Goal: Task Accomplishment & Management: Manage account settings

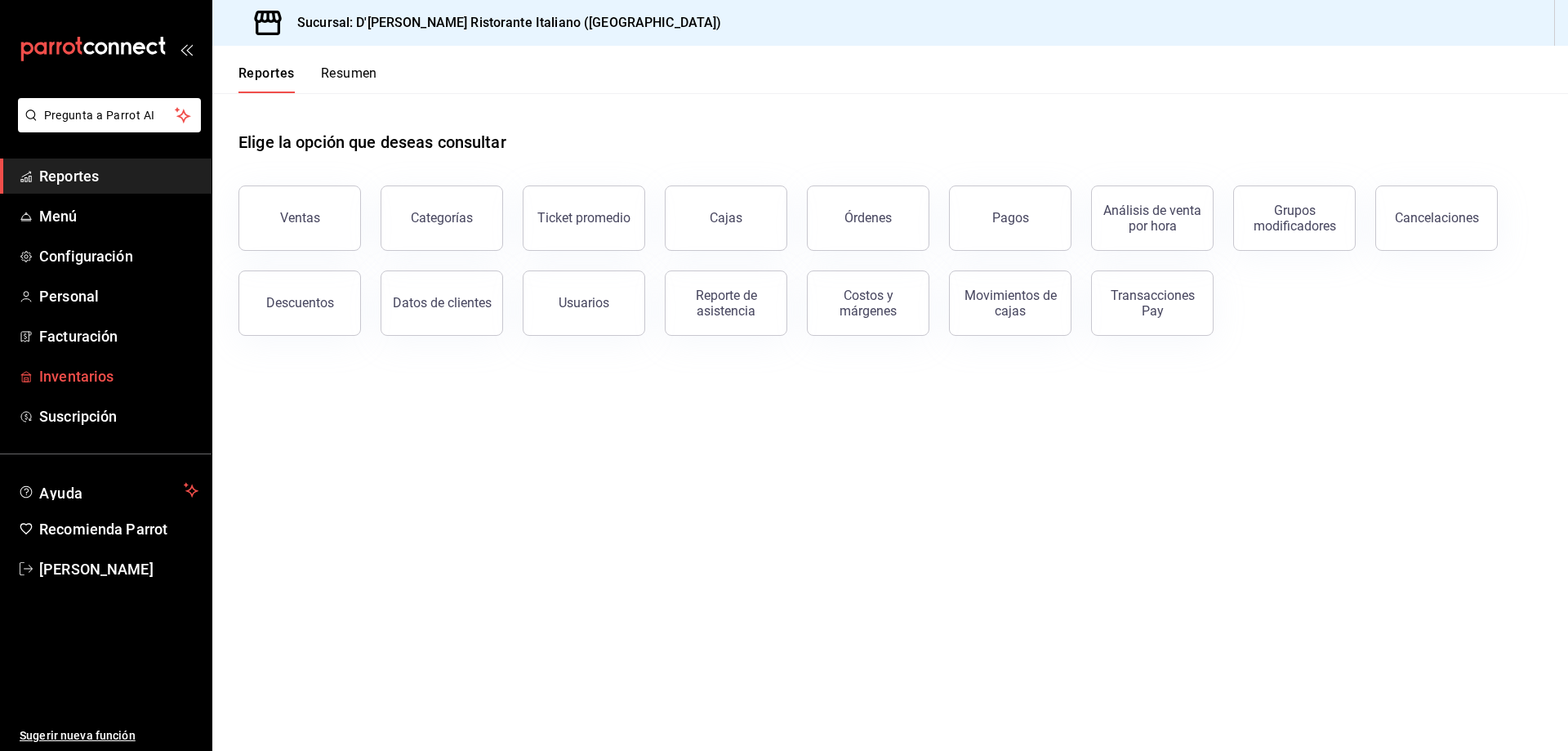
click at [90, 380] on span "Inventarios" at bounding box center [119, 376] width 159 height 22
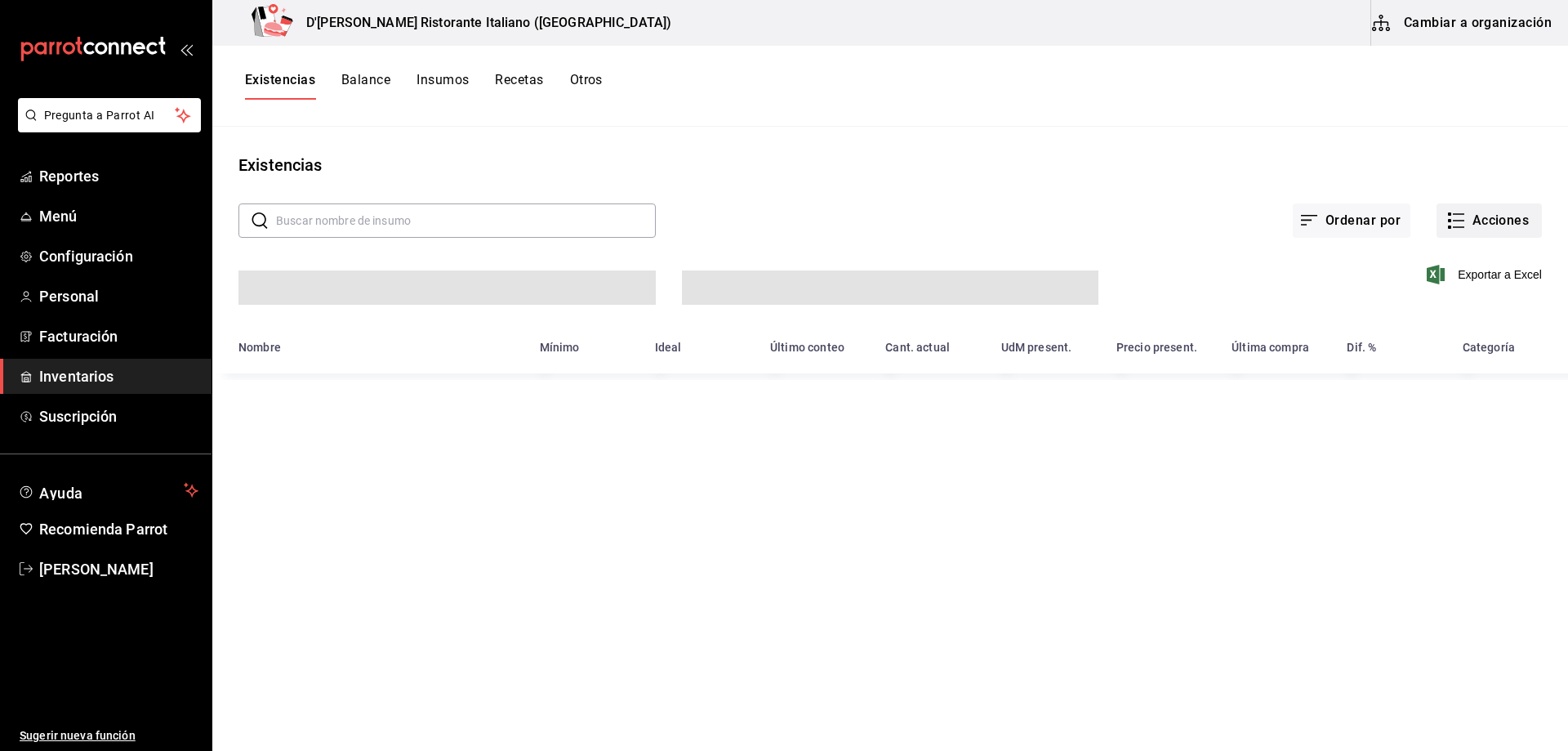
click at [1458, 216] on icon "button" at bounding box center [1456, 220] width 19 height 19
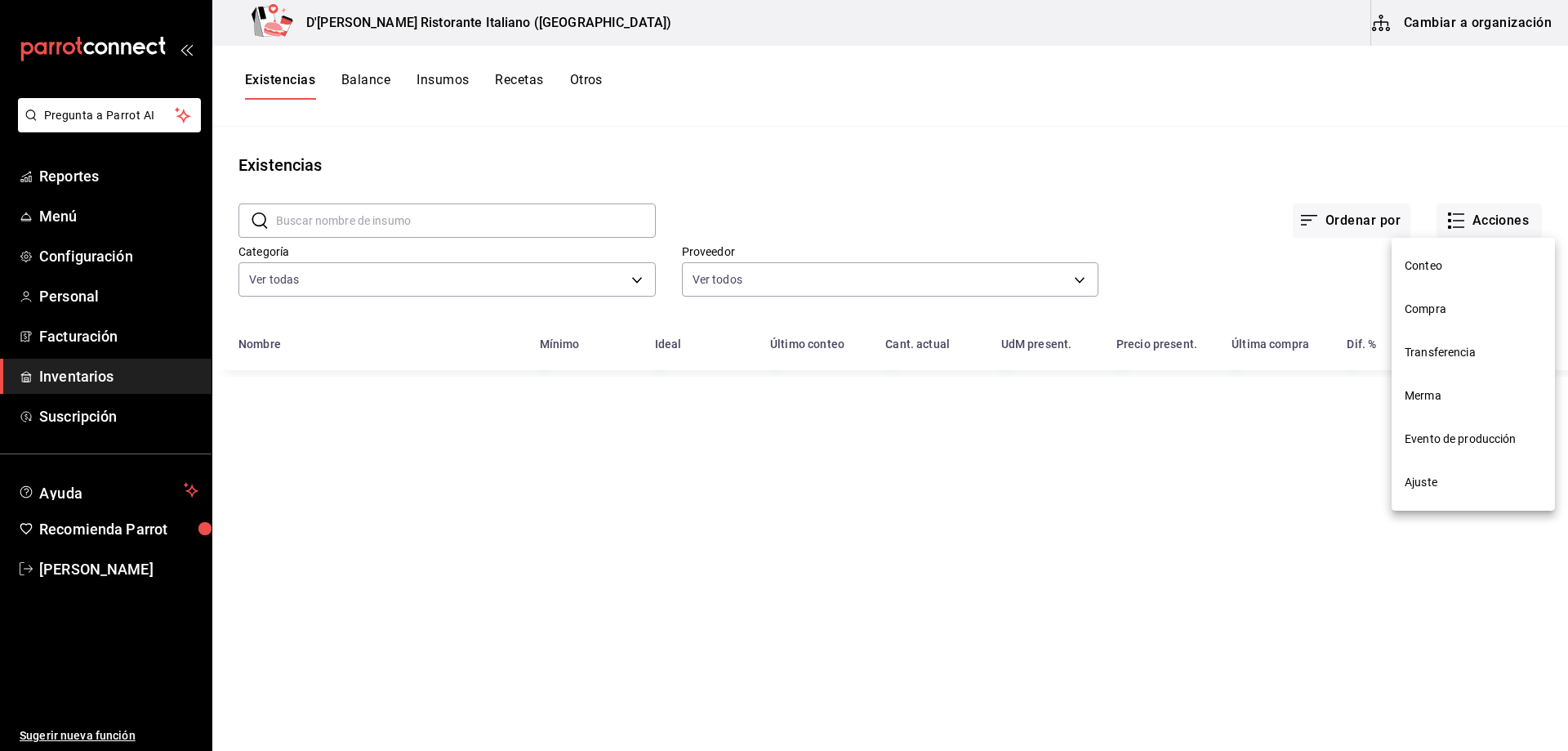
click at [1438, 486] on span "Ajuste" at bounding box center [1474, 482] width 137 height 18
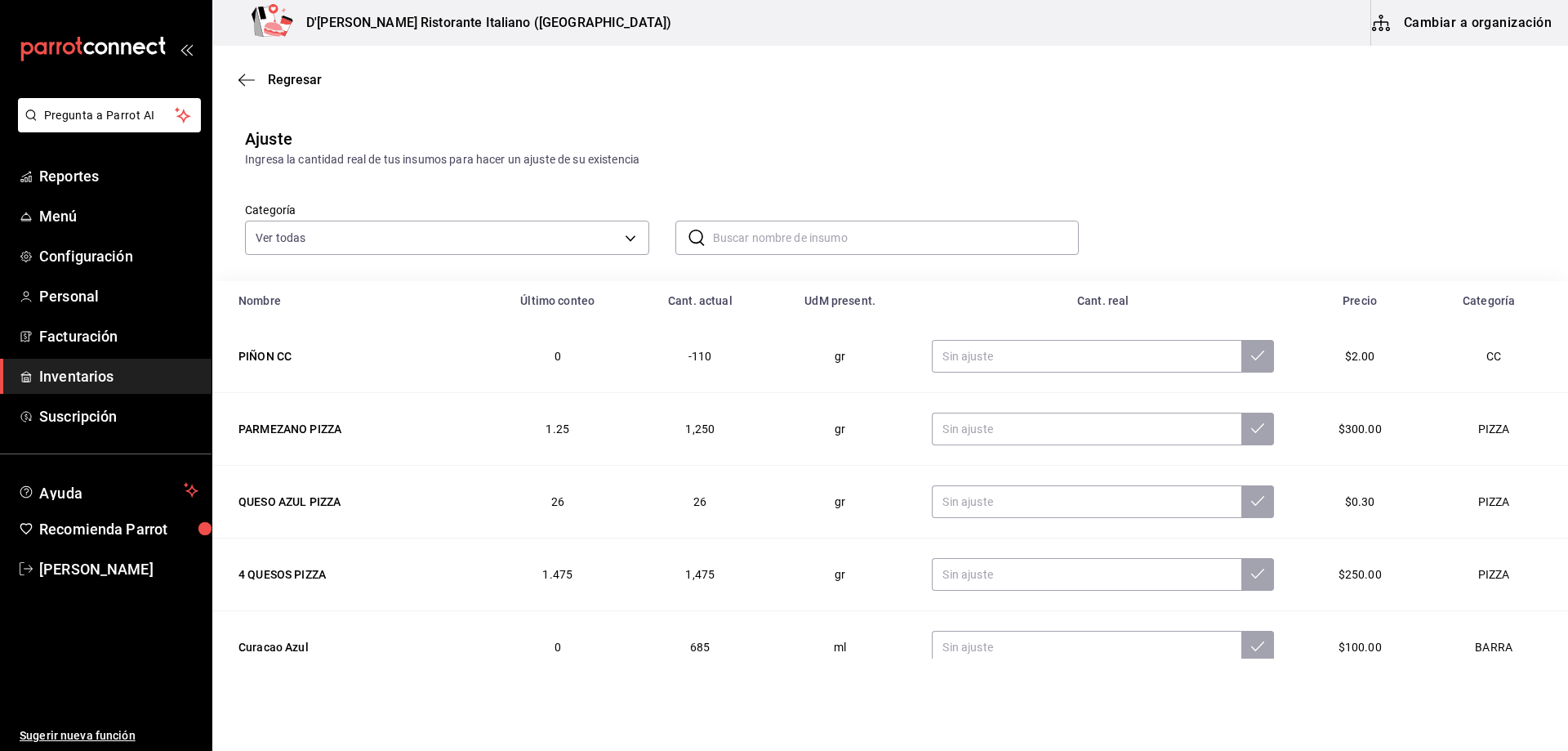
click at [729, 244] on input "text" at bounding box center [896, 237] width 367 height 33
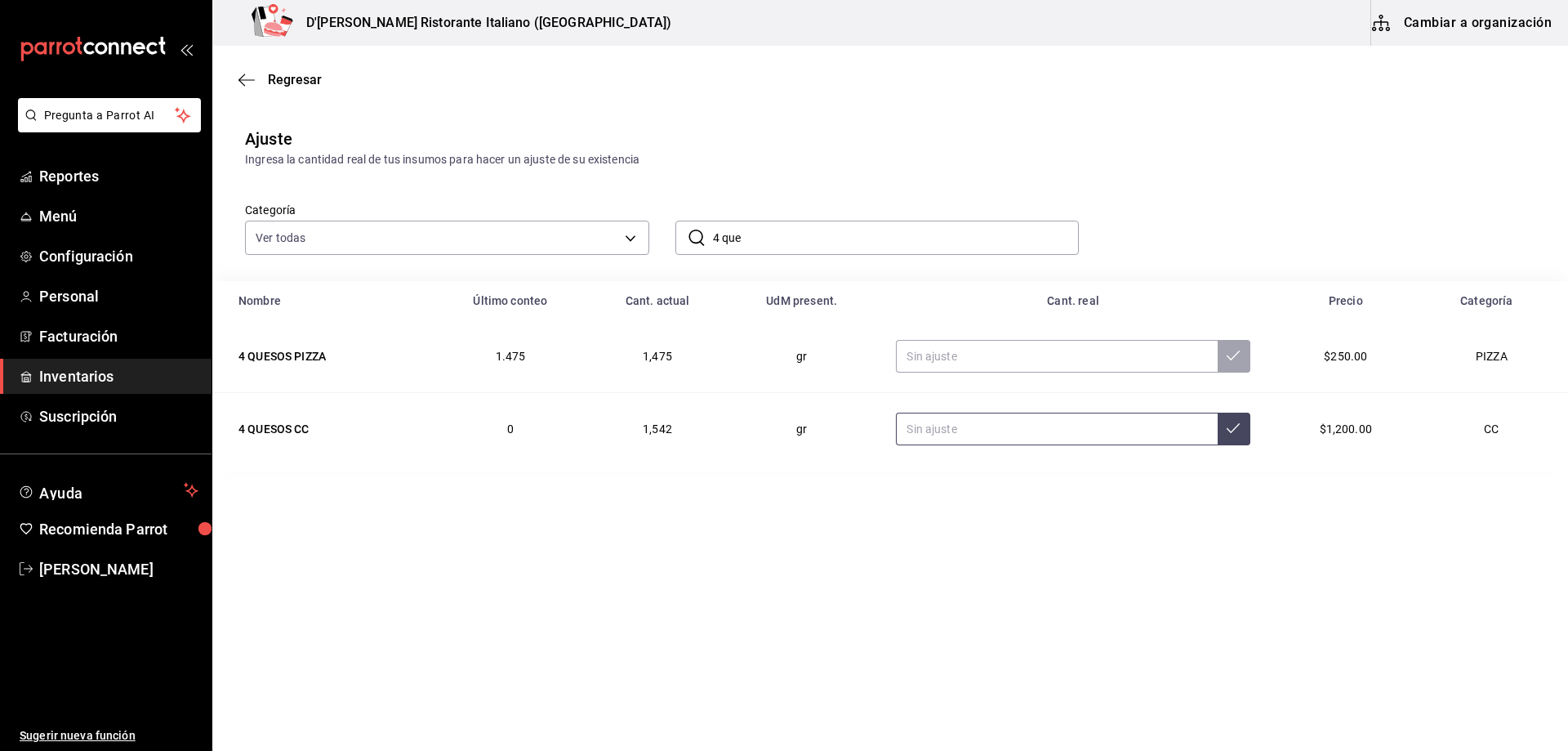
click at [932, 429] on input "text" at bounding box center [1056, 429] width 321 height 33
click at [867, 243] on input "4 que" at bounding box center [896, 237] width 367 height 33
type input "4"
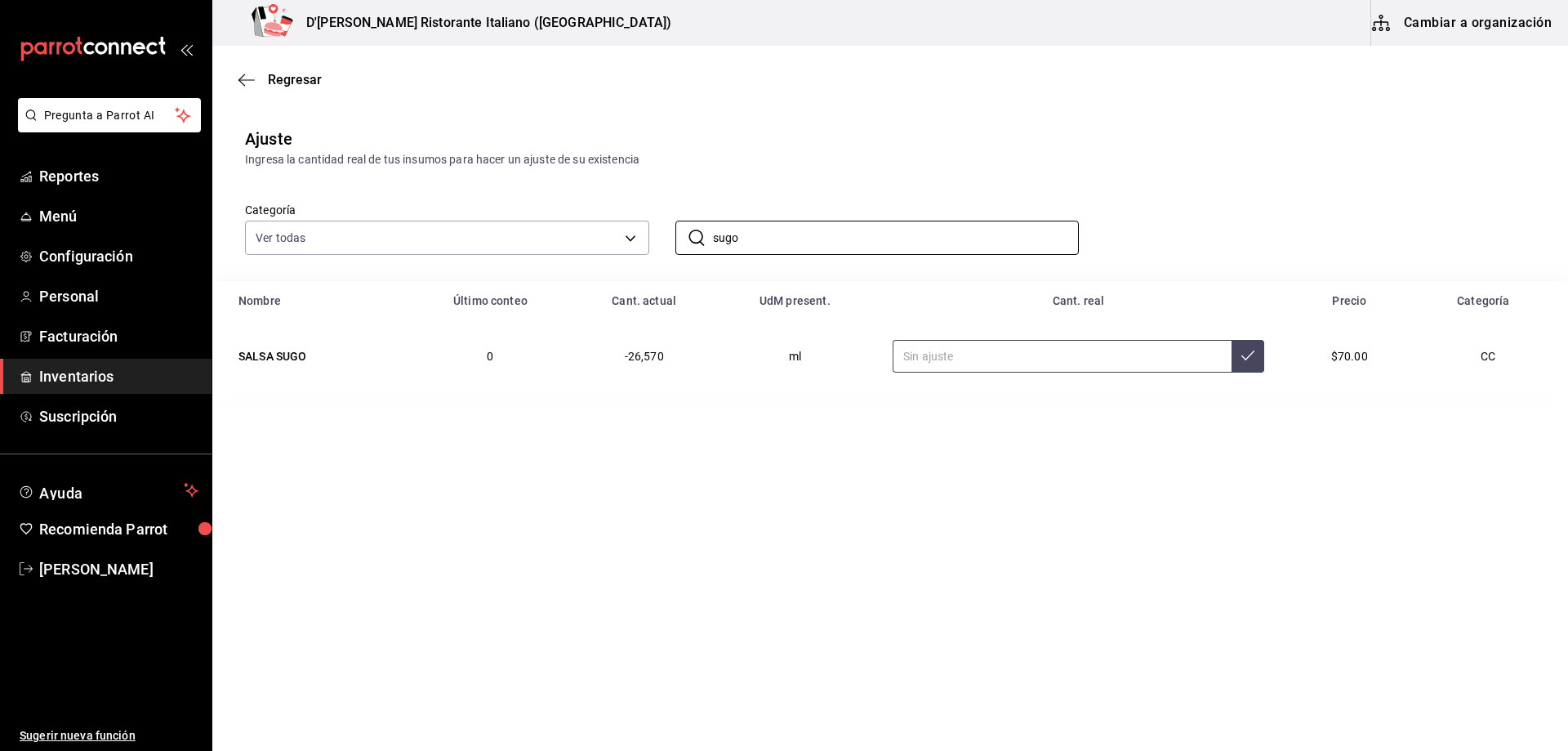
type input "sugo"
click at [935, 364] on input "text" at bounding box center [1062, 356] width 339 height 33
type input "3000.00"
click at [1247, 363] on button at bounding box center [1247, 356] width 33 height 33
click at [349, 495] on main "Regresar Ajuste Ingresa la cantidad real de tus insumos para hacer un ajuste de…" at bounding box center [890, 353] width 1356 height 613
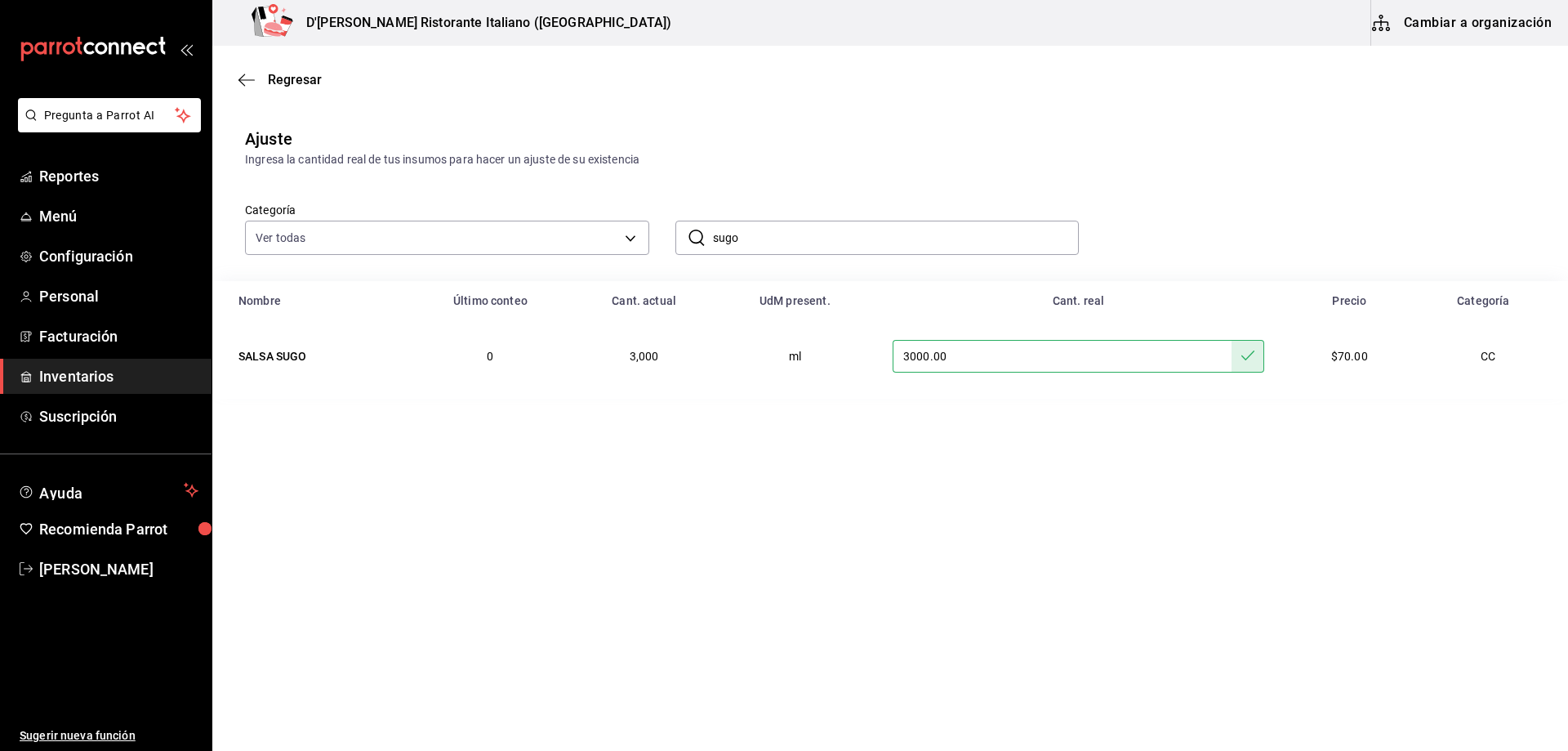
click at [759, 235] on input "sugo" at bounding box center [896, 237] width 367 height 33
type input "pomodoro"
click at [1043, 350] on input "text" at bounding box center [1083, 356] width 321 height 33
type input "8000.00"
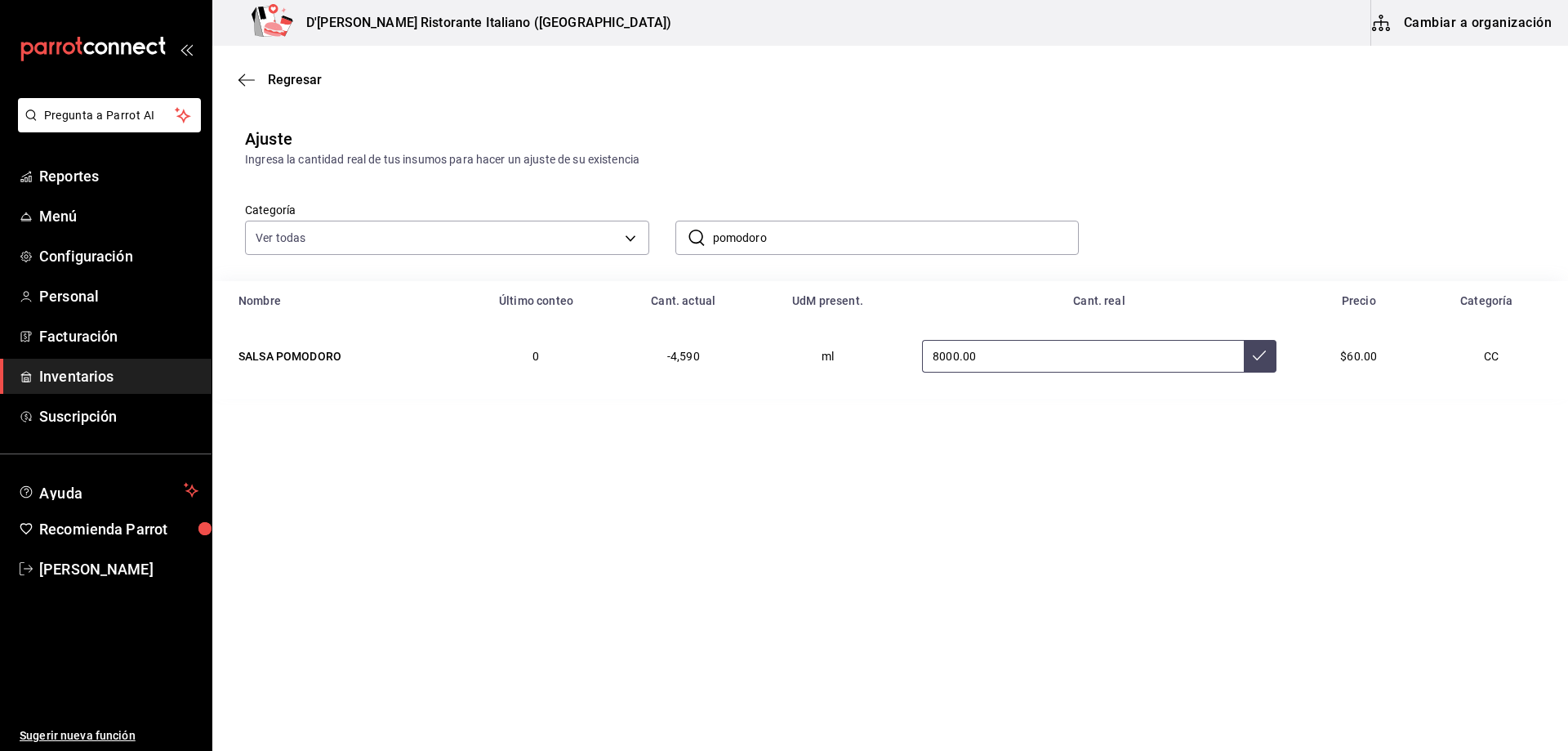
click at [1263, 363] on button at bounding box center [1260, 356] width 33 height 33
click at [844, 234] on input "pomodoro" at bounding box center [896, 237] width 367 height 33
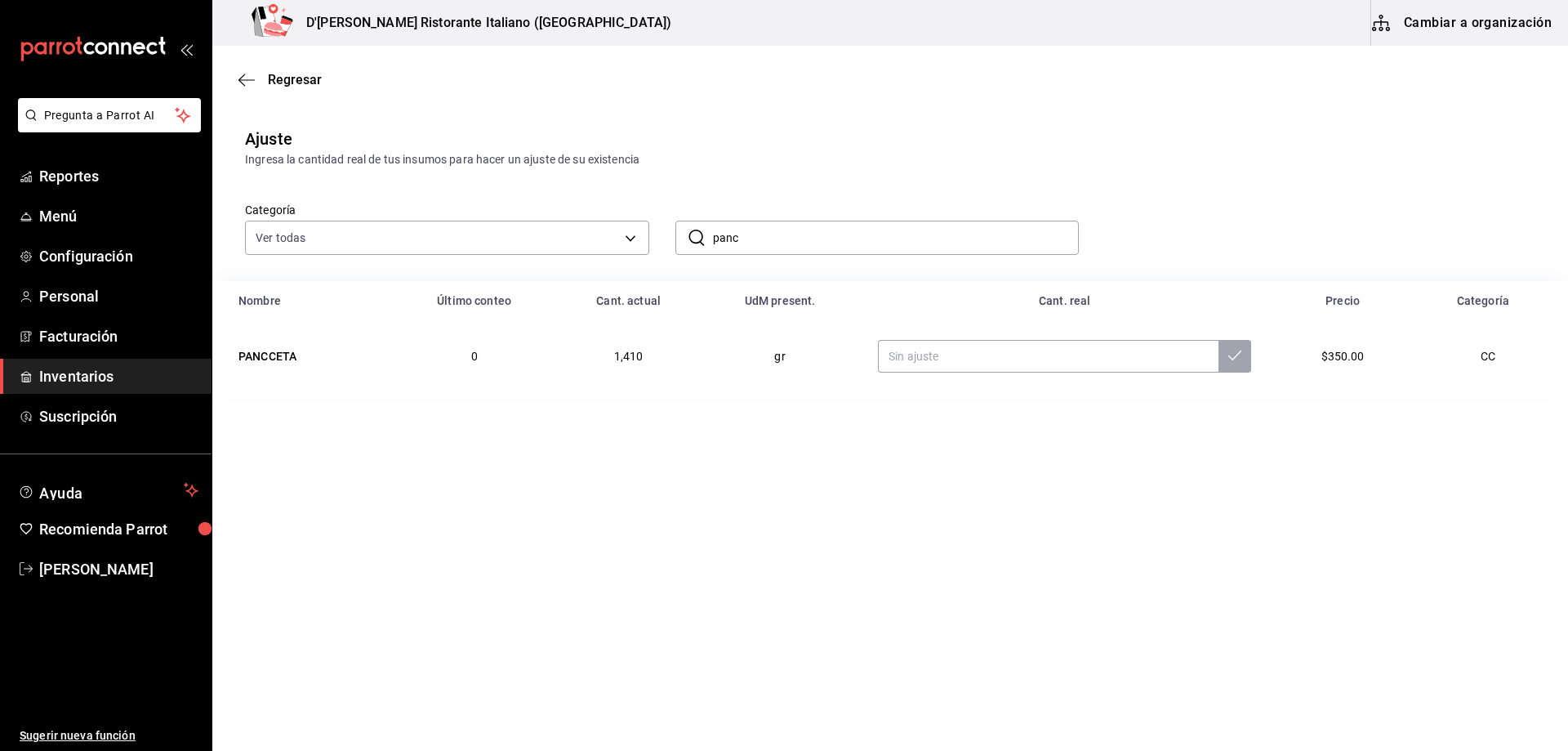
click at [443, 398] on table "Nombre Último conteo Cant. actual UdM present. Cant. real Precio Categoría PANC…" at bounding box center [890, 340] width 1356 height 118
click at [850, 231] on input "panc" at bounding box center [896, 237] width 367 height 33
type input "4 que"
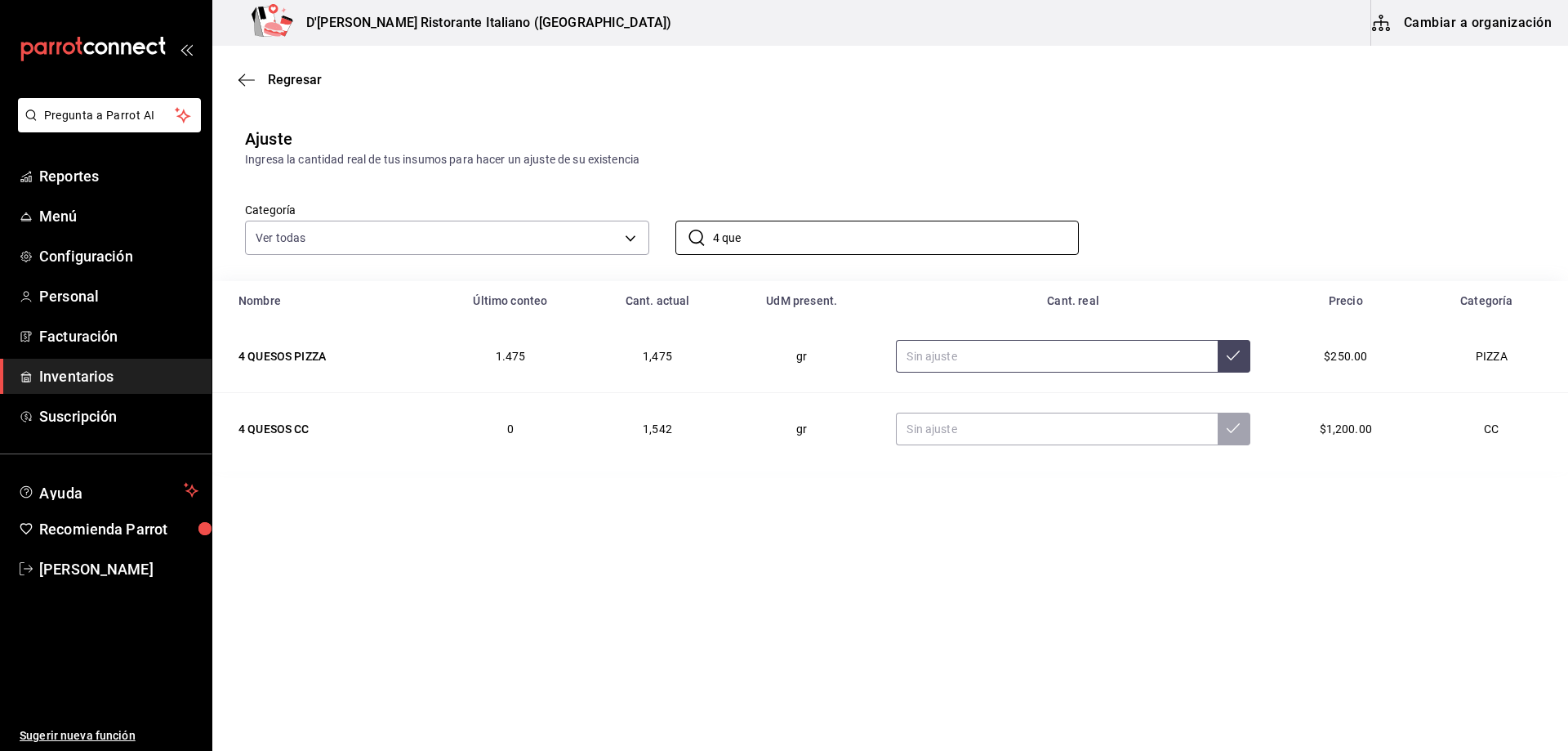
click at [964, 361] on input "text" at bounding box center [1056, 356] width 321 height 33
click at [1025, 361] on input "text" at bounding box center [1056, 356] width 321 height 33
type input "1445.00"
click at [1232, 346] on button at bounding box center [1234, 356] width 33 height 33
click at [1044, 425] on input "text" at bounding box center [1056, 429] width 321 height 33
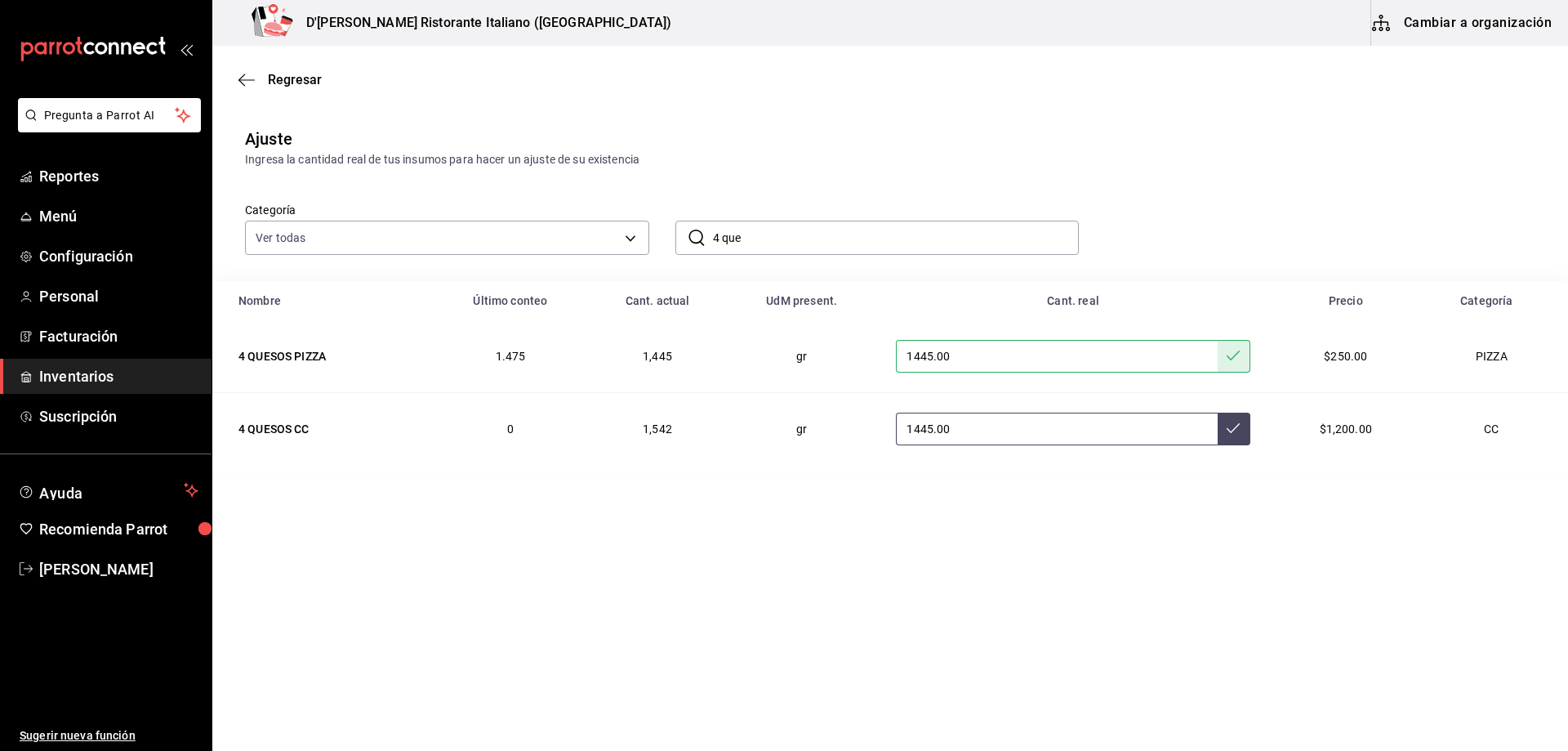
type input "1445.00"
click at [1227, 429] on icon at bounding box center [1233, 429] width 13 height 13
click at [1004, 361] on input "1445.00" at bounding box center [1056, 356] width 321 height 33
type input "1475.00"
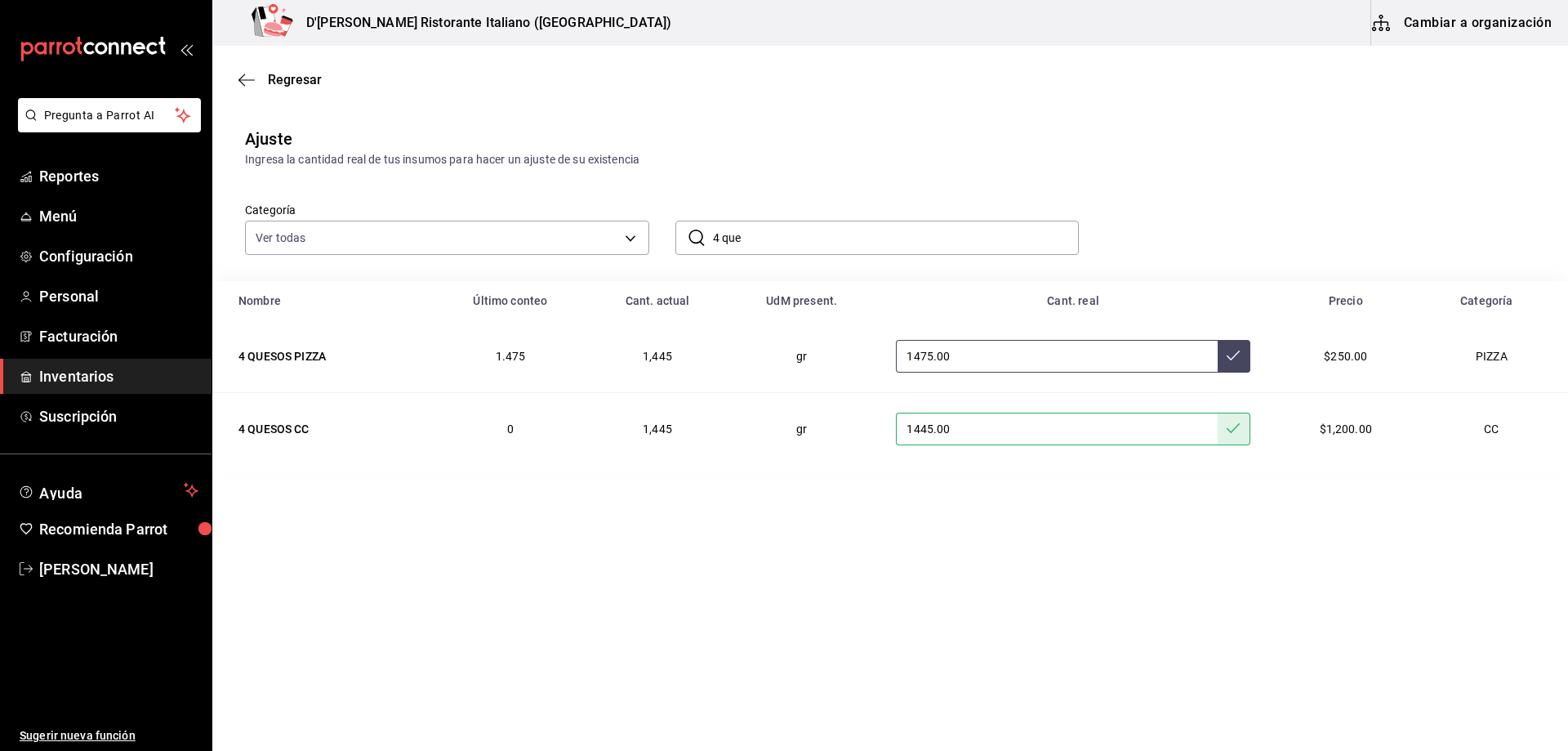
click at [1239, 353] on button at bounding box center [1234, 356] width 33 height 33
click at [873, 244] on input "4 que" at bounding box center [896, 237] width 367 height 33
type input "4"
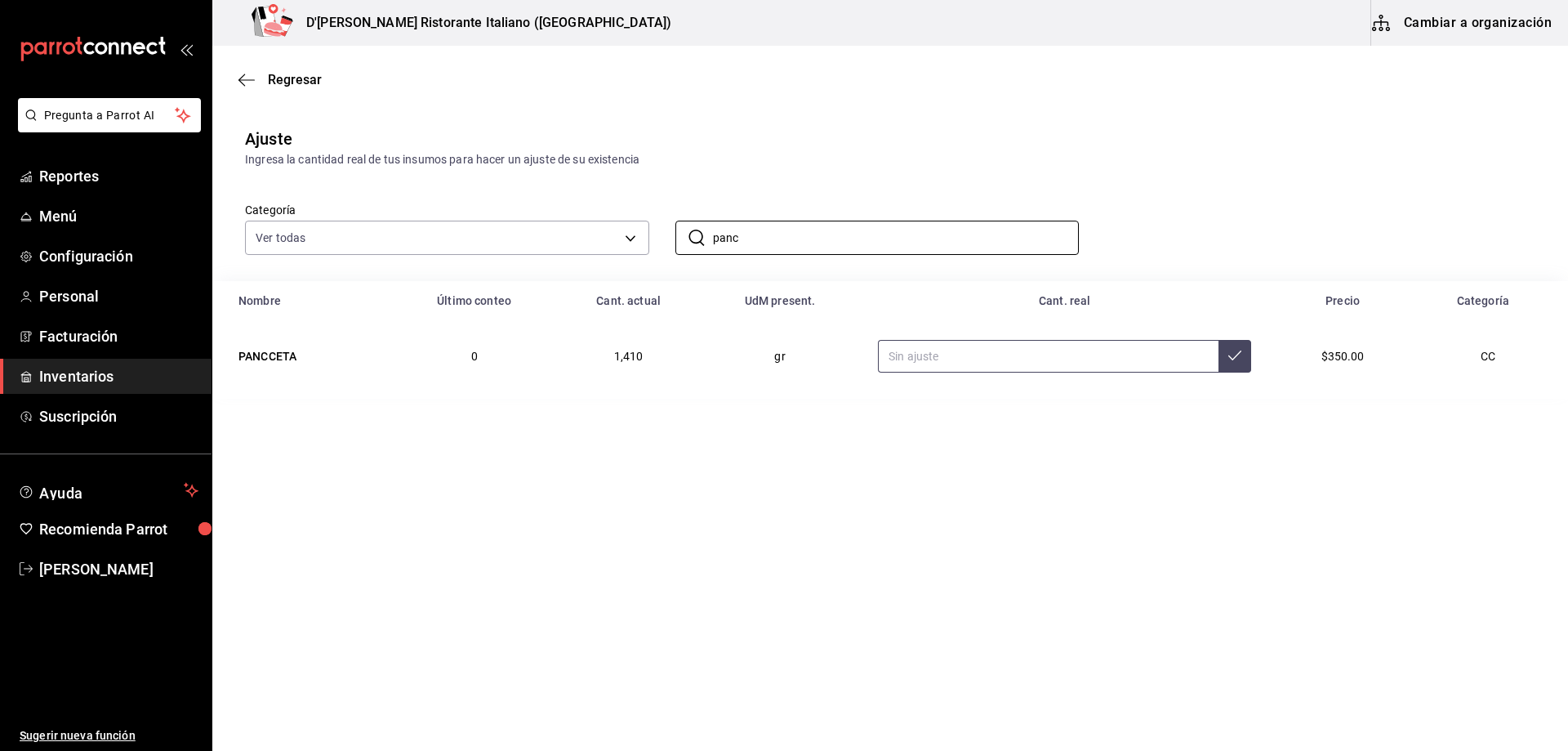
click at [929, 361] on input "text" at bounding box center [1049, 356] width 341 height 33
click at [771, 235] on input "panc" at bounding box center [896, 237] width 367 height 33
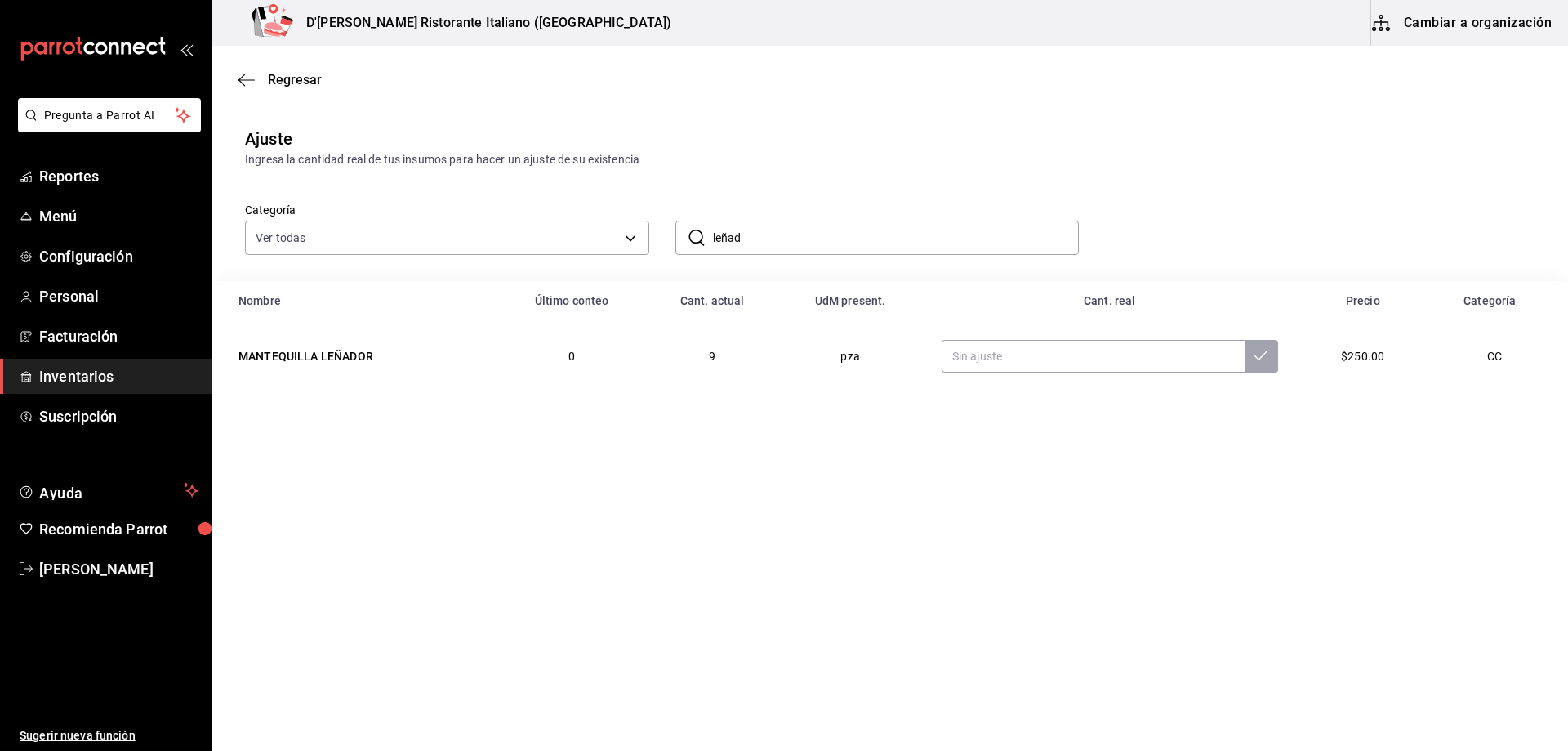
click at [857, 238] on input "leñad" at bounding box center [896, 237] width 367 height 33
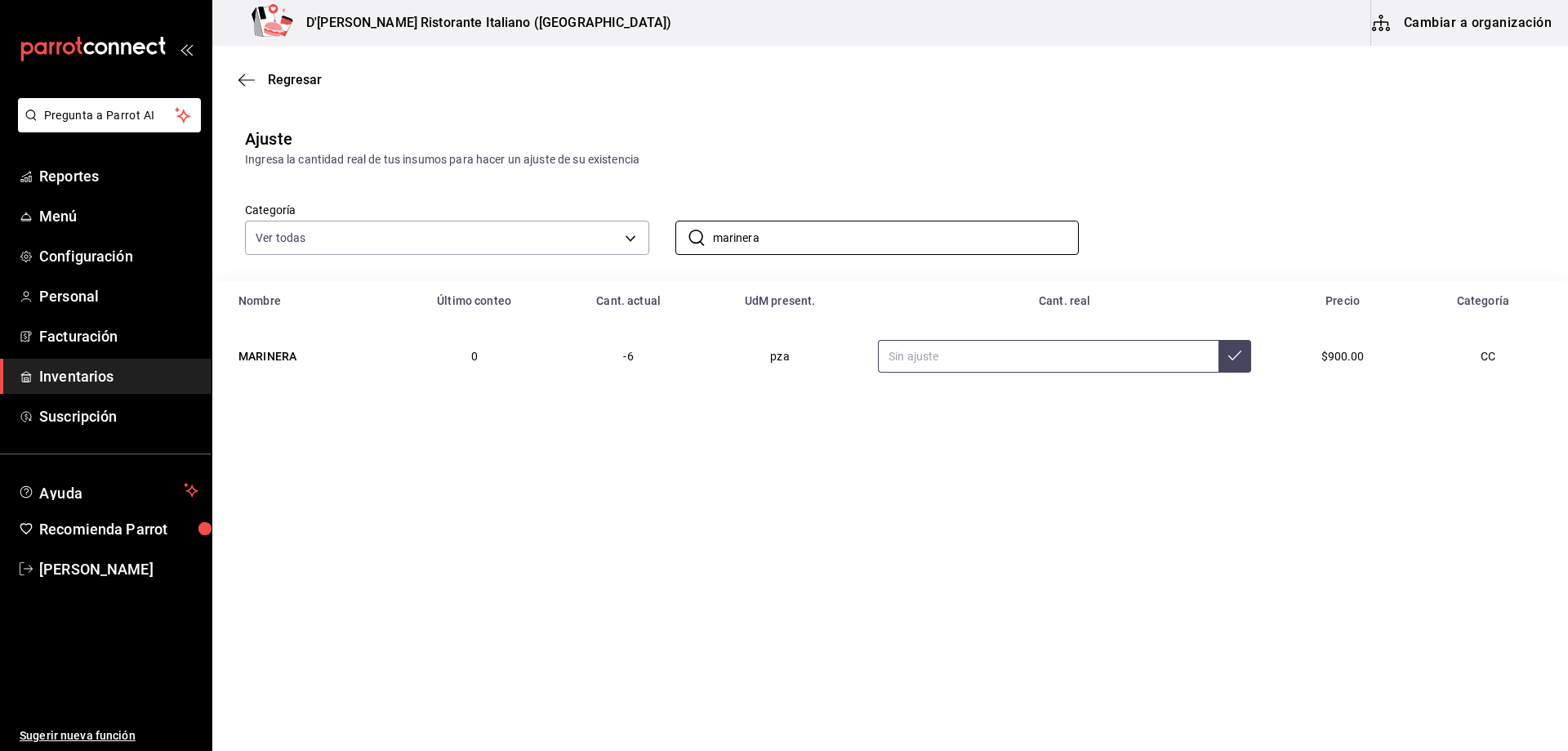
type input "marinera"
click at [1009, 353] on input "text" at bounding box center [1049, 356] width 341 height 33
type input "6.00"
click at [1236, 358] on icon at bounding box center [1235, 356] width 13 height 13
click at [798, 226] on input "marinera" at bounding box center [896, 237] width 367 height 33
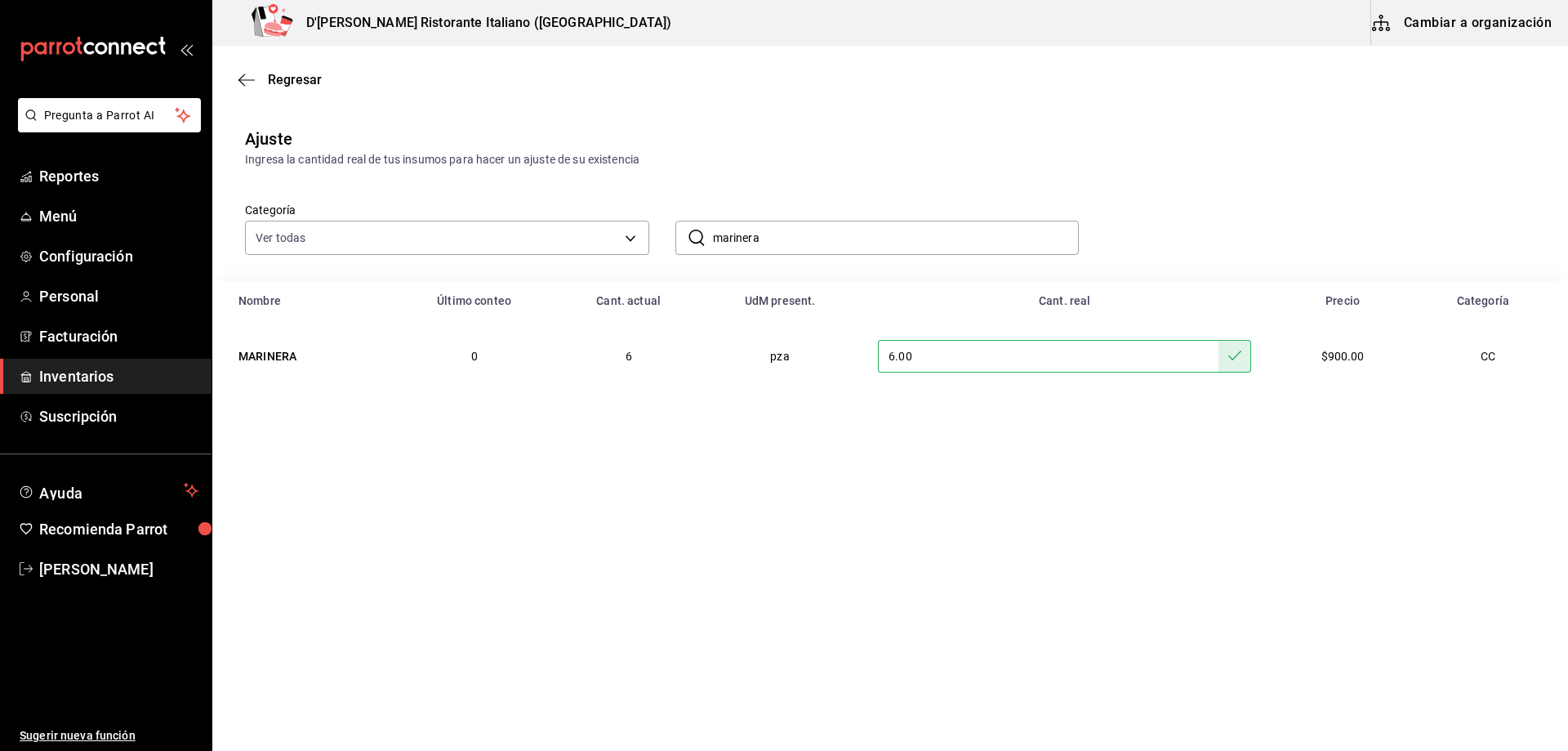
click at [798, 226] on input "marinera" at bounding box center [896, 237] width 367 height 33
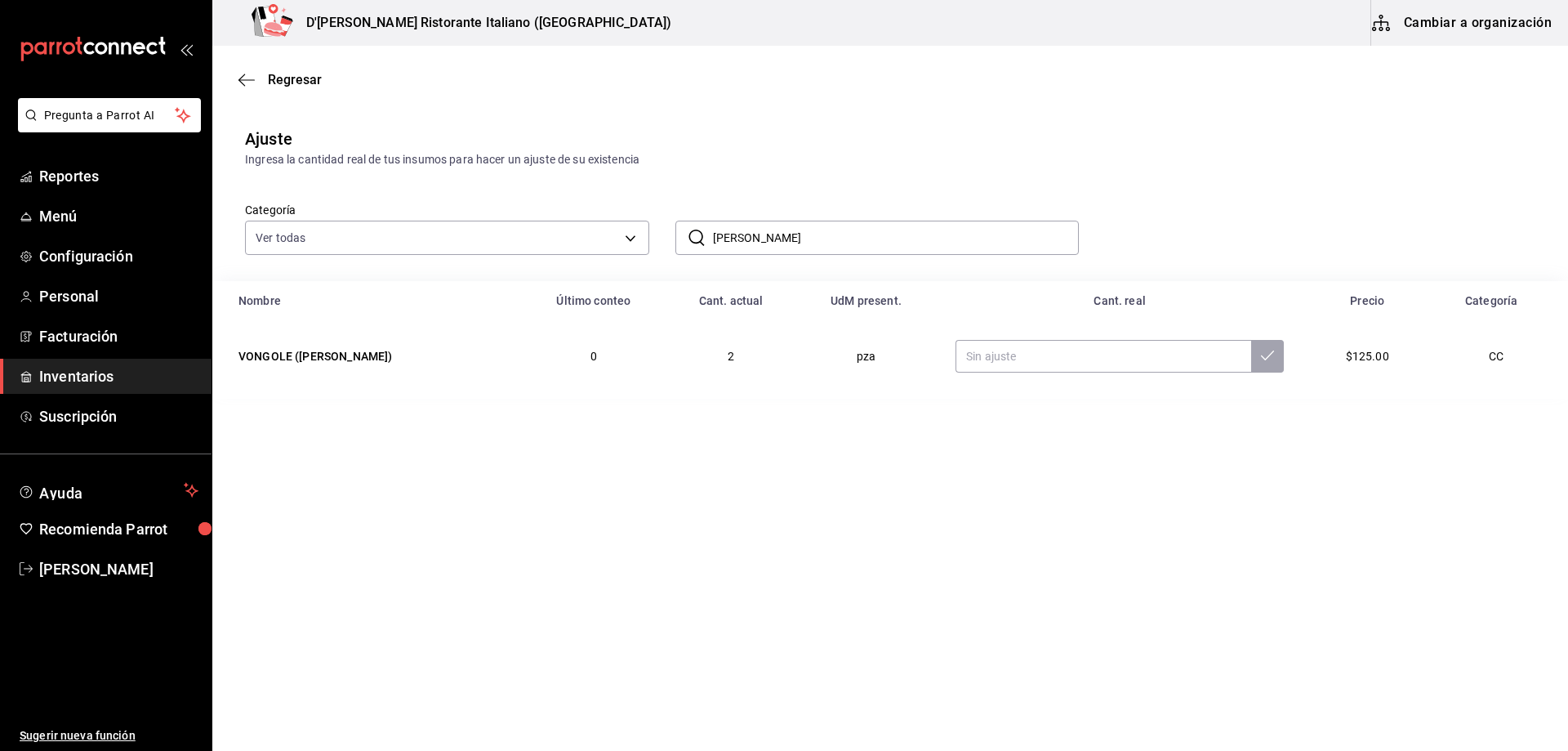
click at [797, 233] on input "alme" at bounding box center [896, 237] width 367 height 33
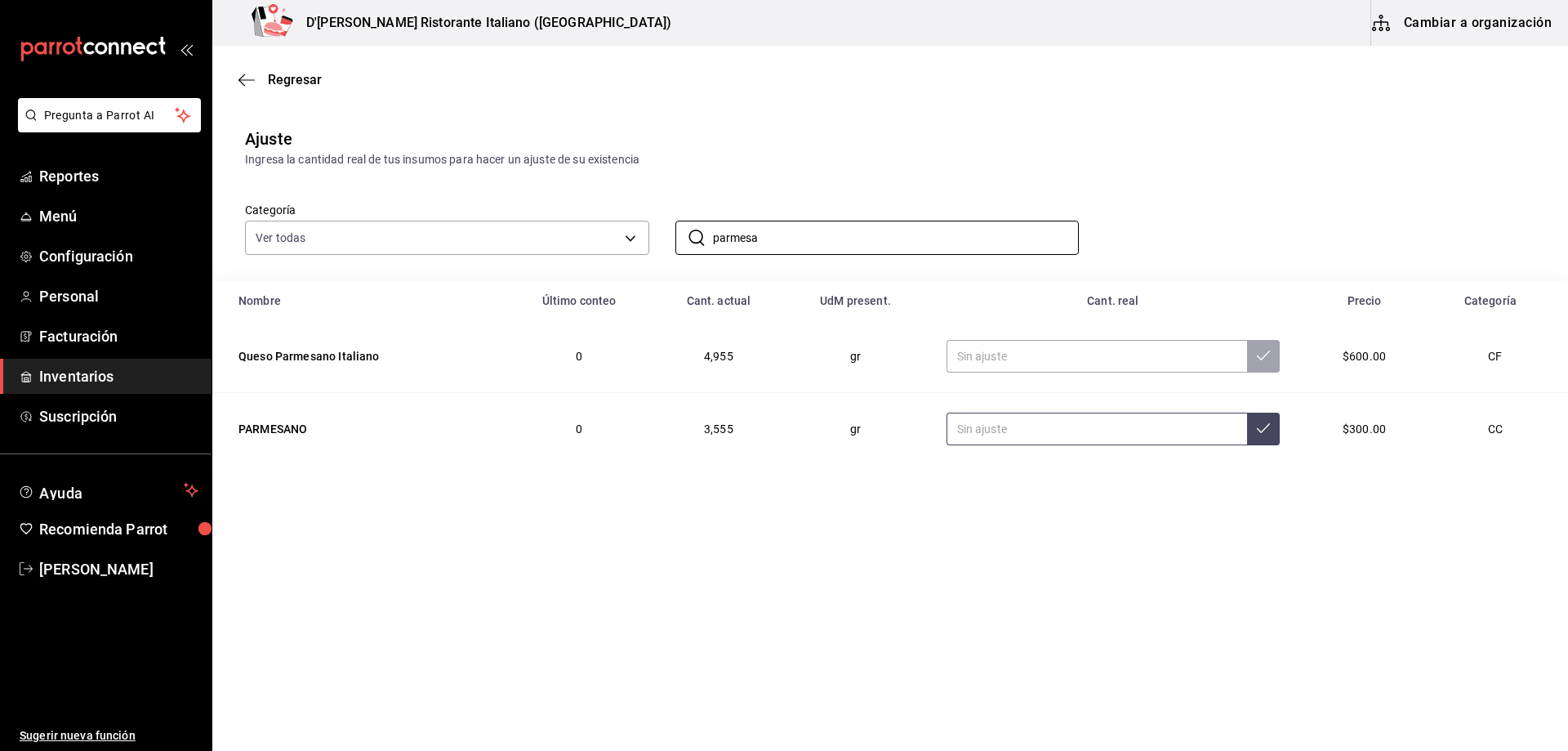
click at [1027, 435] on input "text" at bounding box center [1097, 429] width 301 height 33
click at [779, 235] on input "parmesa" at bounding box center [896, 237] width 367 height 33
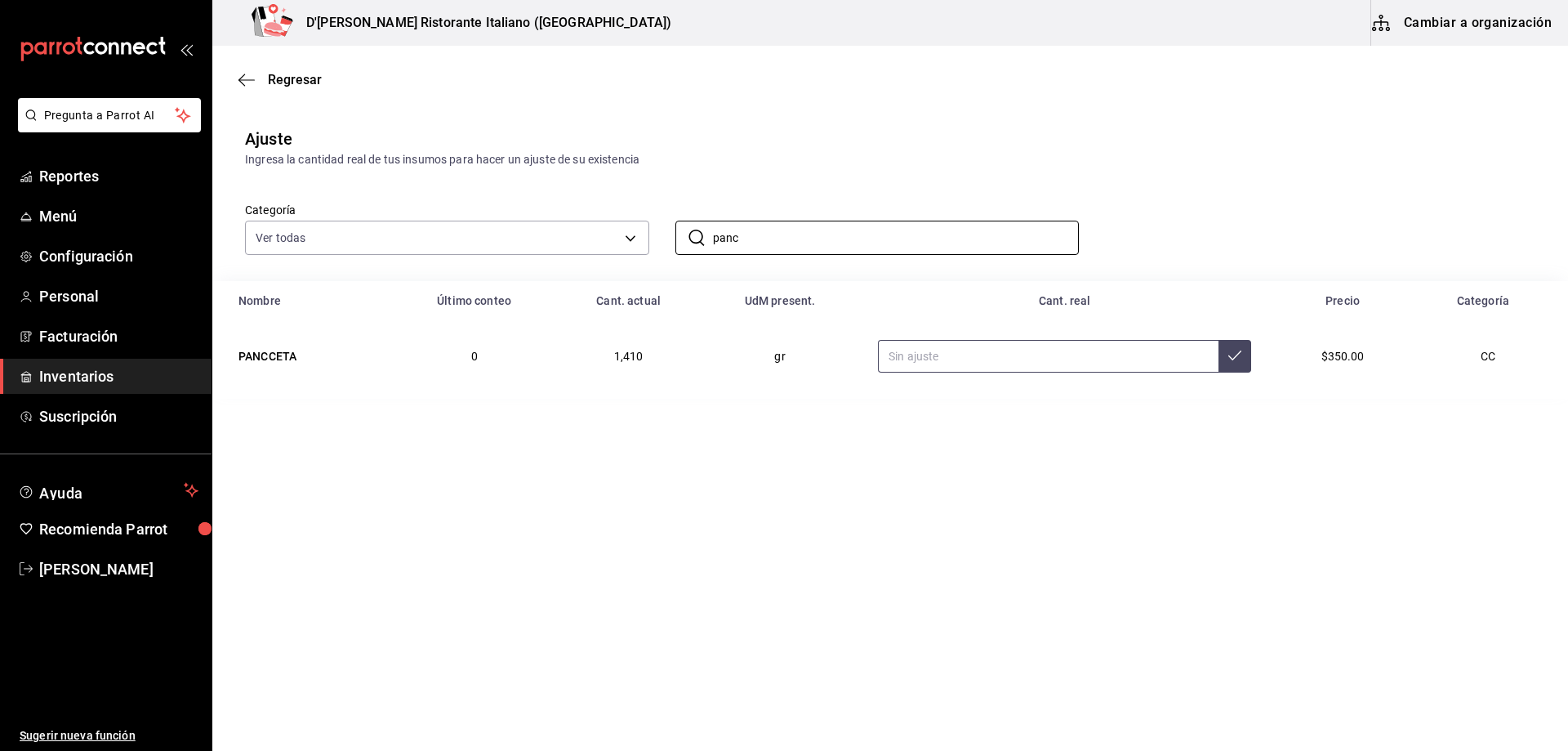
type input "panc"
click at [930, 358] on input "text" at bounding box center [1049, 356] width 341 height 33
type input "1500.00"
click at [1233, 363] on button at bounding box center [1235, 356] width 33 height 33
click at [886, 236] on input "panc" at bounding box center [896, 237] width 367 height 33
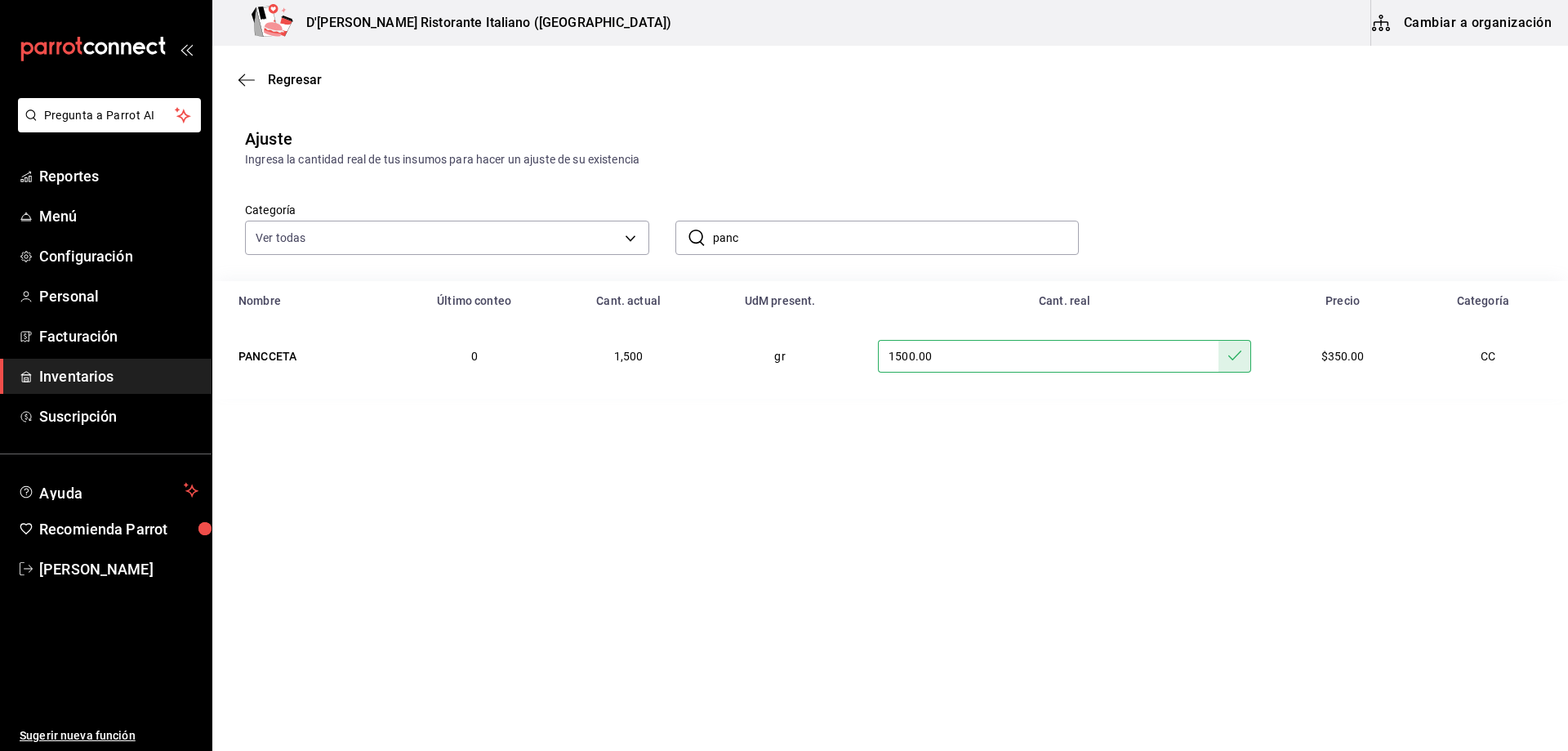
click at [886, 236] on input "panc" at bounding box center [896, 237] width 367 height 33
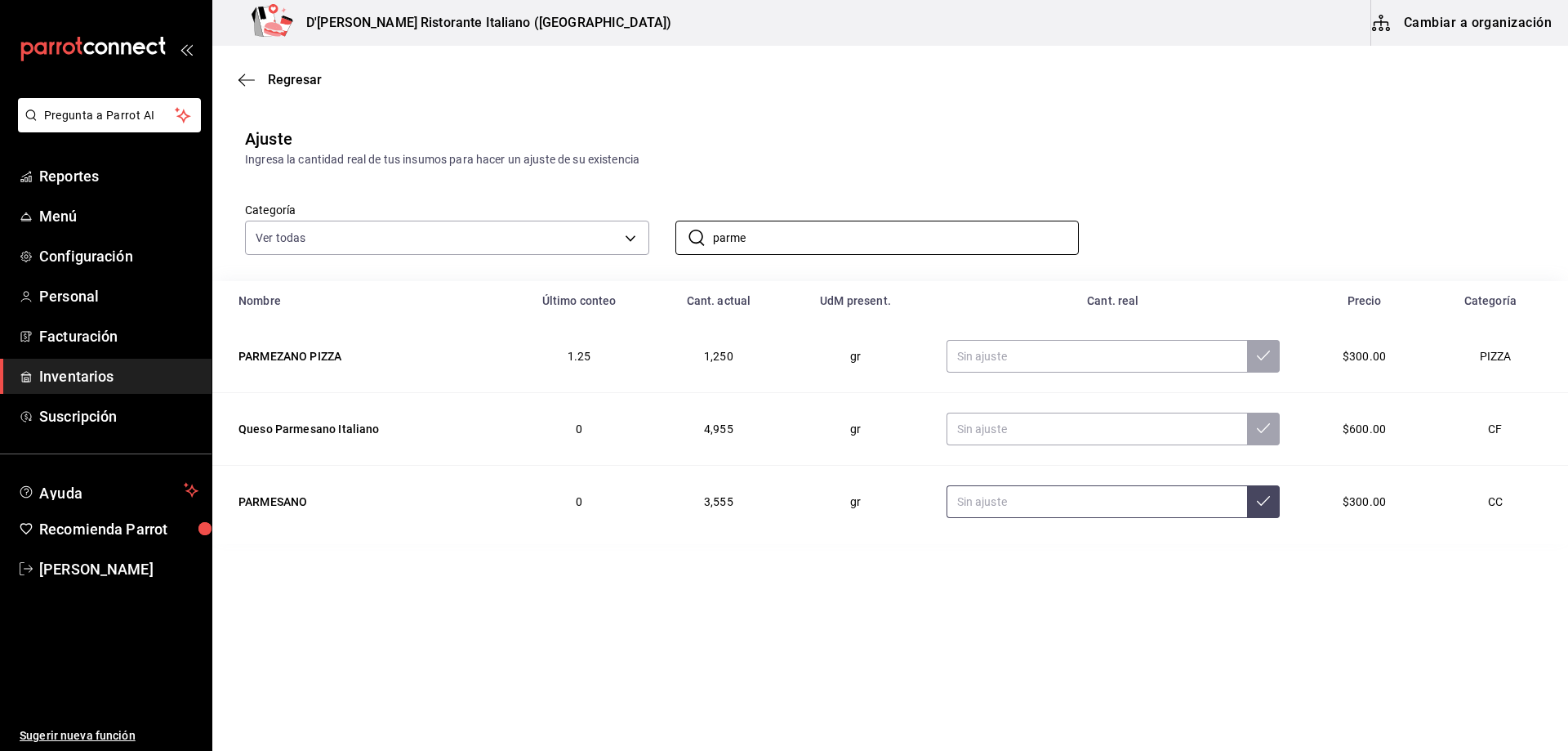
type input "parme"
click at [994, 502] on input "text" at bounding box center [1097, 501] width 301 height 33
type input "4000.00"
click at [1262, 502] on icon at bounding box center [1264, 501] width 13 height 10
click at [807, 242] on input "parme" at bounding box center [896, 237] width 367 height 33
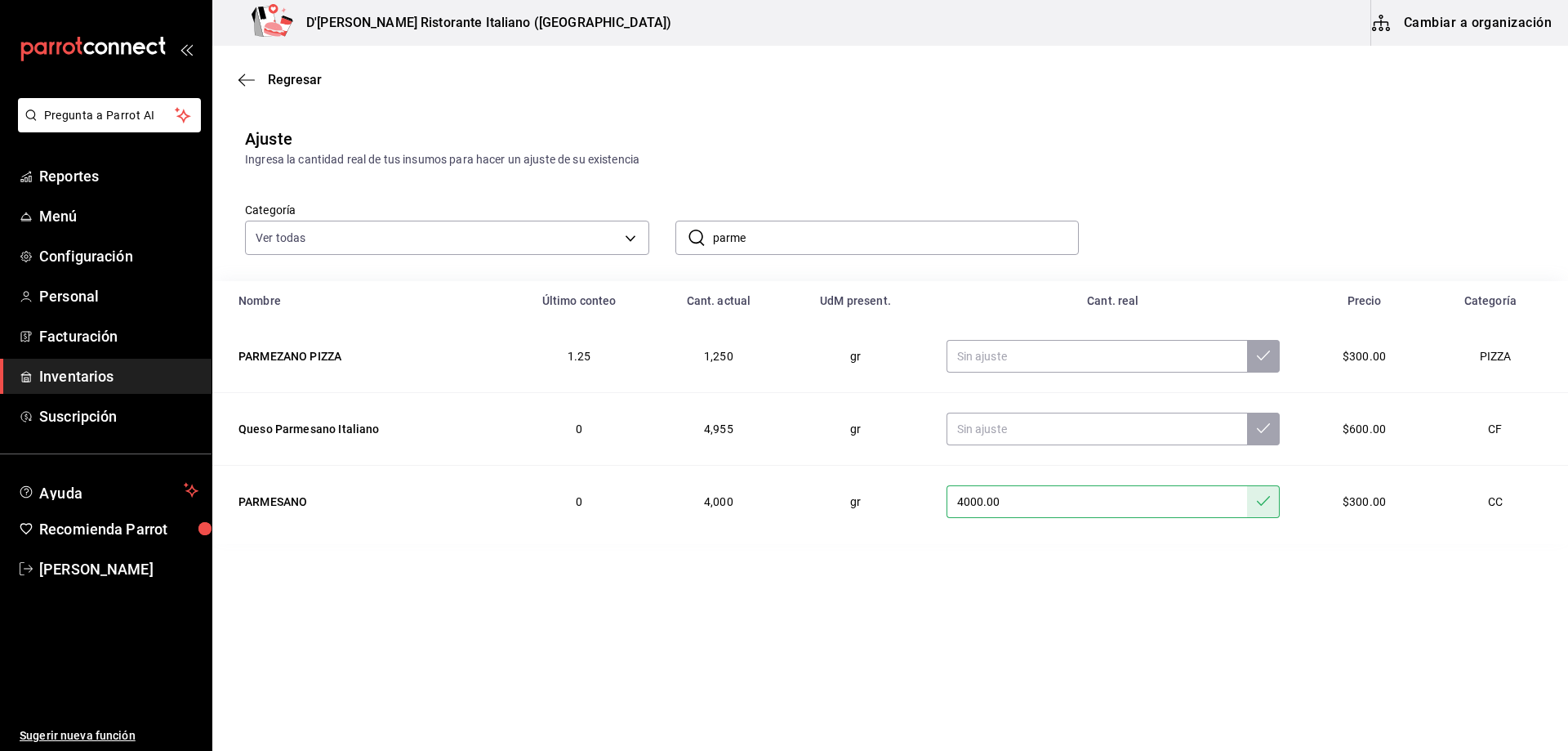
click at [807, 242] on input "parme" at bounding box center [896, 237] width 367 height 33
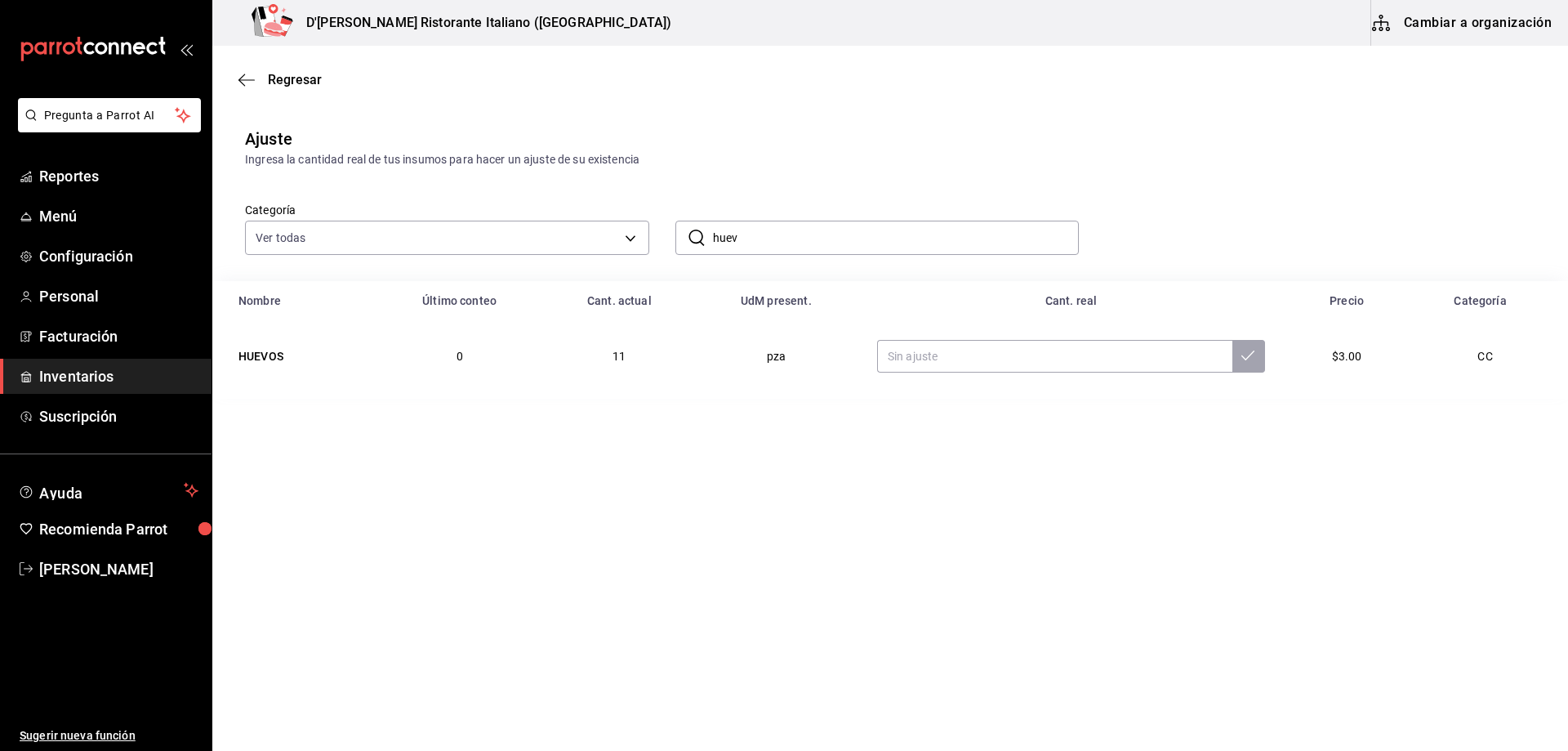
click at [794, 238] on input "huev" at bounding box center [896, 237] width 367 height 33
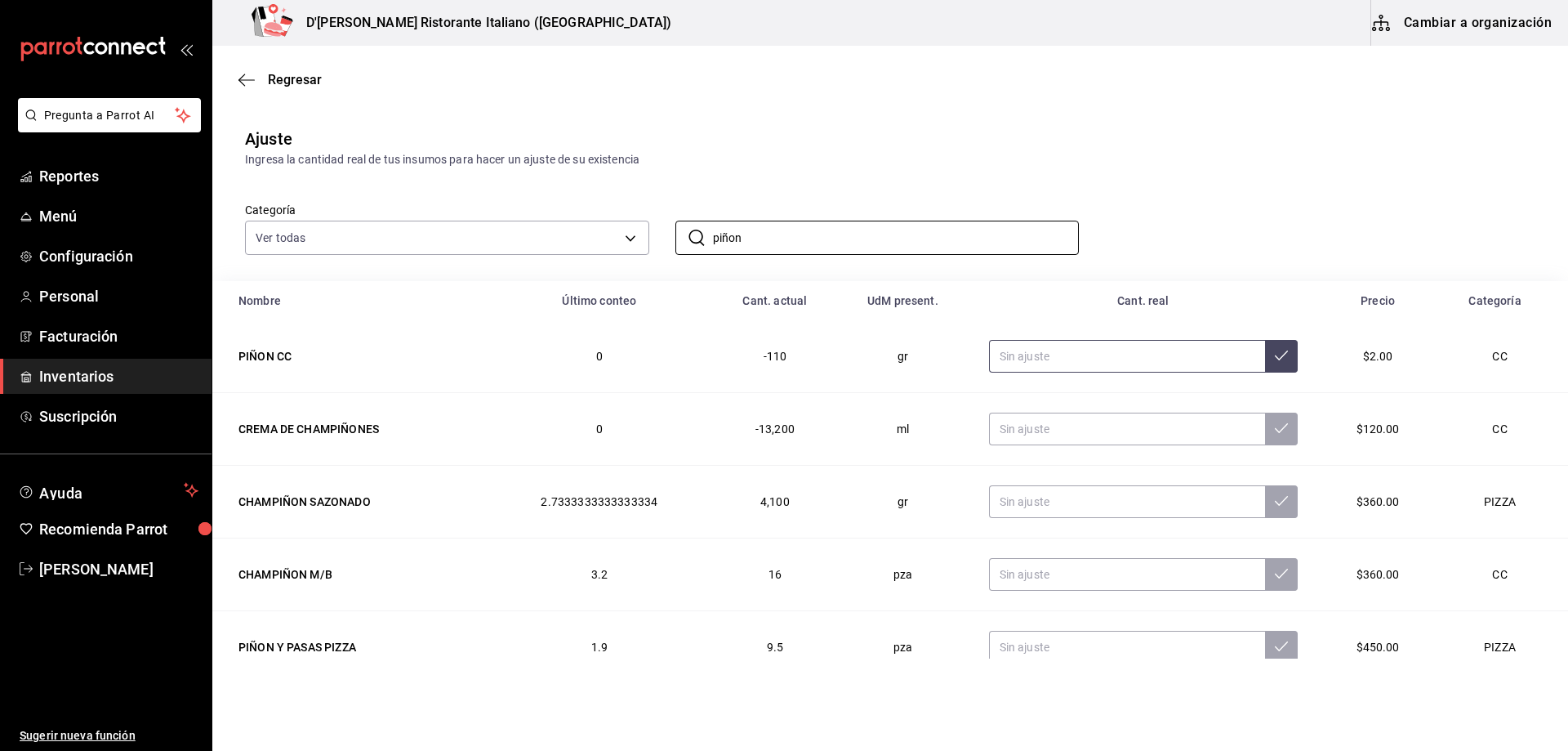
type input "piñon"
click at [1050, 358] on input "text" at bounding box center [1127, 356] width 276 height 33
type input "30.00"
click at [1275, 358] on icon at bounding box center [1282, 356] width 13 height 13
click at [790, 228] on input "piñon" at bounding box center [896, 237] width 367 height 33
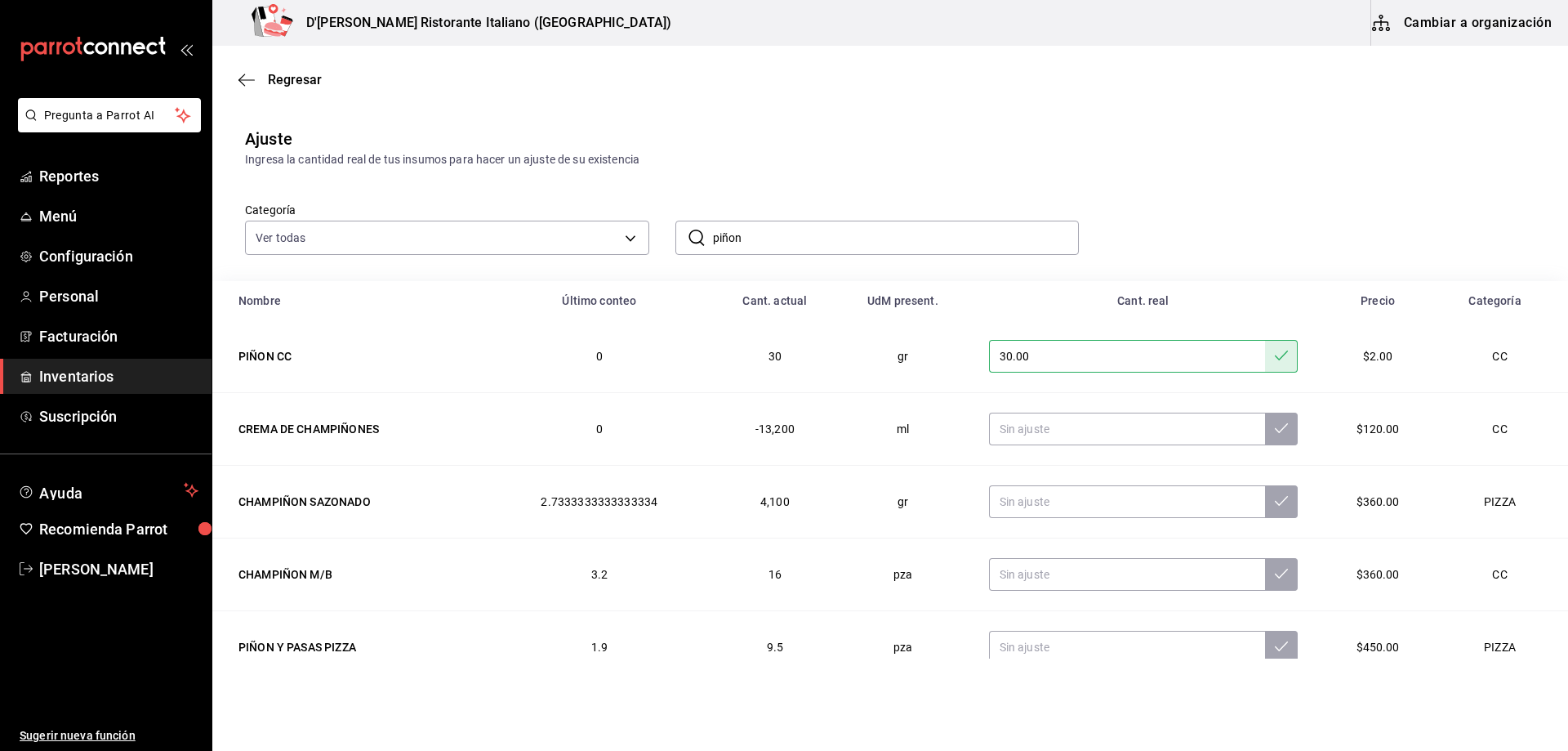
click at [790, 228] on input "piñon" at bounding box center [896, 237] width 367 height 33
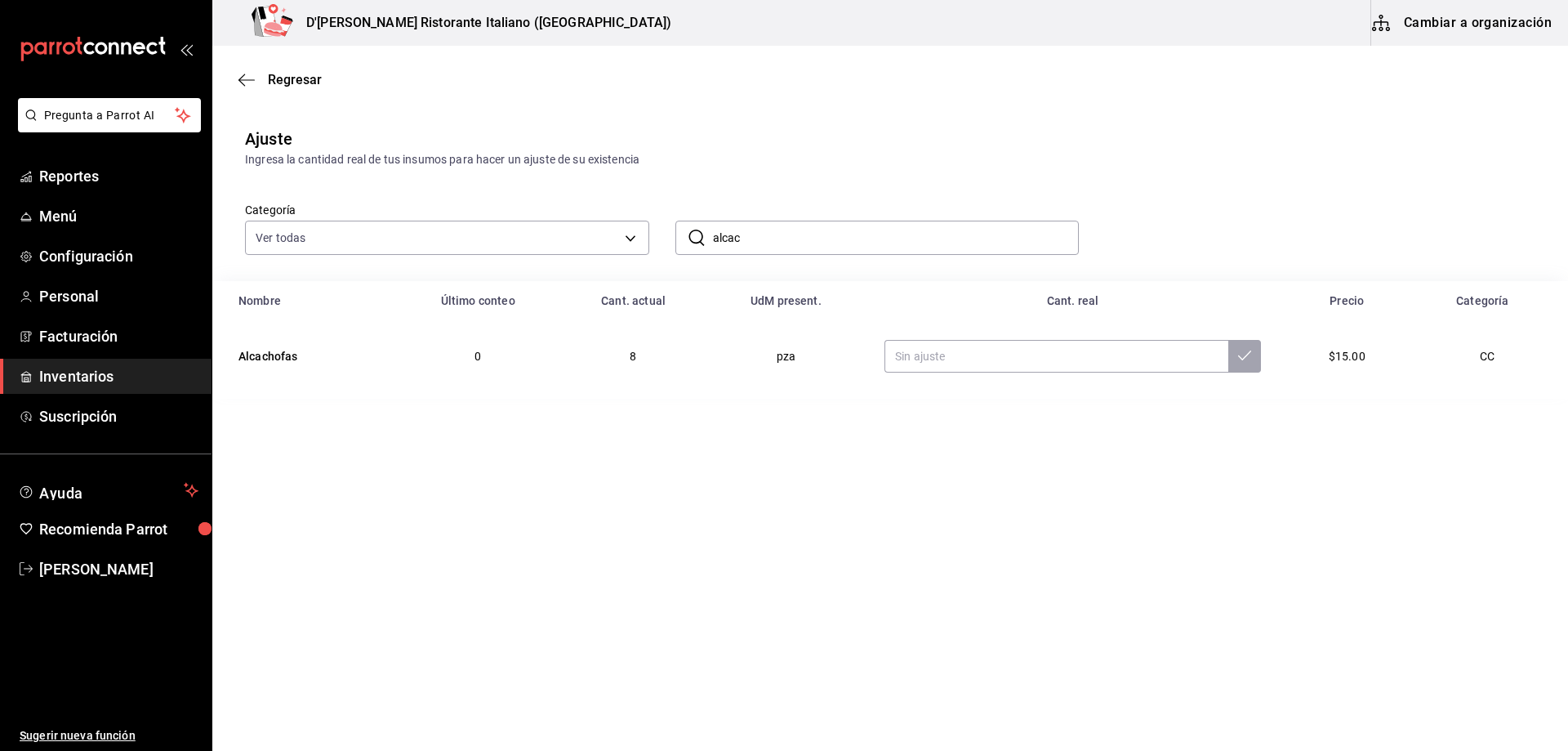
click at [876, 230] on input "alcac" at bounding box center [896, 237] width 367 height 33
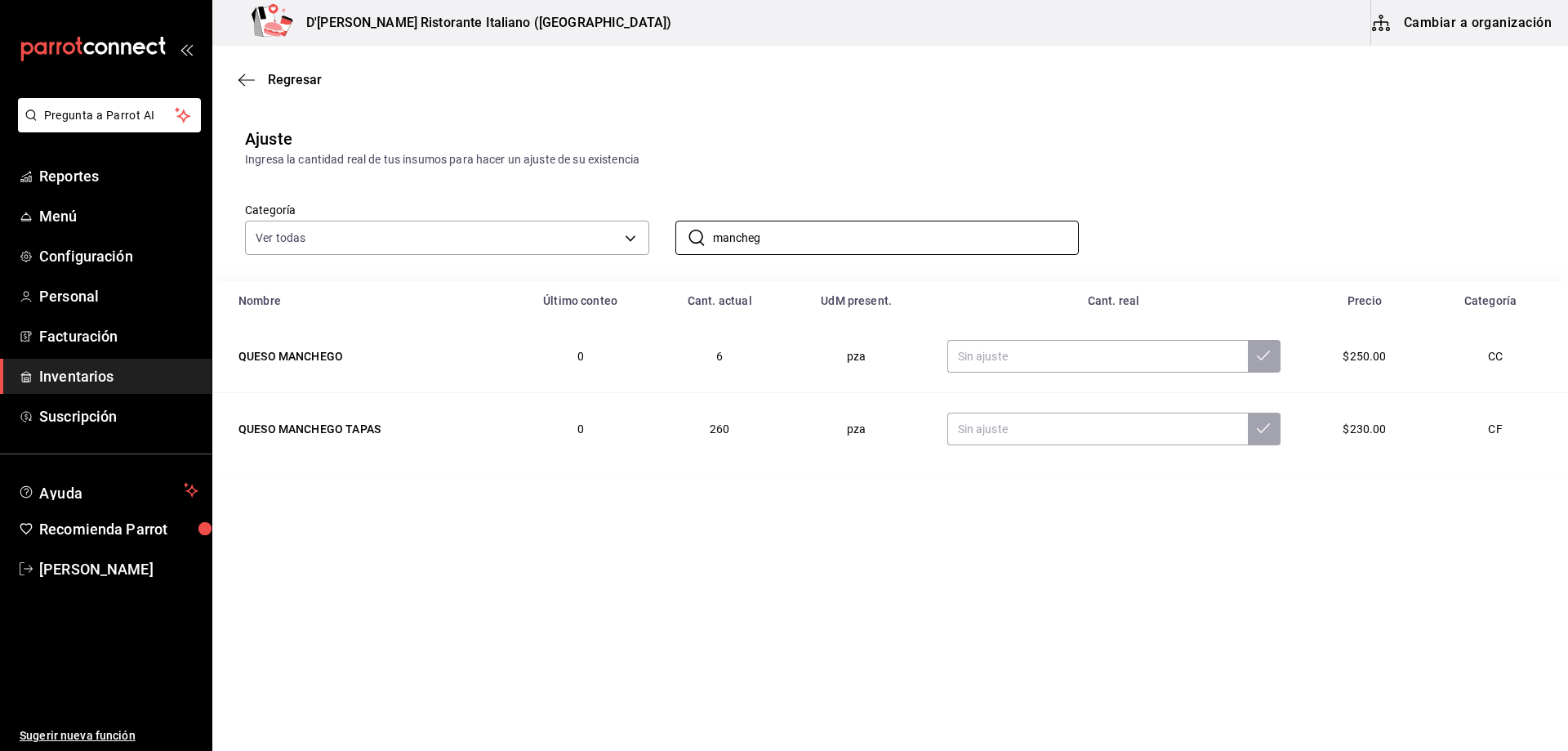
click at [1014, 308] on th "Cant. real" at bounding box center [1114, 301] width 372 height 39
click at [924, 245] on input "mancheg" at bounding box center [896, 237] width 367 height 33
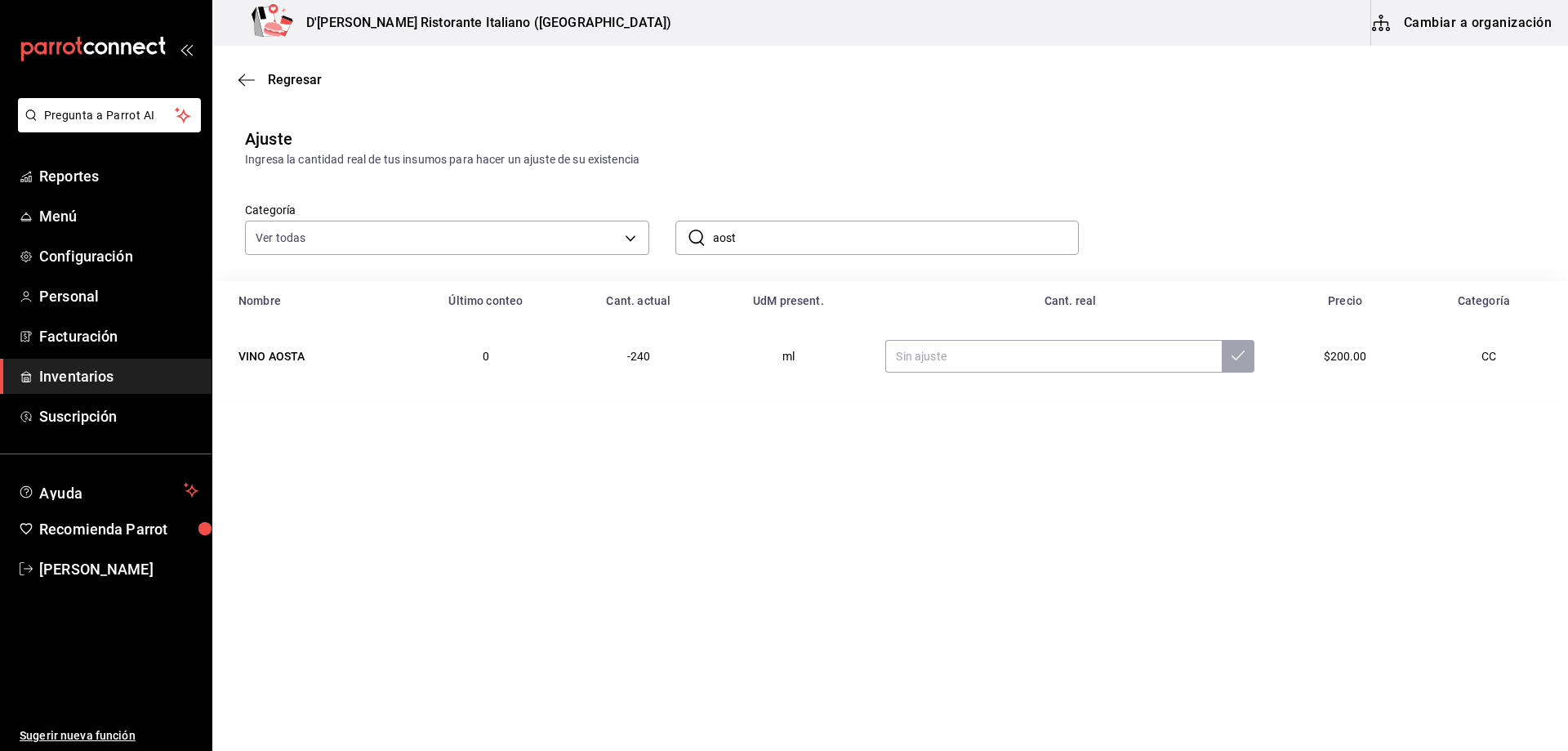
click at [803, 234] on input "aost" at bounding box center [896, 237] width 367 height 33
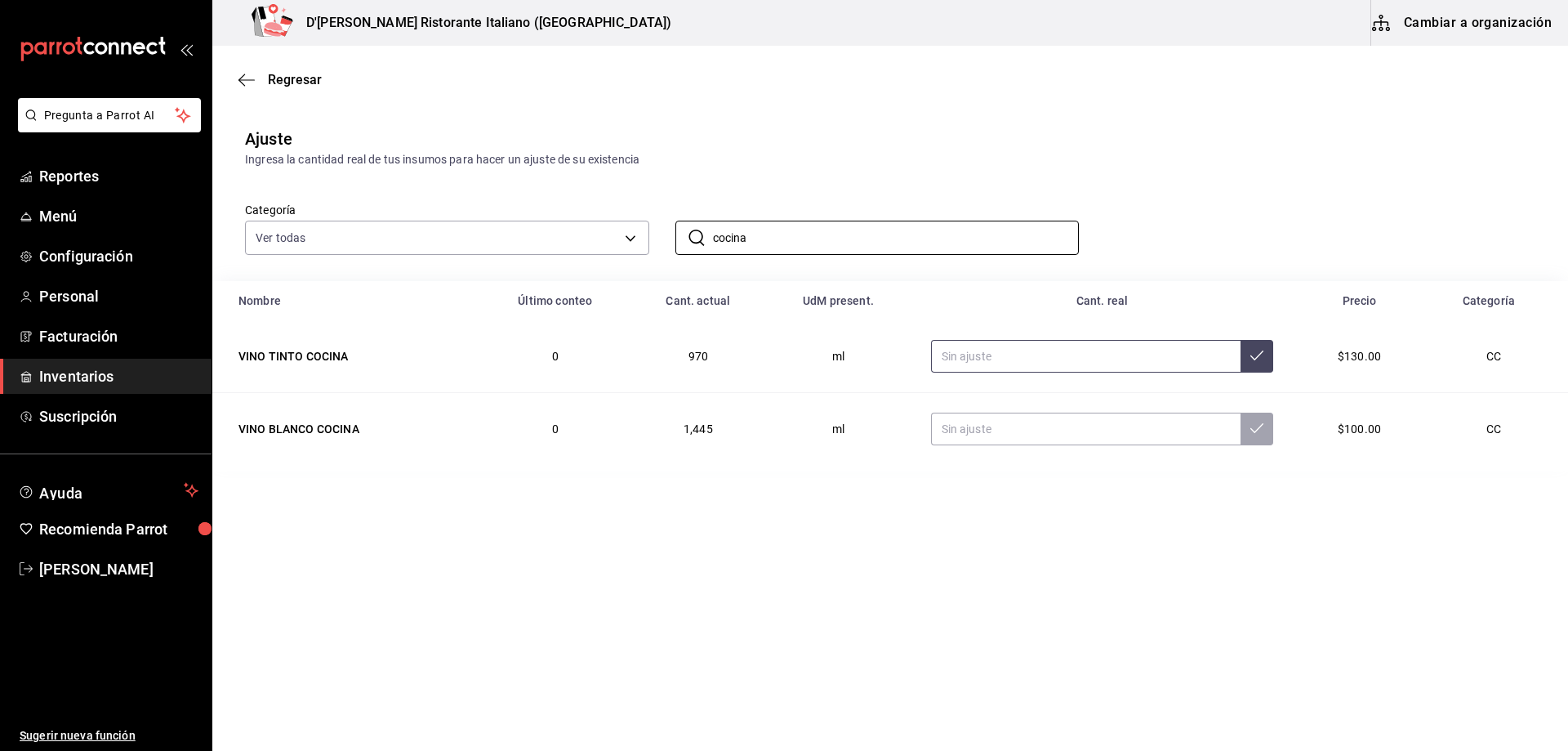
type input "cocina"
click at [999, 354] on input "text" at bounding box center [1086, 356] width 311 height 33
click at [1002, 353] on input "text" at bounding box center [1086, 356] width 311 height 33
type input "1088.00"
click at [1252, 358] on icon at bounding box center [1257, 356] width 13 height 13
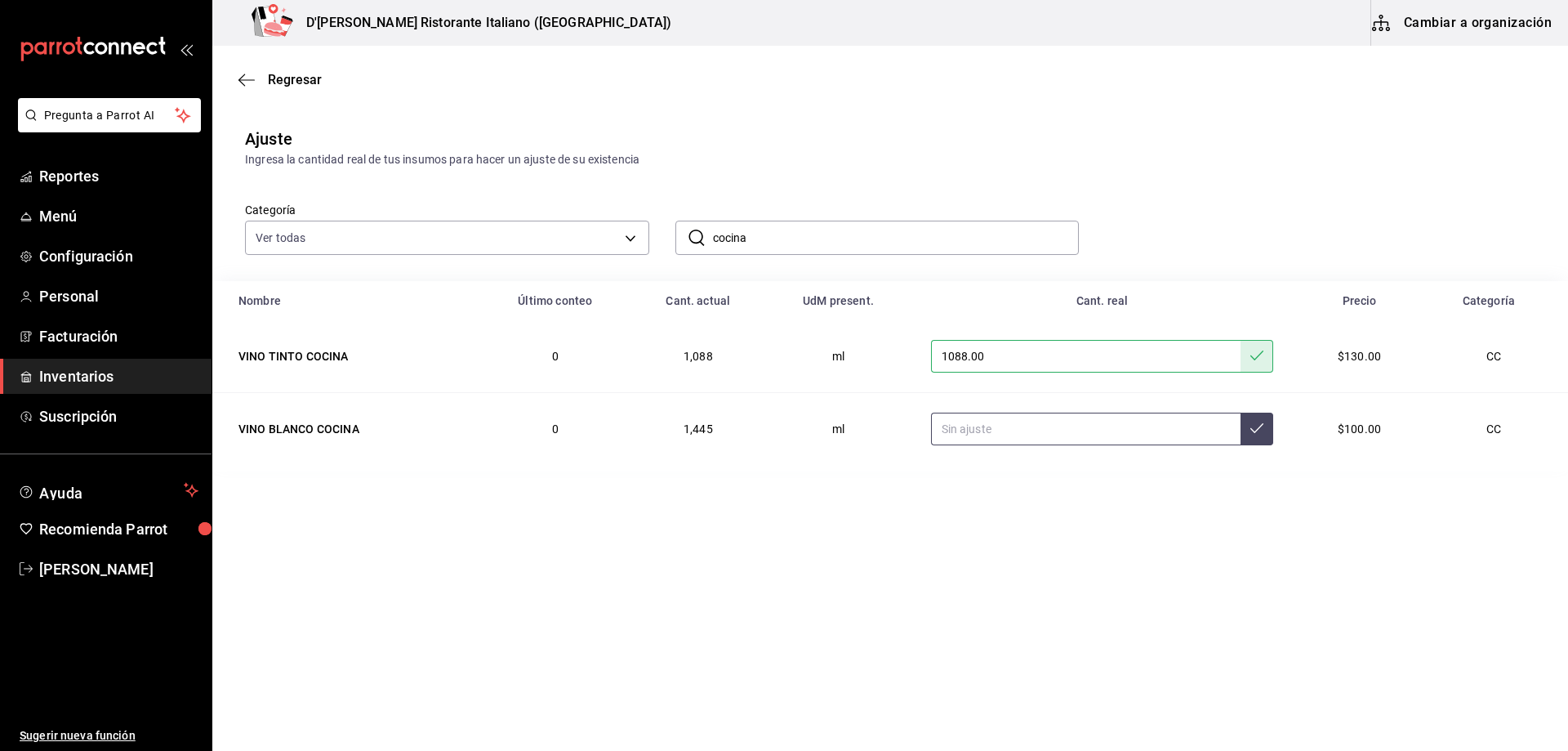
click at [1075, 430] on input "text" at bounding box center [1086, 429] width 311 height 33
type input "1500.00"
click at [1256, 428] on icon at bounding box center [1257, 429] width 13 height 13
click at [797, 242] on input "cocina" at bounding box center [896, 237] width 367 height 33
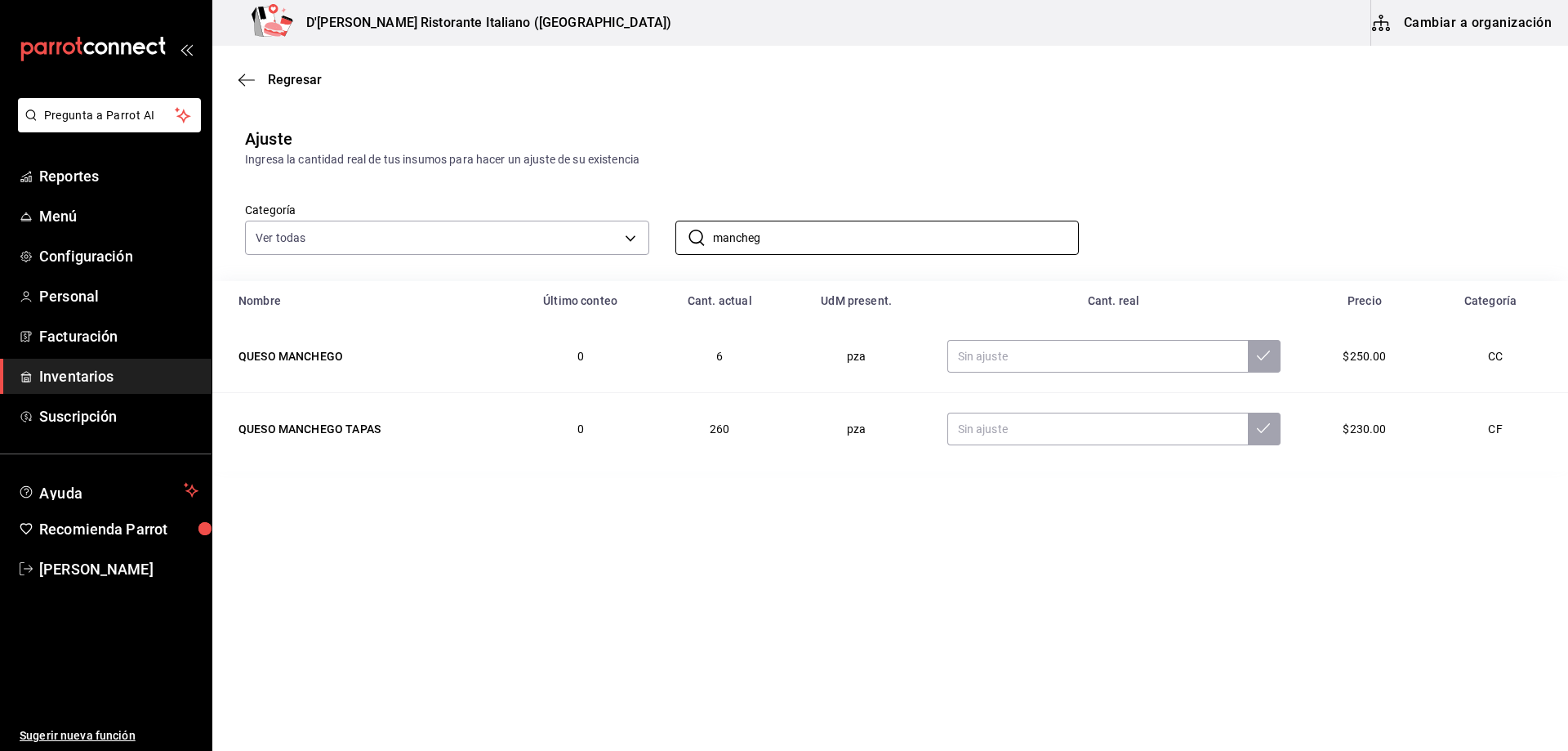
type input "mancheg"
click at [1014, 290] on th "Cant. real" at bounding box center [1114, 301] width 372 height 39
click at [94, 376] on span "Inventarios" at bounding box center [119, 376] width 159 height 22
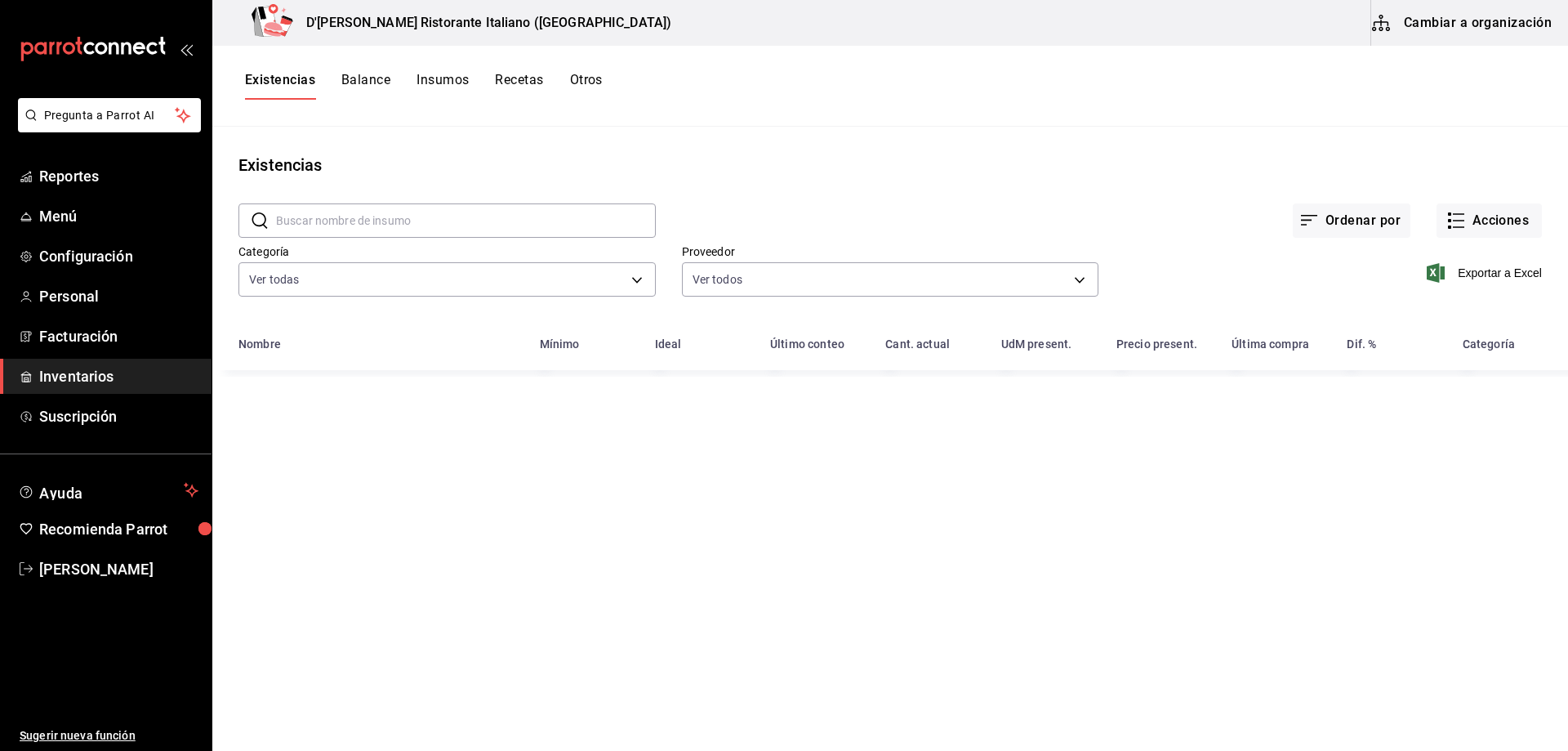
click at [1484, 30] on button "Cambiar a organización" at bounding box center [1464, 23] width 184 height 46
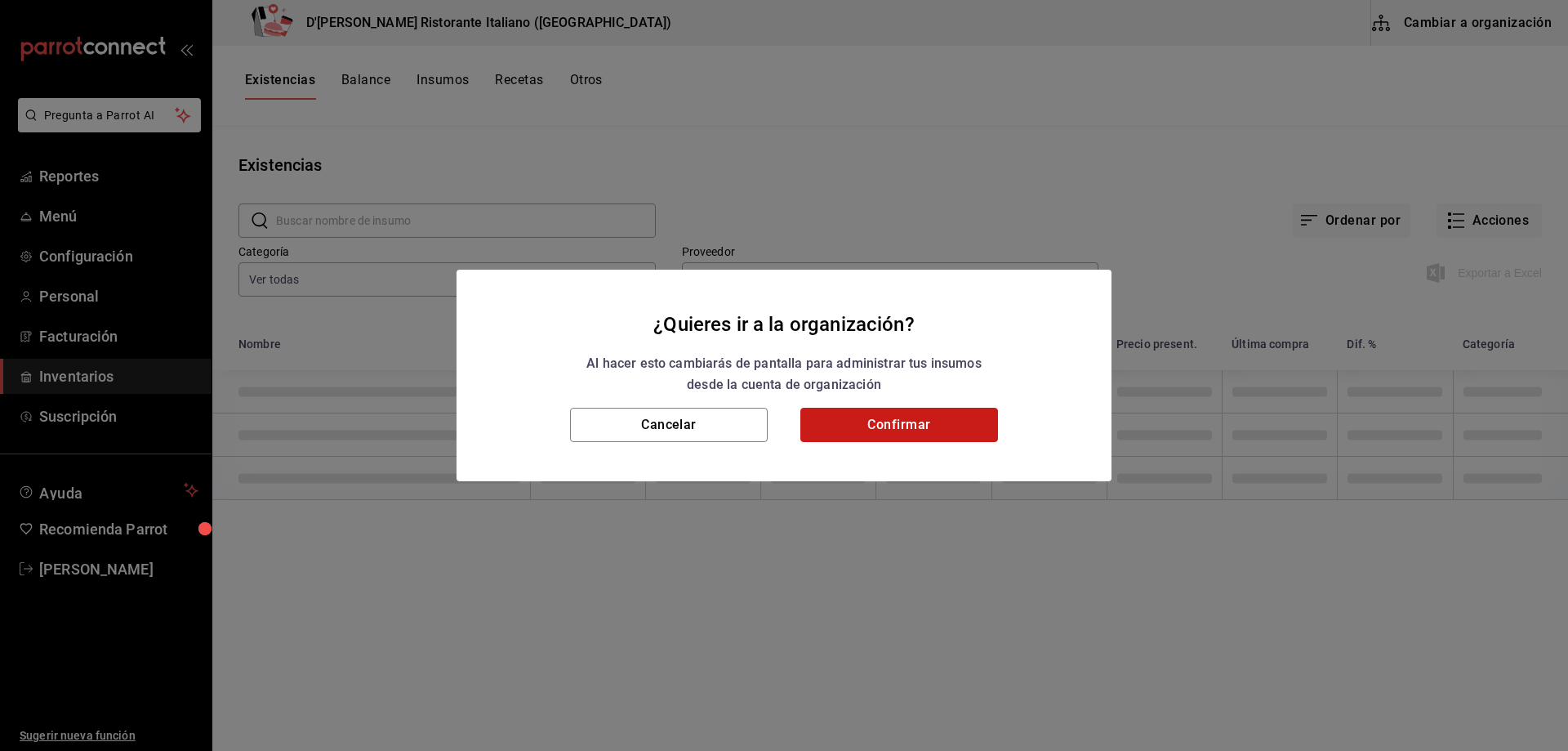
click at [873, 432] on button "Confirmar" at bounding box center [899, 424] width 198 height 34
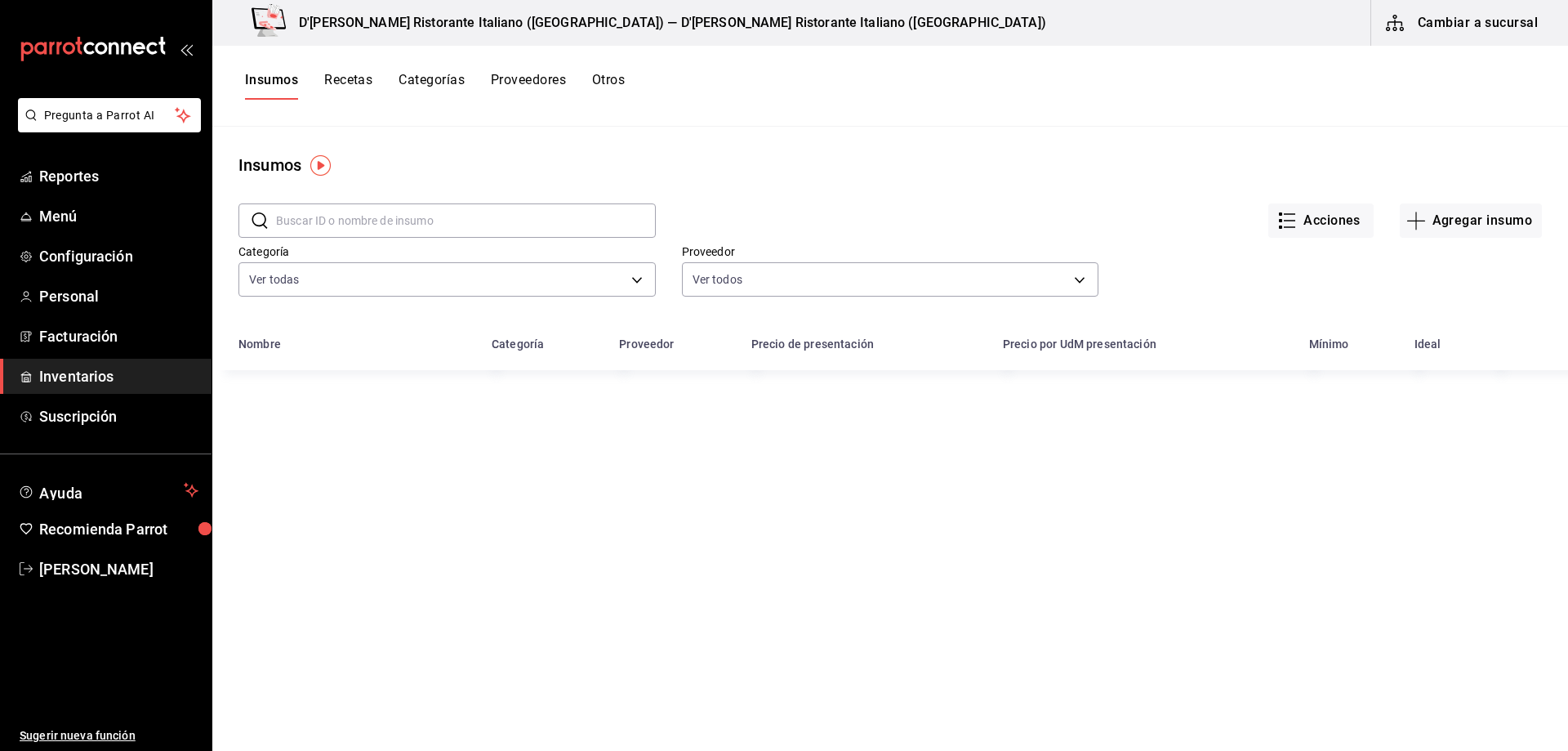
click at [372, 81] on button "Recetas" at bounding box center [348, 85] width 48 height 28
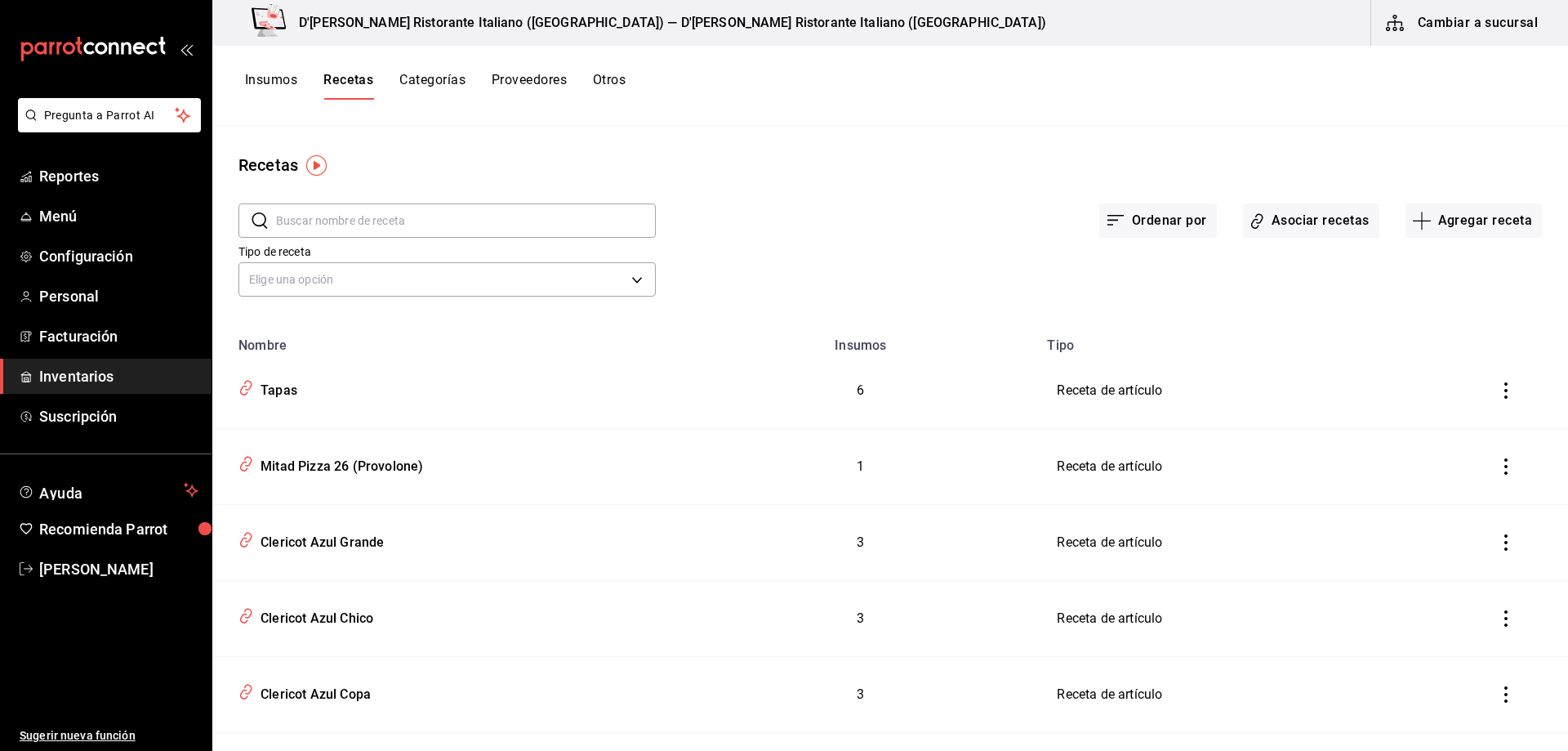
click at [417, 216] on input "text" at bounding box center [466, 221] width 380 height 33
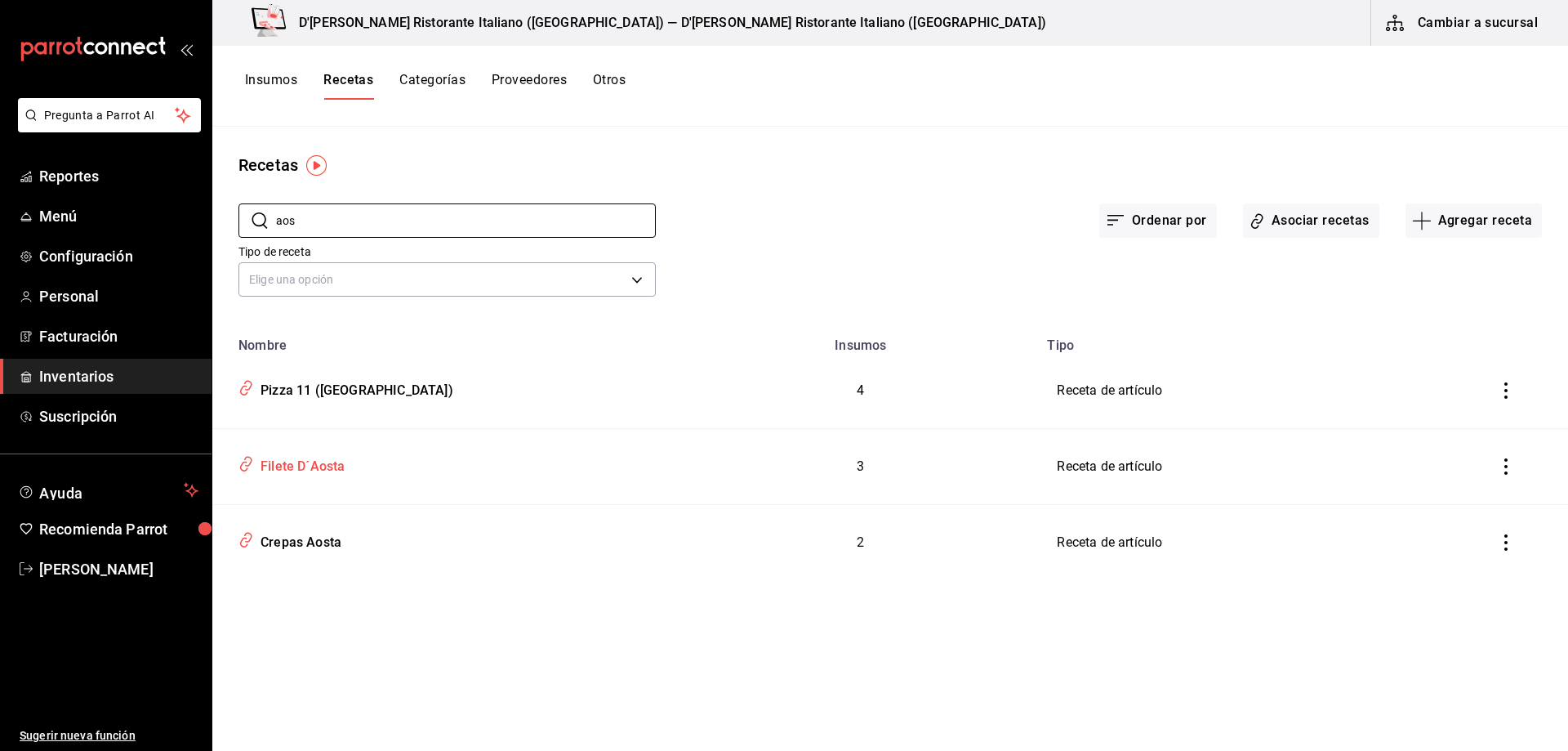
type input "aos"
click at [315, 469] on div "Filete D´Aosta" at bounding box center [299, 464] width 91 height 25
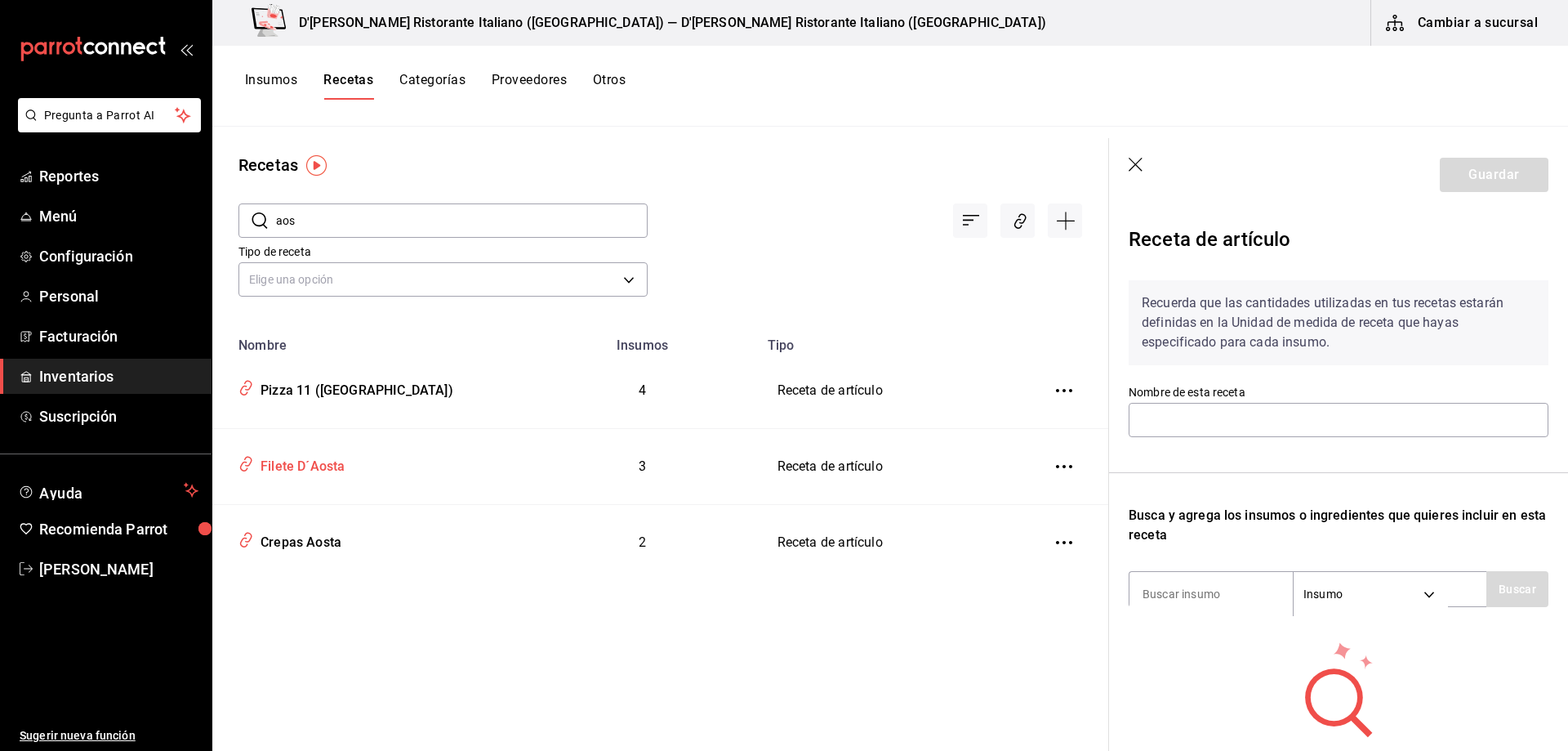
type input "Filete D´Aosta"
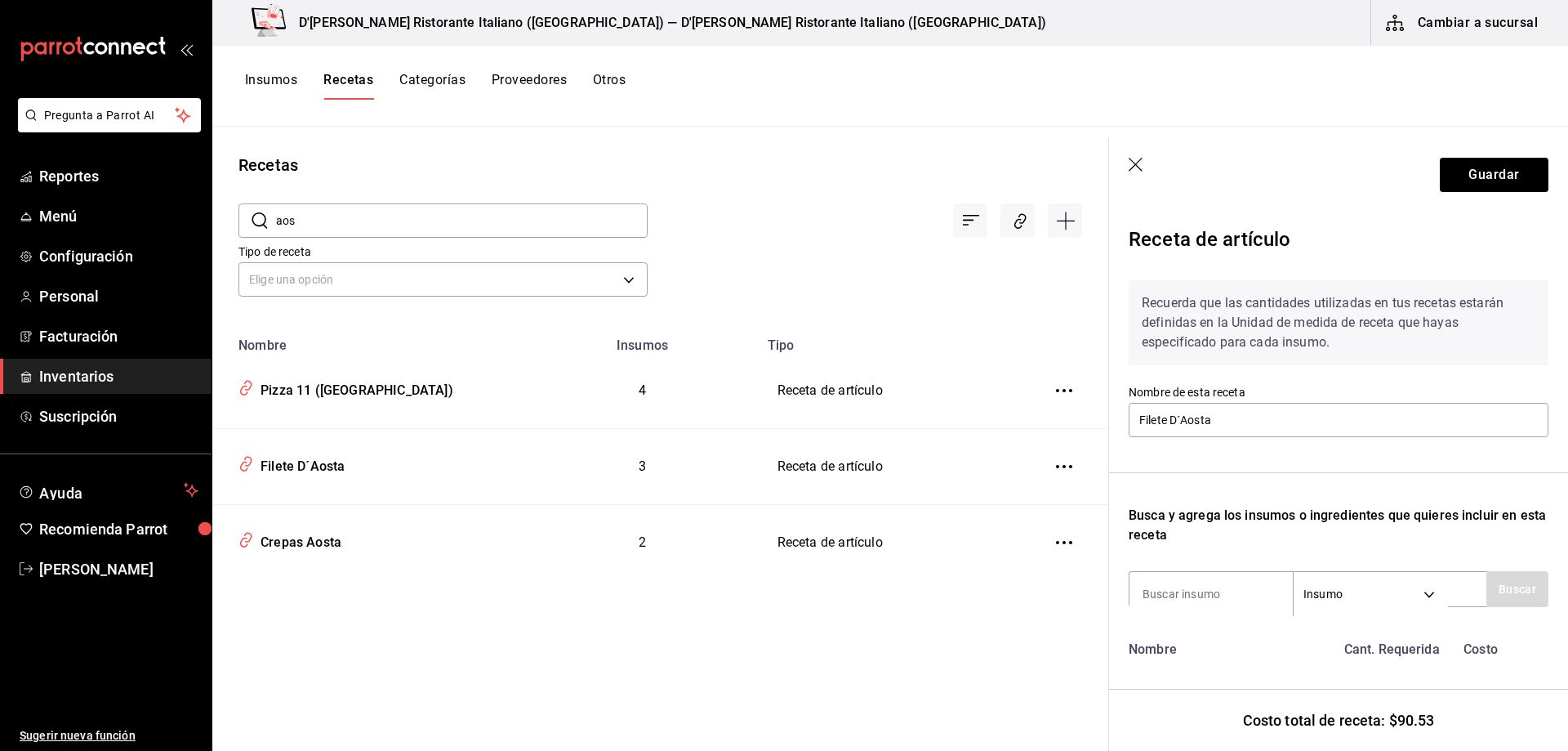
scroll to position [270, 0]
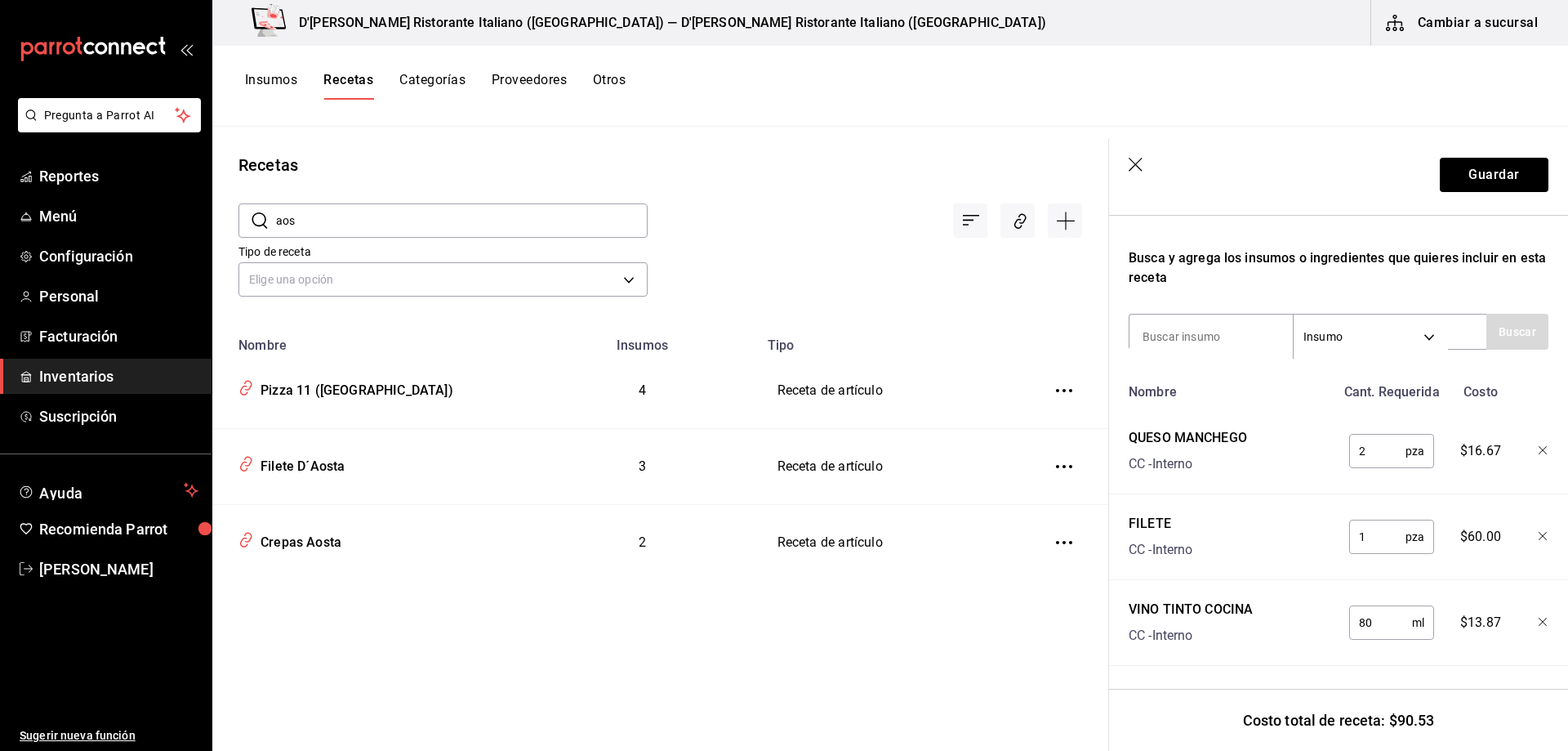
click at [93, 376] on span "Inventarios" at bounding box center [119, 376] width 159 height 22
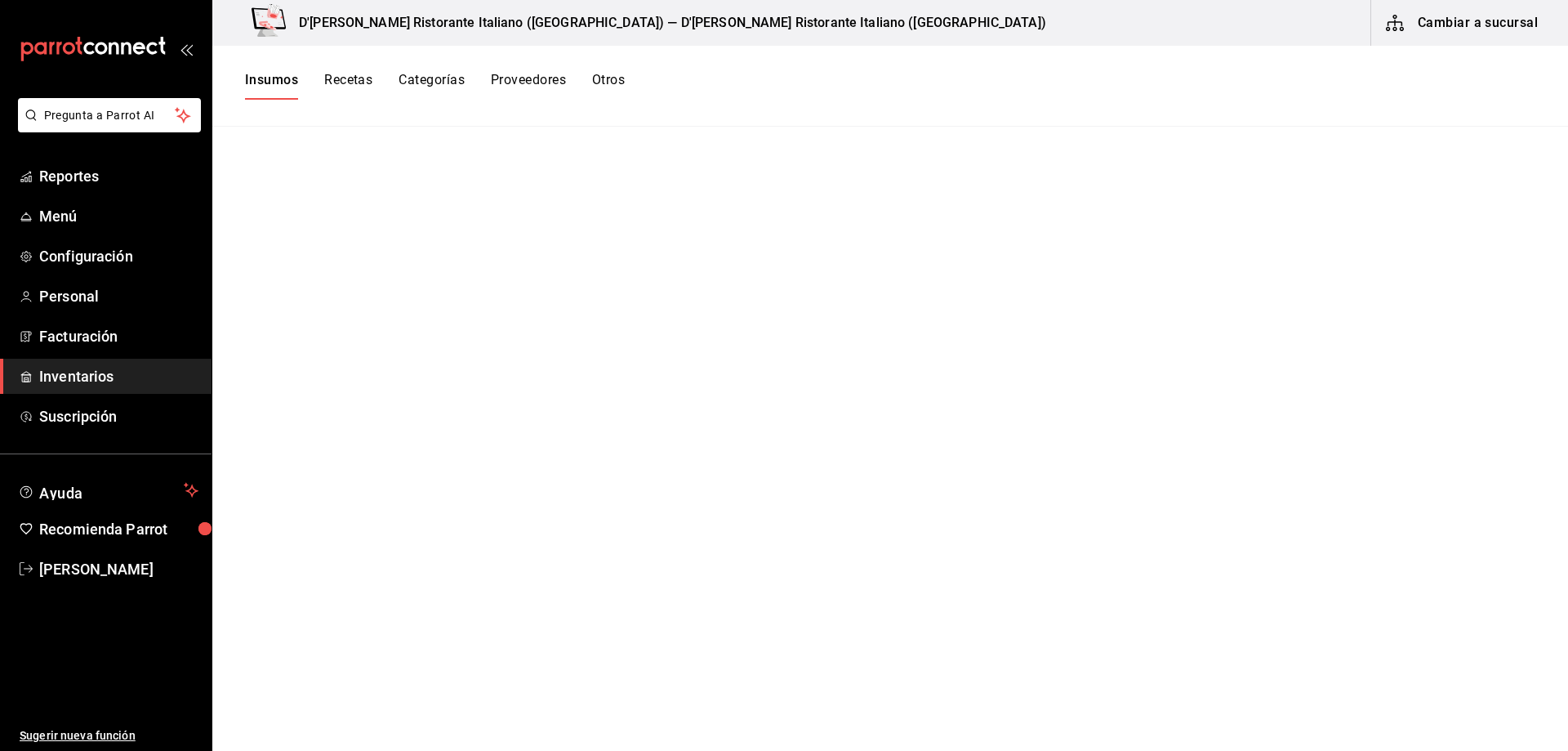
click at [1440, 19] on button "Cambiar a sucursal" at bounding box center [1464, 23] width 184 height 46
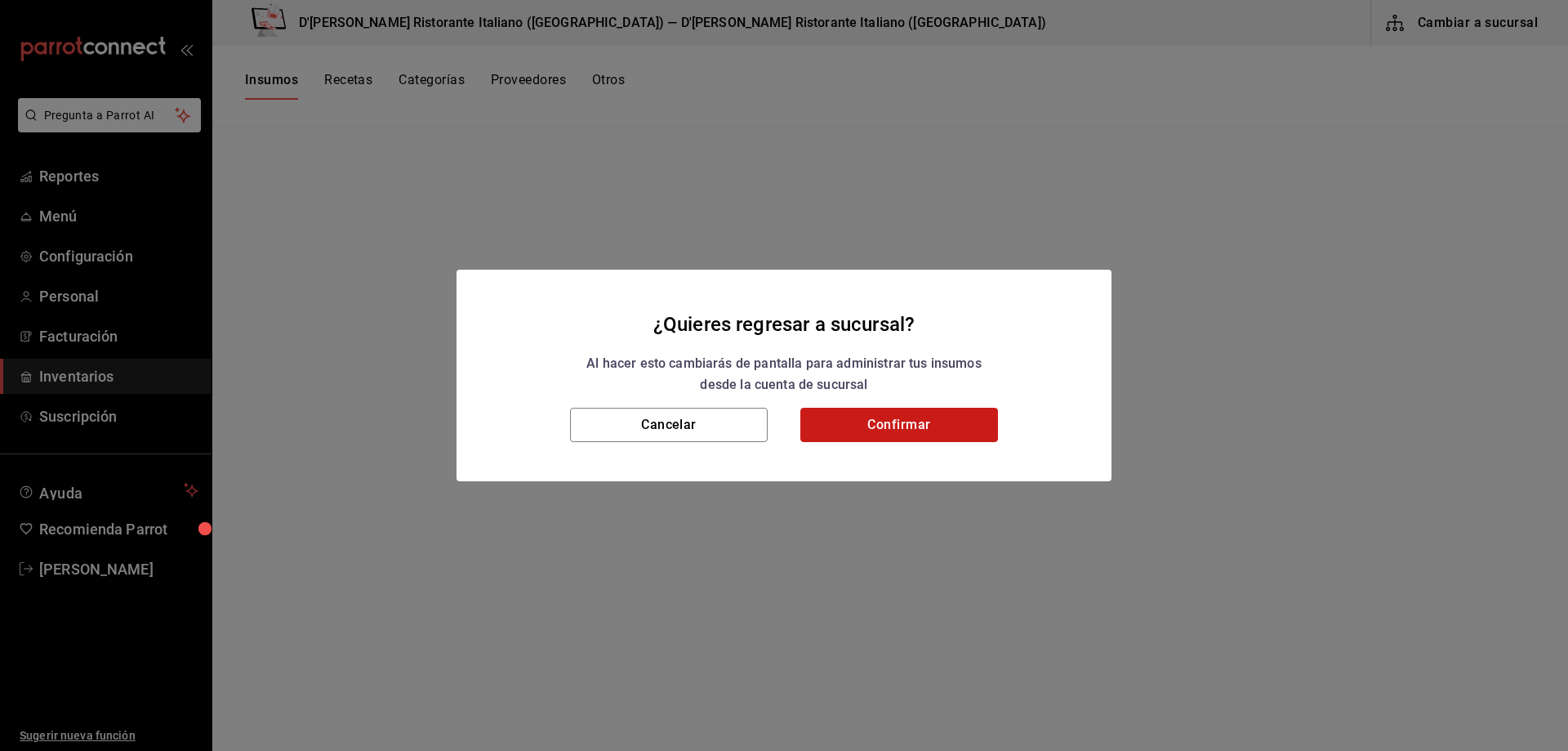
click at [885, 424] on button "Confirmar" at bounding box center [899, 424] width 198 height 34
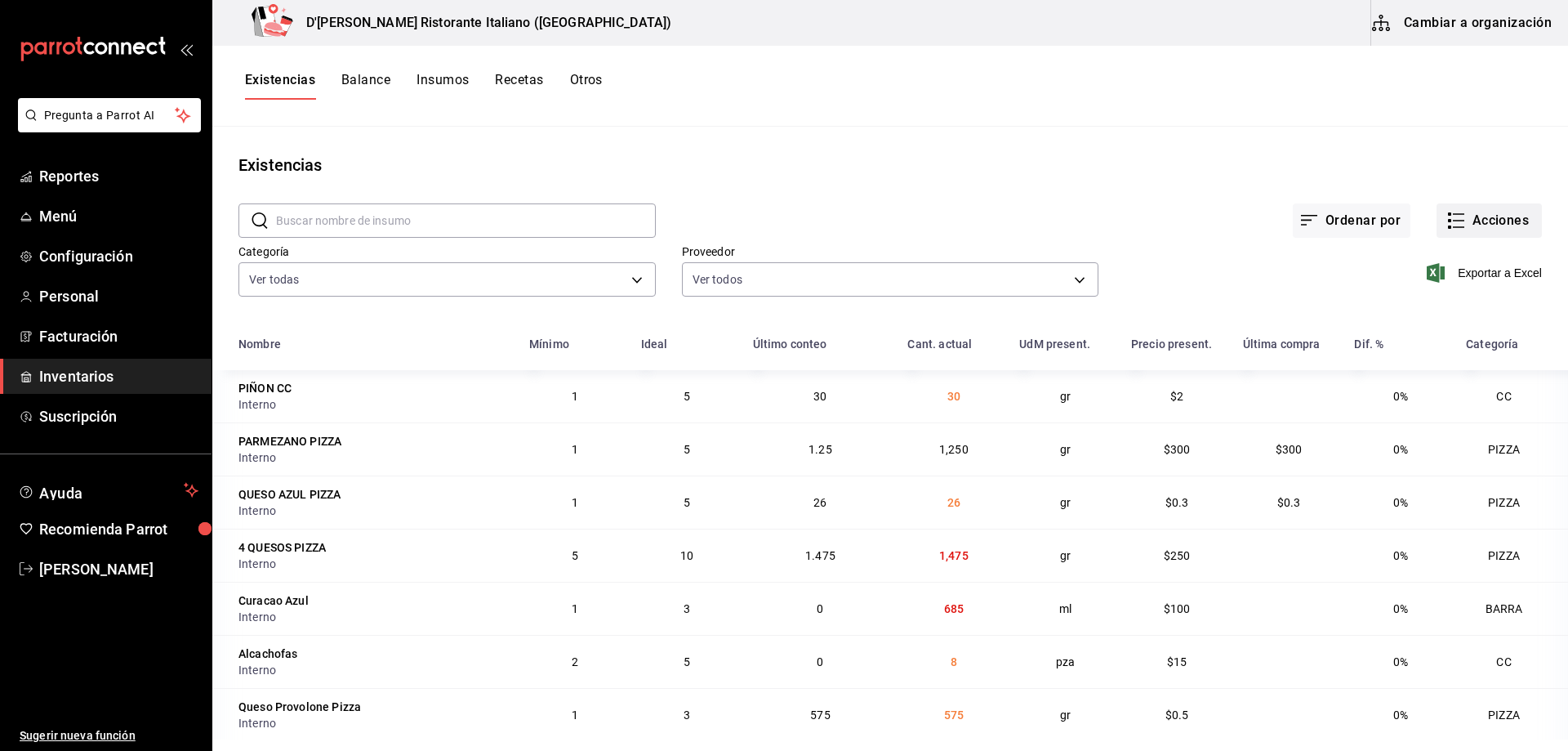
click at [1447, 216] on icon "button" at bounding box center [1456, 220] width 19 height 19
click at [1432, 488] on span "Ajuste" at bounding box center [1474, 482] width 137 height 18
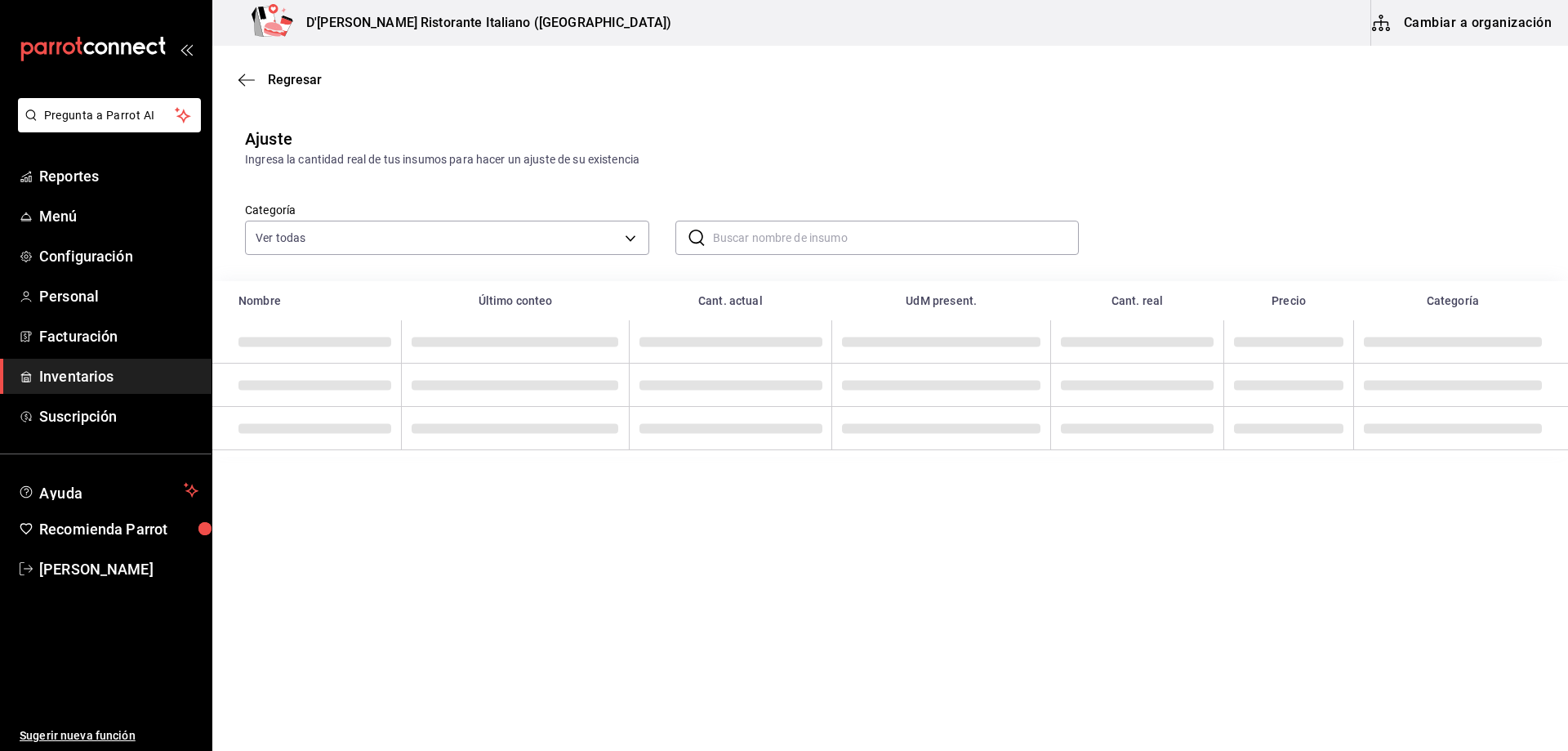
click at [936, 237] on input "text" at bounding box center [896, 237] width 367 height 33
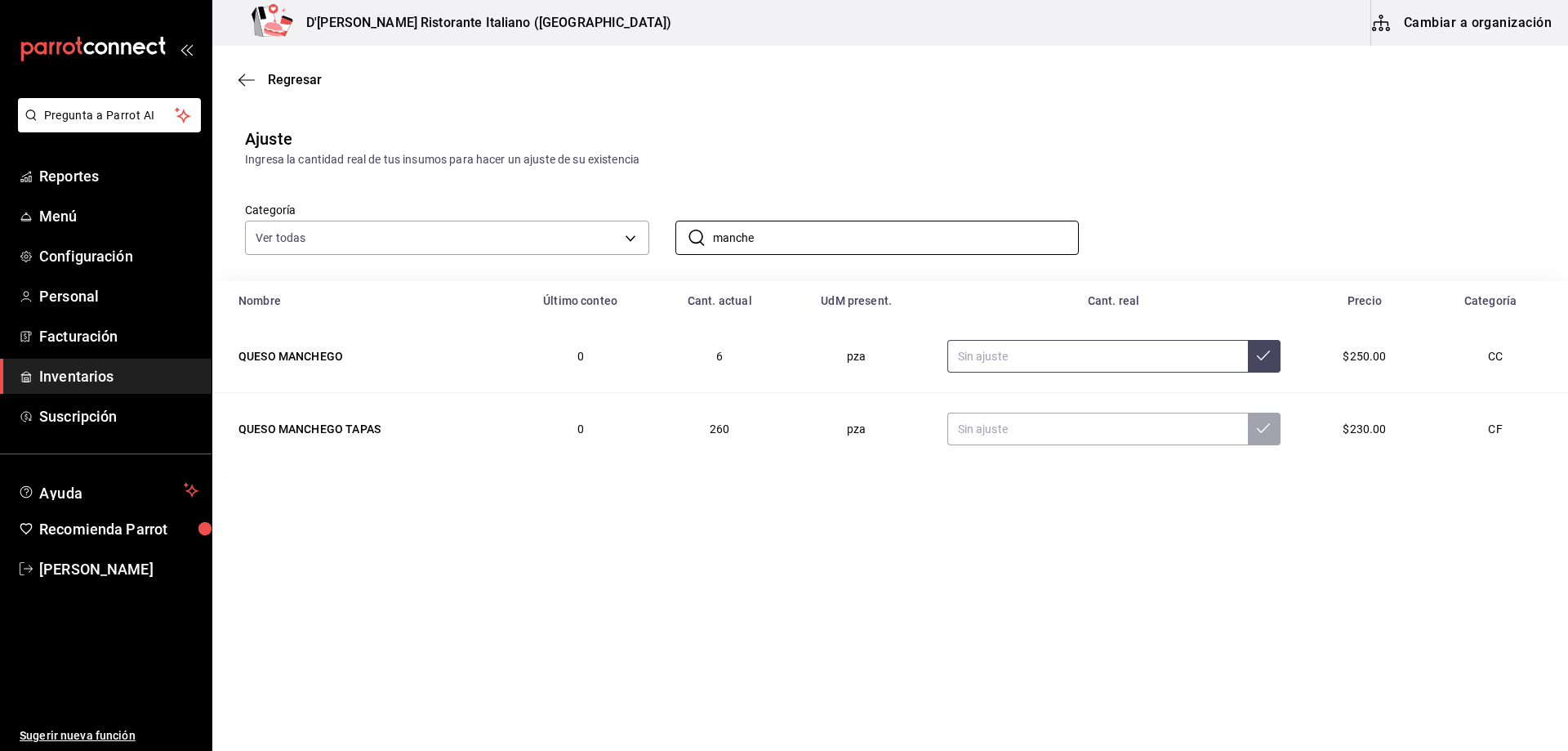
type input "manche"
click at [995, 355] on input "text" at bounding box center [1098, 356] width 301 height 33
type input "14.00"
click at [1262, 353] on icon at bounding box center [1264, 356] width 13 height 13
click at [898, 226] on input "manche" at bounding box center [896, 237] width 367 height 33
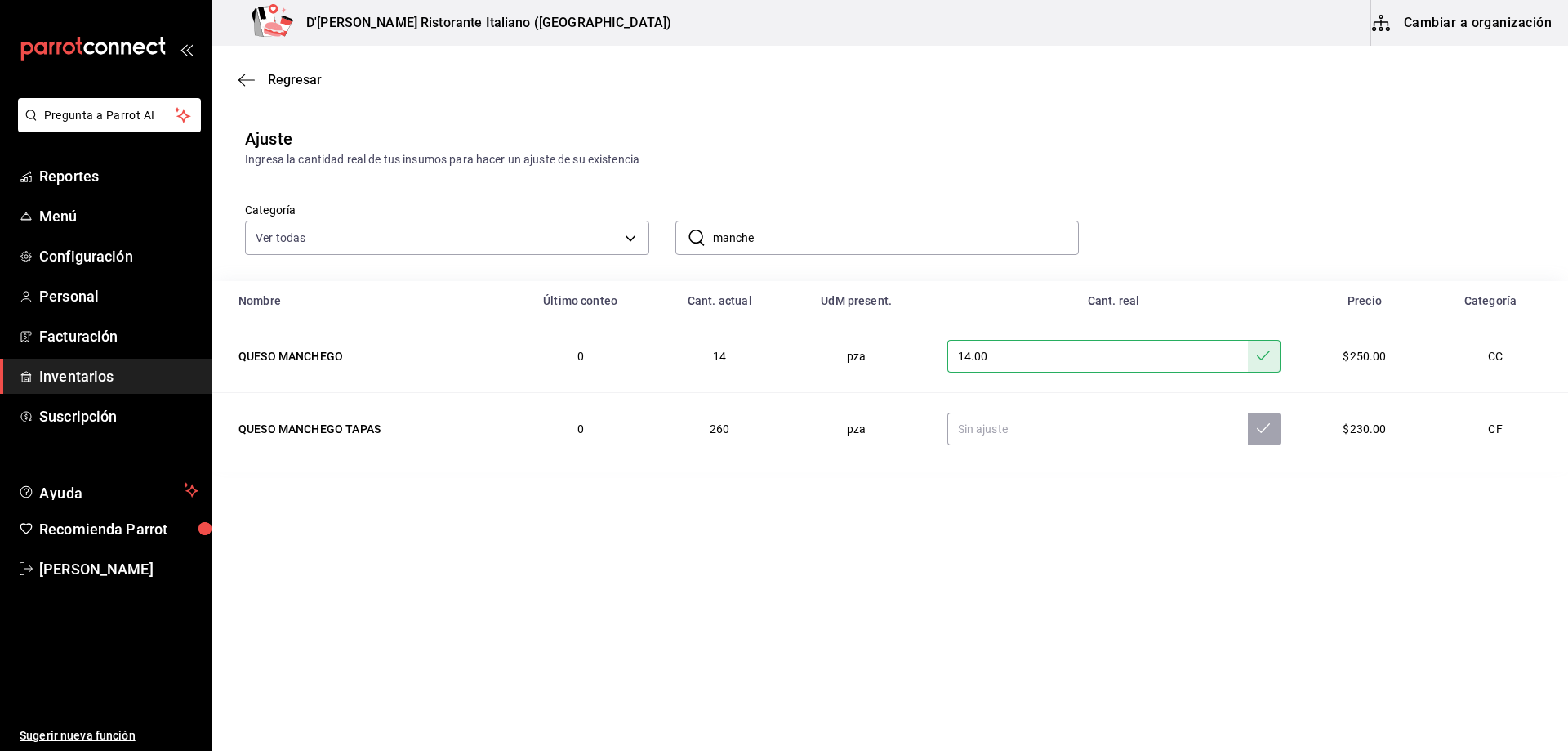
click at [898, 226] on input "manche" at bounding box center [896, 237] width 367 height 33
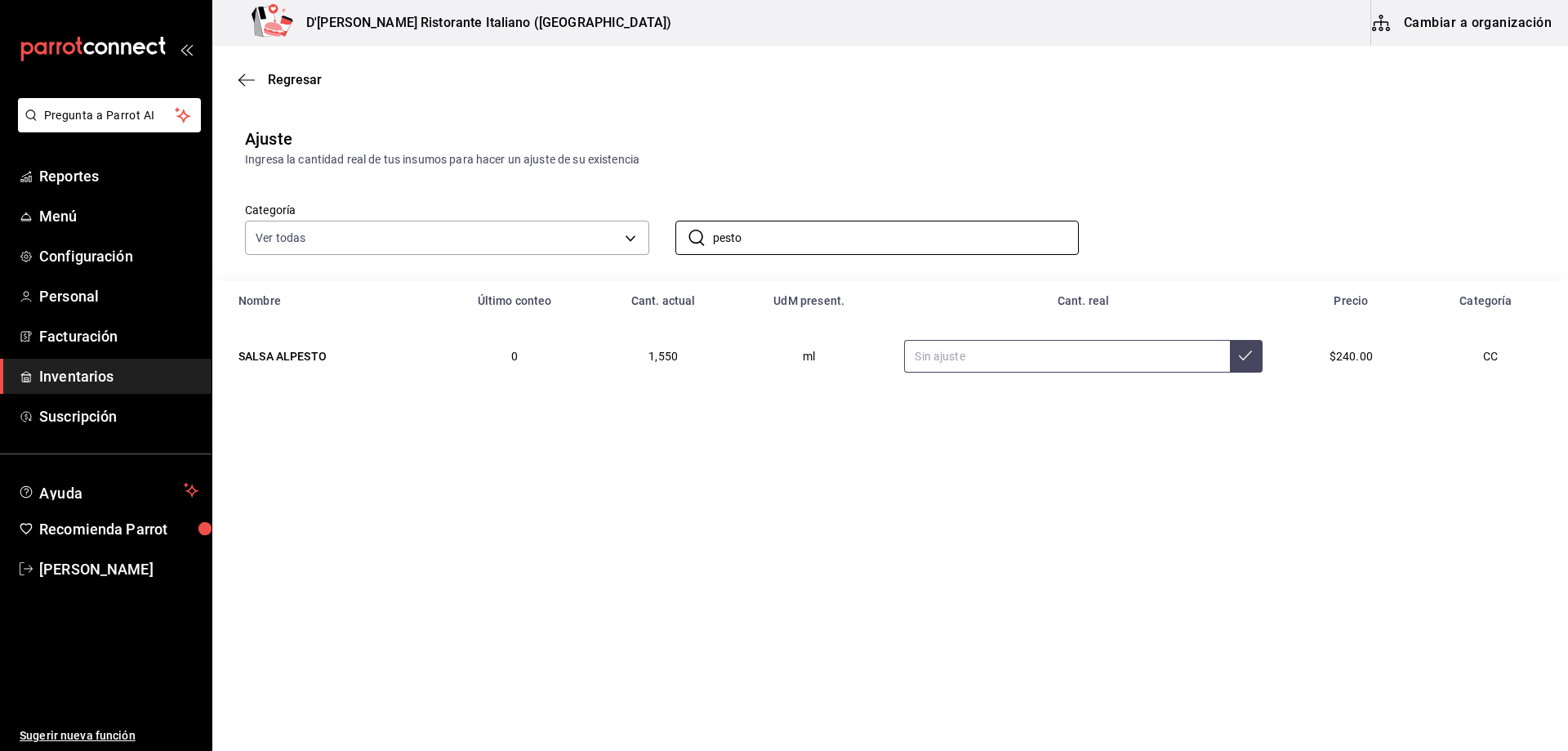
type input "pesto"
click at [973, 363] on input "text" at bounding box center [1066, 356] width 325 height 33
click at [83, 373] on span "Inventarios" at bounding box center [119, 376] width 159 height 22
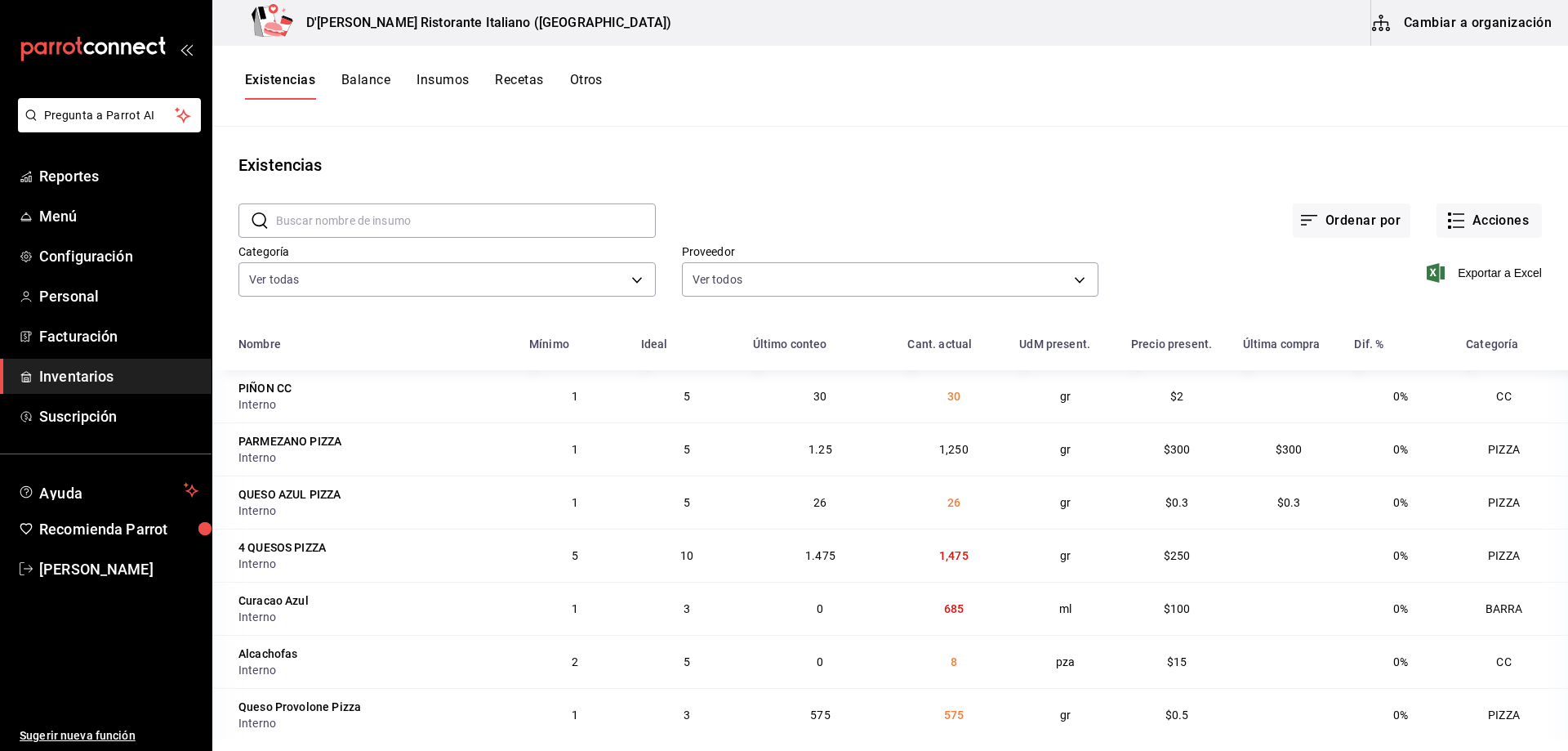
click at [1500, 27] on button "Cambiar a organización" at bounding box center [1464, 23] width 184 height 46
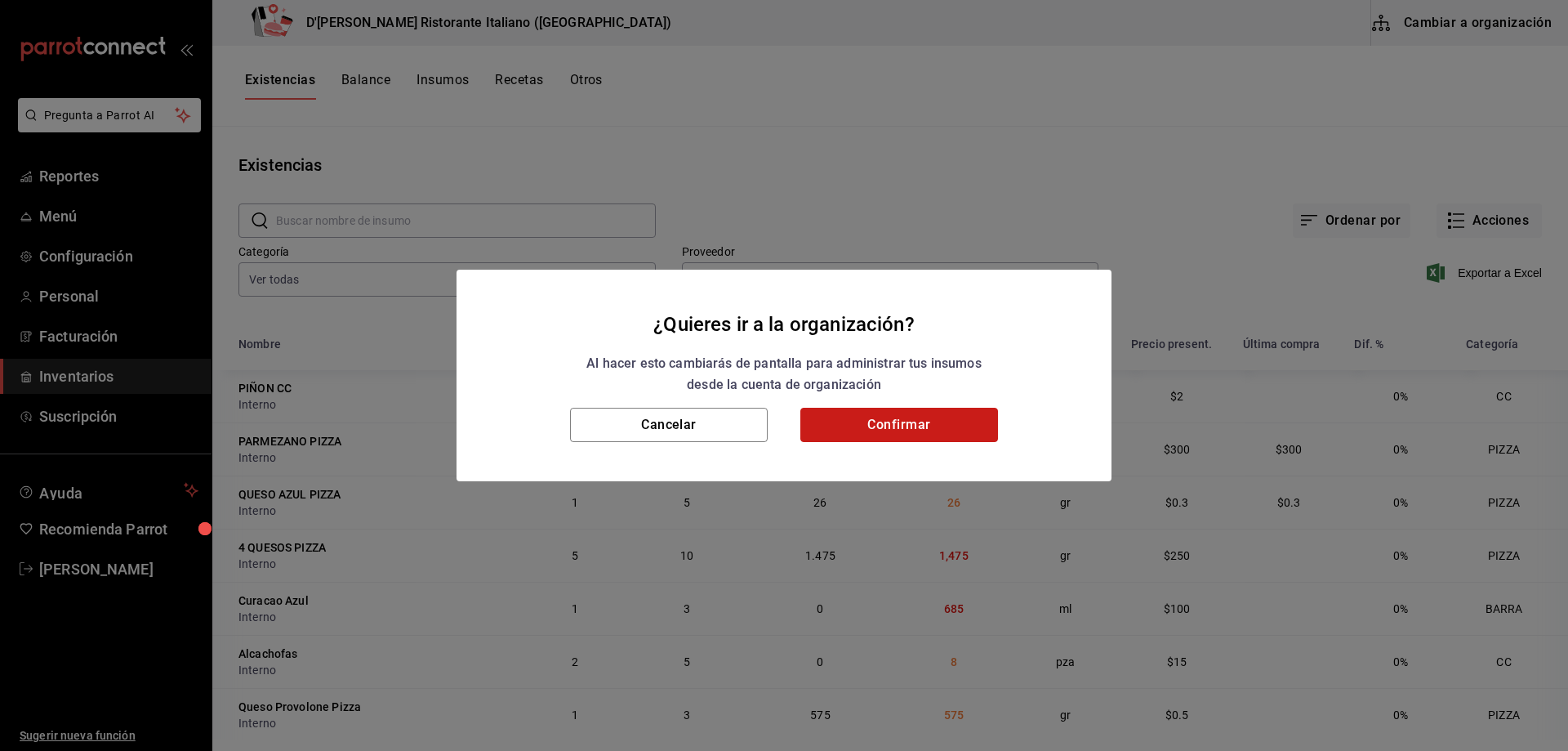
click at [839, 422] on button "Confirmar" at bounding box center [899, 424] width 198 height 34
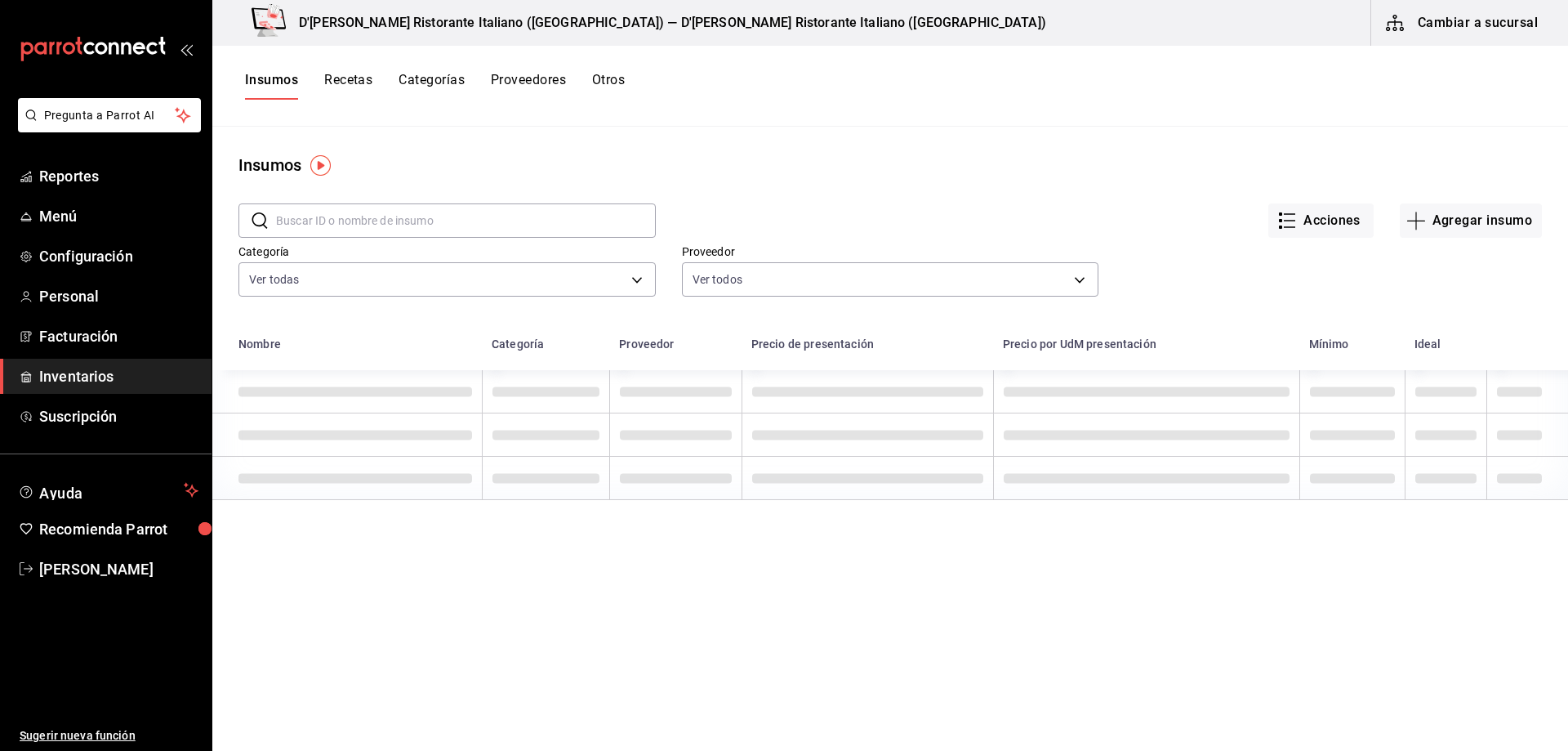
click at [461, 217] on input "text" at bounding box center [466, 221] width 380 height 33
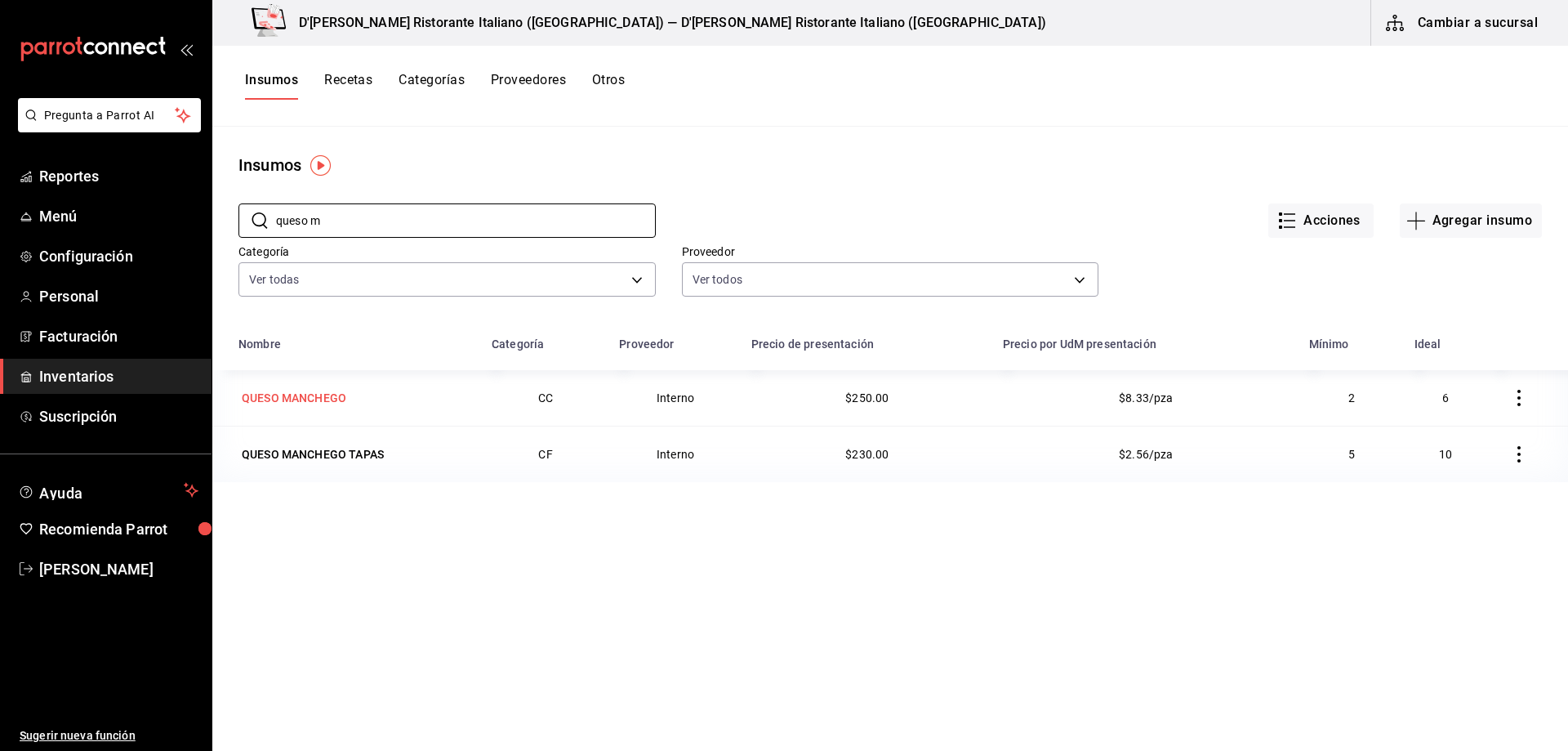
type input "queso m"
click at [312, 396] on div "QUESO MANCHEGO" at bounding box center [294, 398] width 104 height 17
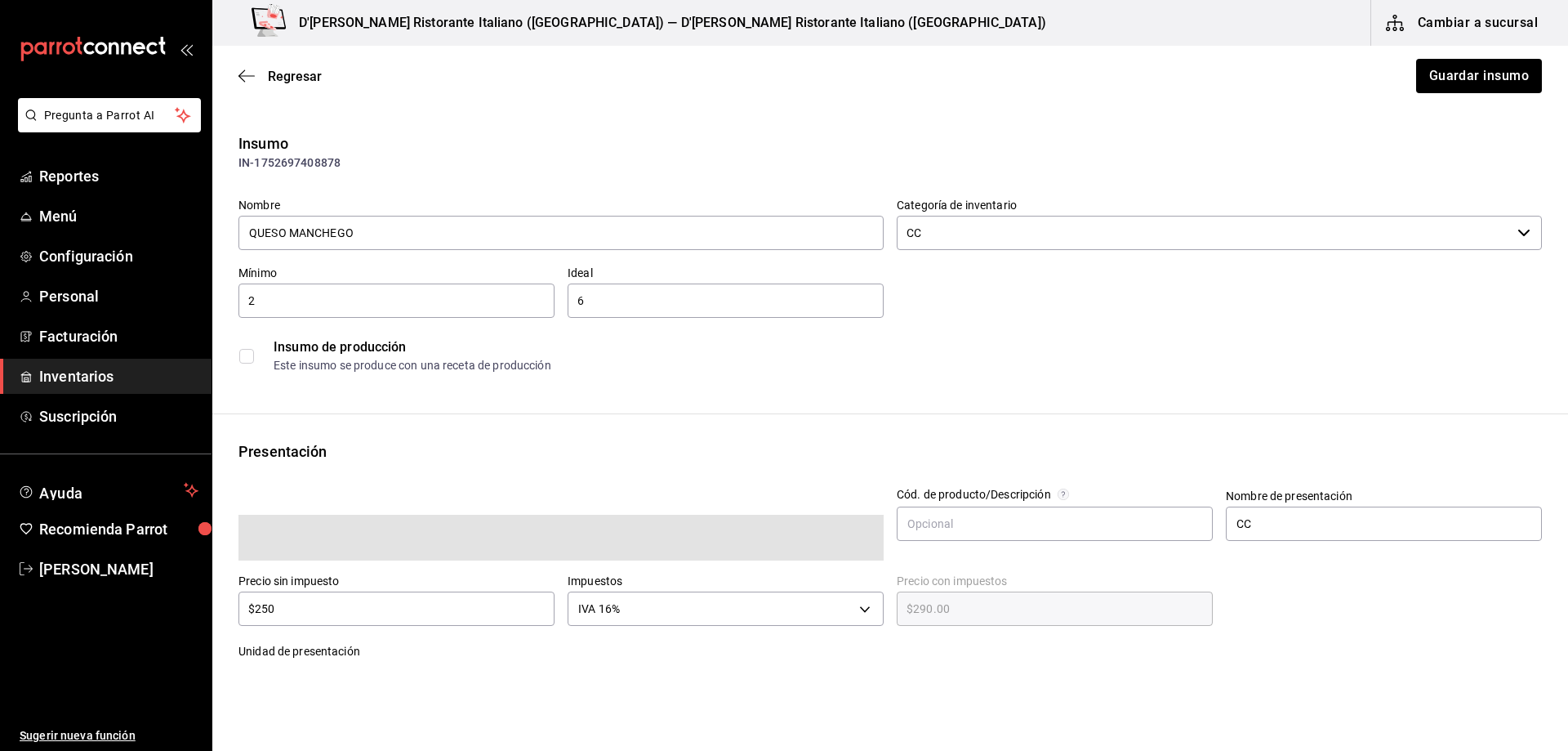
type input "$290.00"
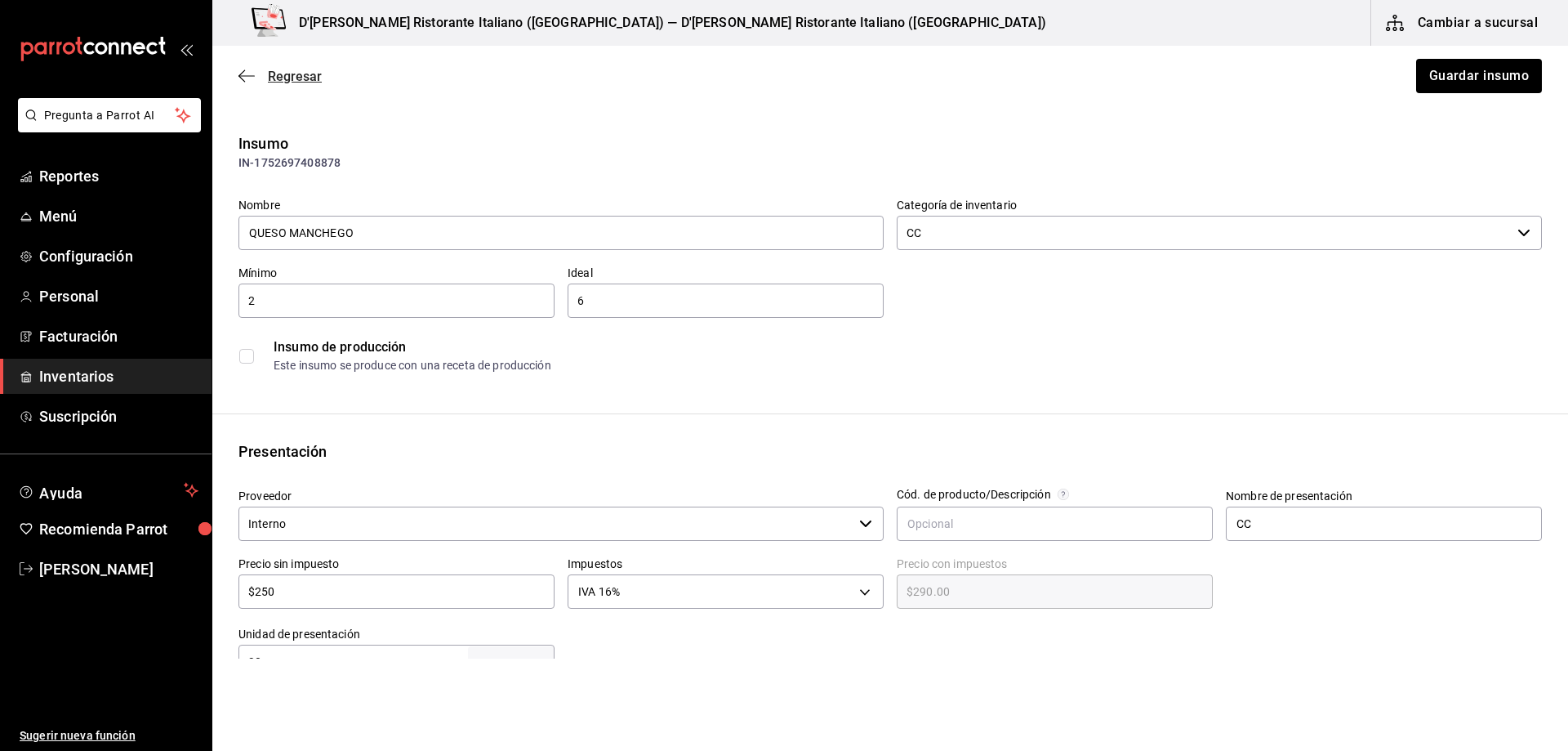
click at [282, 73] on span "Regresar" at bounding box center [295, 76] width 54 height 16
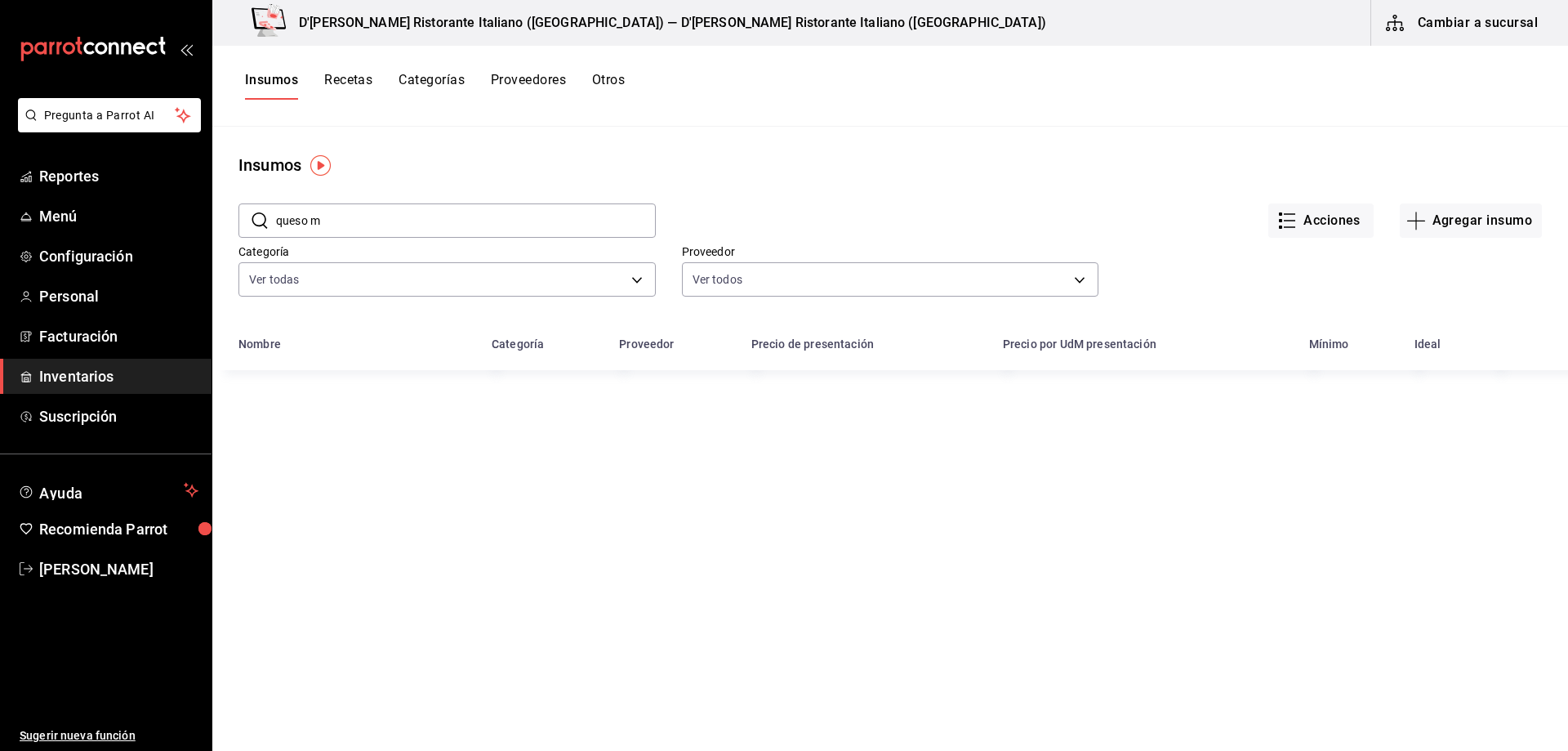
click at [429, 216] on input "queso m" at bounding box center [466, 221] width 380 height 33
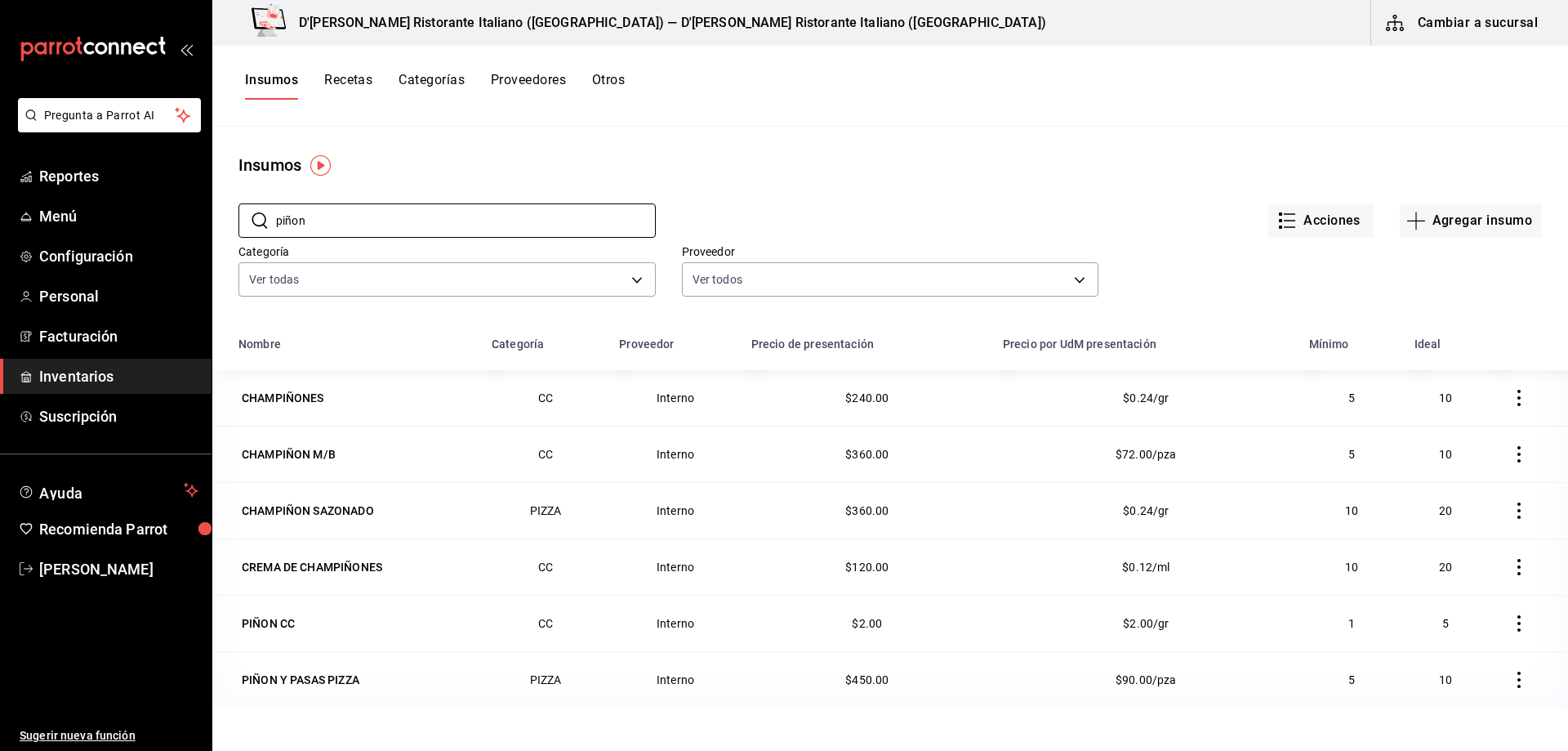
type input "piñon"
click at [649, 170] on div "Insumos" at bounding box center [890, 165] width 1356 height 24
click at [267, 626] on div "PIÑON CC" at bounding box center [269, 624] width 53 height 17
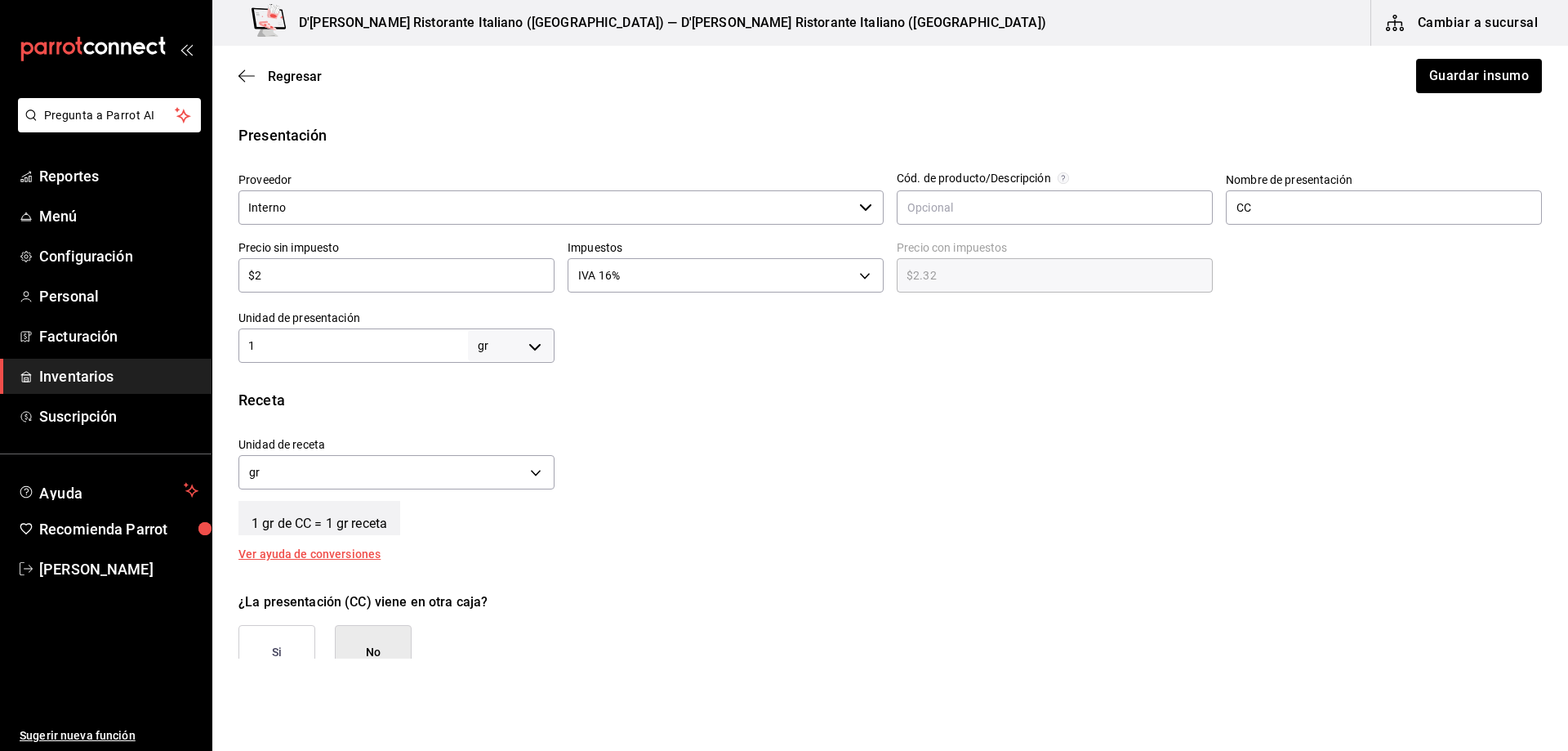
scroll to position [408, 0]
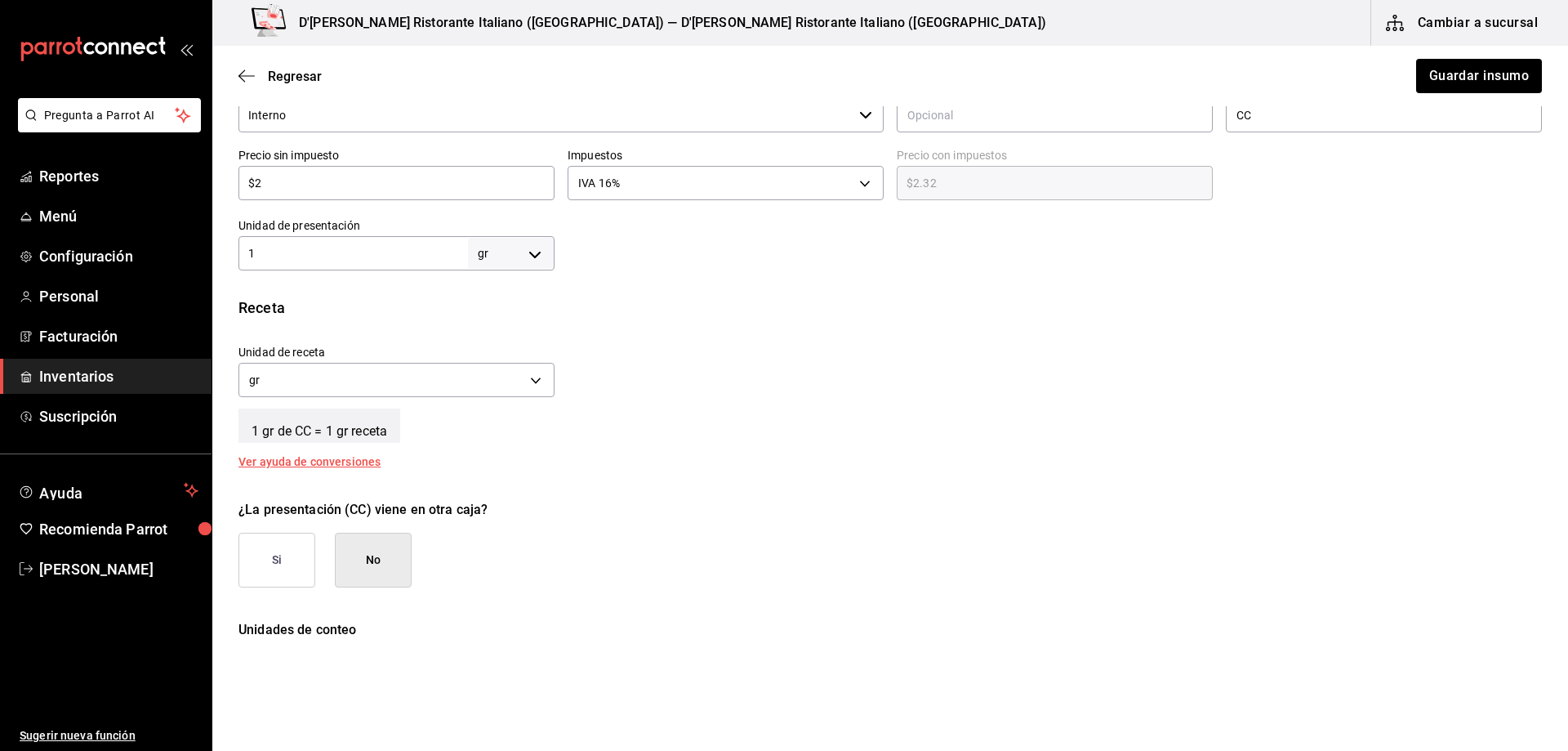
type input "PIÑON PESTO CC"
click at [534, 252] on body "Pregunta a Parrot AI Reportes Menú Configuración Personal Facturación Inventari…" at bounding box center [784, 329] width 1568 height 659
click at [508, 434] on li "pza" at bounding box center [508, 438] width 85 height 27
type input "UNIT"
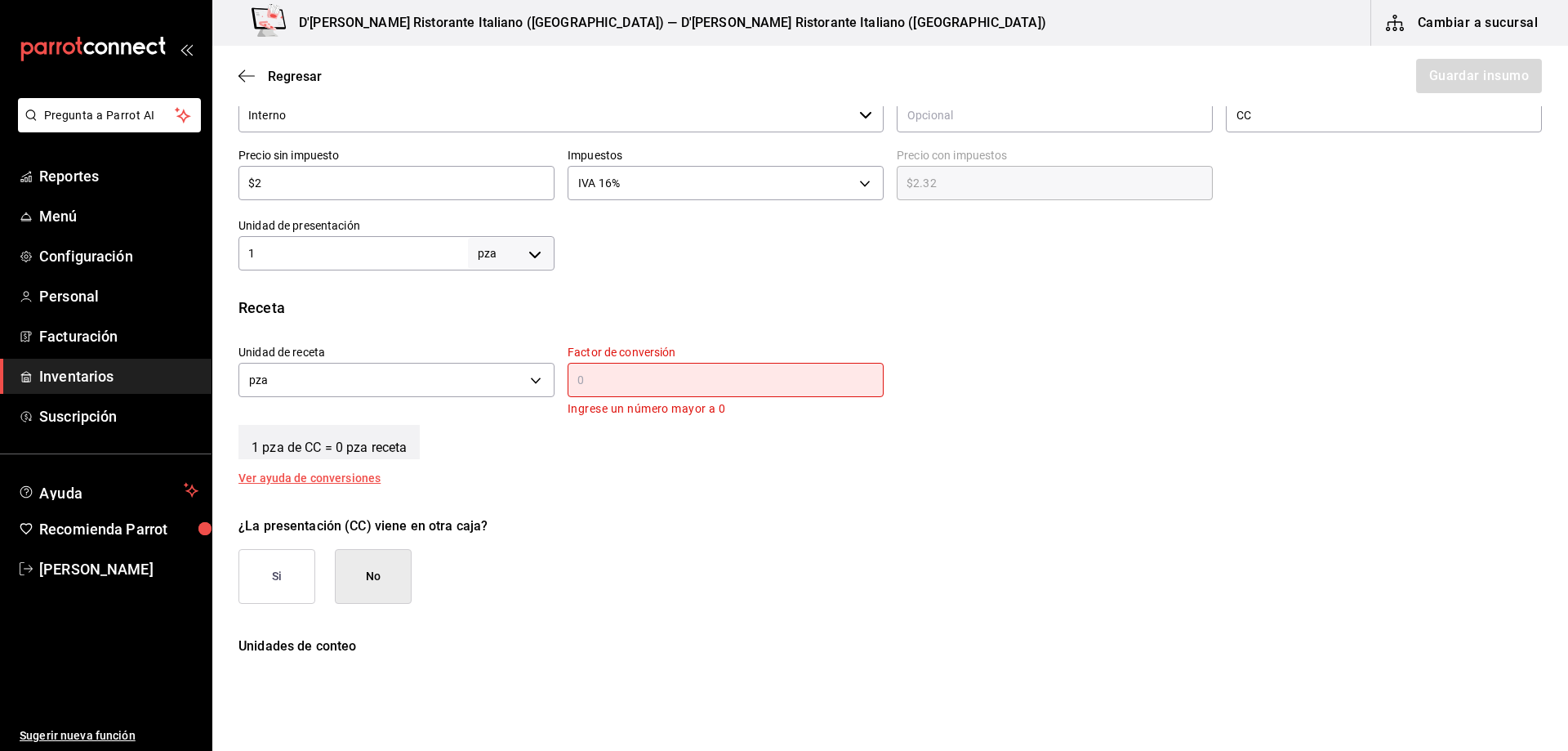
click at [605, 383] on input "text" at bounding box center [726, 379] width 316 height 19
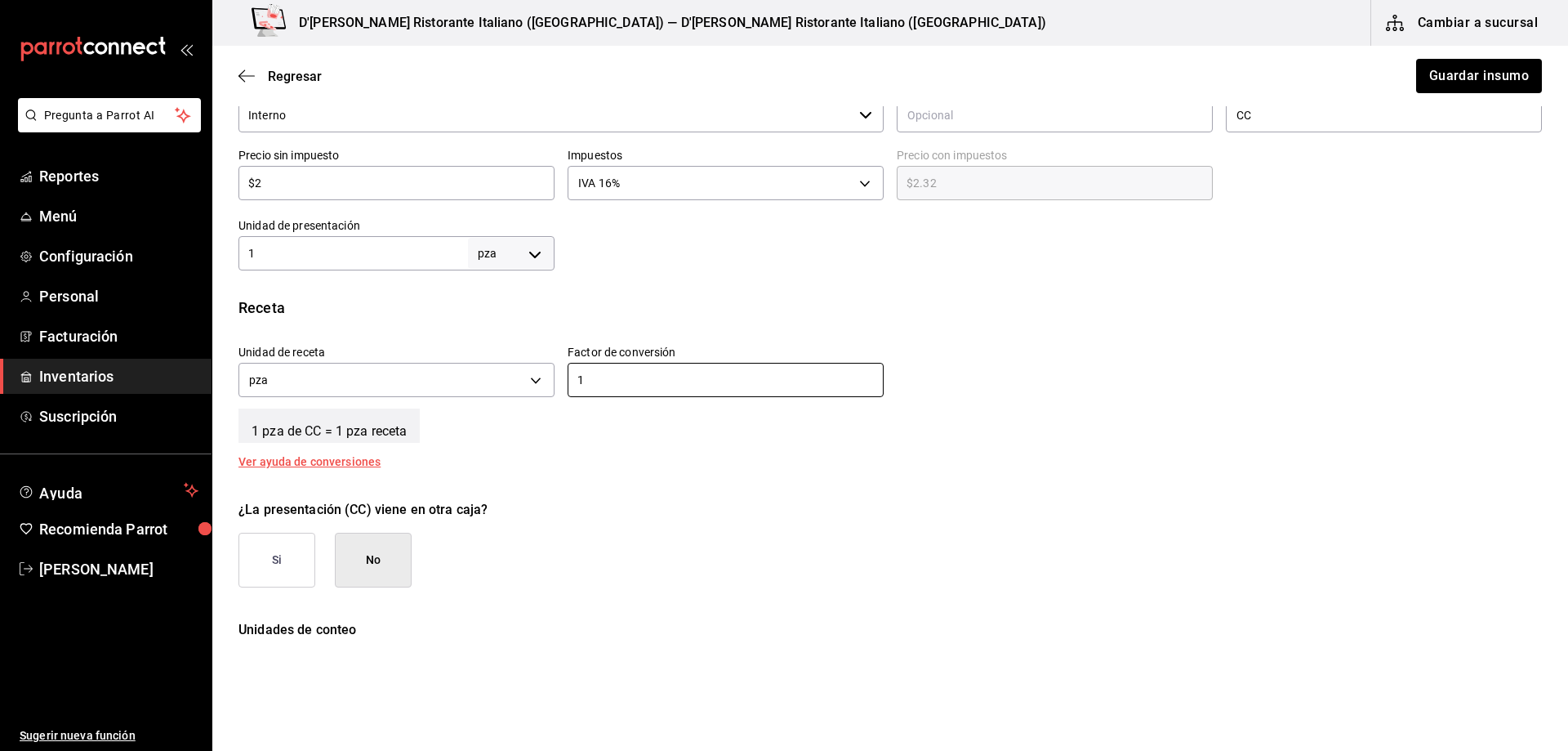
type input "1"
click at [536, 458] on div "Receta Unidad de receta pza UNIT Factor de conversión 1 ​ 1 pza de CC = 1 pza r…" at bounding box center [890, 382] width 1356 height 170
click at [377, 564] on button "No" at bounding box center [373, 561] width 77 height 55
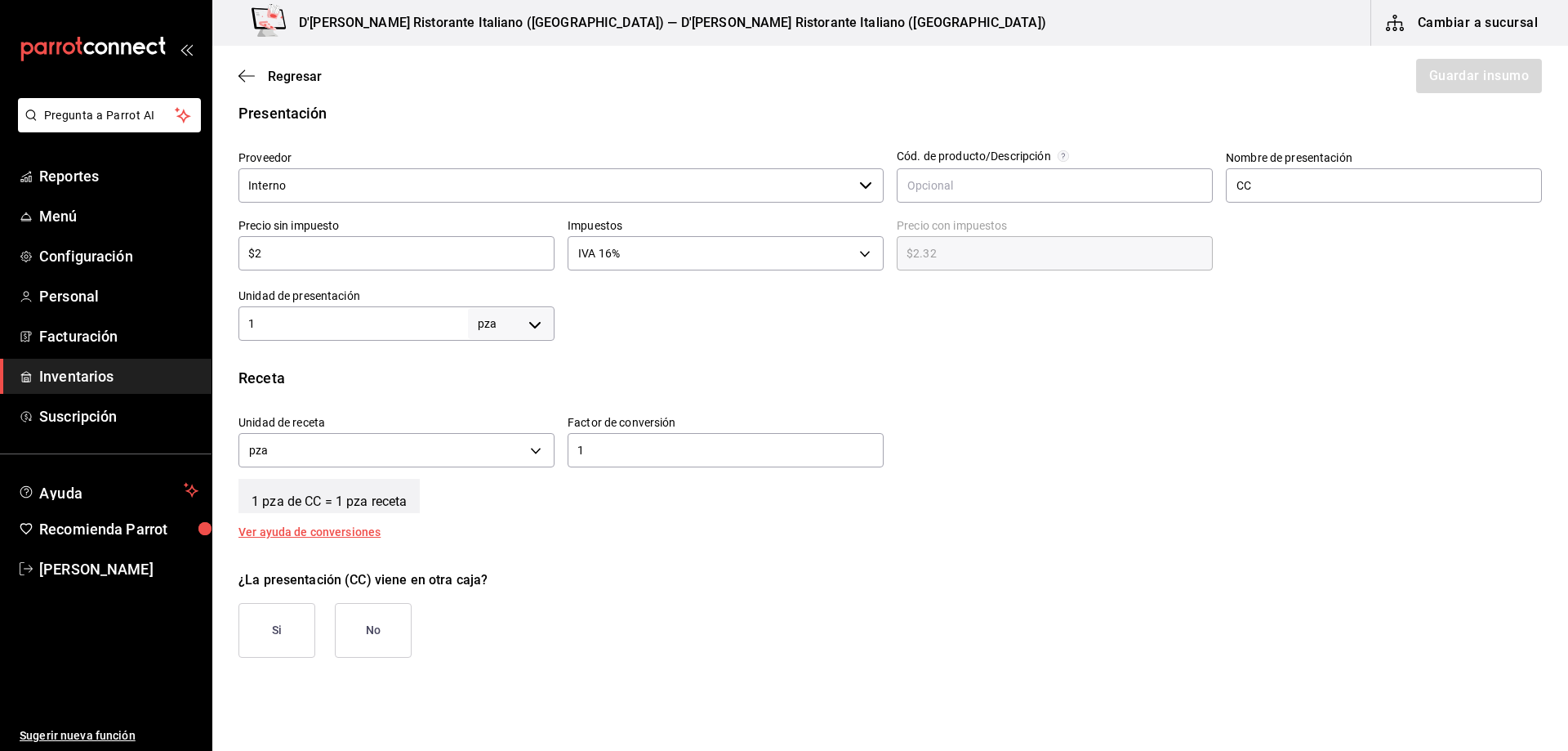
scroll to position [286, 0]
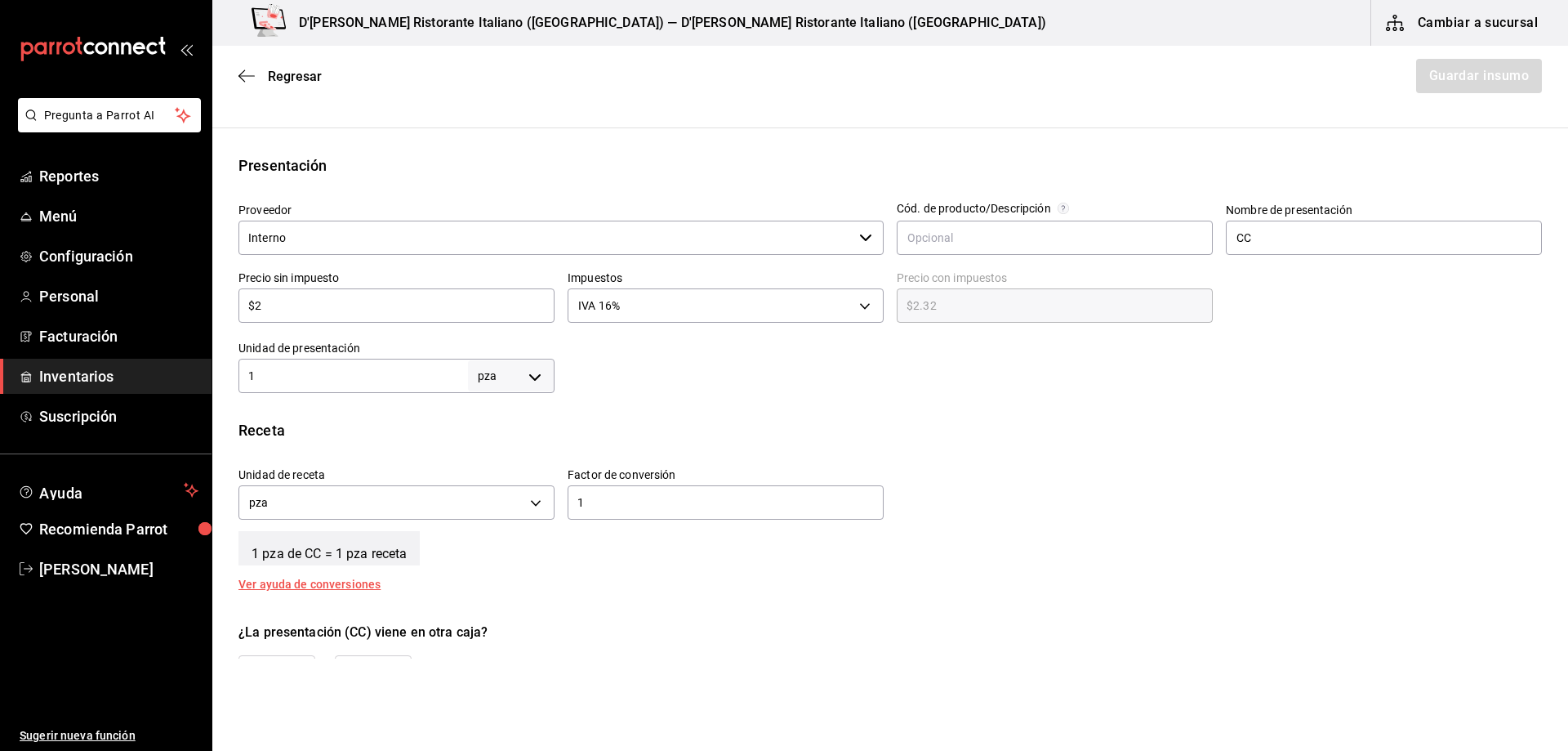
click at [433, 378] on input "1" at bounding box center [353, 375] width 230 height 19
type input "5"
click at [635, 623] on div "¿La presentación (CC) viene en otra caja?" at bounding box center [890, 632] width 1303 height 19
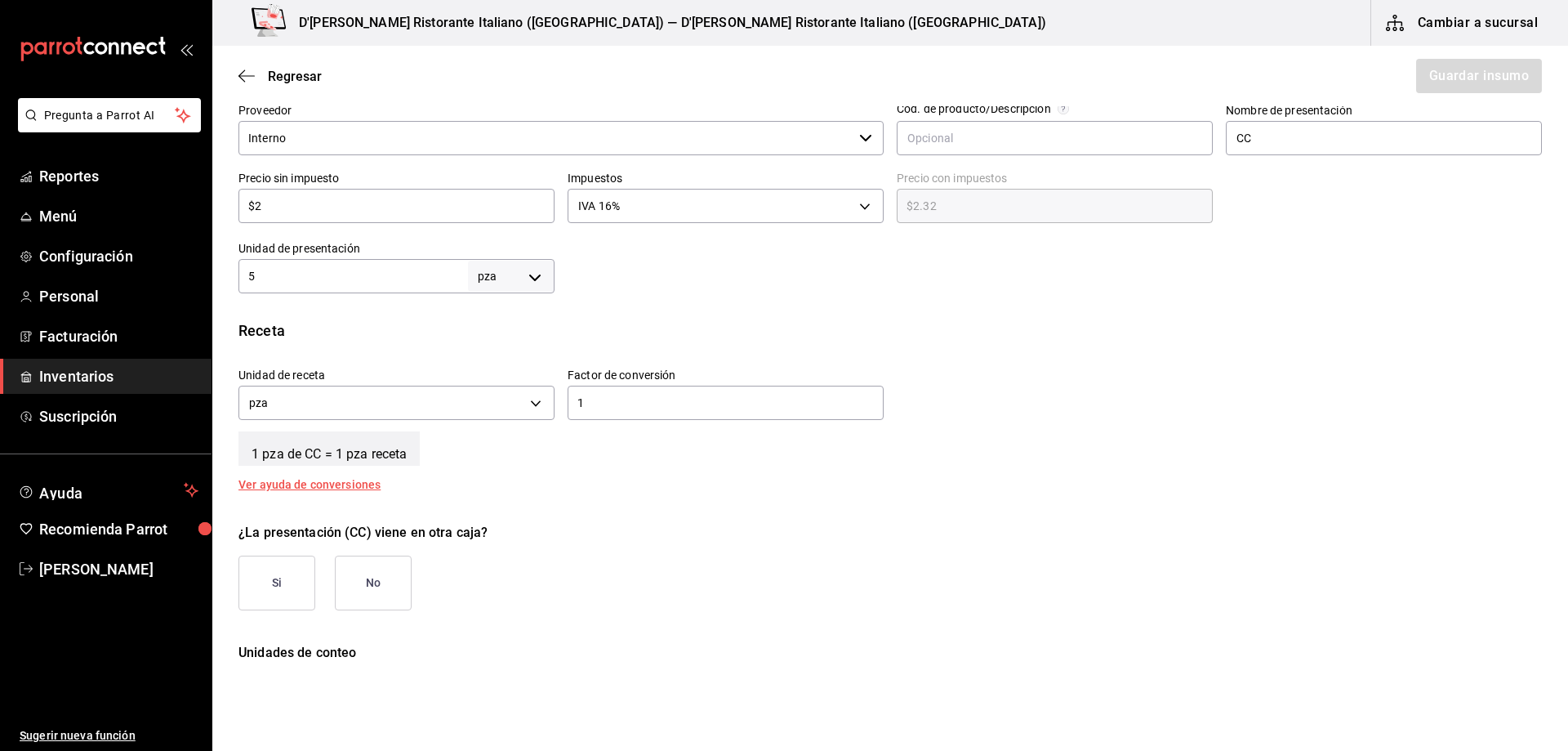
scroll to position [368, 0]
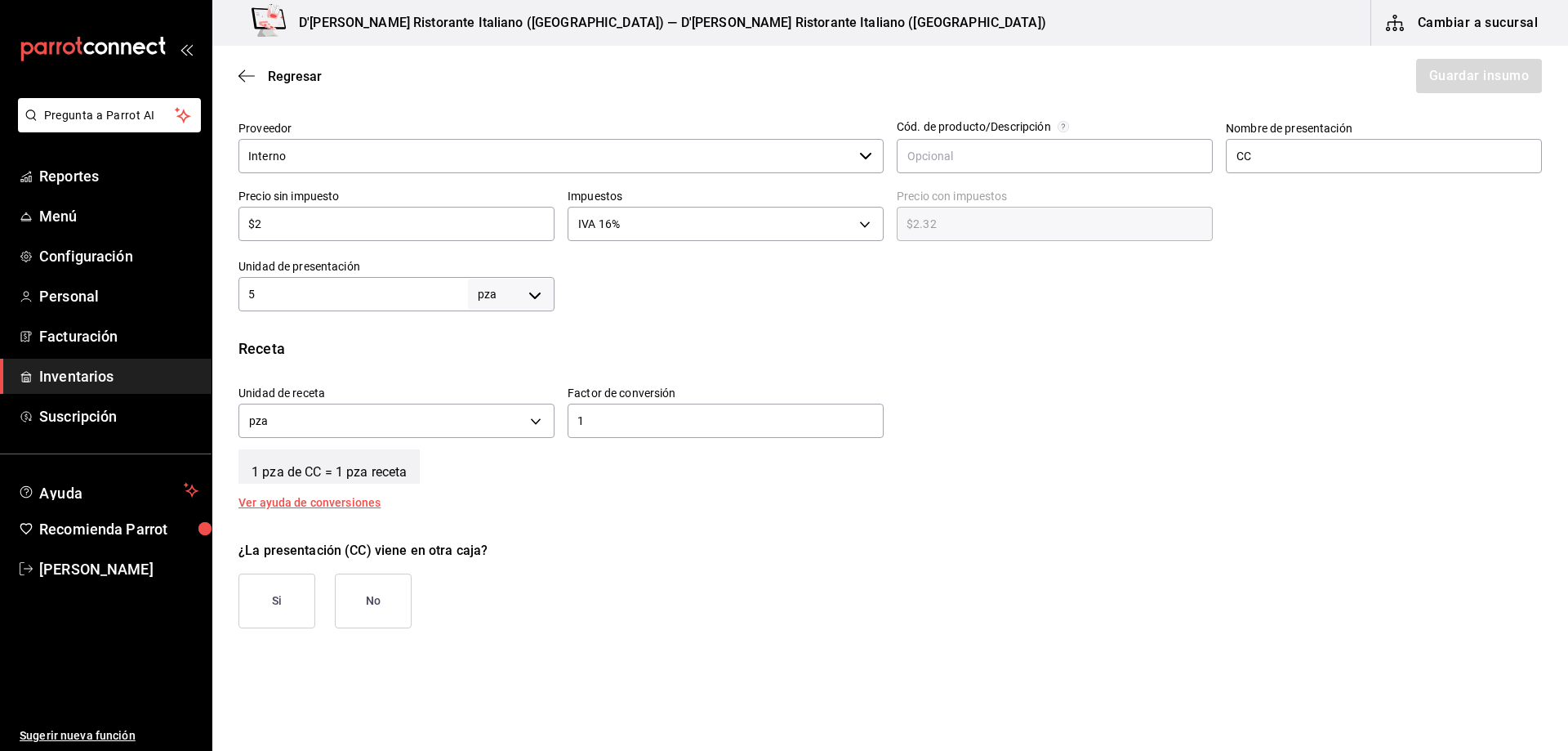
click at [592, 415] on input "1" at bounding box center [726, 420] width 316 height 19
click at [637, 583] on div "¿La presentación (CC) viene en otra caja? Si No" at bounding box center [883, 578] width 1317 height 100
click at [631, 426] on input "5" at bounding box center [726, 420] width 316 height 19
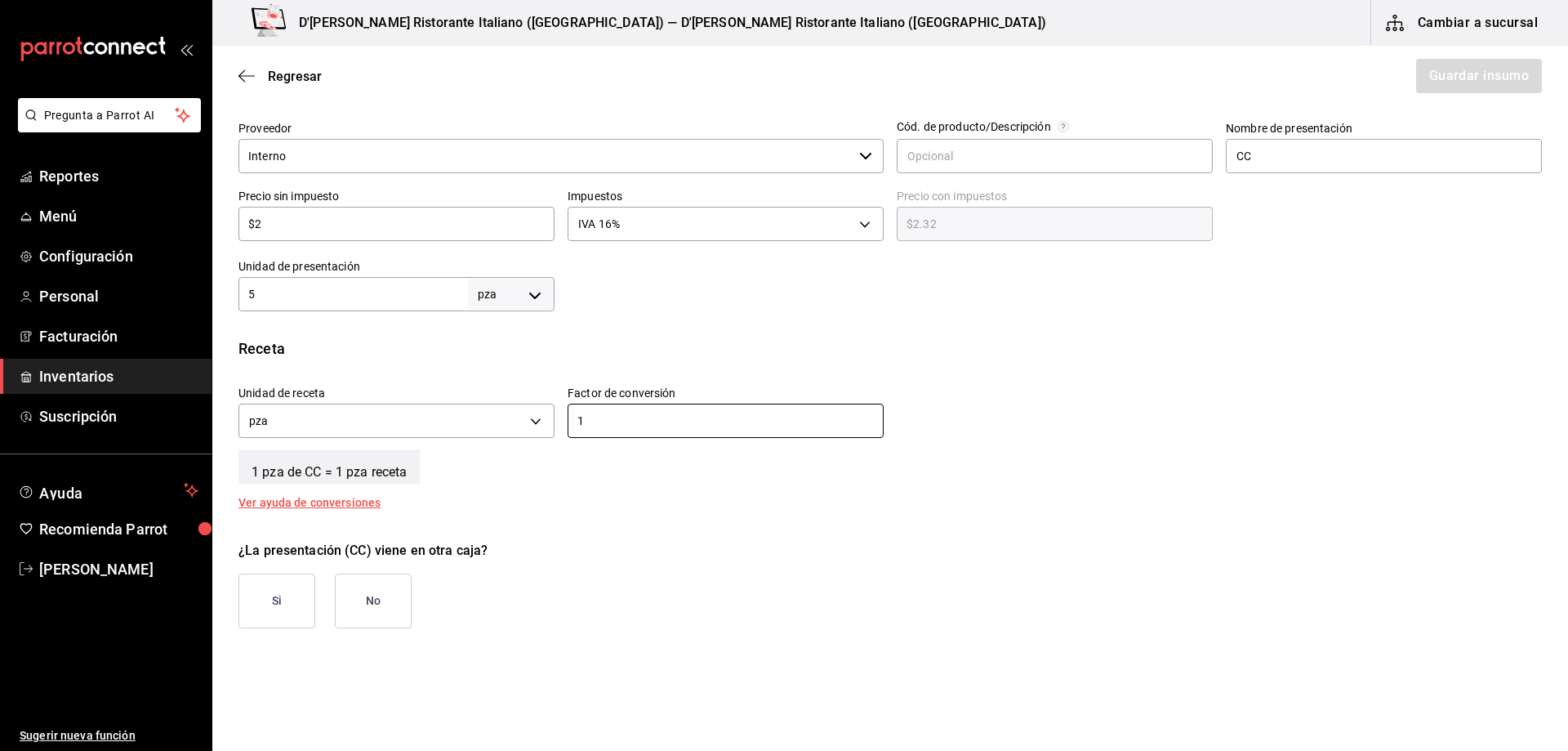
type input "1"
click at [599, 331] on div "Insumo IN-1755304929162 Nombre PIÑON PESTO CC Categoría de inventario CC ​ Míni…" at bounding box center [890, 246] width 1356 height 962
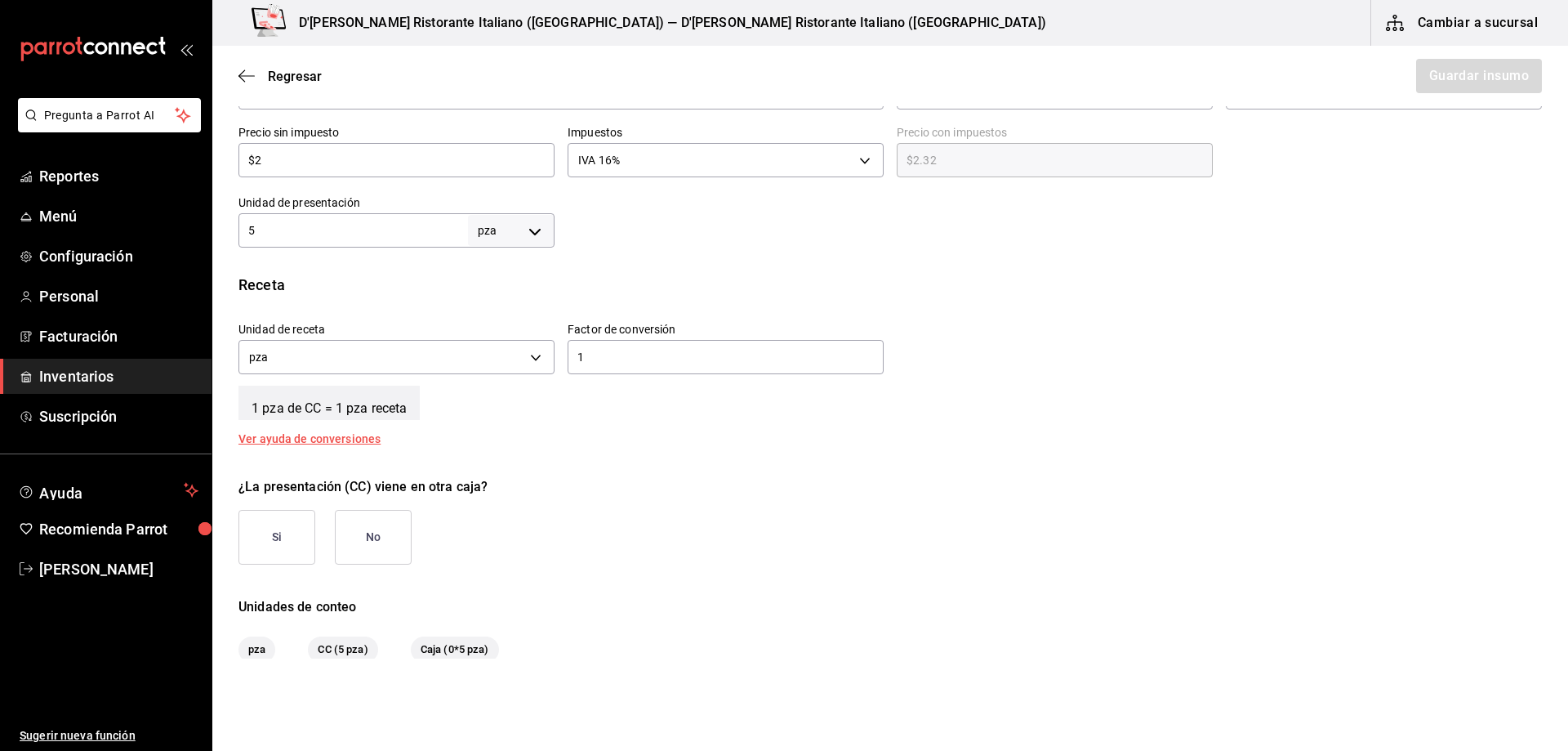
scroll to position [449, 0]
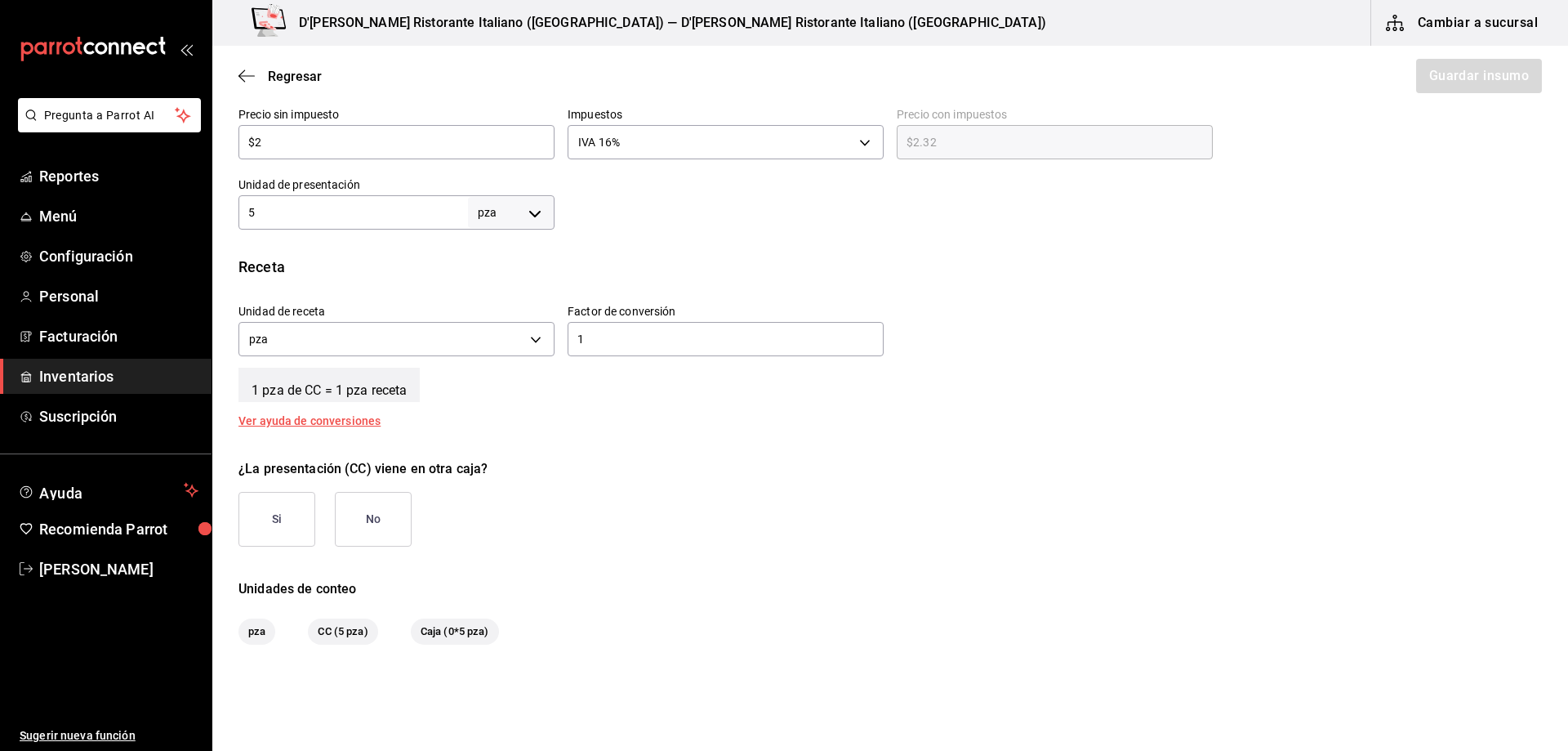
click at [529, 216] on body "Pregunta a Parrot AI Reportes Menú Configuración Personal Facturación Inventari…" at bounding box center [784, 329] width 1568 height 659
click at [492, 406] on li "pza" at bounding box center [508, 397] width 85 height 27
click at [313, 211] on input "5" at bounding box center [353, 212] width 230 height 19
type input "5"
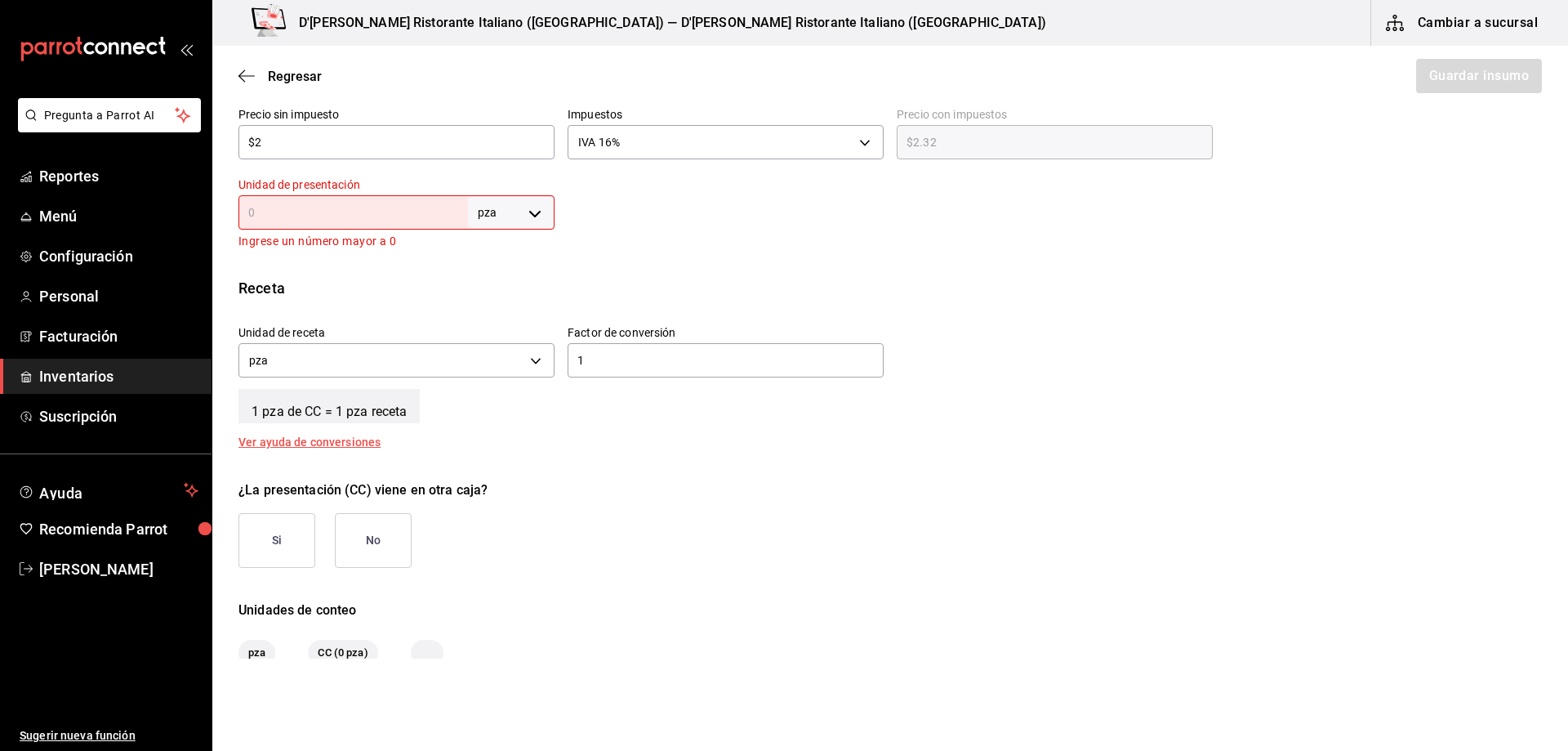
click at [345, 206] on input "text" at bounding box center [353, 212] width 230 height 19
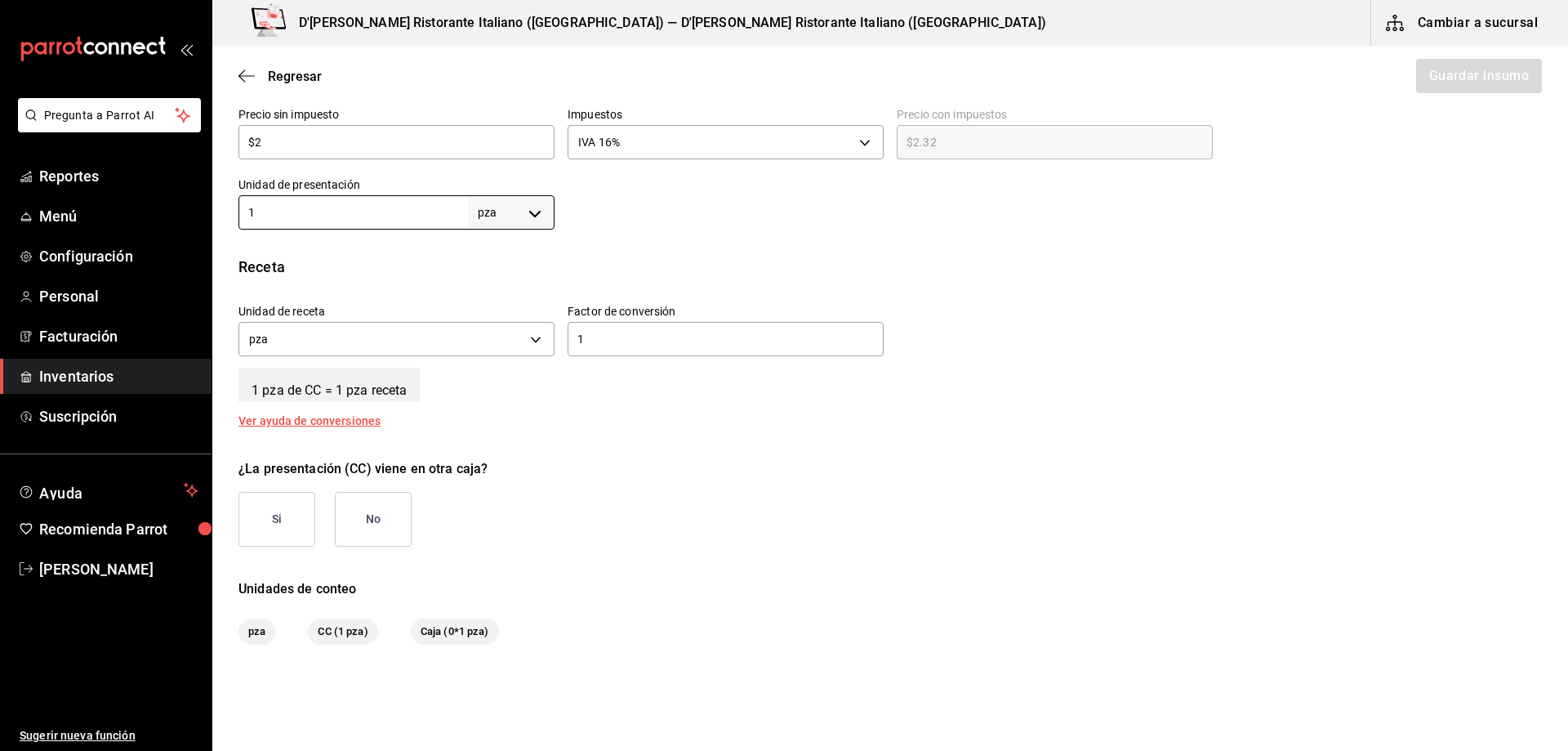
type input "1"
click at [618, 341] on input "1" at bounding box center [726, 338] width 316 height 19
type input "5"
click at [689, 472] on div "¿La presentación (CC) viene en otra caja?" at bounding box center [890, 469] width 1303 height 19
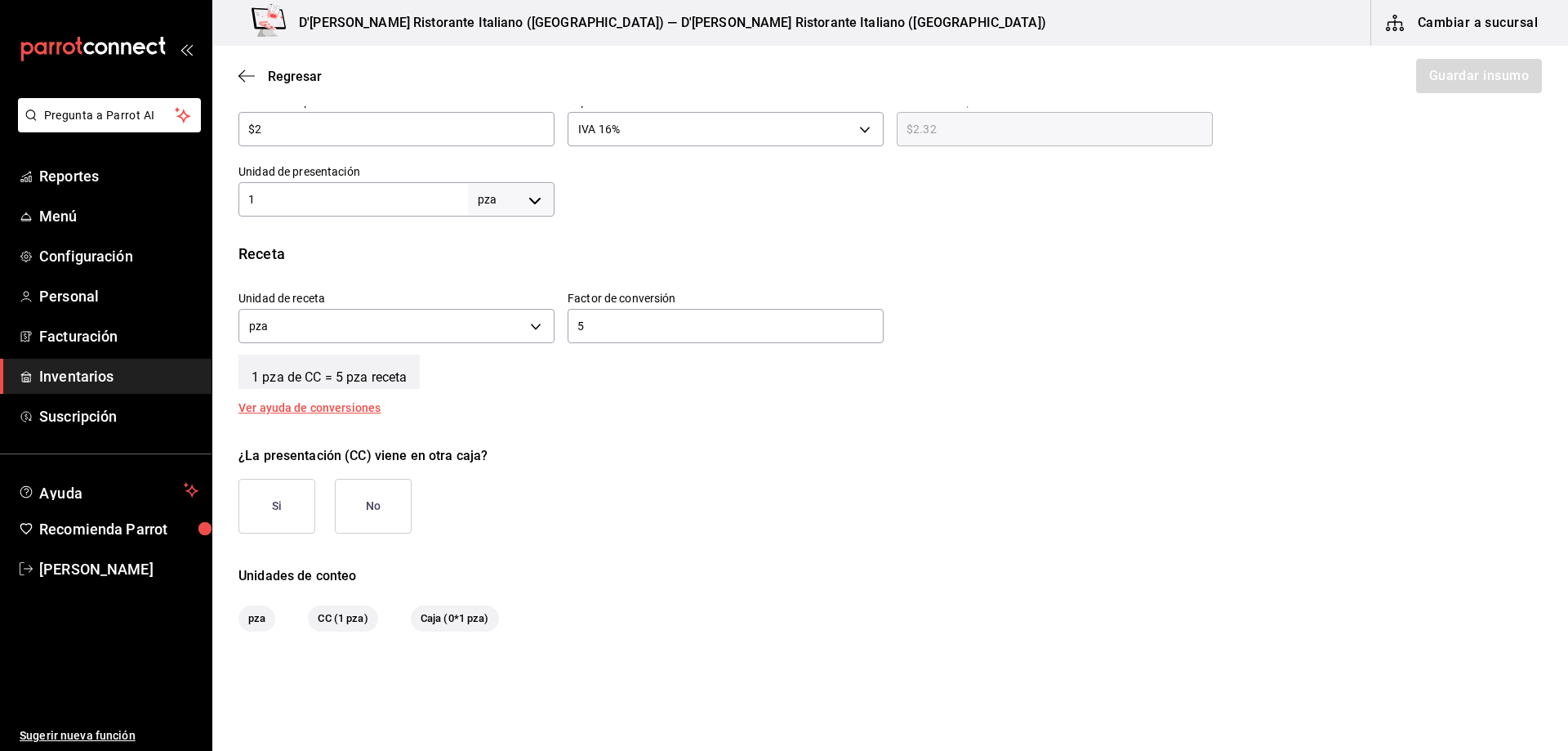
scroll to position [368, 0]
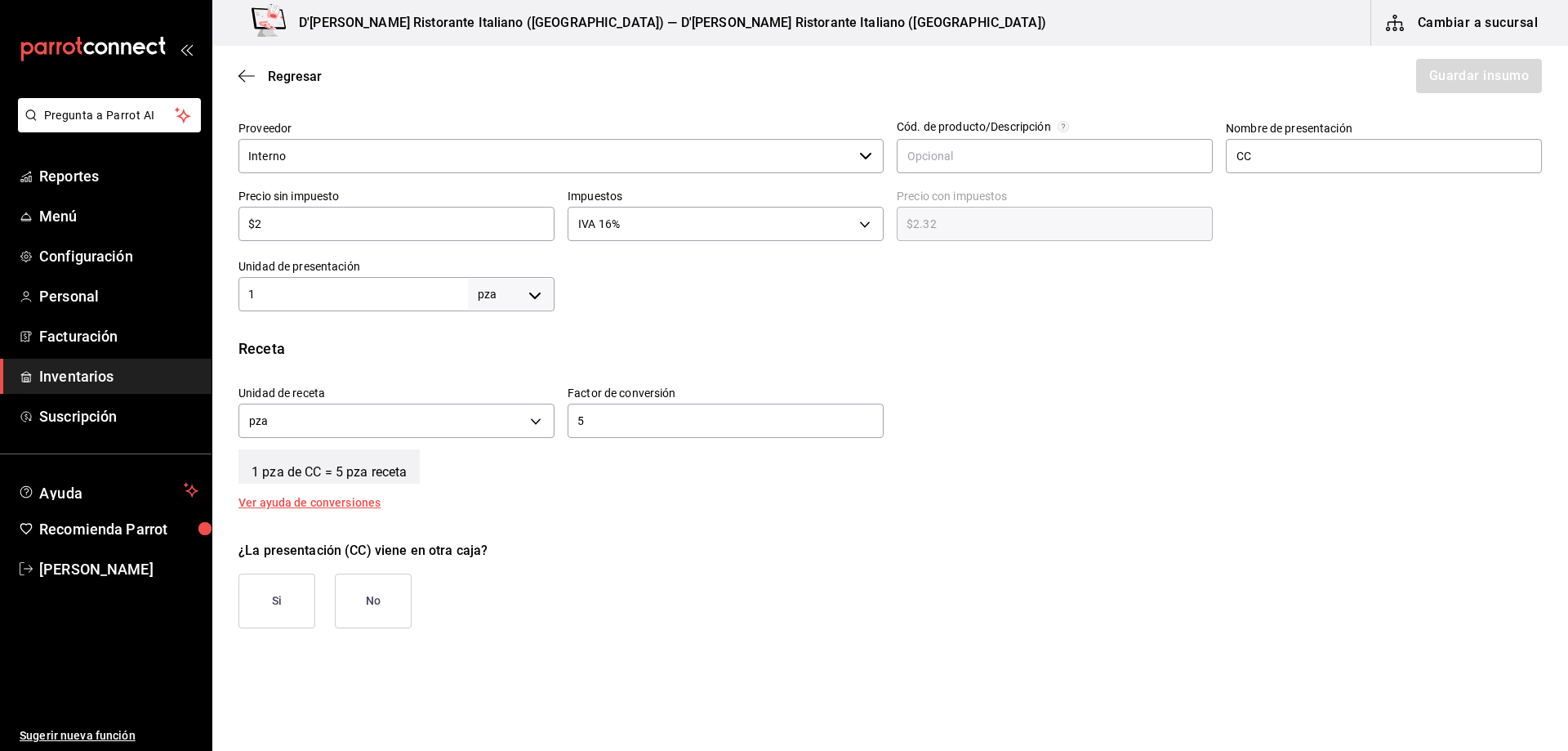
click at [376, 591] on button "No" at bounding box center [373, 601] width 77 height 55
click at [293, 593] on button "Si" at bounding box center [277, 601] width 77 height 55
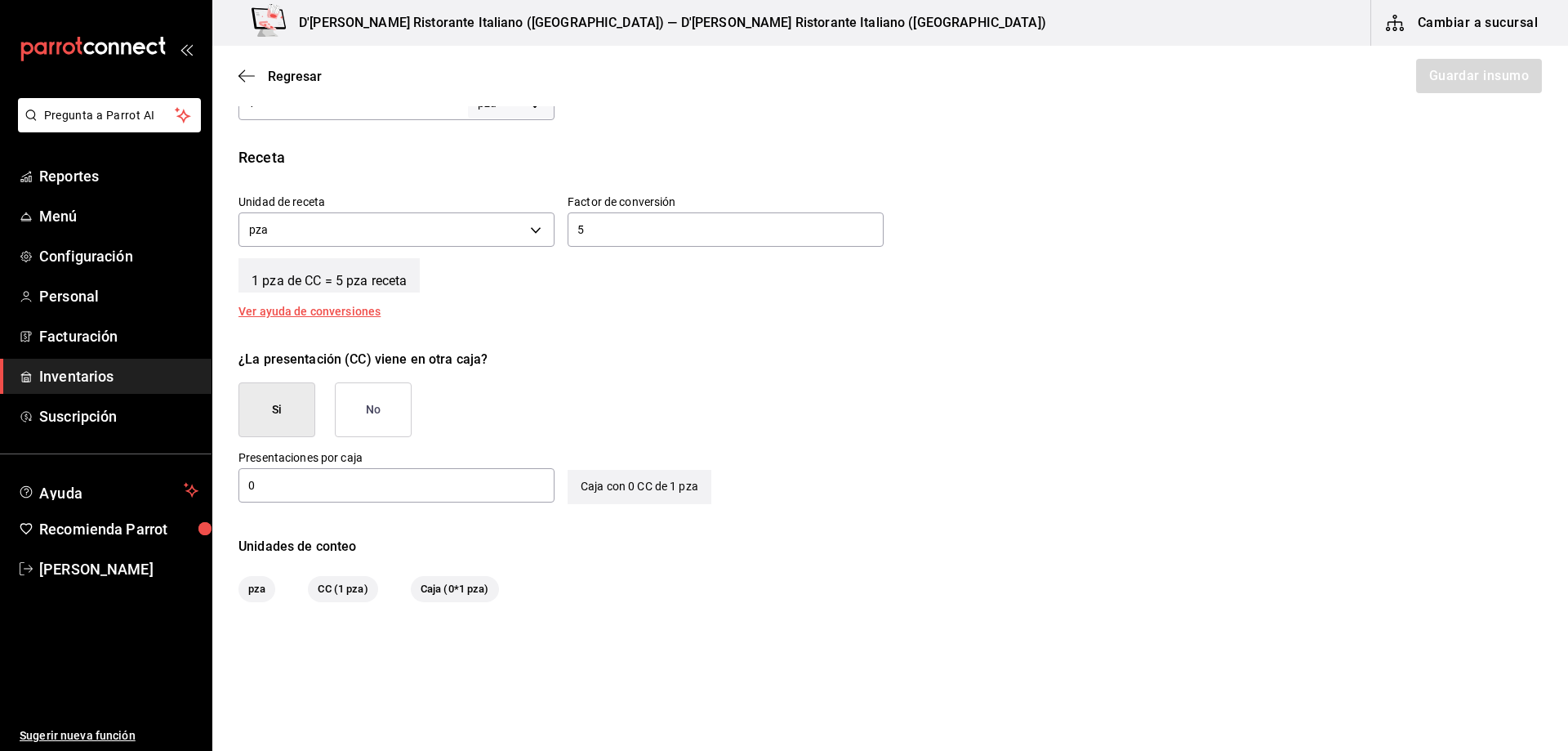
scroll to position [598, 0]
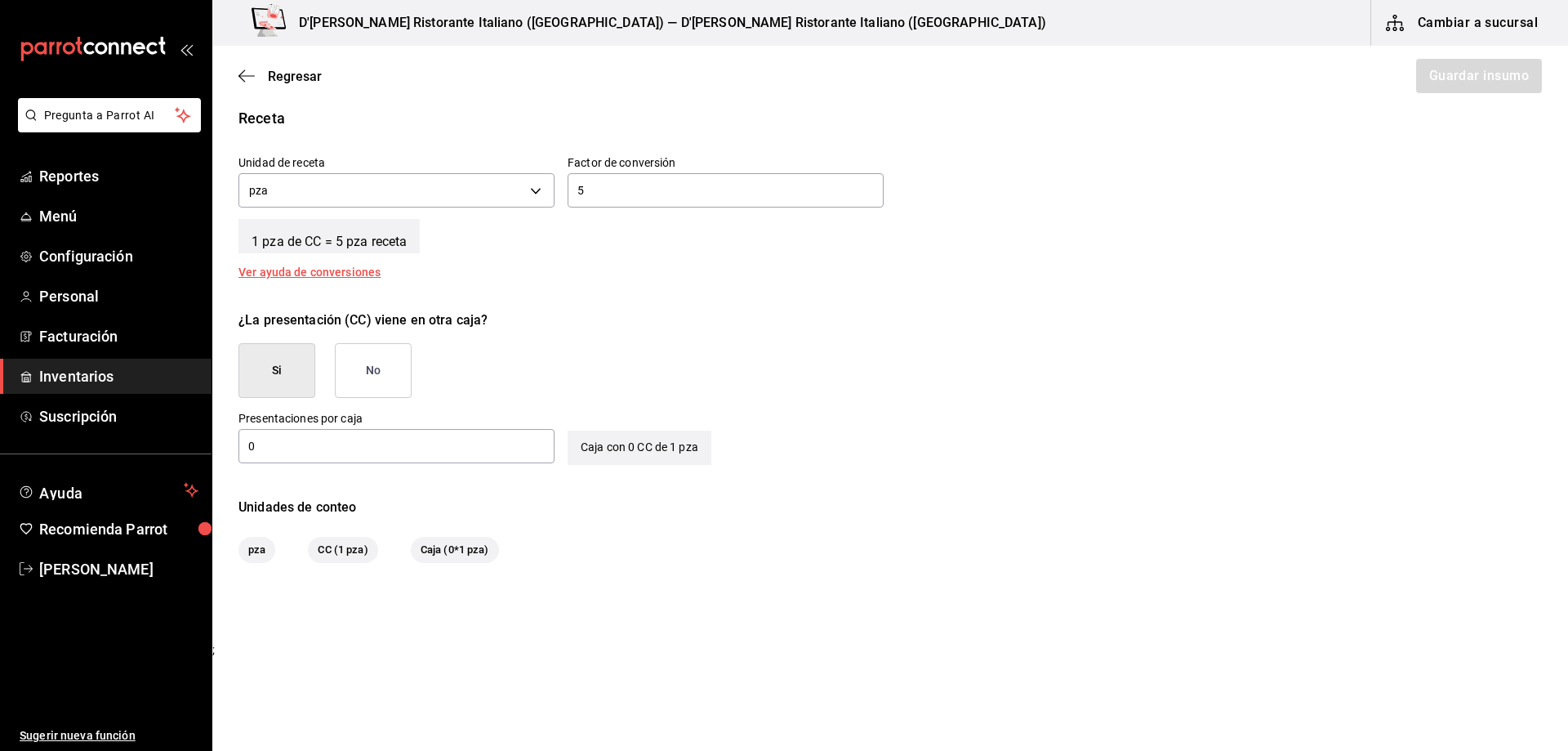
click at [331, 451] on input "0" at bounding box center [397, 445] width 316 height 19
type input "1"
click at [564, 535] on div "Unidades de conteo pza CC (1 pza) Caja (1*1 pza)" at bounding box center [890, 530] width 1356 height 65
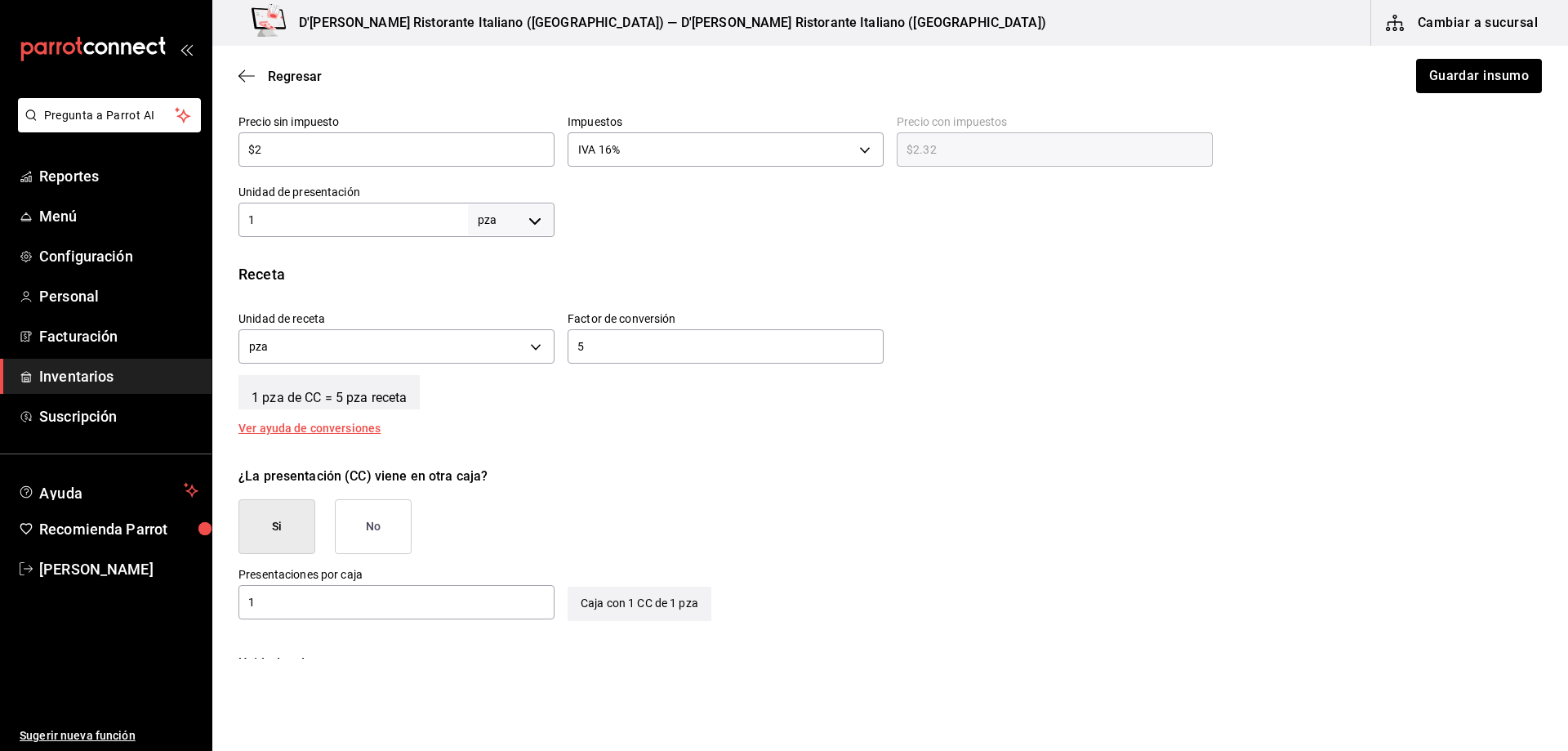
scroll to position [434, 0]
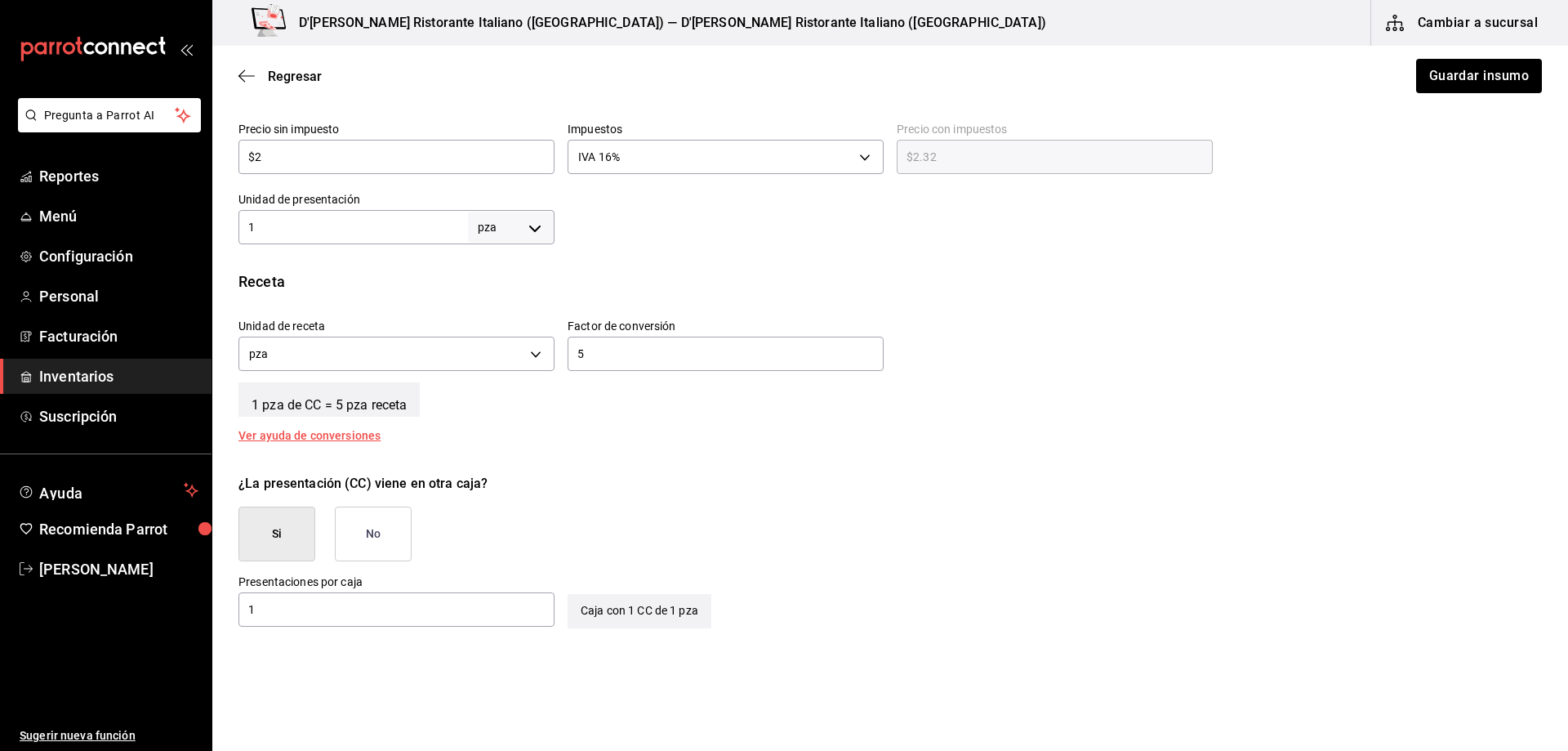
click at [359, 230] on input "1" at bounding box center [353, 226] width 230 height 19
type input "5"
click at [603, 353] on input "5" at bounding box center [726, 353] width 316 height 19
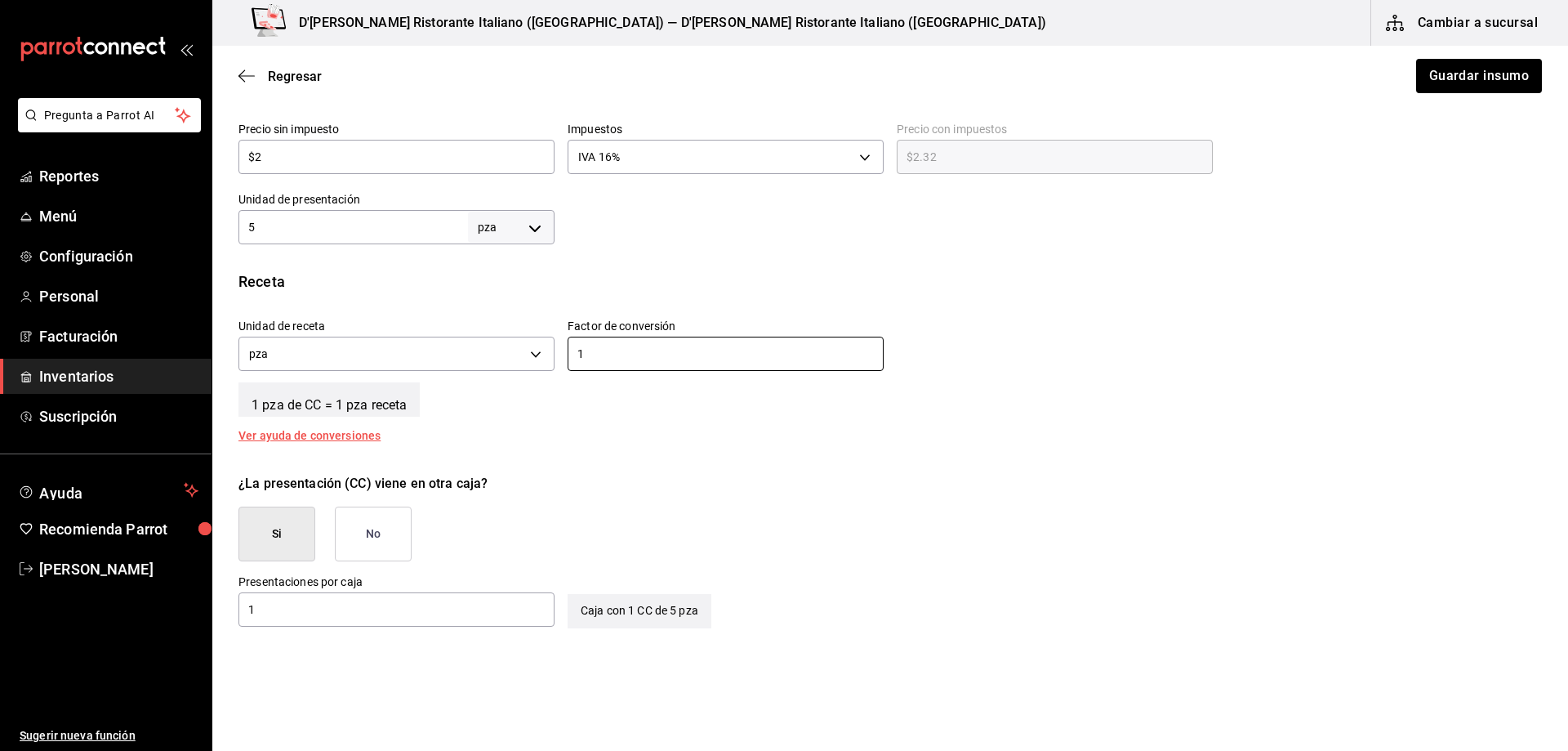
type input "1"
click at [773, 544] on div "¿La presentación (CC) viene en otra caja? Si No" at bounding box center [883, 511] width 1317 height 100
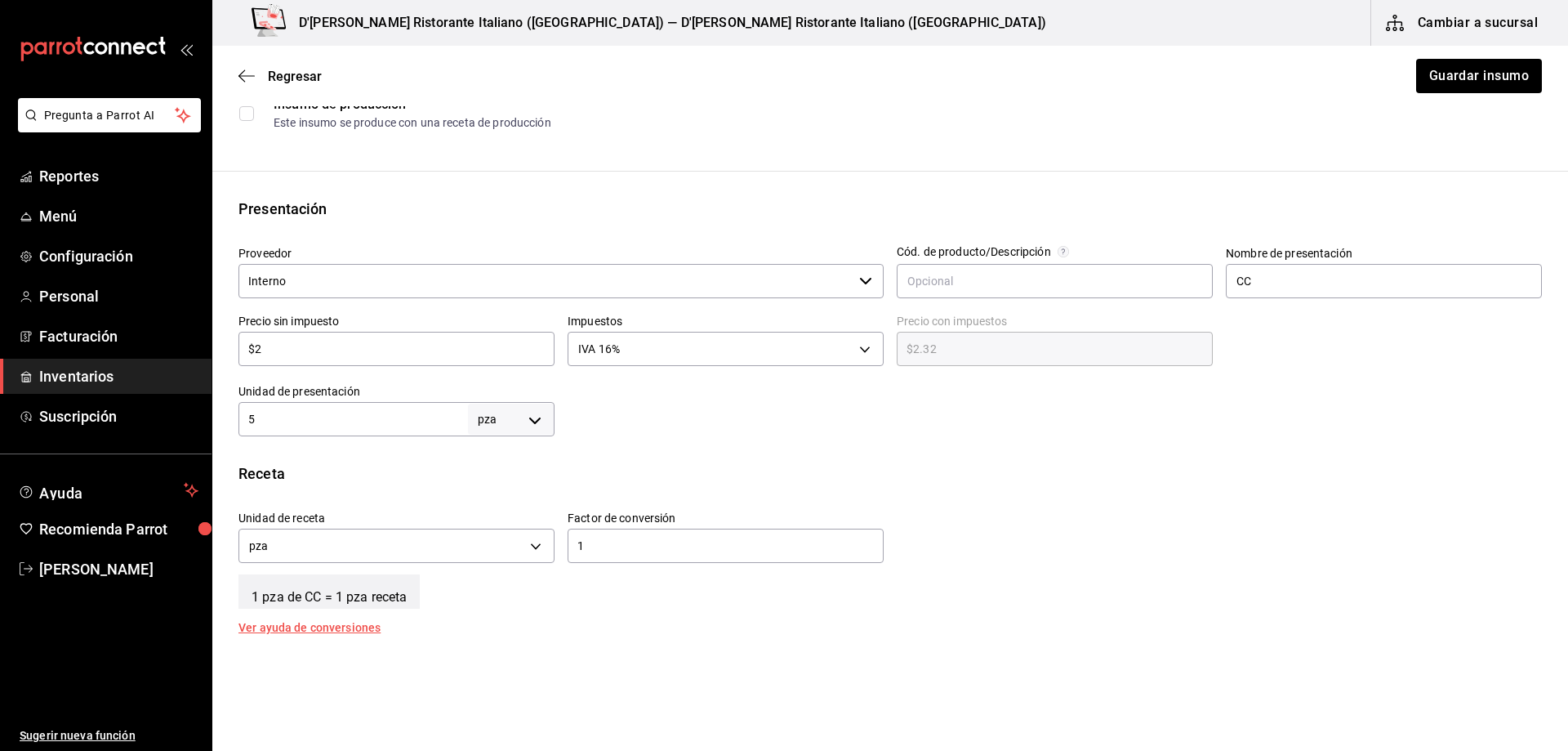
scroll to position [190, 0]
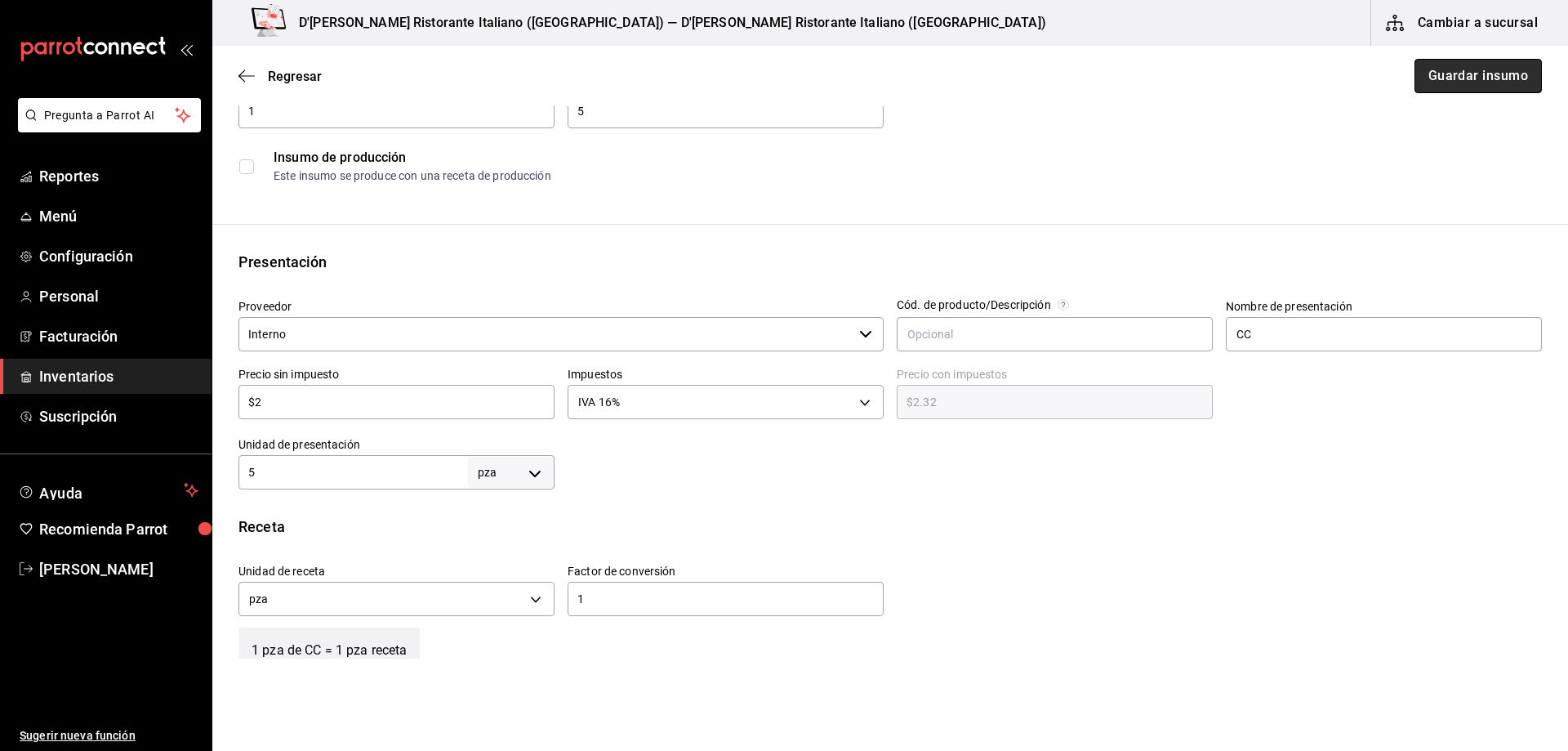
click at [1446, 75] on button "Guardar insumo" at bounding box center [1478, 75] width 128 height 34
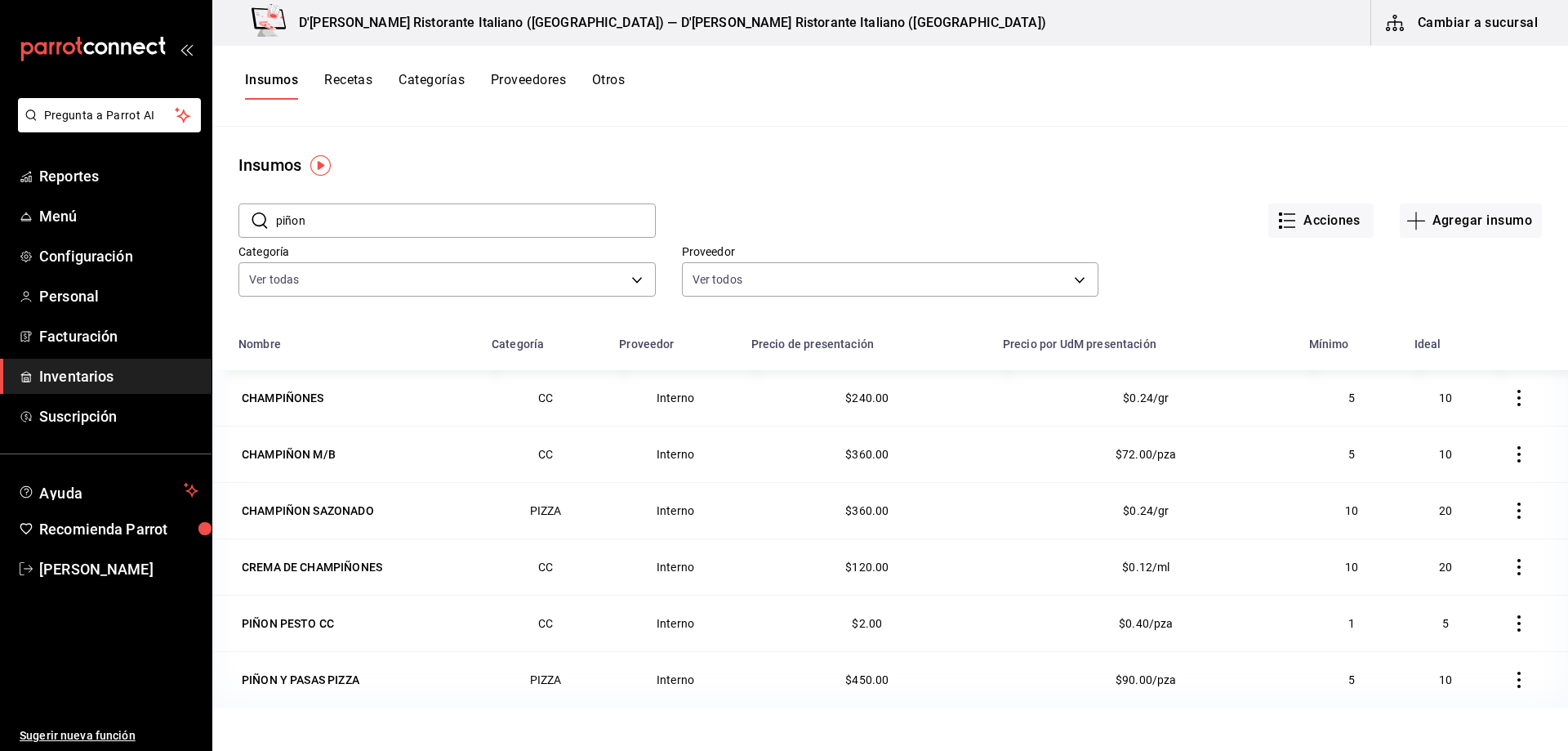
click at [1024, 89] on div "Insumos Recetas Categorías Proveedores Otros" at bounding box center [890, 85] width 1356 height 28
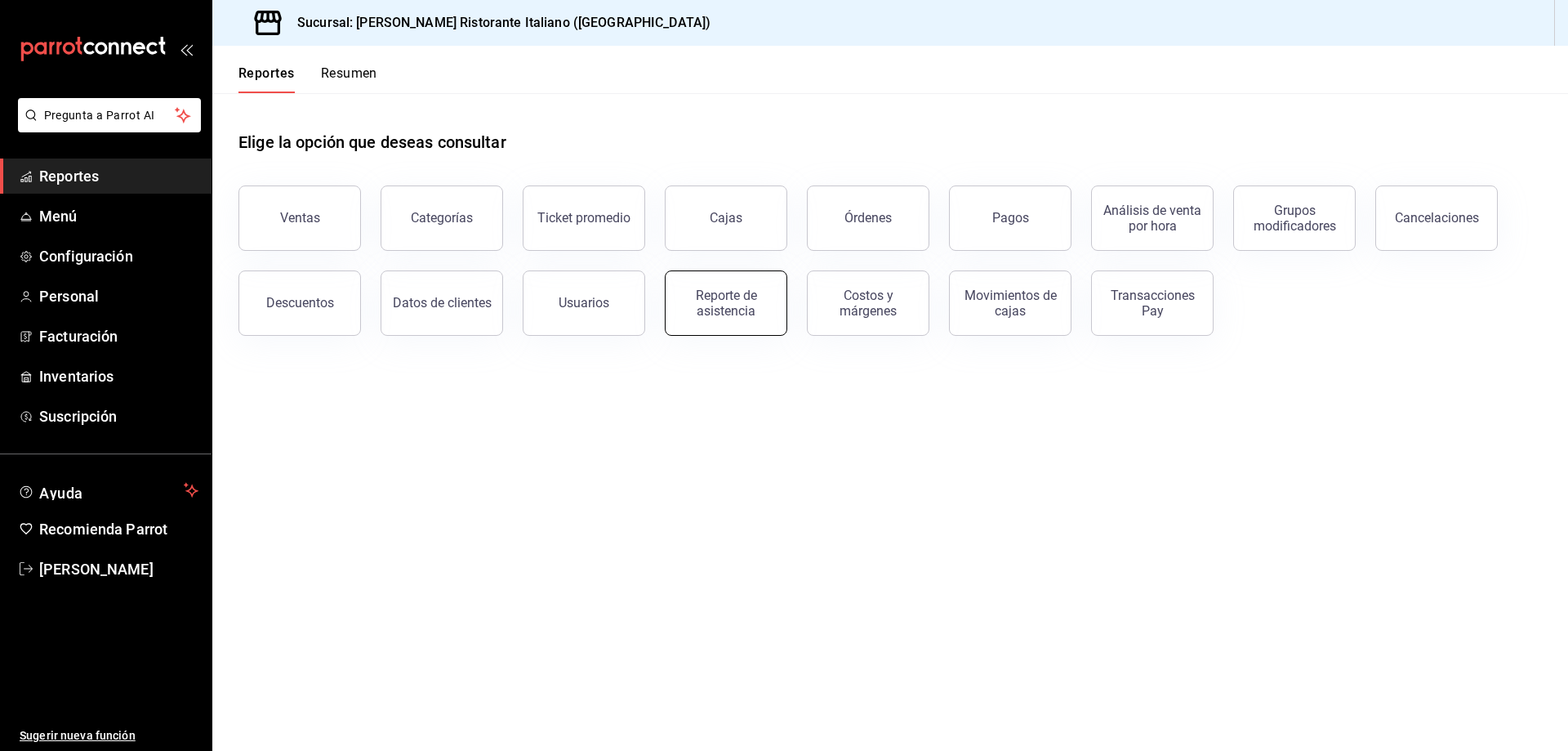
click at [701, 307] on div "Reporte de asistencia" at bounding box center [726, 302] width 101 height 31
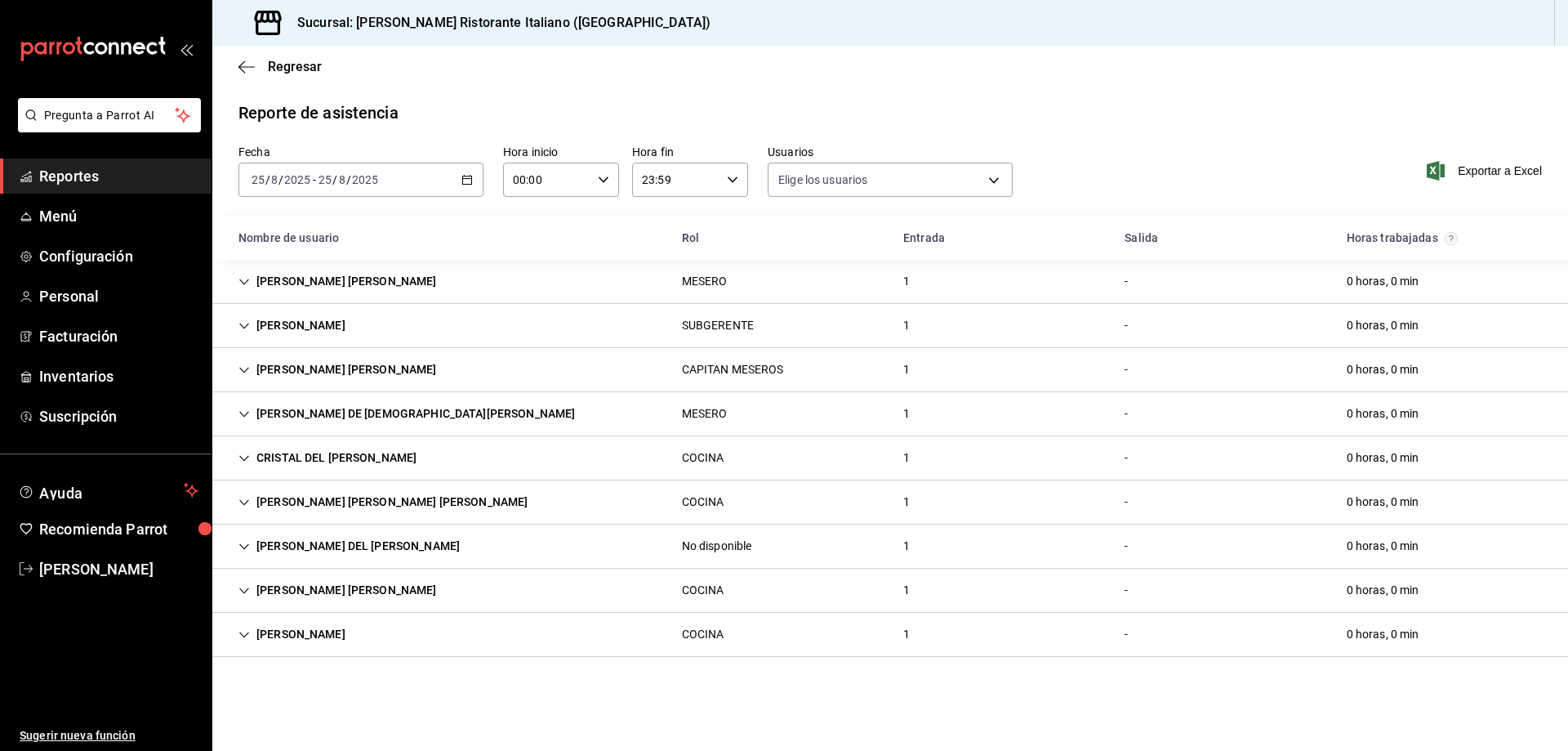
type input "fbaa1dcd-9b1b-42d3-8417-c392ee4ac69c,c847f7ff-4ec8-4711-b402-dbc889304ff0,82cd9…"
drag, startPoint x: 463, startPoint y: 190, endPoint x: 466, endPoint y: 180, distance: 10.4
click at [466, 180] on icon "button" at bounding box center [468, 180] width 12 height 12
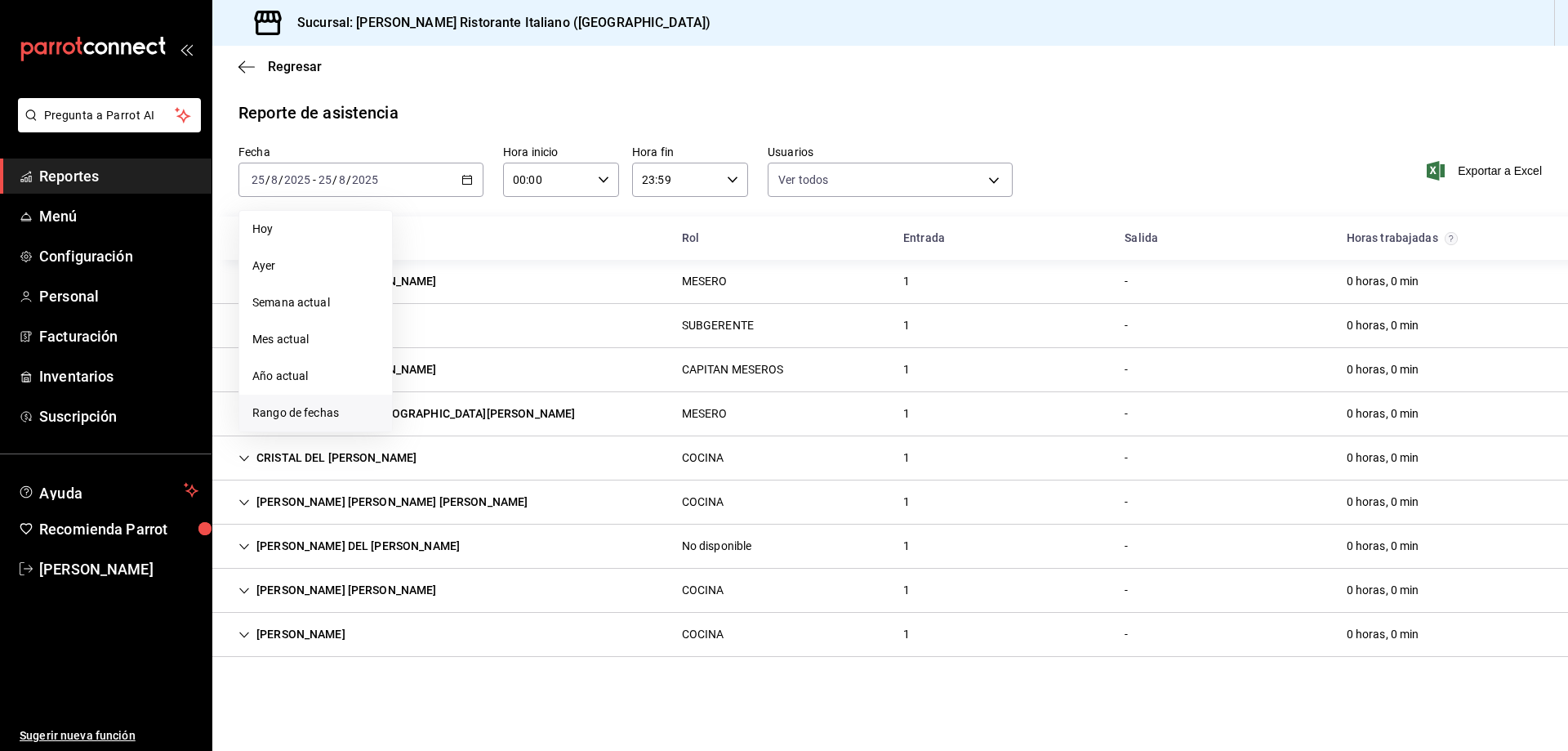
click at [323, 411] on span "Rango de fechas" at bounding box center [316, 413] width 127 height 18
click at [545, 360] on abbr "15" at bounding box center [543, 361] width 11 height 12
click at [599, 393] on abbr "24" at bounding box center [600, 397] width 11 height 12
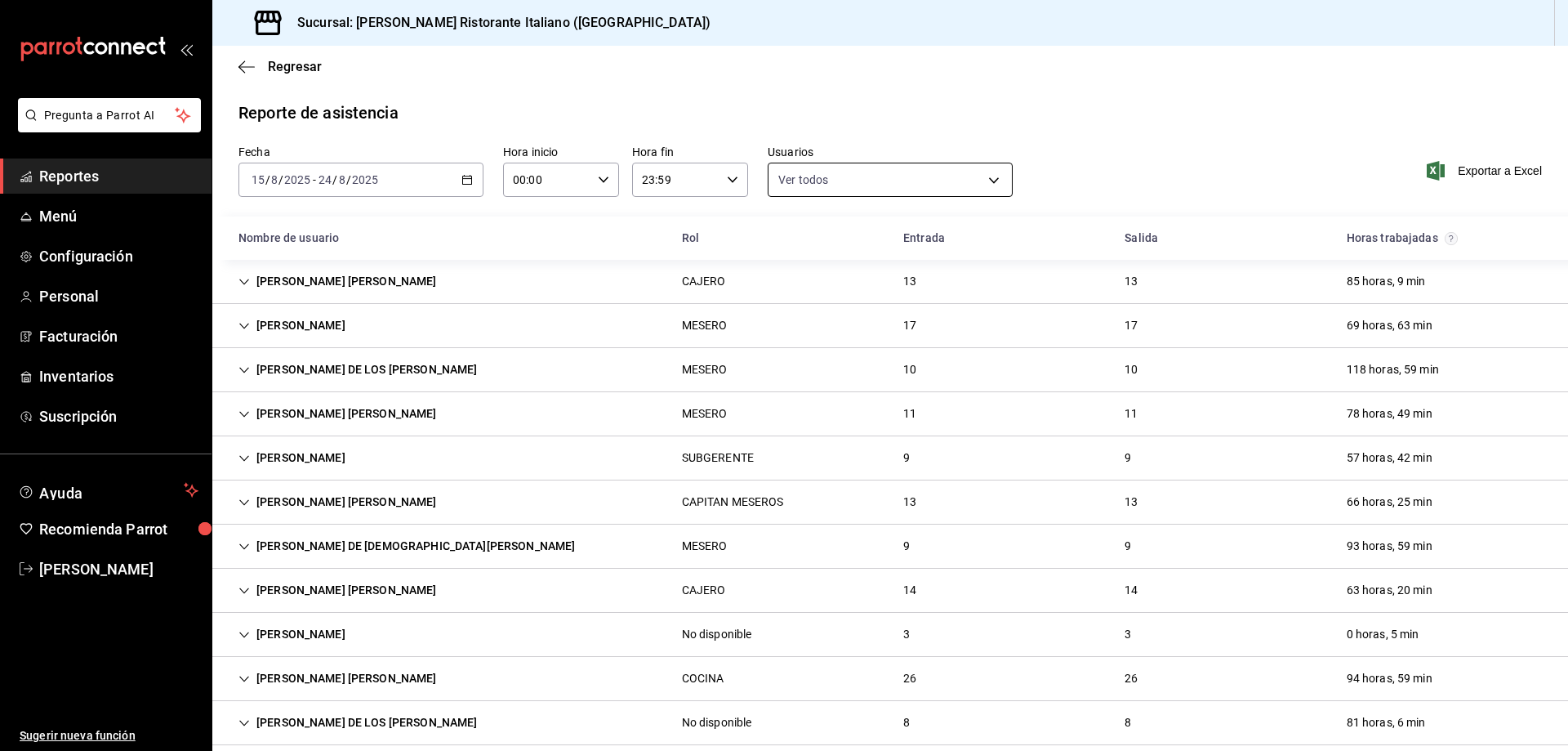
click at [987, 180] on body "Pregunta a Parrot AI Reportes Menú Configuración Personal Facturación Inventari…" at bounding box center [784, 375] width 1568 height 751
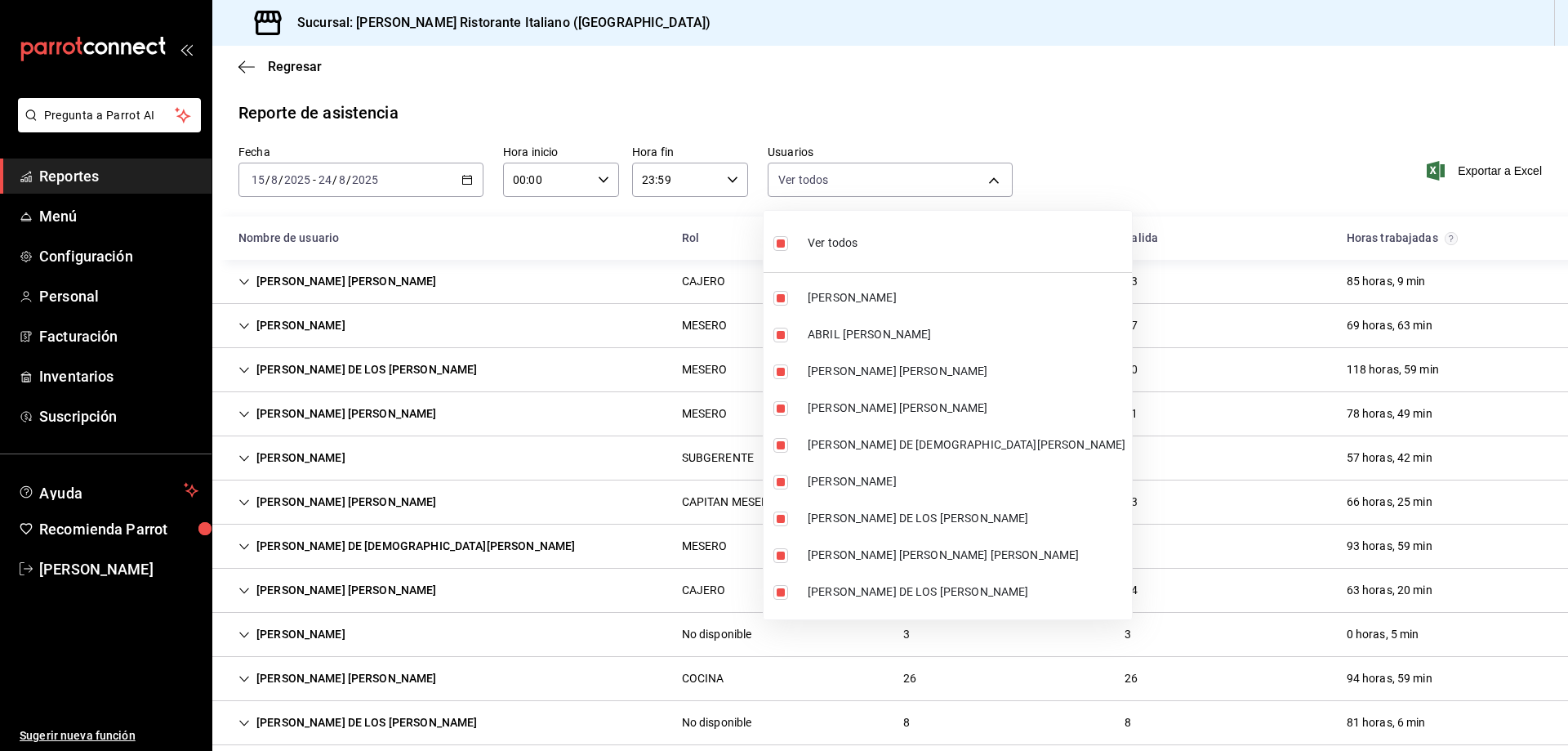
click at [858, 245] on li "Ver todos" at bounding box center [948, 241] width 368 height 48
checkbox input "false"
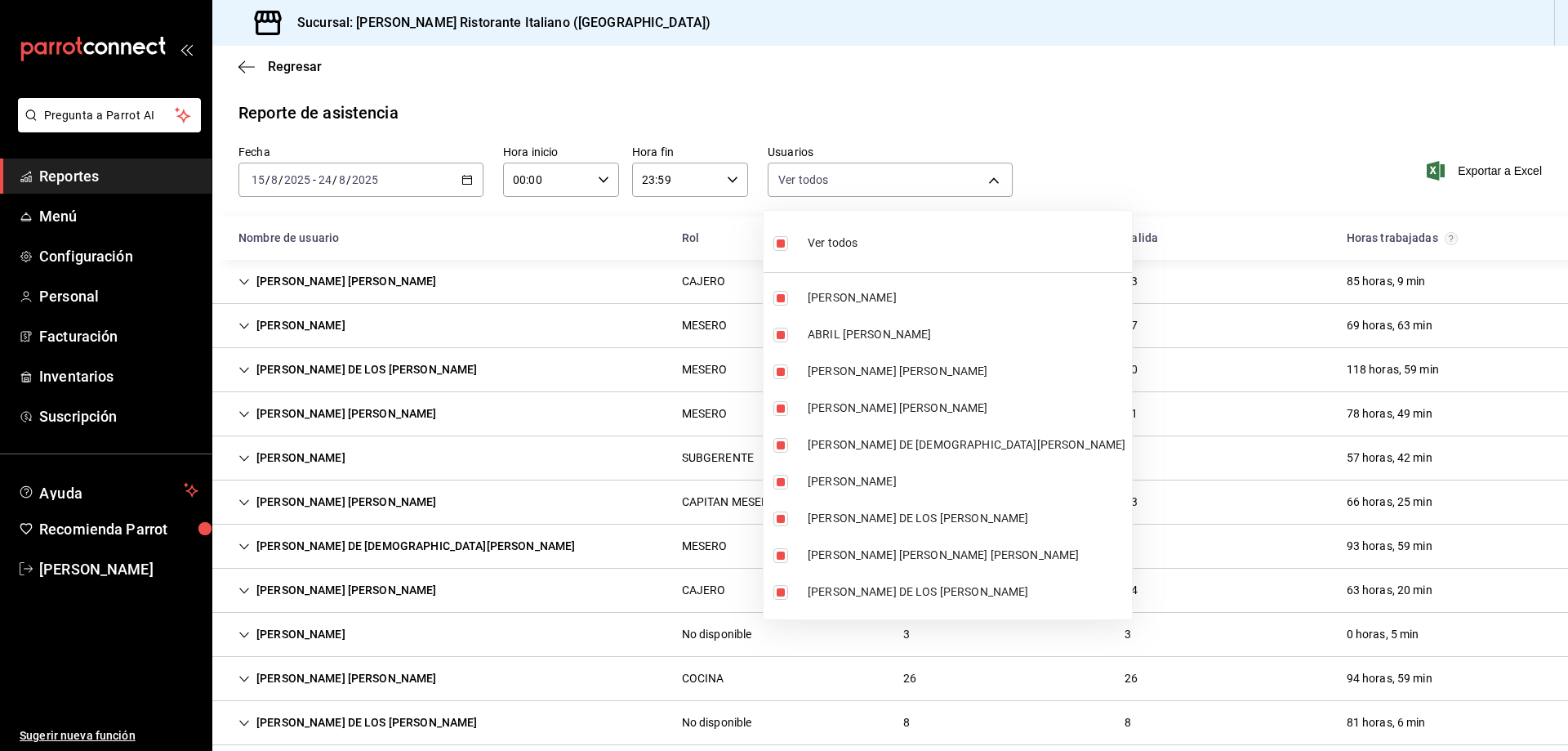
checkbox input "false"
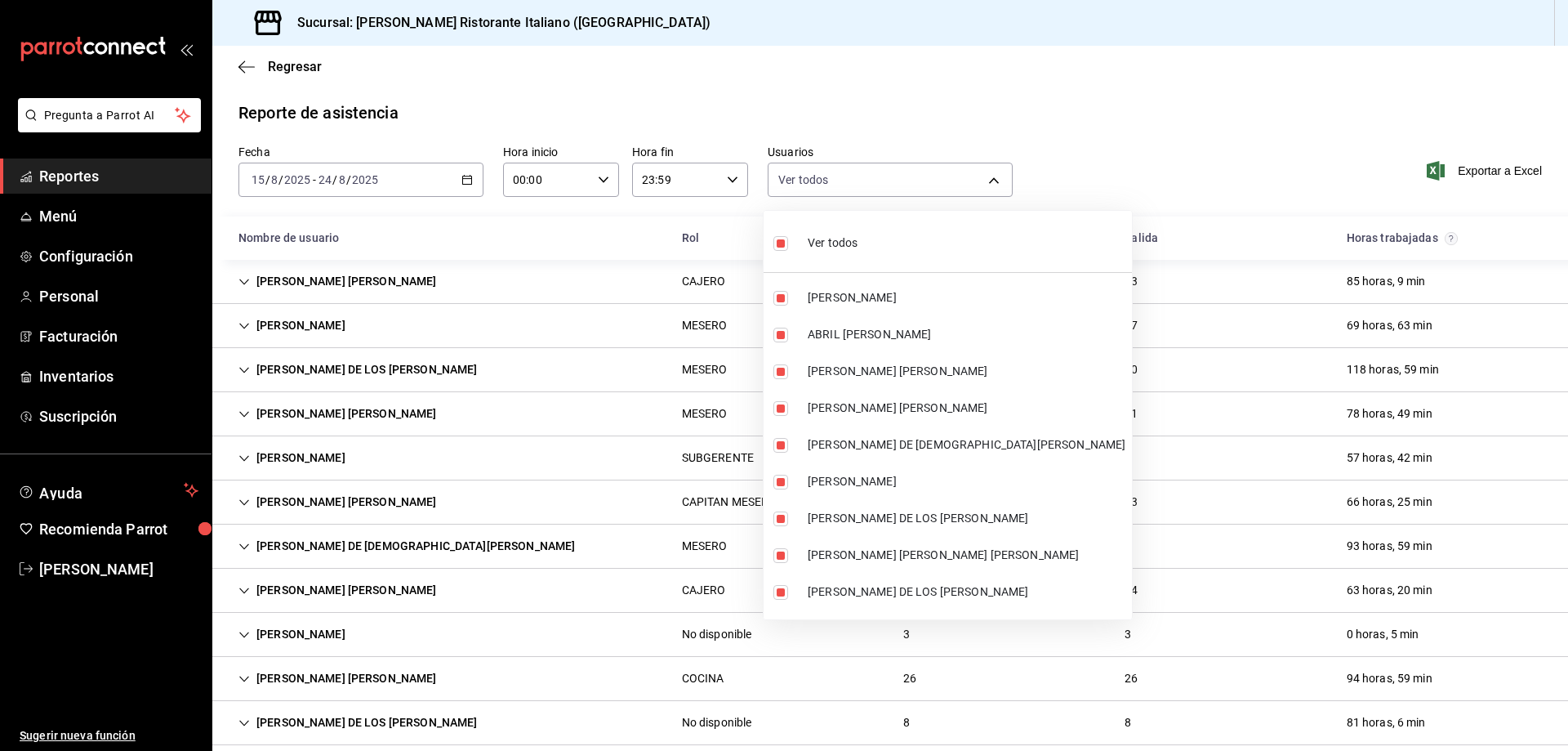
checkbox input "false"
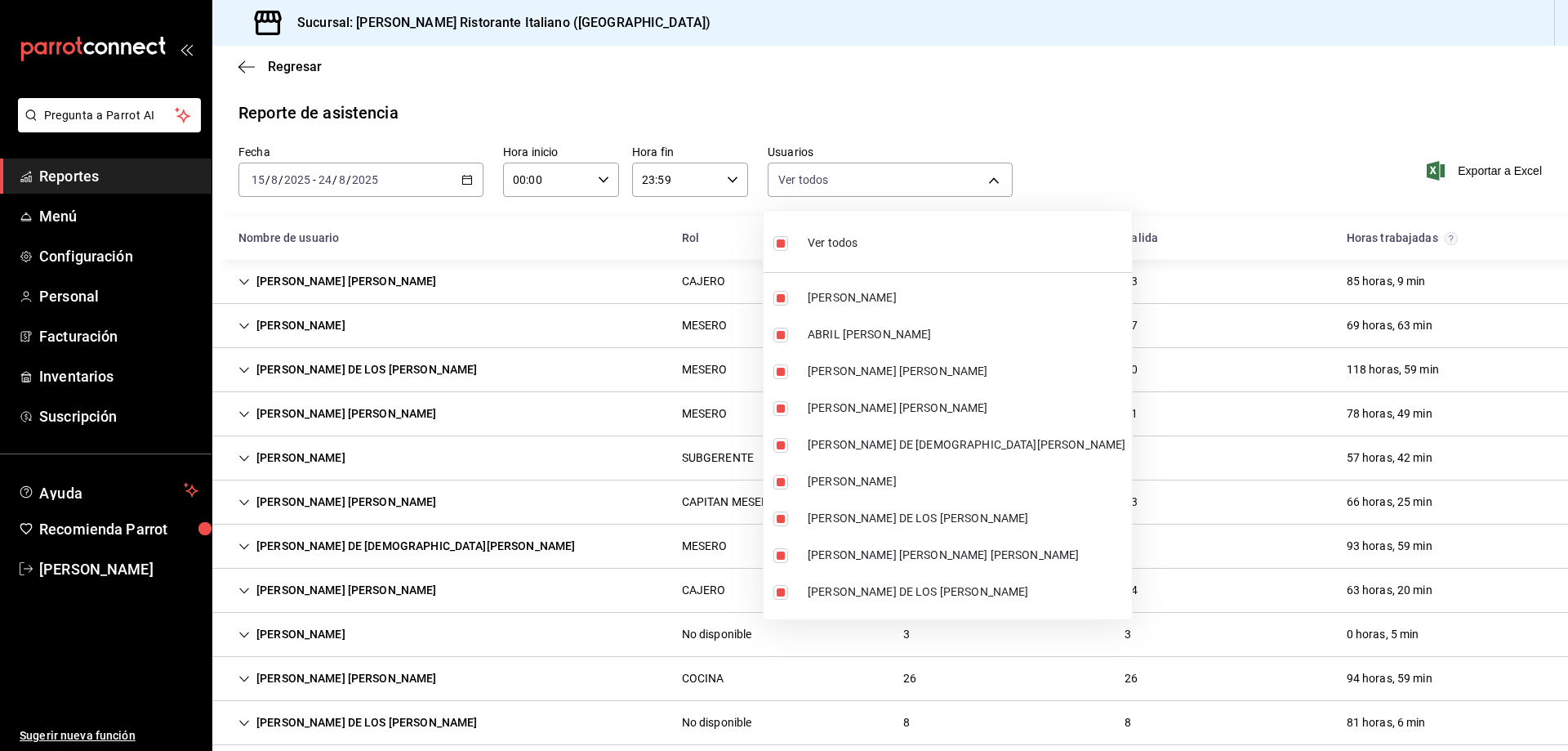
checkbox input "false"
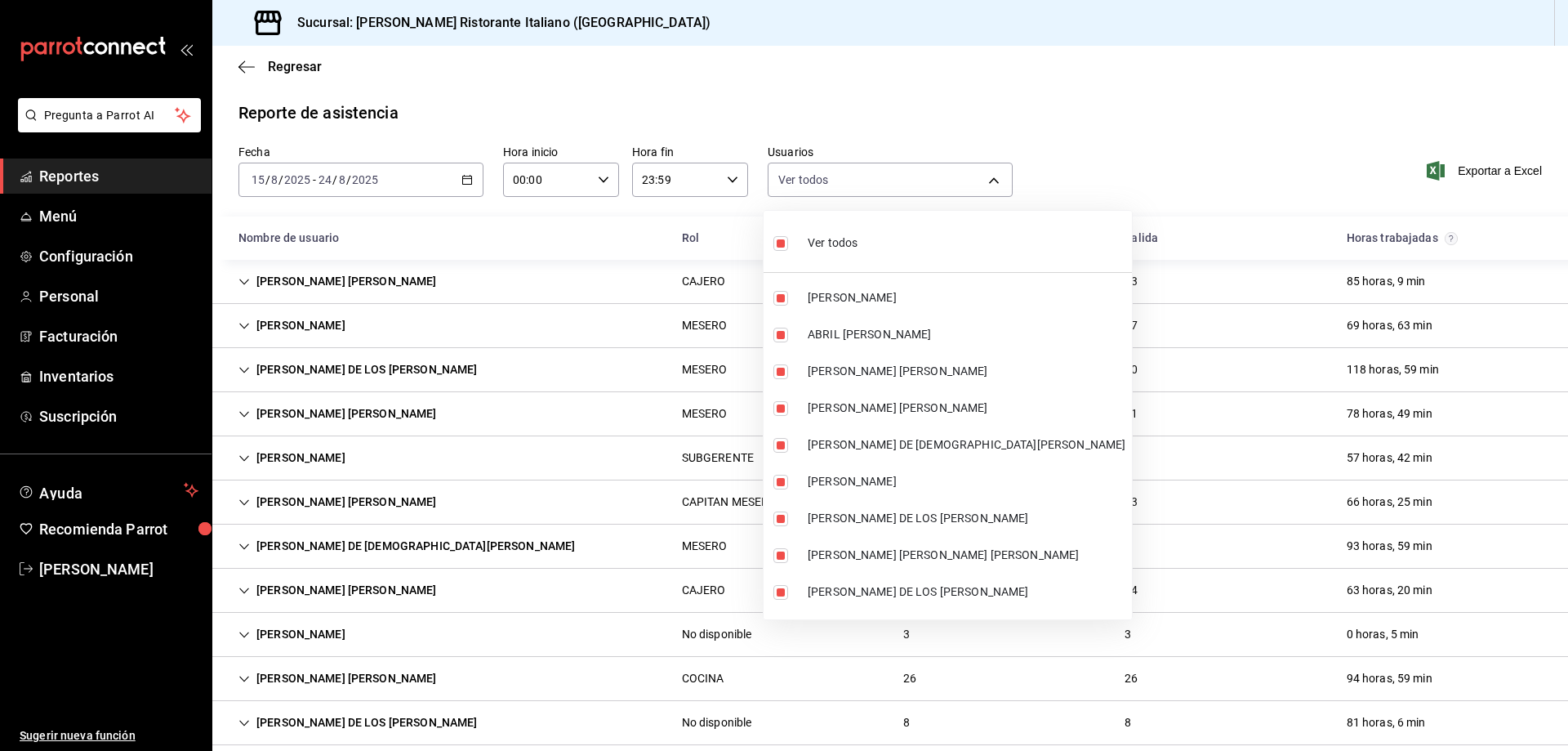
checkbox input "false"
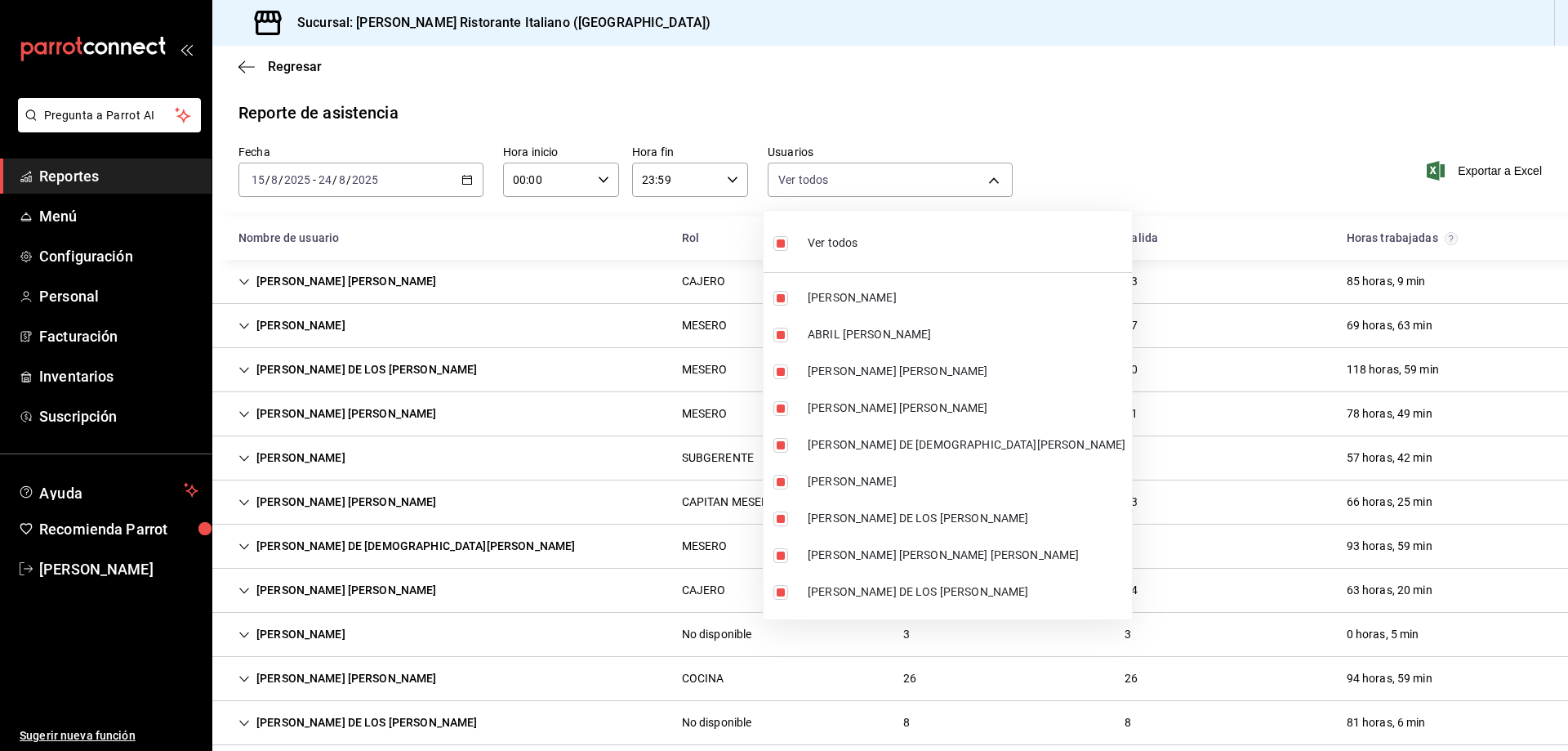
checkbox input "false"
click at [788, 369] on label at bounding box center [783, 372] width 21 height 15
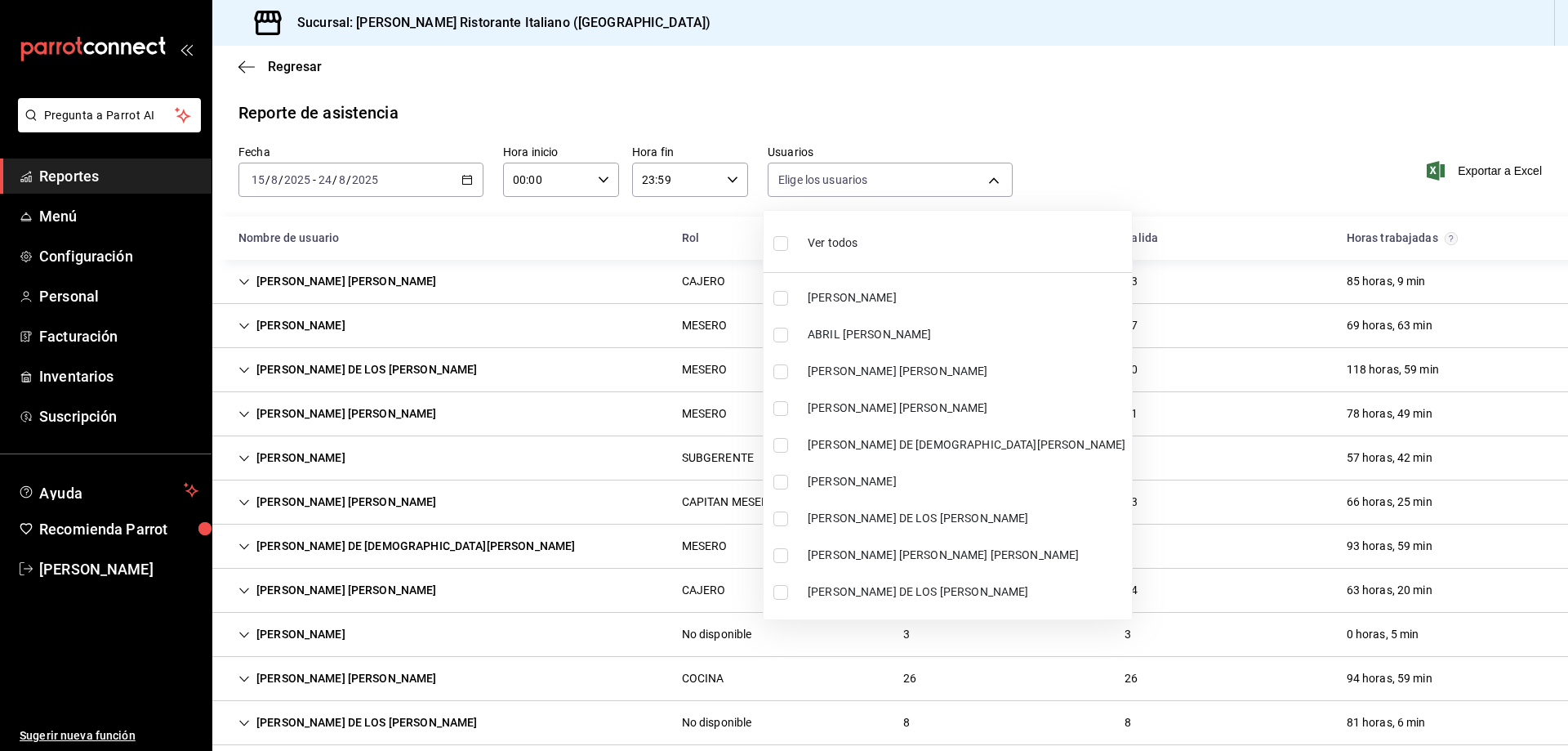
click at [788, 369] on input "checkbox" at bounding box center [781, 372] width 15 height 15
checkbox input "false"
click at [781, 373] on input "checkbox" at bounding box center [781, 372] width 15 height 15
checkbox input "true"
type input "82cd9e63-7995-4604-8cfc-dcfc2aefe9cf"
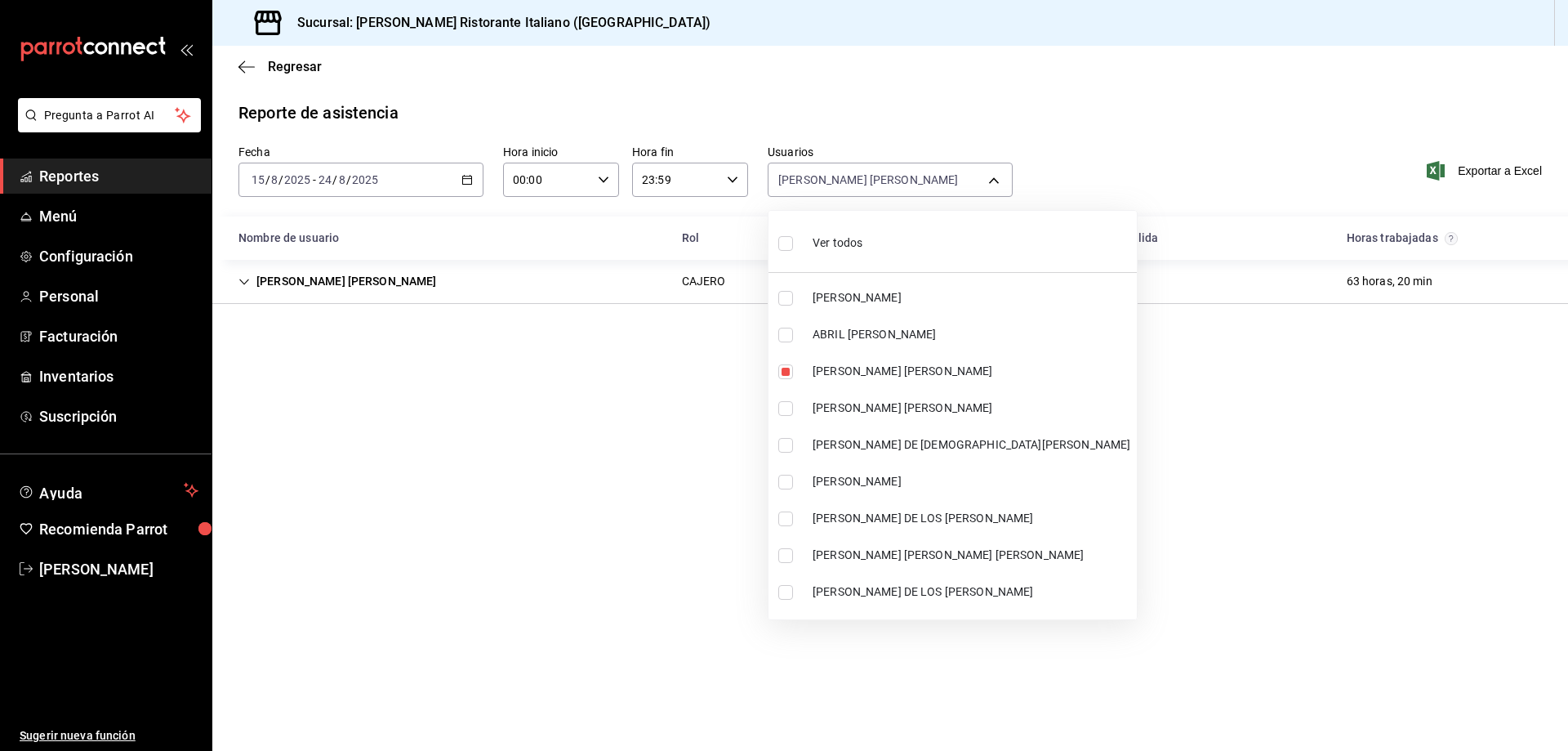
click at [1128, 135] on div at bounding box center [784, 375] width 1568 height 751
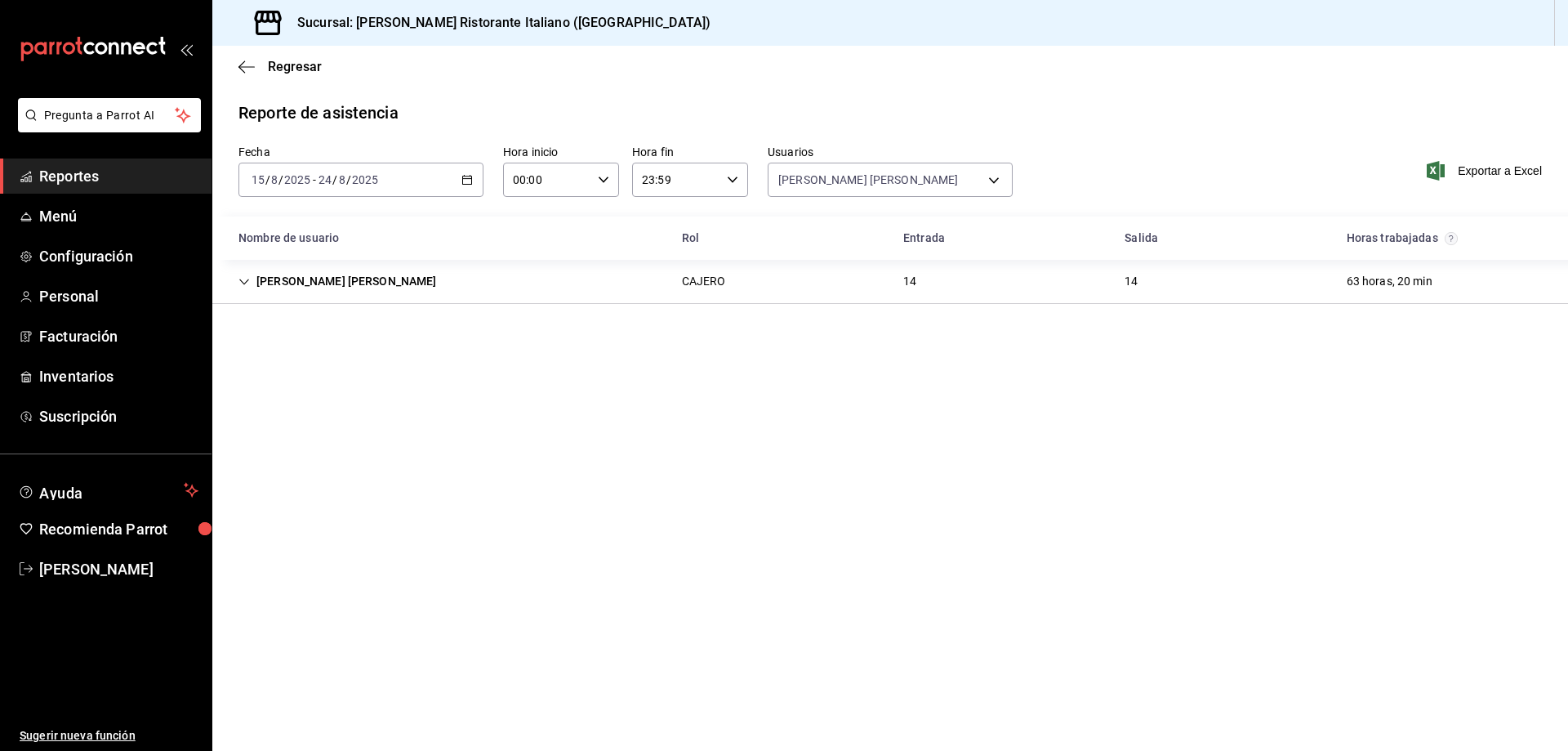
click at [245, 279] on icon "Cell" at bounding box center [245, 282] width 12 height 12
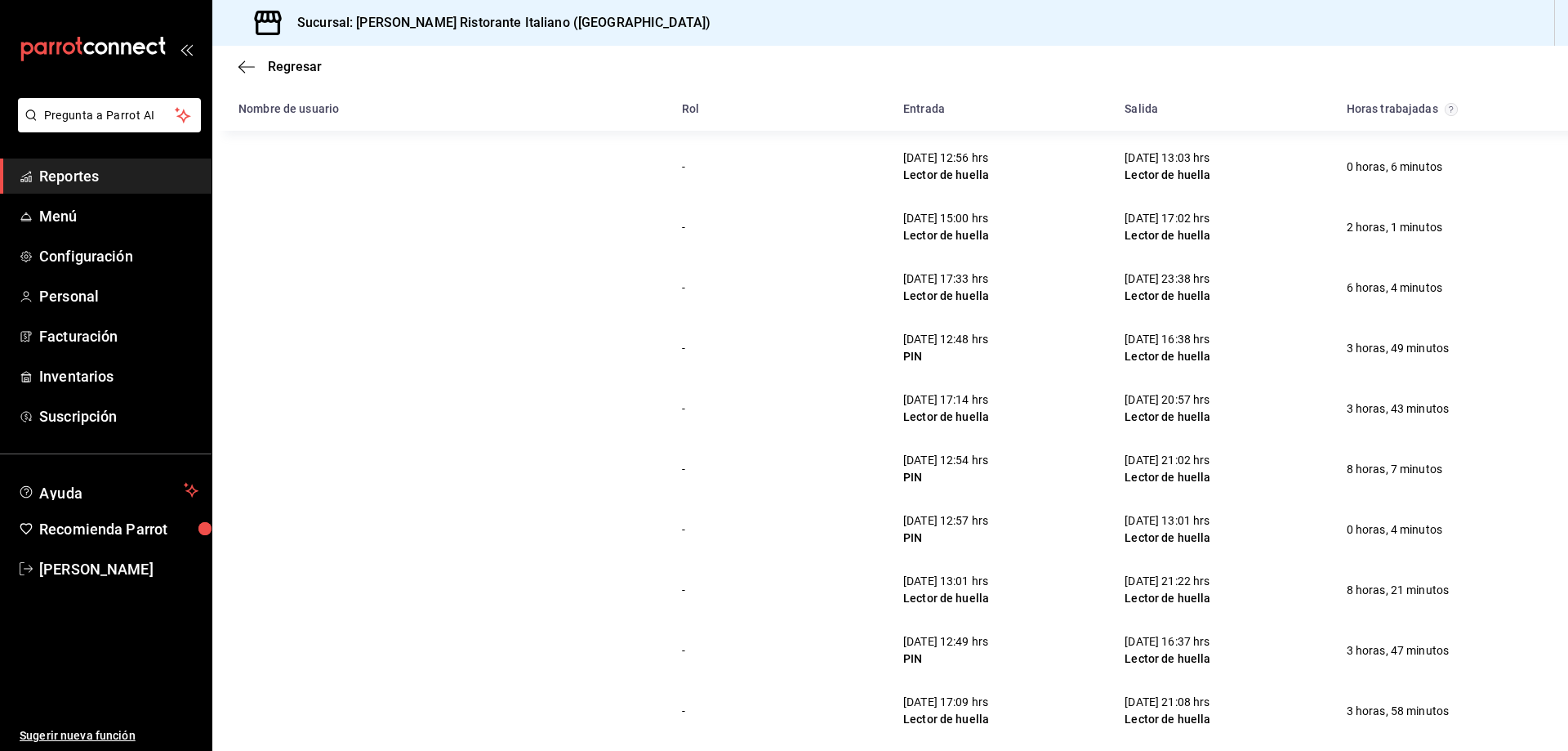
scroll to position [425, 0]
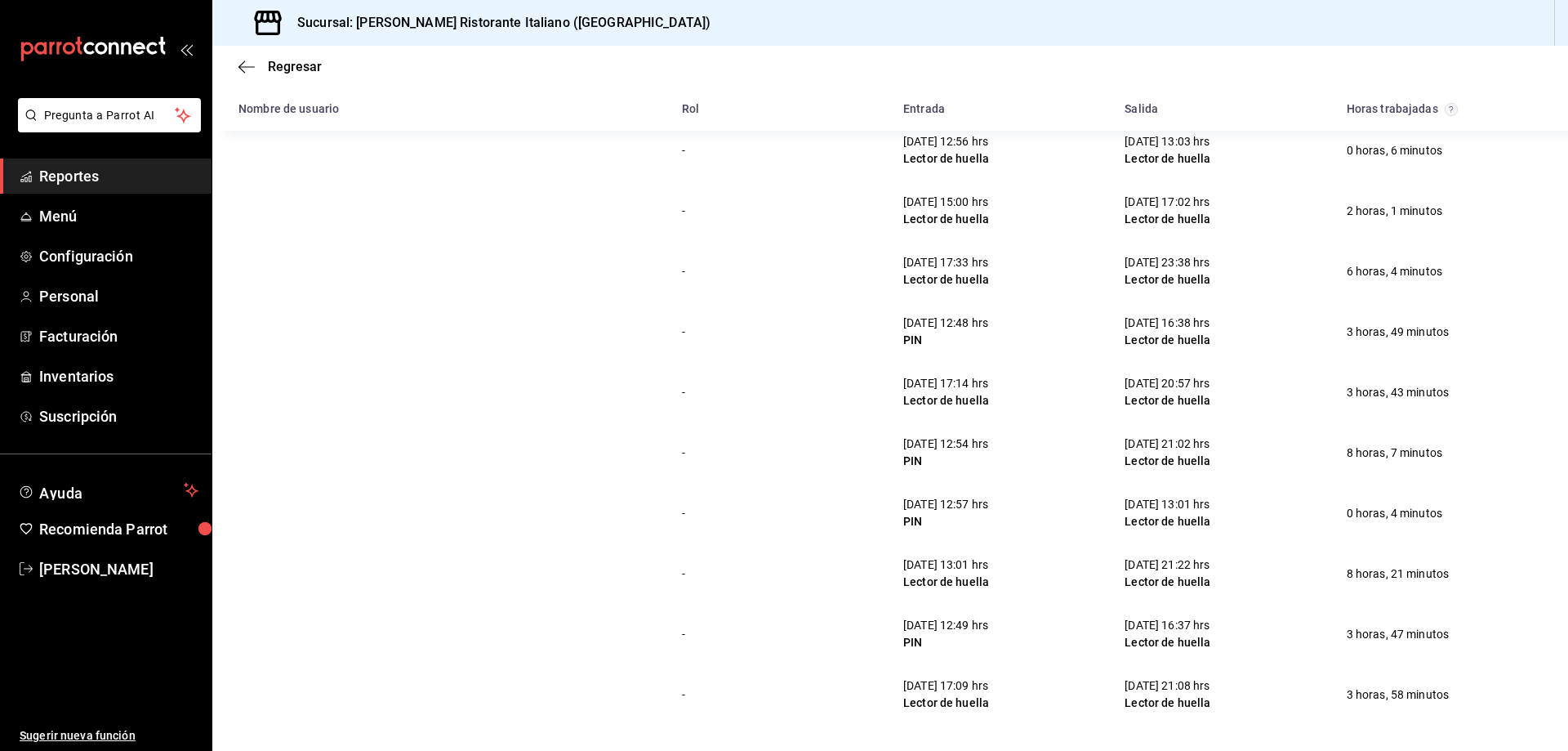
click at [619, 354] on div "- 21/08/25 12:48 hrs PIN 21/08/25 16:38 hrs Lector de huella 3 horas, 49 minutos" at bounding box center [890, 332] width 1356 height 60
click at [269, 63] on span "Regresar" at bounding box center [295, 66] width 54 height 16
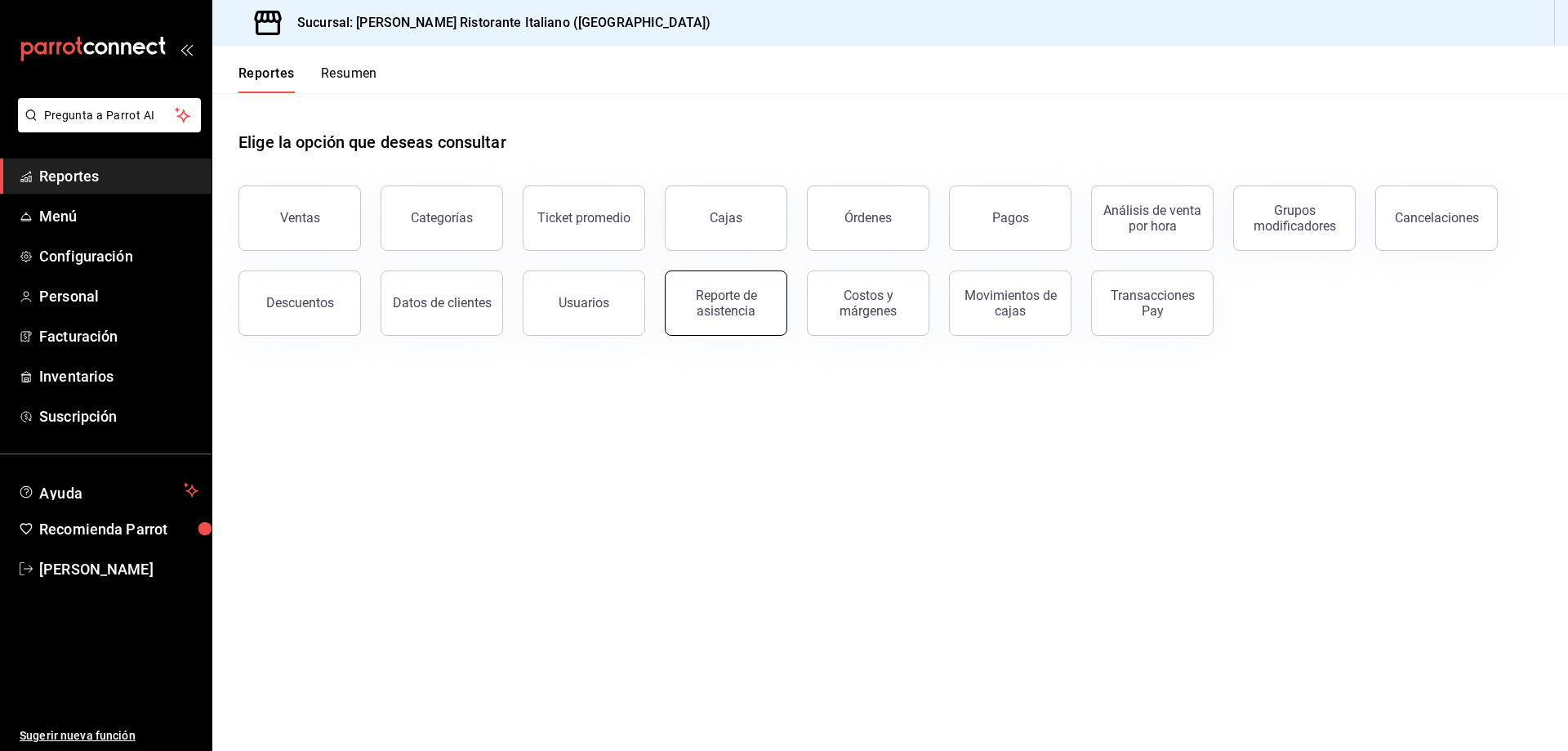
click at [737, 307] on div "Reporte de asistencia" at bounding box center [726, 302] width 101 height 31
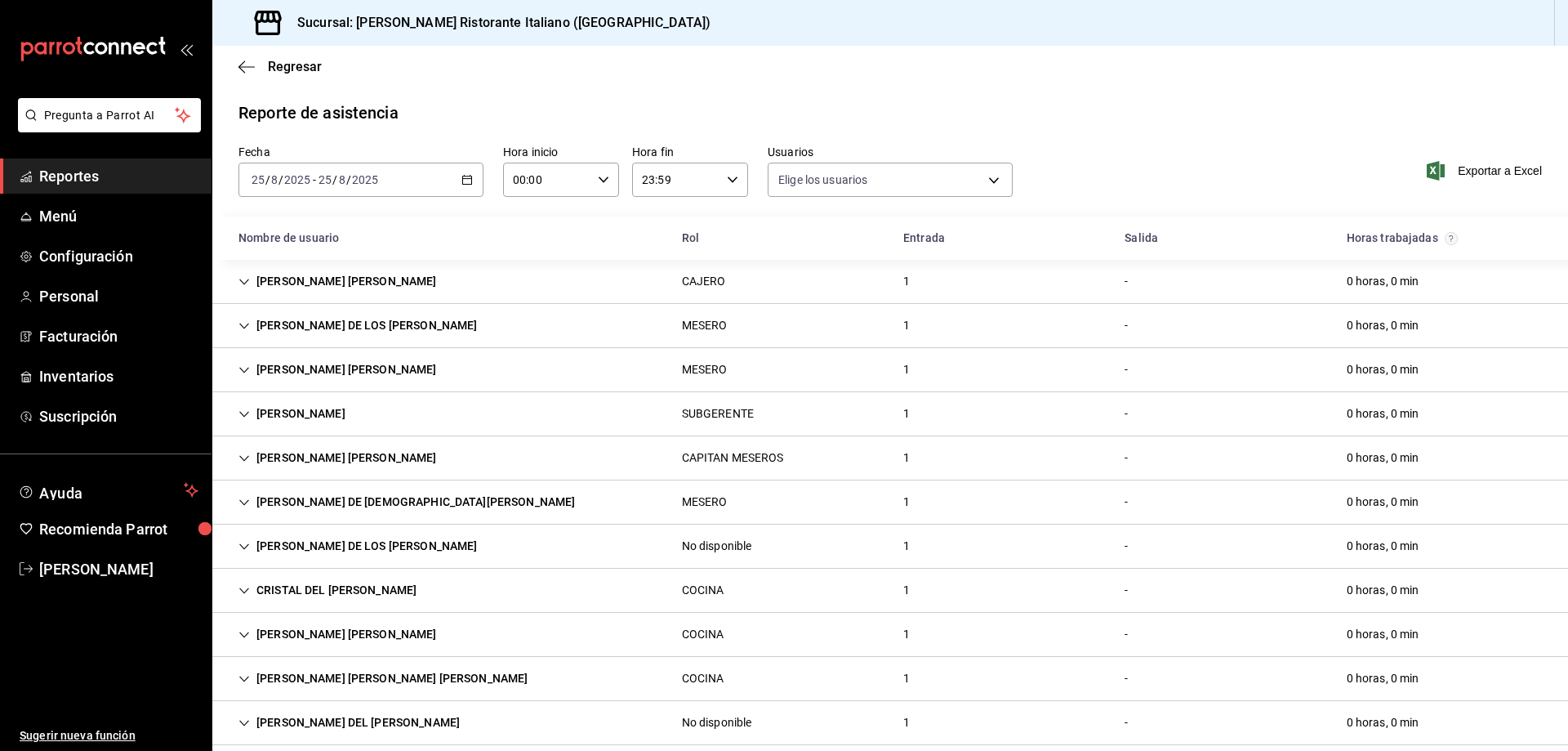
type input "fbaa1dcd-9b1b-42d3-8417-c392ee4ac69c,c847f7ff-4ec8-4711-b402-dbc889304ff0,82cd9…"
click at [292, 323] on div "[PERSON_NAME] DE LOS [PERSON_NAME]" at bounding box center [357, 326] width 265 height 30
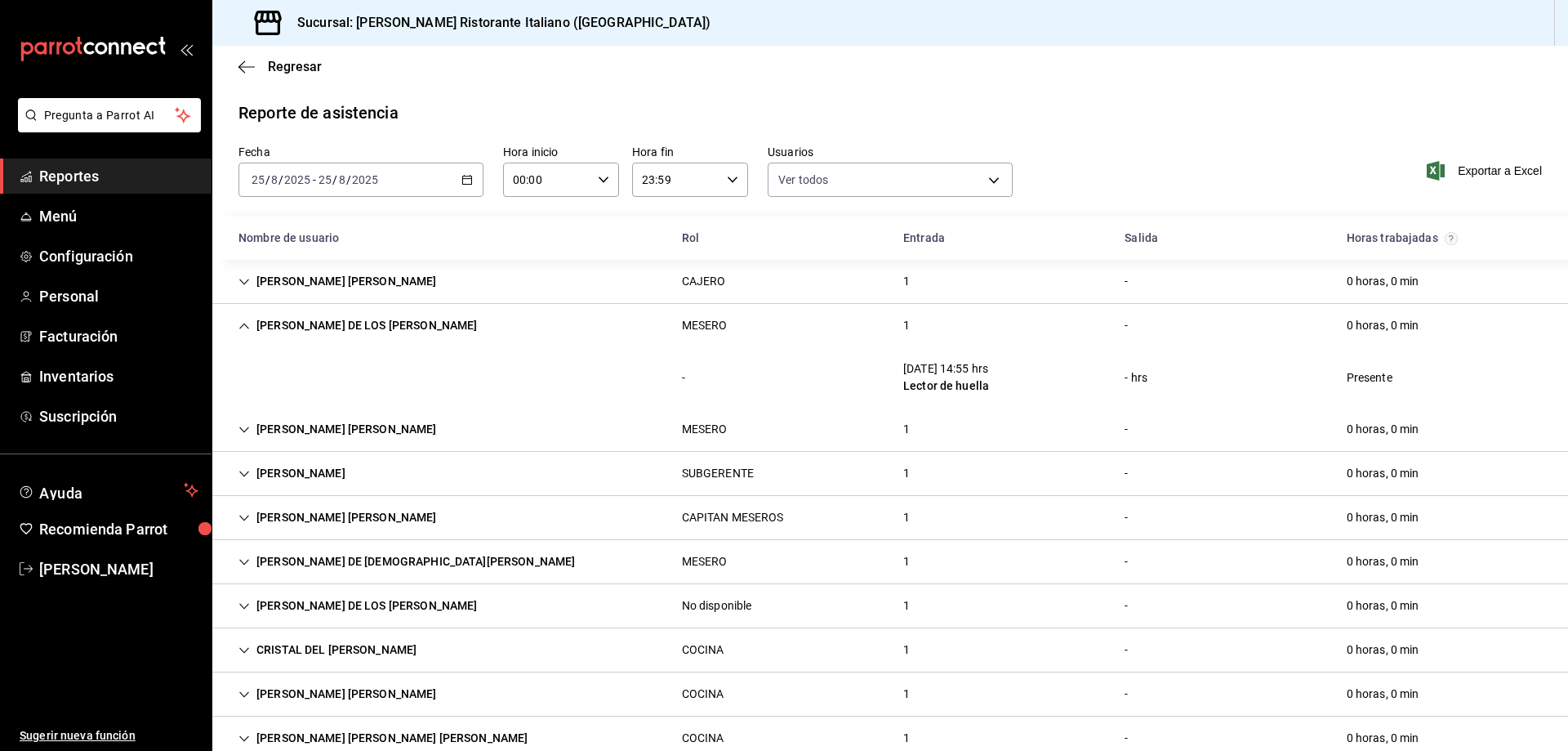
click at [292, 323] on div "[PERSON_NAME] DE LOS [PERSON_NAME]" at bounding box center [357, 326] width 265 height 30
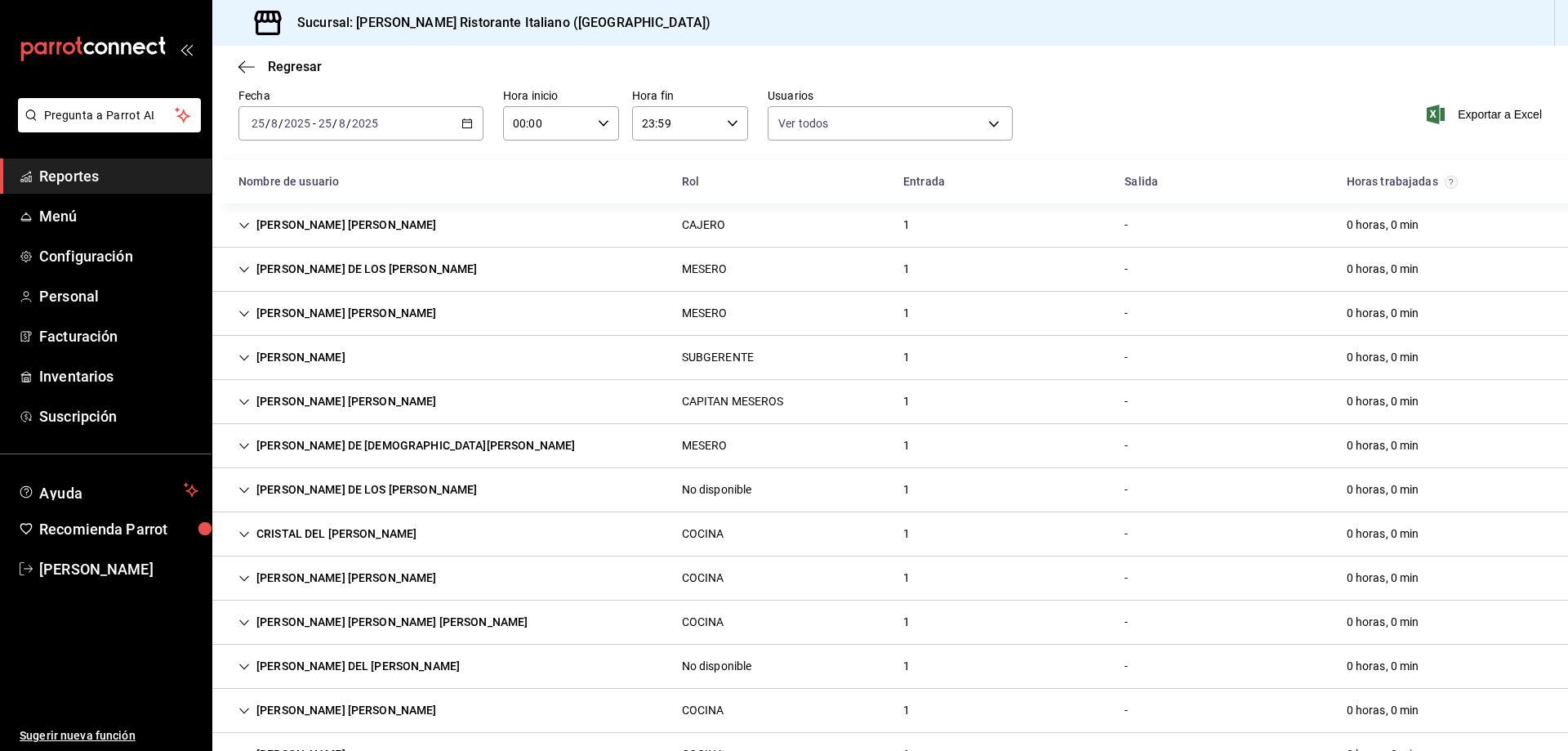
scroll to position [82, 0]
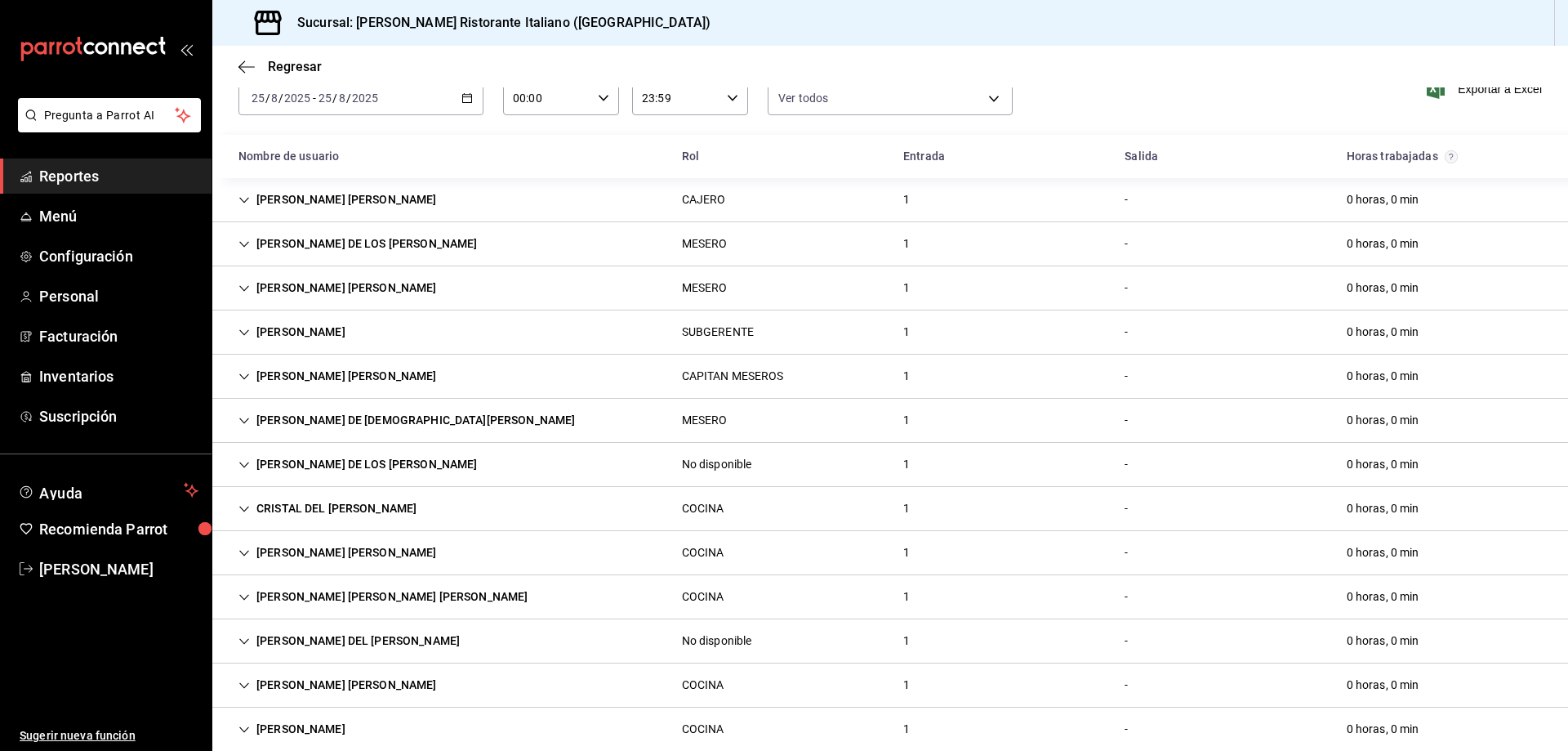
click at [270, 326] on div "DEMETRIO PEREZ PAREDES" at bounding box center [291, 332] width 133 height 30
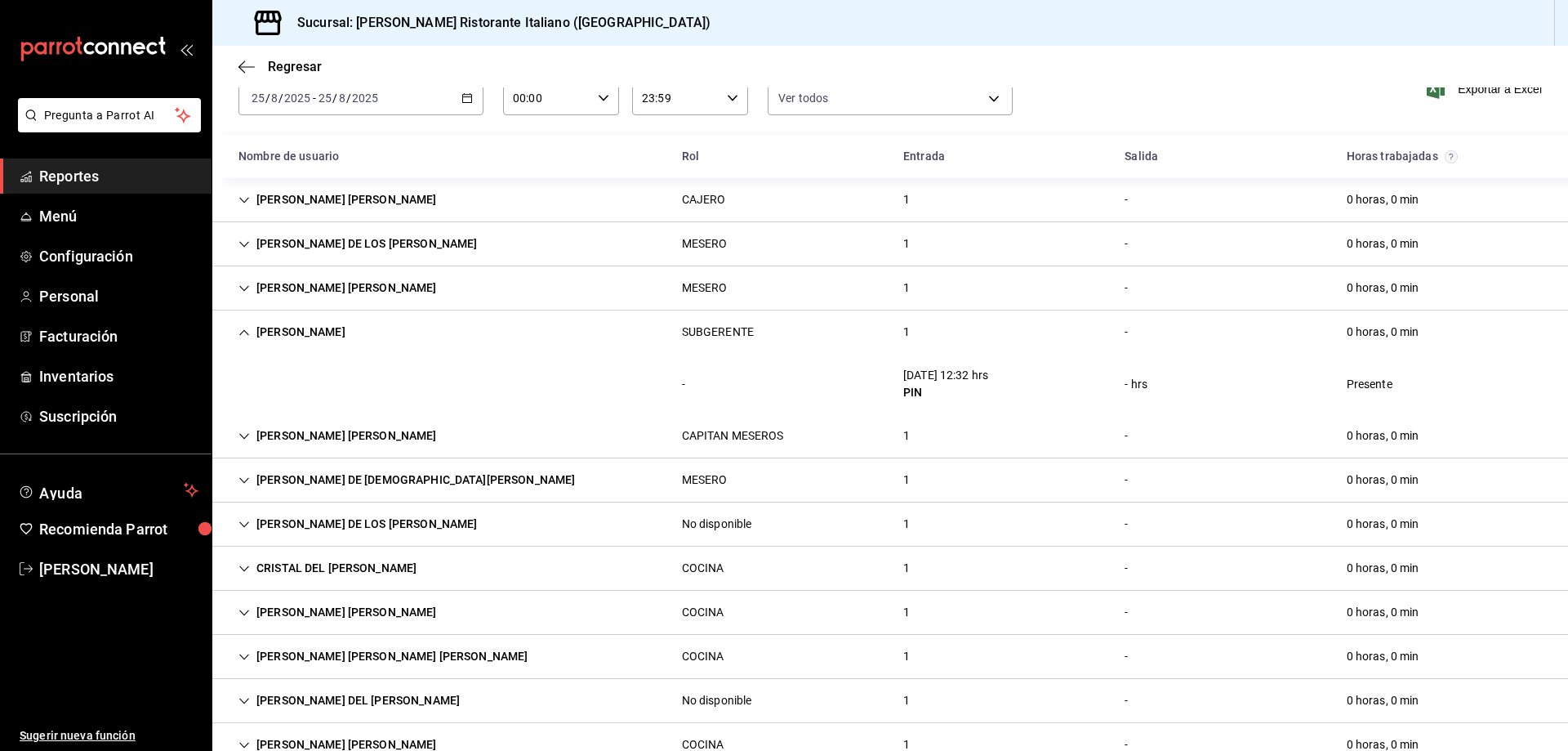
click at [269, 331] on div "DEMETRIO PEREZ PAREDES" at bounding box center [291, 332] width 133 height 30
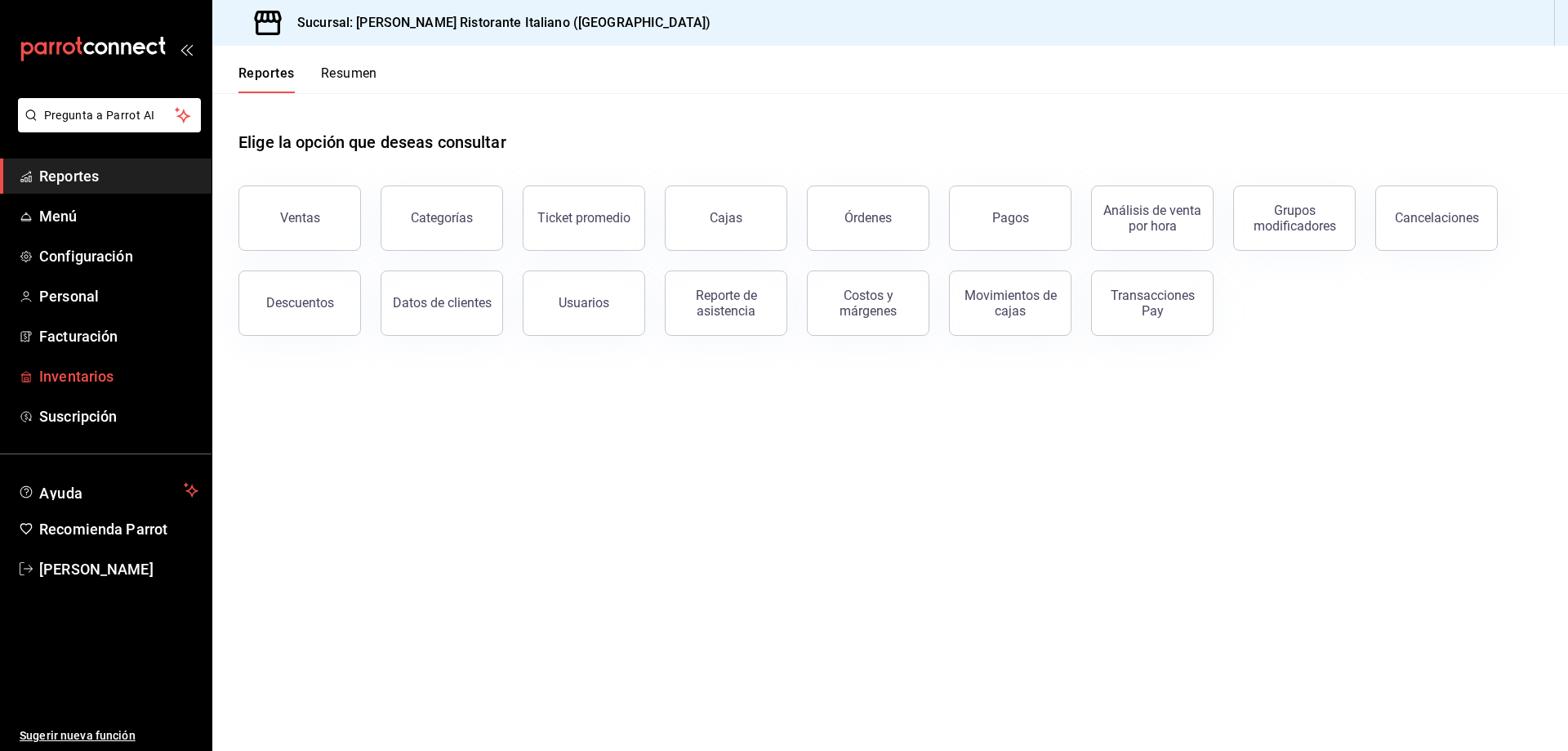
click at [89, 380] on span "Inventarios" at bounding box center [119, 376] width 159 height 22
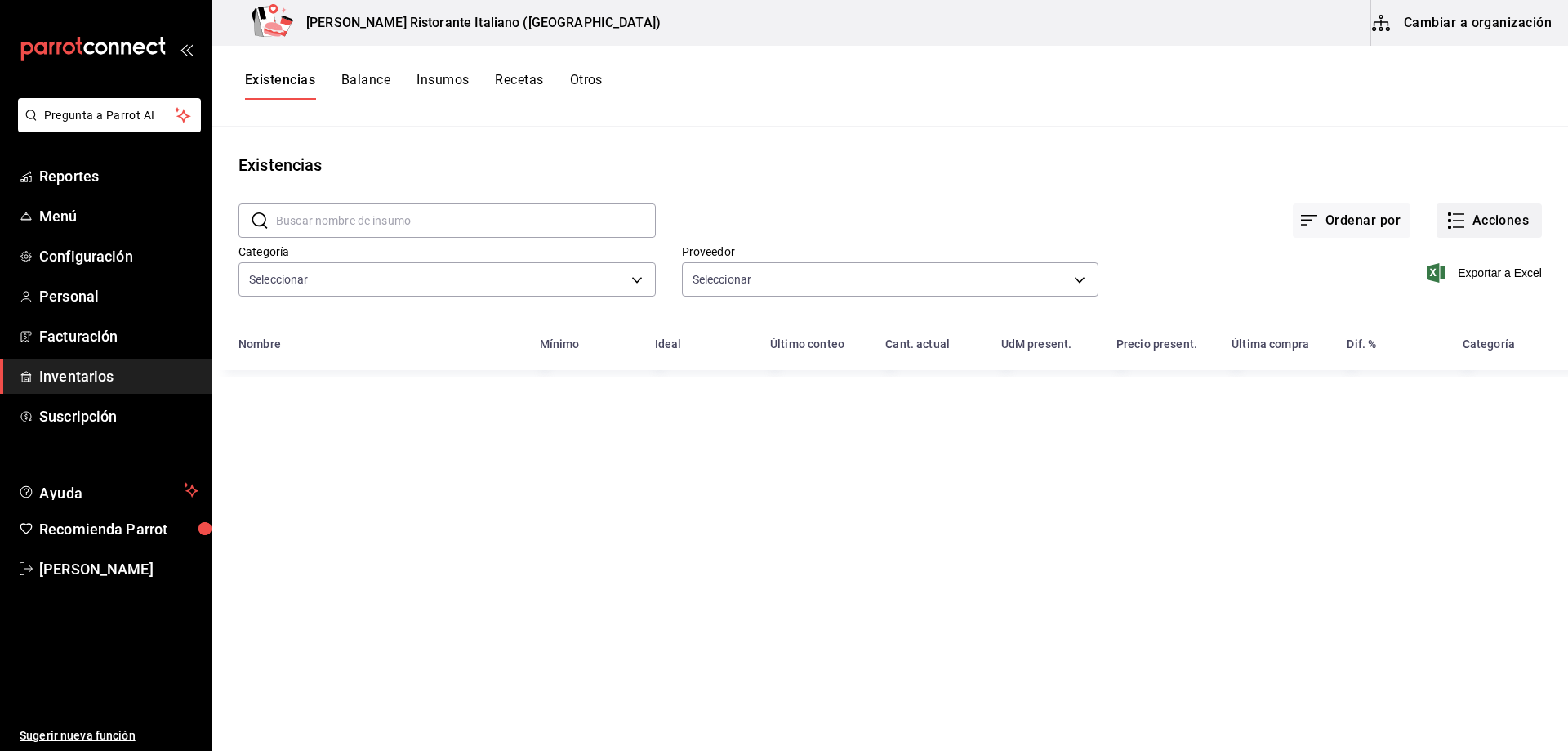
type input "a767d614-044e-4282-96a7-b6725af30640,e73509e5-2594-4467-97f6-0b1d389f9514,b0413…"
type input "b97900d1-c381-441d-adf0-1aa0f58ac97b,76896213-7f1b-4aba-8859-2ee2f5a42c9d,88e29…"
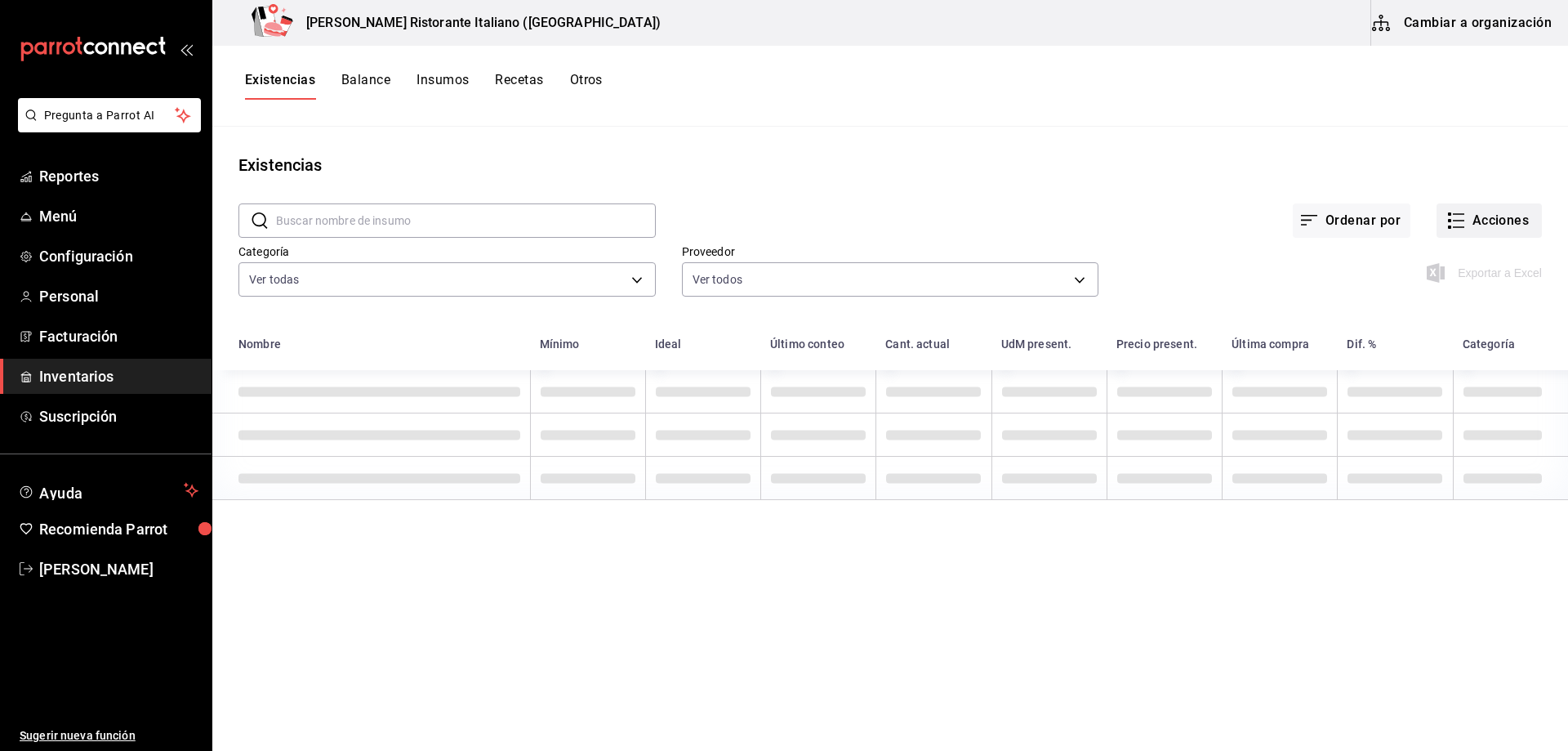
click at [1454, 219] on icon "button" at bounding box center [1456, 220] width 19 height 19
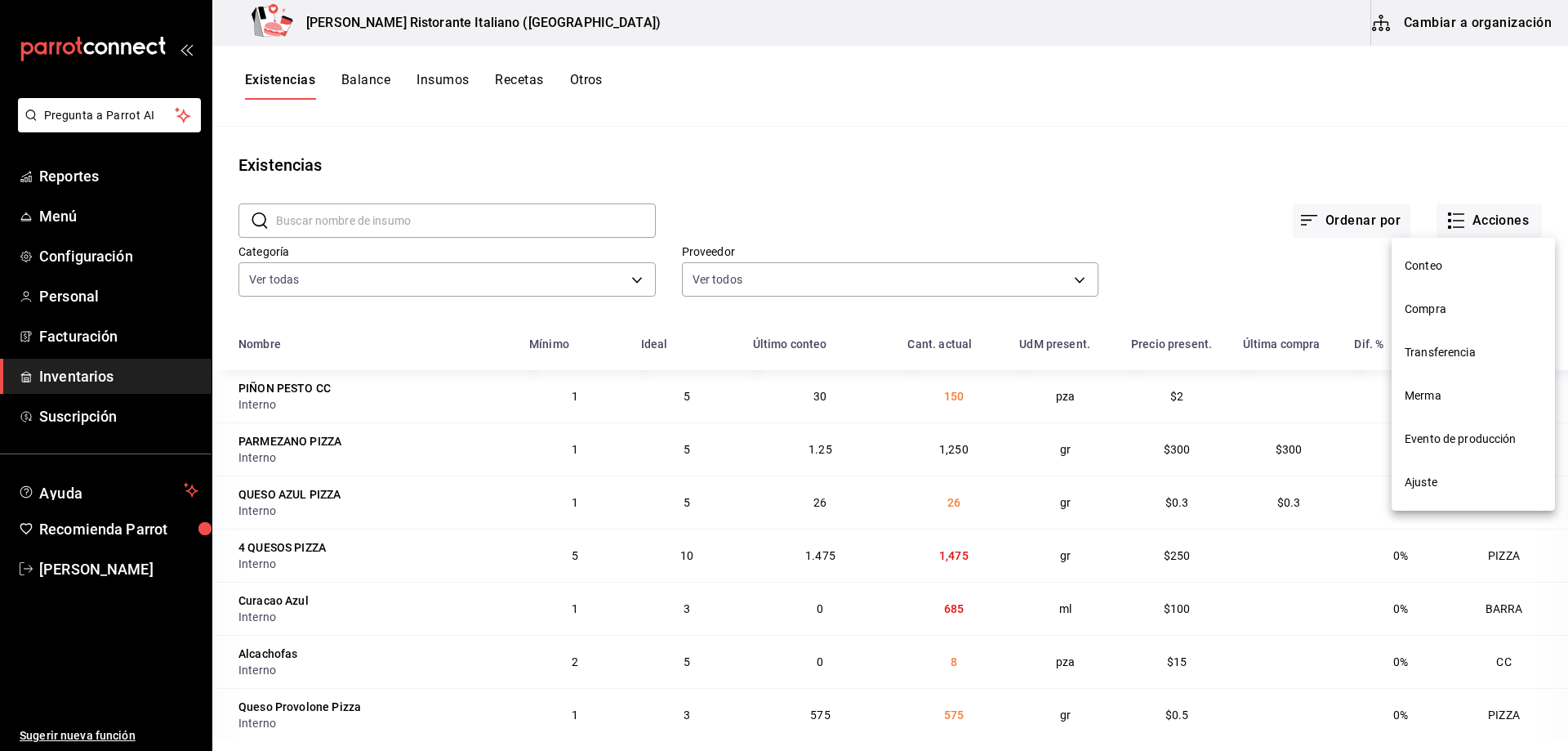
click at [1426, 480] on span "Ajuste" at bounding box center [1474, 482] width 137 height 18
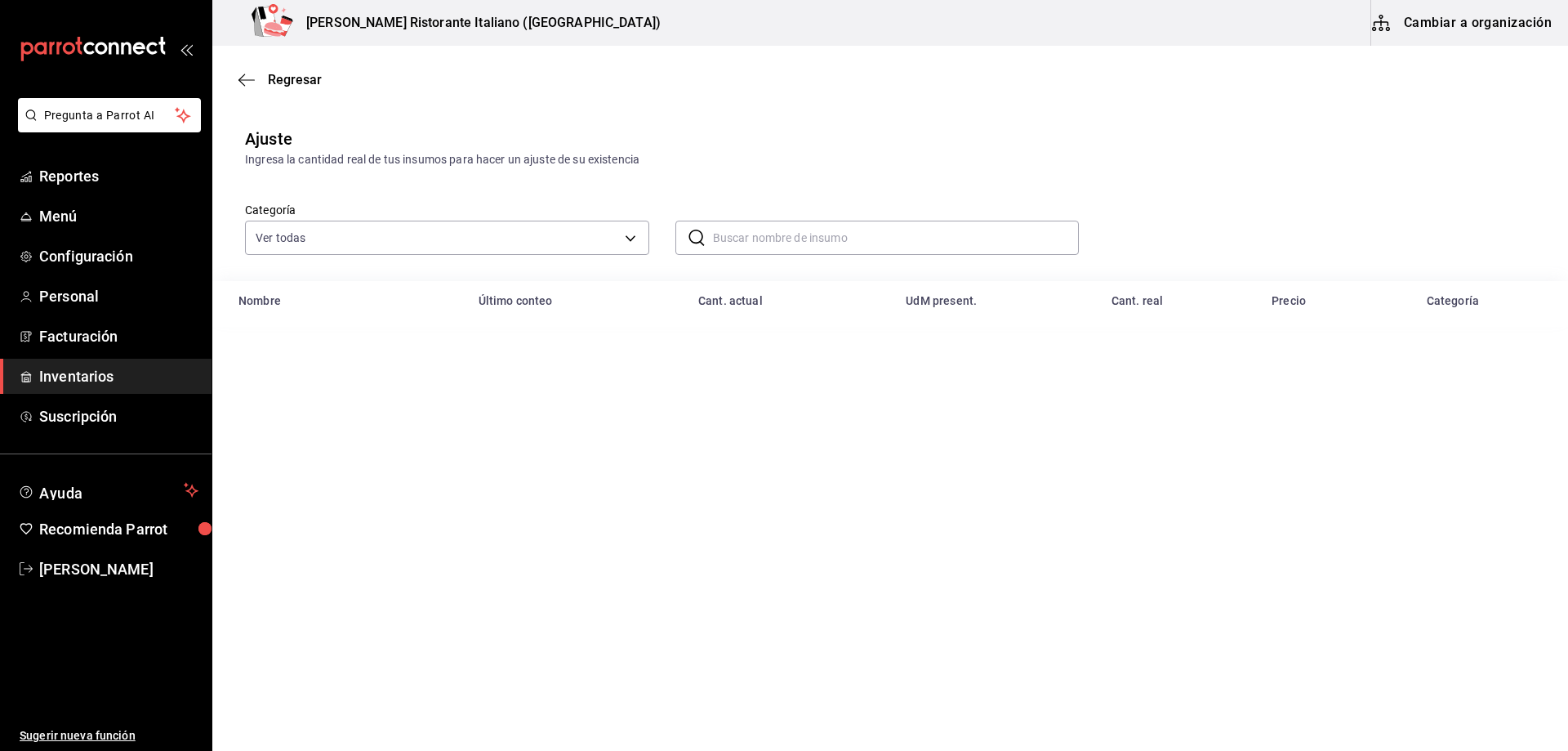
click at [817, 242] on input "text" at bounding box center [896, 237] width 367 height 33
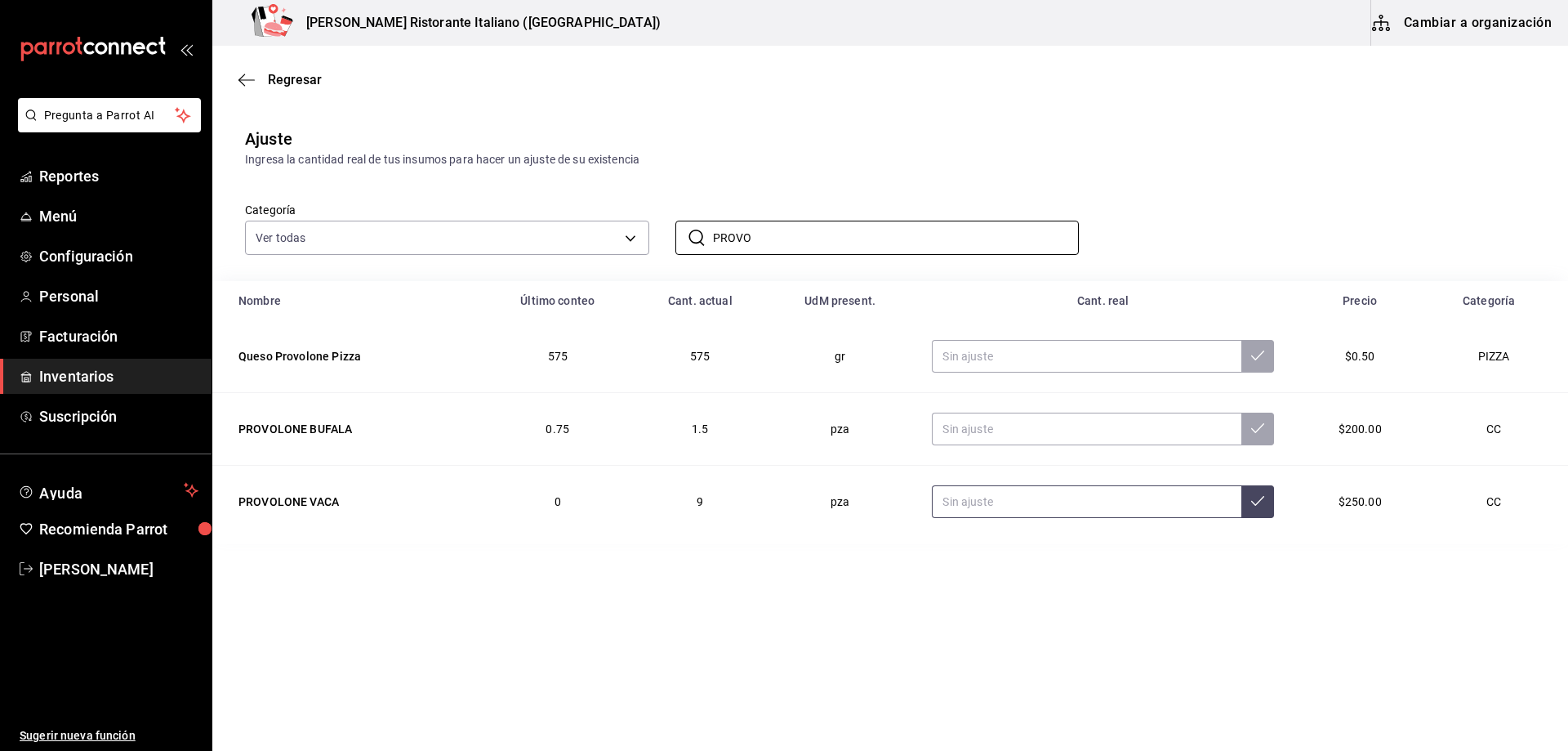
type input "PROVO"
click at [1016, 495] on input "text" at bounding box center [1086, 501] width 310 height 33
type input "6.00"
click at [1258, 505] on icon at bounding box center [1258, 501] width 13 height 13
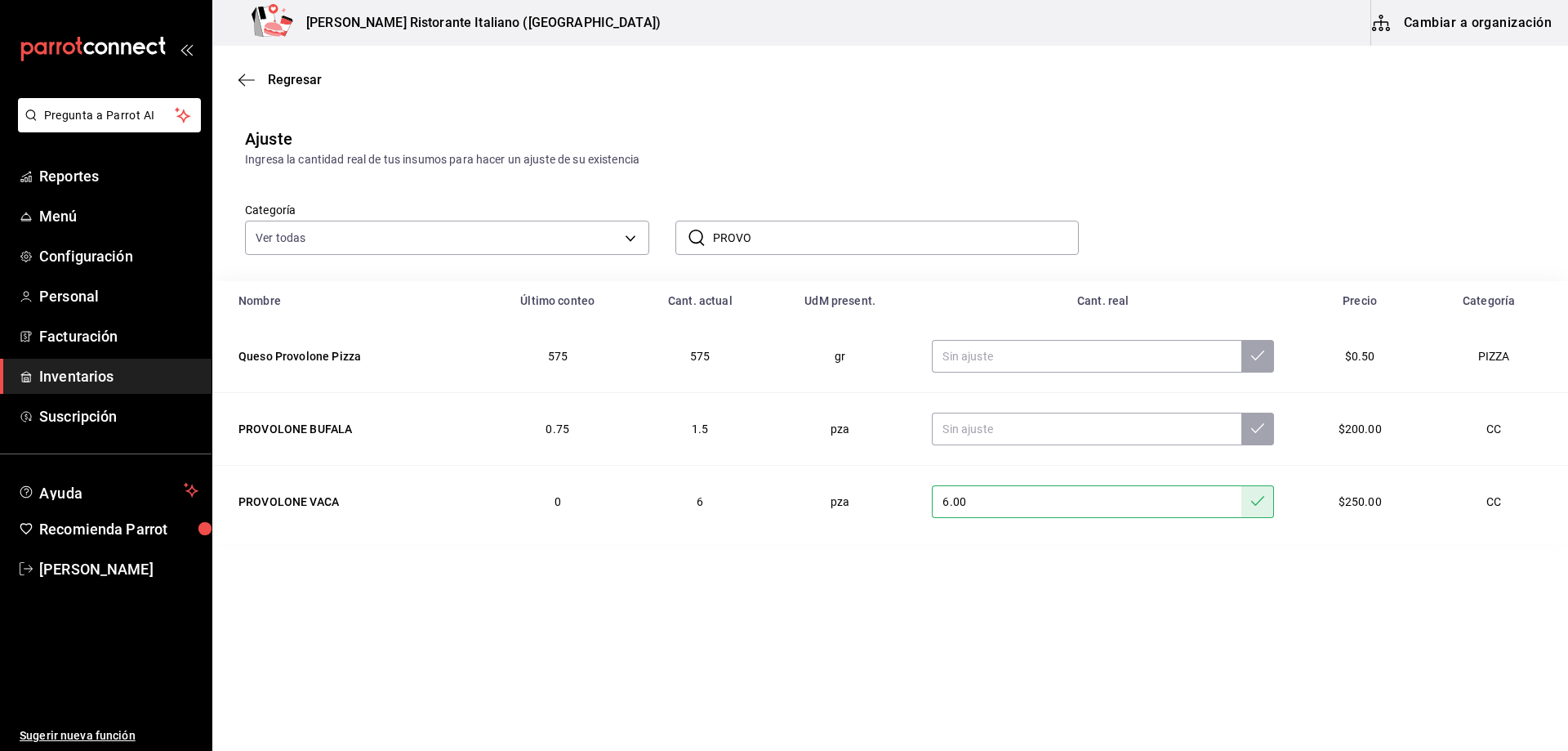
click at [837, 231] on input "PROVO" at bounding box center [896, 237] width 367 height 33
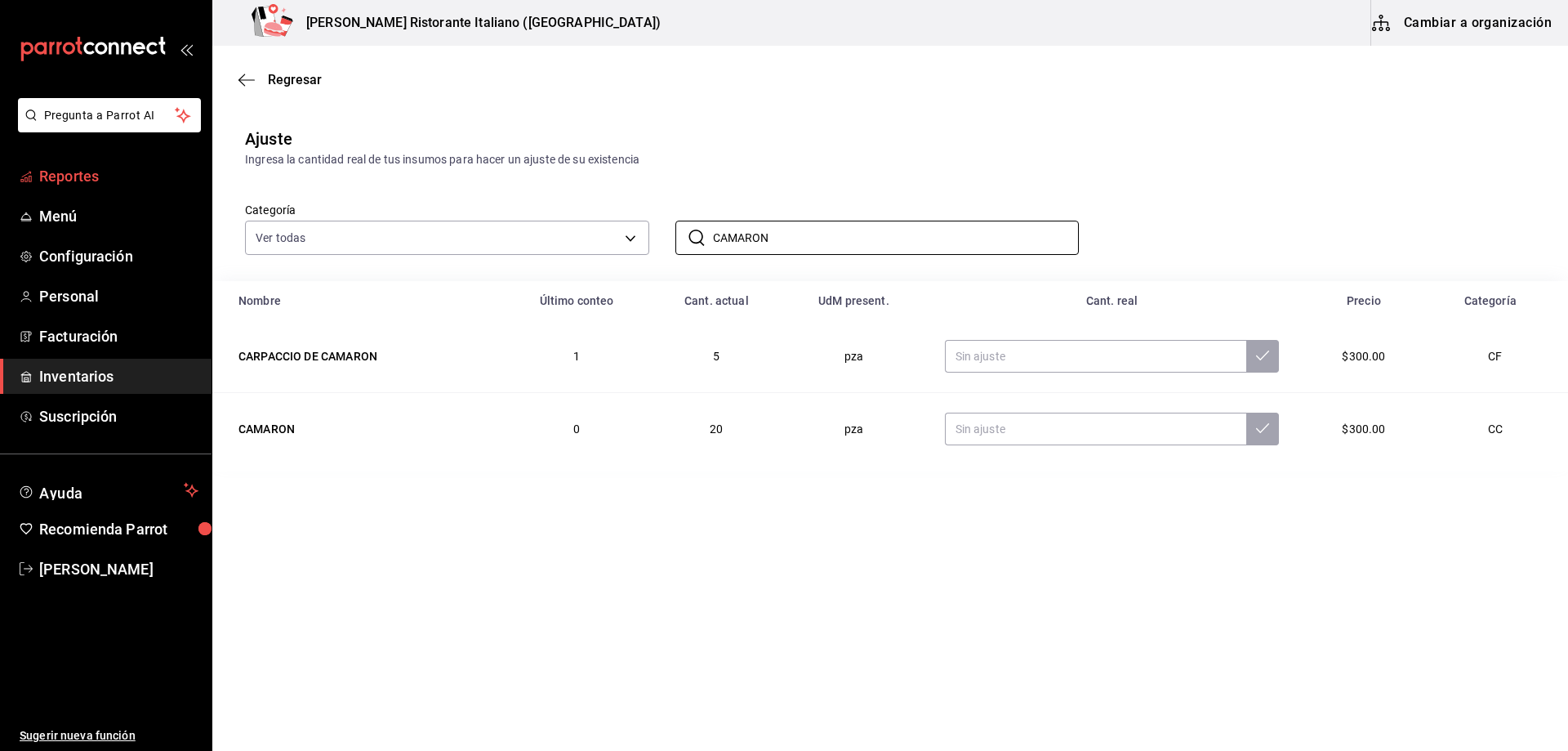
type input "CAMARON"
click at [78, 180] on span "Reportes" at bounding box center [119, 176] width 159 height 22
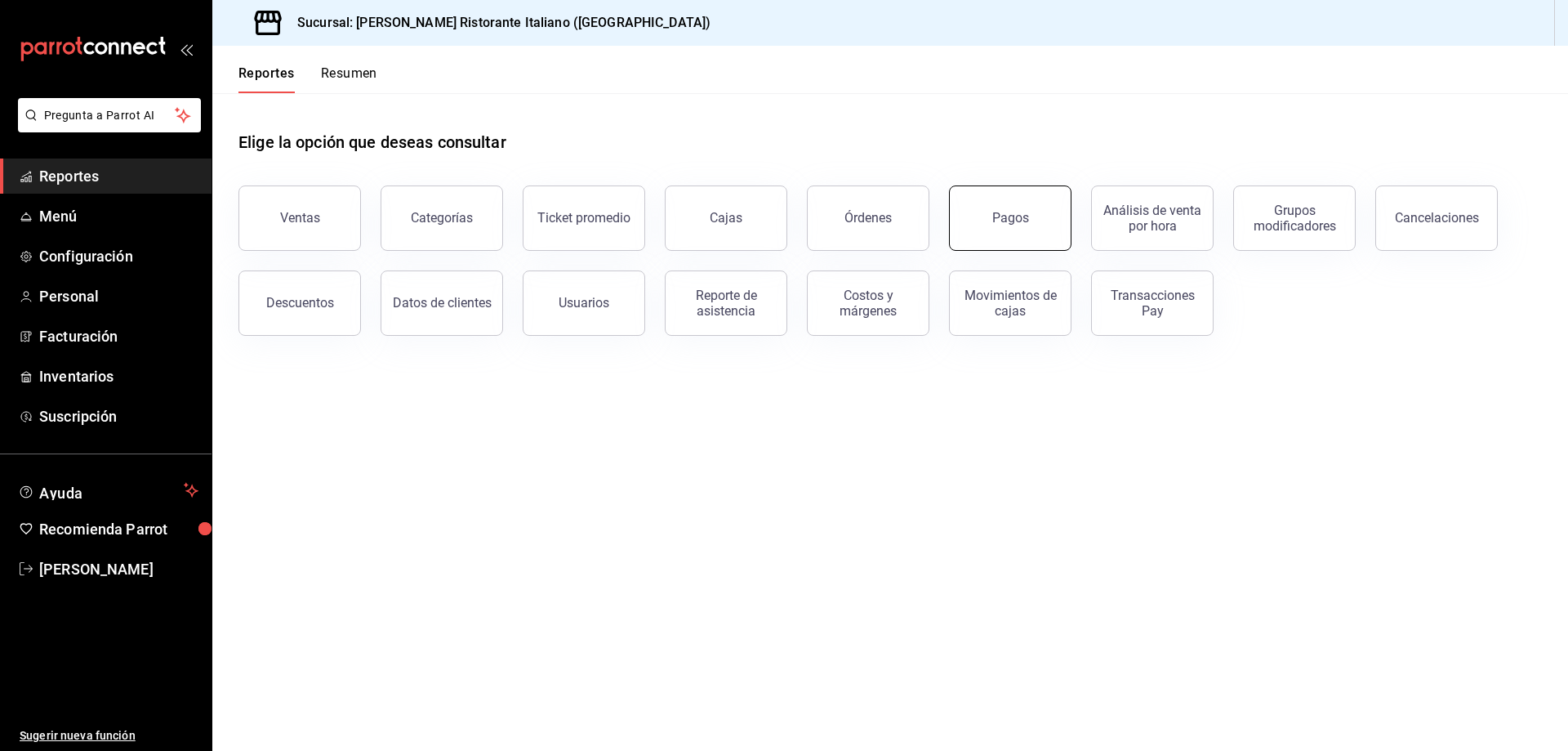
click at [1008, 219] on div "Pagos" at bounding box center [1011, 217] width 37 height 16
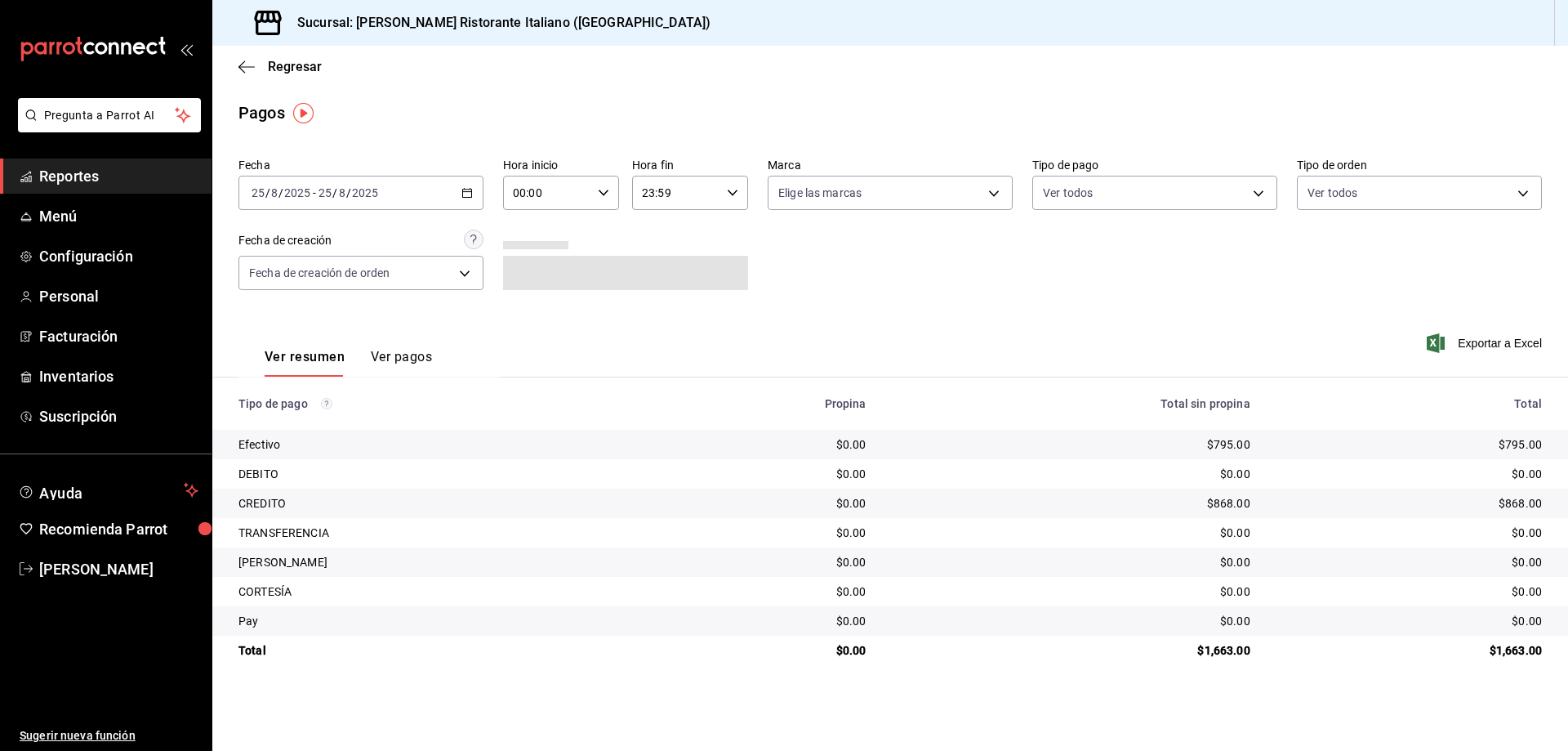
click at [471, 187] on icon "button" at bounding box center [468, 193] width 12 height 12
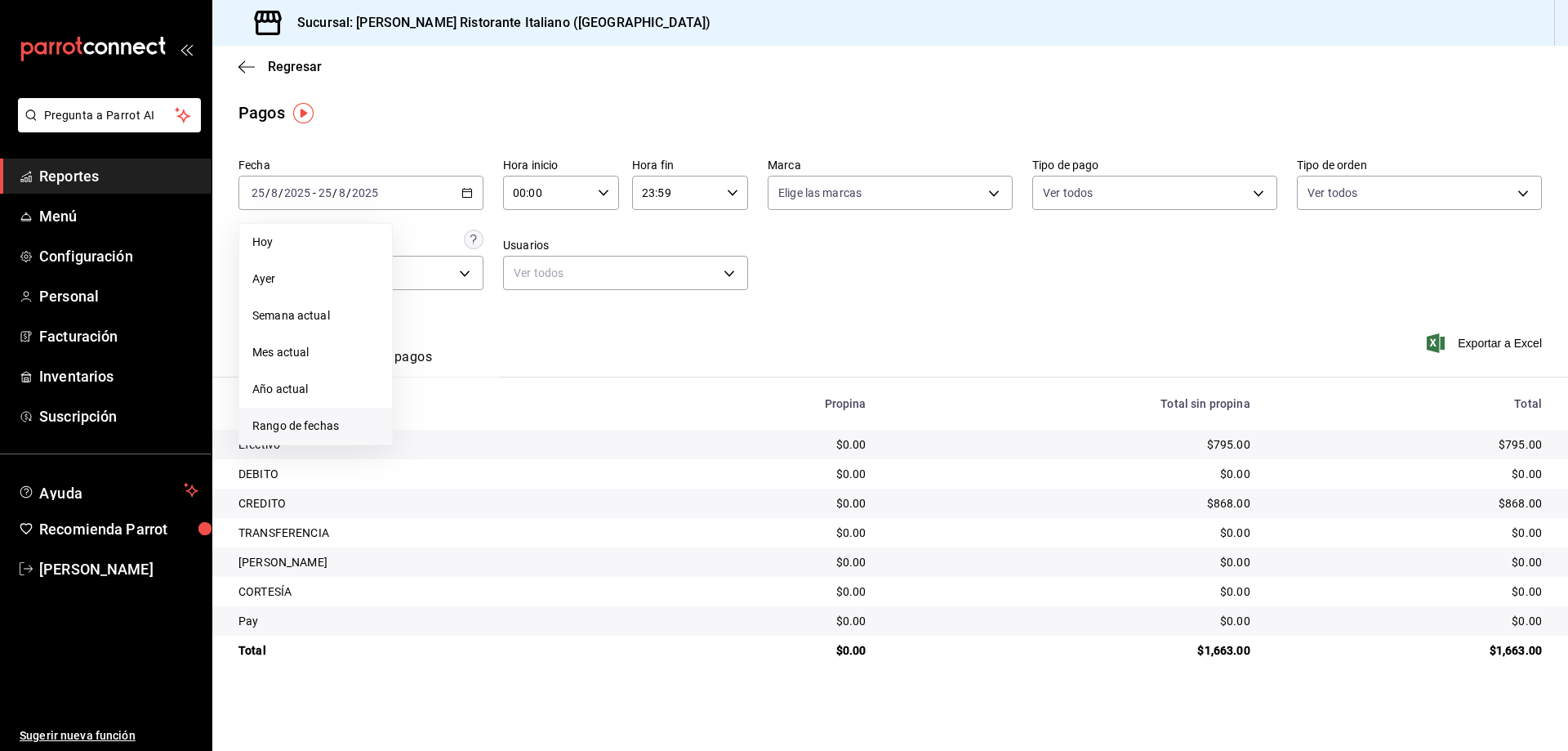
click at [276, 433] on span "Rango de fechas" at bounding box center [316, 426] width 127 height 18
click at [566, 405] on abbr "23" at bounding box center [571, 409] width 11 height 12
click at [599, 408] on abbr "24" at bounding box center [600, 409] width 11 height 12
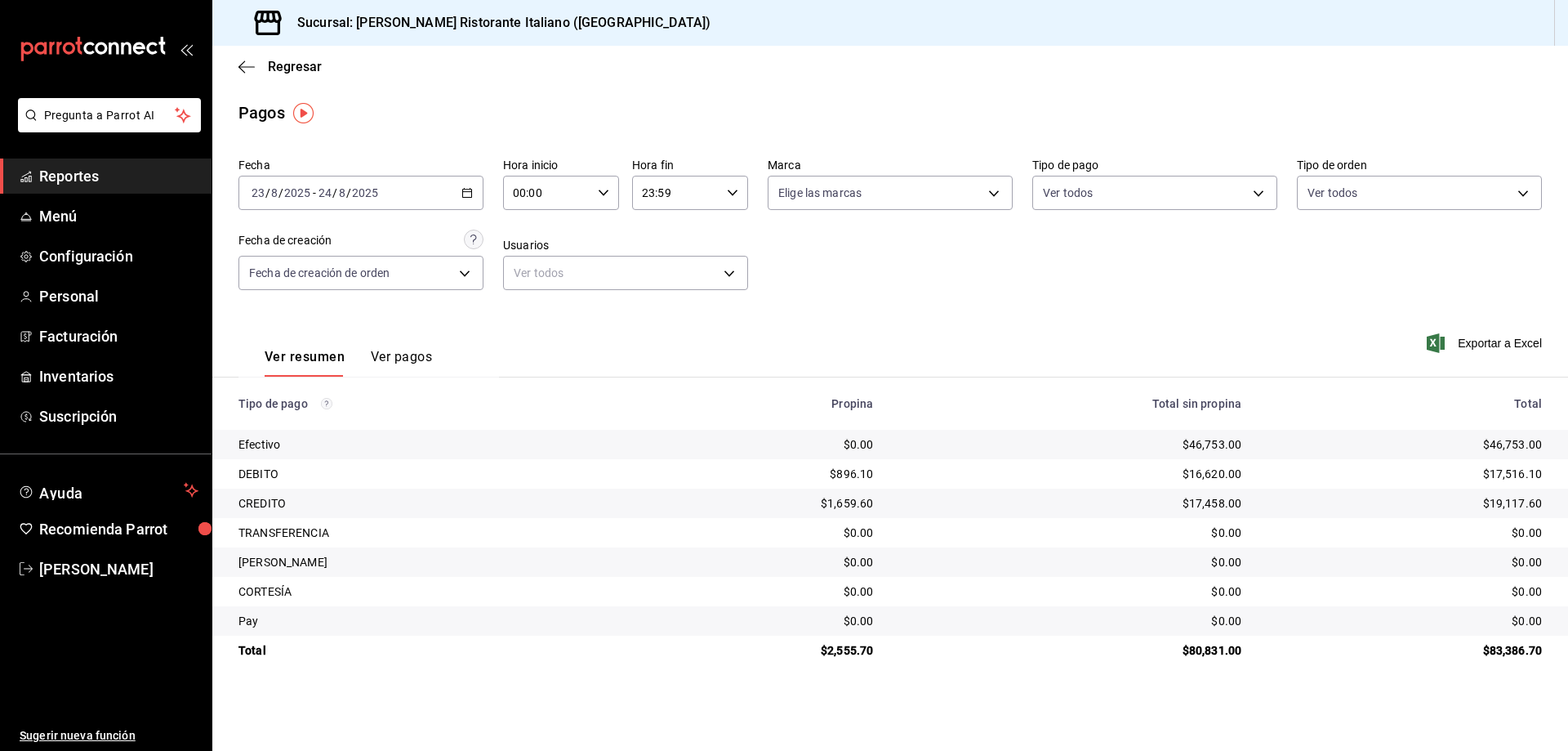
click at [402, 359] on button "Ver pagos" at bounding box center [401, 363] width 61 height 28
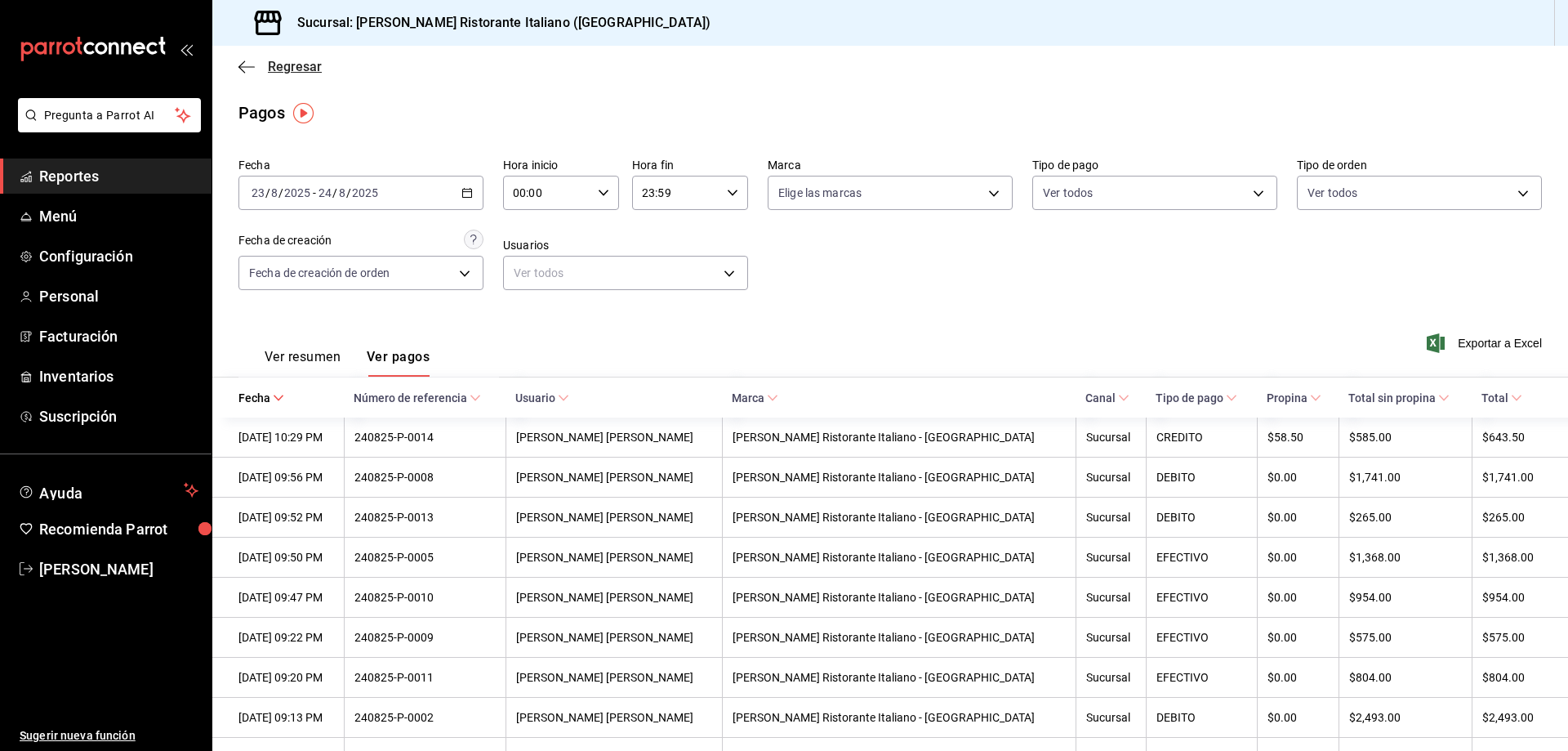
click at [278, 66] on span "Regresar" at bounding box center [295, 66] width 54 height 16
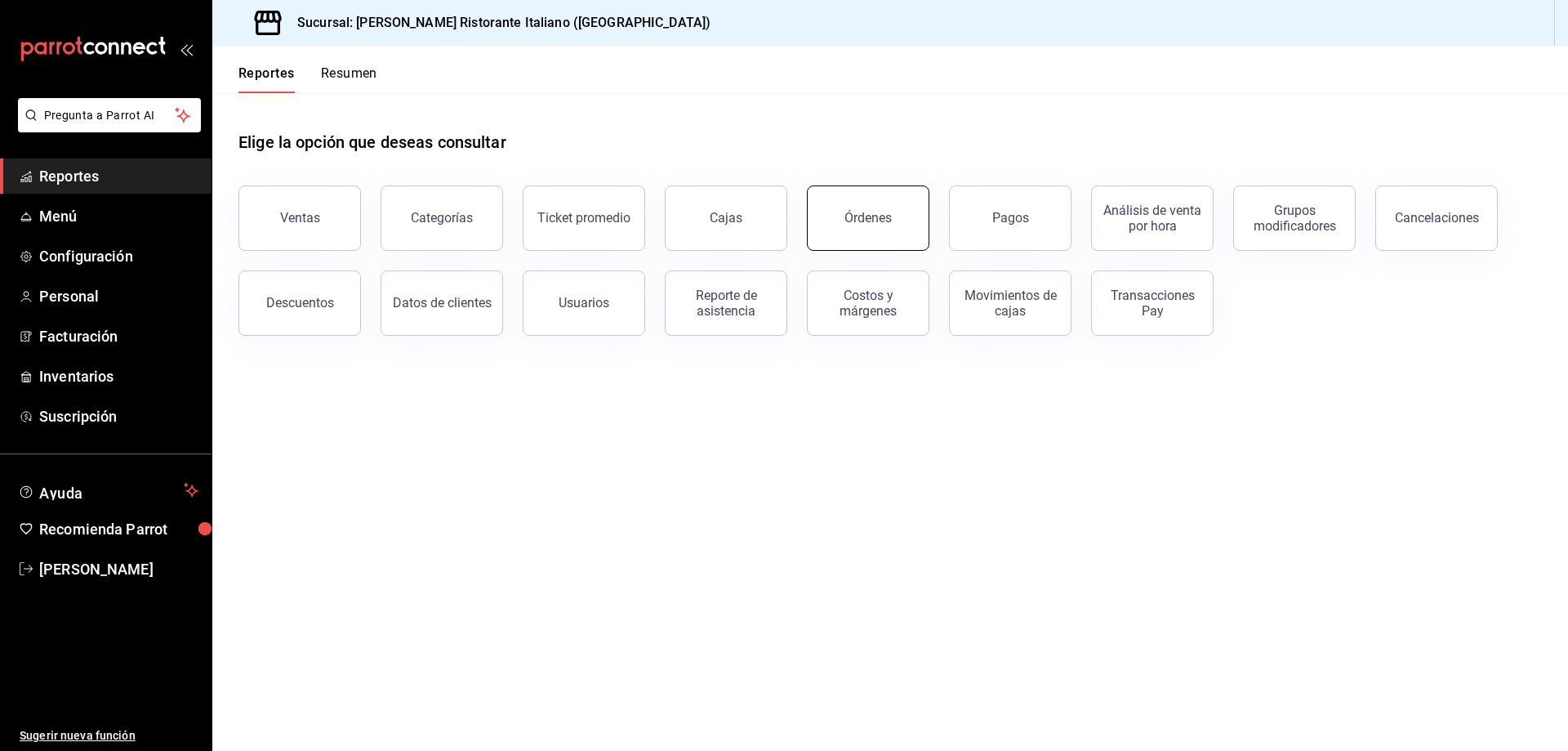
click at [873, 220] on div "Órdenes" at bounding box center [868, 217] width 48 height 16
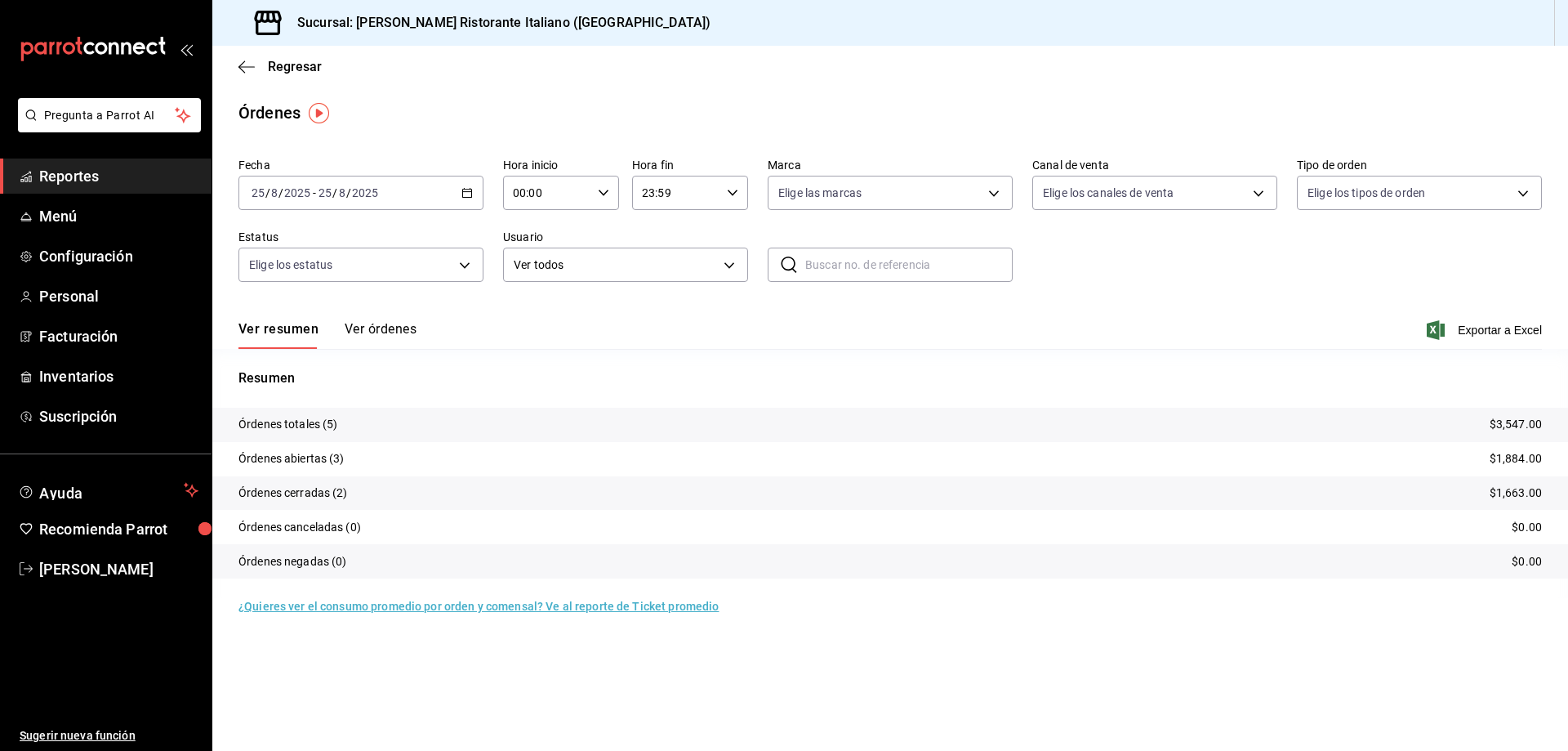
click at [461, 195] on div "[DATE] [DATE] - [DATE] [DATE]" at bounding box center [362, 192] width 245 height 34
click at [306, 434] on li "Rango de fechas" at bounding box center [316, 426] width 153 height 37
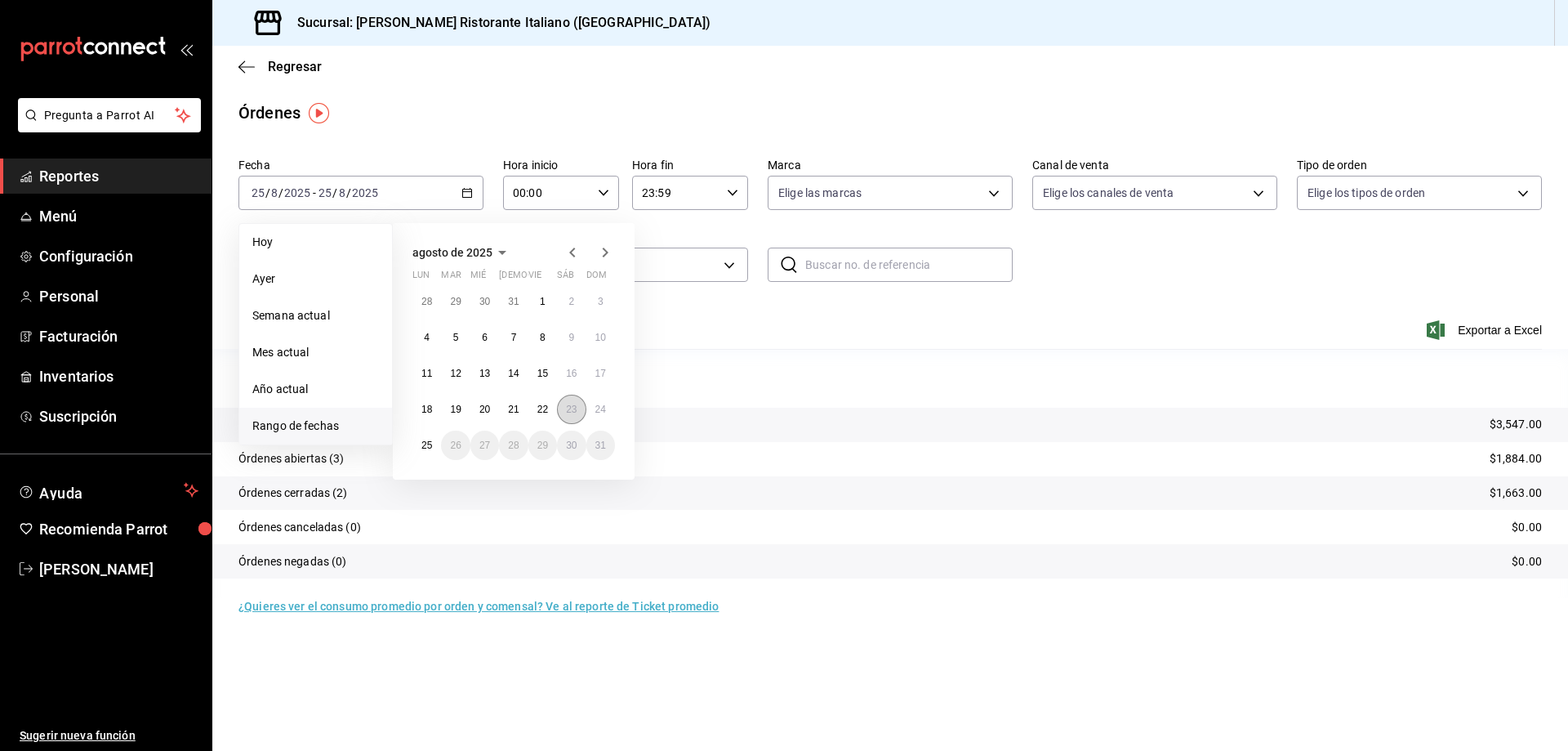
click at [578, 412] on button "23" at bounding box center [571, 409] width 28 height 29
click at [597, 407] on abbr "24" at bounding box center [600, 409] width 11 height 12
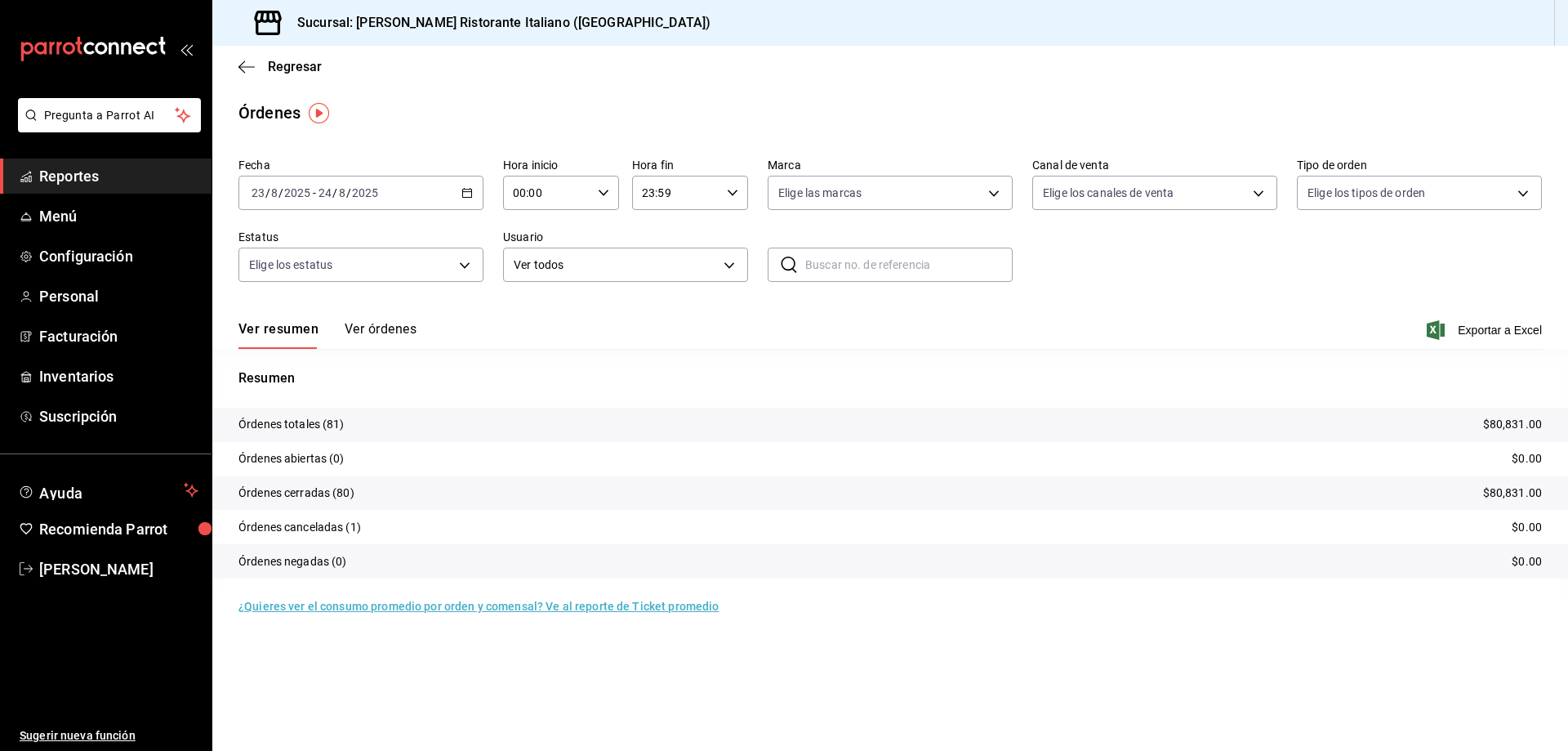
click at [377, 328] on button "Ver órdenes" at bounding box center [381, 334] width 72 height 28
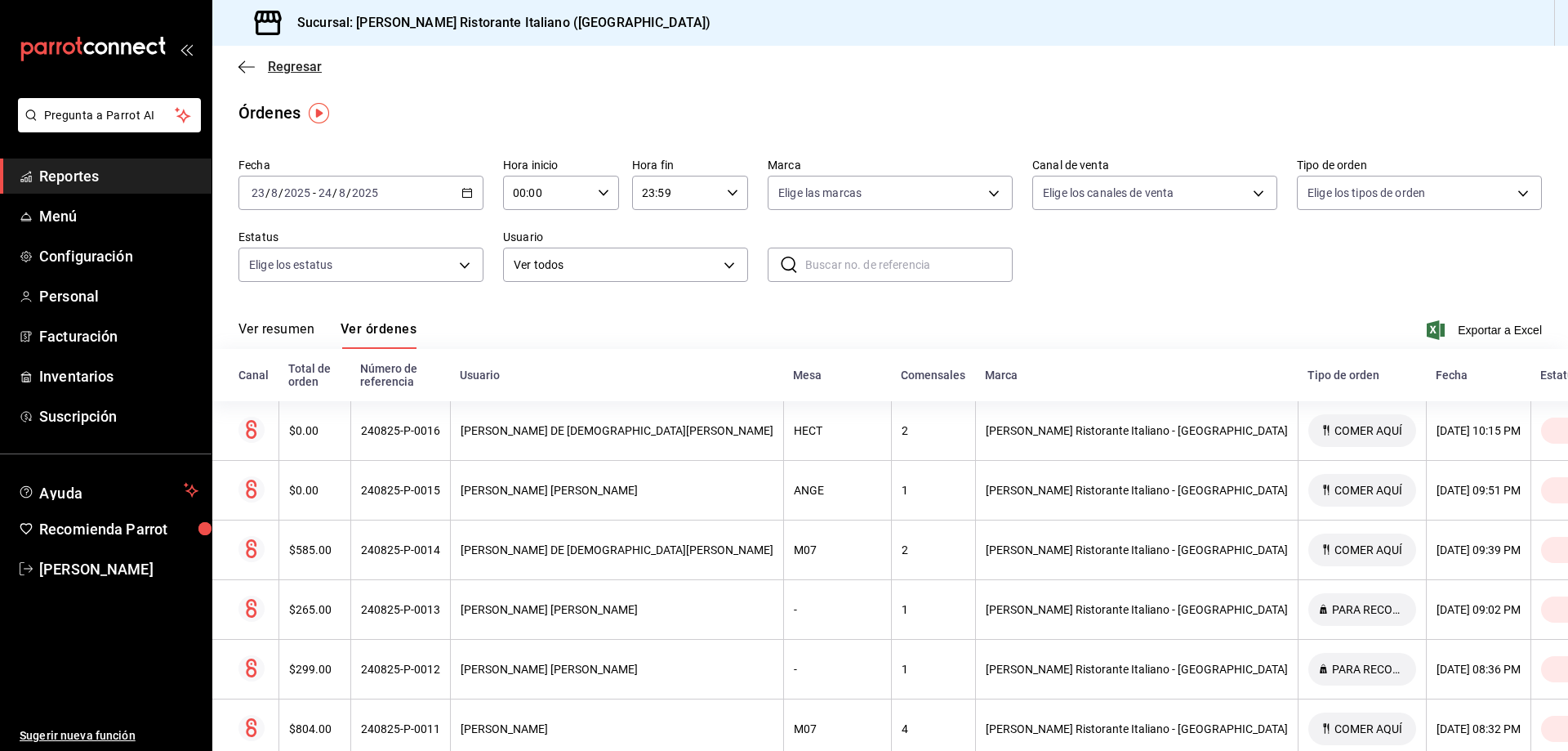
click at [268, 64] on span "Regresar" at bounding box center [295, 66] width 54 height 16
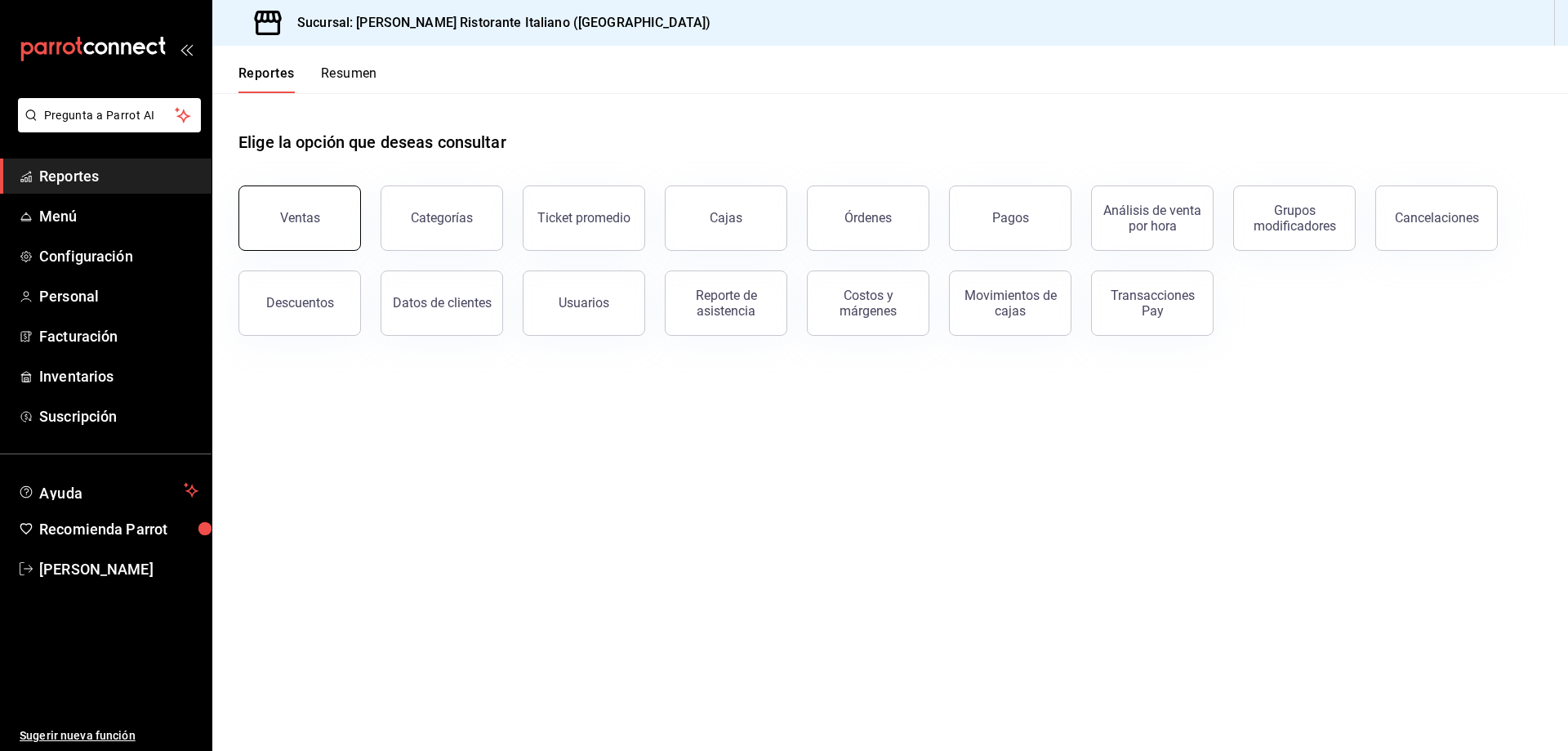
click at [277, 223] on button "Ventas" at bounding box center [300, 218] width 123 height 65
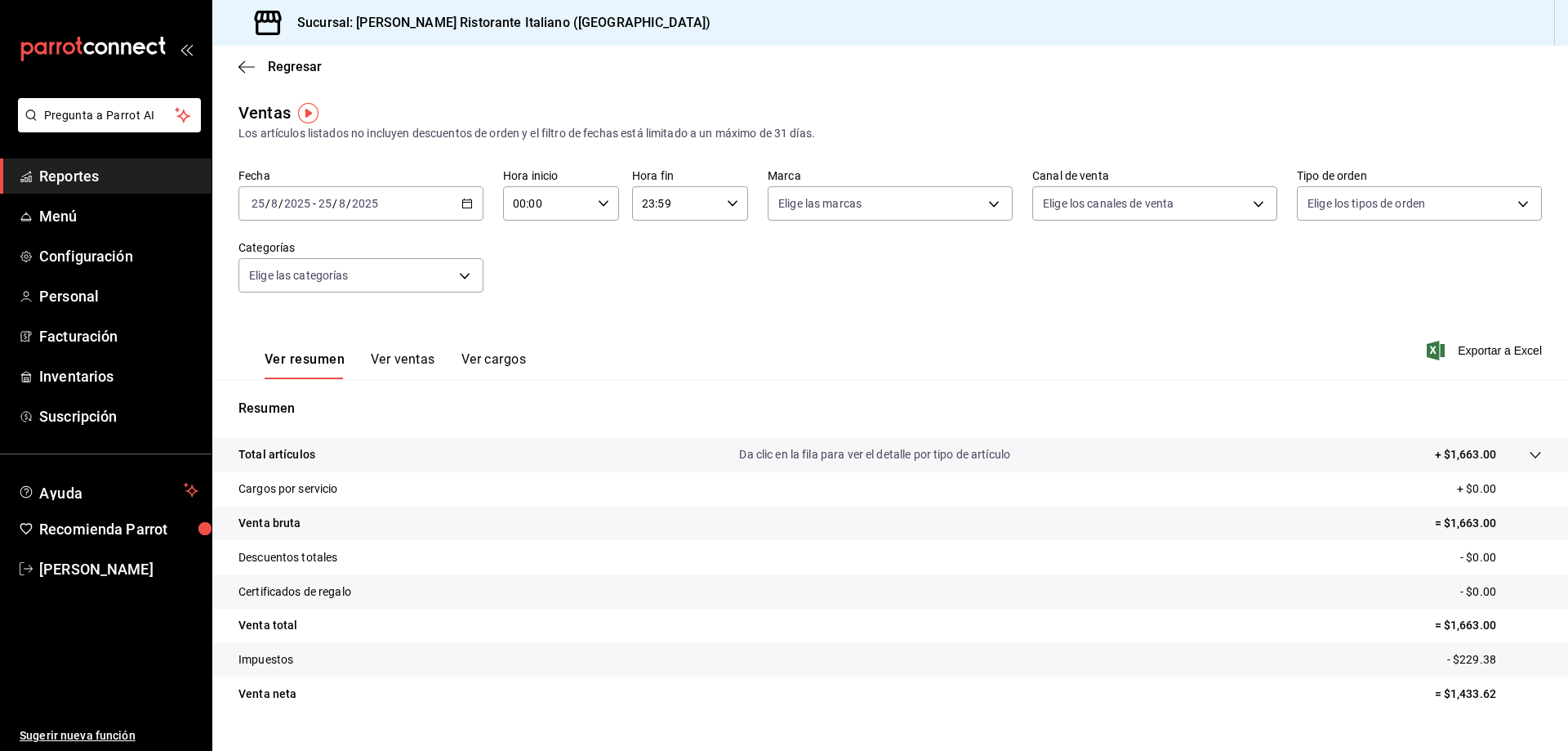
click at [465, 203] on \(Stroke\) "button" at bounding box center [468, 202] width 9 height 1
click at [297, 403] on span "Rango de fechas" at bounding box center [316, 400] width 127 height 18
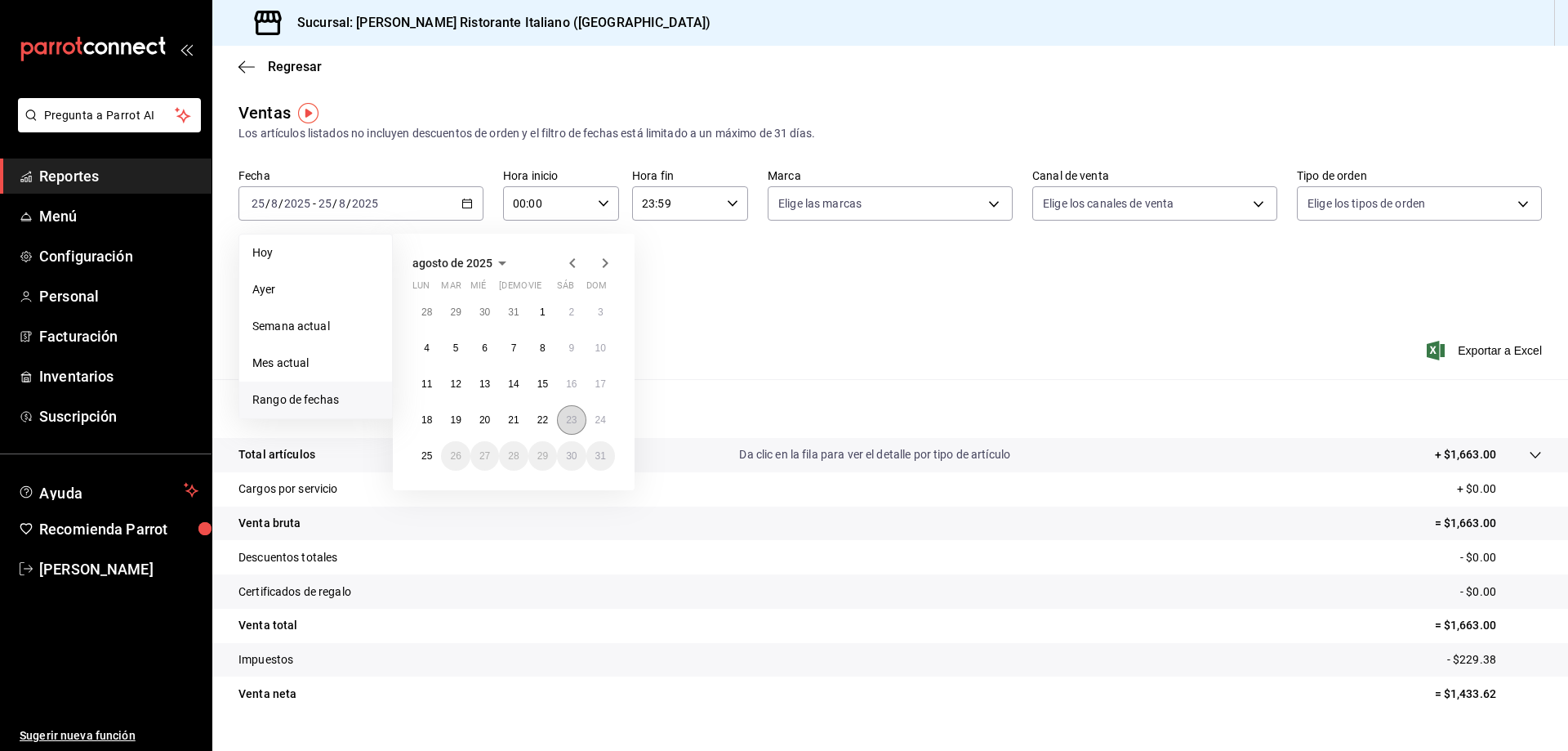
click at [567, 422] on abbr "23" at bounding box center [571, 420] width 11 height 12
click at [595, 422] on abbr "24" at bounding box center [600, 420] width 11 height 12
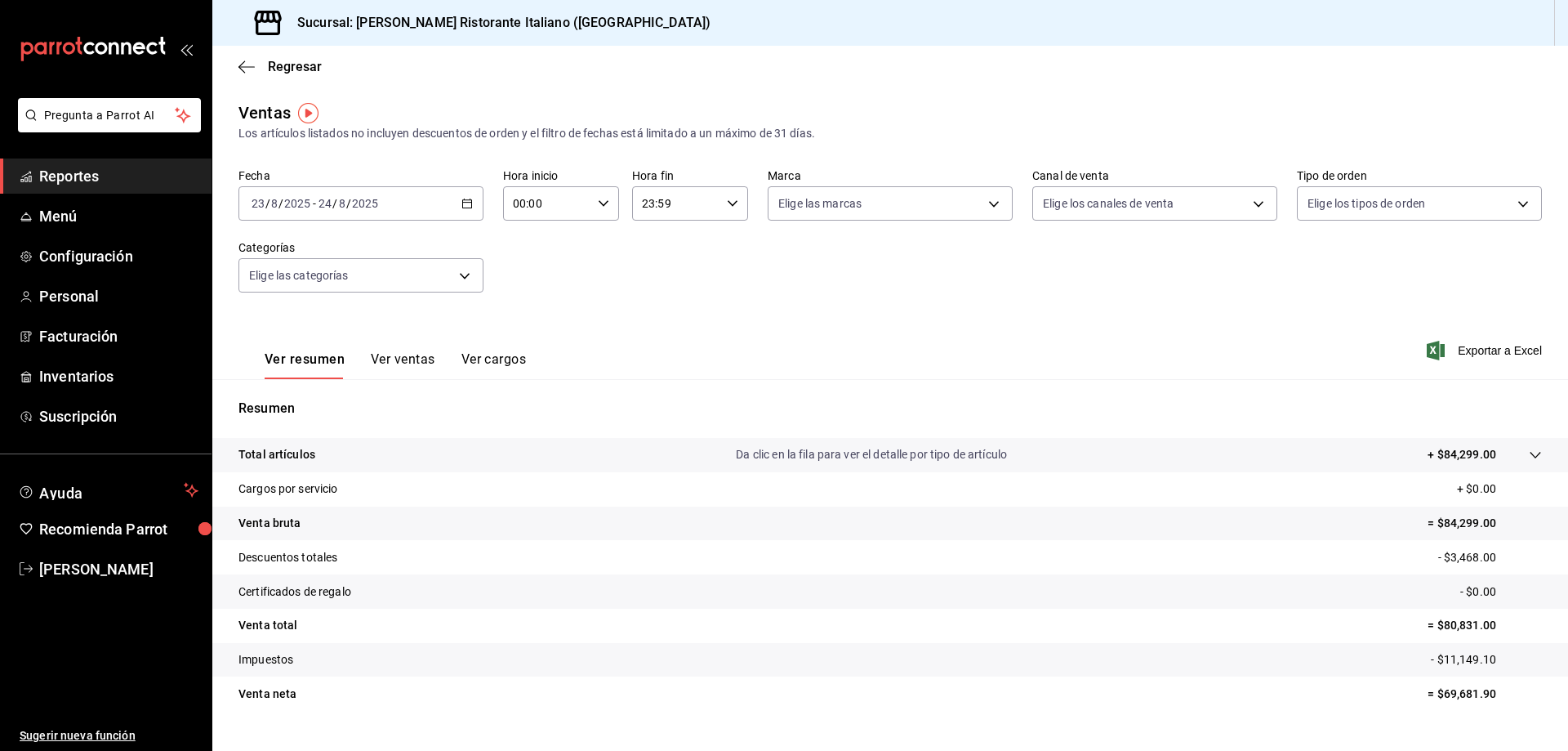
click at [408, 358] on button "Ver ventas" at bounding box center [402, 365] width 64 height 28
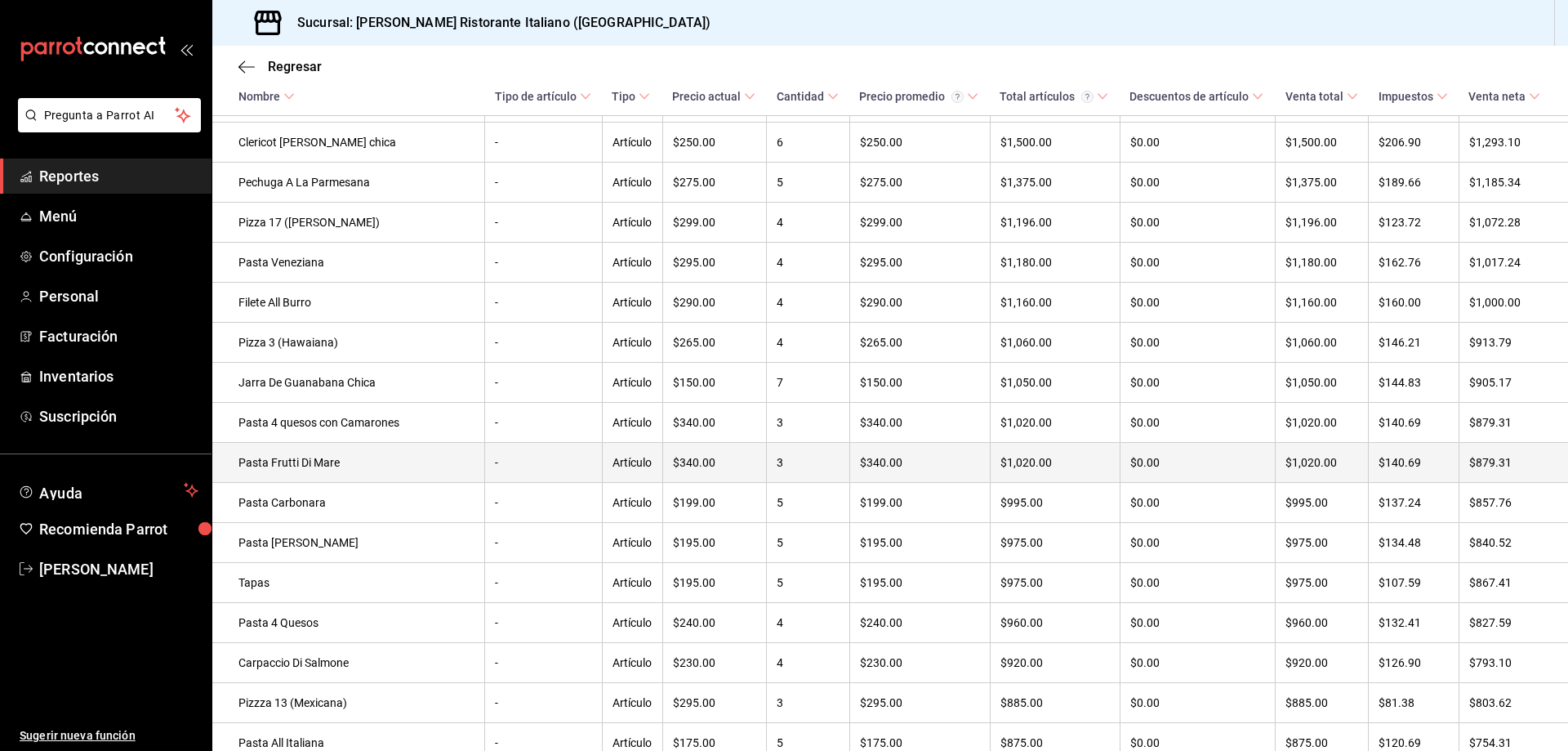
scroll to position [929, 0]
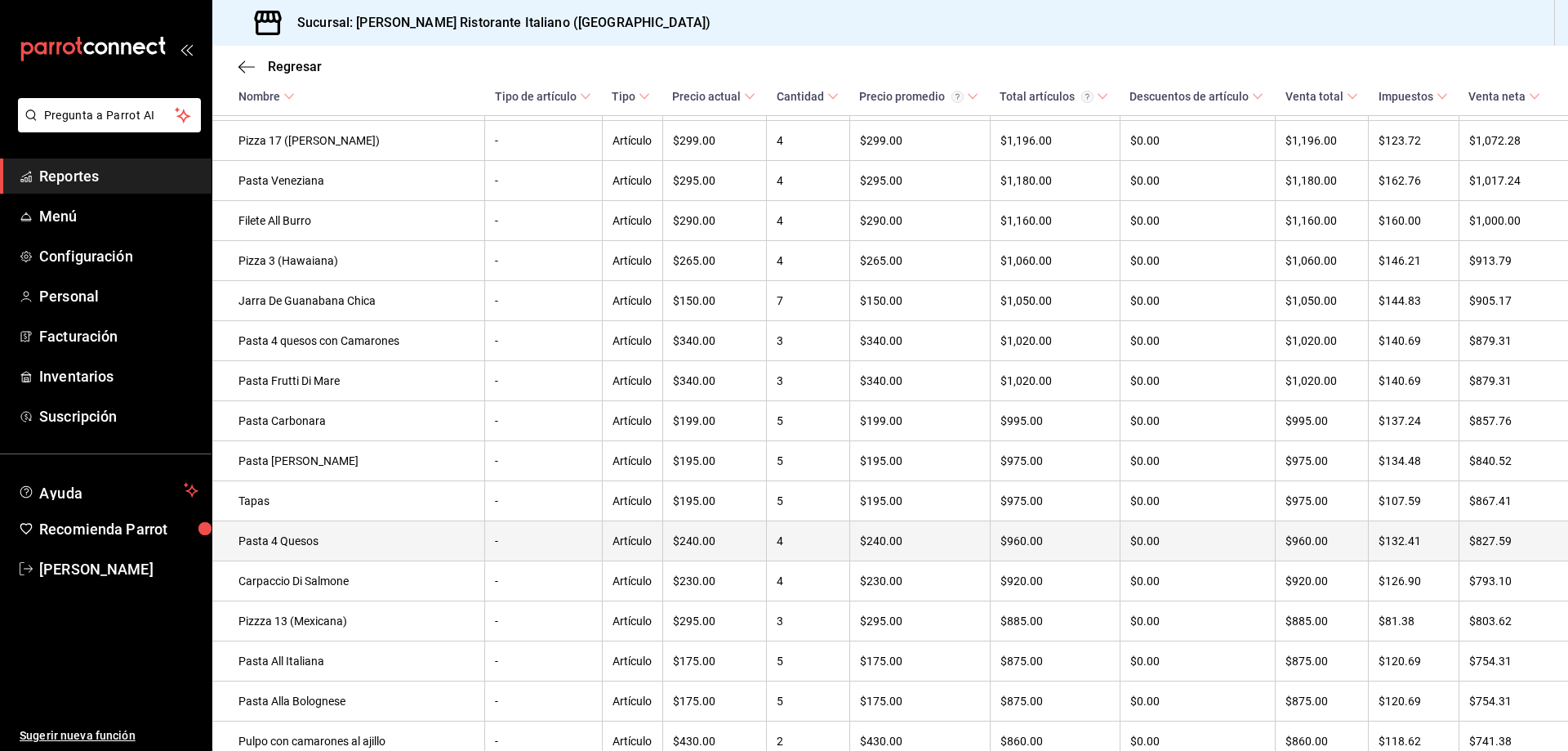
click at [323, 561] on td "Pasta 4 Quesos" at bounding box center [348, 541] width 273 height 40
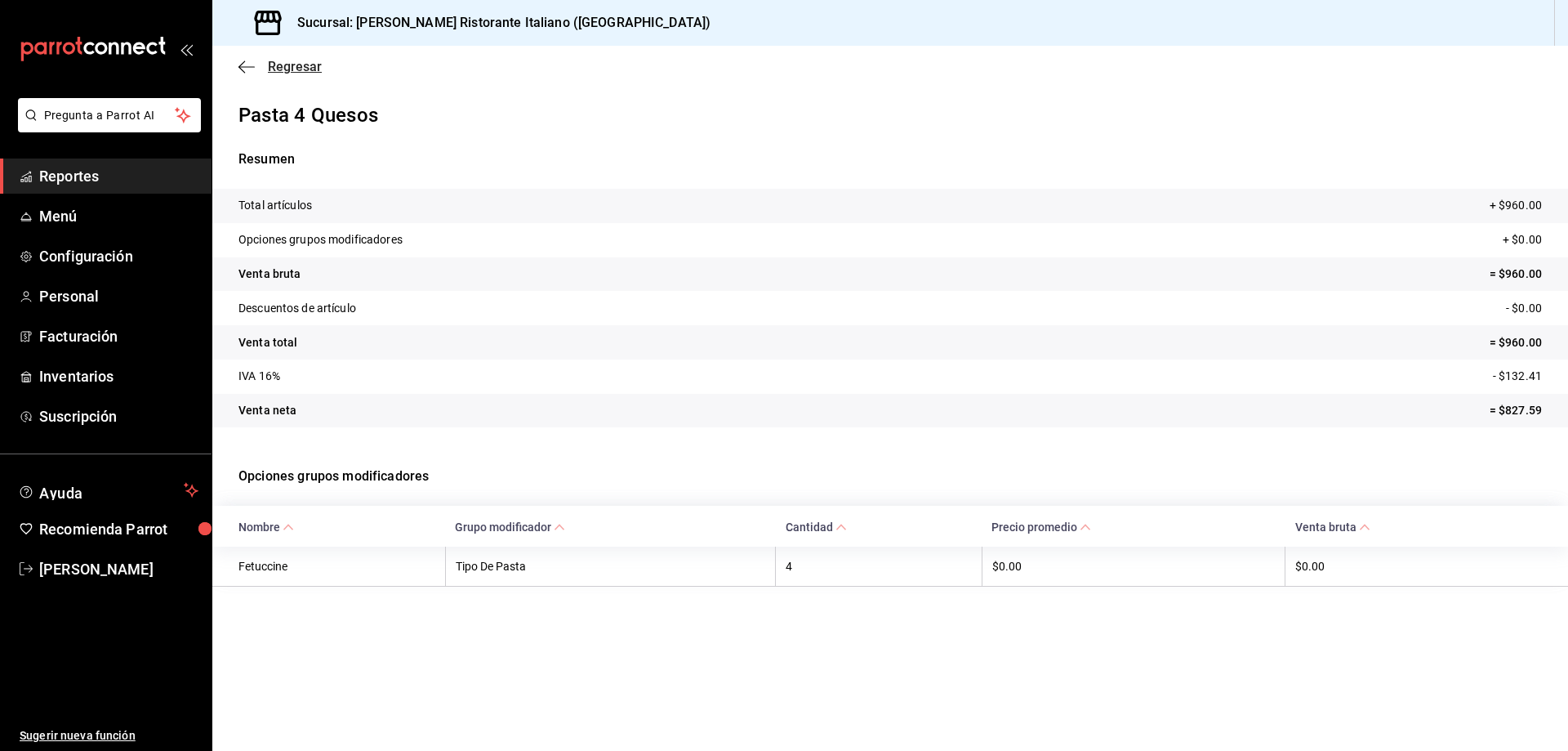
click at [273, 73] on span "Regresar" at bounding box center [295, 66] width 54 height 16
click at [275, 67] on span "Regresar" at bounding box center [295, 66] width 54 height 16
click at [271, 64] on span "Regresar" at bounding box center [295, 66] width 54 height 16
click at [288, 67] on span "Regresar" at bounding box center [295, 66] width 54 height 16
click at [279, 60] on span "Regresar" at bounding box center [295, 66] width 54 height 16
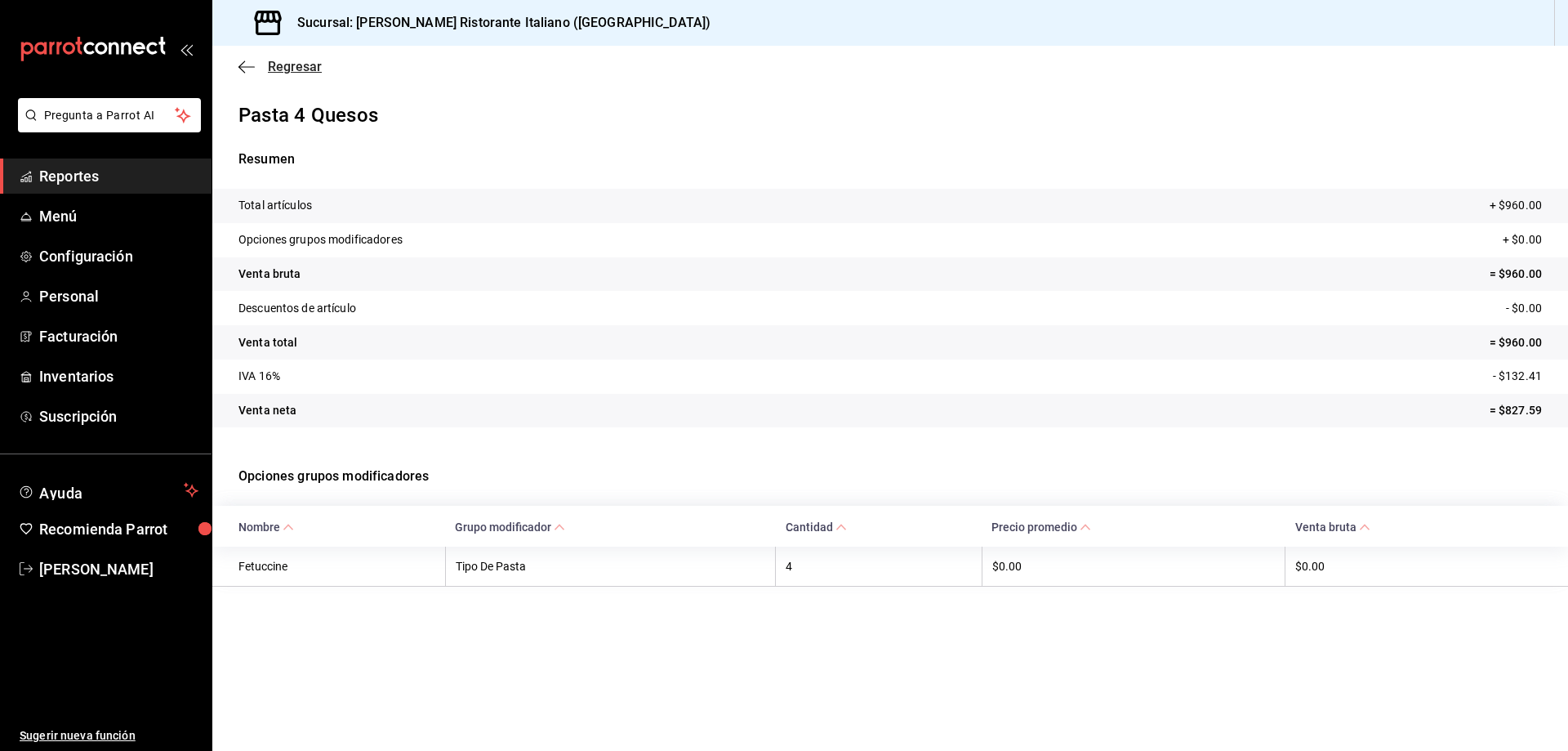
click at [279, 60] on span "Regresar" at bounding box center [295, 66] width 54 height 16
click at [272, 526] on span "Nombre" at bounding box center [266, 527] width 56 height 13
click at [289, 524] on icon at bounding box center [289, 527] width 12 height 12
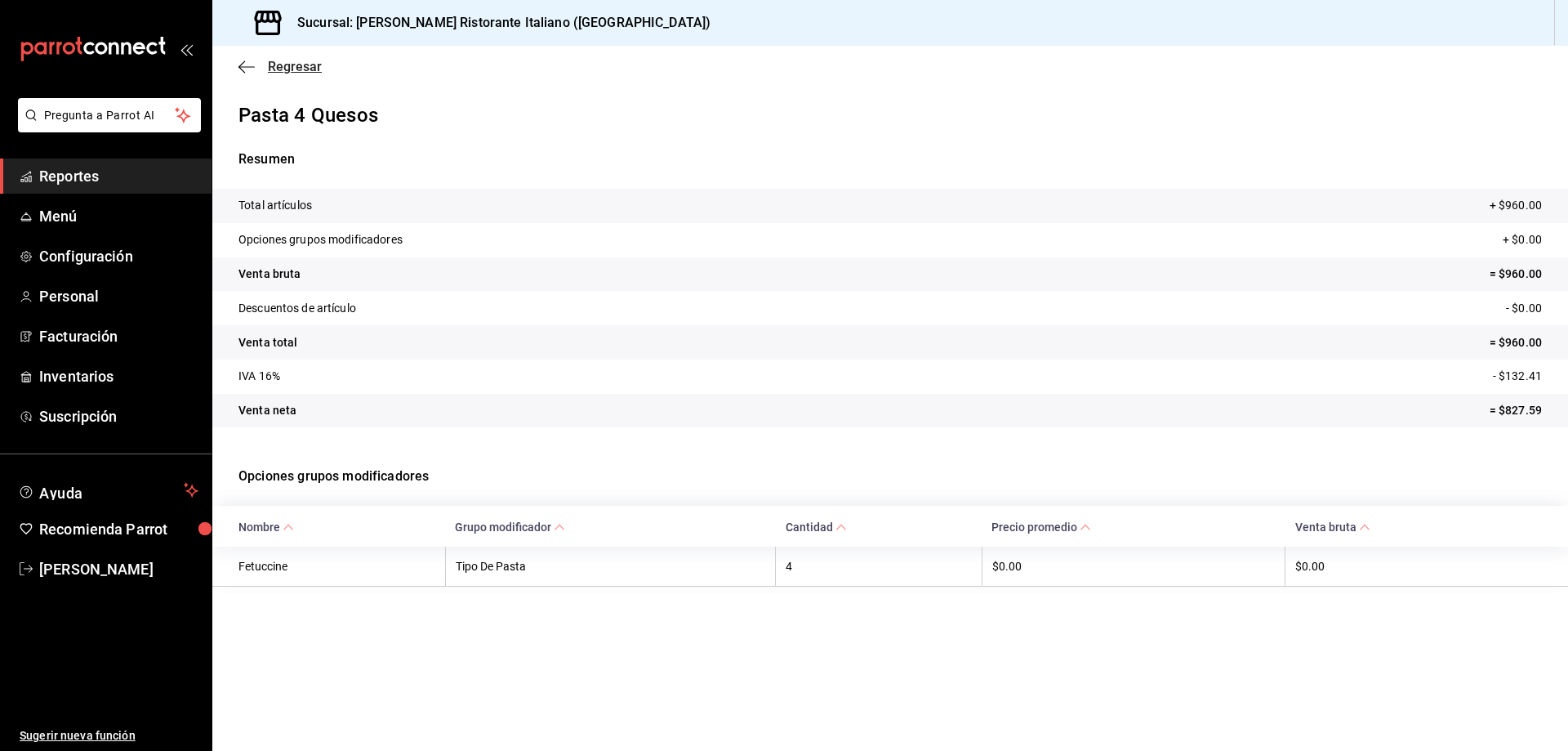
click at [273, 63] on span "Regresar" at bounding box center [295, 66] width 54 height 16
click at [80, 180] on span "Reportes" at bounding box center [119, 176] width 159 height 22
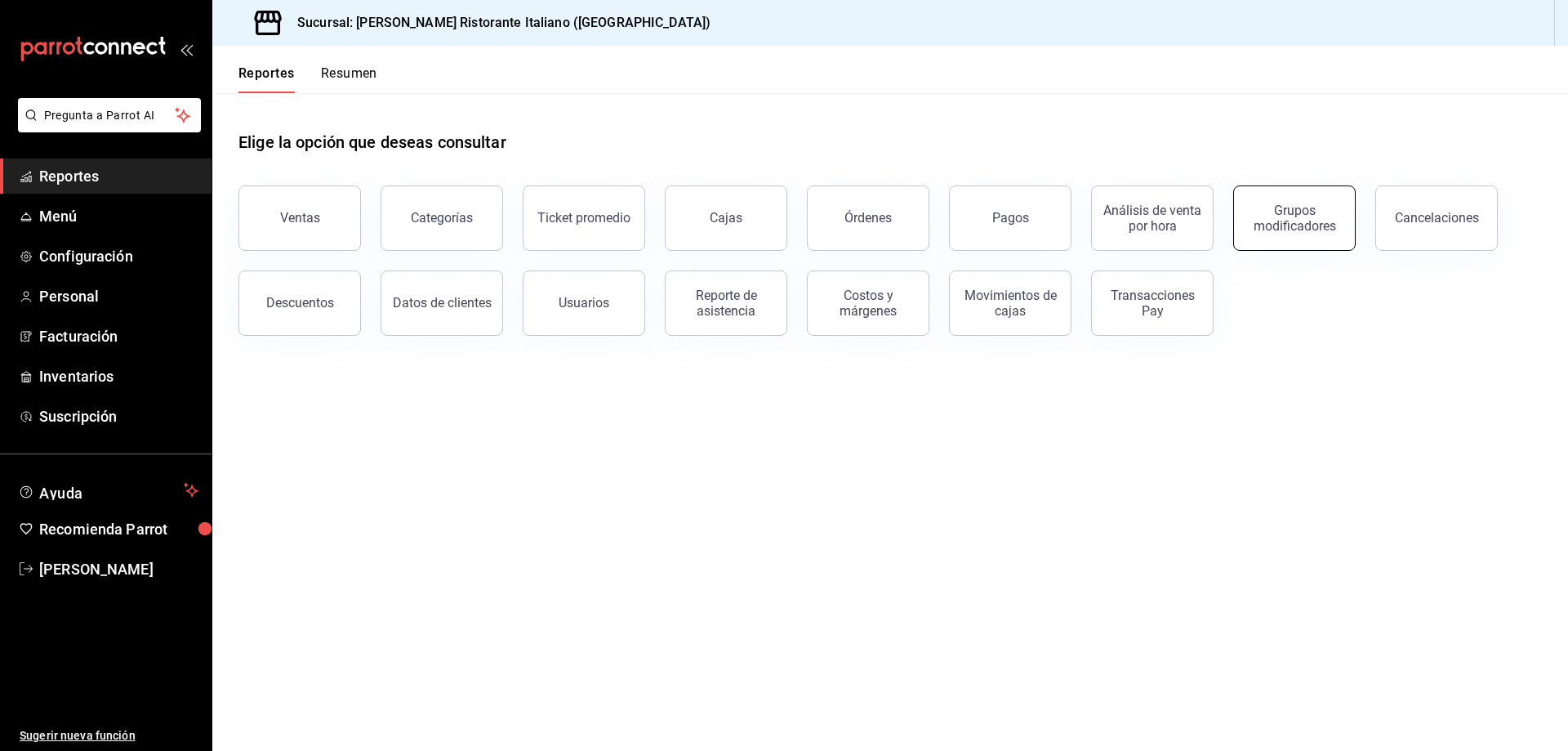
click at [1304, 221] on div "Grupos modificadores" at bounding box center [1294, 218] width 101 height 31
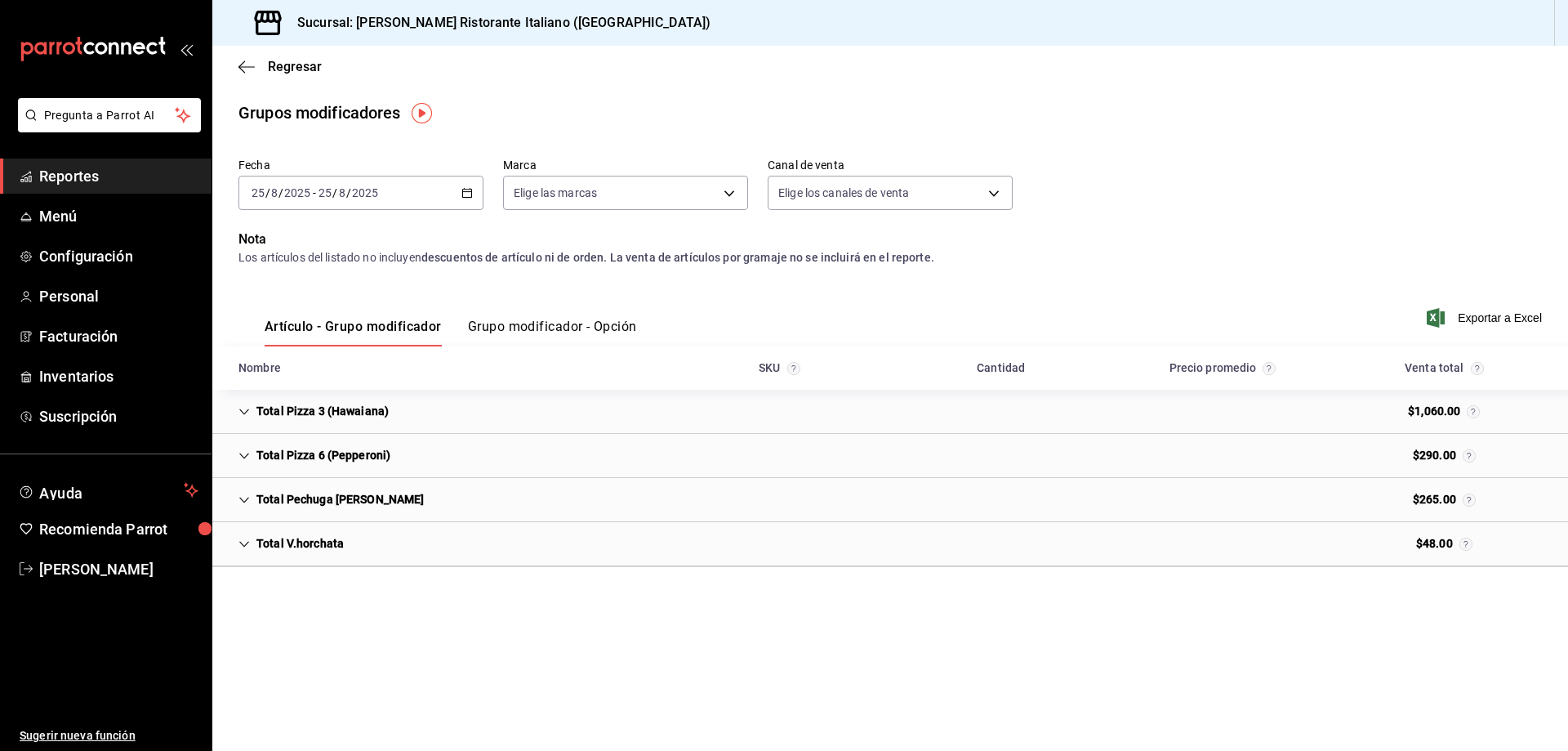
click at [463, 190] on \(Stroke\) "button" at bounding box center [468, 193] width 10 height 9
click at [330, 389] on span "Rango de fechas" at bounding box center [316, 389] width 127 height 18
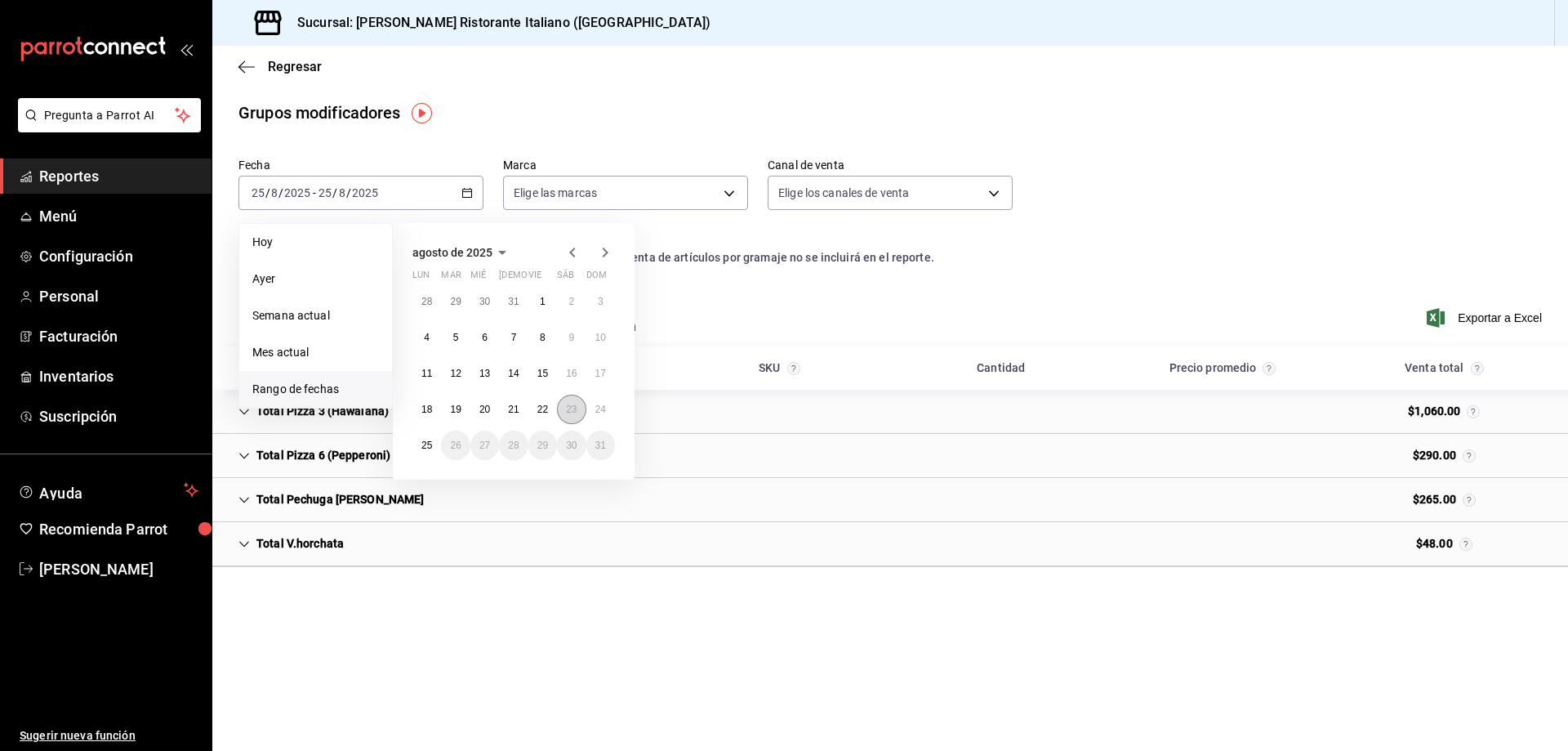
click at [571, 415] on button "23" at bounding box center [571, 409] width 28 height 29
click at [598, 405] on abbr "24" at bounding box center [600, 409] width 11 height 12
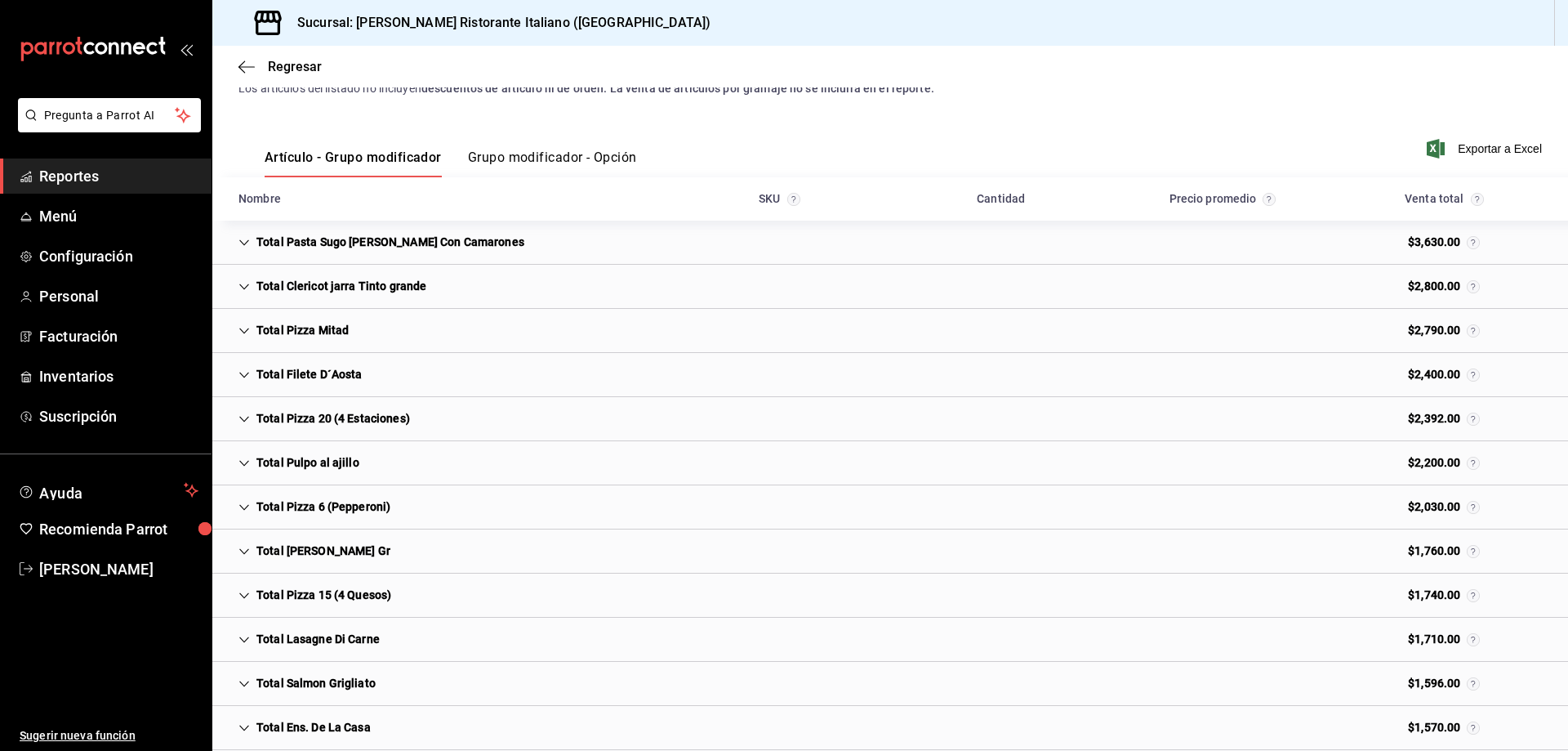
scroll to position [160, 0]
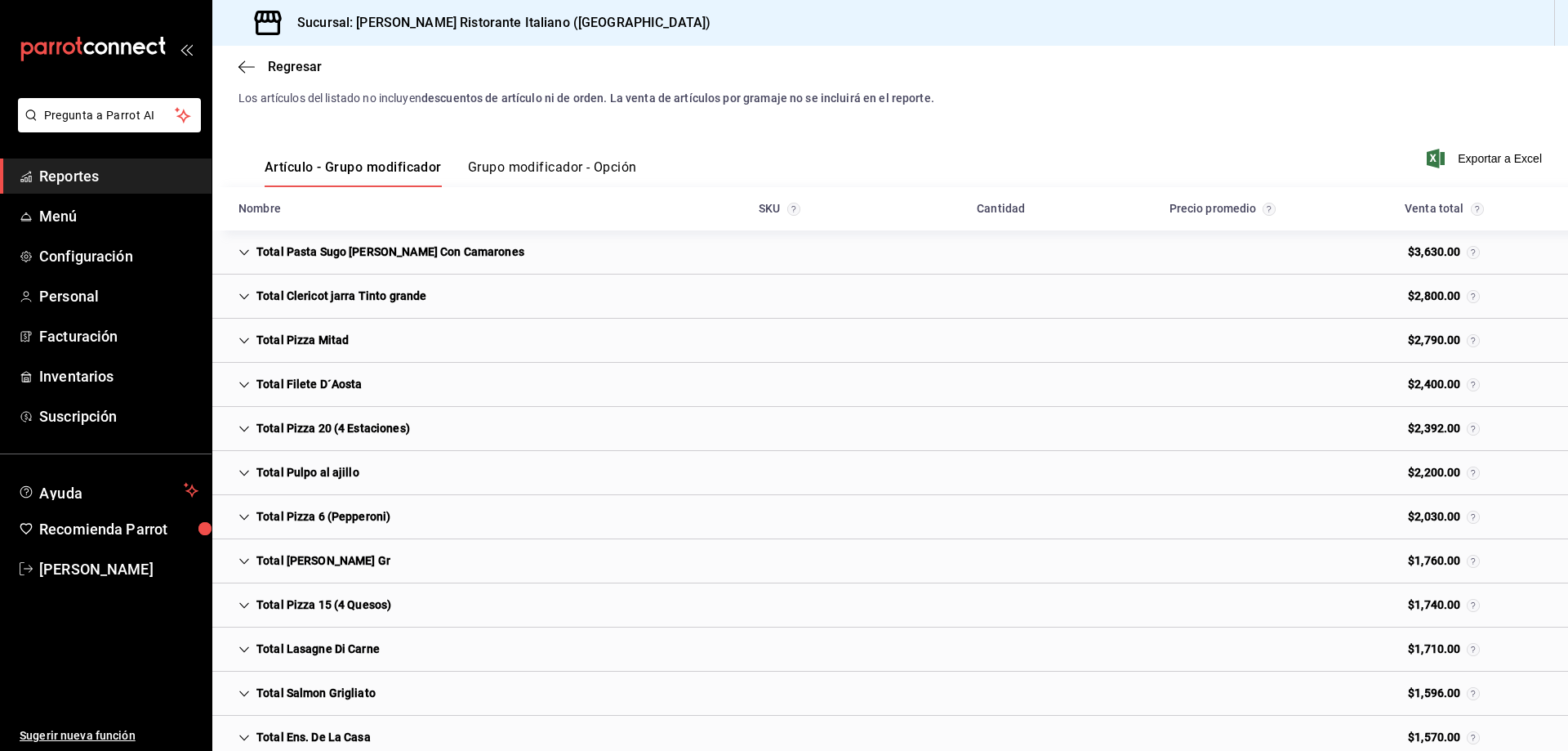
click at [243, 247] on icon "Cell" at bounding box center [245, 252] width 12 height 12
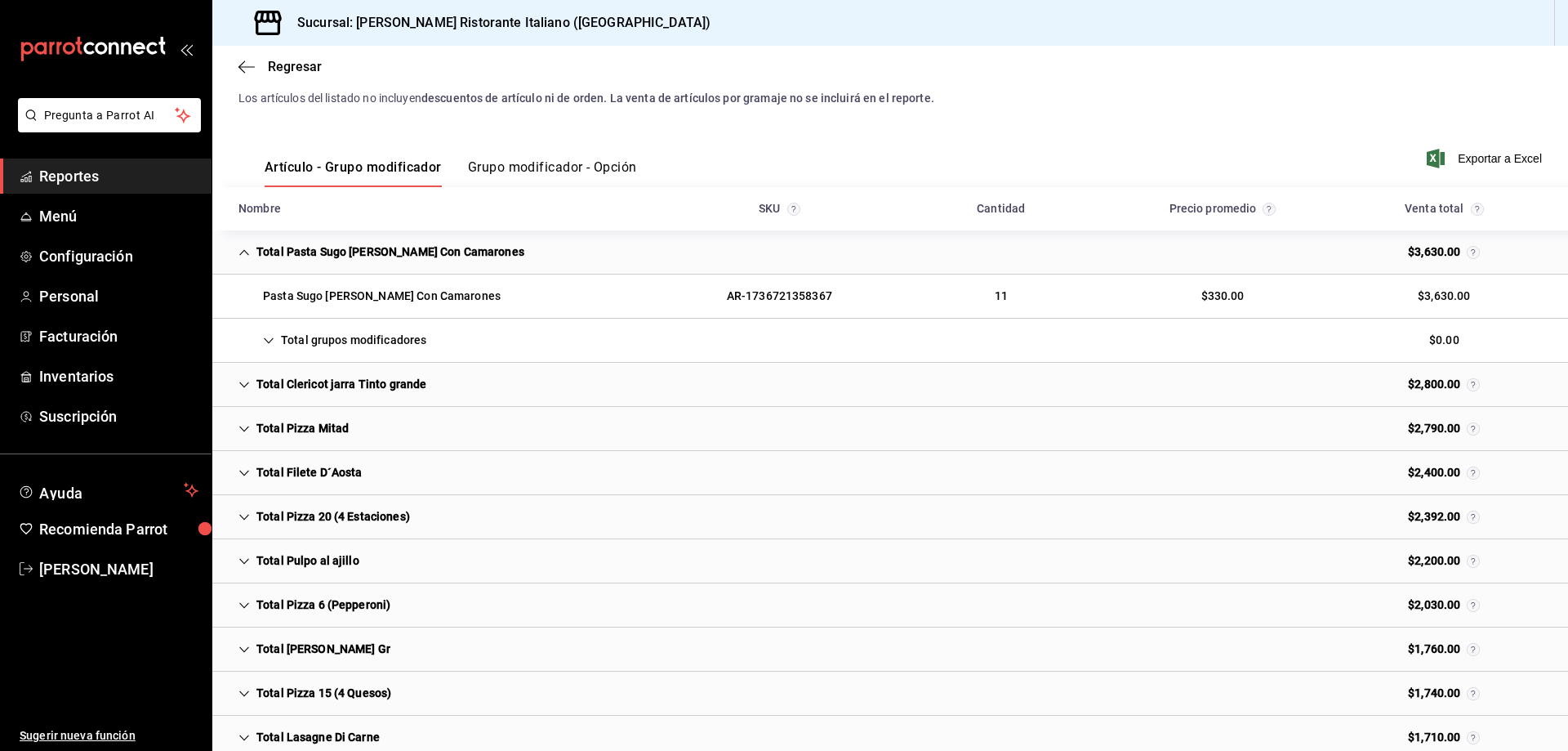
click at [242, 253] on icon "Cell" at bounding box center [245, 251] width 10 height 6
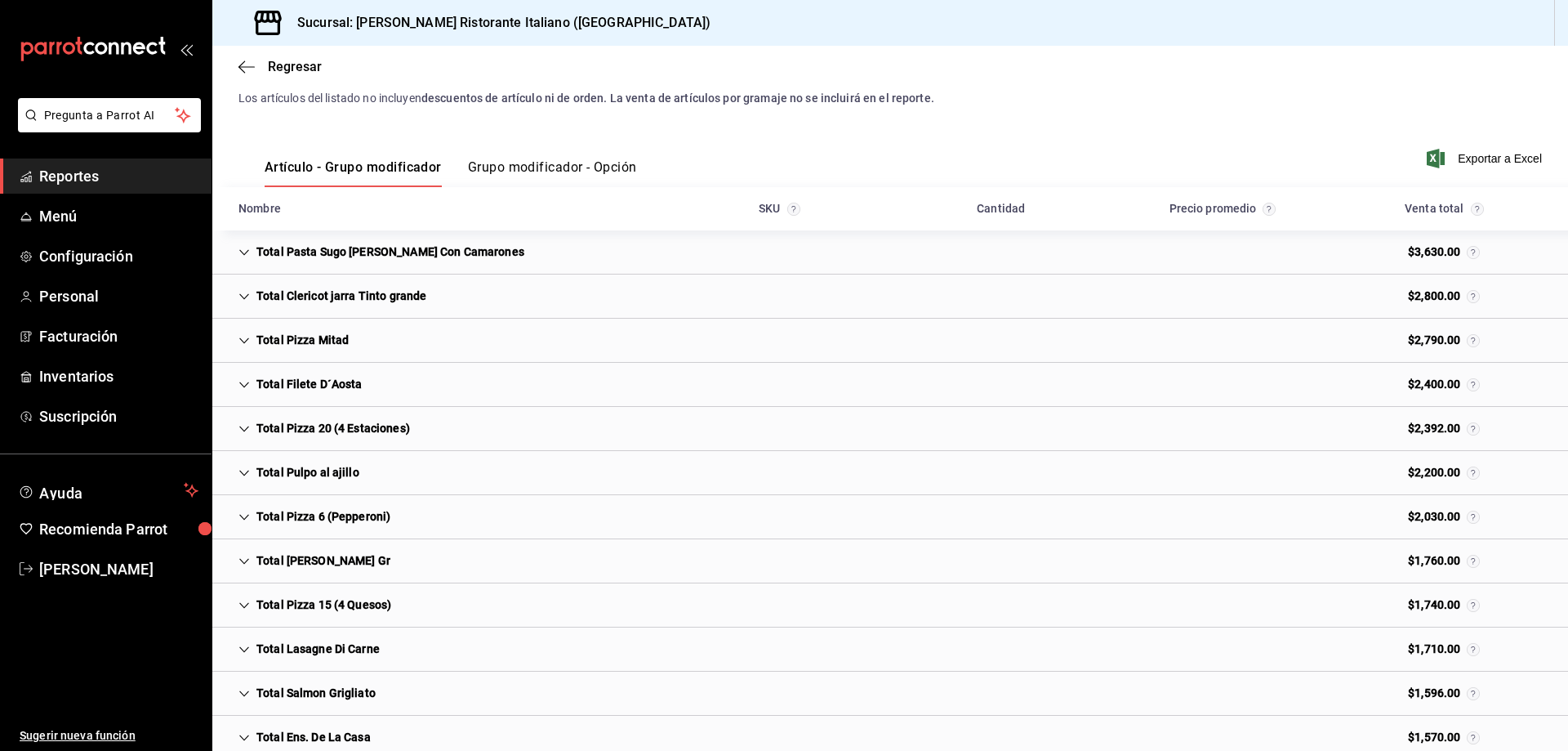
click at [242, 253] on icon "Cell" at bounding box center [245, 252] width 12 height 12
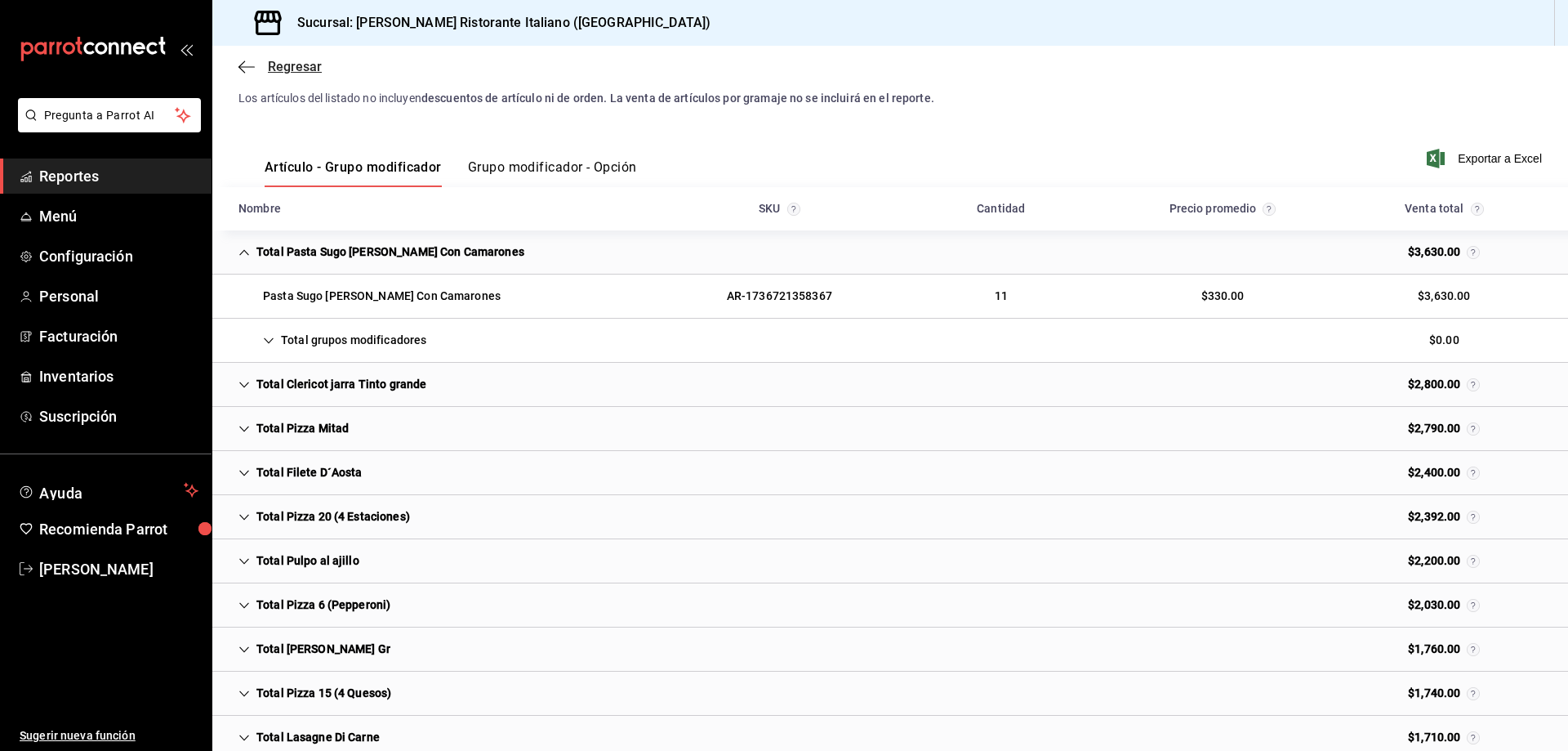
click at [281, 65] on span "Regresar" at bounding box center [295, 66] width 54 height 16
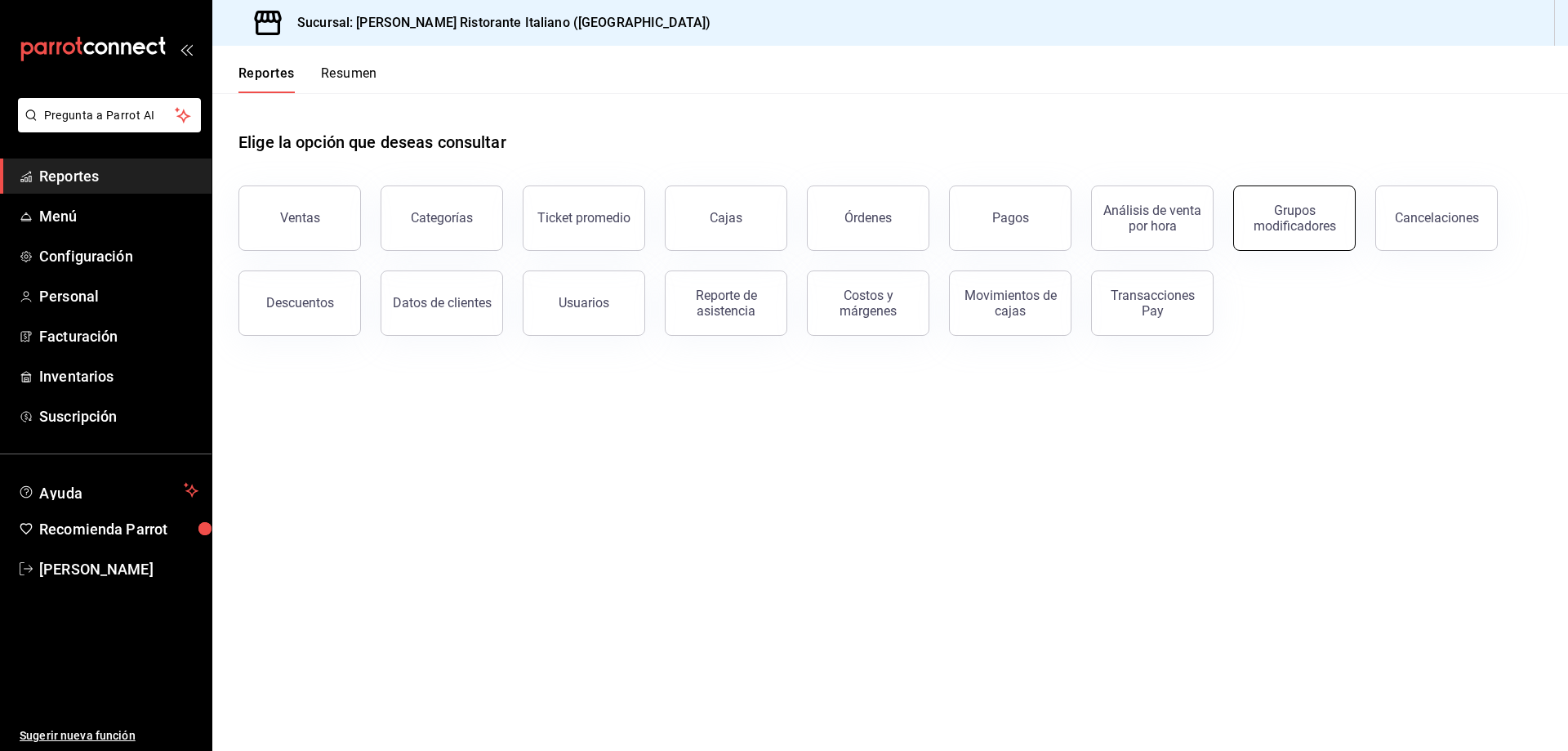
click at [1334, 211] on div "Grupos modificadores" at bounding box center [1294, 218] width 101 height 31
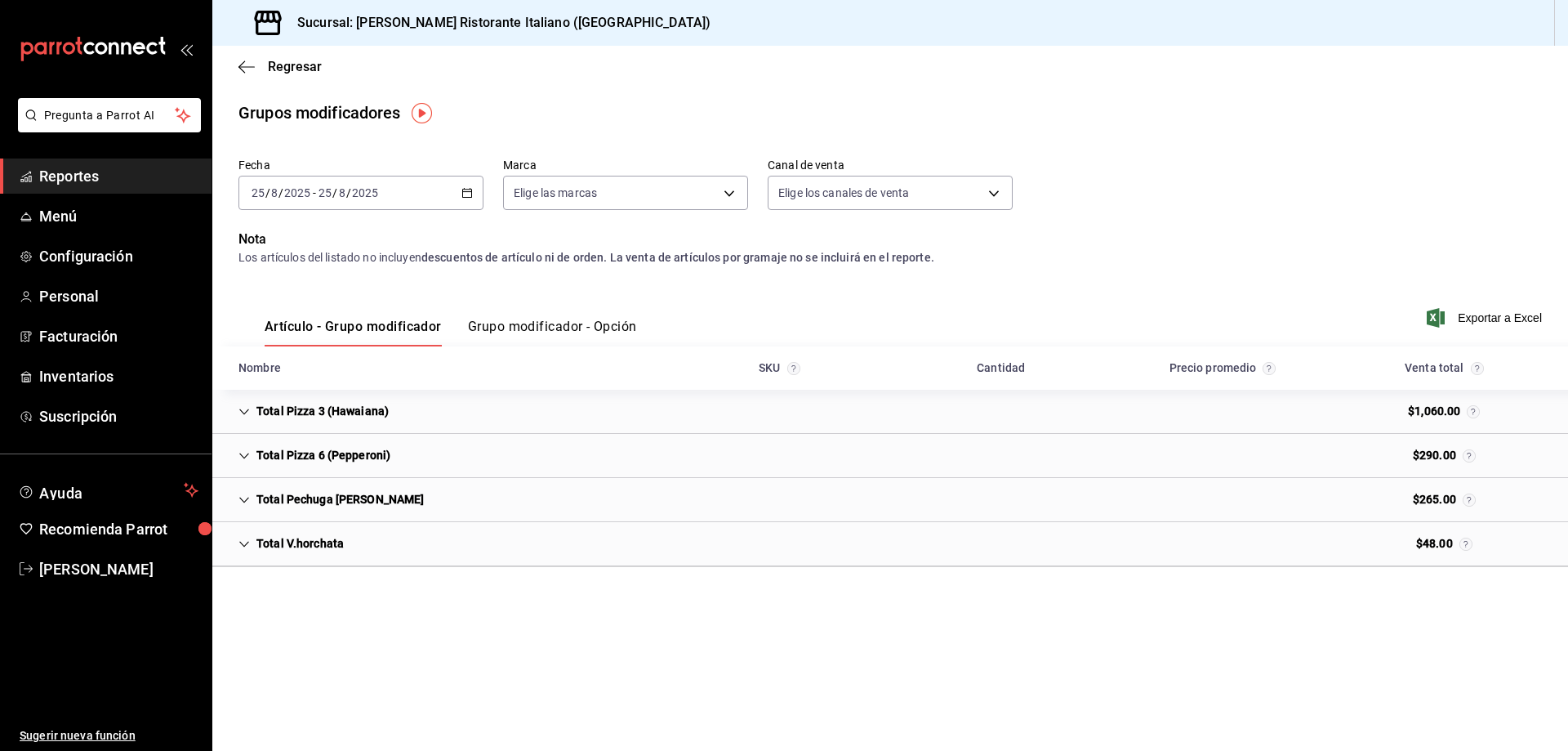
click at [467, 196] on icon "button" at bounding box center [468, 193] width 12 height 12
click at [316, 388] on span "Rango de fechas" at bounding box center [316, 389] width 127 height 18
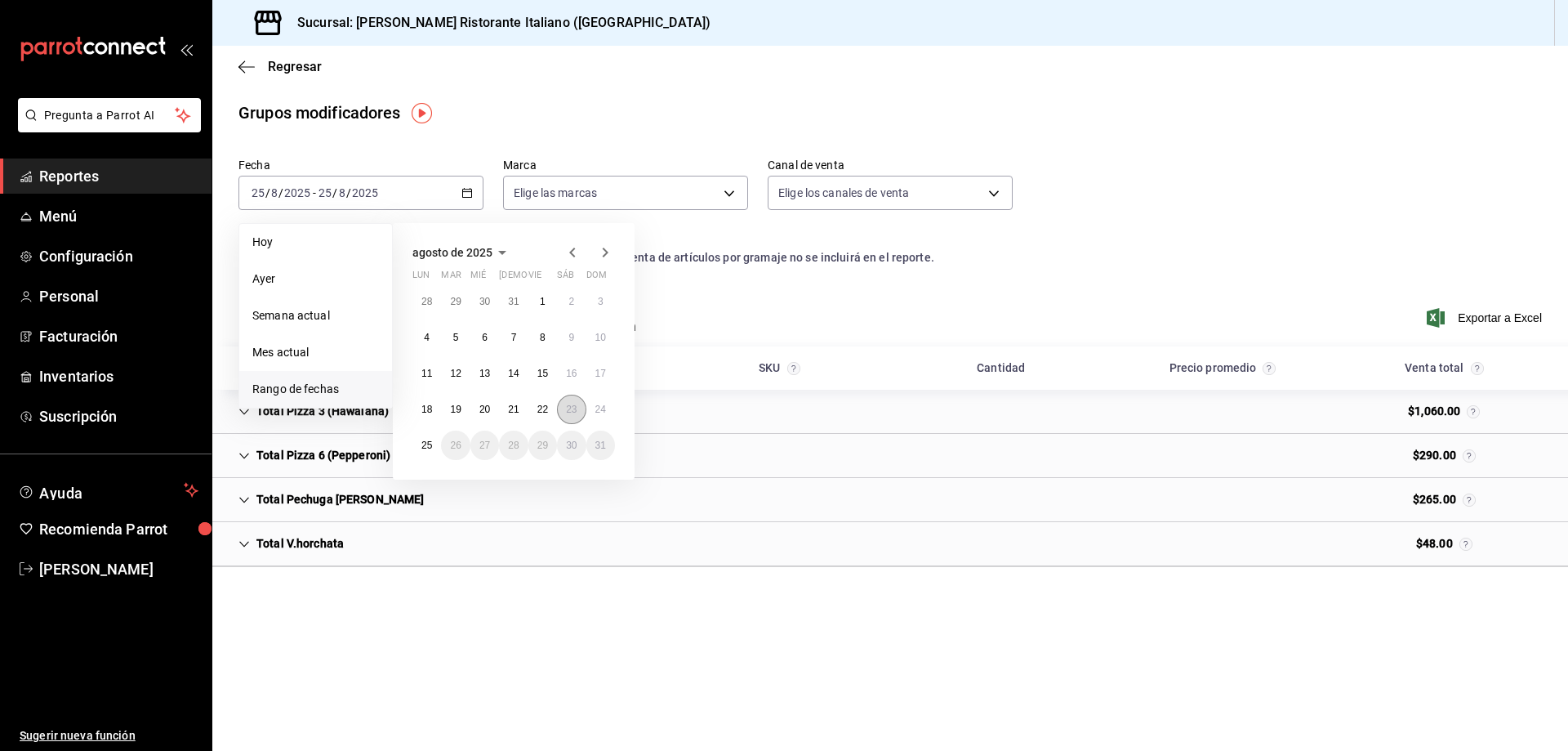
click at [574, 415] on button "23" at bounding box center [571, 409] width 28 height 29
click at [599, 411] on abbr "24" at bounding box center [600, 409] width 11 height 12
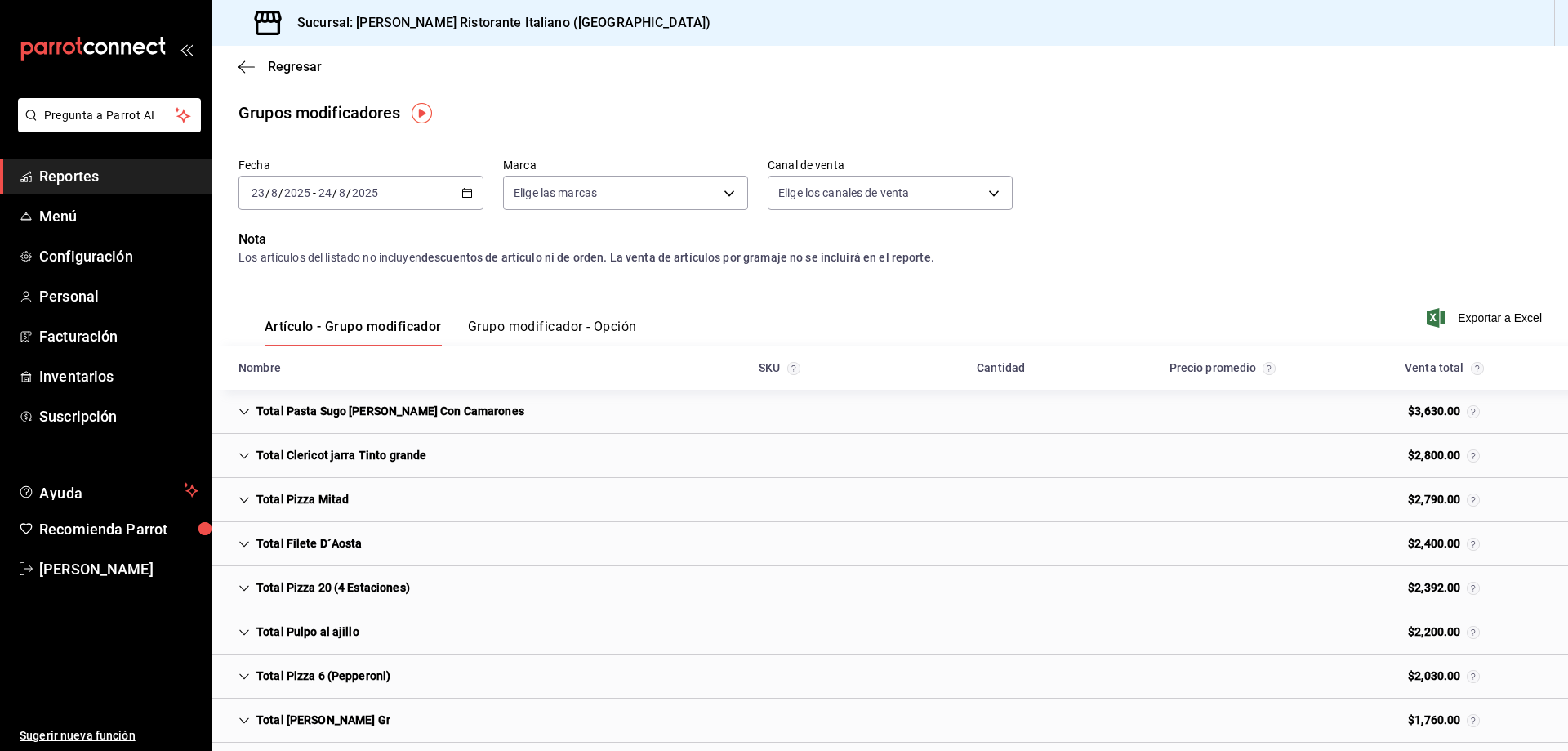
click at [244, 408] on icon "Cell" at bounding box center [245, 412] width 12 height 12
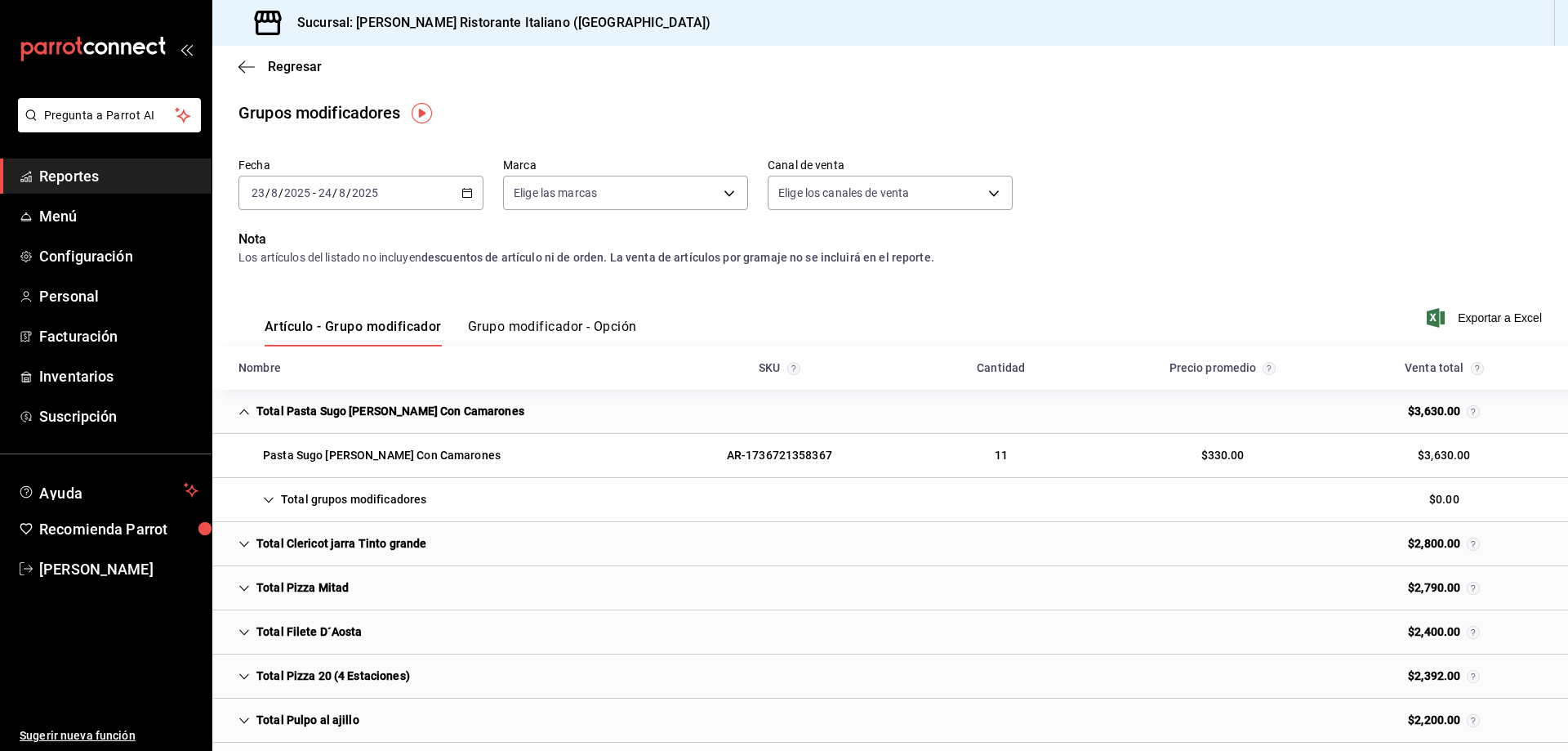
click at [243, 409] on icon "Cell" at bounding box center [245, 412] width 12 height 12
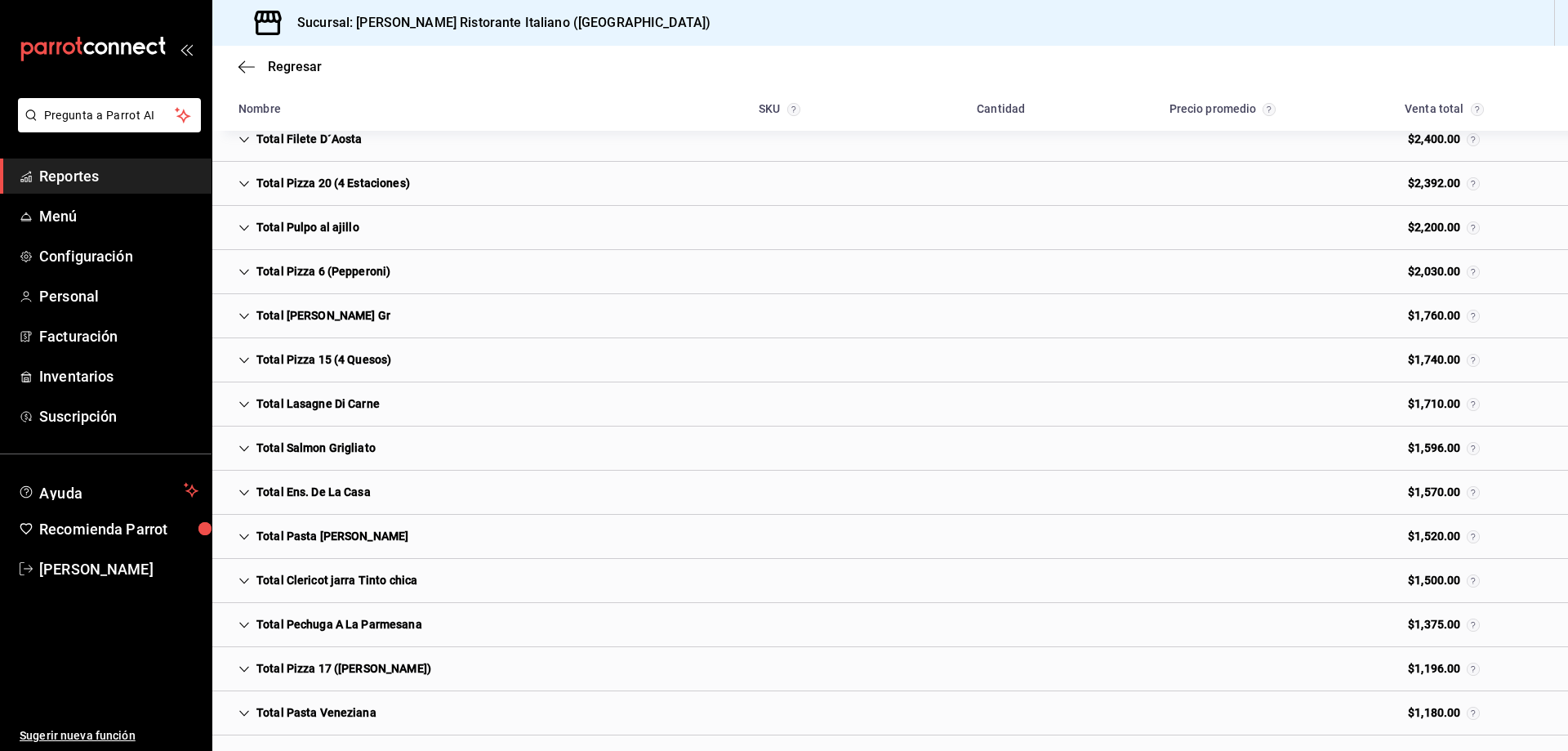
scroll to position [486, 0]
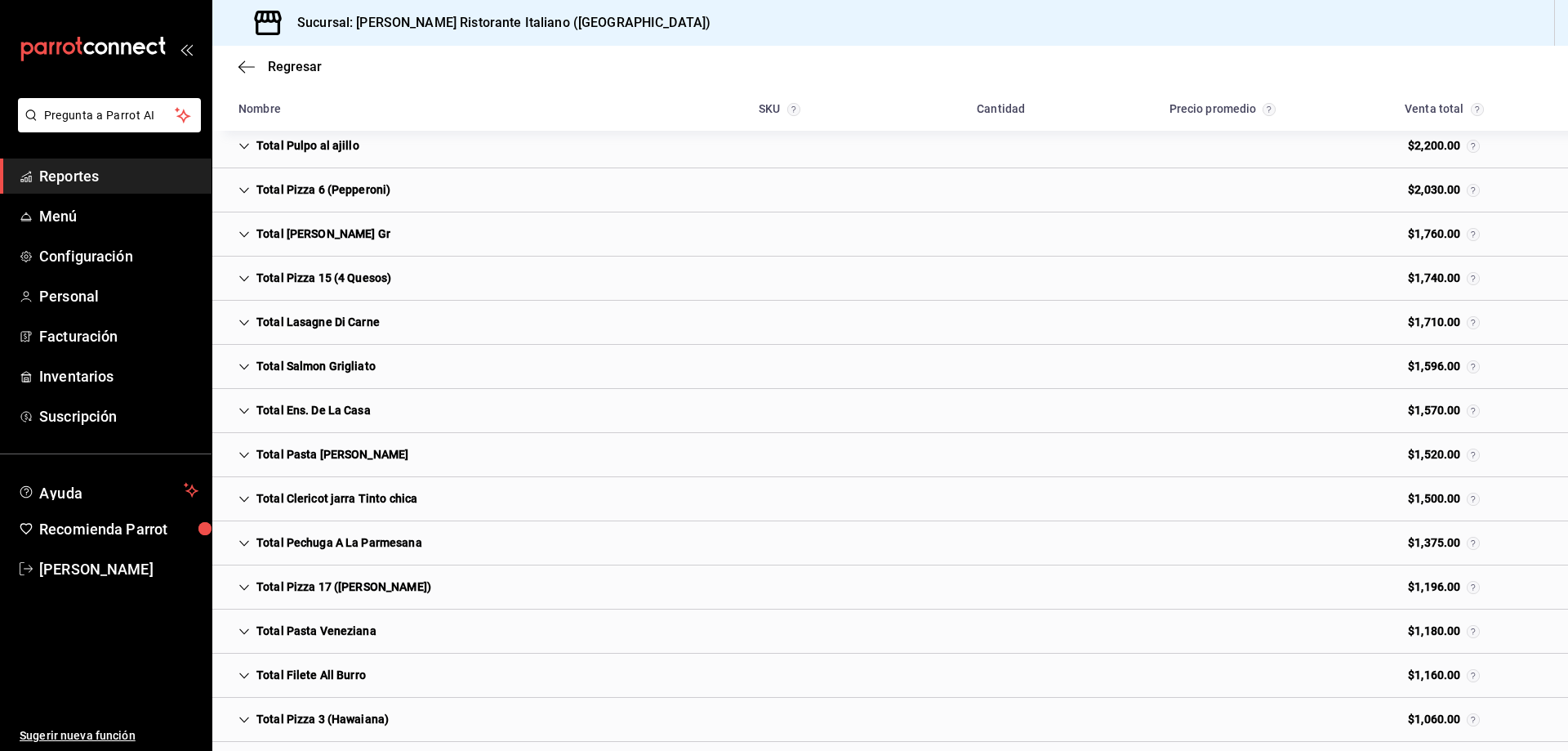
click at [243, 627] on icon "Cell" at bounding box center [245, 632] width 12 height 12
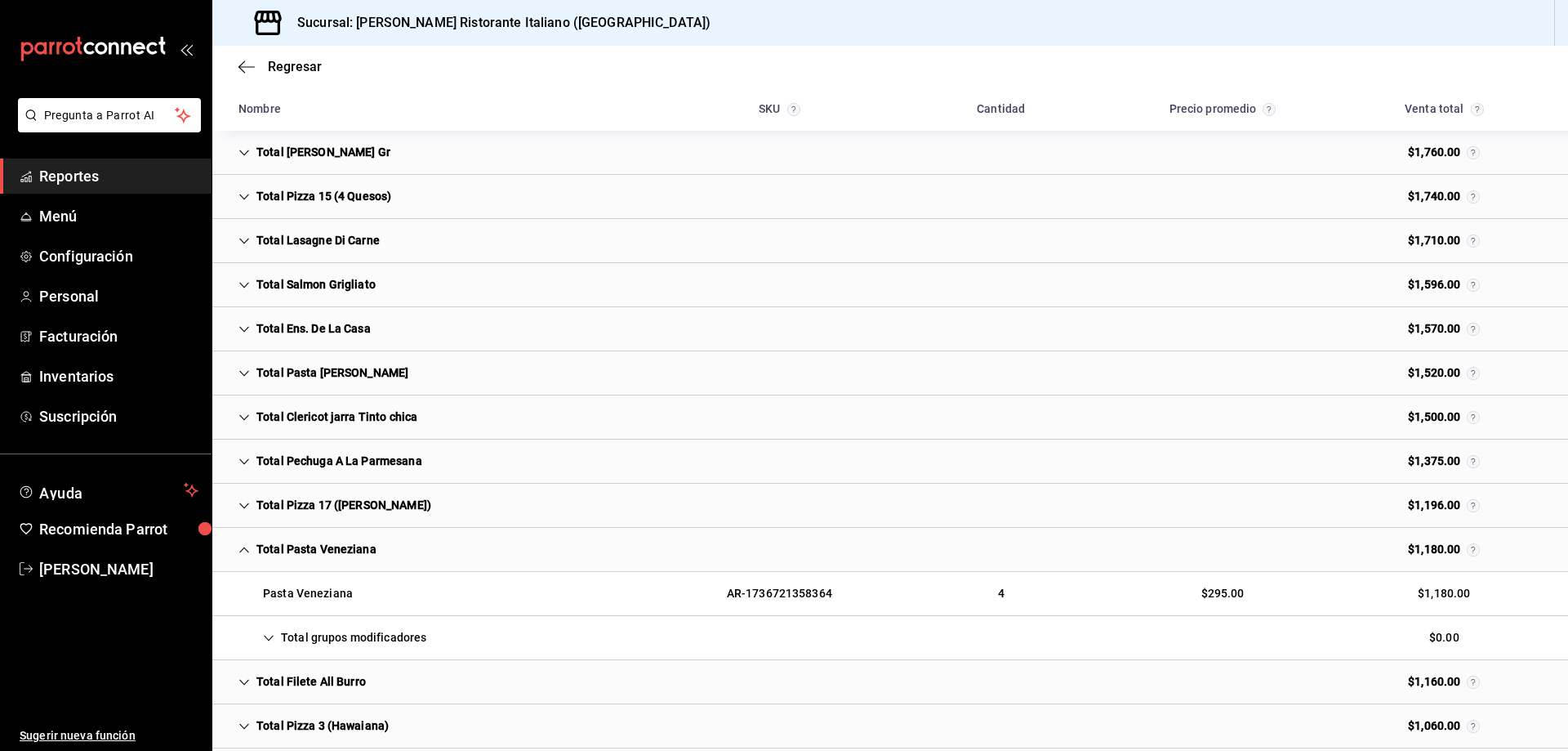
click at [341, 593] on div "Pasta Veneziana" at bounding box center [296, 594] width 140 height 30
click at [243, 549] on icon "Cell" at bounding box center [245, 550] width 10 height 6
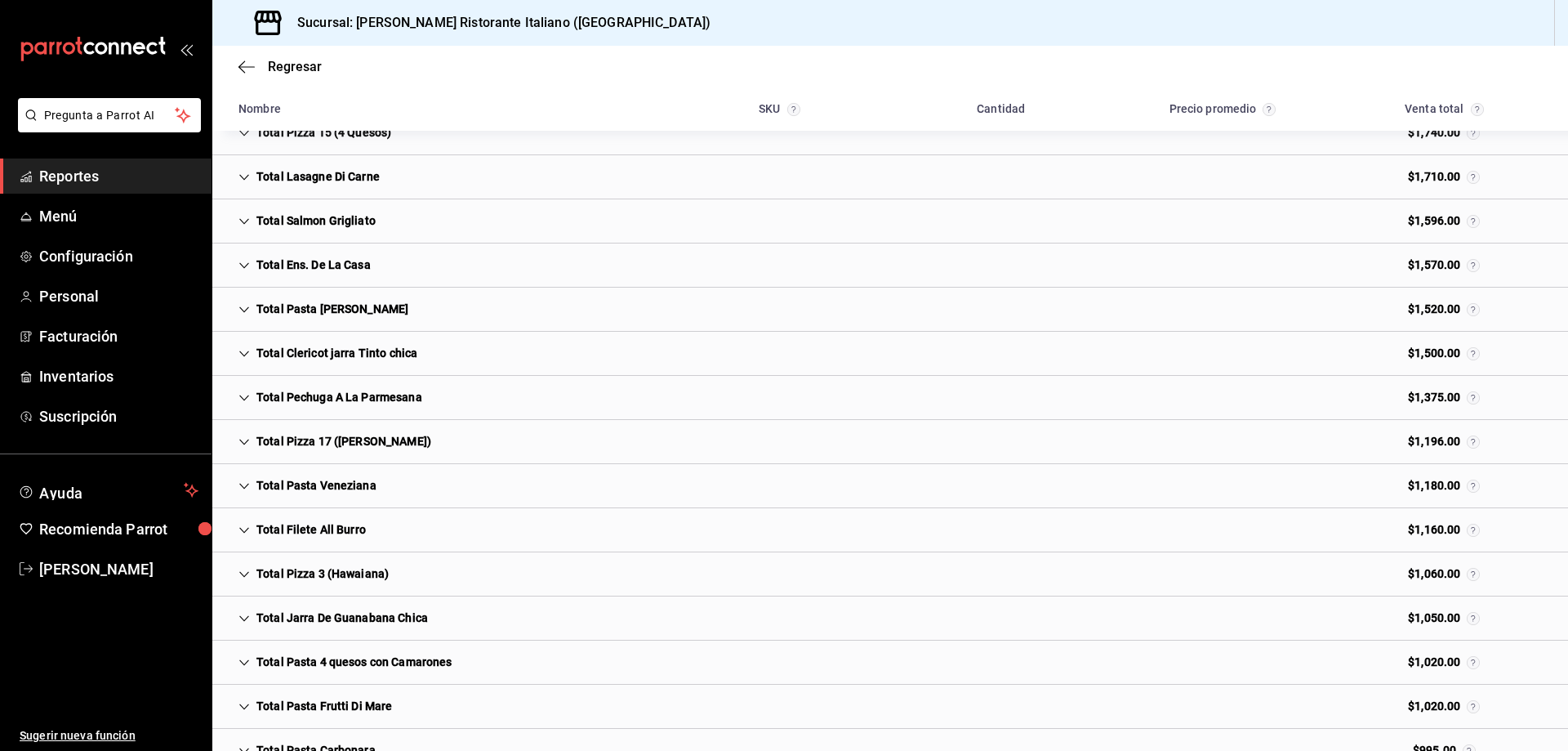
scroll to position [650, 0]
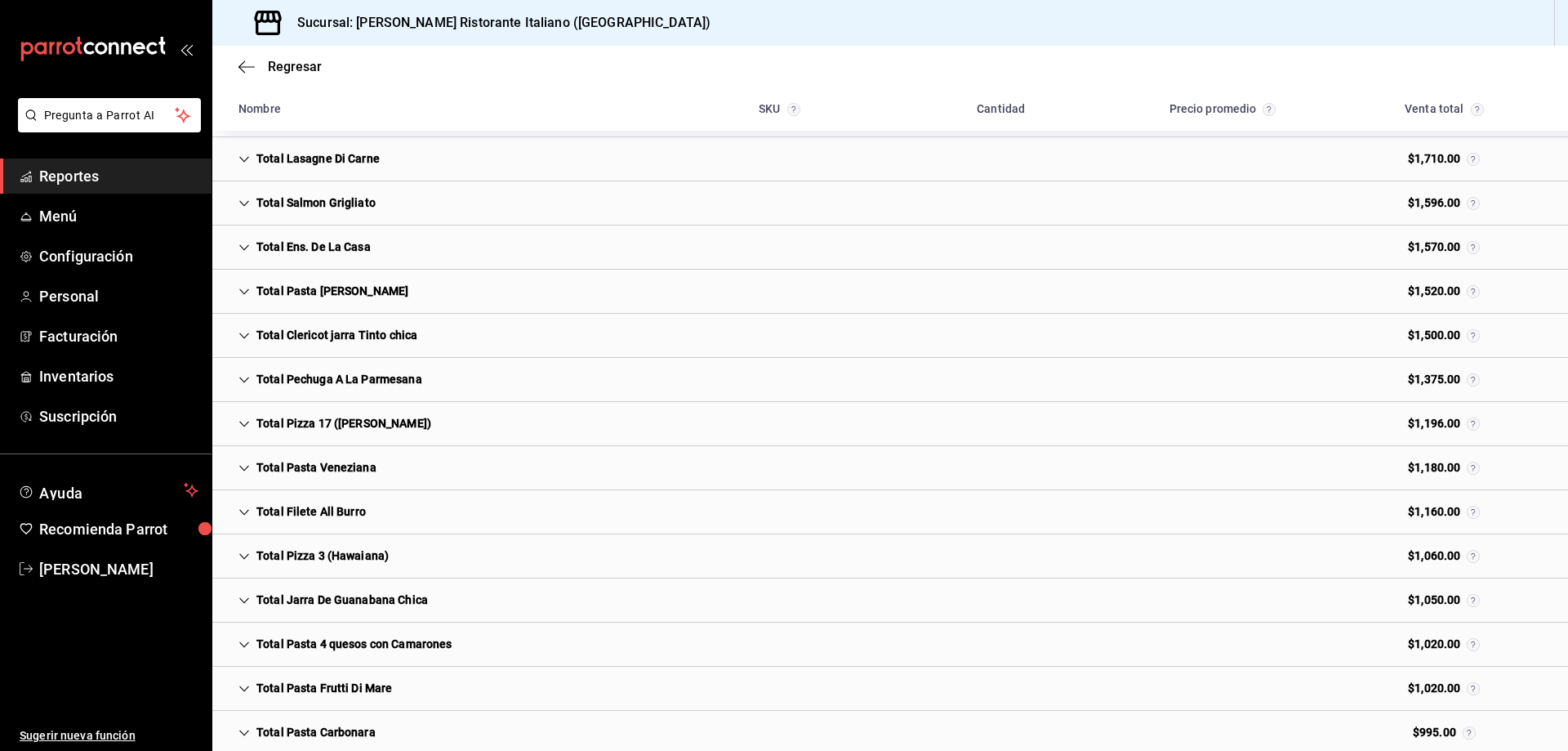
click at [245, 642] on icon "Cell" at bounding box center [245, 645] width 12 height 12
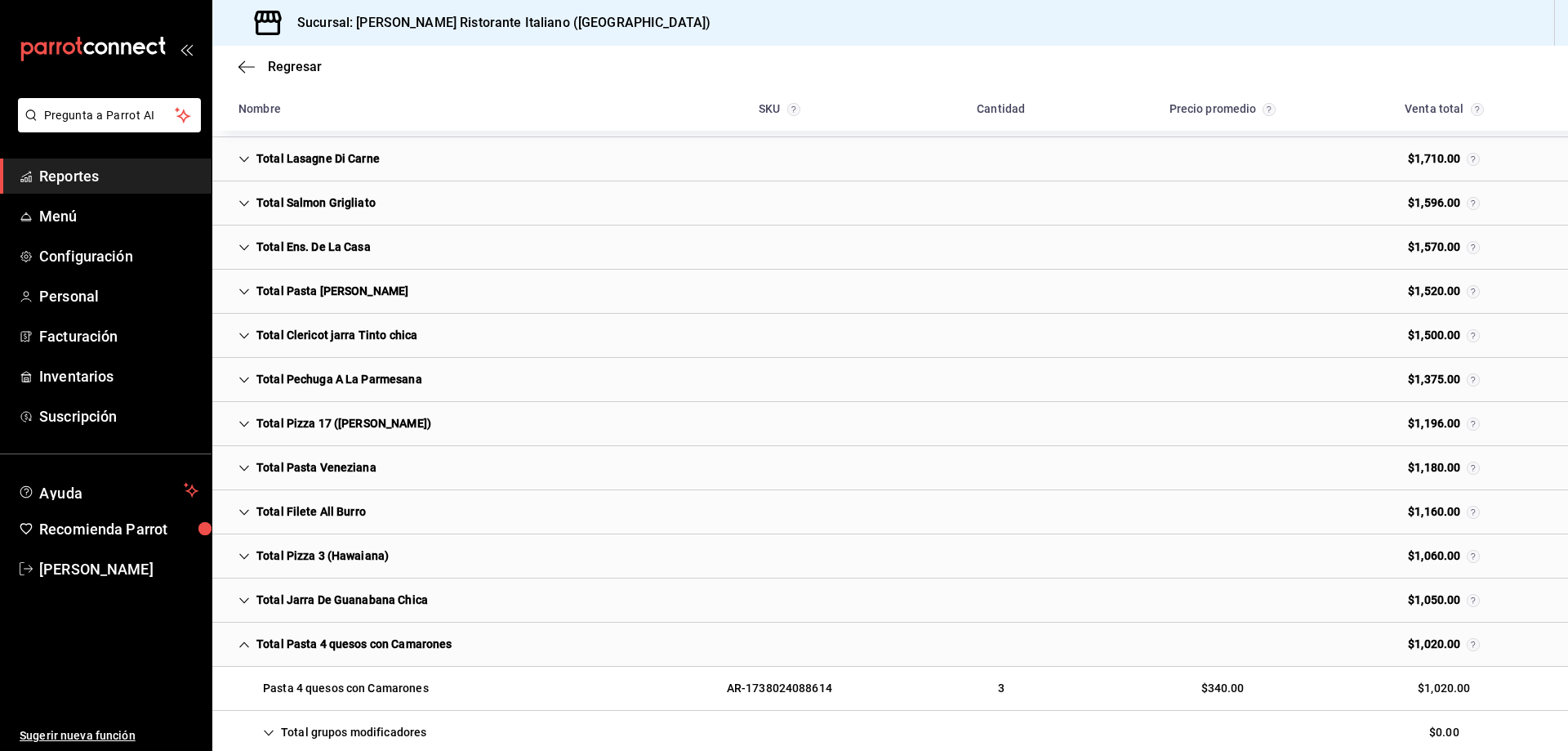
click at [245, 642] on icon "Cell" at bounding box center [245, 645] width 12 height 12
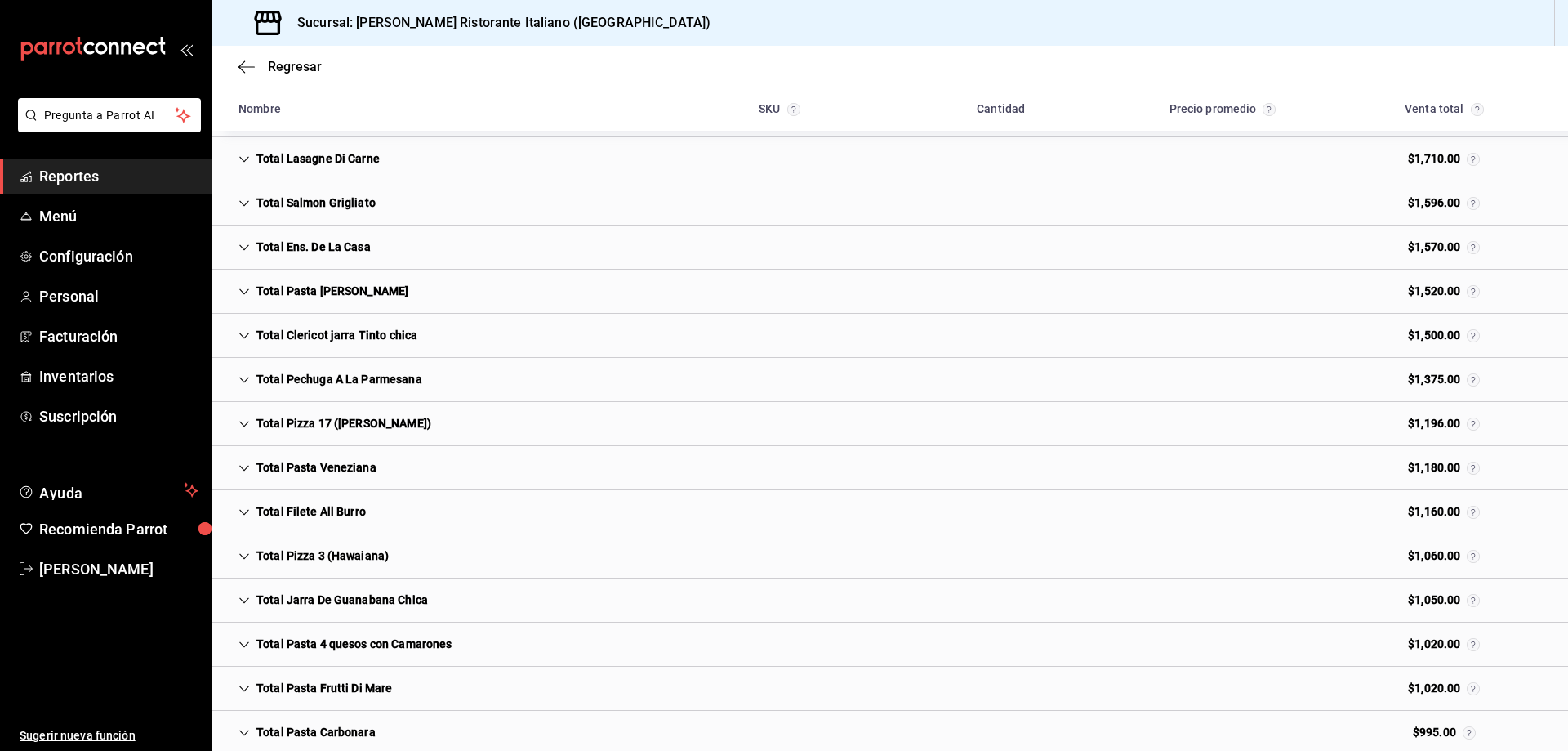
click at [245, 642] on icon "Cell" at bounding box center [245, 645] width 12 height 12
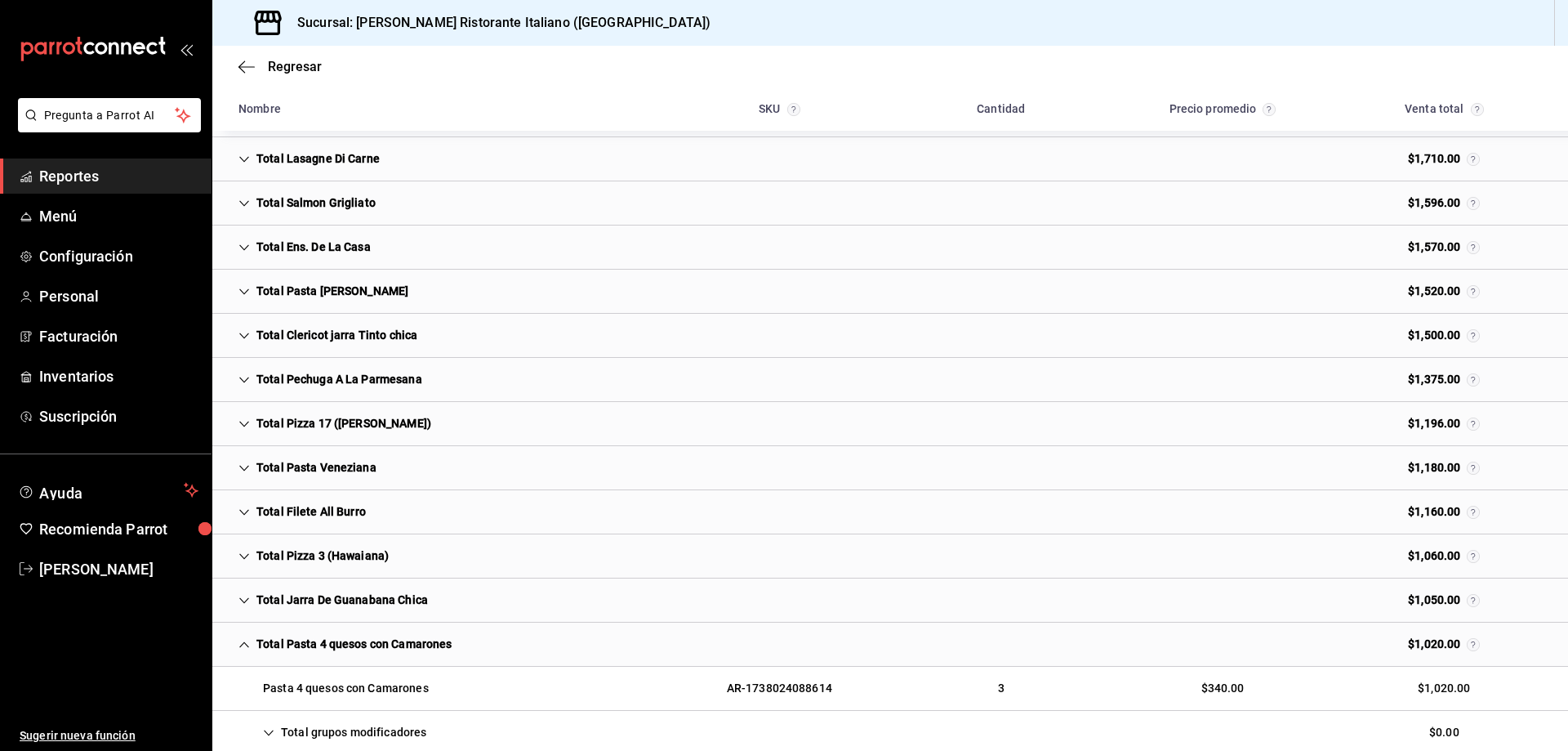
scroll to position [732, 0]
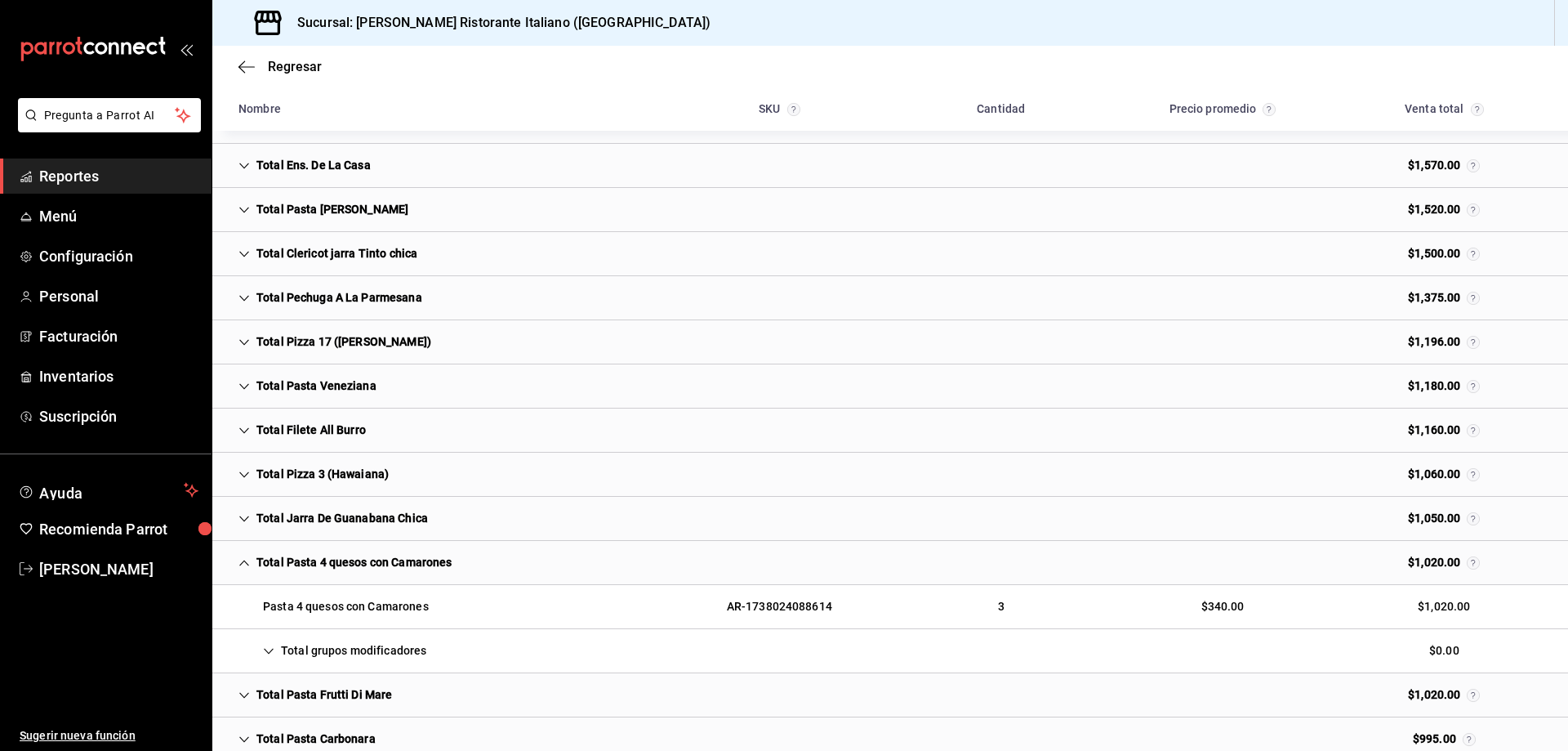
click at [272, 649] on icon "Cell" at bounding box center [269, 652] width 12 height 12
click at [241, 566] on icon "Cell" at bounding box center [245, 563] width 12 height 12
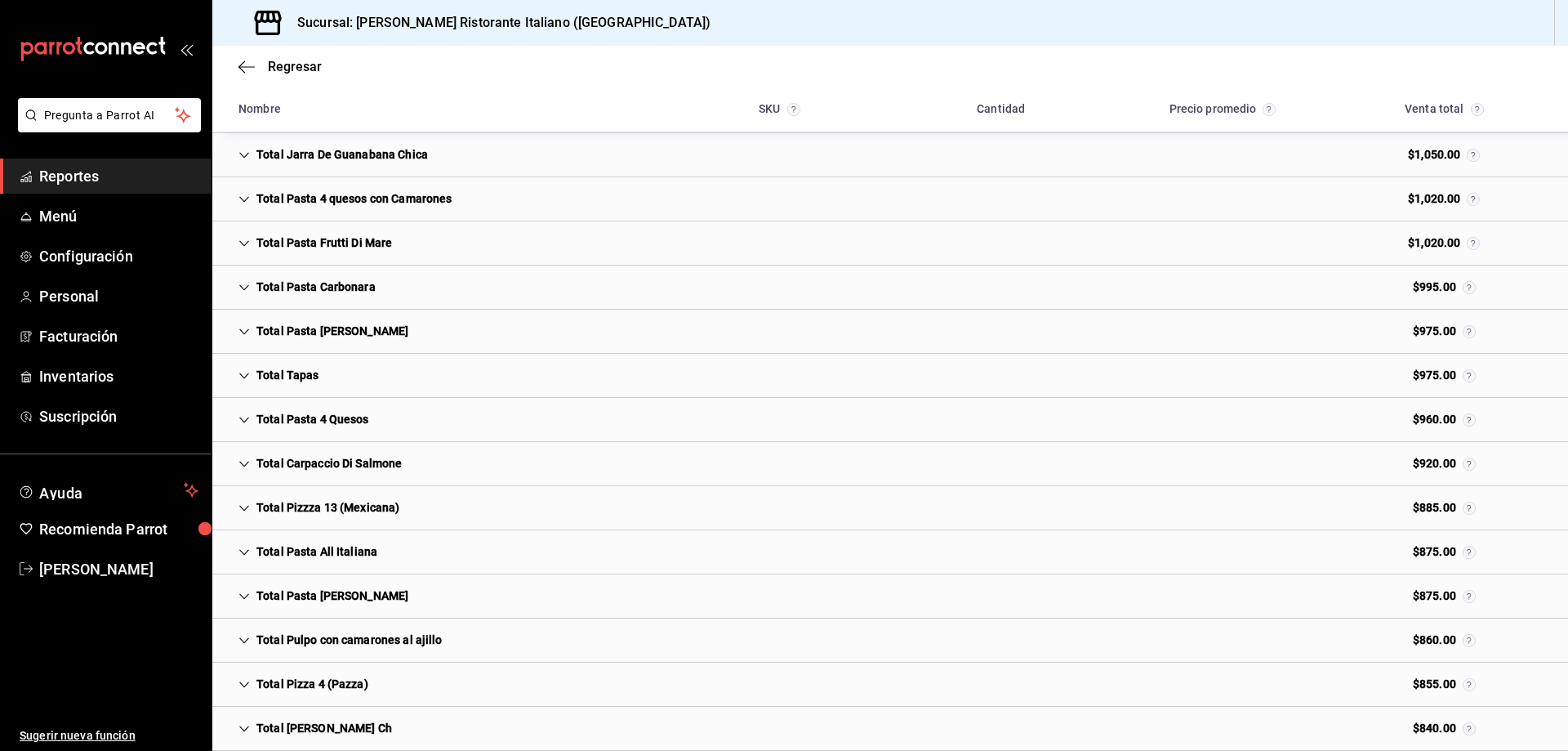
scroll to position [1124, 0]
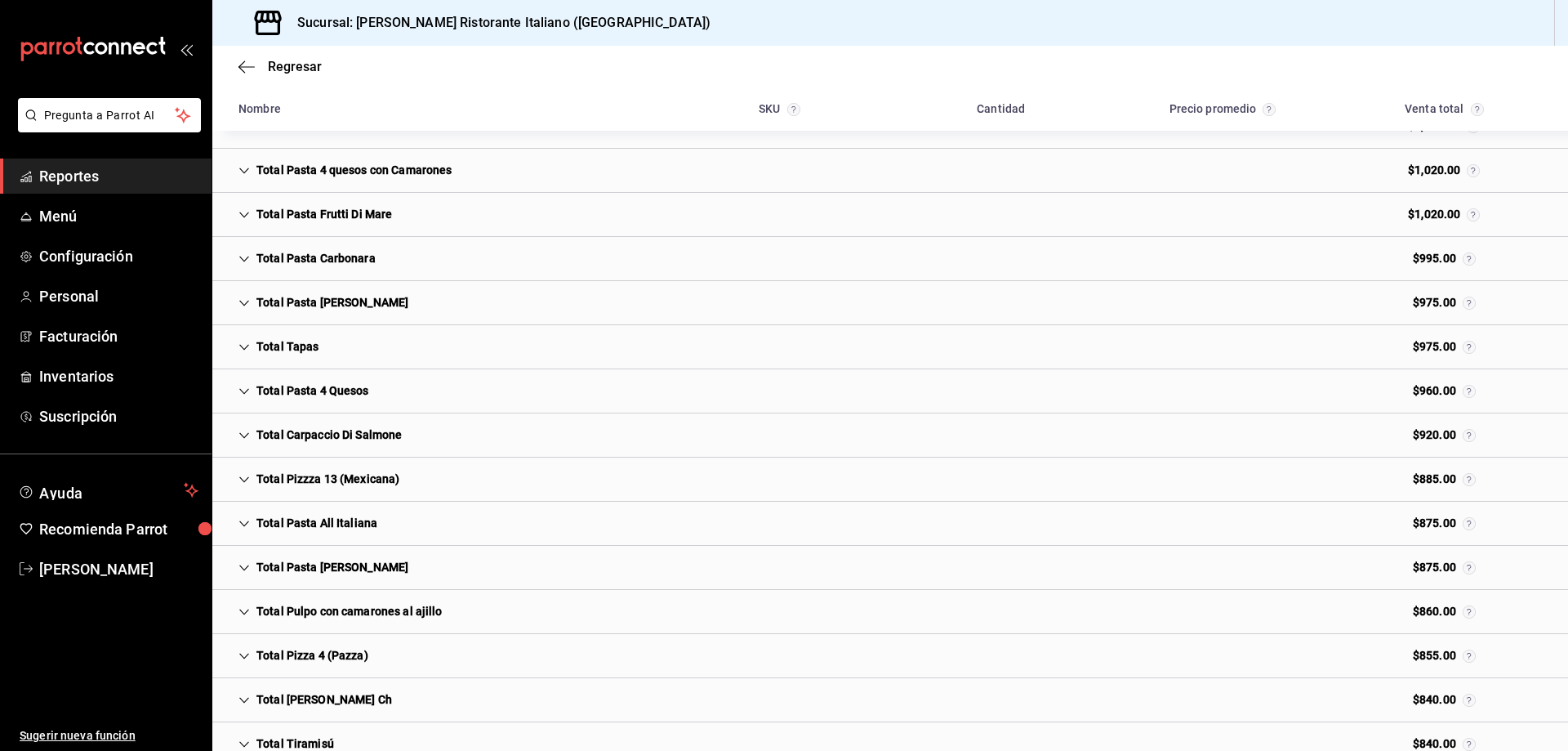
click at [243, 611] on icon "Cell" at bounding box center [245, 612] width 12 height 12
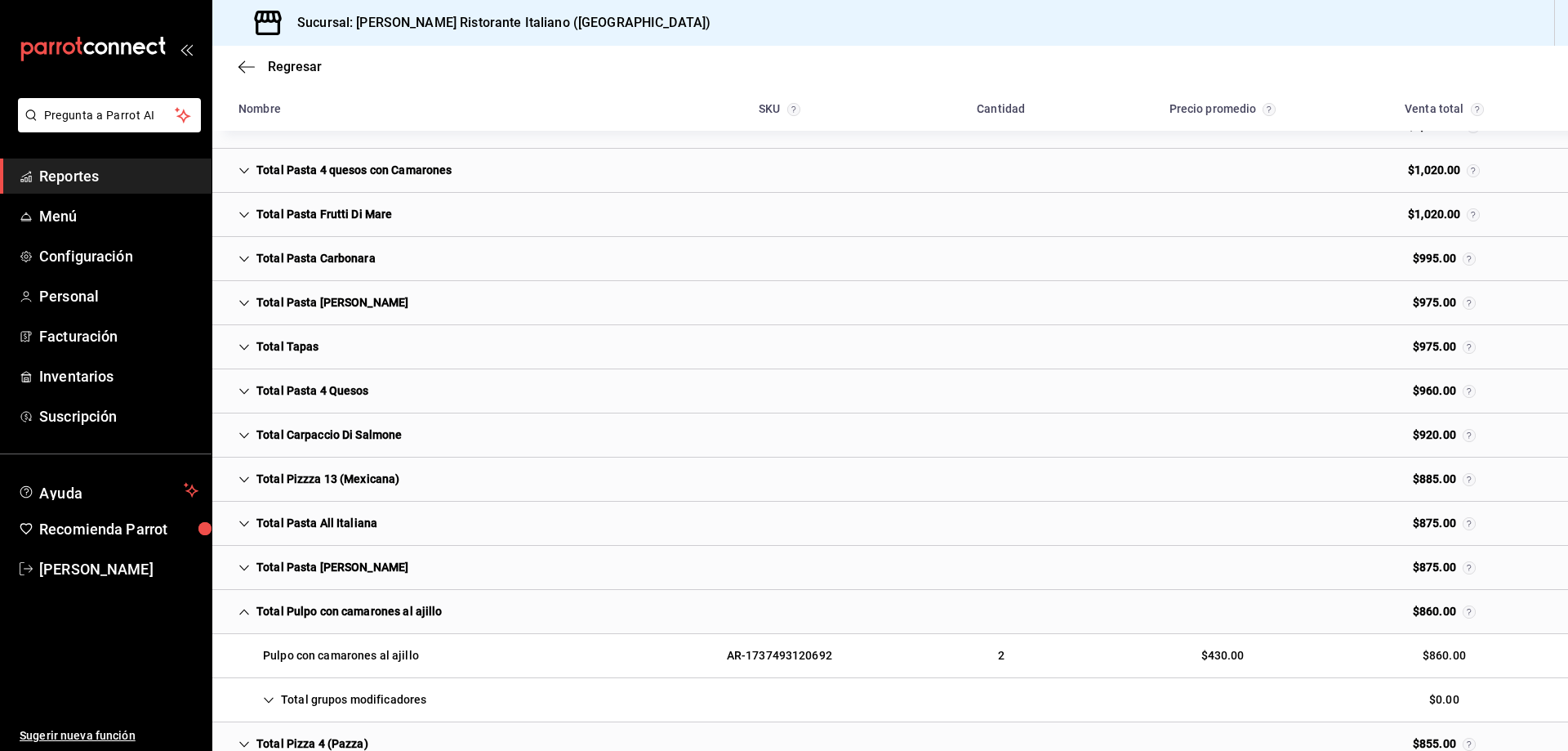
click at [243, 611] on icon "Cell" at bounding box center [245, 612] width 12 height 12
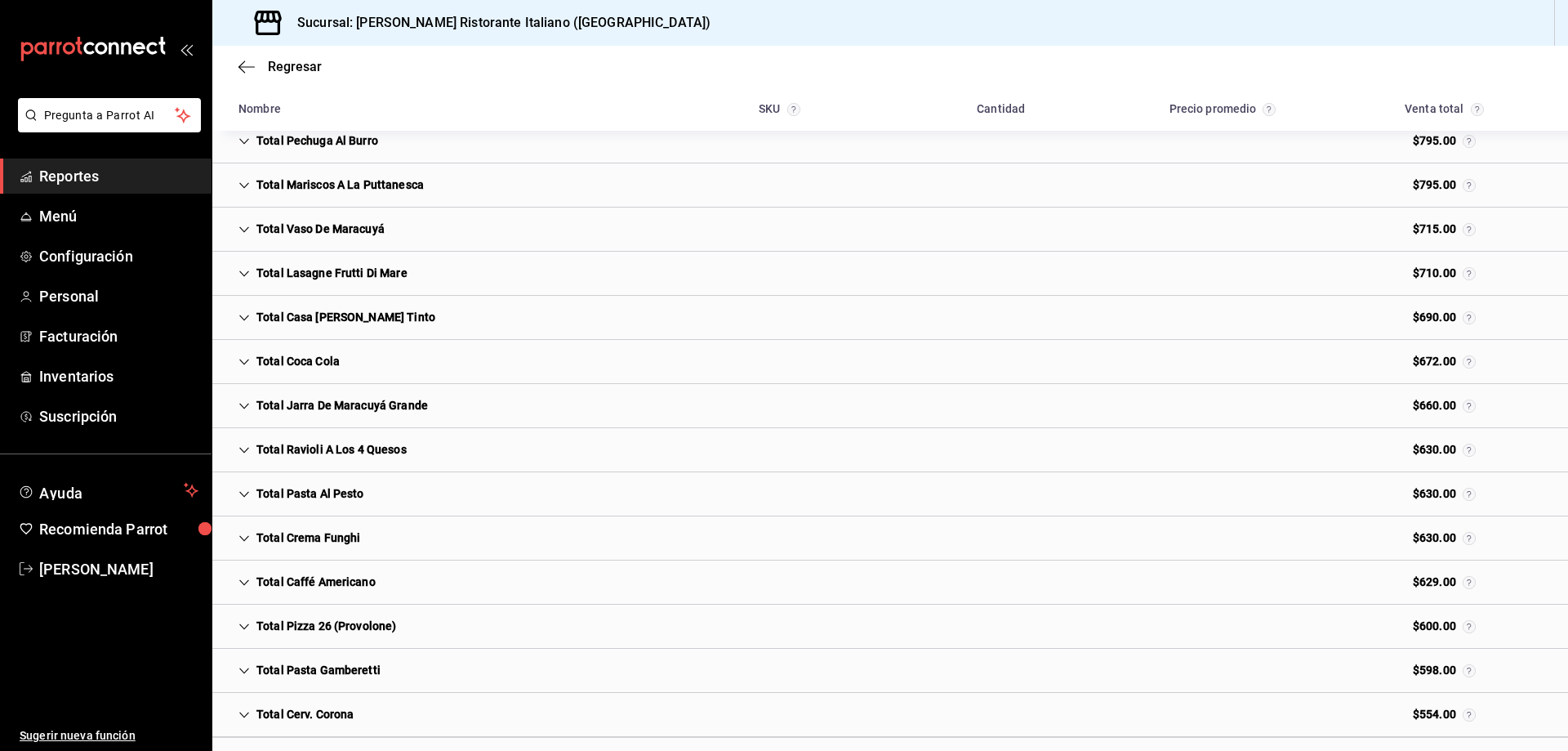
scroll to position [1925, 0]
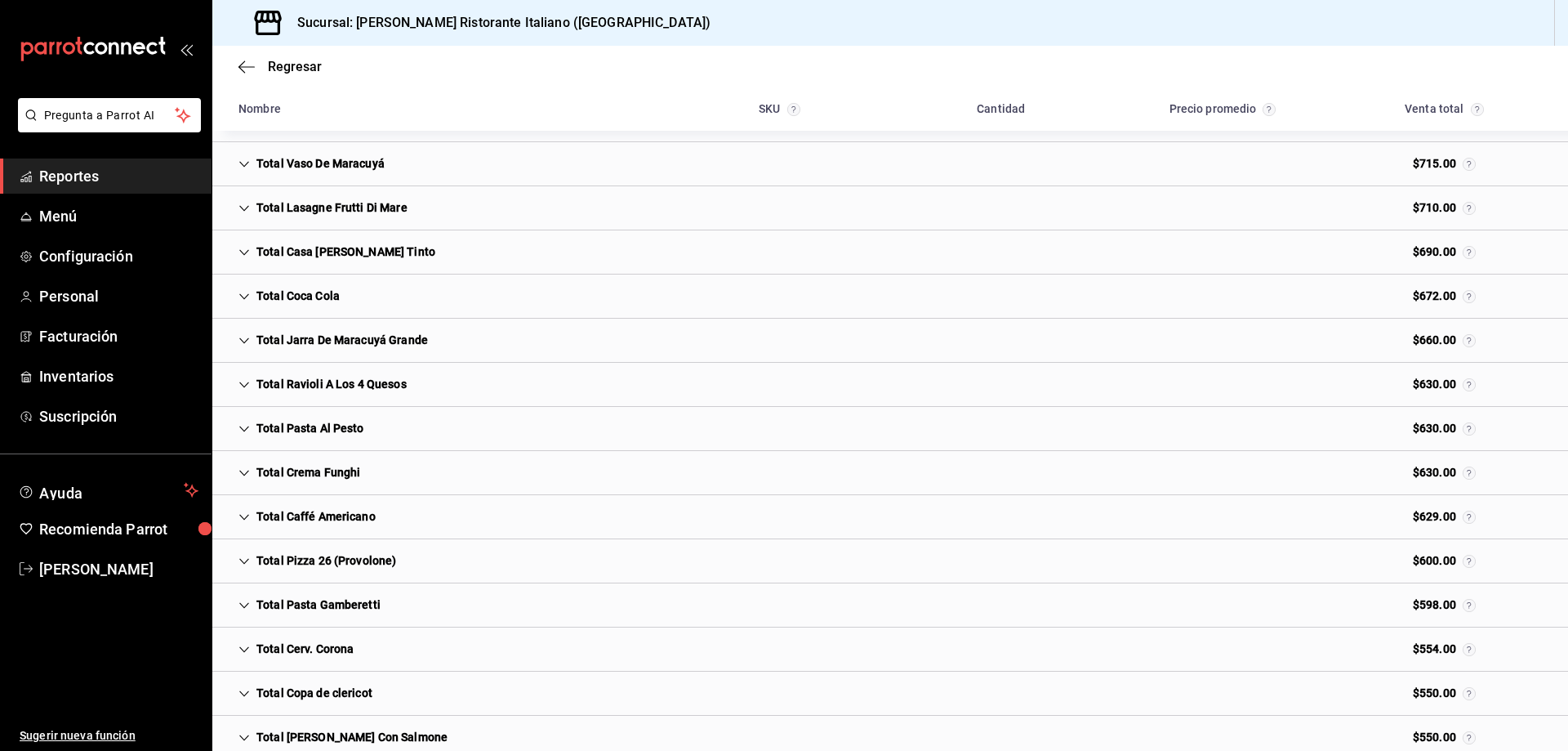
click at [243, 604] on icon "Cell" at bounding box center [245, 606] width 12 height 12
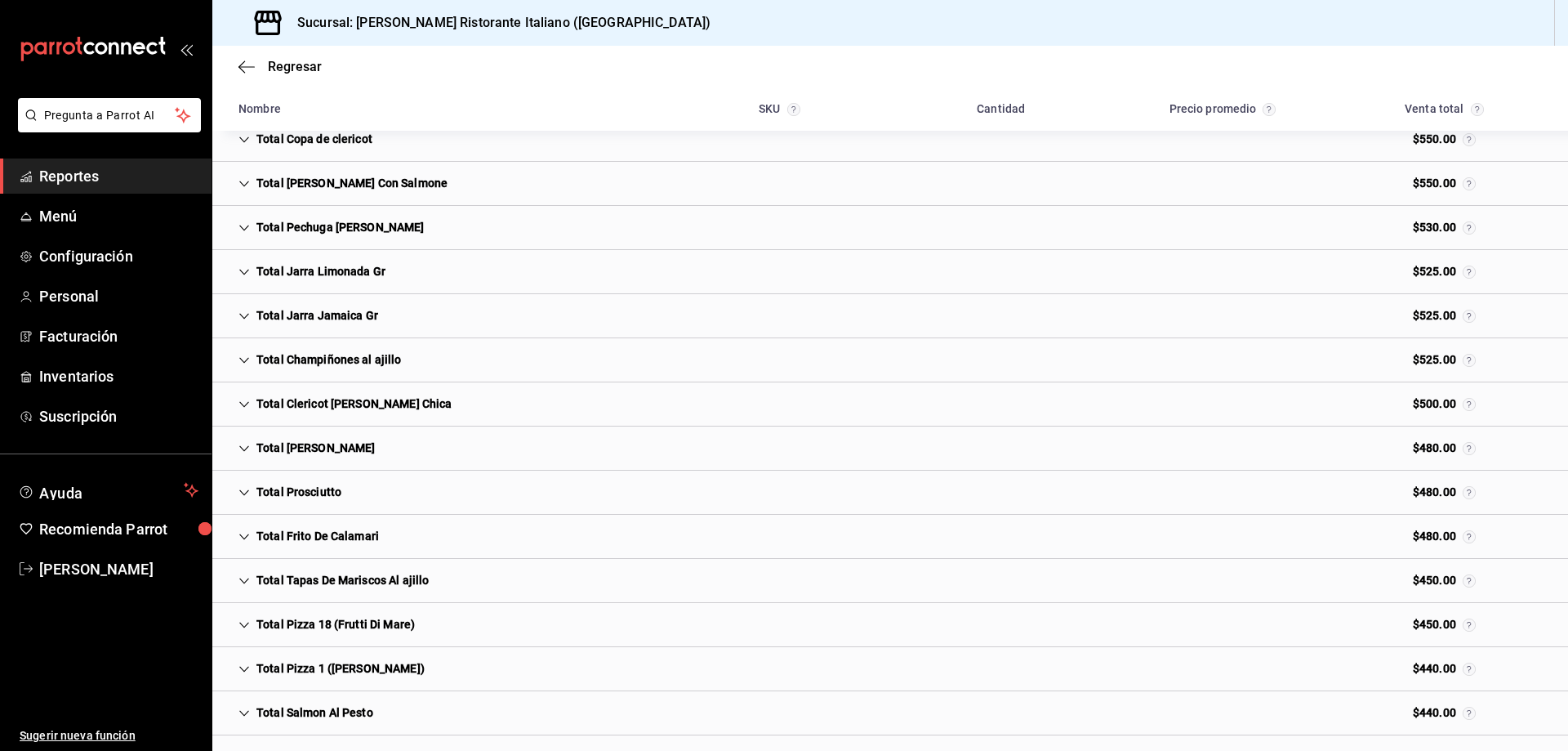
scroll to position [2497, 0]
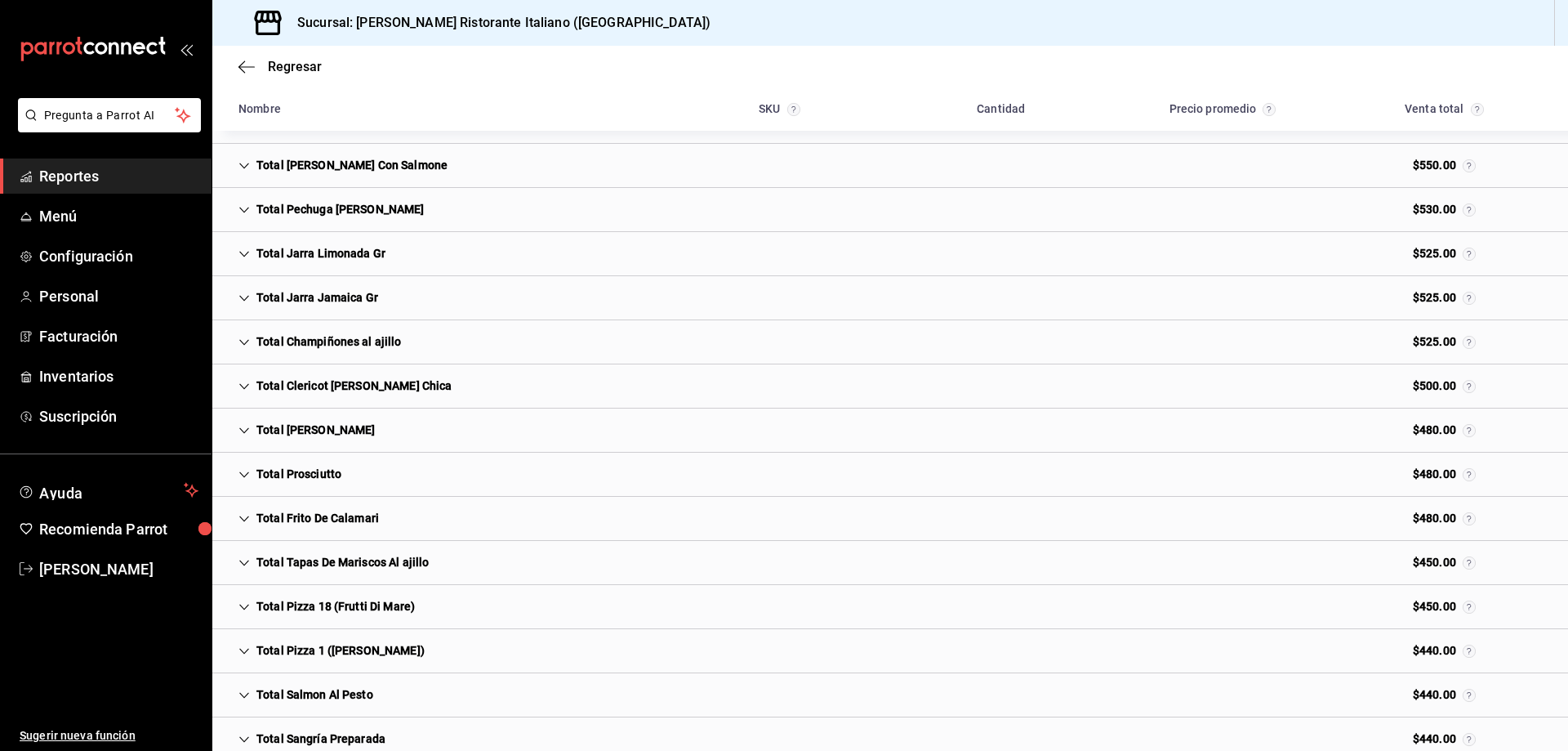
click at [243, 563] on icon "Cell" at bounding box center [245, 562] width 10 height 6
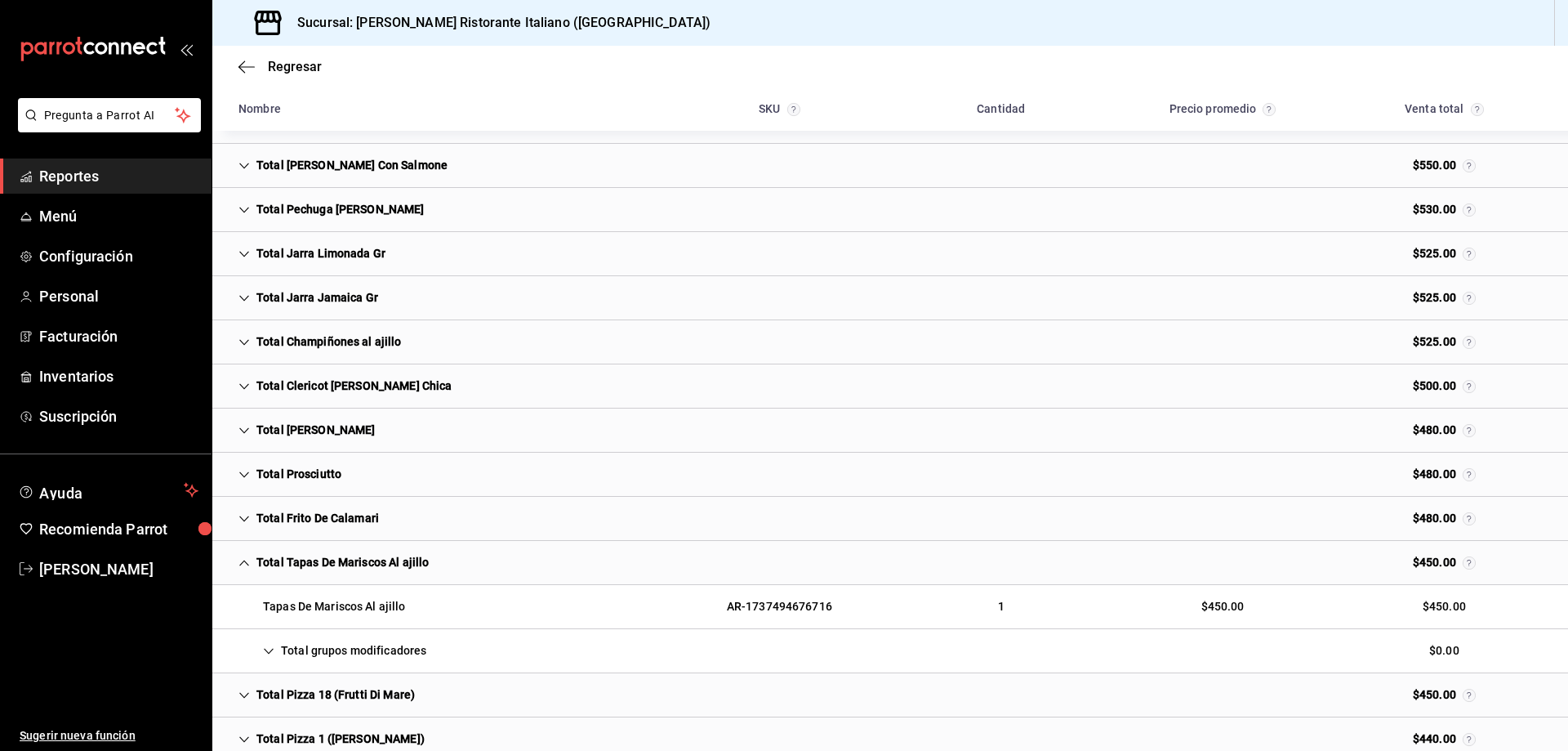
click at [243, 563] on icon "Cell" at bounding box center [245, 562] width 10 height 6
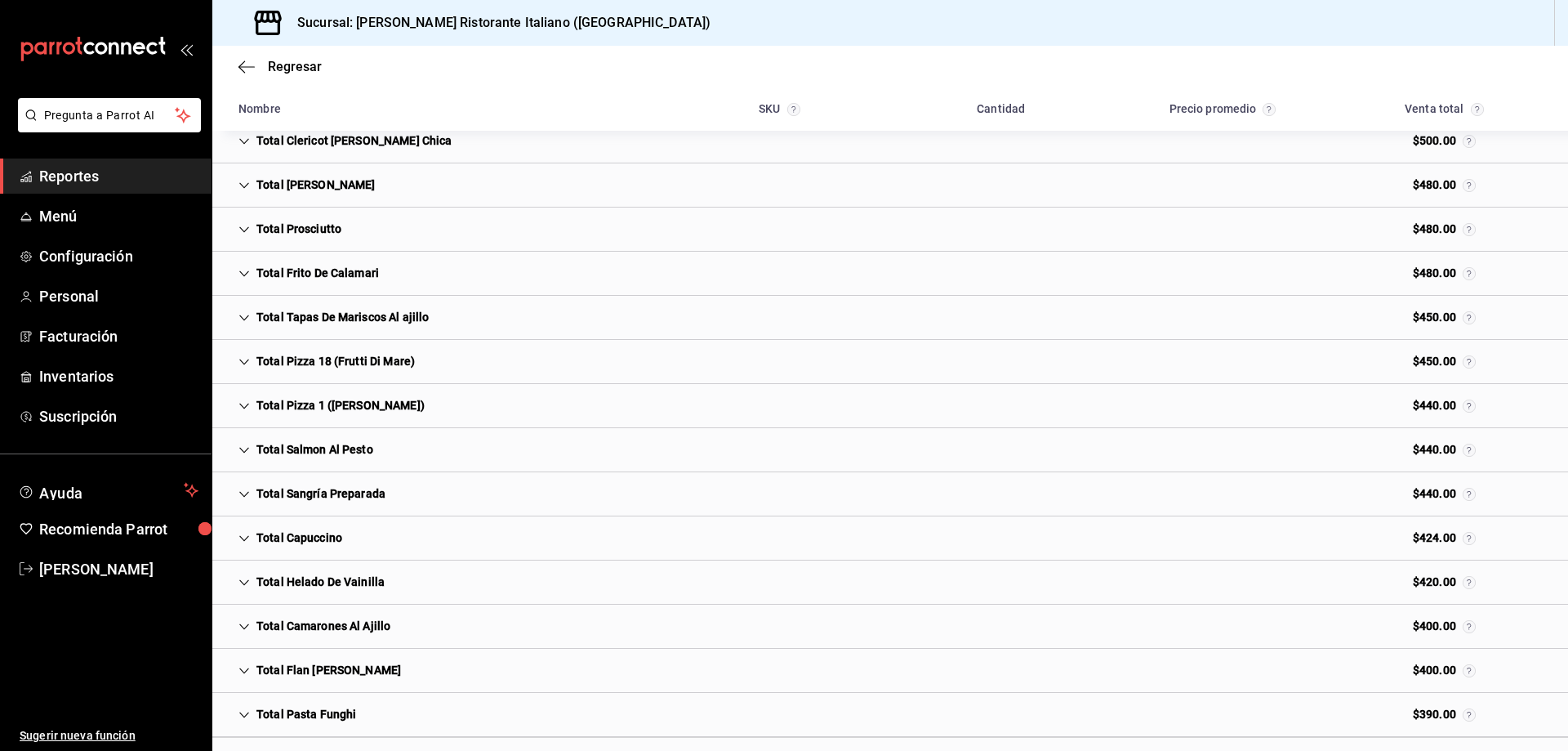
scroll to position [2808, 0]
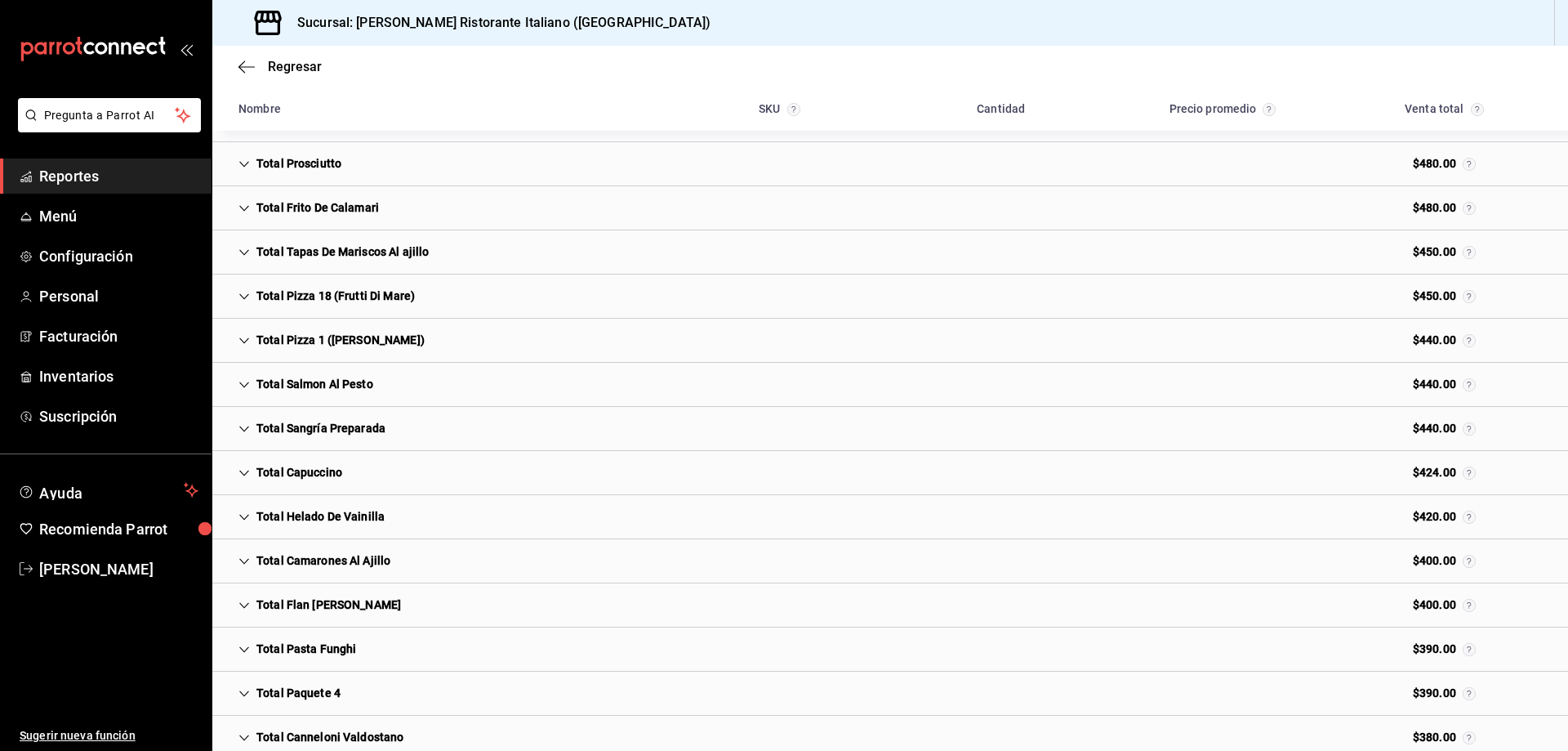
click at [245, 560] on icon "Cell" at bounding box center [245, 561] width 12 height 12
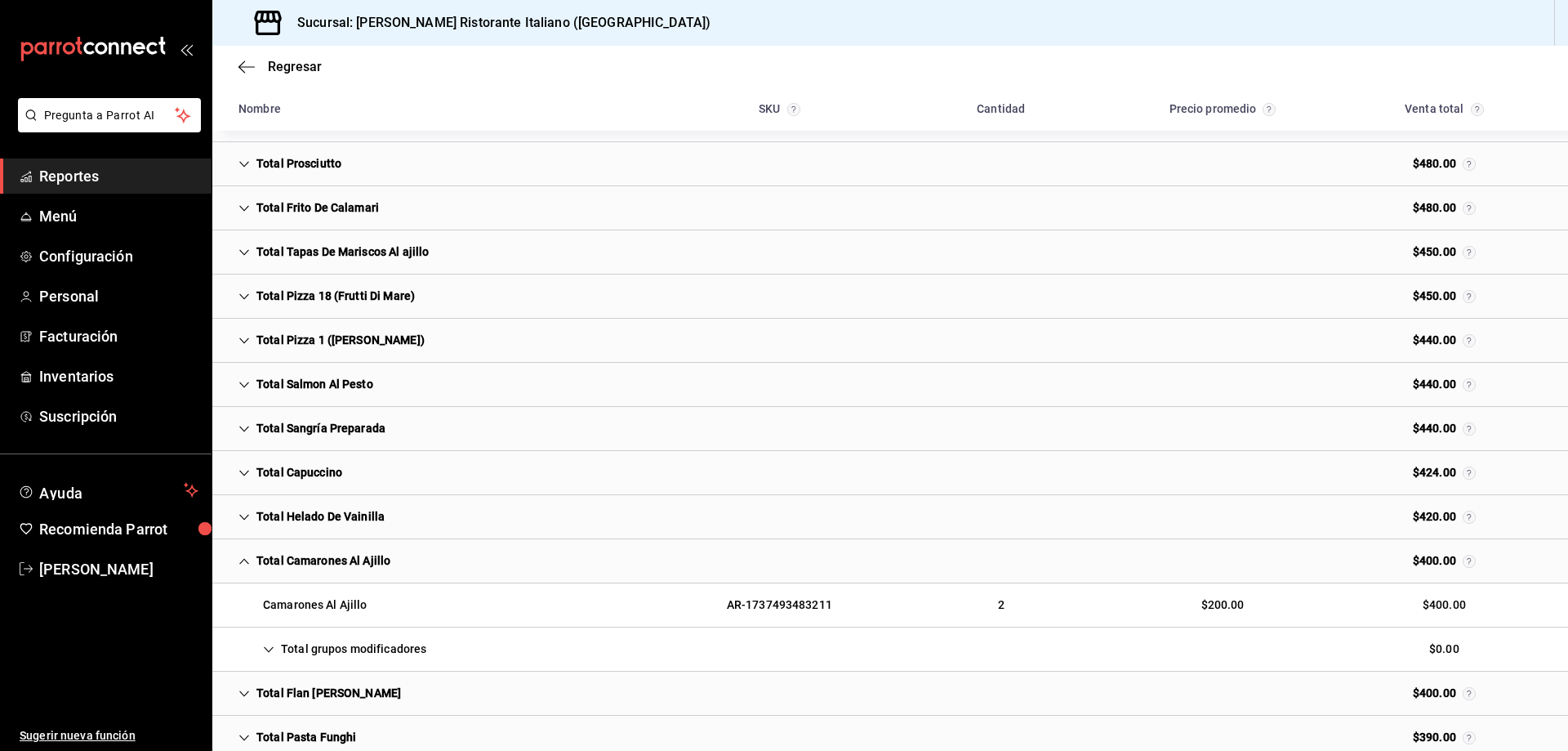
click at [245, 560] on icon "Cell" at bounding box center [245, 561] width 10 height 6
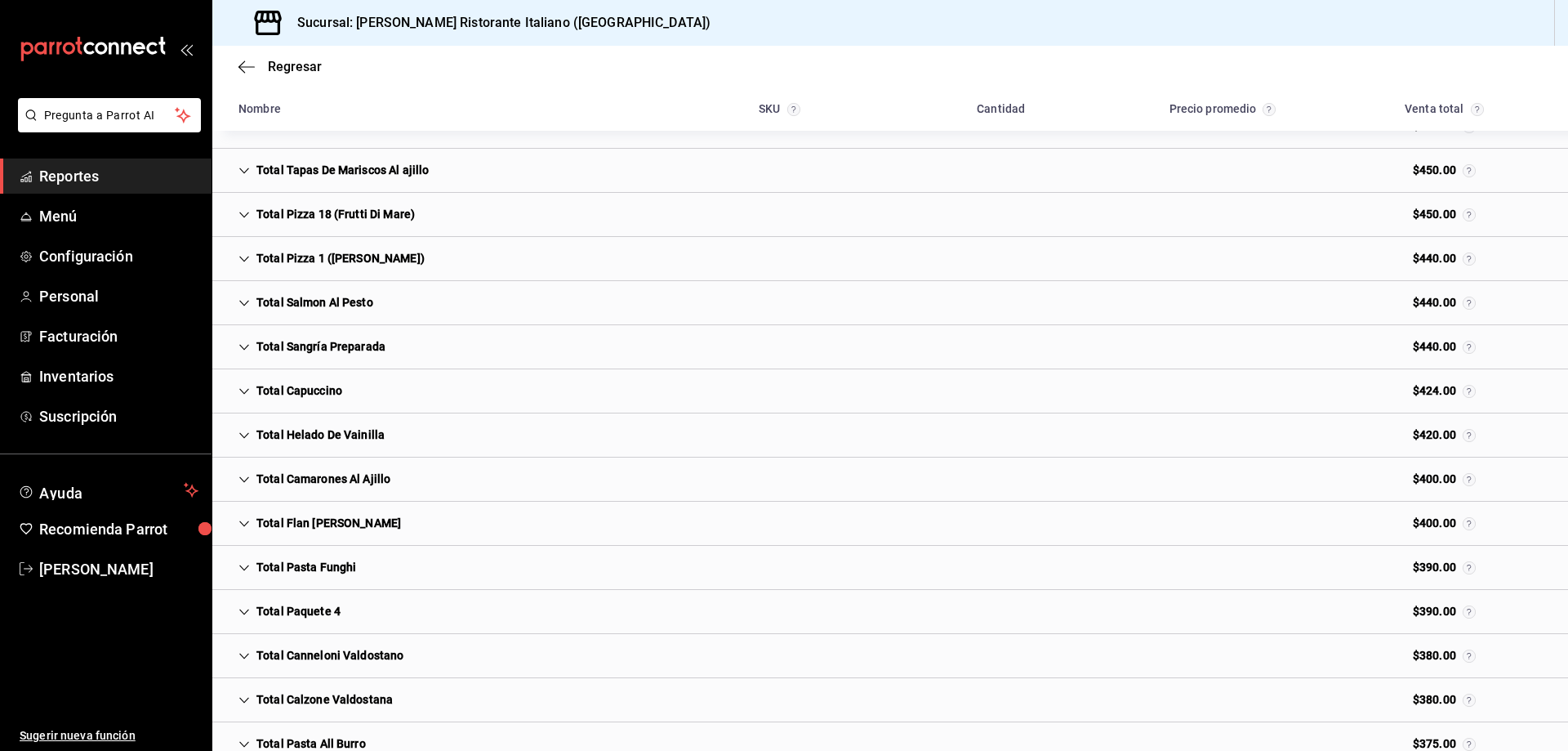
scroll to position [2971, 0]
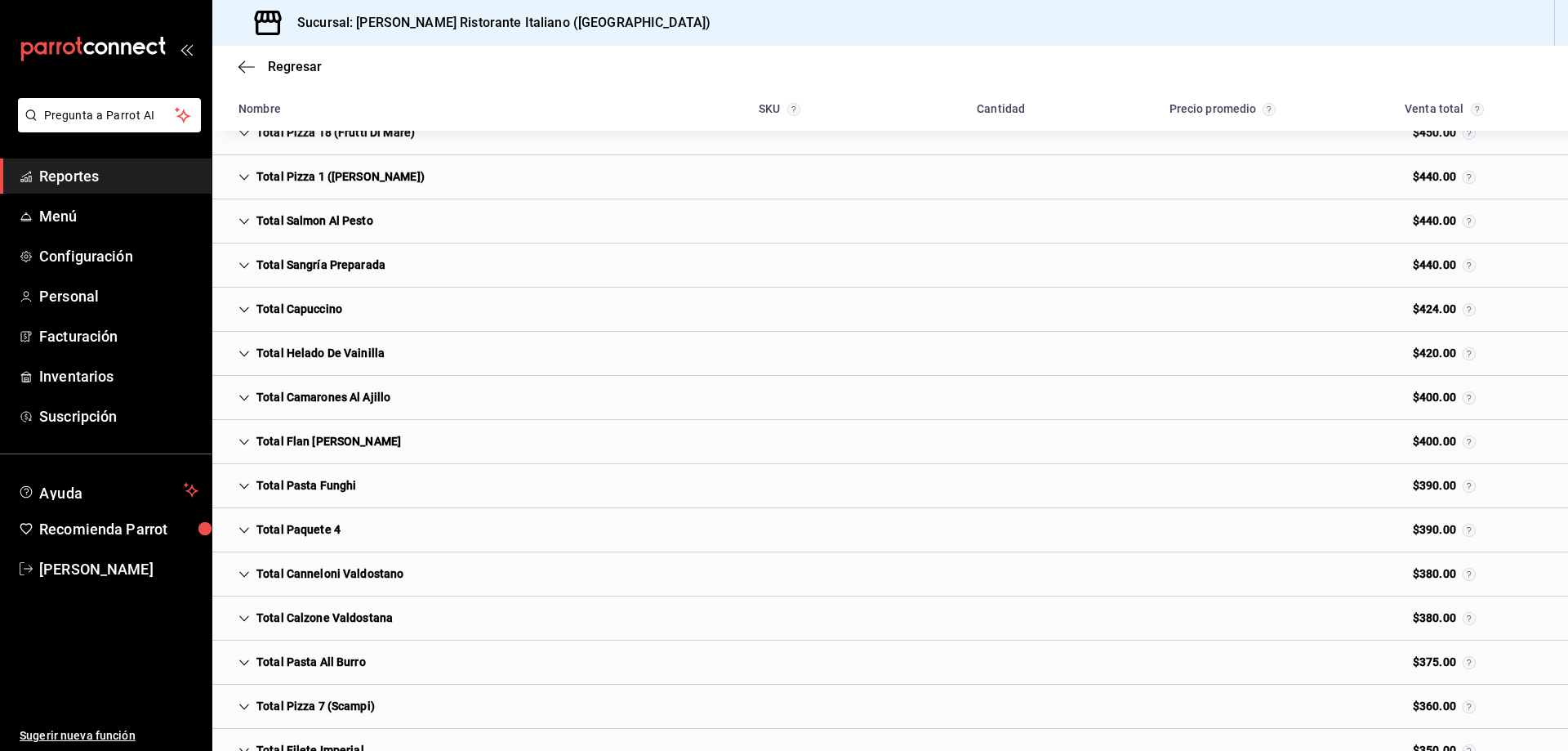
click at [245, 396] on icon "Cell" at bounding box center [245, 398] width 12 height 12
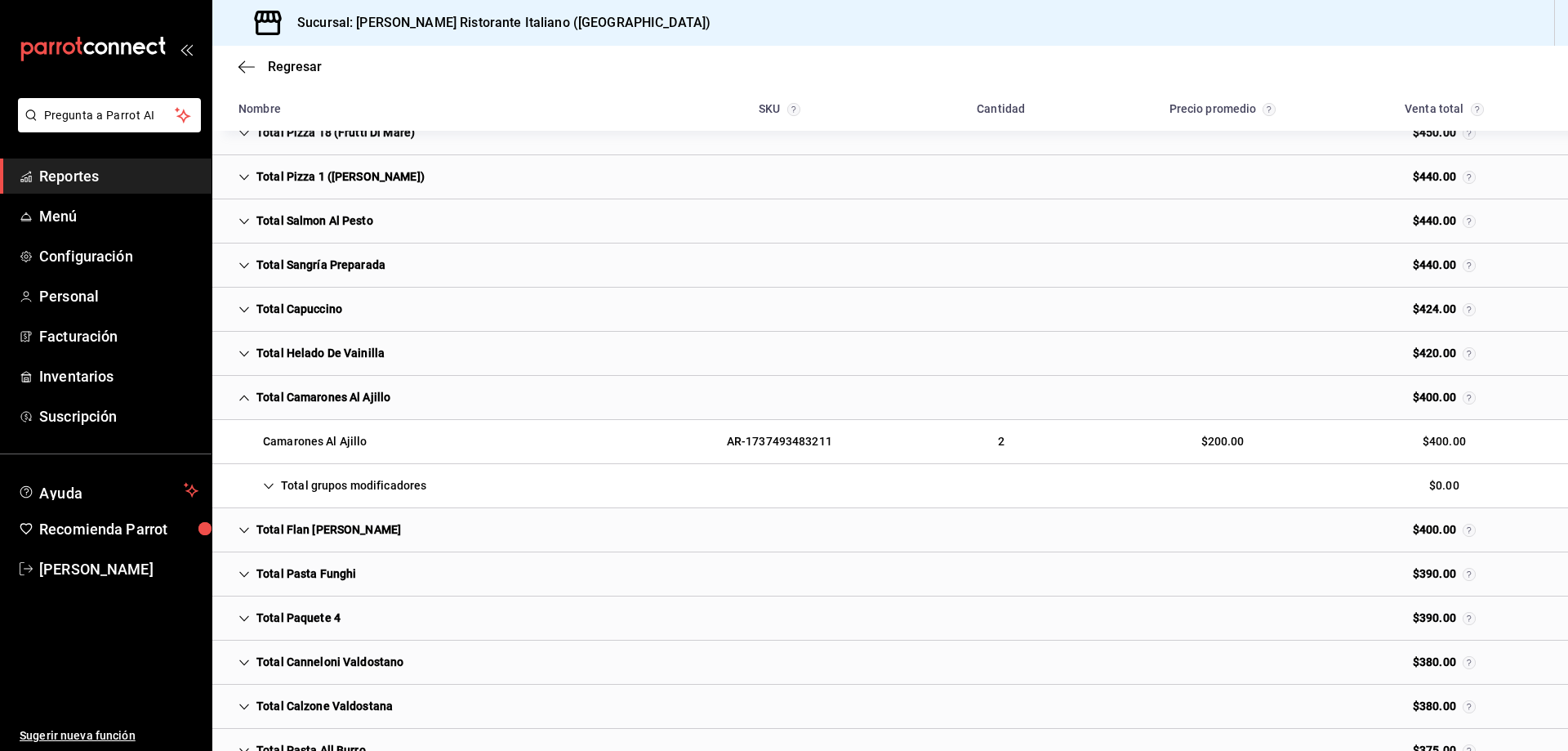
click at [243, 398] on icon "Cell" at bounding box center [245, 398] width 10 height 6
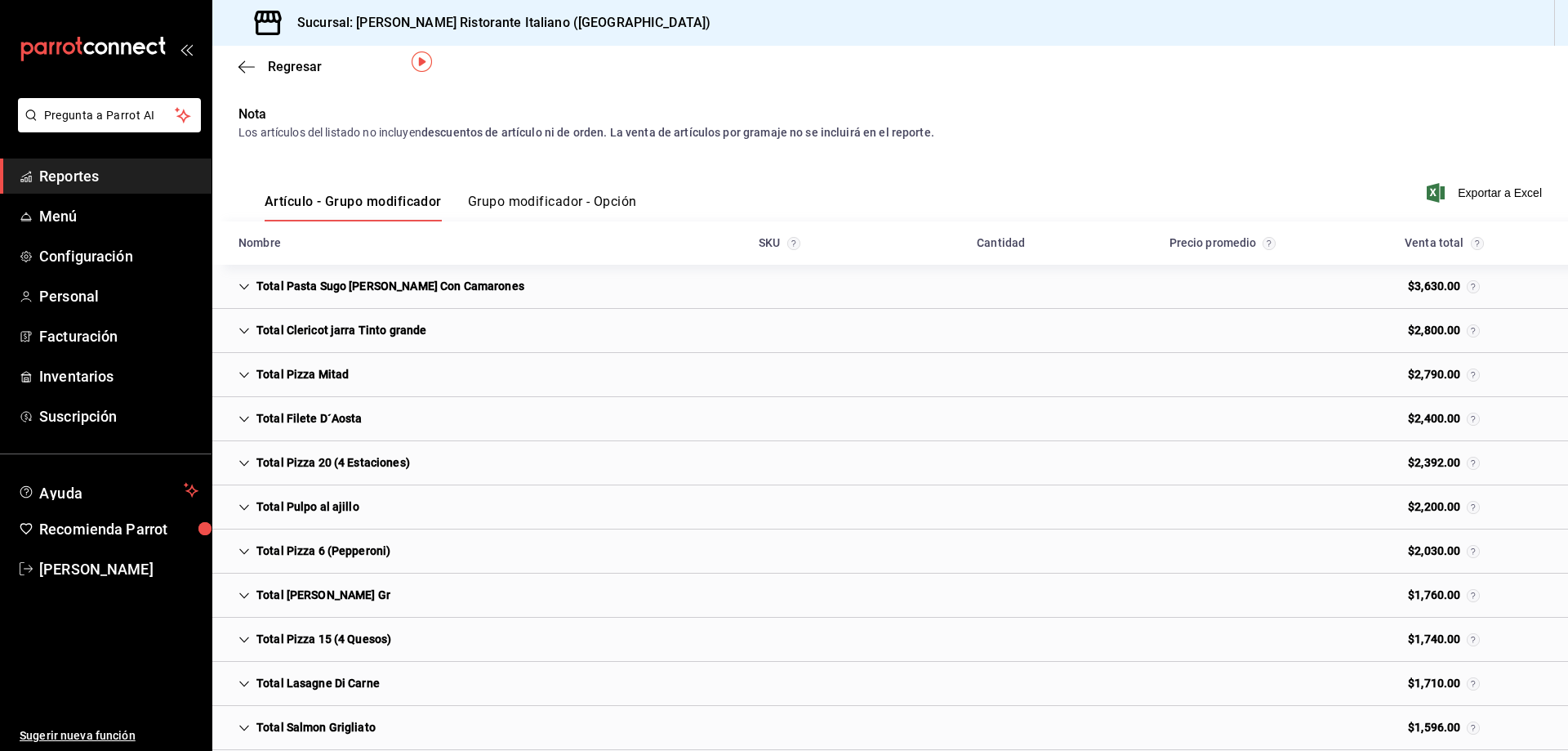
scroll to position [0, 0]
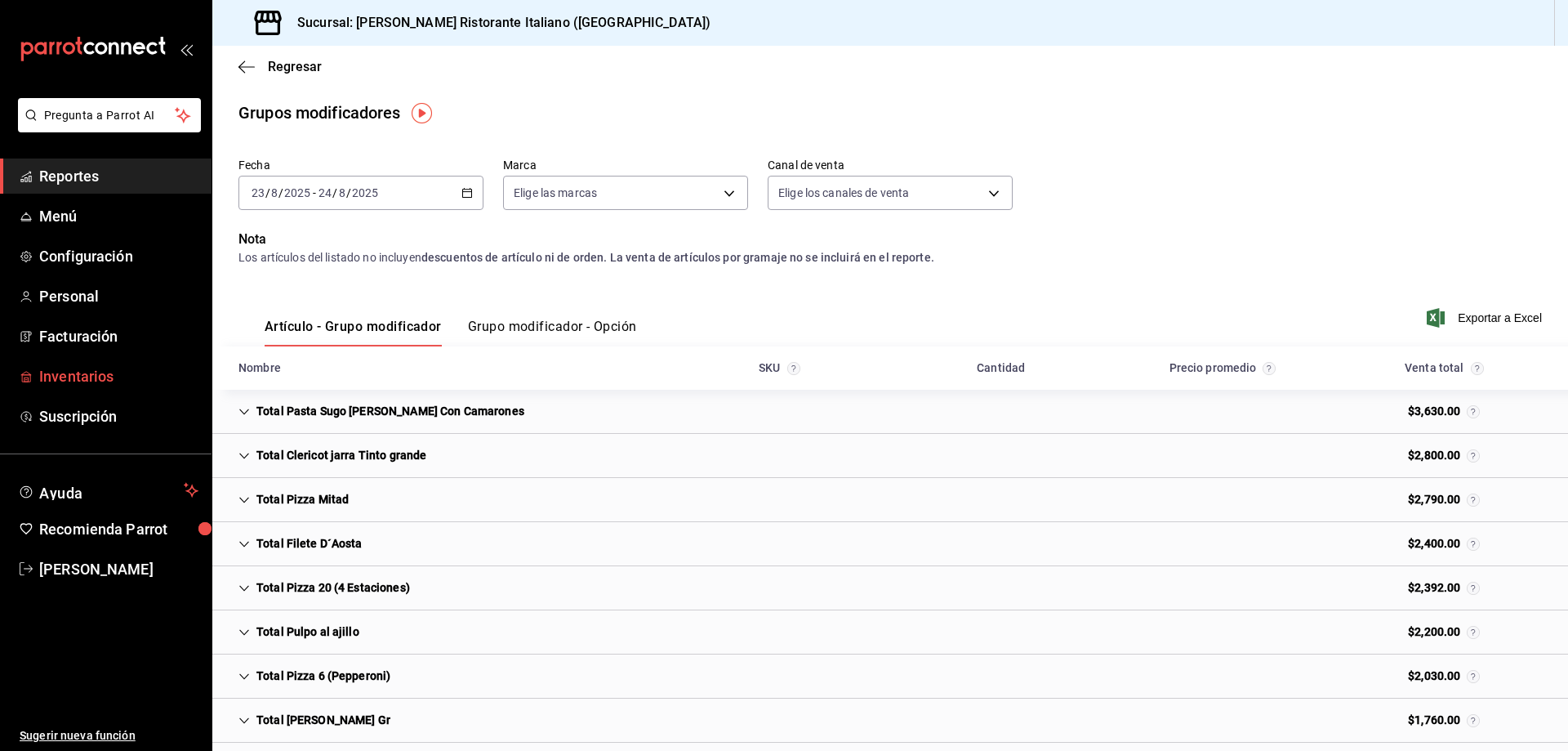
click at [102, 377] on span "Inventarios" at bounding box center [119, 376] width 159 height 22
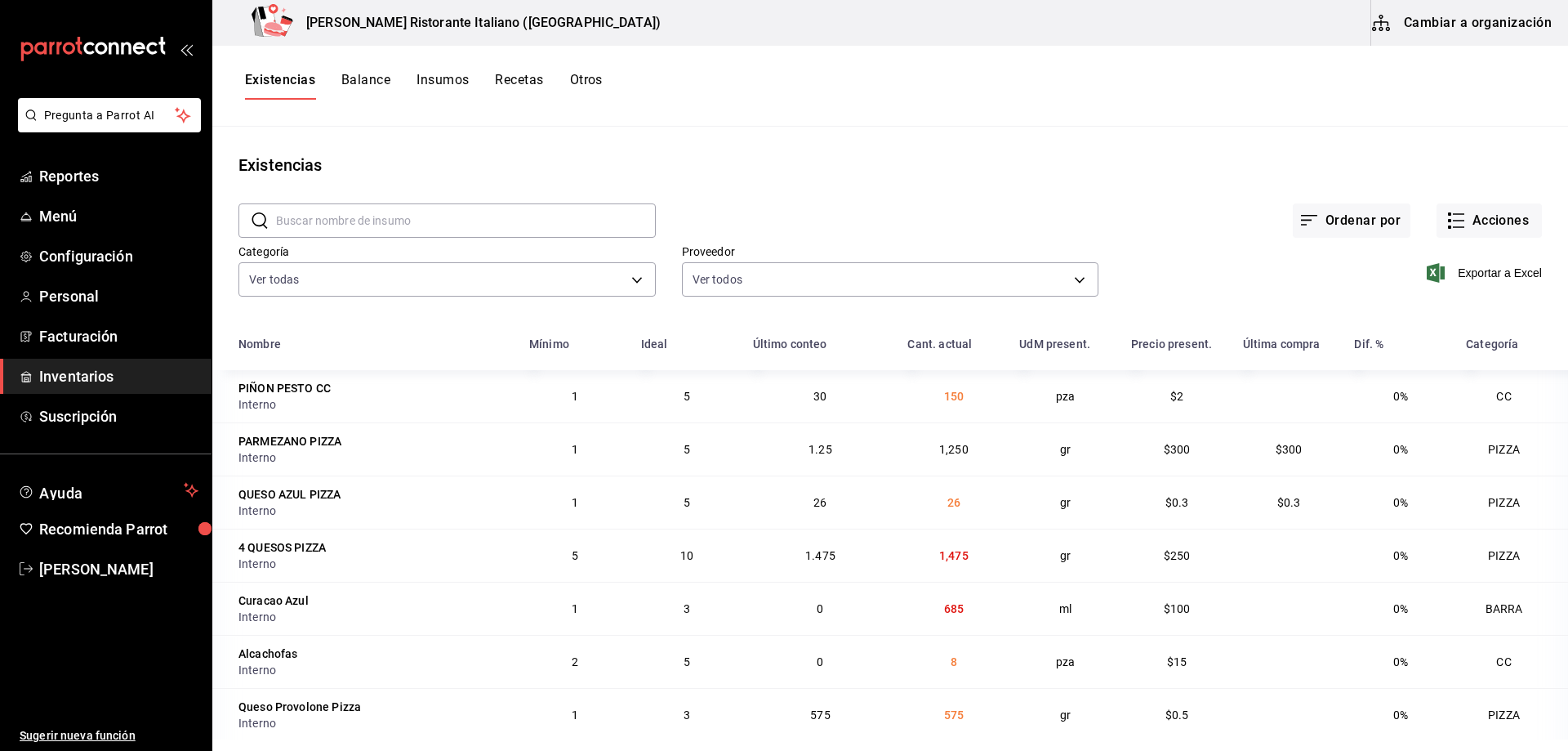
click at [358, 83] on button "Balance" at bounding box center [366, 85] width 49 height 28
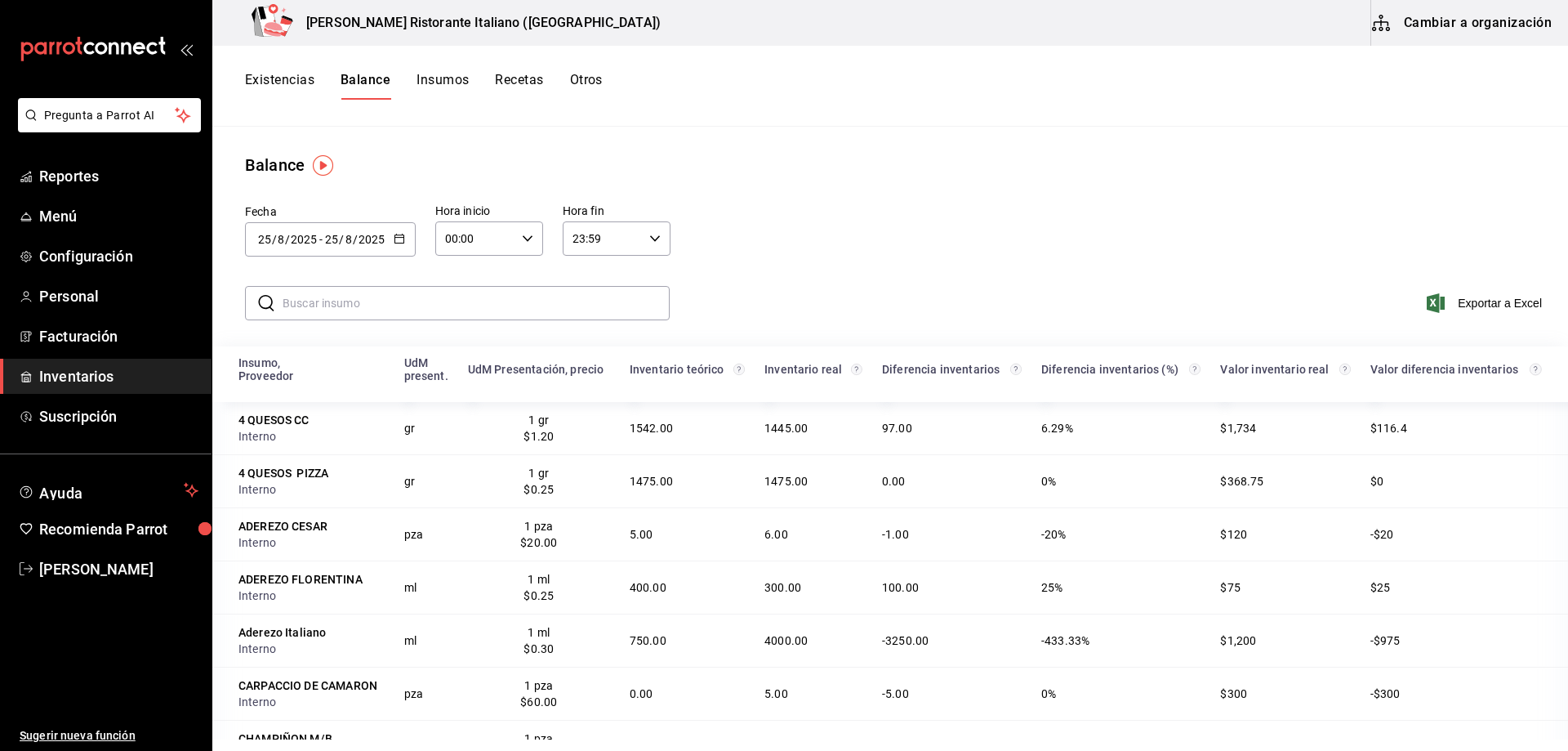
click at [396, 241] on icon "button" at bounding box center [400, 239] width 12 height 12
click at [306, 546] on li "Rango de fechas" at bounding box center [322, 549] width 154 height 37
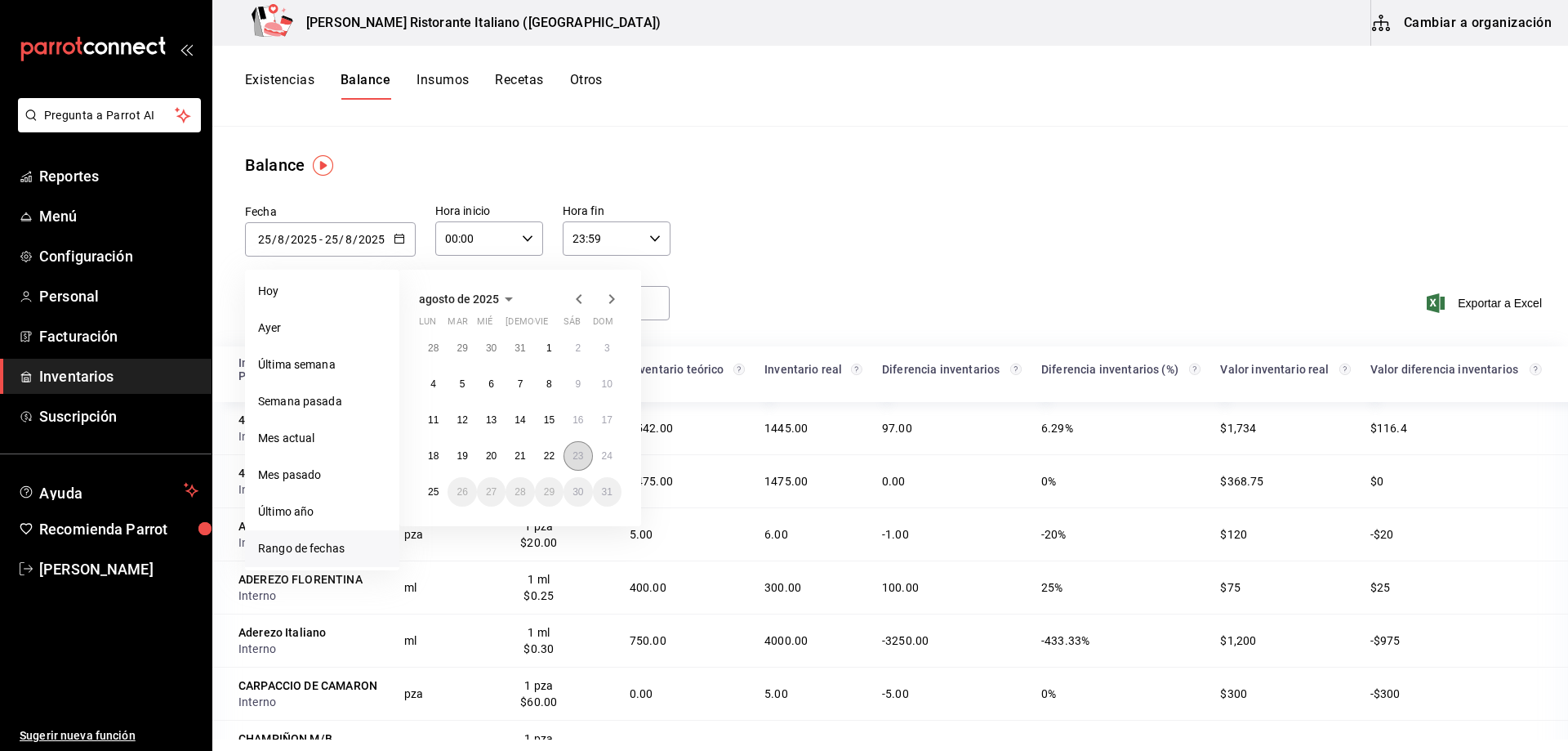
click at [578, 458] on abbr "23" at bounding box center [578, 456] width 11 height 12
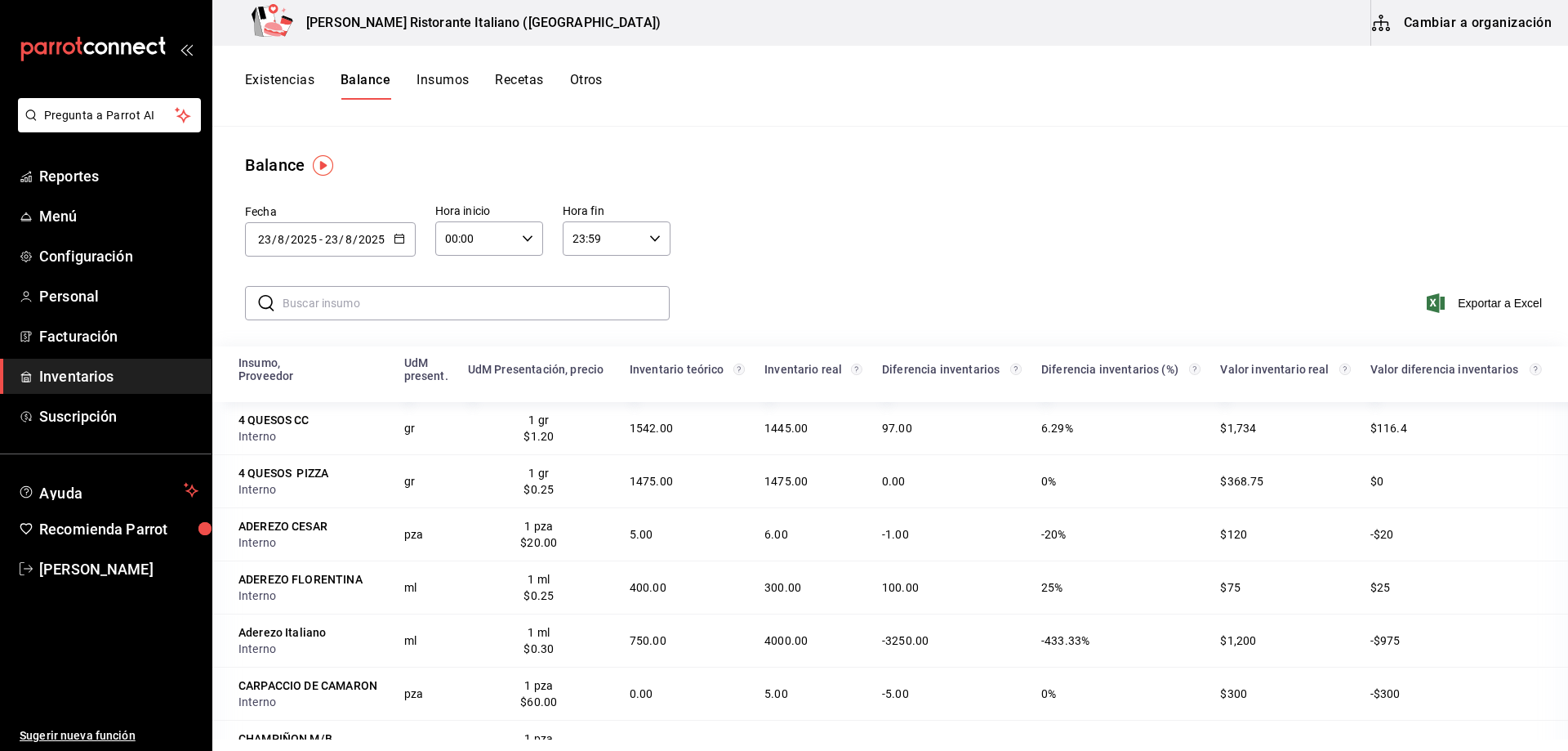
type input "[DATE]"
type input "23"
type input "[DATE]"
type input "23"
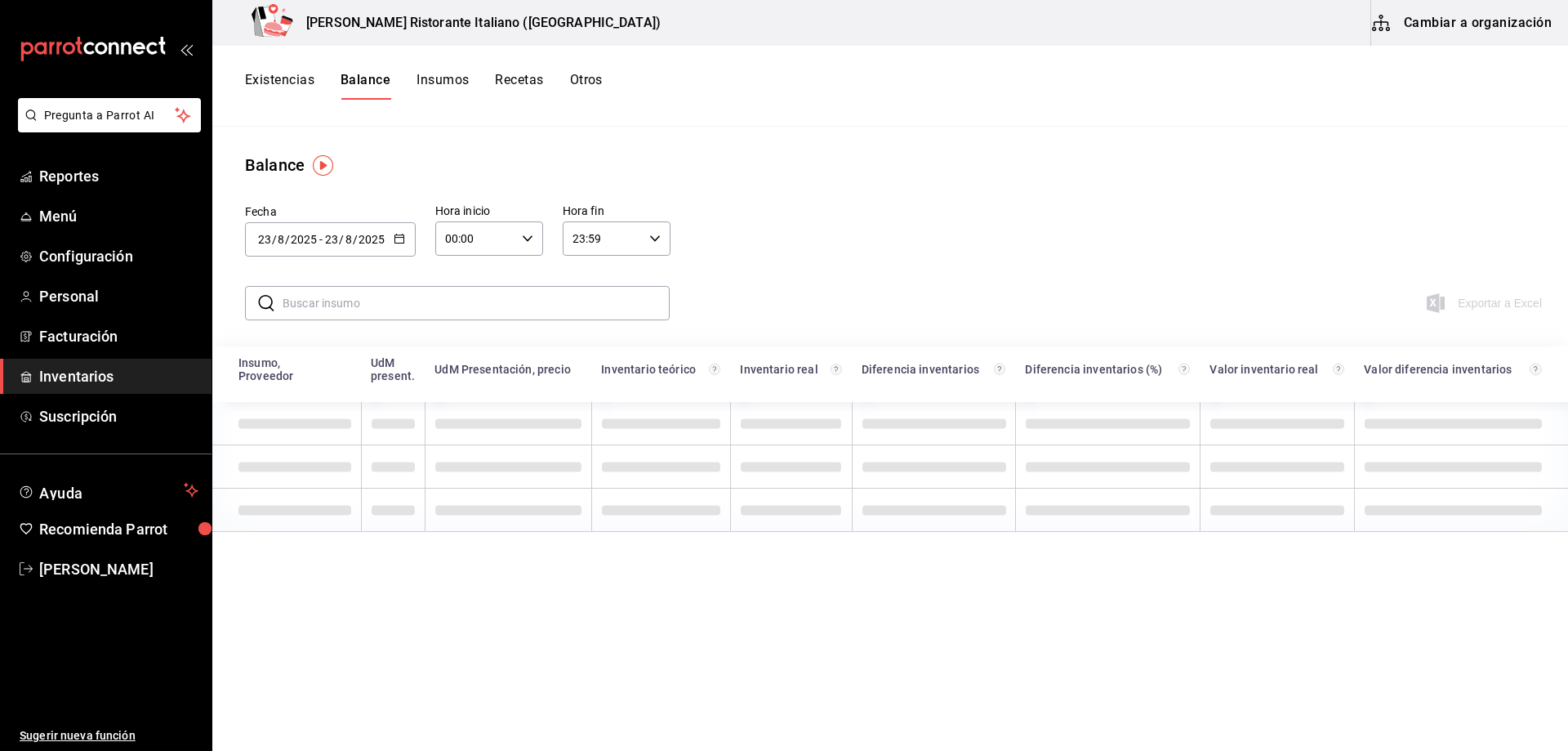
click at [536, 303] on input "text" at bounding box center [477, 302] width 387 height 33
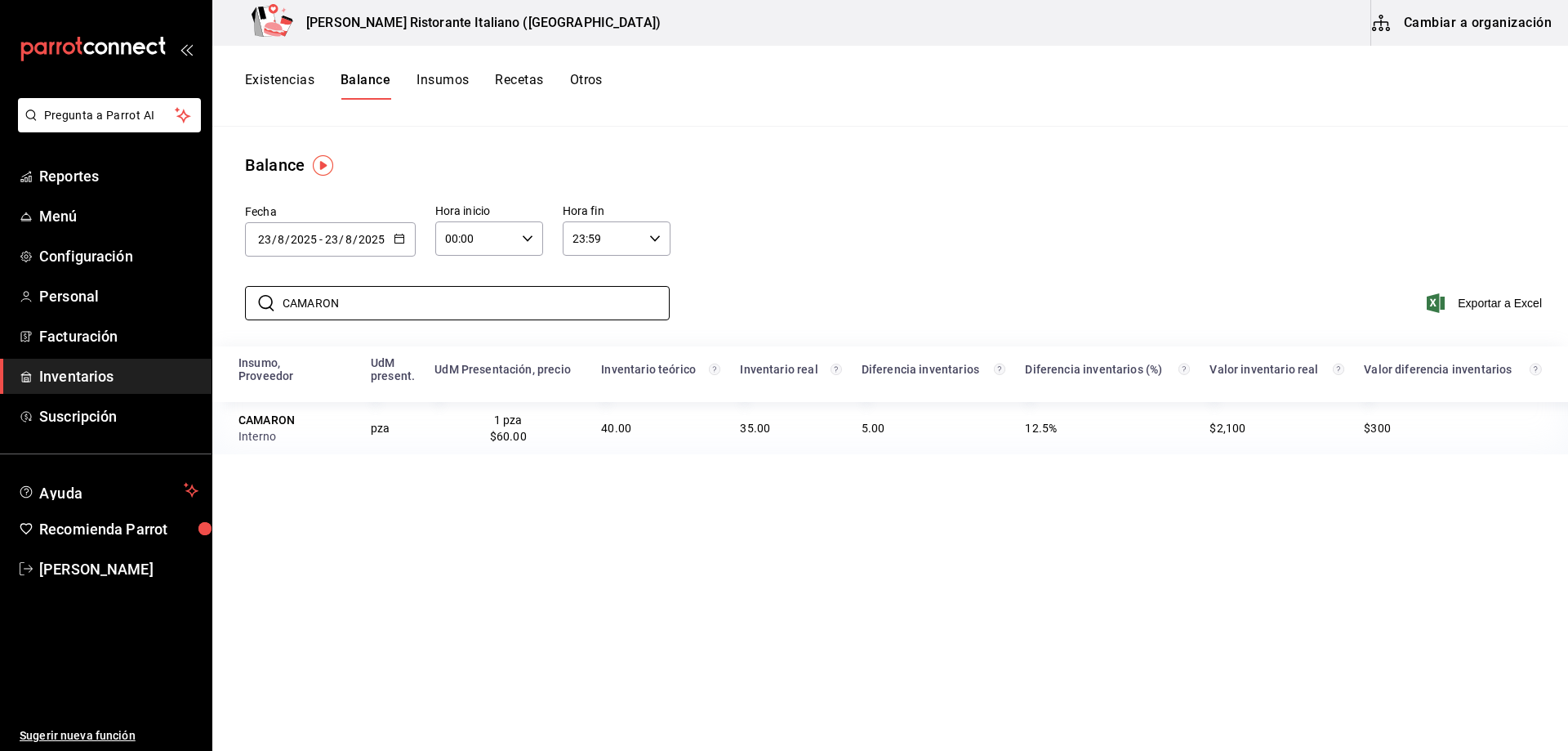
type input "CAMARON"
click at [794, 297] on div "​ CAMARON ​ Exportar a Excel" at bounding box center [888, 313] width 1363 height 67
click at [360, 613] on div "Insumo, Proveedor UdM present. UdM Presentación, precio Inventario teórico Inve…" at bounding box center [890, 653] width 1356 height 613
click at [399, 241] on icon "button" at bounding box center [400, 239] width 12 height 12
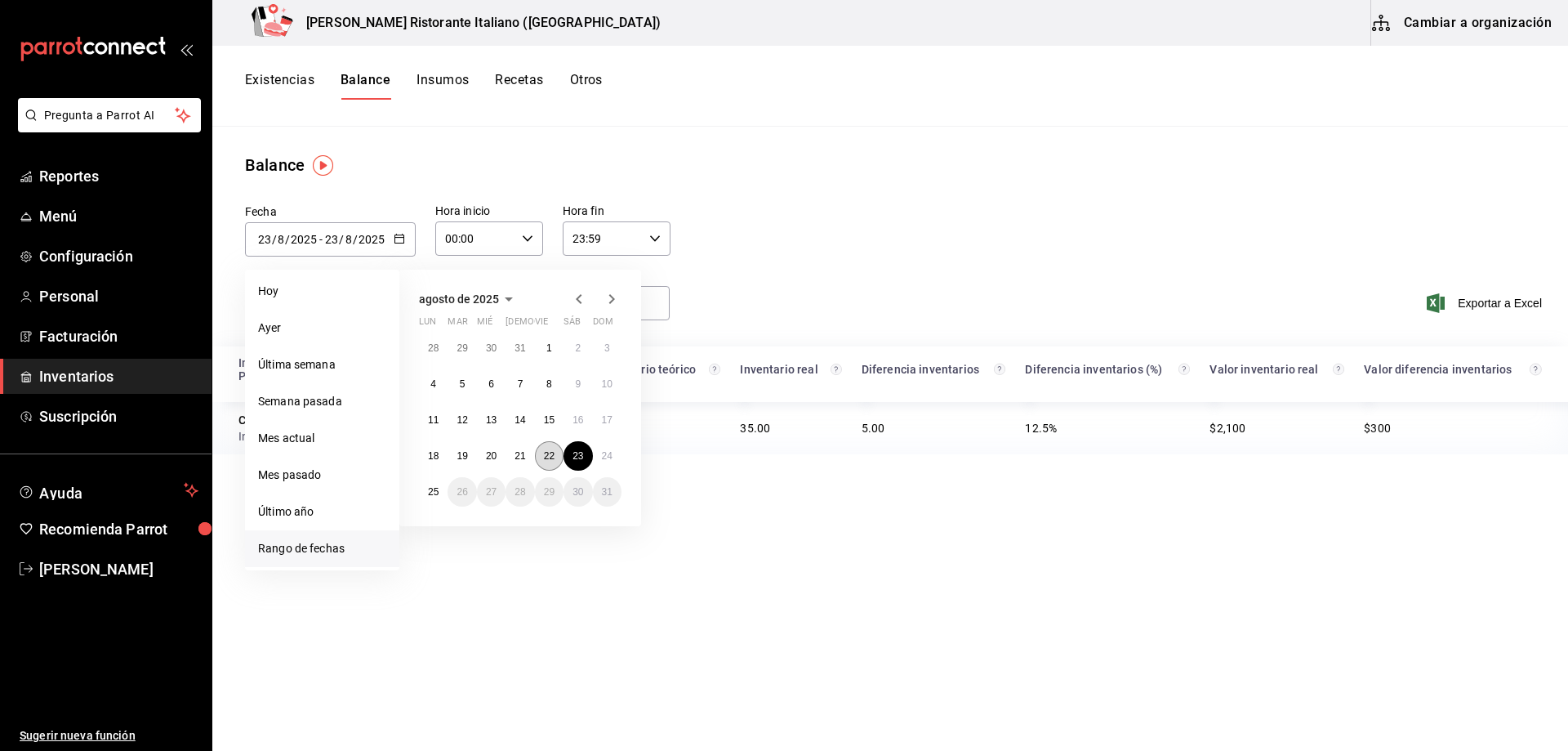
click at [547, 460] on abbr "22" at bounding box center [549, 456] width 11 height 12
type input "[DATE]"
type input "22"
type input "[DATE]"
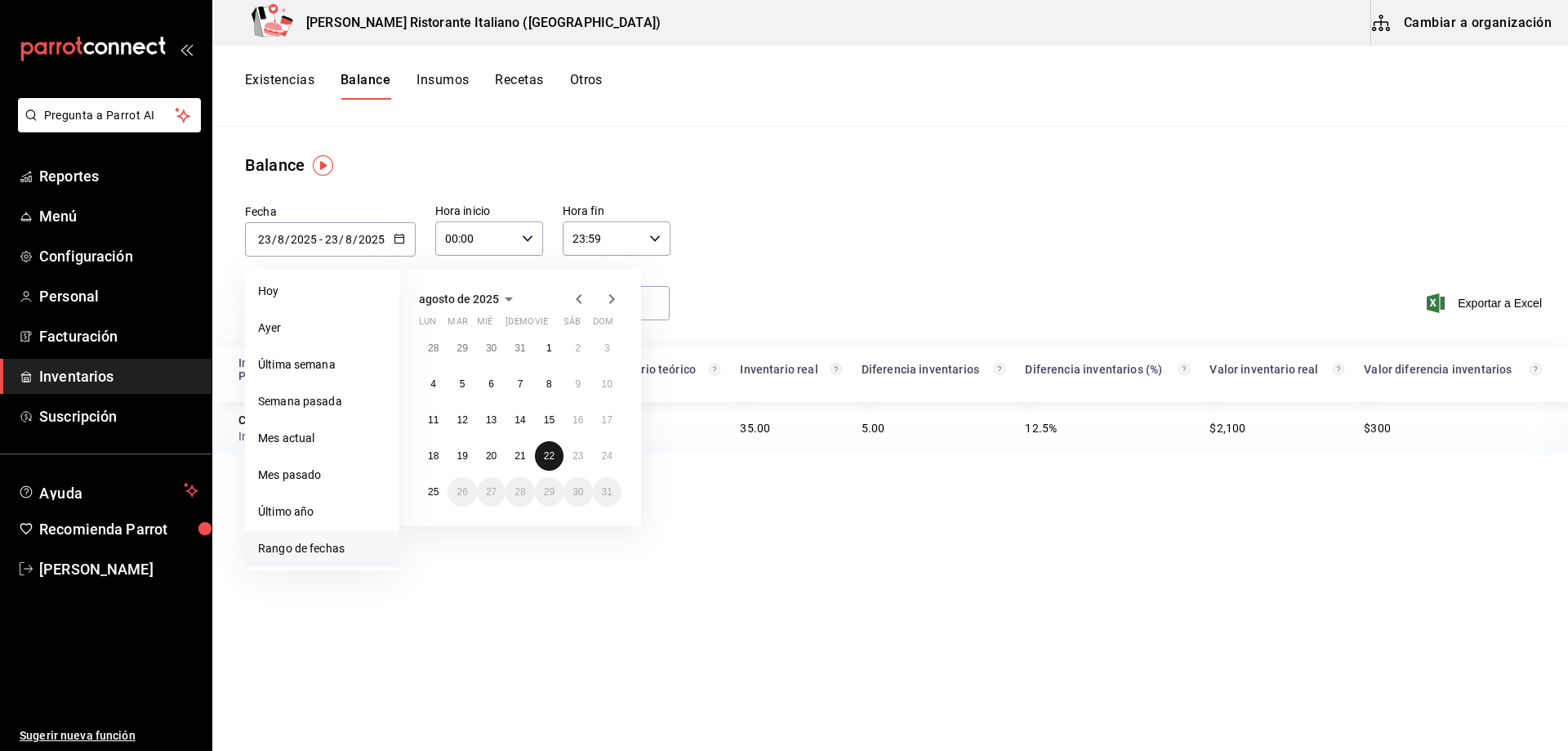
type input "22"
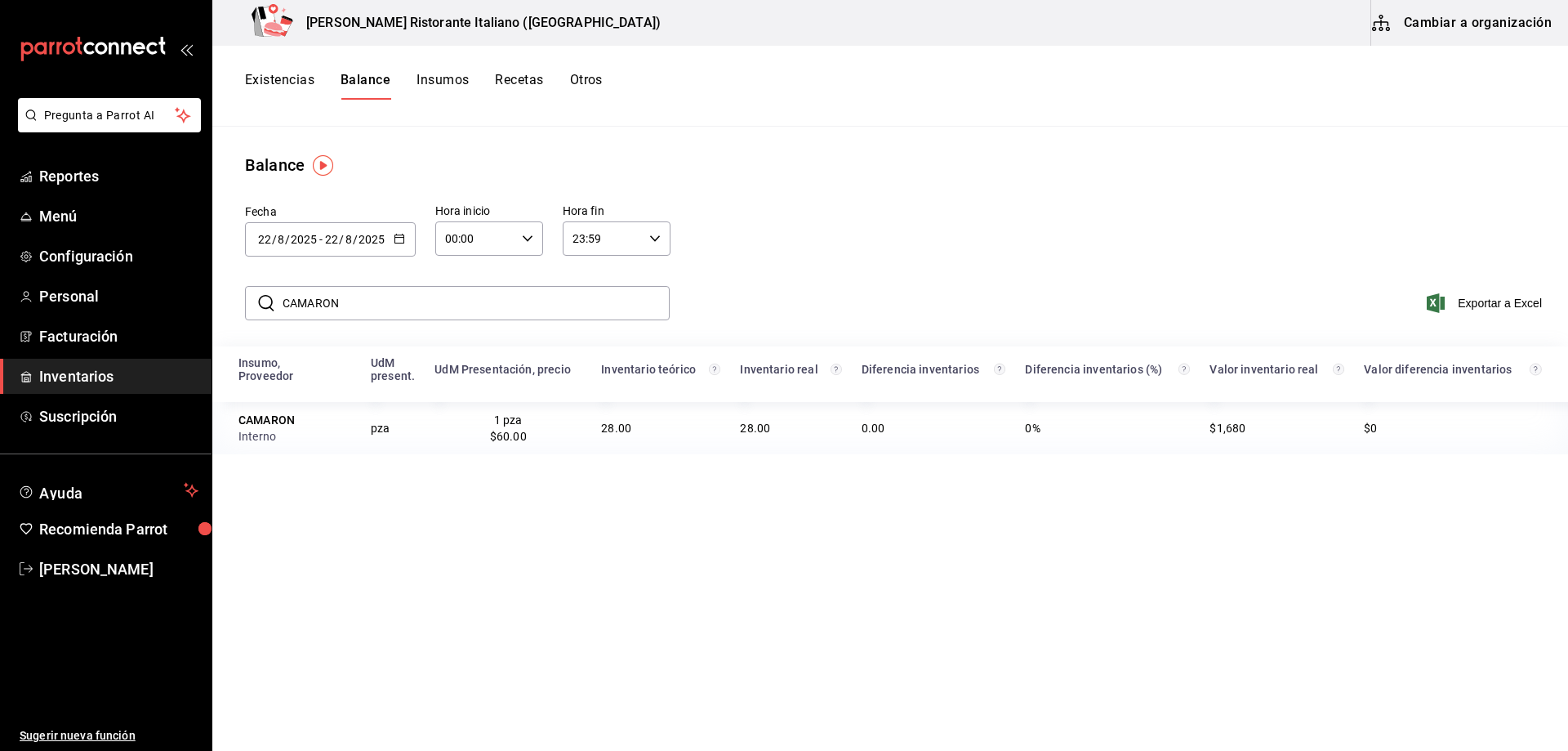
click at [525, 236] on icon "button" at bounding box center [528, 239] width 12 height 12
click at [458, 374] on span "23" at bounding box center [461, 372] width 28 height 13
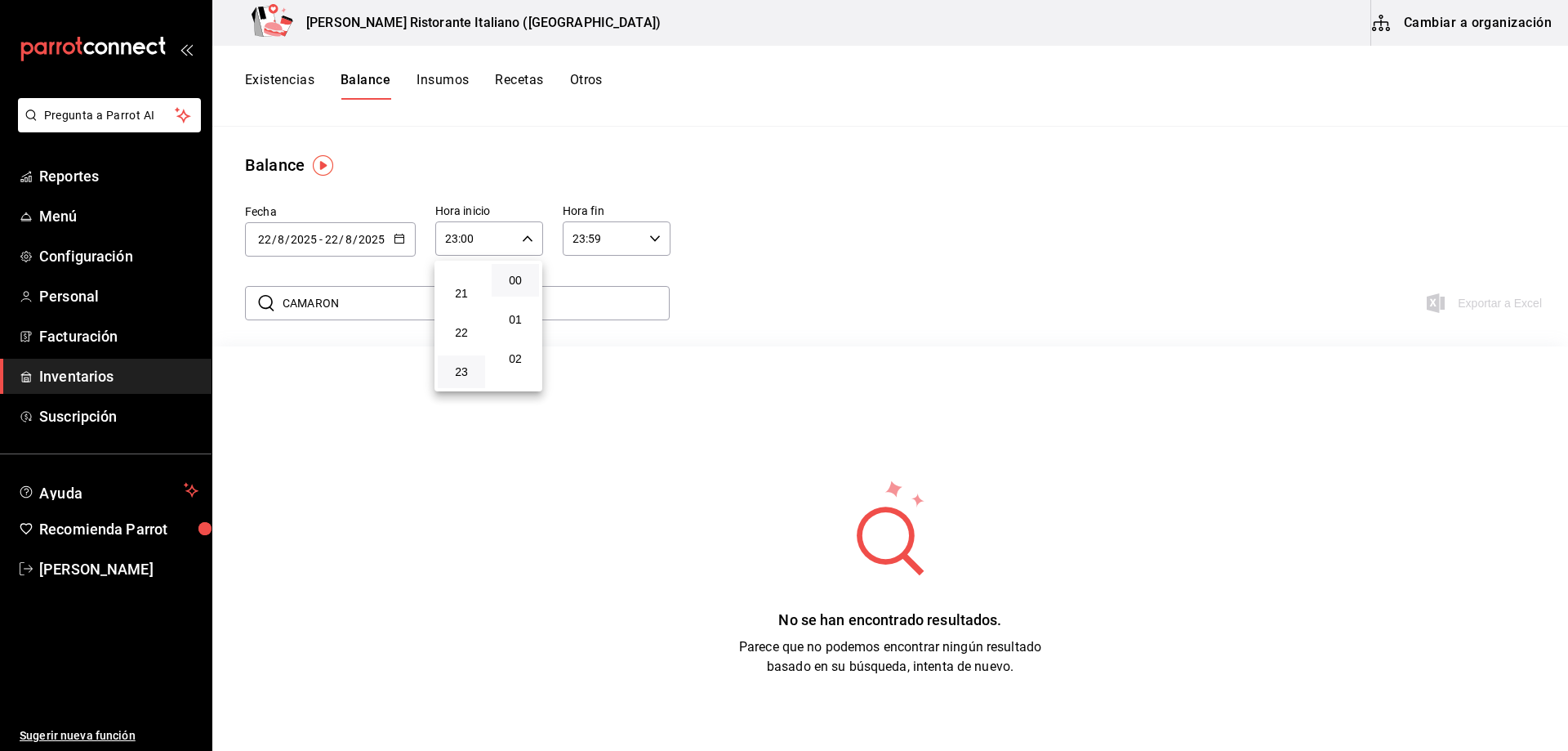
click at [544, 402] on div at bounding box center [784, 375] width 1568 height 751
click at [396, 240] on icon "button" at bounding box center [400, 239] width 12 height 12
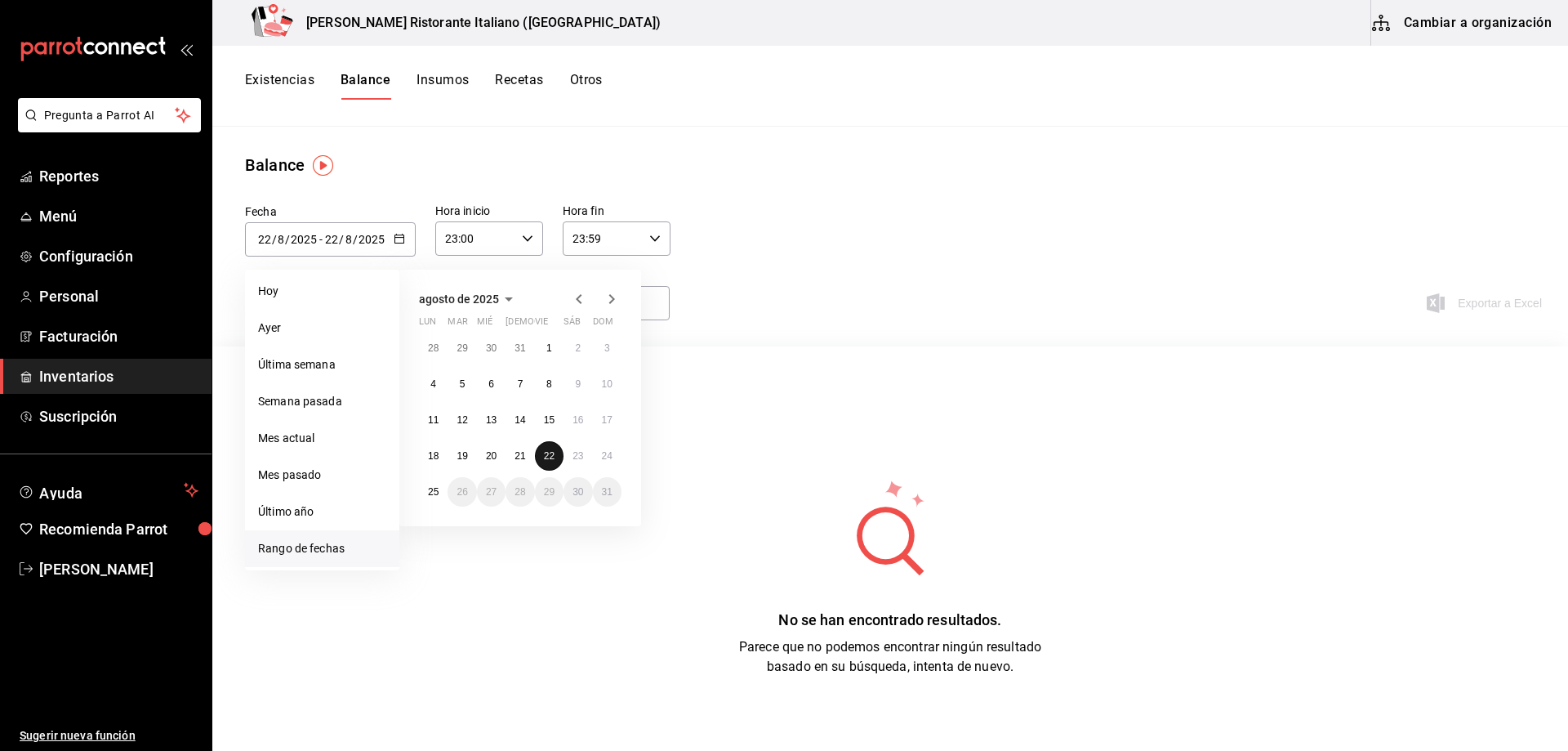
click at [547, 453] on abbr "22" at bounding box center [549, 456] width 11 height 12
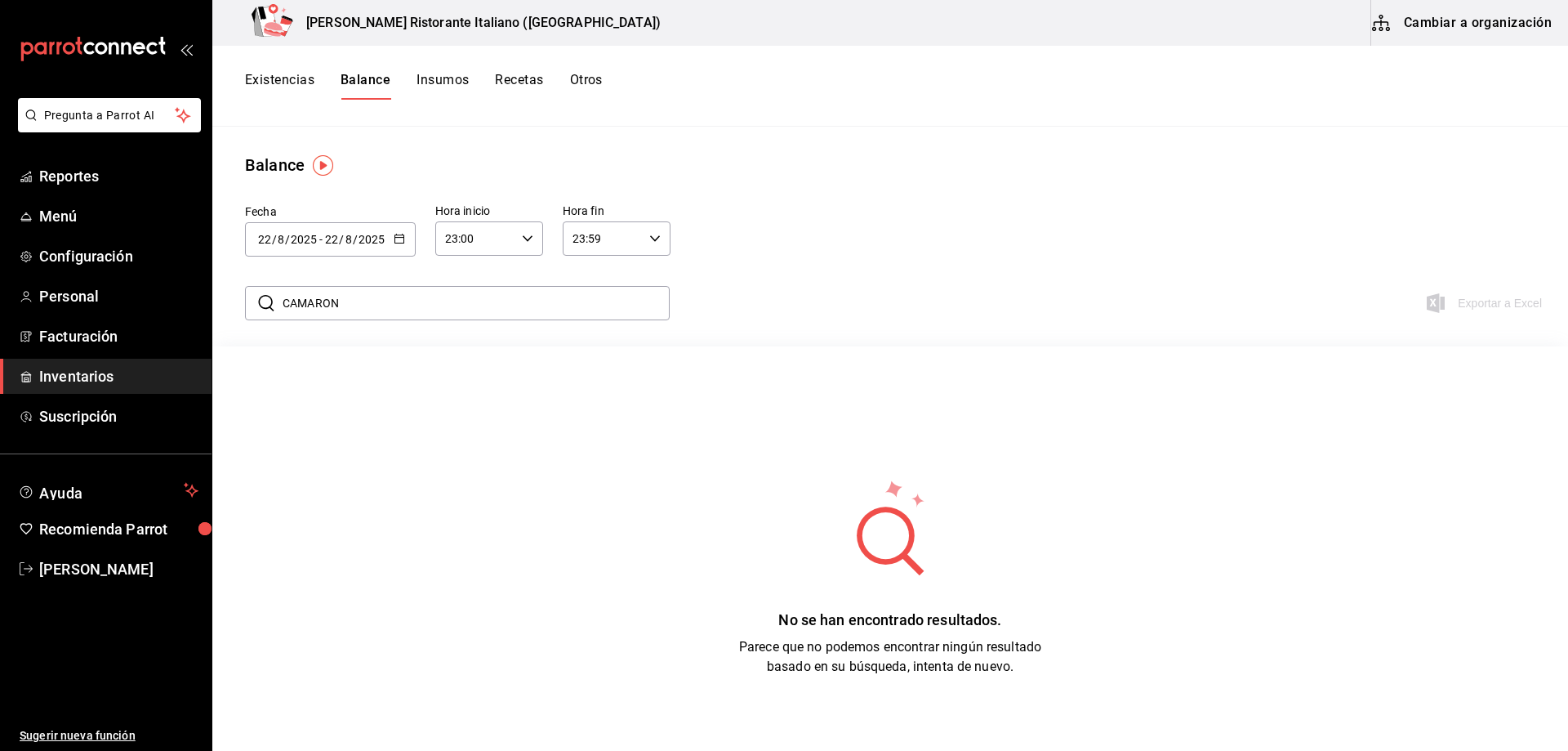
click at [524, 235] on icon "button" at bounding box center [528, 239] width 12 height 12
click at [470, 331] on span "22" at bounding box center [461, 332] width 28 height 13
click at [470, 296] on span "21" at bounding box center [461, 293] width 28 height 13
type input "21:00"
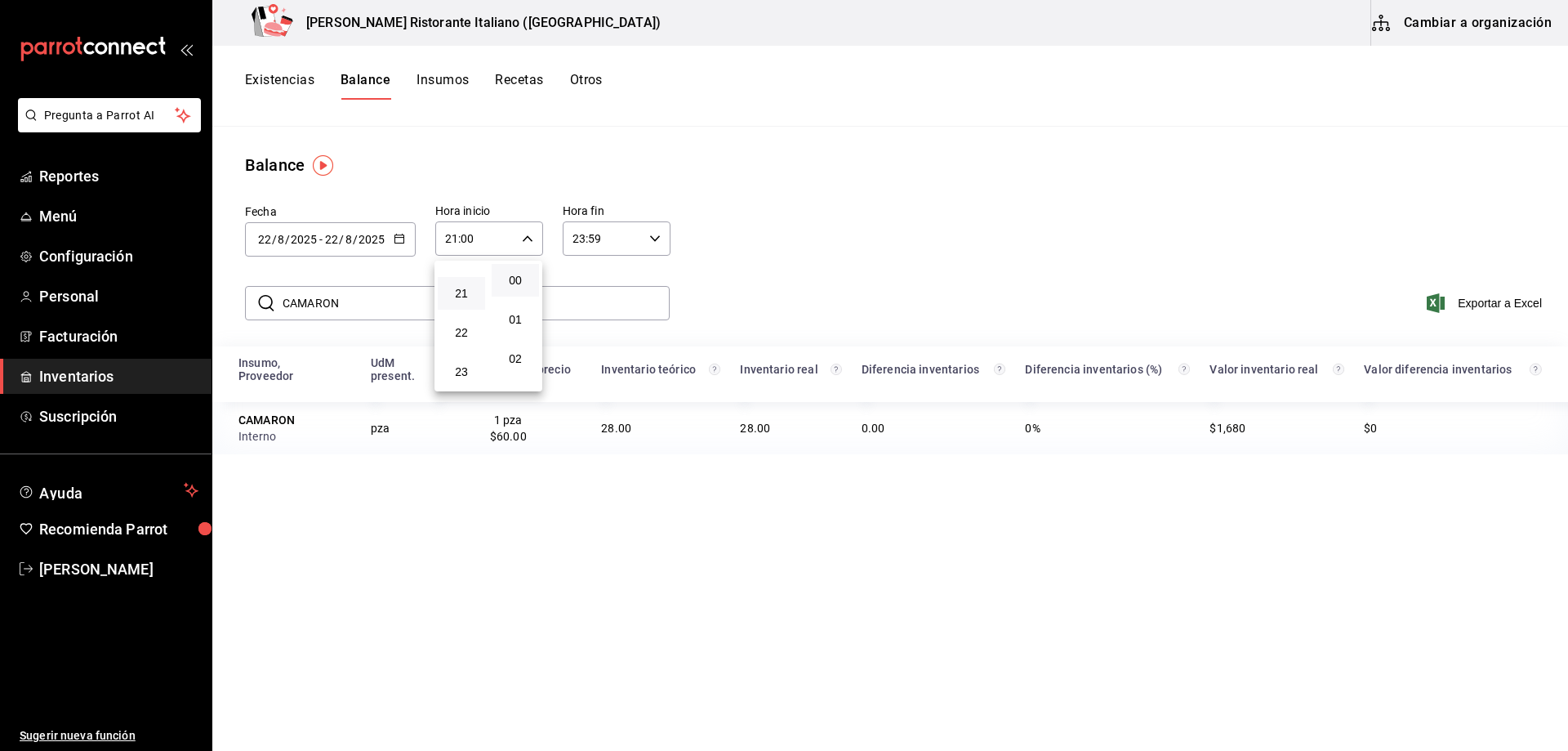
click at [779, 295] on div at bounding box center [784, 375] width 1568 height 751
click at [837, 631] on div "Insumo, Proveedor UdM present. UdM Presentación, precio Inventario teórico Inve…" at bounding box center [890, 653] width 1356 height 613
click at [399, 236] on icon "button" at bounding box center [400, 239] width 12 height 12
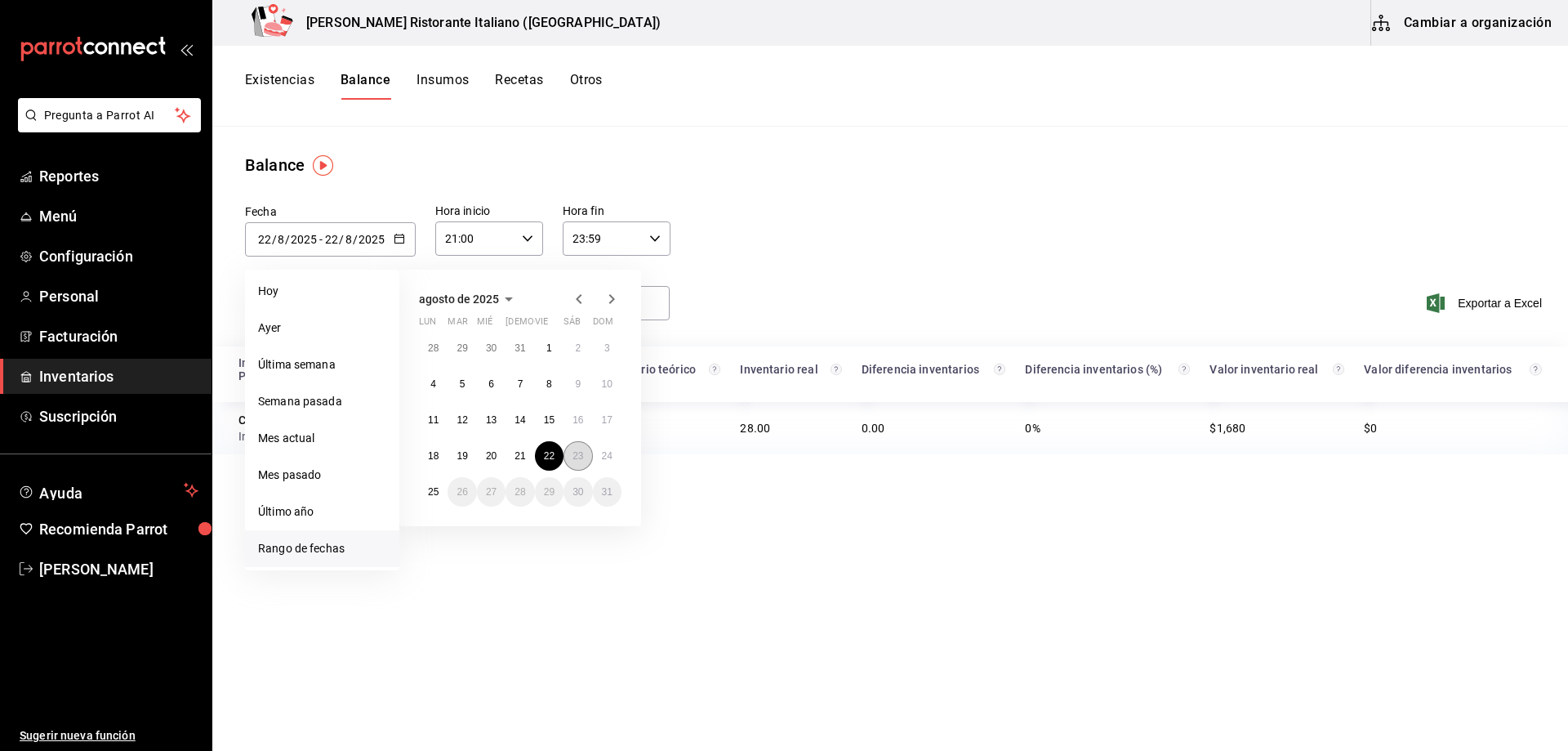
click at [577, 452] on abbr "23" at bounding box center [578, 456] width 11 height 12
type input "[DATE]"
type input "23"
type input "[DATE]"
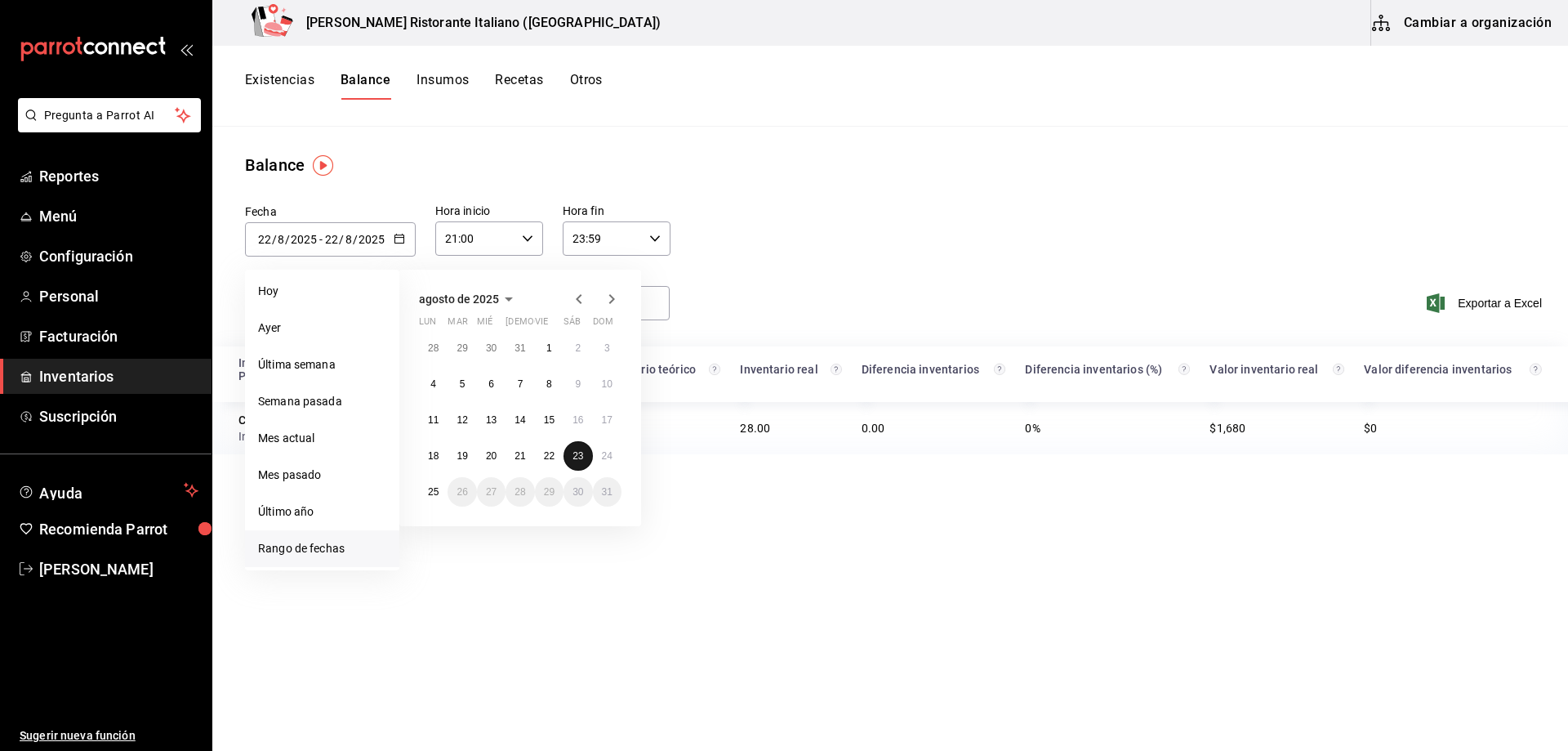
type input "23"
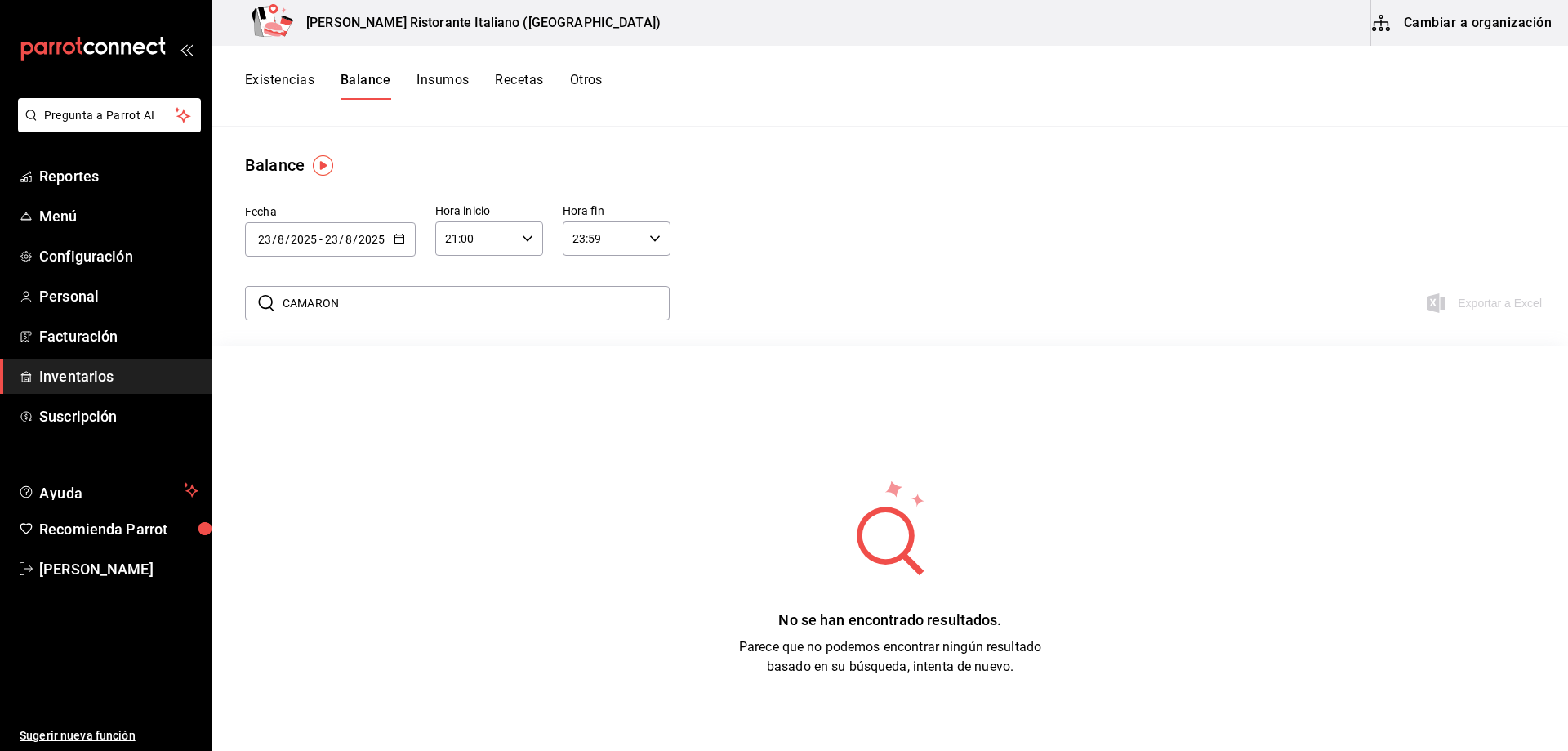
click at [528, 241] on icon "button" at bounding box center [528, 239] width 12 height 12
click at [466, 276] on span "08" at bounding box center [461, 274] width 28 height 13
type input "08:00"
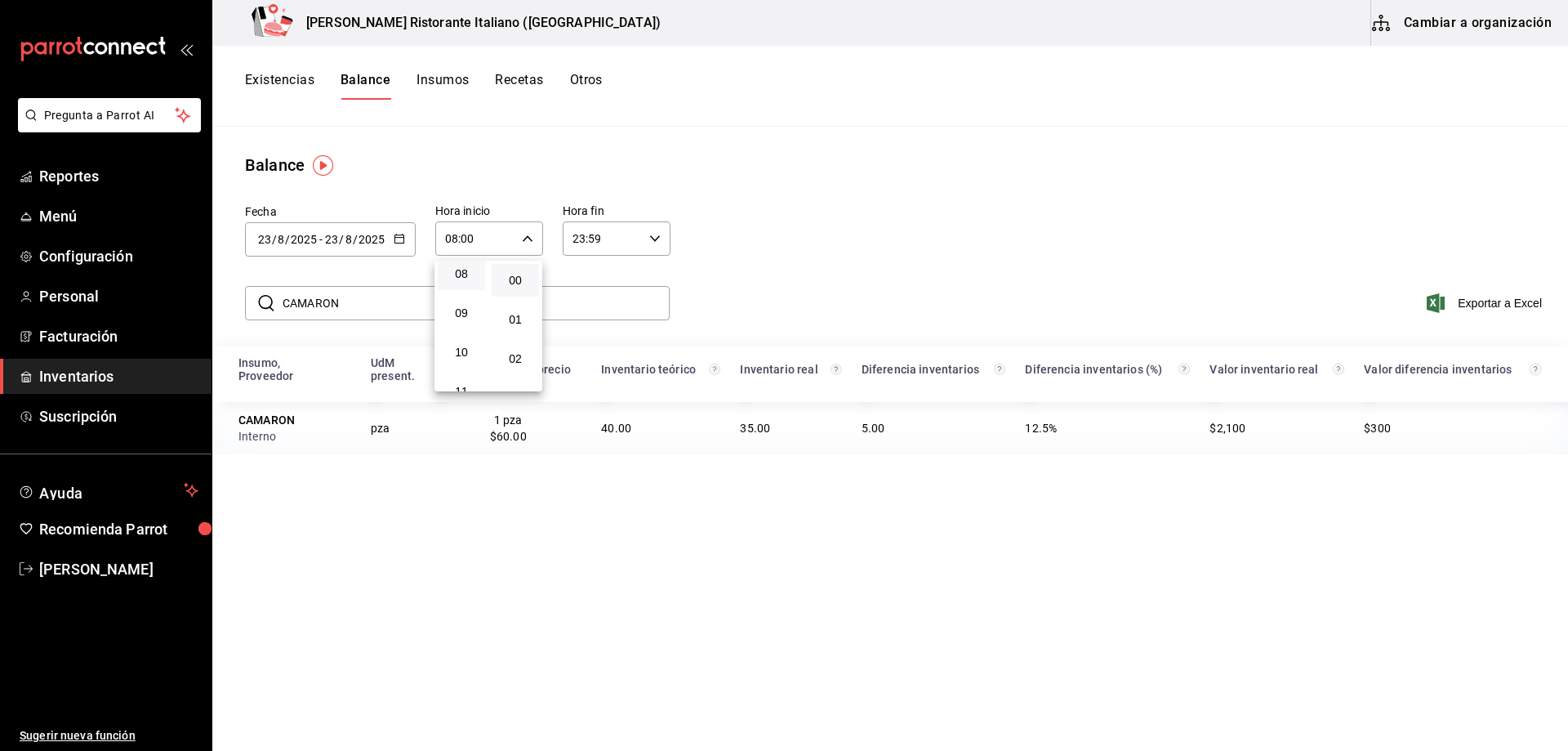
click at [863, 270] on div at bounding box center [784, 375] width 1568 height 751
click at [651, 233] on icon "button" at bounding box center [655, 239] width 12 height 12
click at [586, 270] on span "08" at bounding box center [589, 274] width 28 height 13
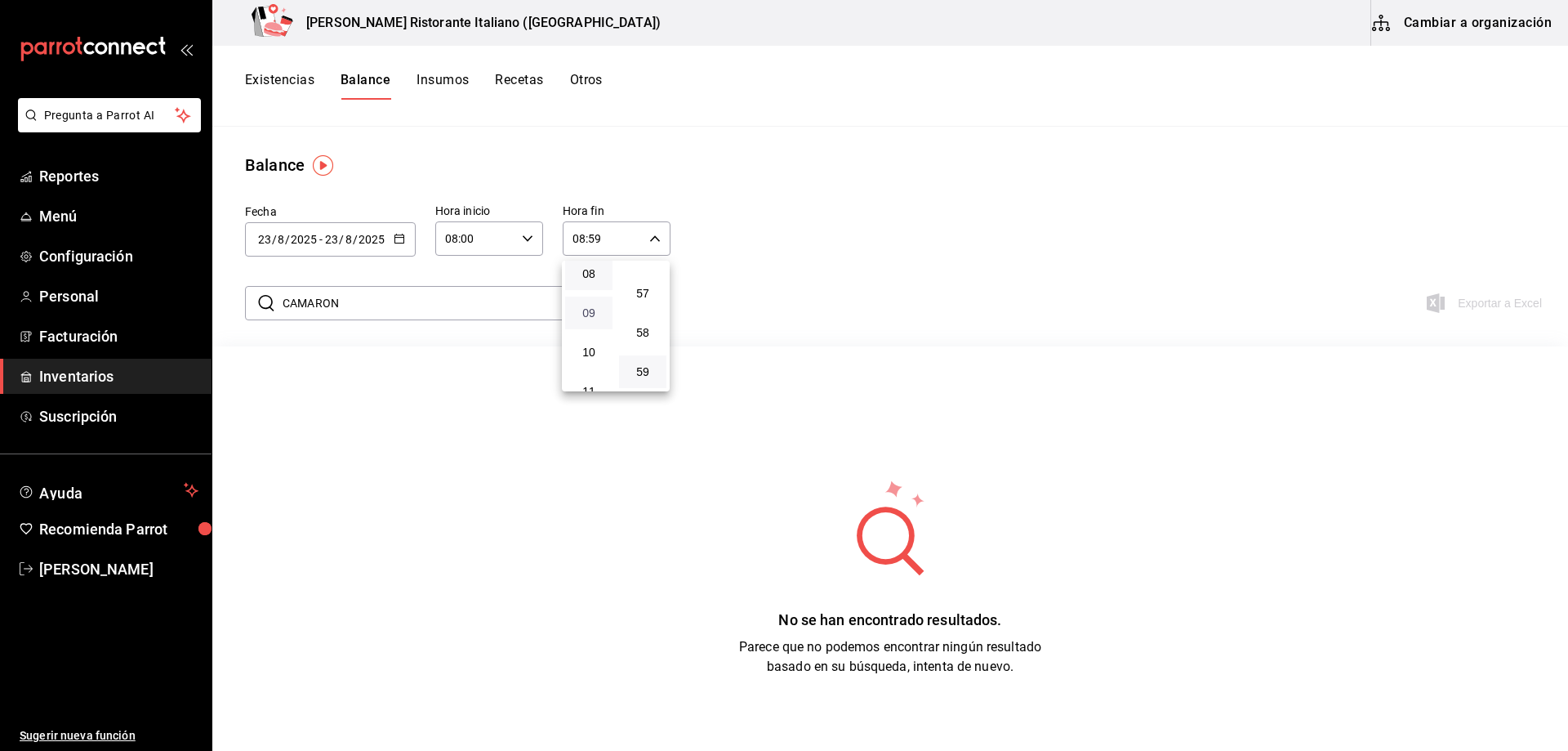
click at [584, 311] on span "09" at bounding box center [589, 313] width 28 height 13
click at [583, 355] on span "10" at bounding box center [589, 353] width 28 height 13
click at [587, 288] on button "00" at bounding box center [589, 280] width 48 height 33
click at [587, 319] on span "01" at bounding box center [589, 320] width 28 height 13
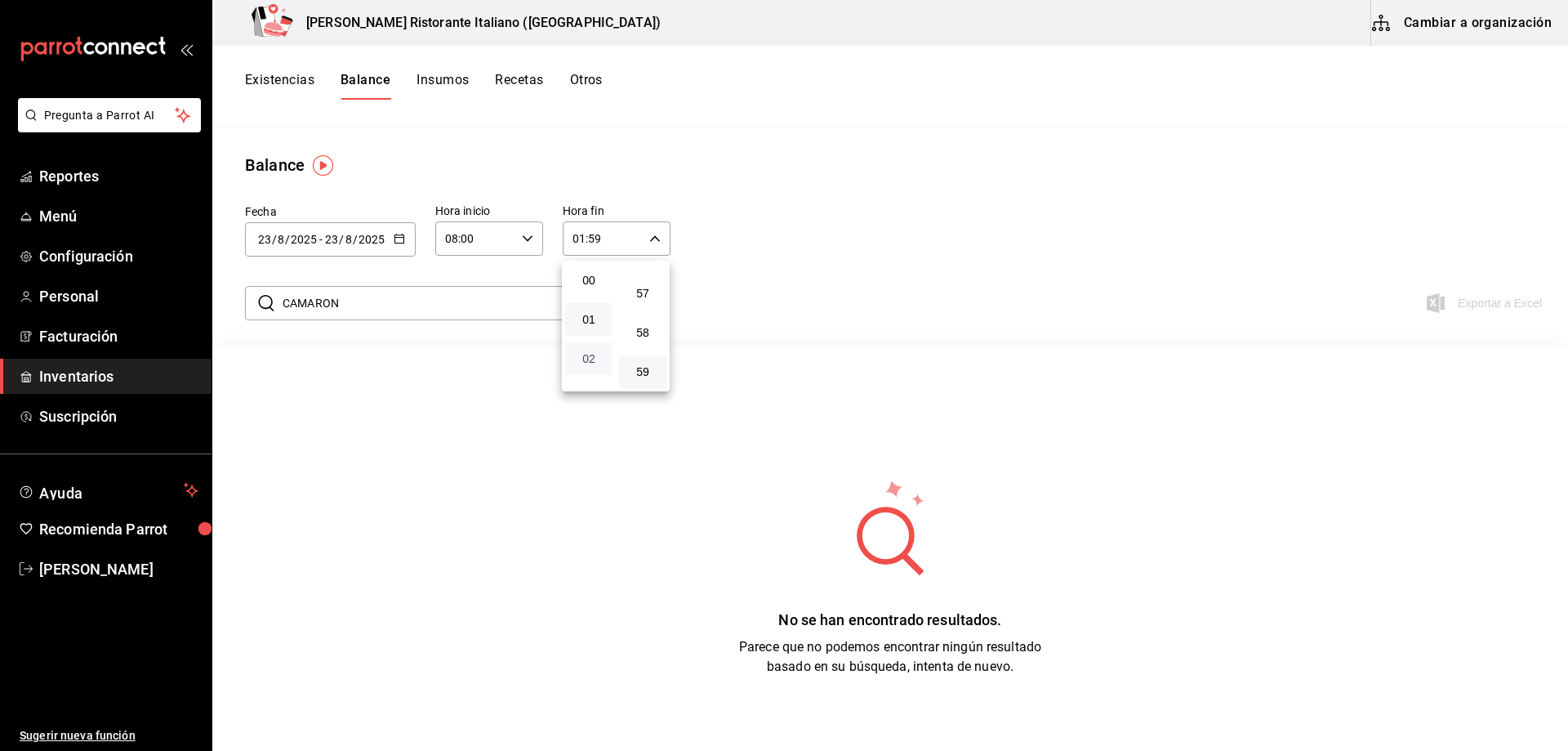
click at [584, 357] on span "02" at bounding box center [589, 359] width 28 height 13
click at [588, 312] on span "05" at bounding box center [589, 313] width 28 height 13
click at [587, 351] on span "06" at bounding box center [589, 353] width 28 height 13
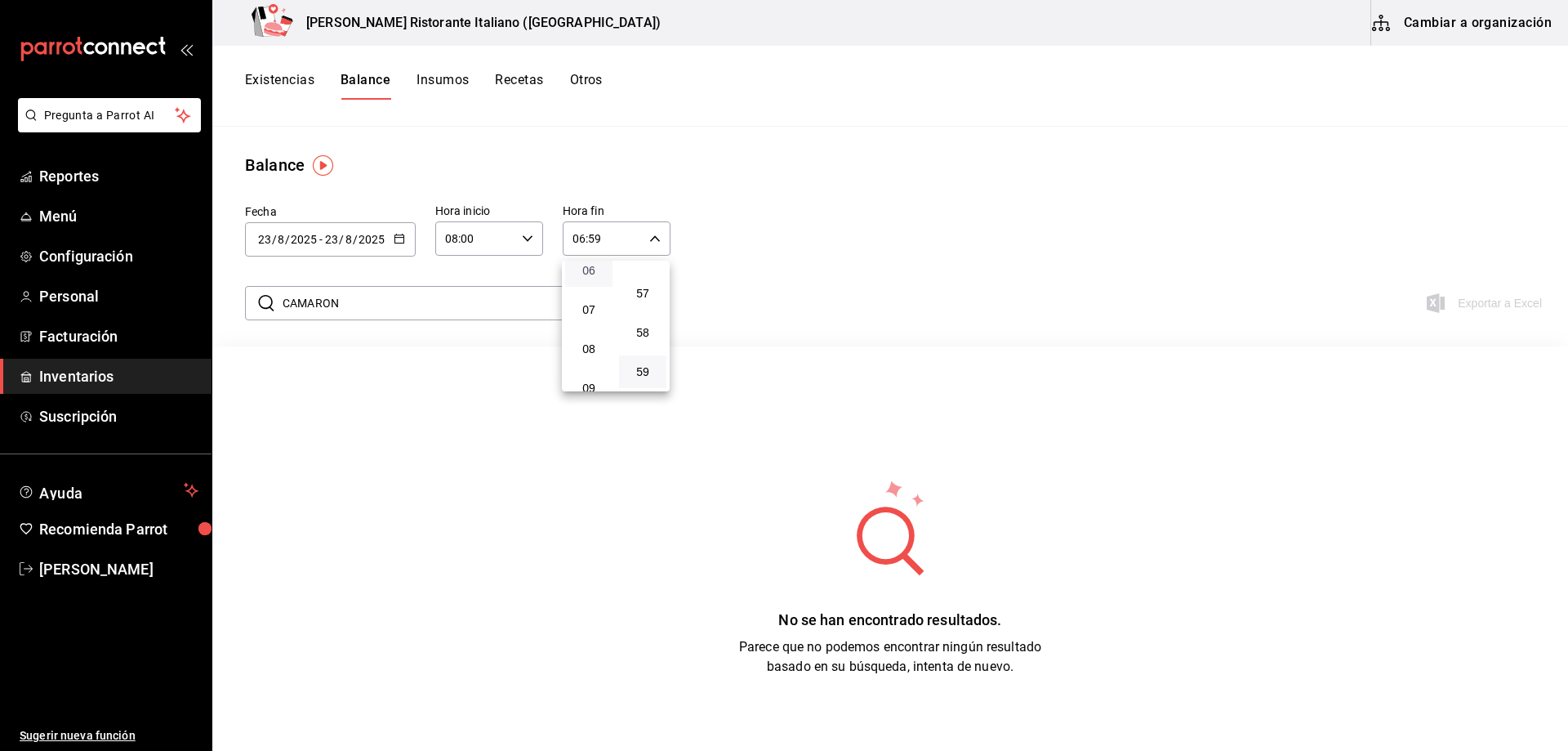
click at [587, 351] on span "08" at bounding box center [589, 349] width 28 height 13
click at [593, 348] on span "12" at bounding box center [589, 343] width 28 height 13
type input "12:59"
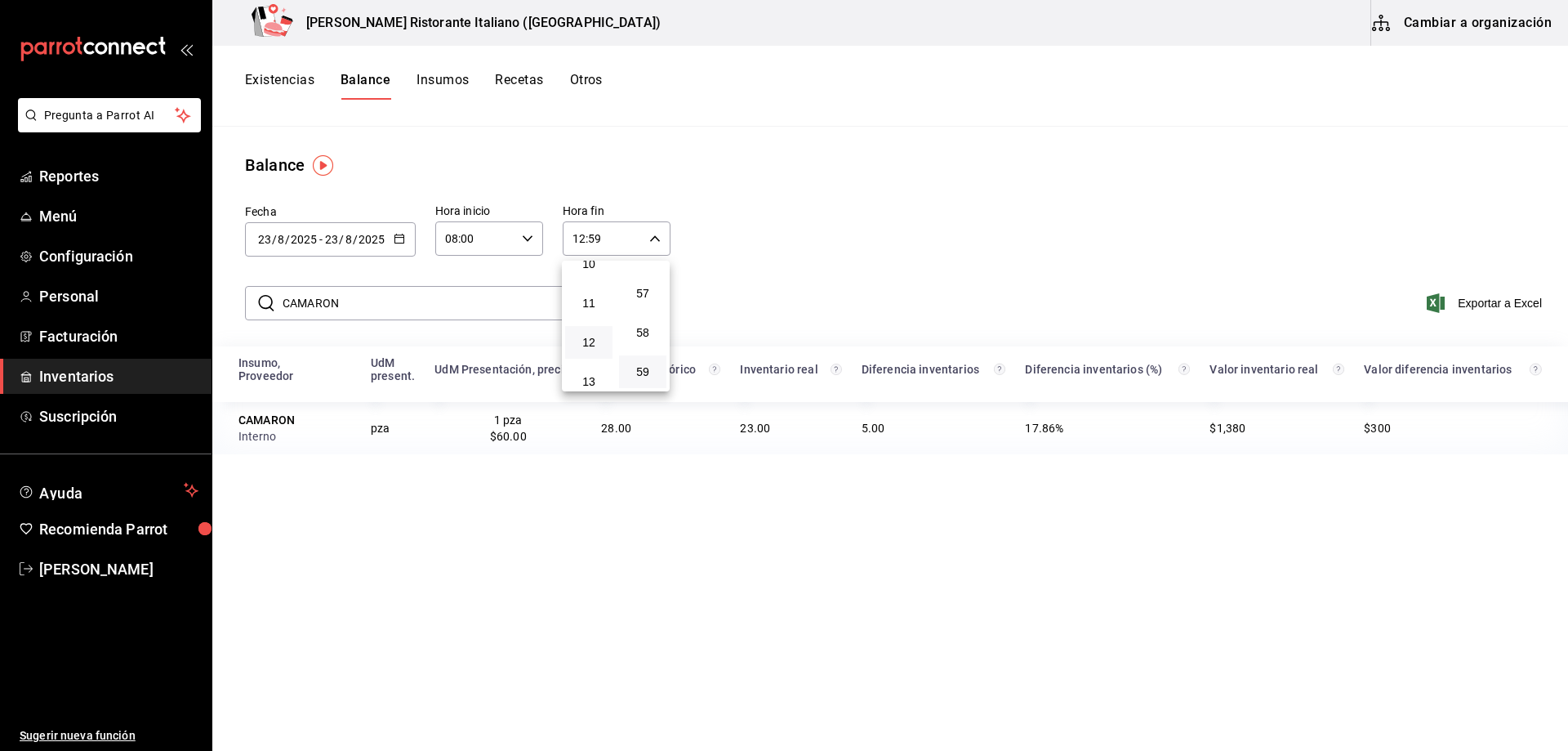
click at [727, 288] on div at bounding box center [784, 375] width 1568 height 751
click at [1118, 545] on div "Insumo, Proveedor UdM present. UdM Presentación, precio Inventario teórico Inve…" at bounding box center [890, 653] width 1356 height 613
click at [77, 379] on span "Inventarios" at bounding box center [119, 376] width 159 height 22
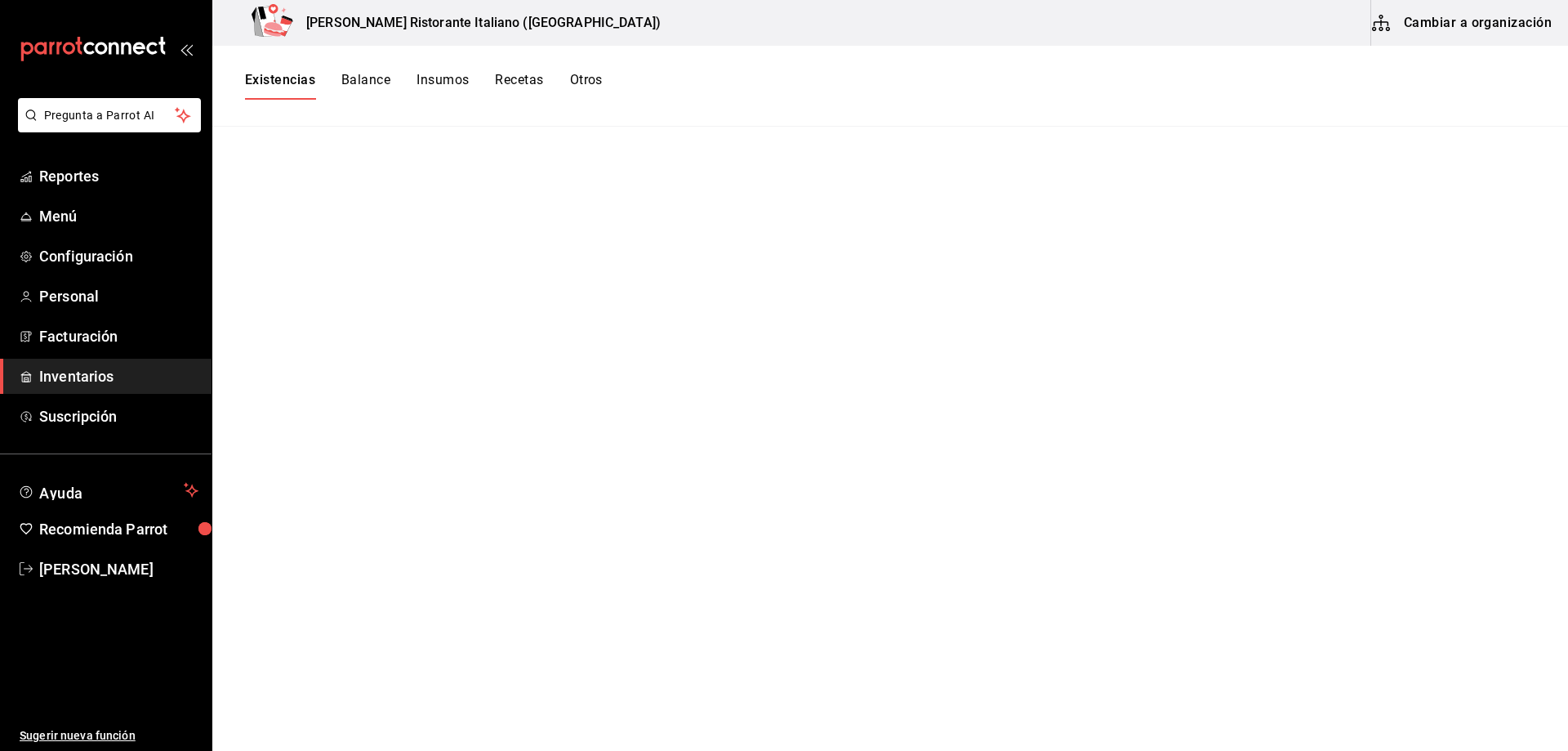
click at [353, 81] on button "Balance" at bounding box center [366, 85] width 49 height 28
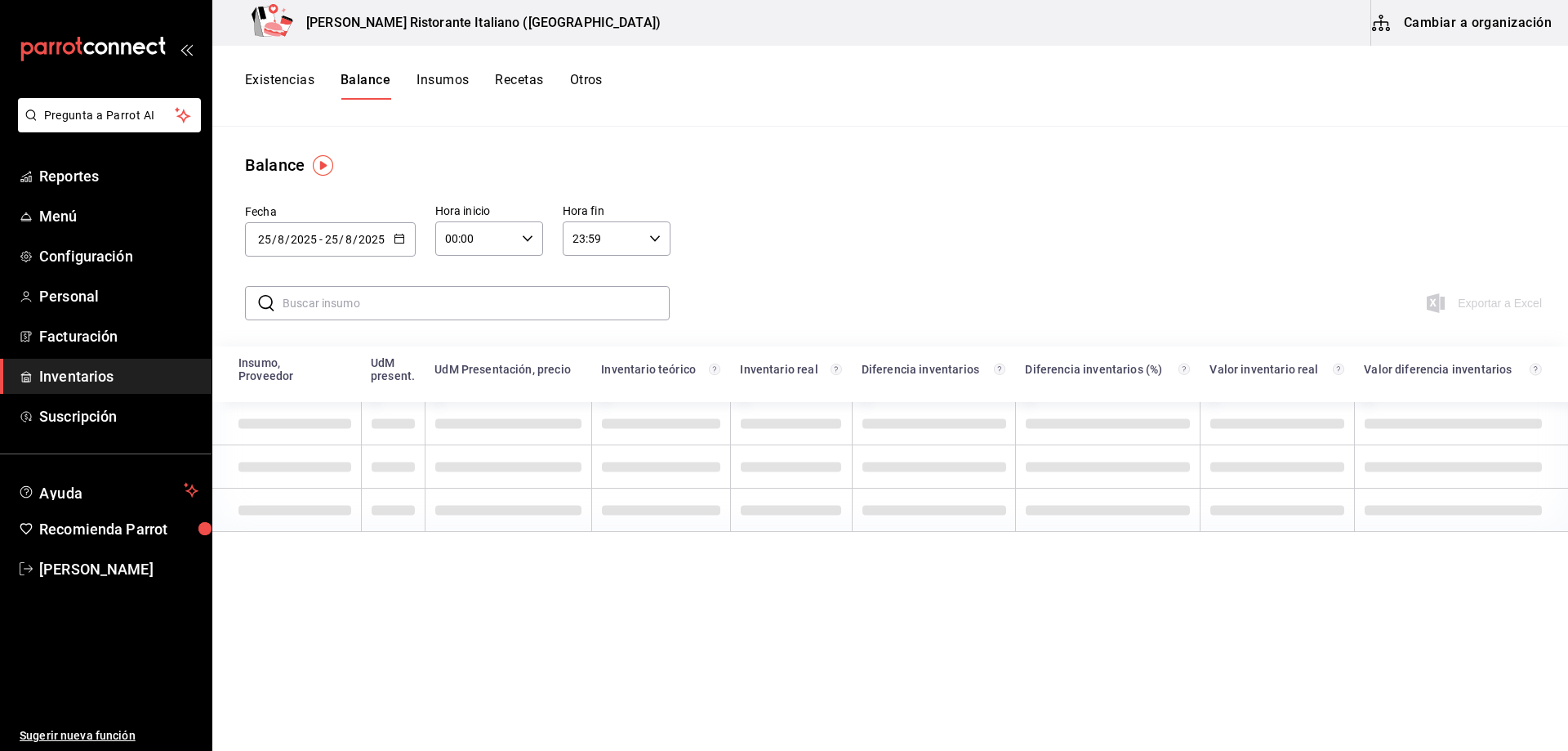
click at [303, 82] on button "Existencias" at bounding box center [280, 85] width 69 height 28
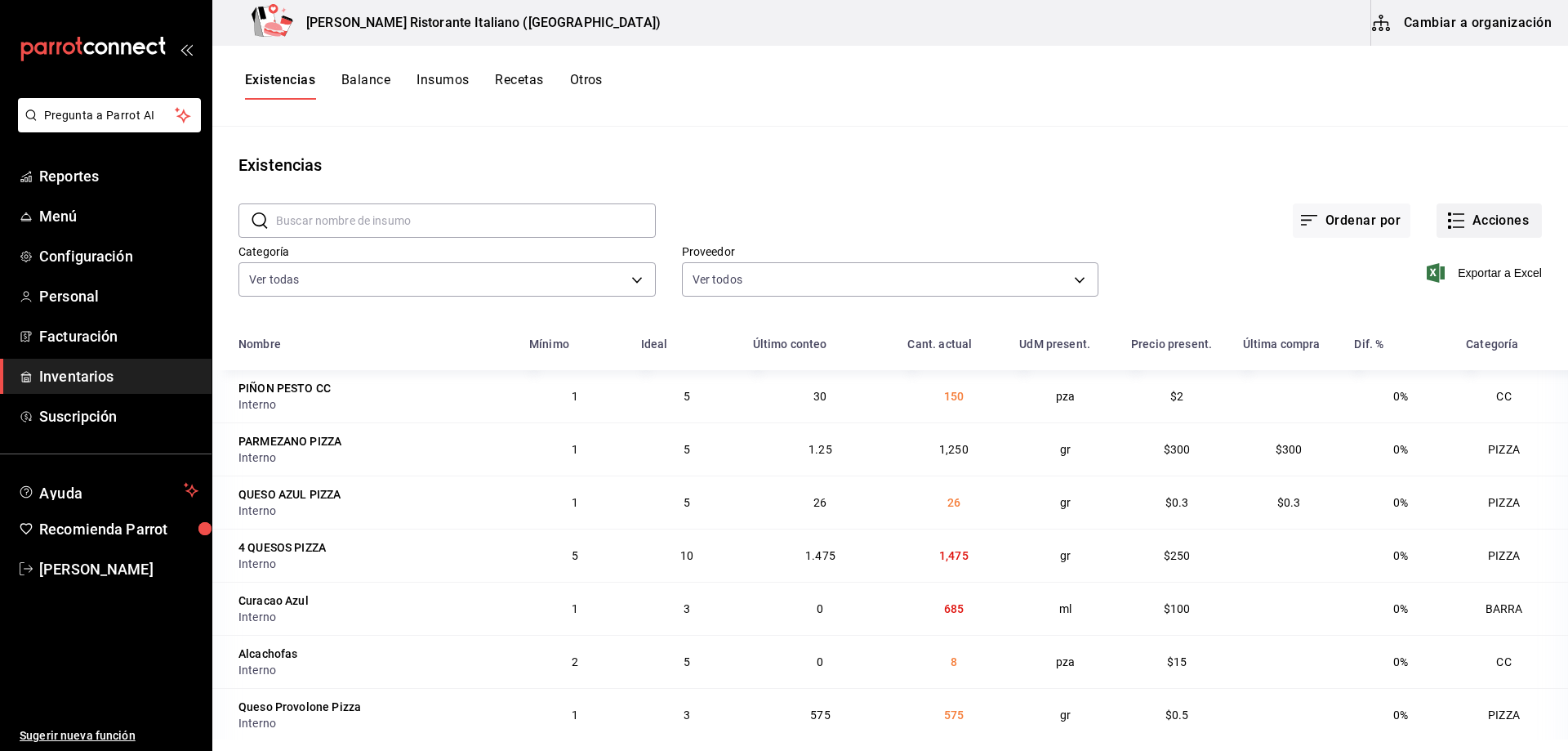
click at [1449, 219] on rect "button" at bounding box center [1450, 221] width 3 height 3
click at [1414, 309] on span "Compra" at bounding box center [1474, 309] width 137 height 18
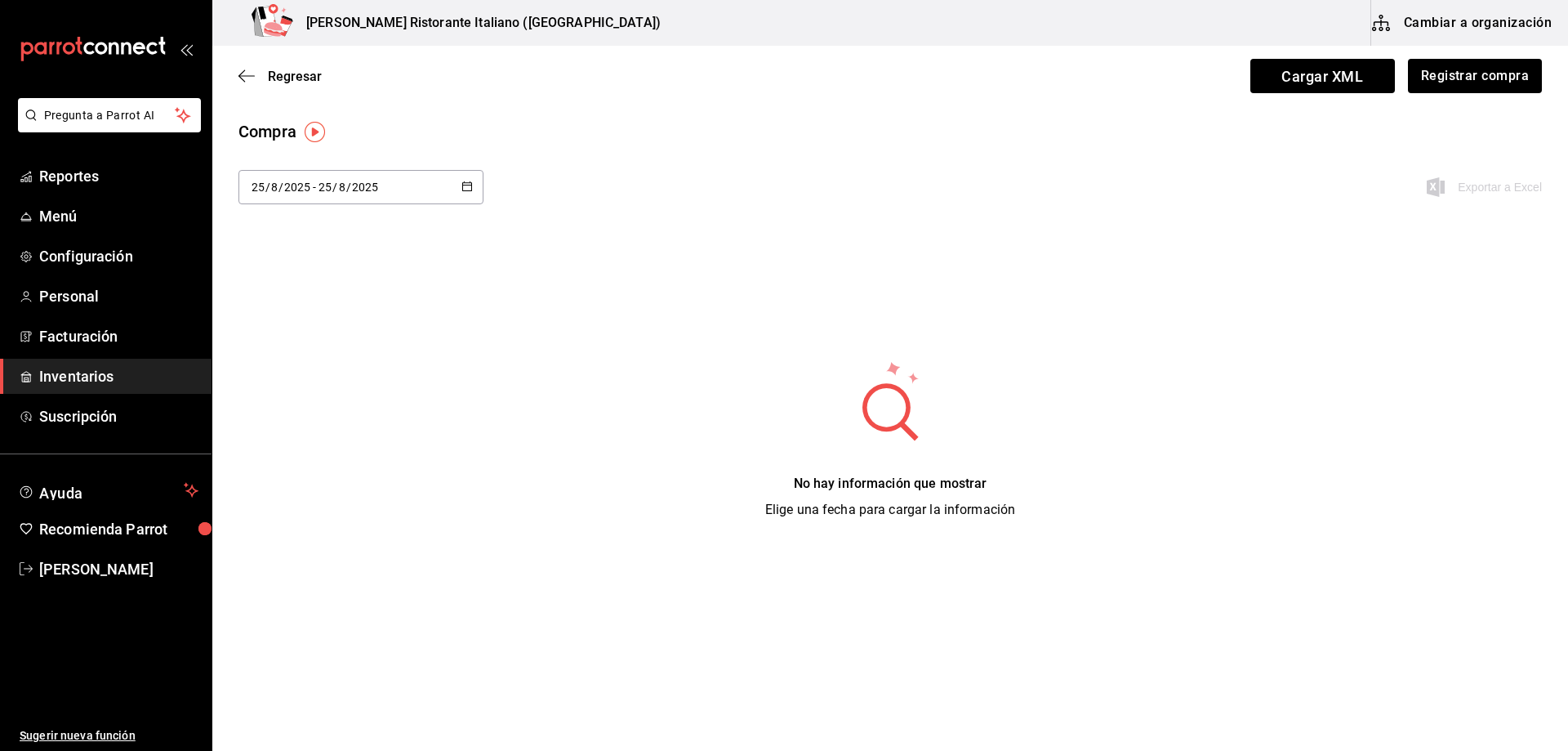
click at [468, 186] on icon "button" at bounding box center [468, 186] width 12 height 12
click at [341, 493] on li "Rango de fechas" at bounding box center [316, 496] width 154 height 37
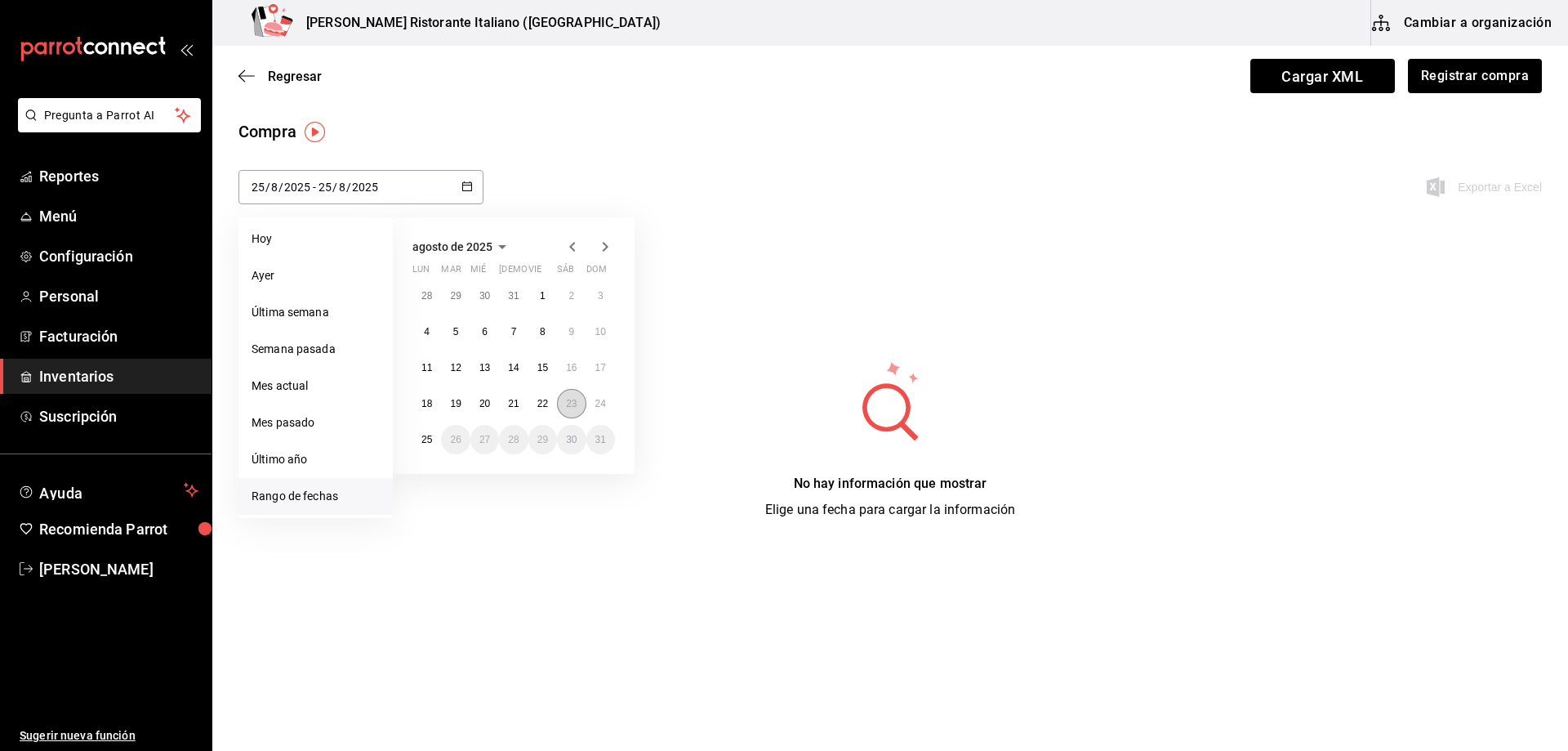
click at [576, 397] on button "23" at bounding box center [571, 403] width 28 height 29
click at [597, 400] on abbr "24" at bounding box center [600, 403] width 11 height 12
type input "[DATE]"
type input "23"
type input "[DATE]"
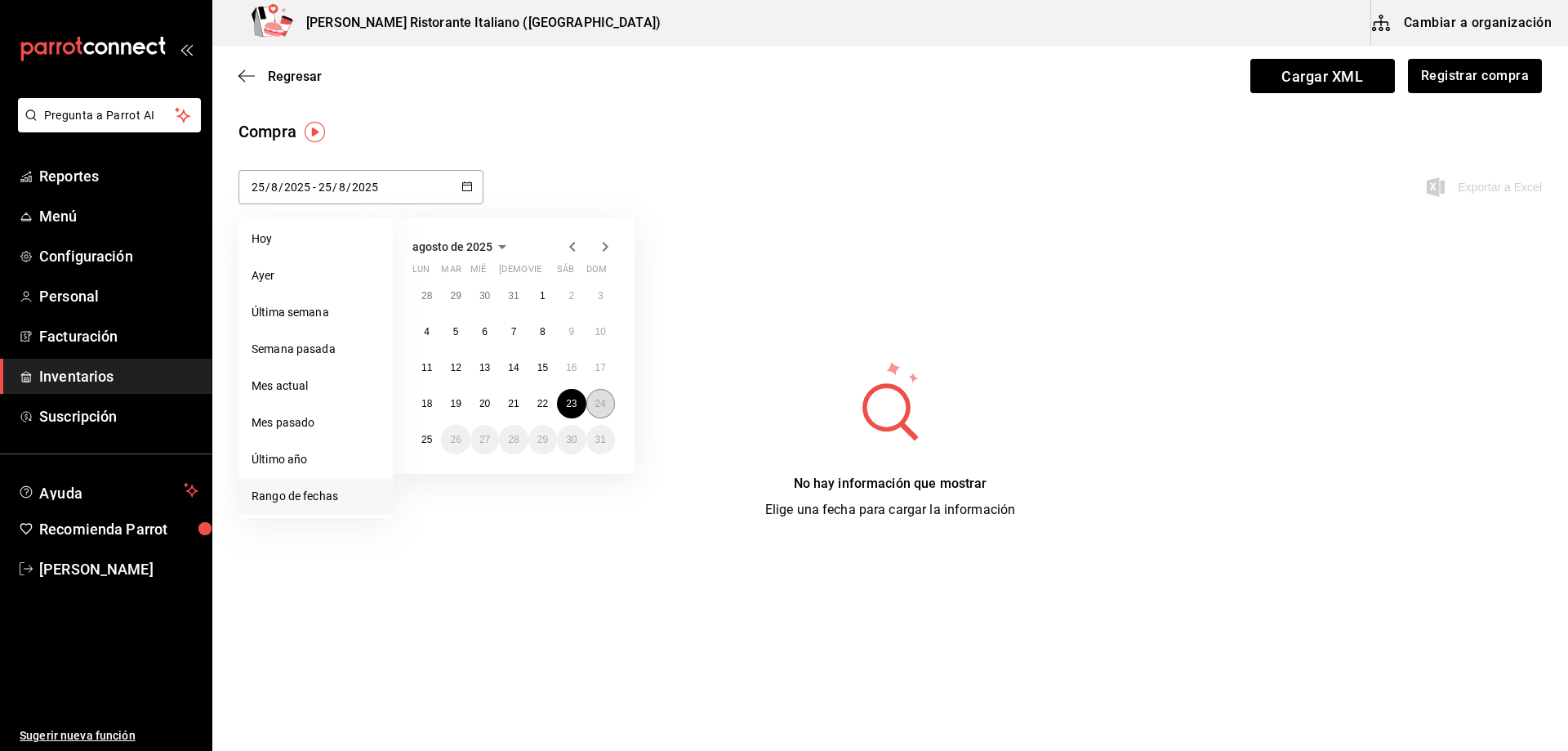
type input "24"
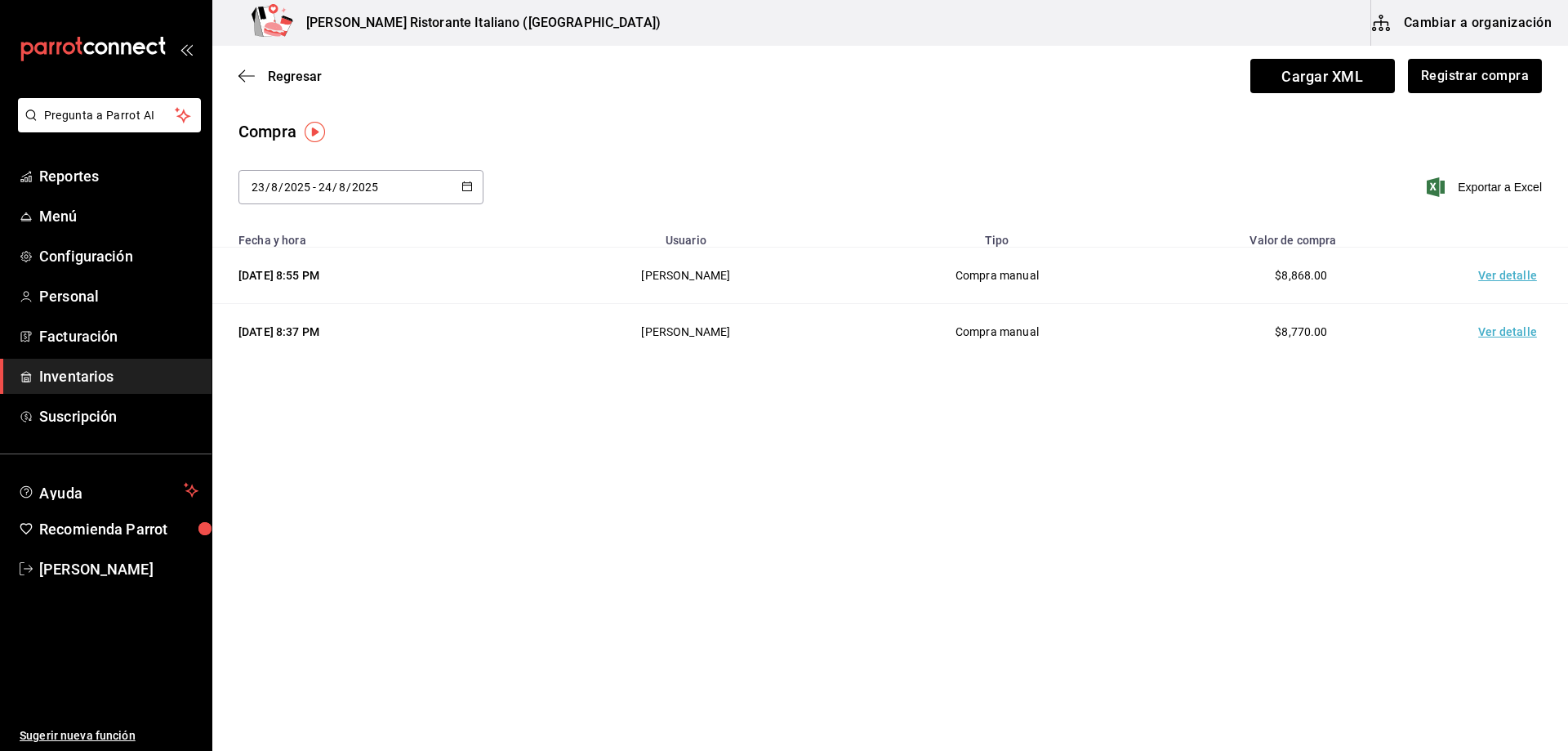
click at [1502, 280] on td "Ver detalle" at bounding box center [1510, 276] width 114 height 57
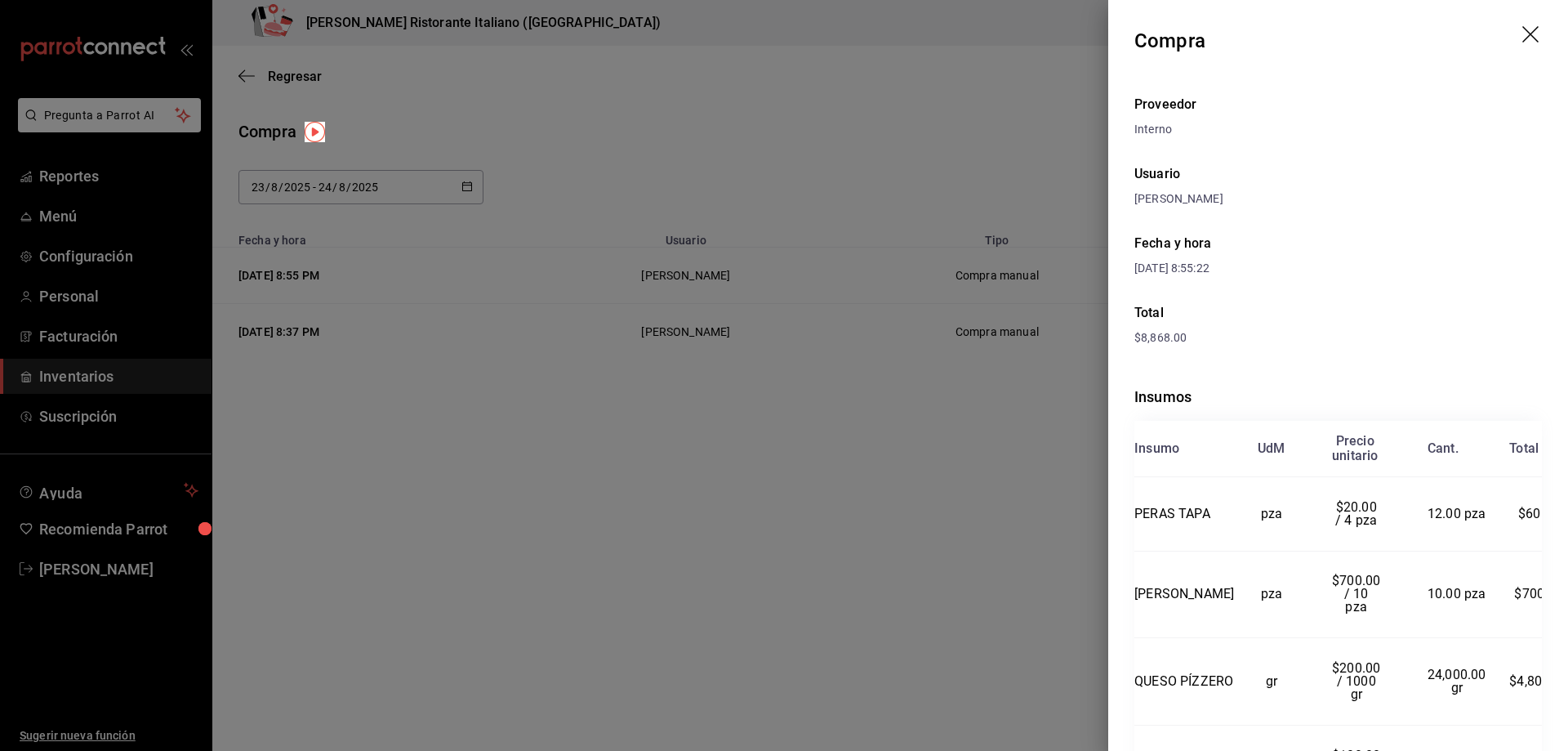
click at [1523, 34] on icon "drag" at bounding box center [1532, 35] width 19 height 19
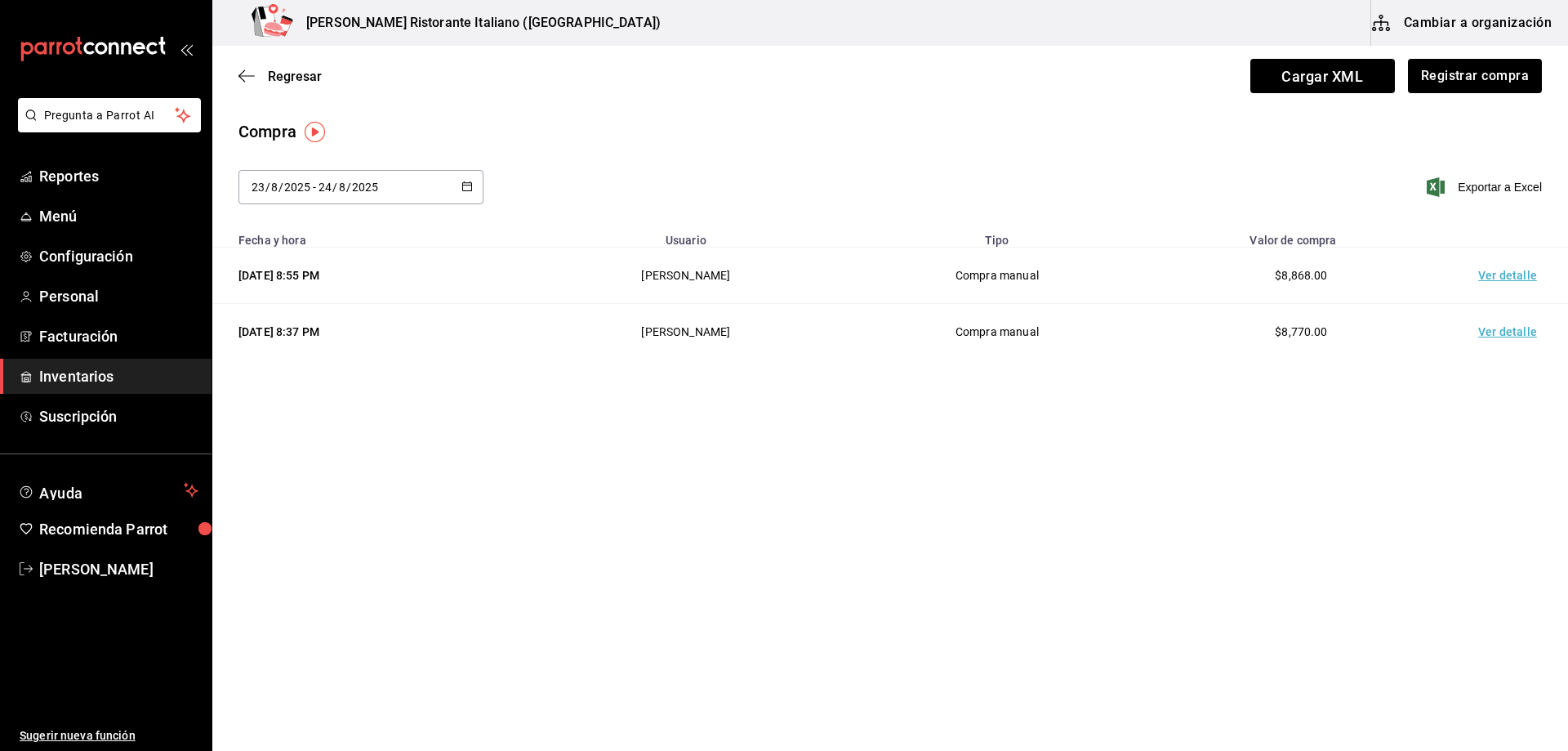
click at [1490, 331] on td "Ver detalle" at bounding box center [1510, 332] width 114 height 57
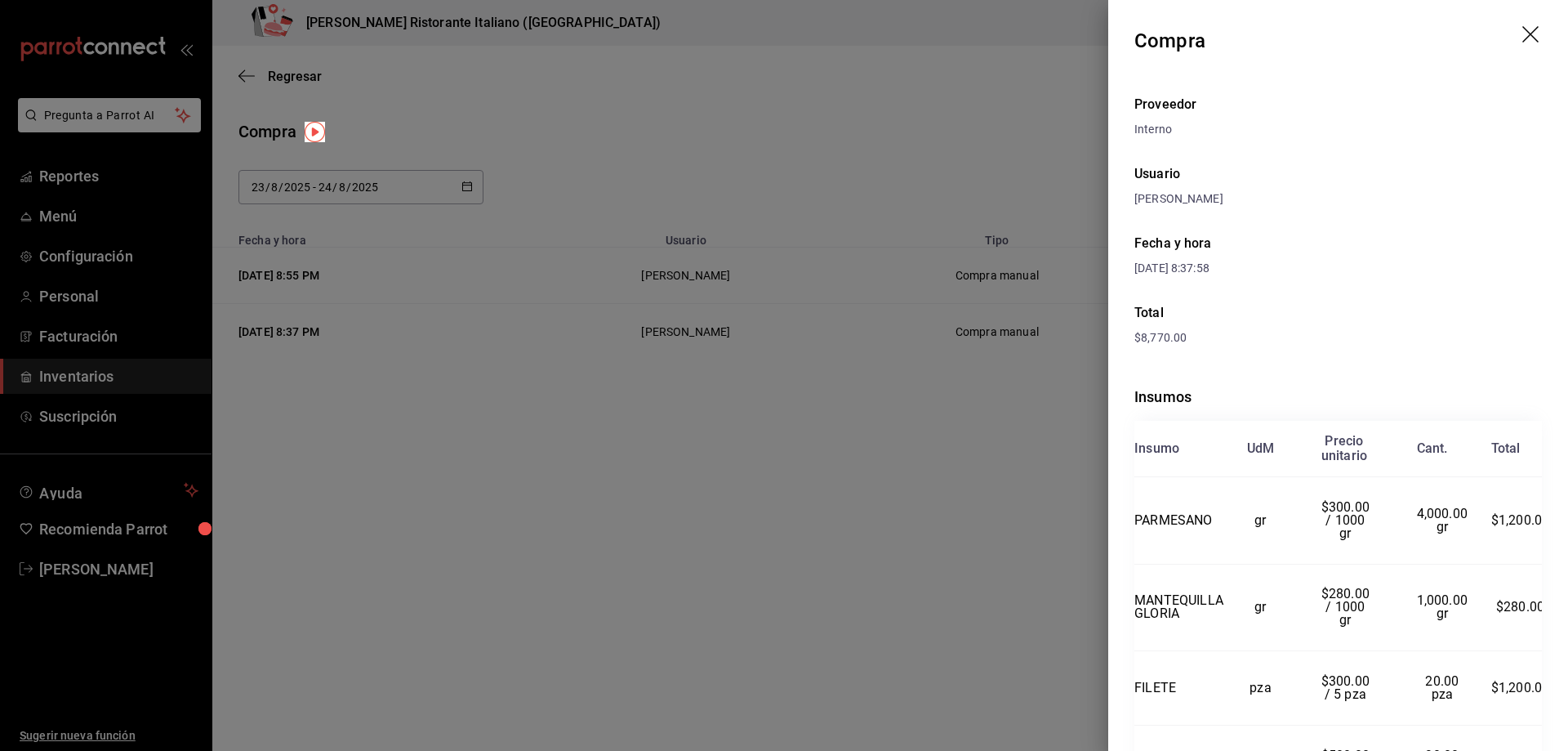
click at [1523, 41] on icon "drag" at bounding box center [1532, 35] width 19 height 19
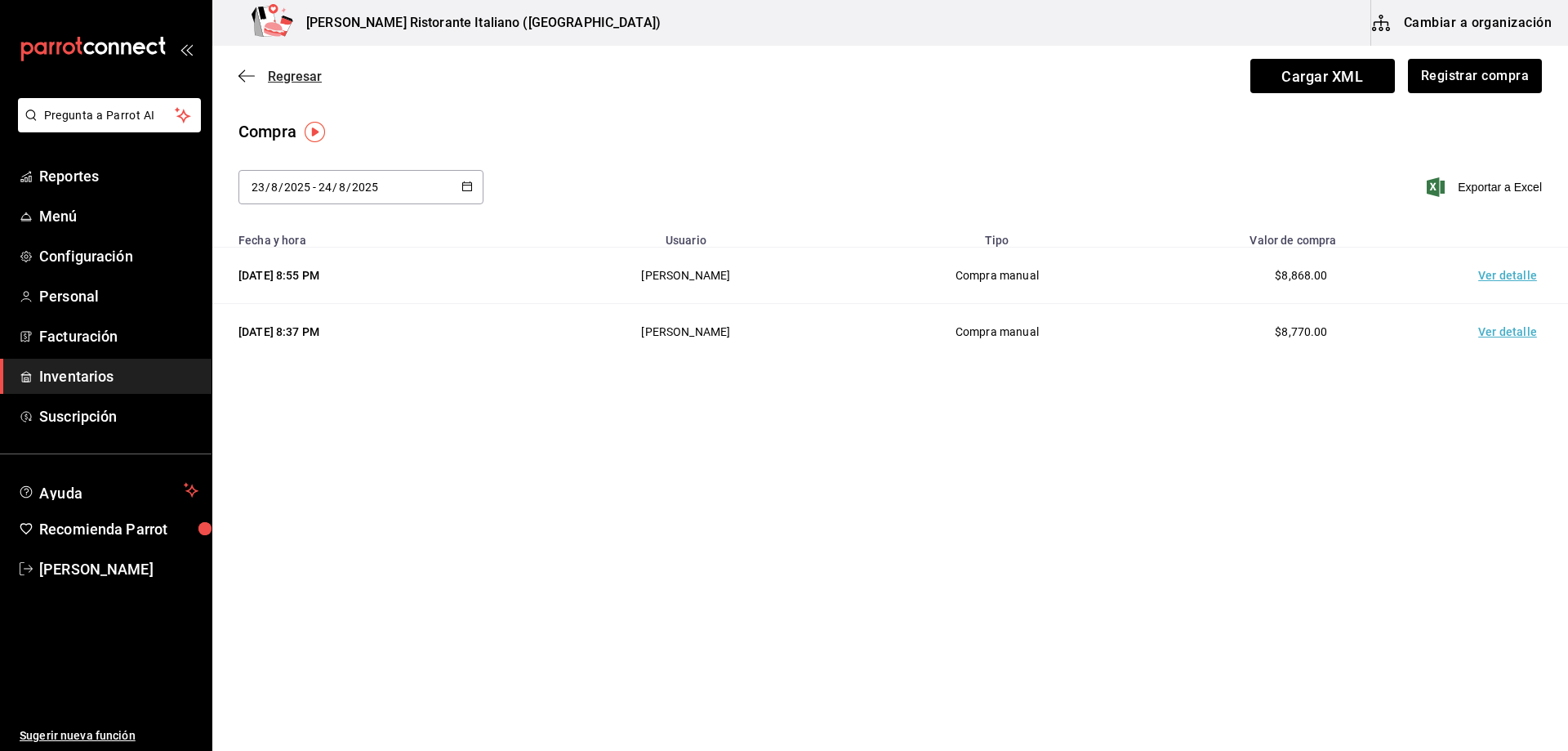
click at [274, 74] on span "Regresar" at bounding box center [295, 76] width 54 height 16
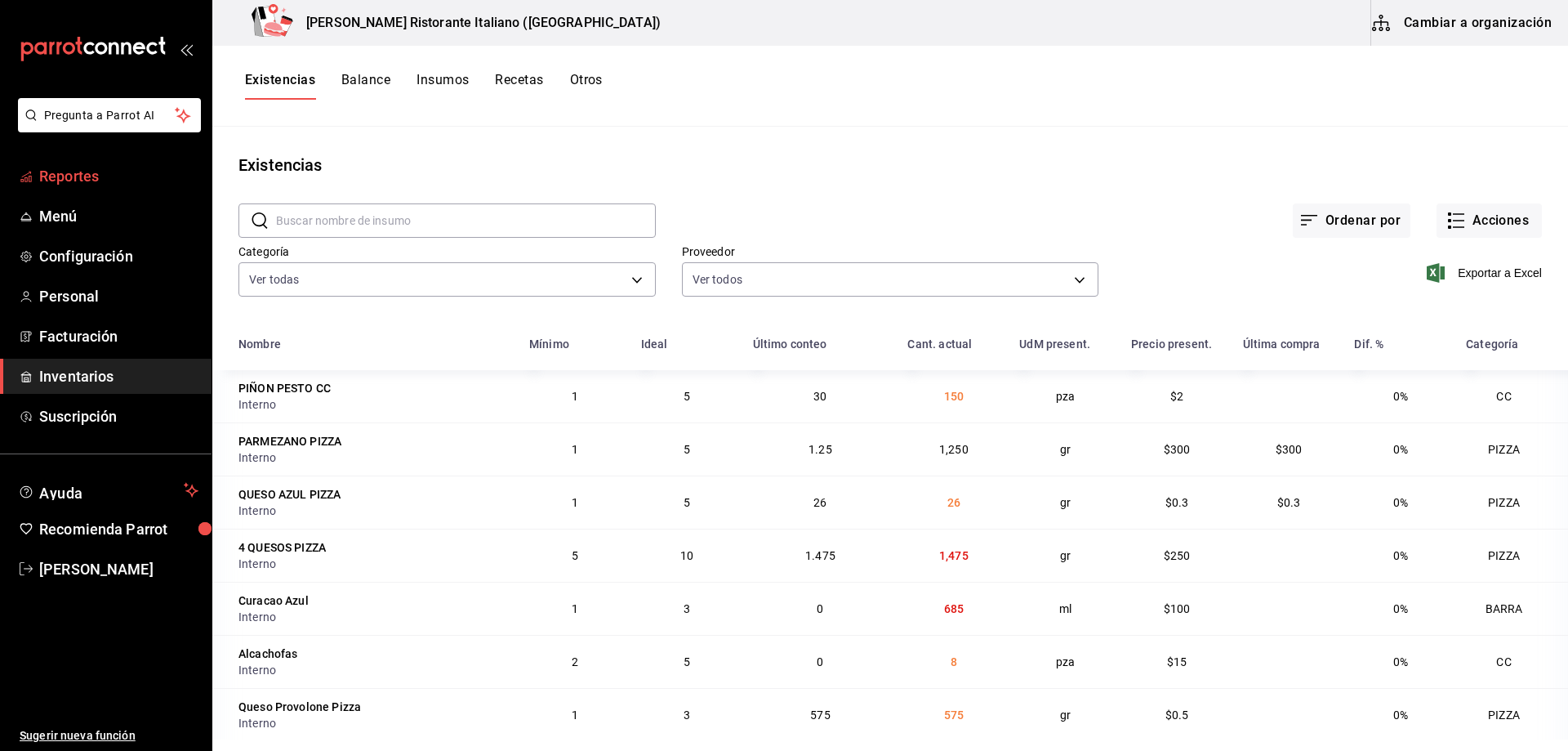
click at [98, 181] on span "Reportes" at bounding box center [119, 176] width 159 height 22
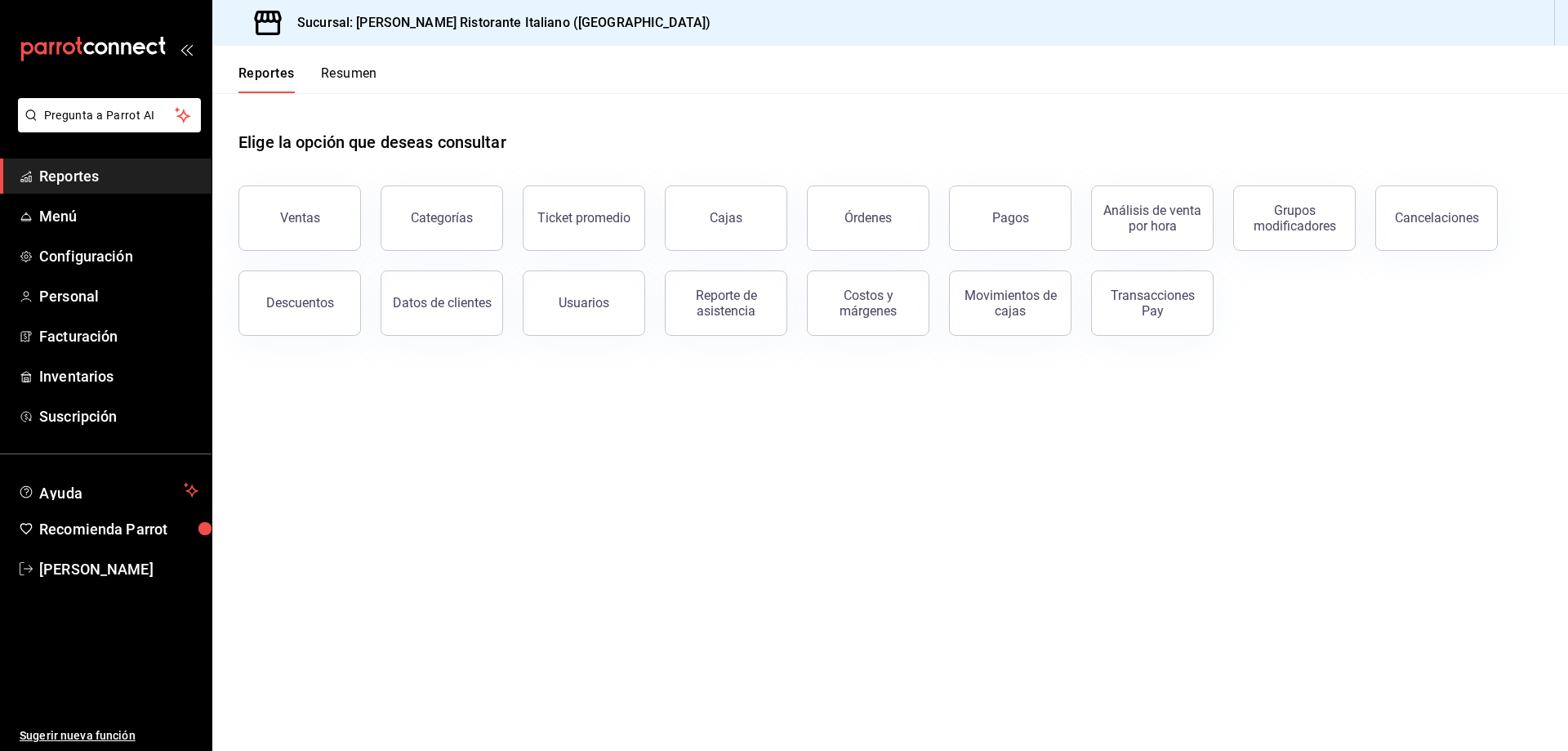
click at [69, 177] on span "Reportes" at bounding box center [119, 176] width 159 height 22
click at [1292, 231] on div "Grupos modificadores" at bounding box center [1294, 218] width 101 height 31
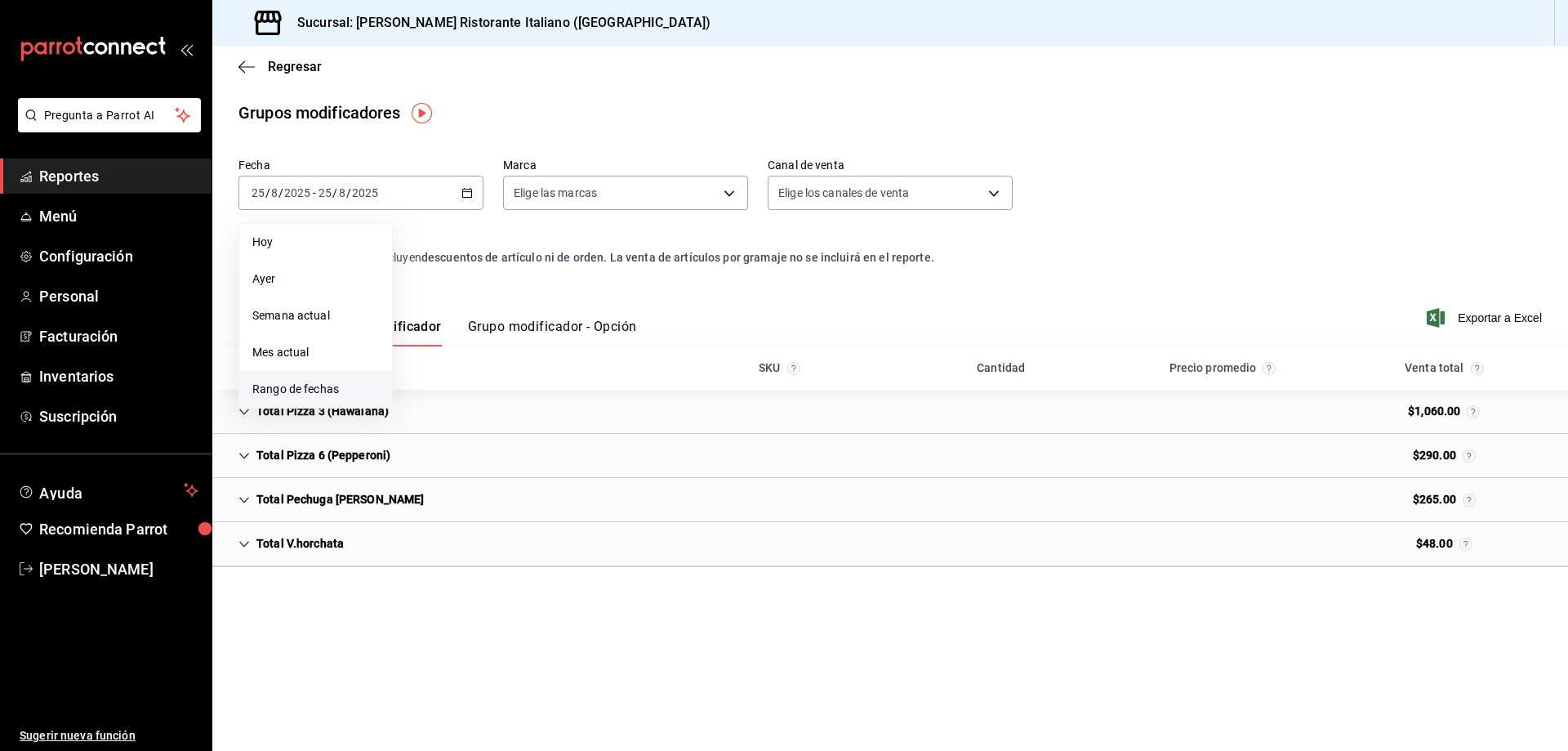
click at [305, 383] on span "Rango de fechas" at bounding box center [316, 389] width 127 height 18
click at [558, 407] on button "23" at bounding box center [571, 409] width 28 height 29
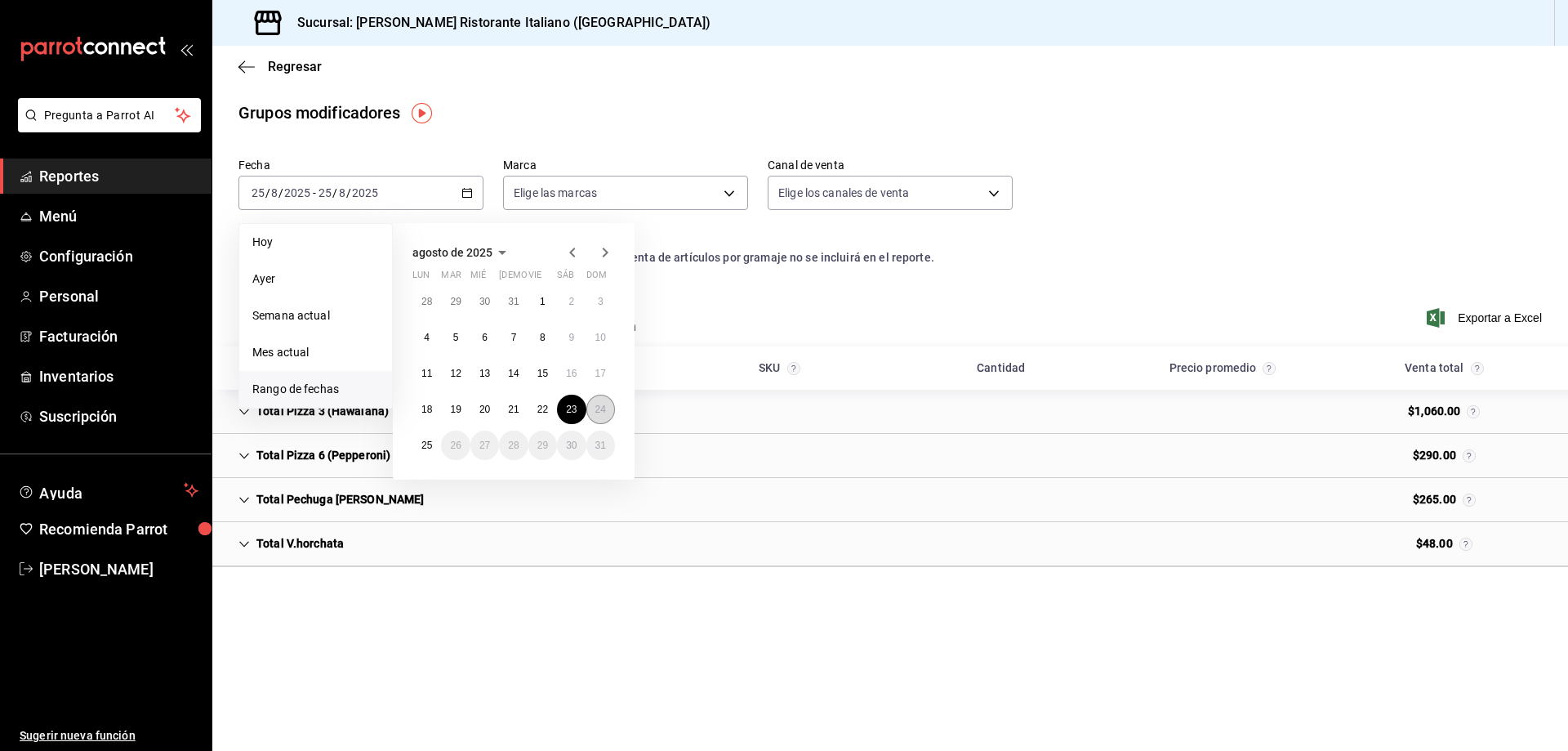
click at [603, 408] on abbr "24" at bounding box center [600, 409] width 11 height 12
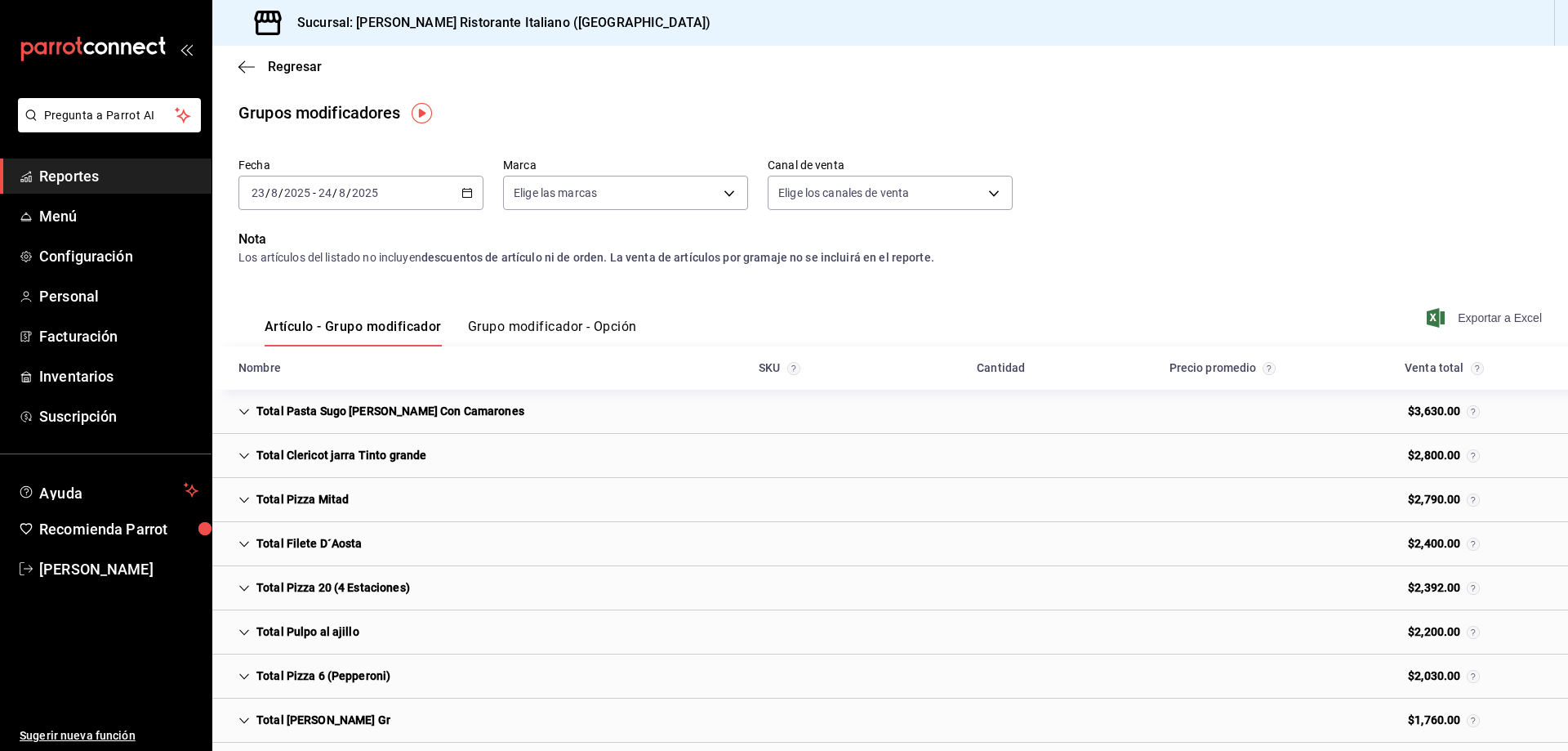
click at [1471, 318] on span "Exportar a Excel" at bounding box center [1486, 317] width 112 height 19
click at [73, 377] on span "Inventarios" at bounding box center [119, 376] width 159 height 22
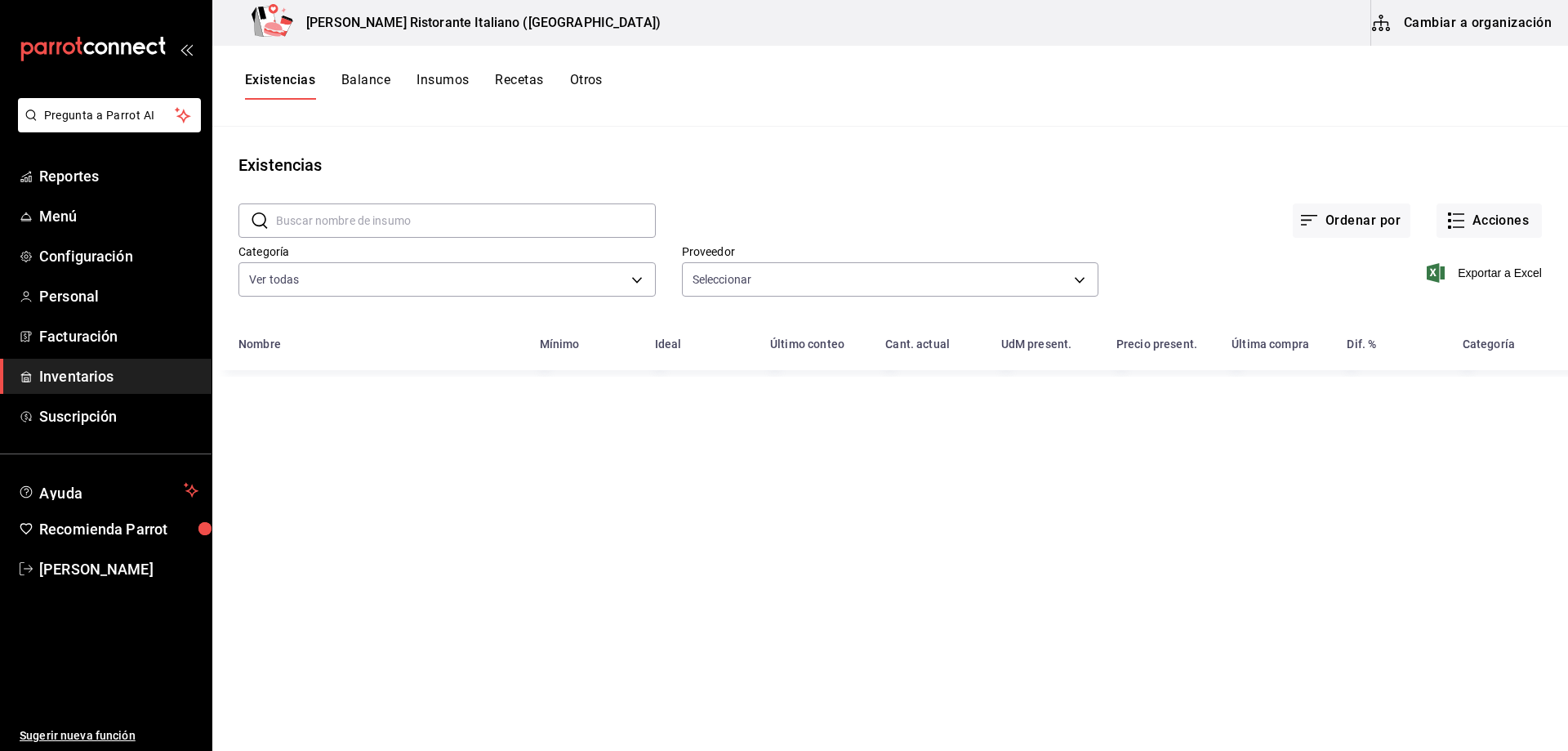
type input "b97900d1-c381-441d-adf0-1aa0f58ac97b,76896213-7f1b-4aba-8859-2ee2f5a42c9d,88e29…"
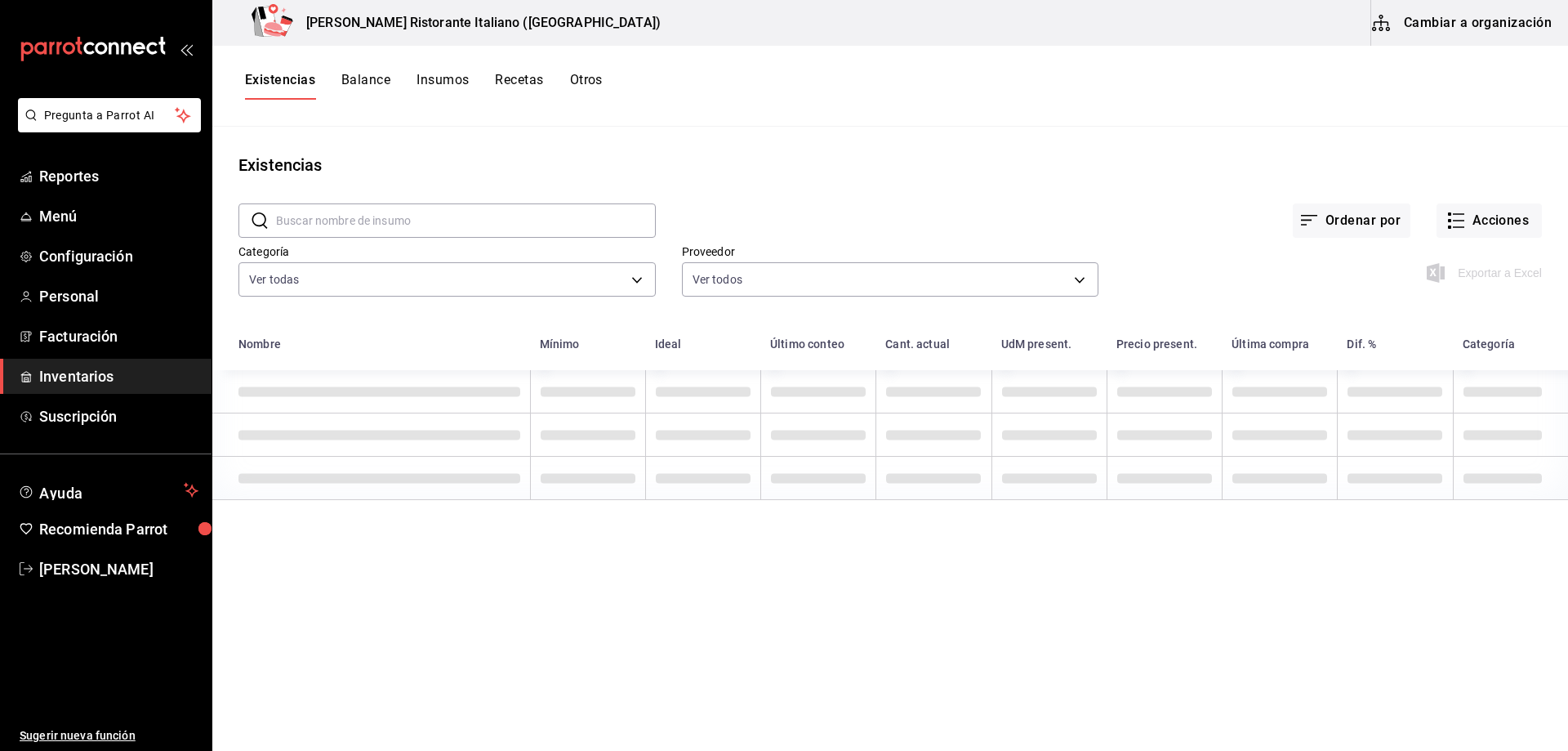
click at [1434, 23] on button "Cambiar a organización" at bounding box center [1464, 23] width 184 height 46
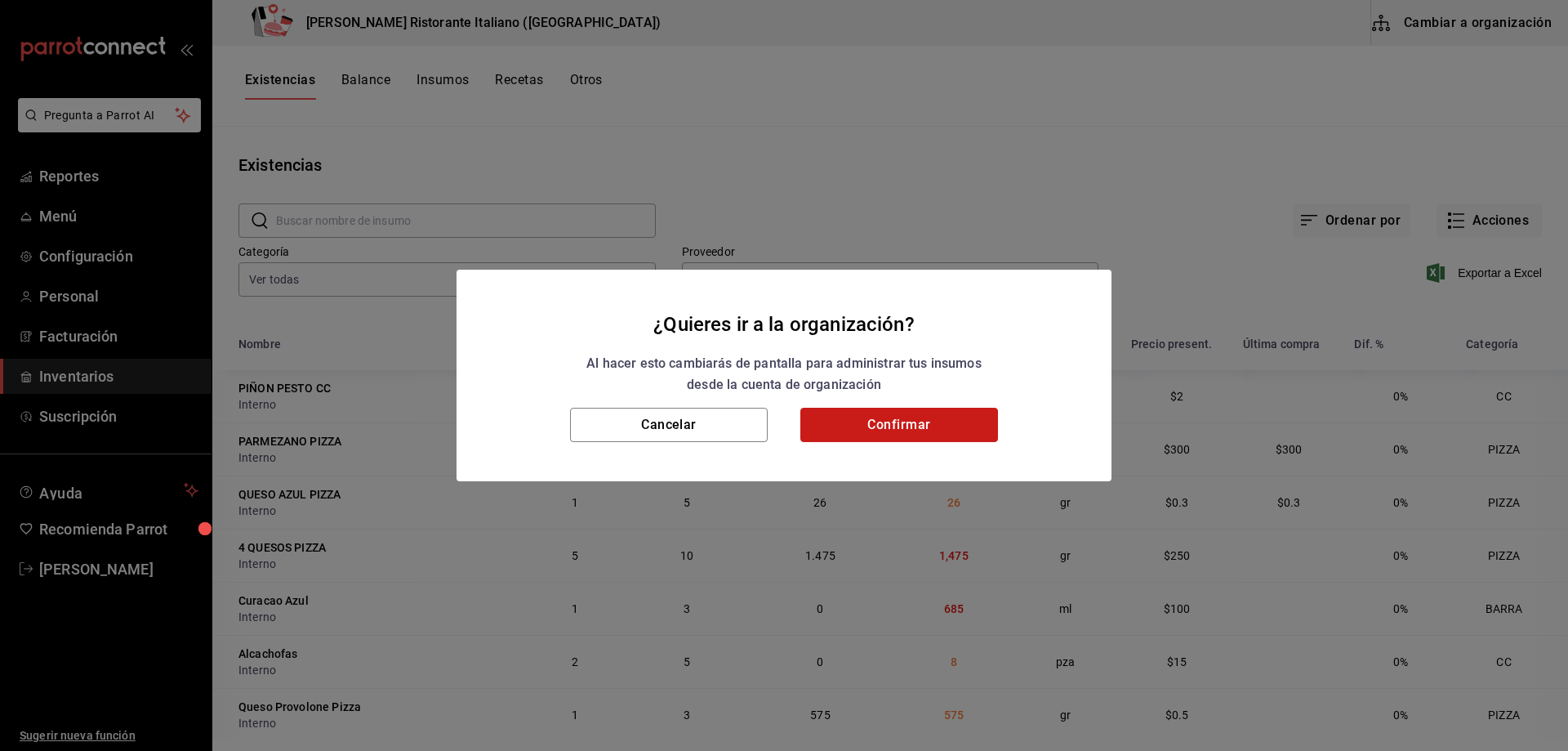
click at [934, 429] on button "Confirmar" at bounding box center [899, 424] width 198 height 34
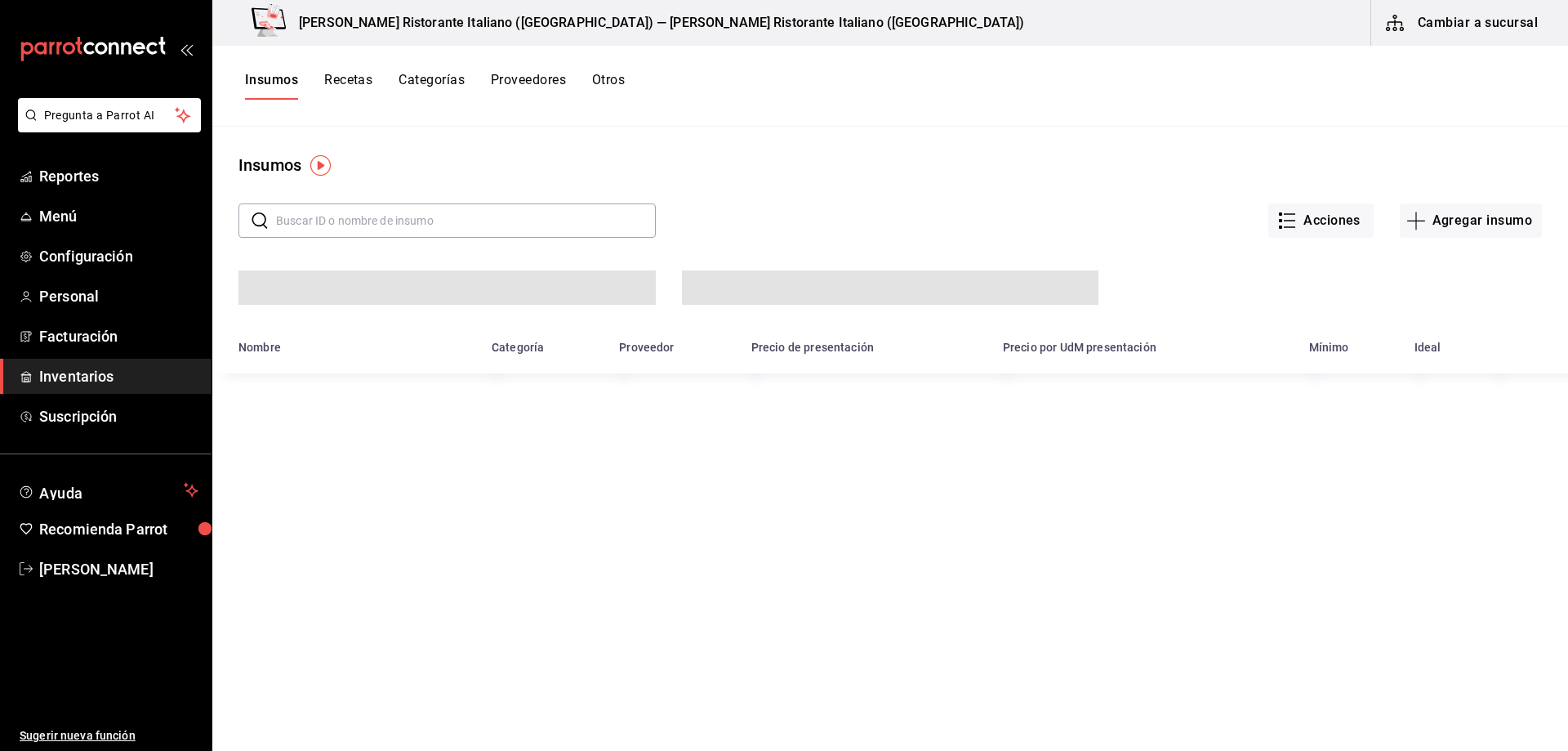
click at [355, 79] on button "Recetas" at bounding box center [348, 85] width 48 height 28
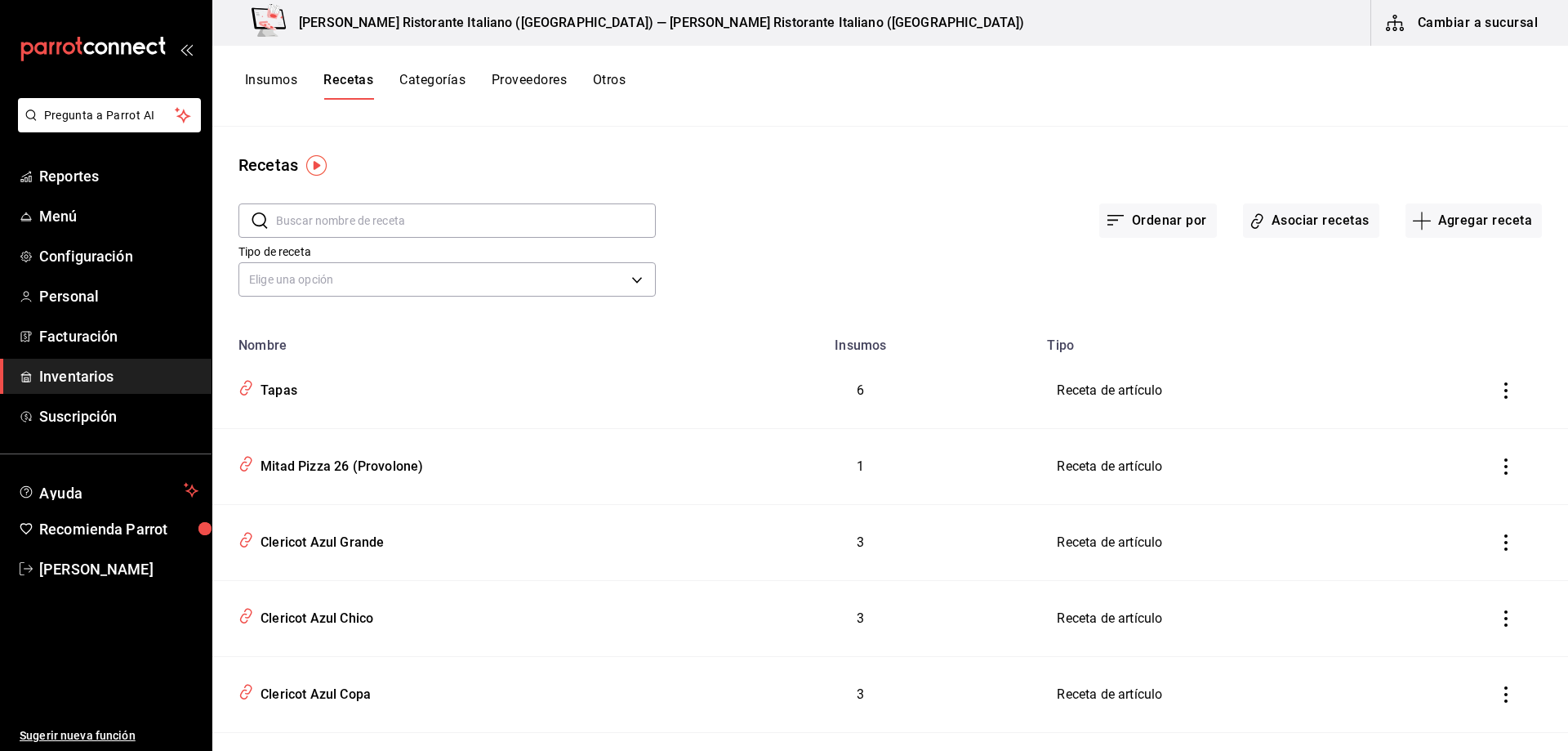
click at [398, 213] on input "text" at bounding box center [466, 221] width 380 height 33
type input "PULPO"
click at [352, 623] on div "Pulpo con camarones al ajillo" at bounding box center [345, 616] width 183 height 25
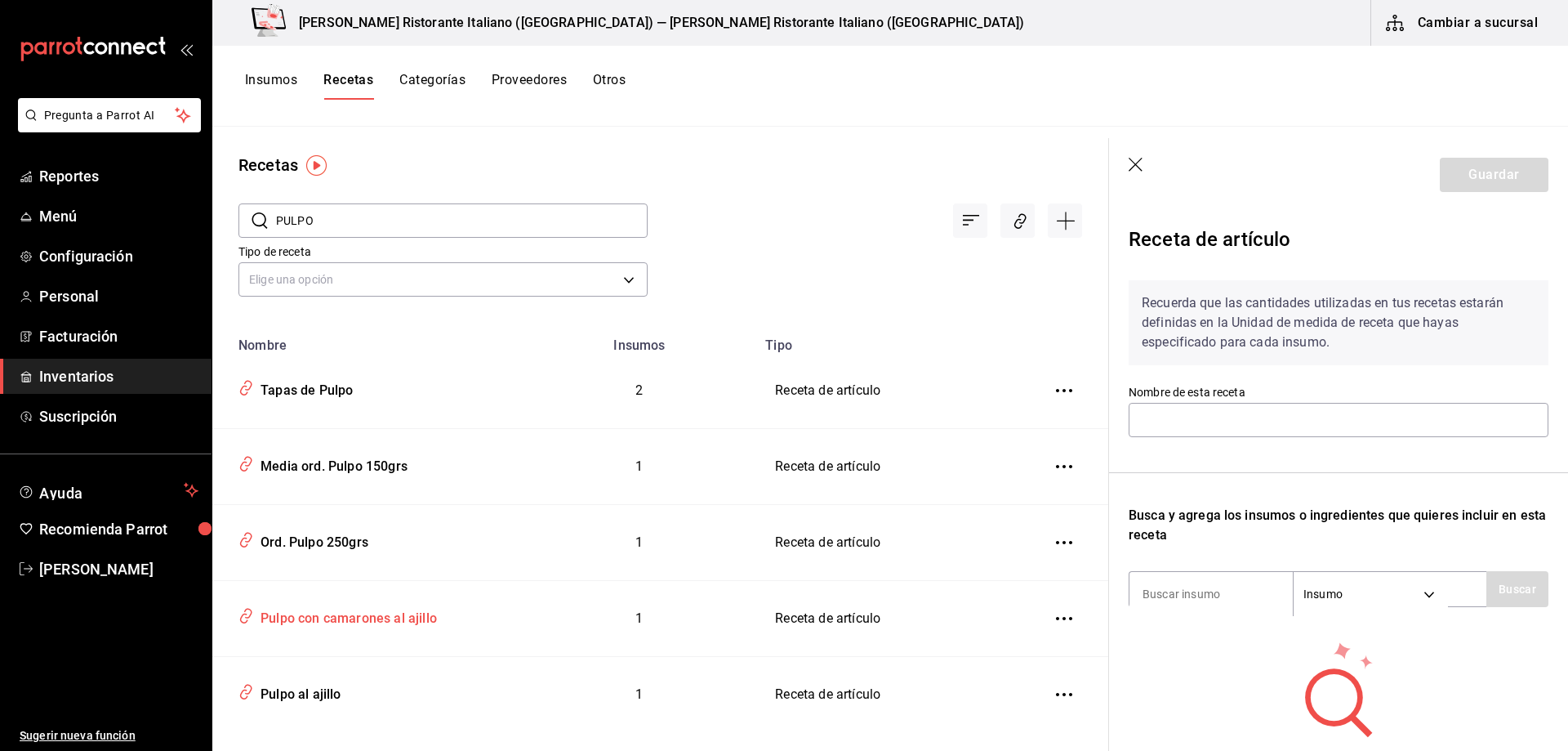
type input "Pulpo con camarones al ajillo"
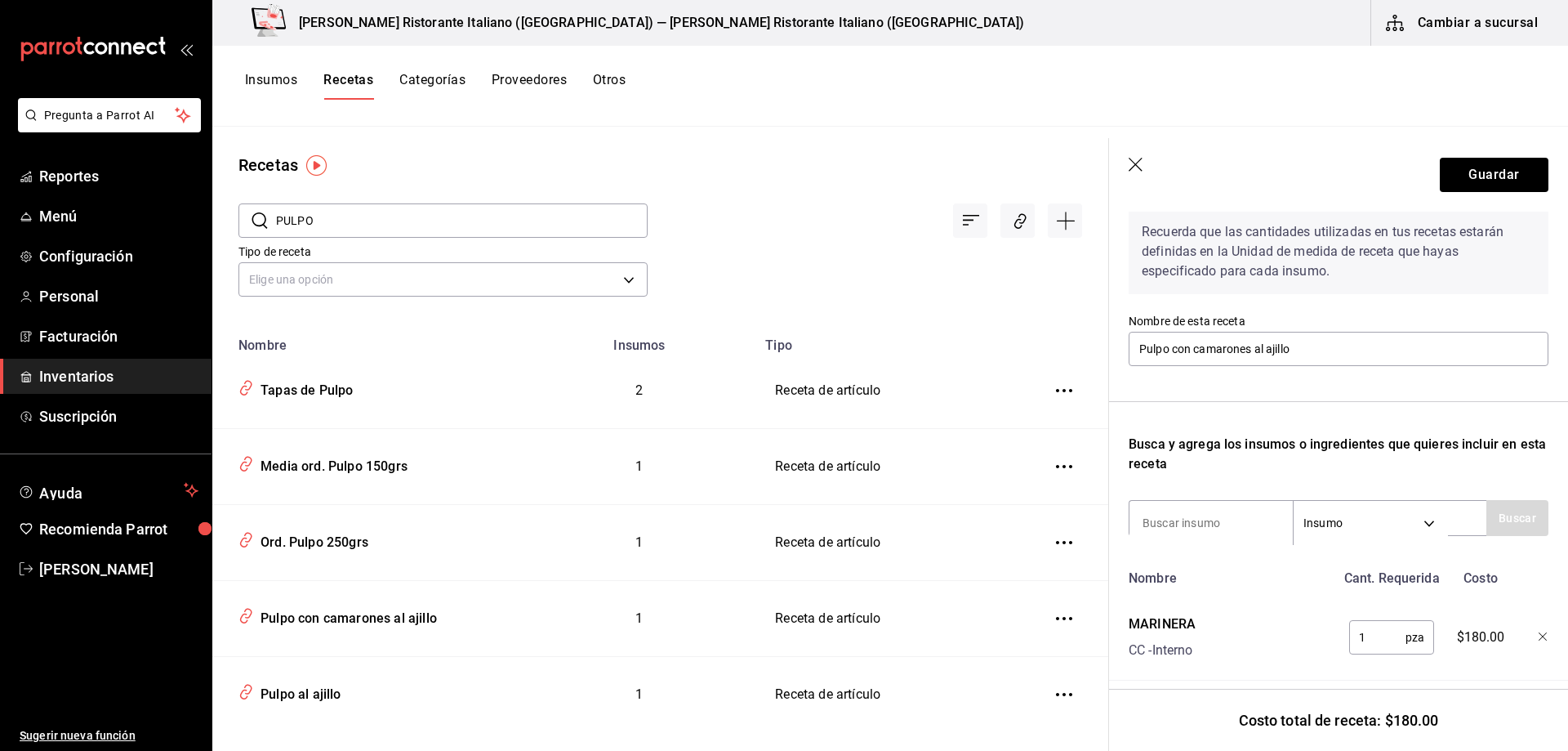
scroll to position [98, 0]
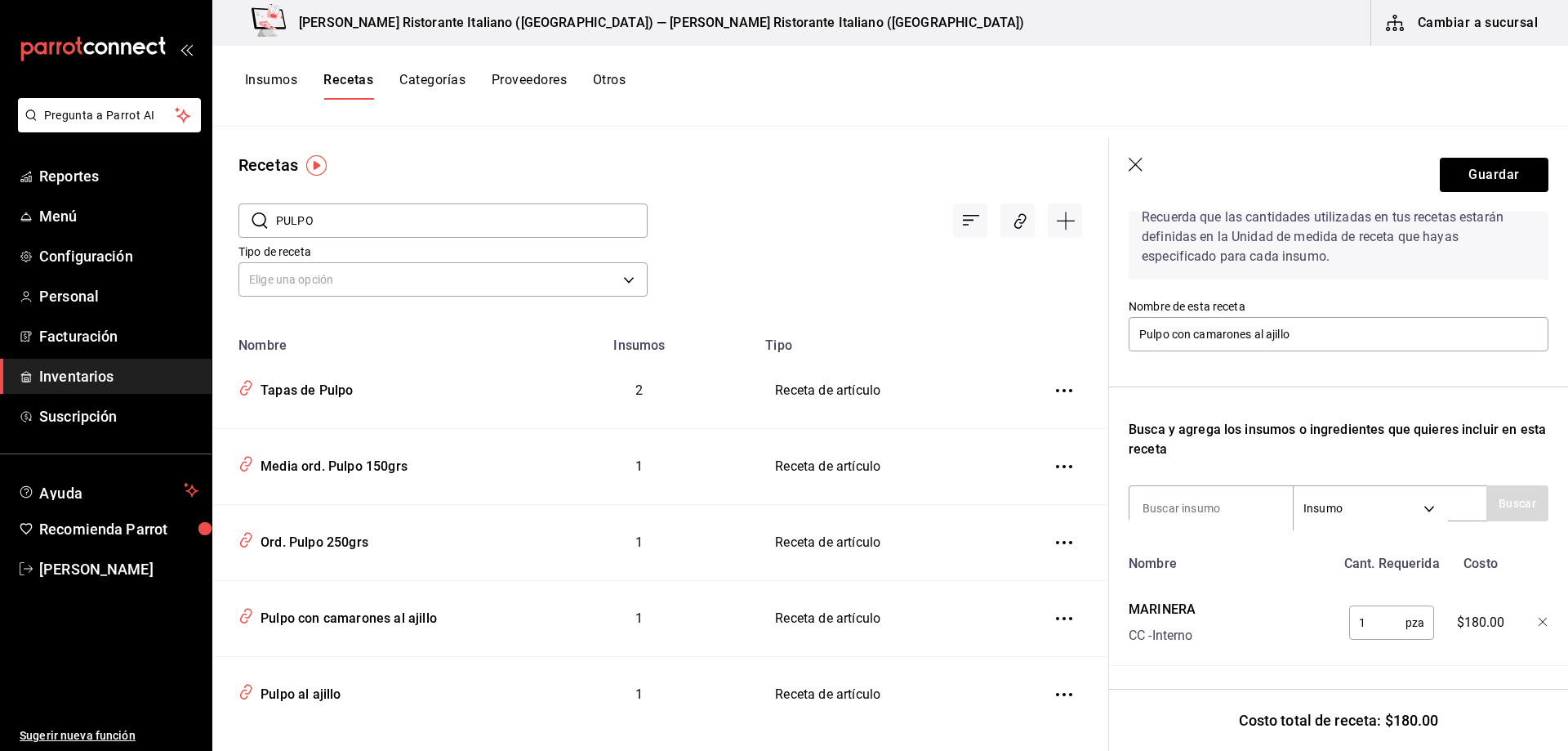
click at [379, 222] on input "PULPO" at bounding box center [462, 221] width 372 height 33
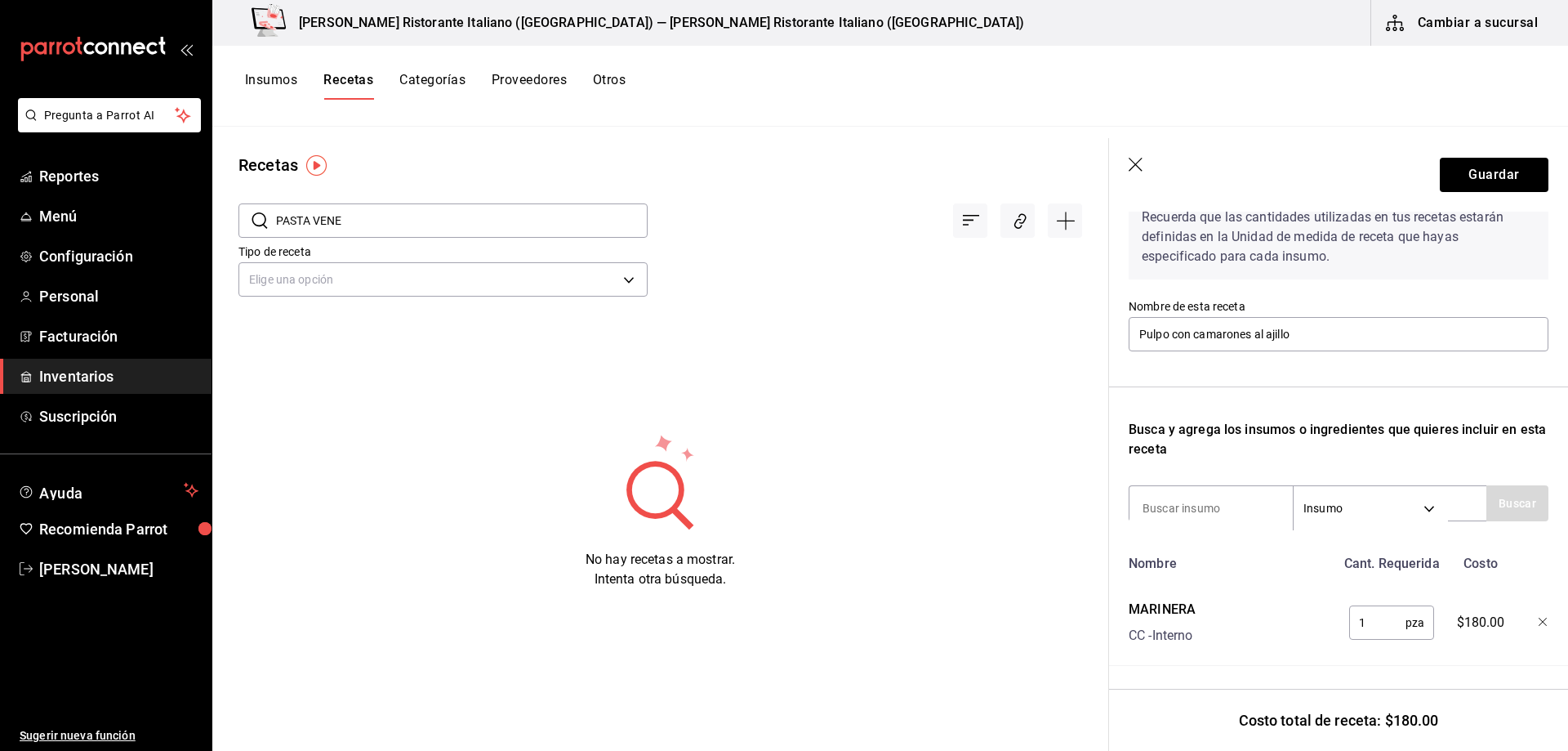
click at [387, 217] on input "PASTA VENE" at bounding box center [462, 221] width 372 height 33
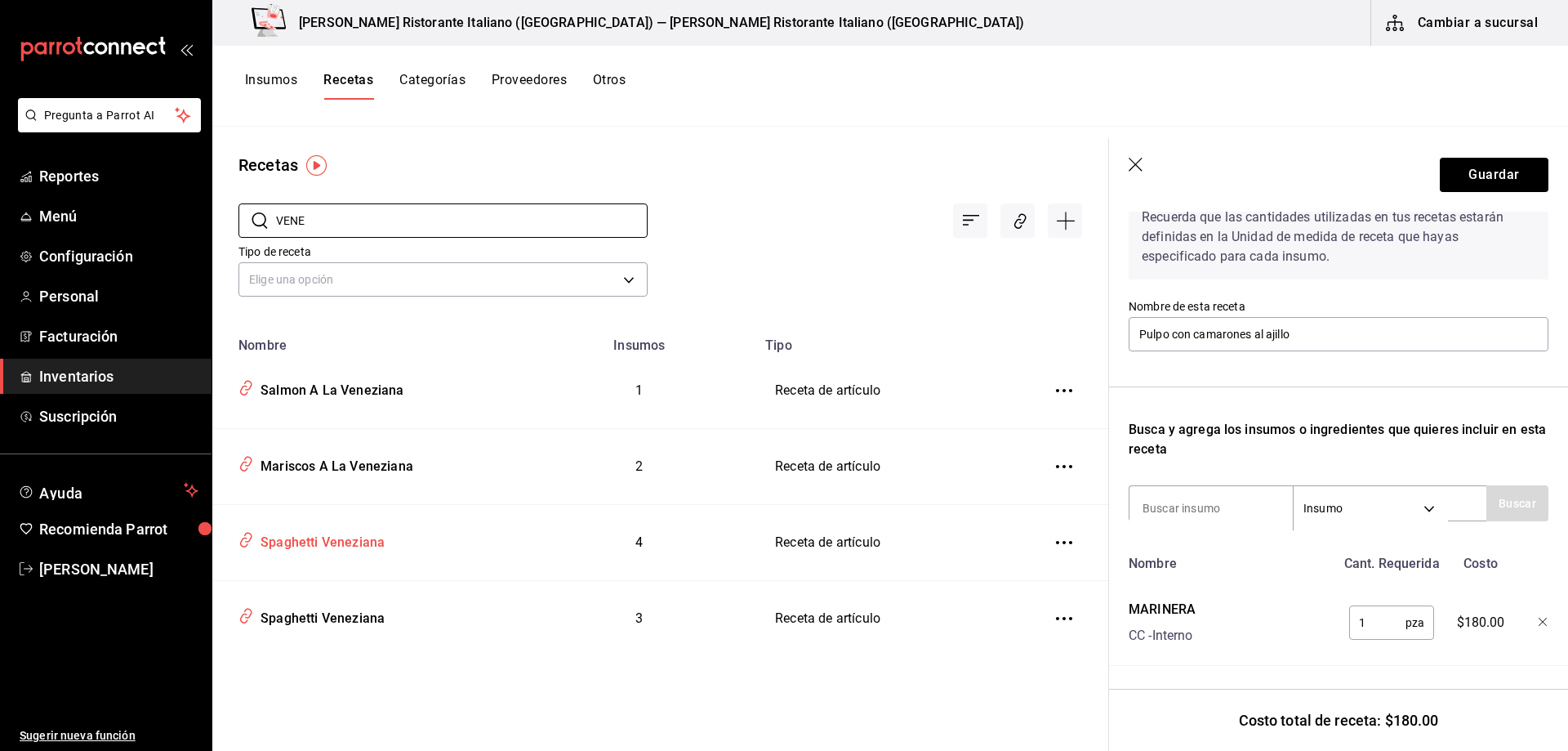
type input "VENE"
click at [294, 544] on div "Spaghetti Veneziana" at bounding box center [319, 540] width 131 height 25
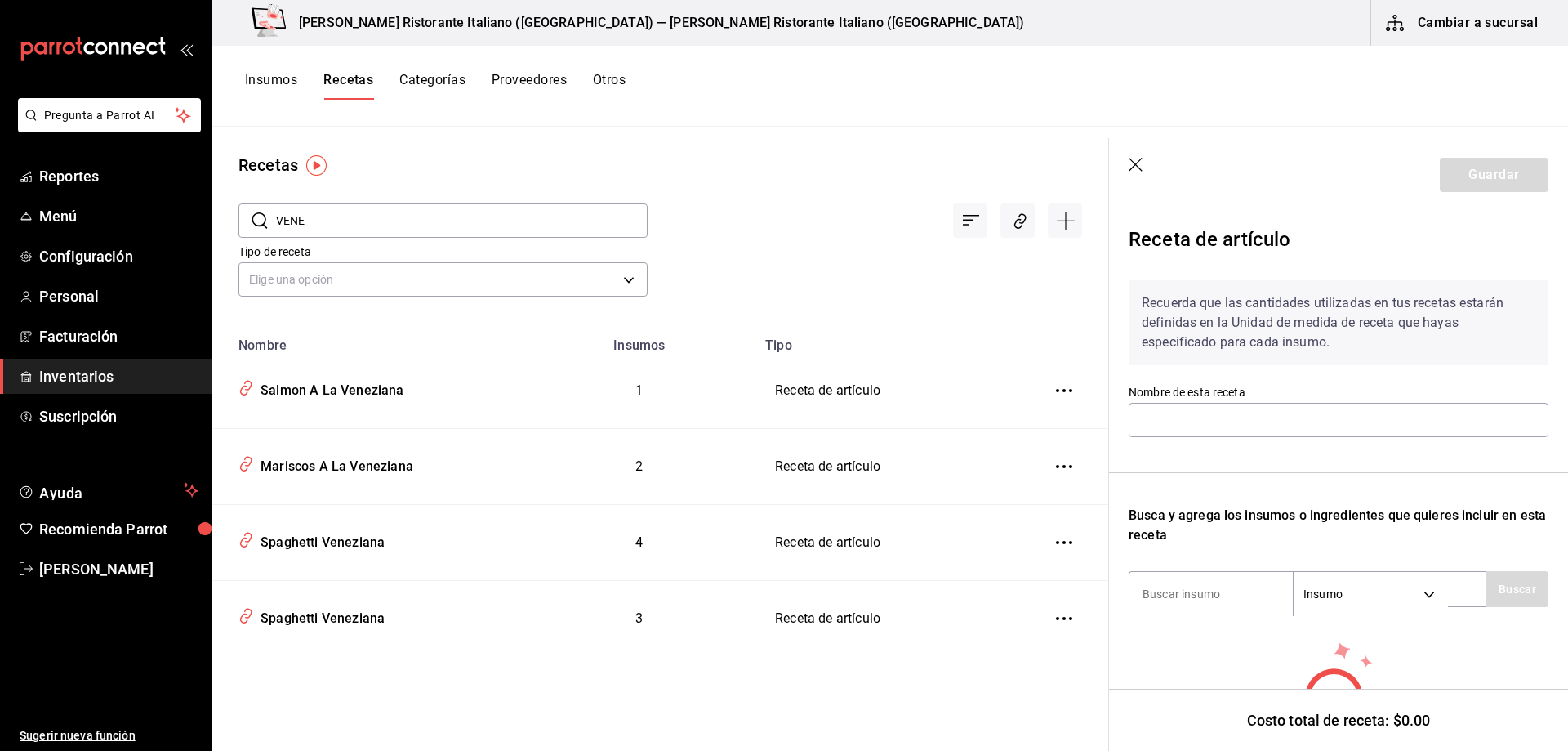
type input "Spaghetti Veneziana"
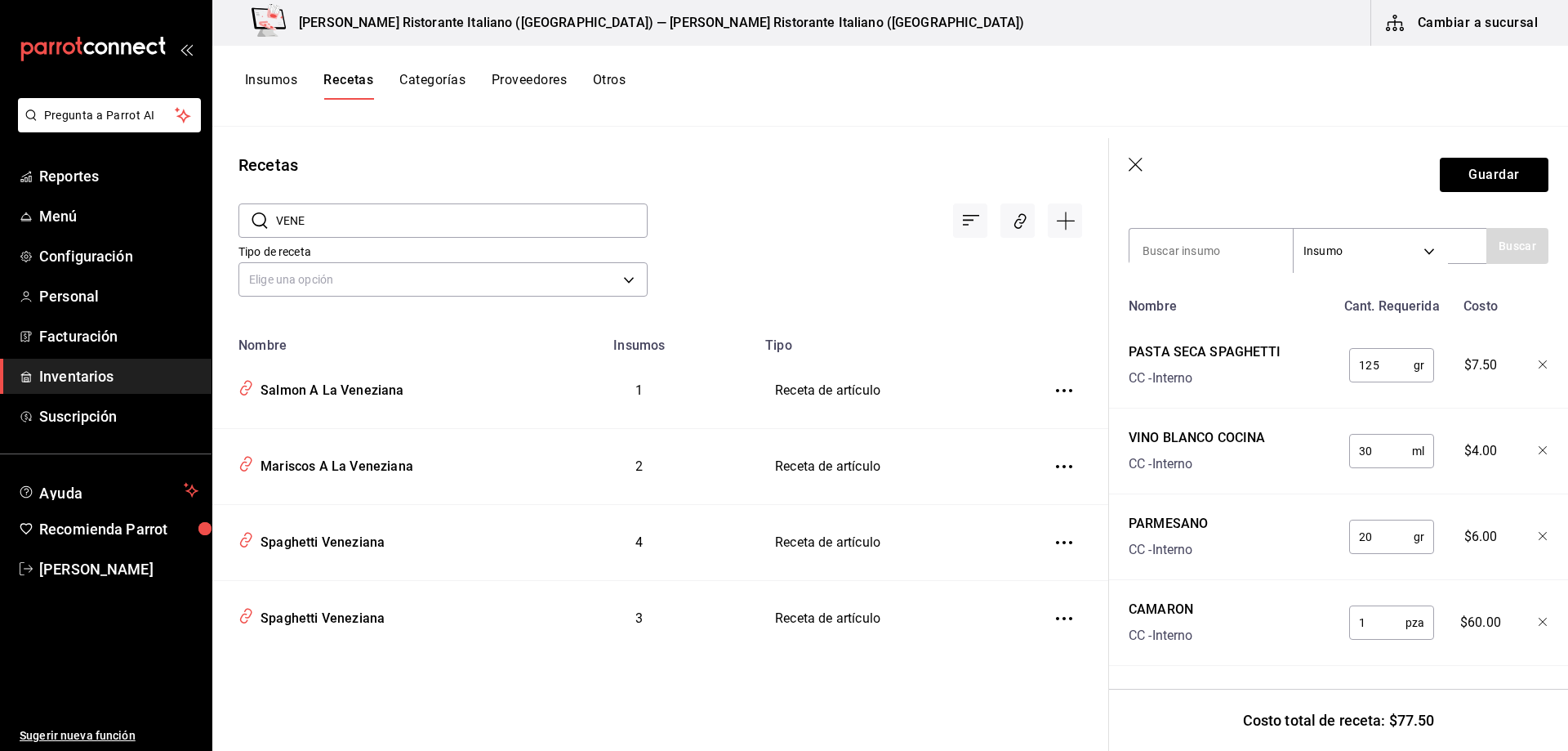
scroll to position [356, 0]
click at [306, 463] on div "Mariscos A La Veneziana" at bounding box center [333, 464] width 159 height 25
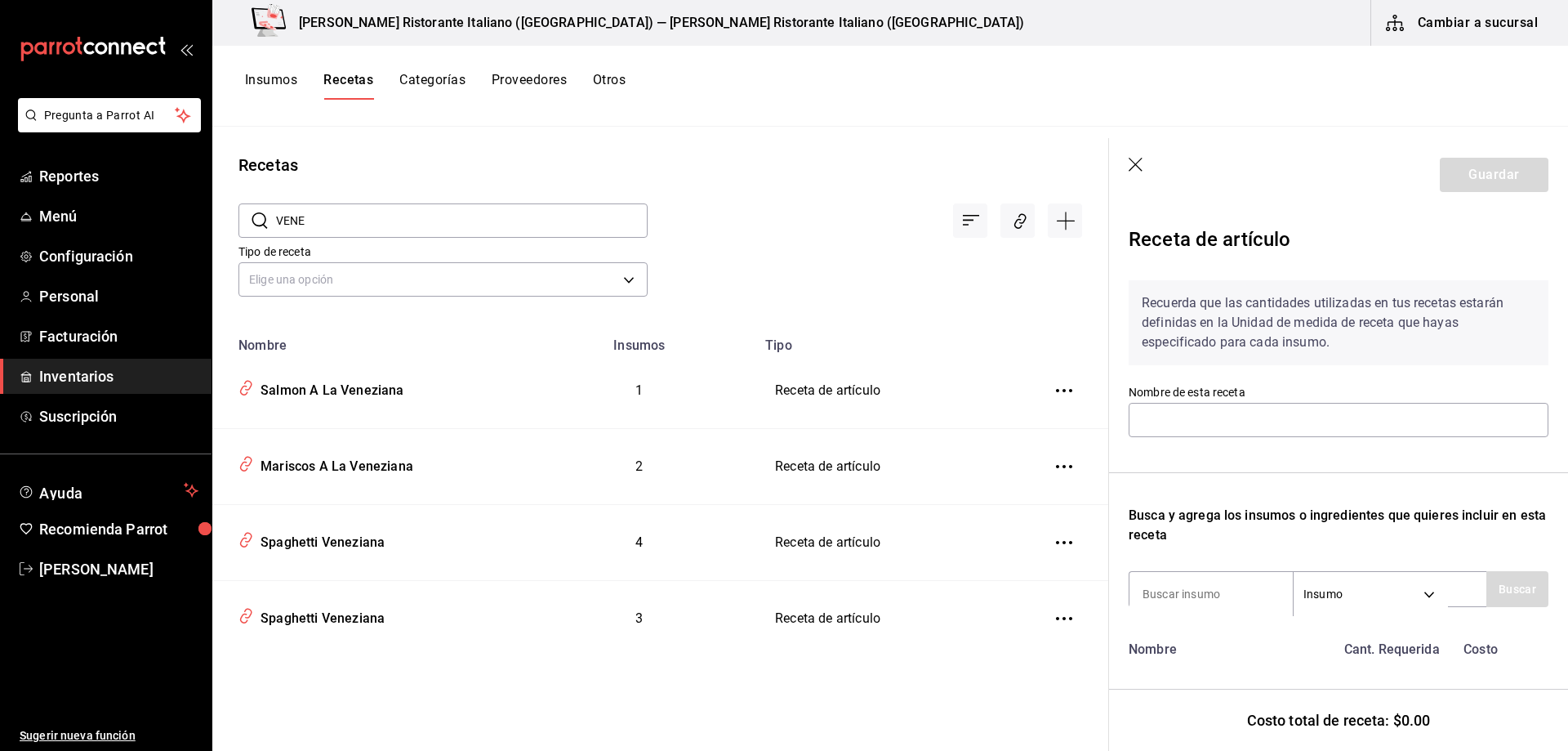
type input "Mariscos A La Veneziana"
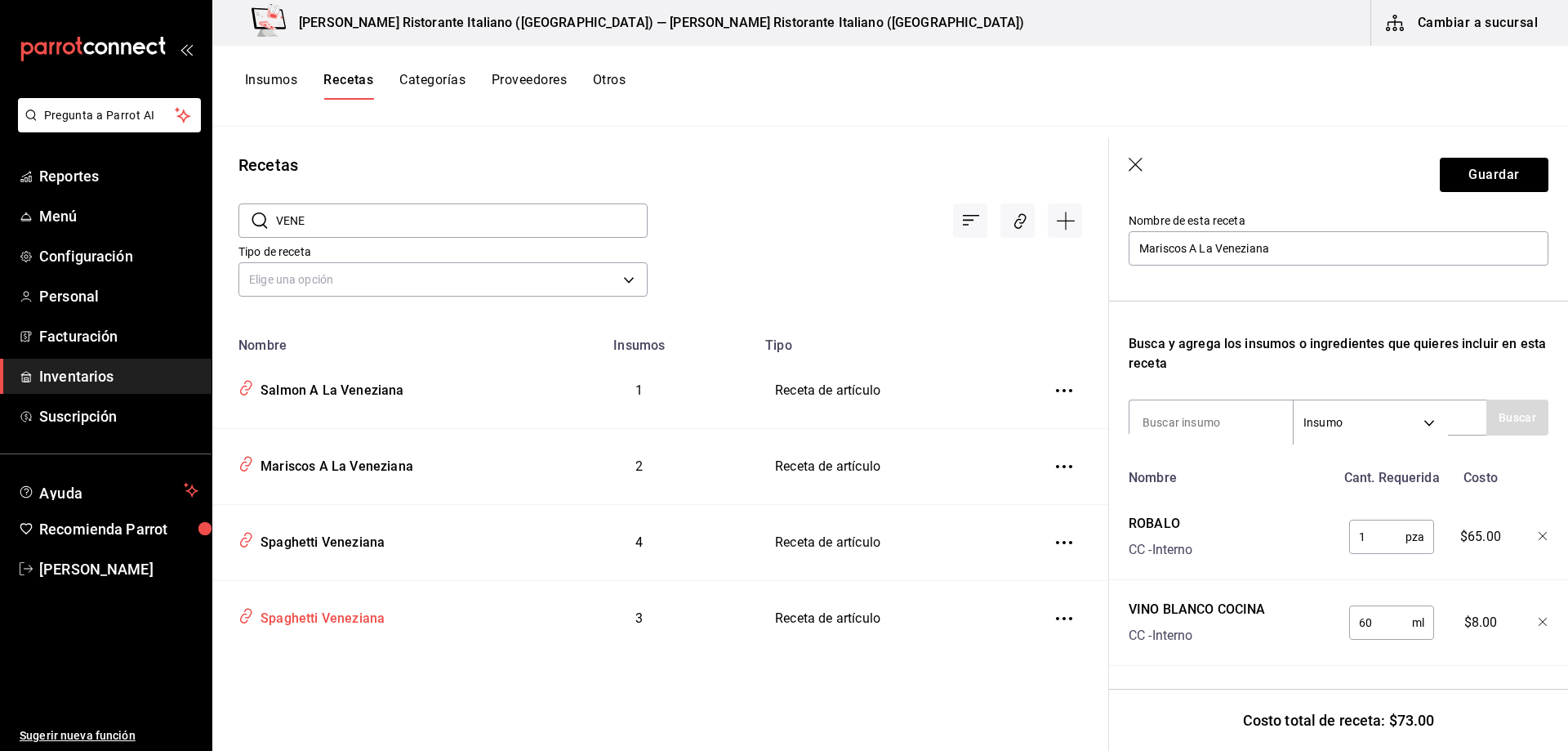
click at [321, 614] on div "Spaghetti Veneziana" at bounding box center [319, 616] width 131 height 25
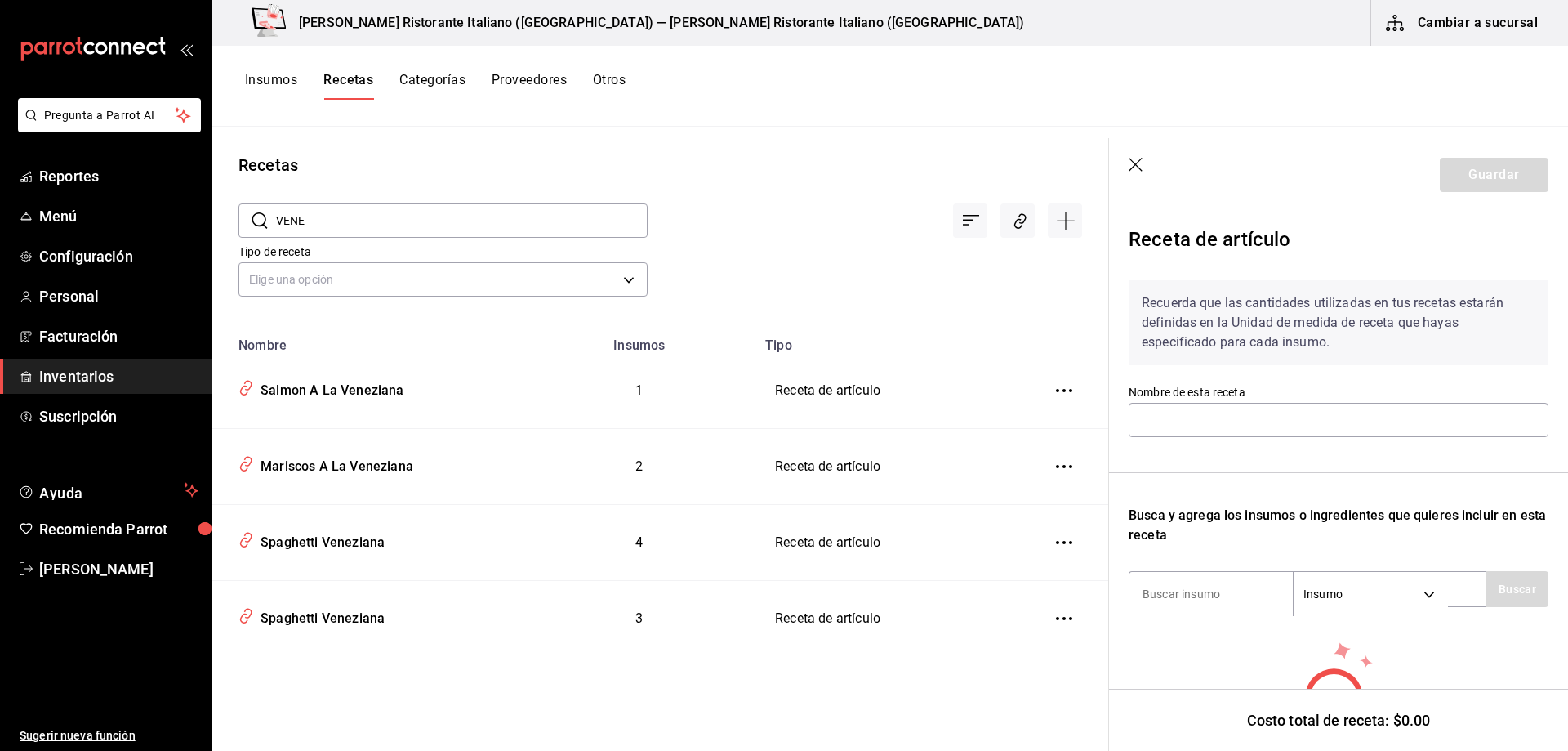
type input "Spaghetti Veneziana"
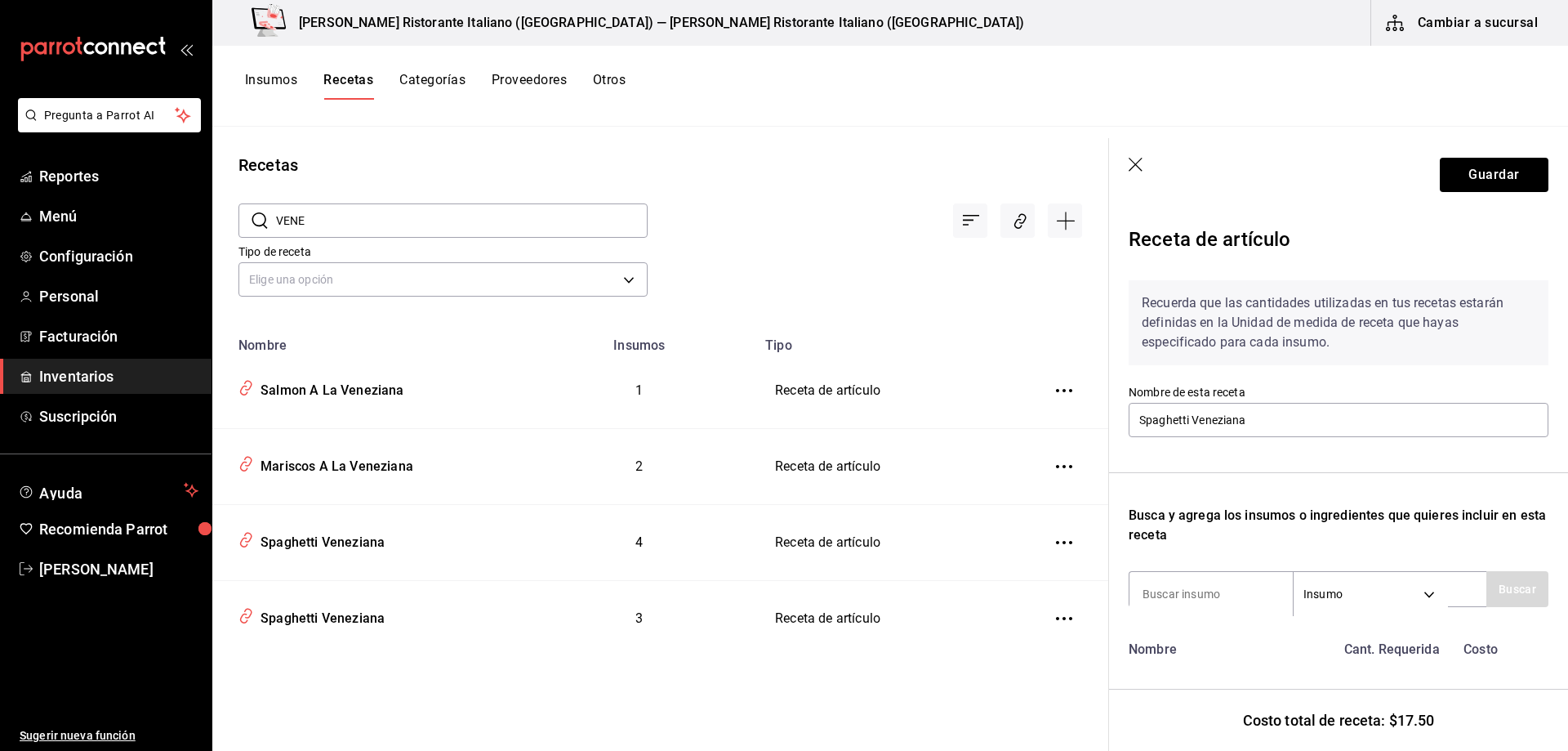
click at [1135, 170] on icon "button" at bounding box center [1137, 166] width 17 height 17
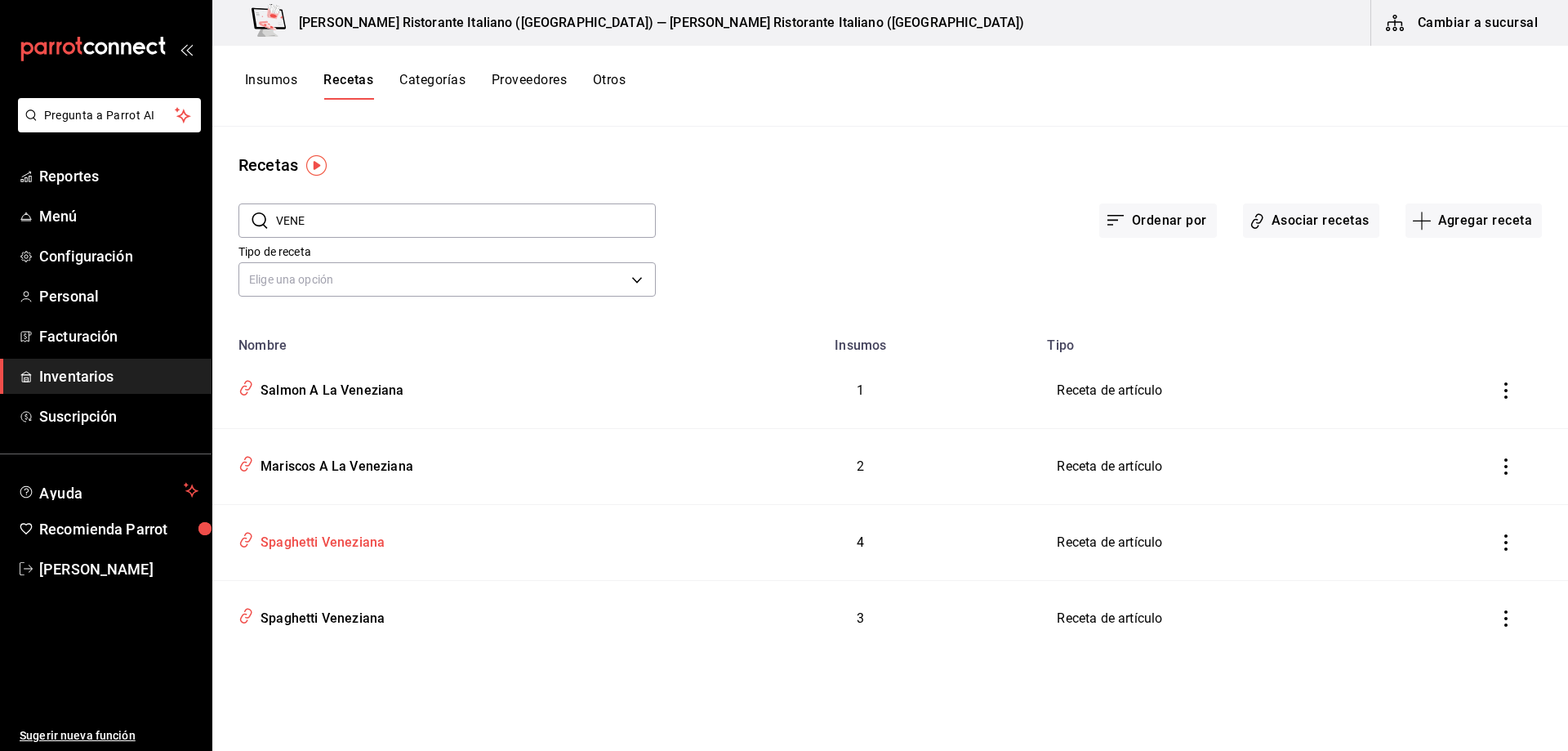
click at [350, 536] on div "Spaghetti Veneziana" at bounding box center [319, 540] width 131 height 25
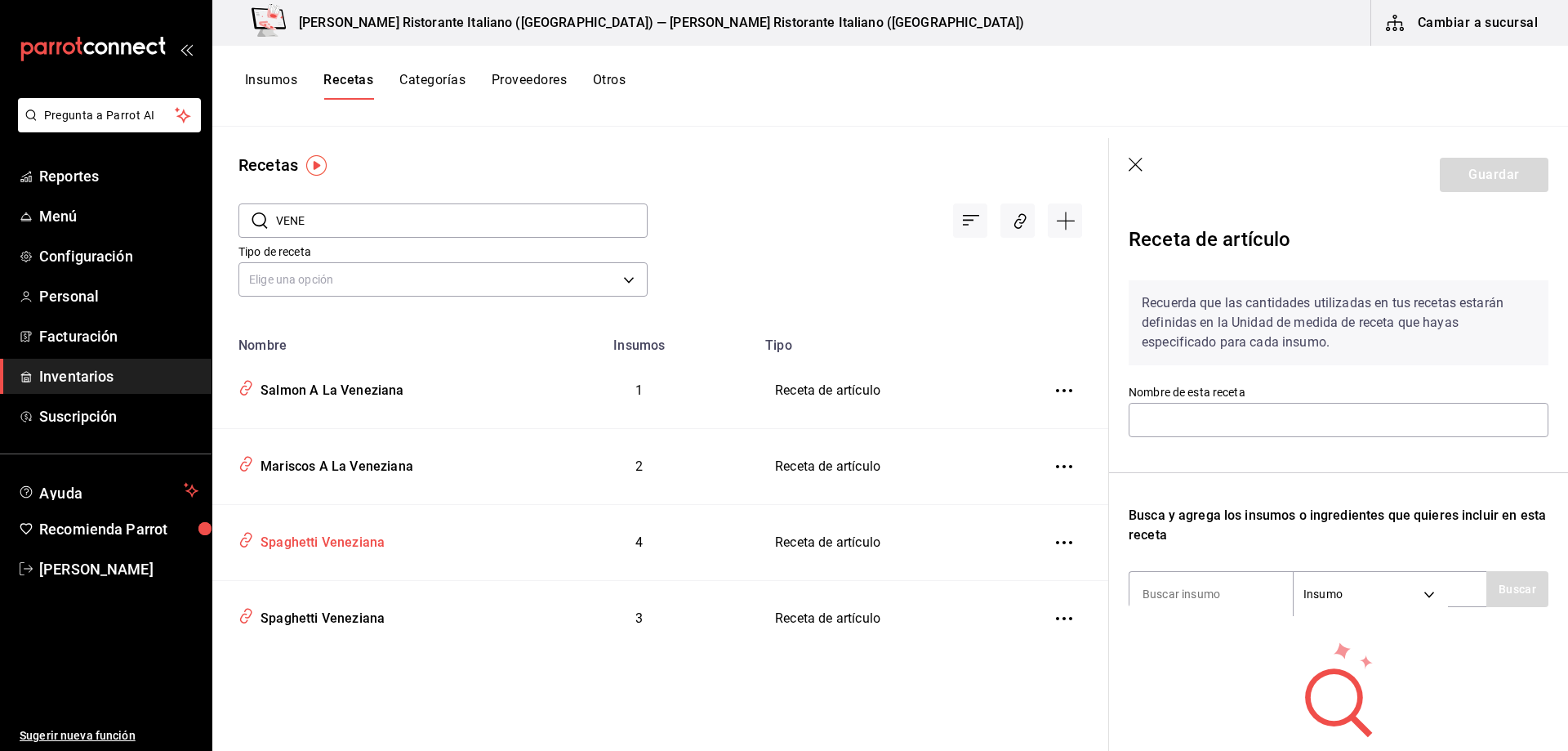
type input "Spaghetti Veneziana"
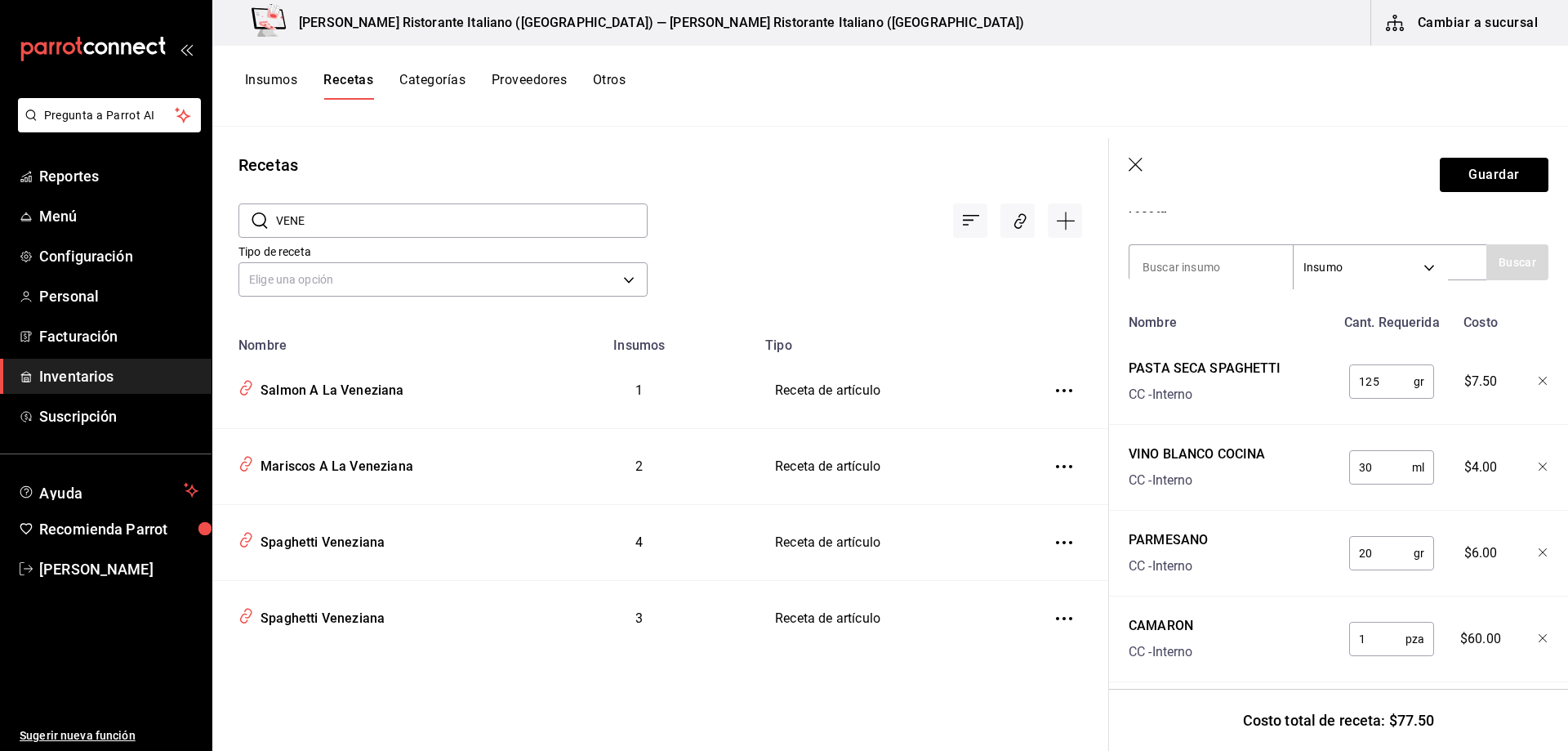
scroll to position [356, 0]
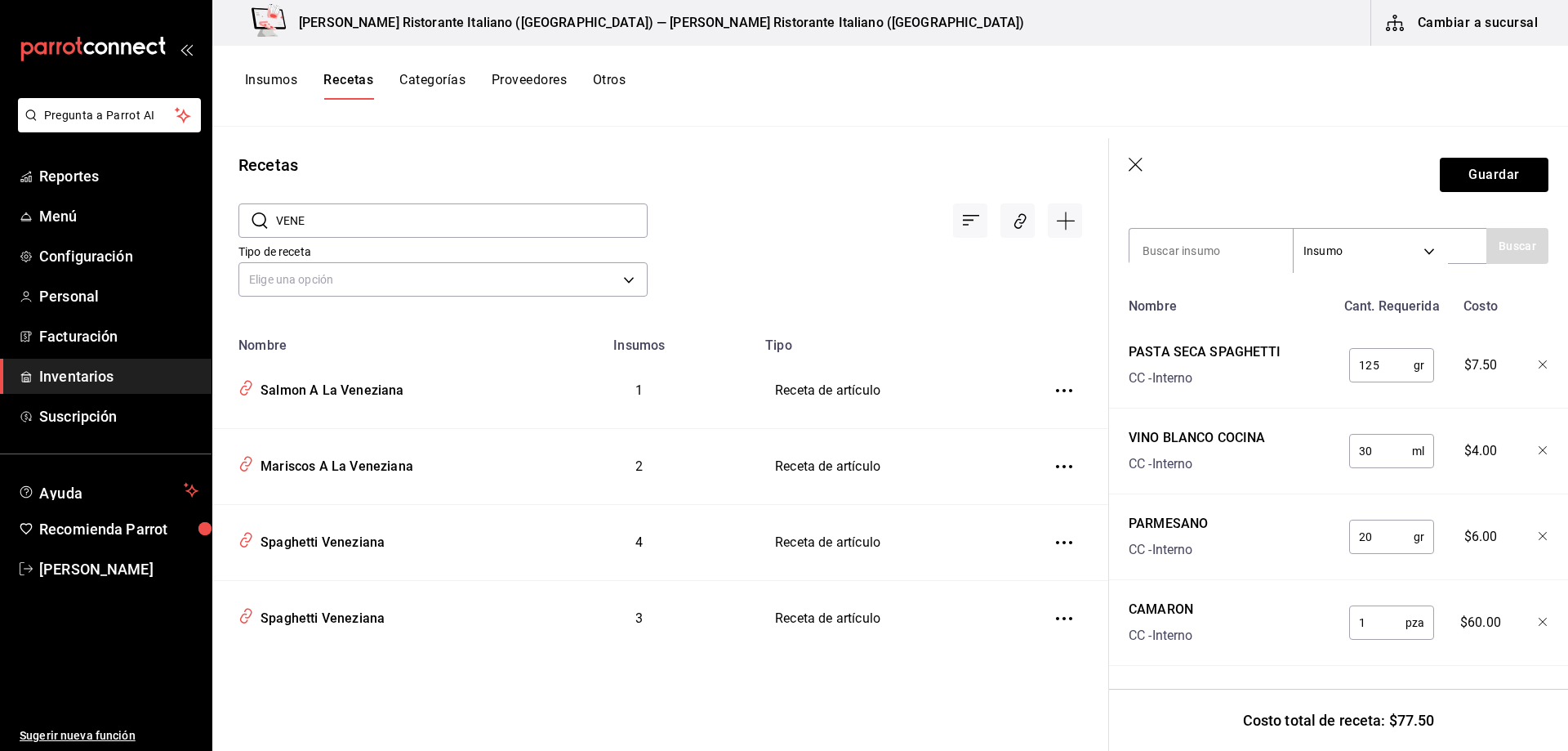
click at [1133, 167] on icon "button" at bounding box center [1136, 165] width 14 height 14
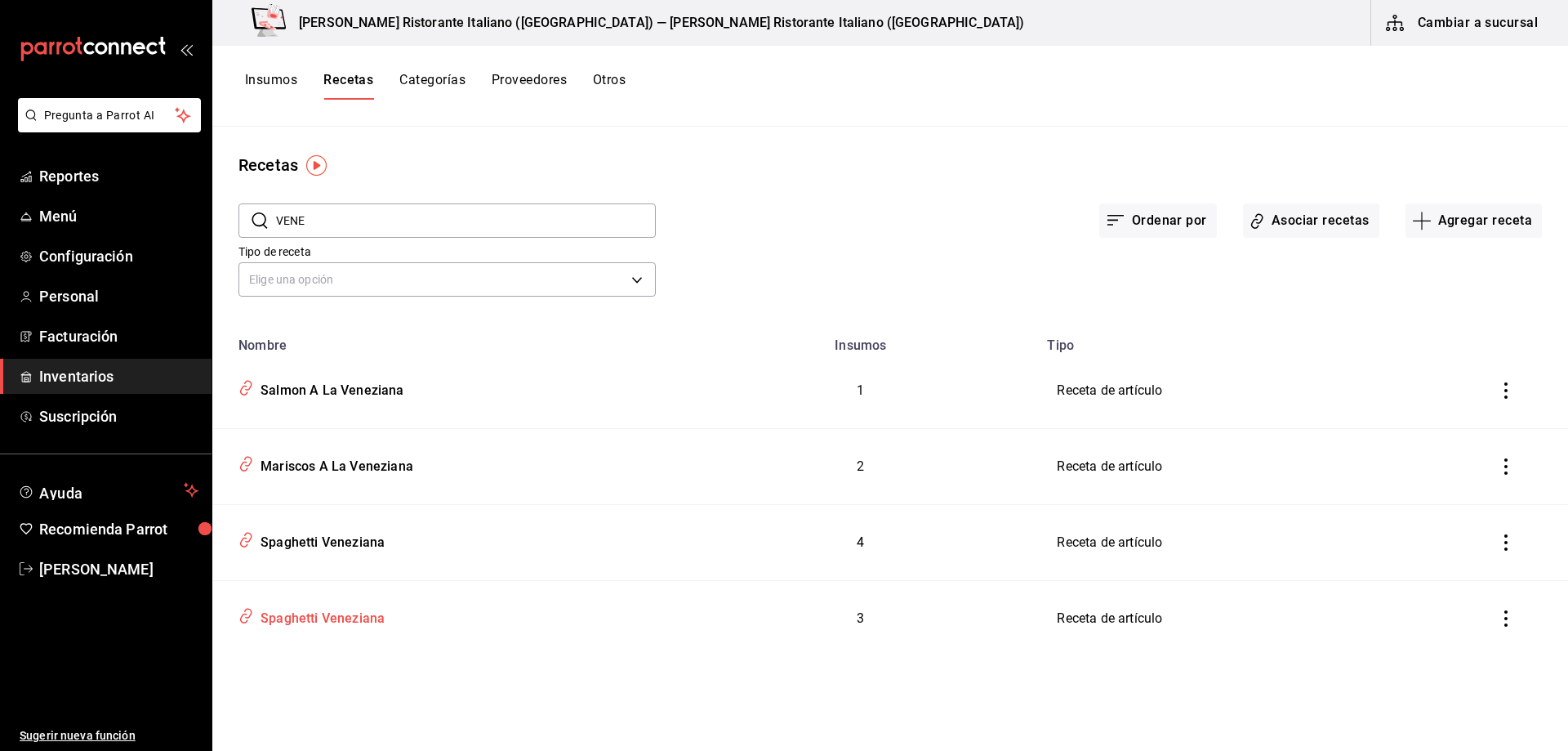
click at [372, 617] on div "Spaghetti Veneziana" at bounding box center [319, 616] width 131 height 25
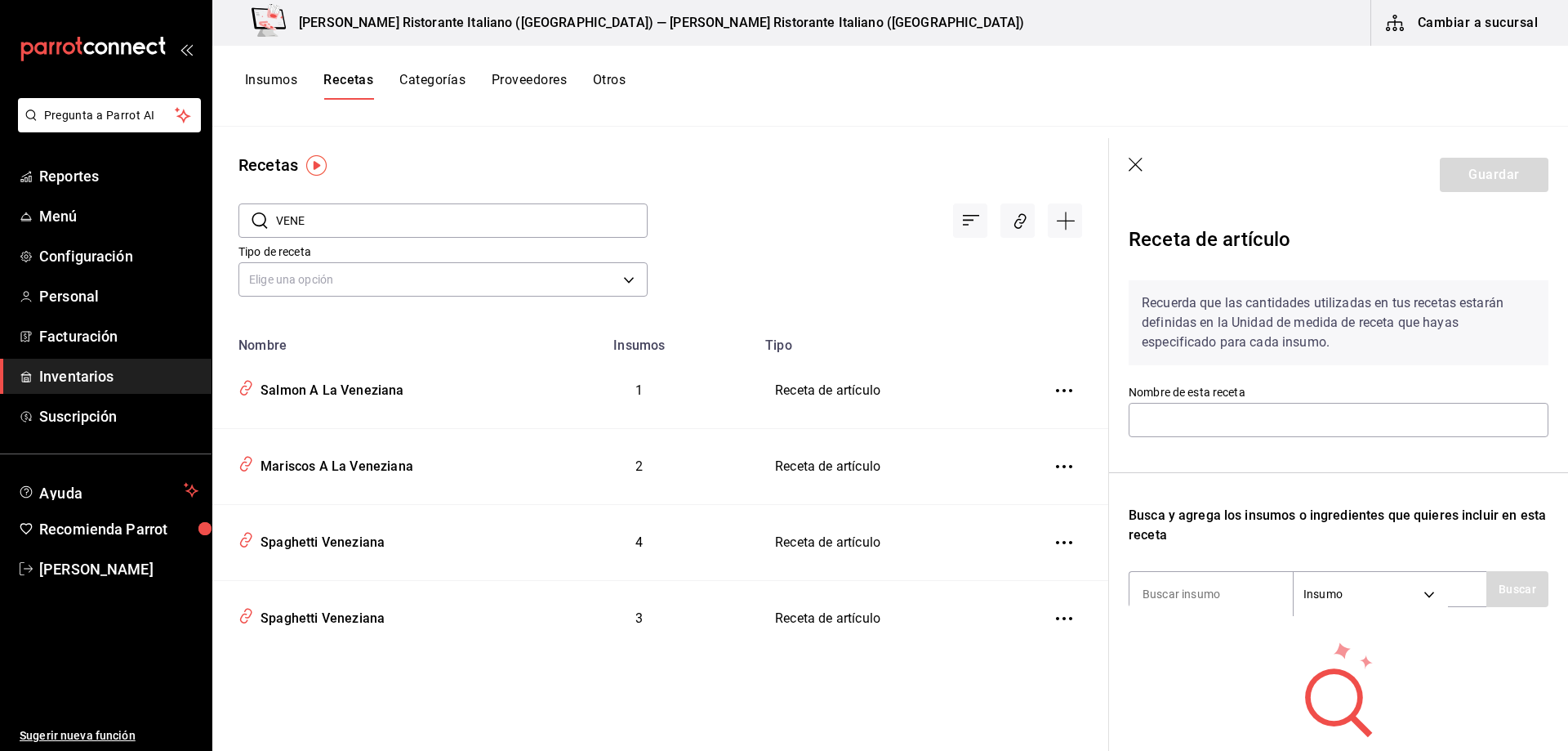
type input "Spaghetti Veneziana"
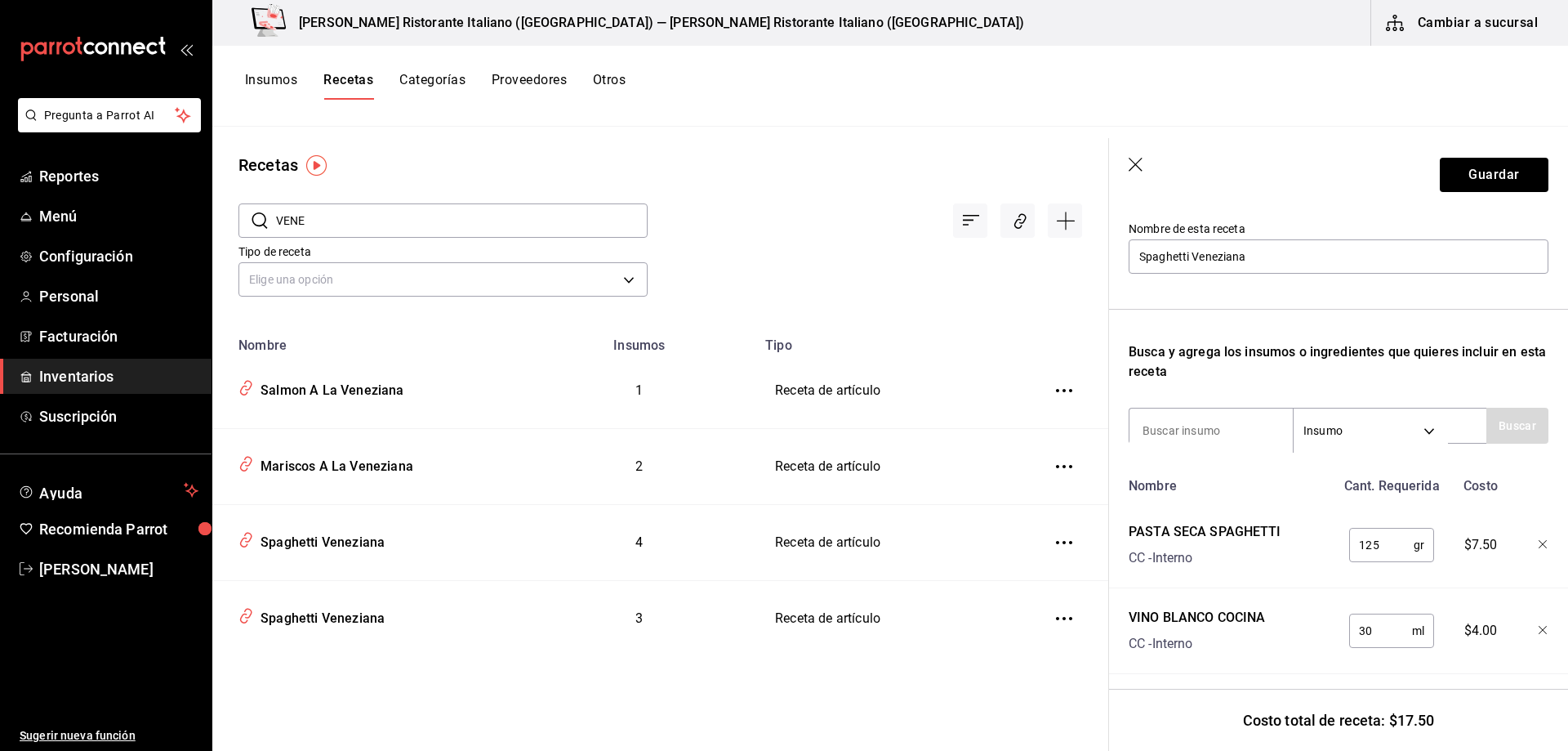
scroll to position [270, 0]
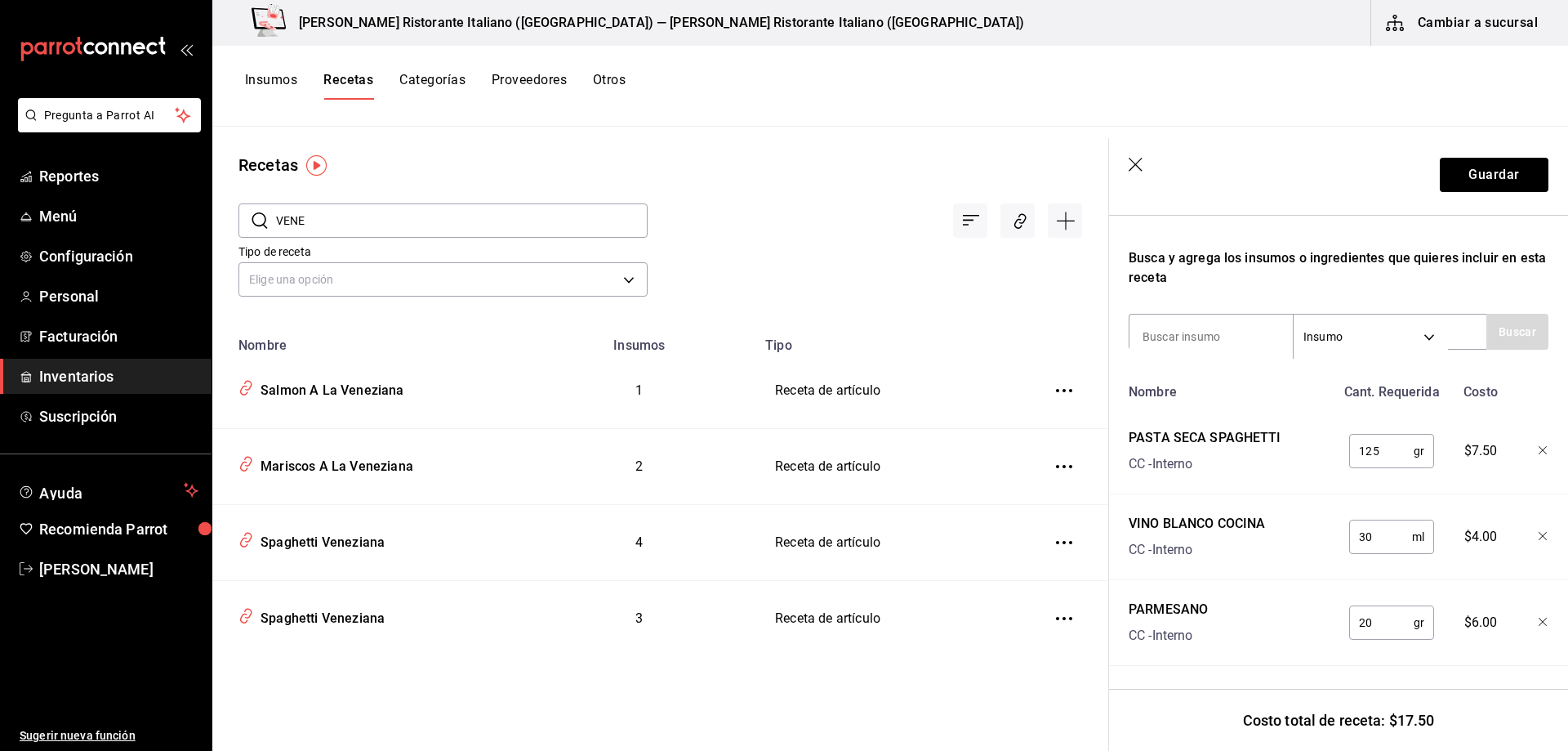
click at [1140, 159] on icon "button" at bounding box center [1137, 166] width 17 height 17
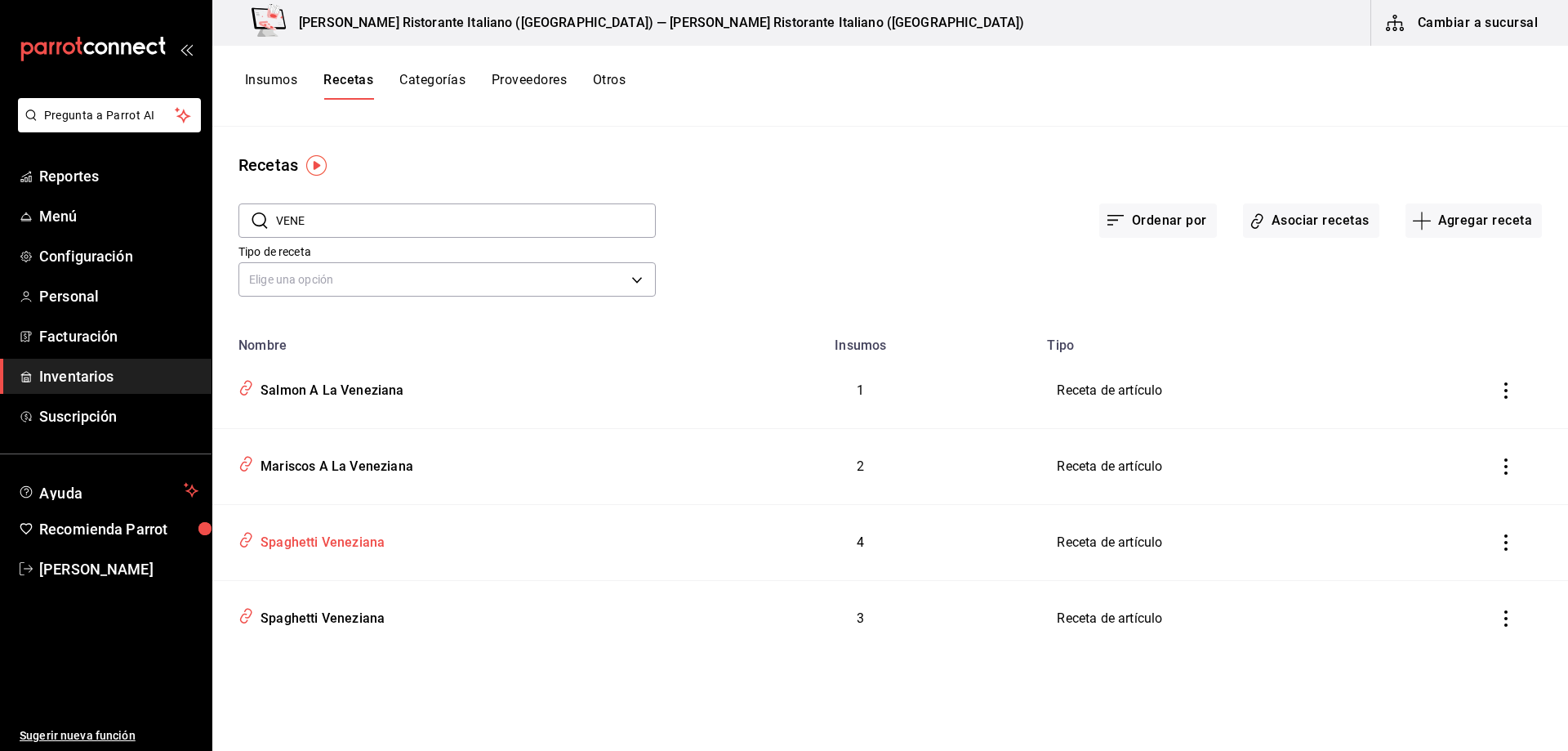
click at [345, 545] on div "Spaghetti Veneziana" at bounding box center [319, 540] width 131 height 25
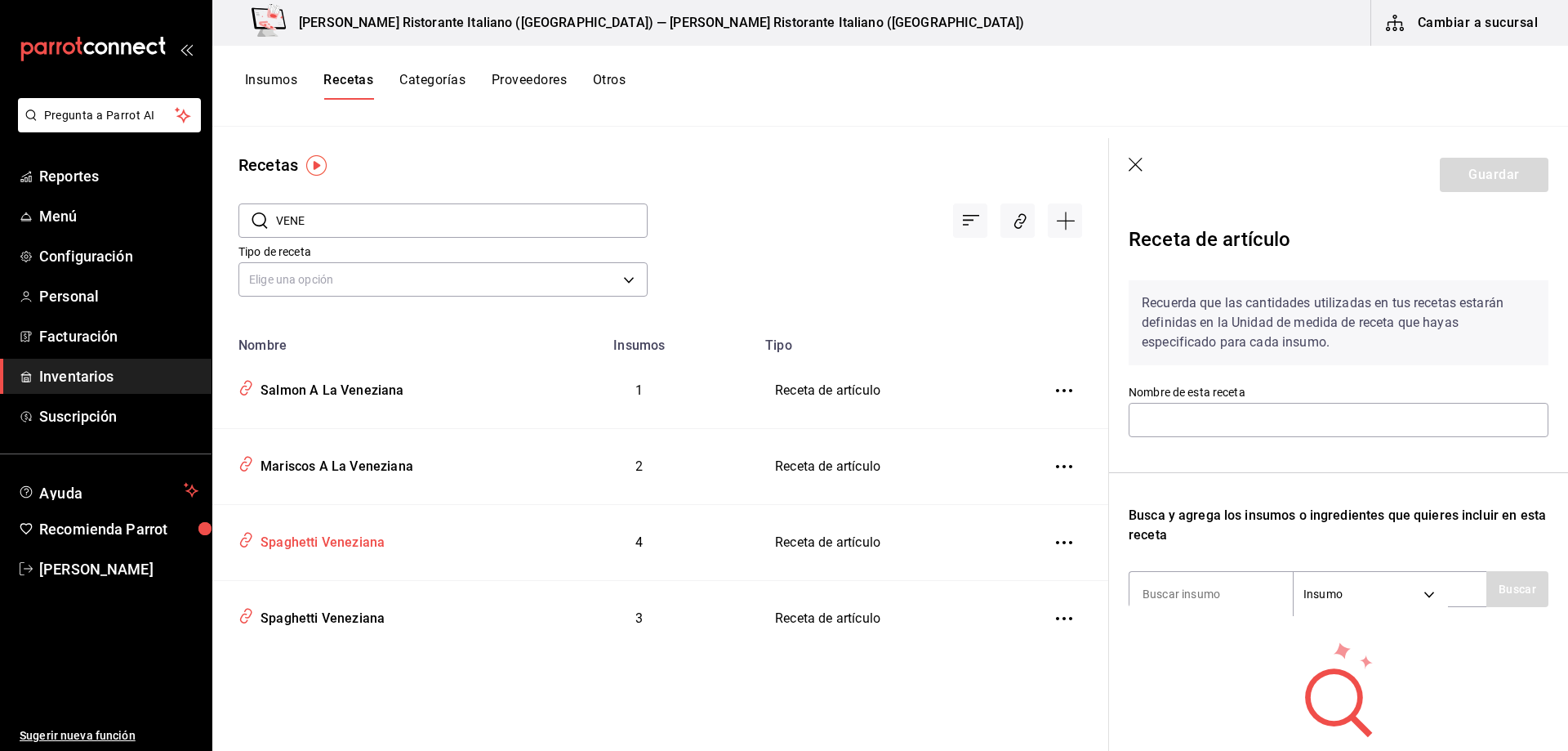
type input "Spaghetti Veneziana"
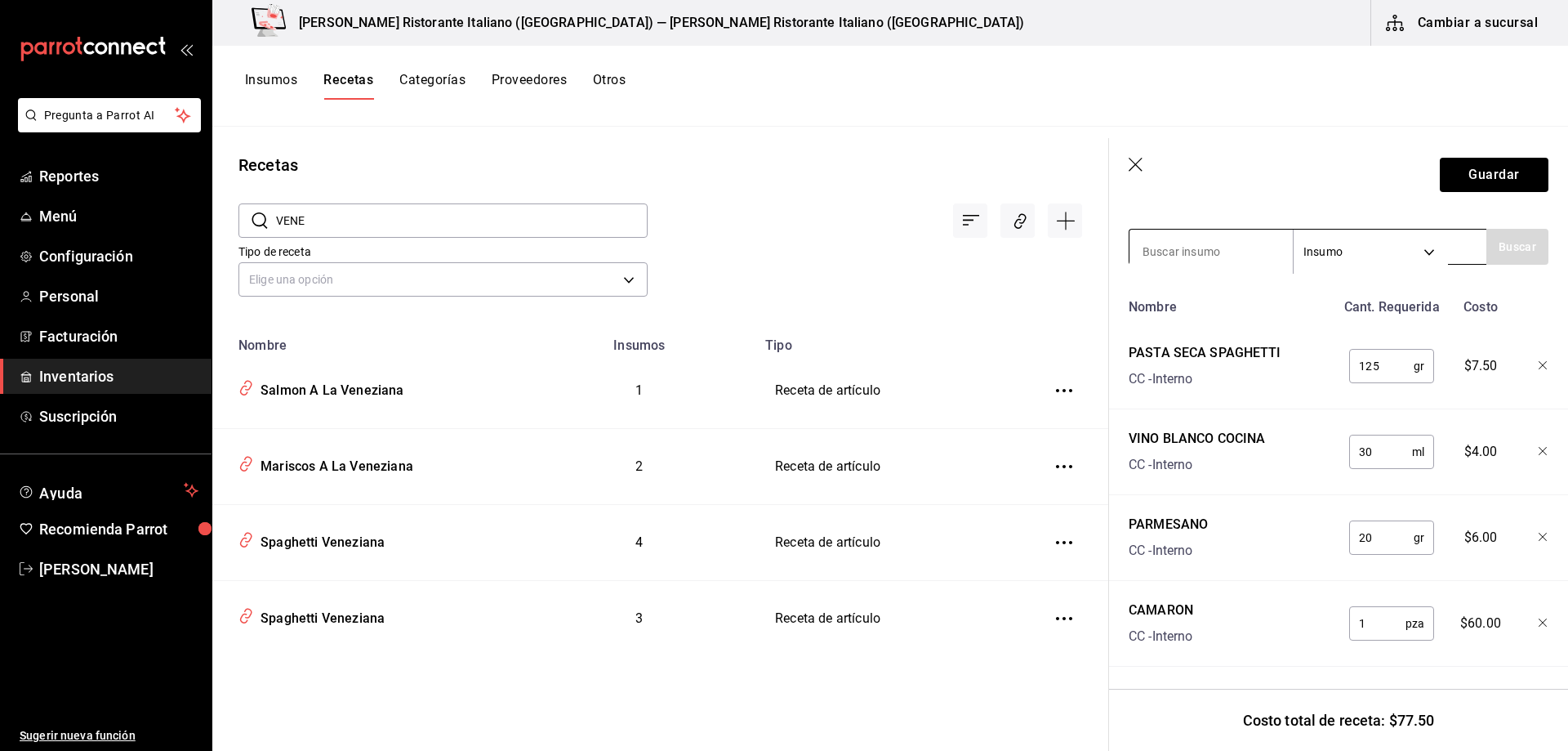
scroll to position [356, 0]
click at [1132, 170] on icon "button" at bounding box center [1137, 166] width 17 height 17
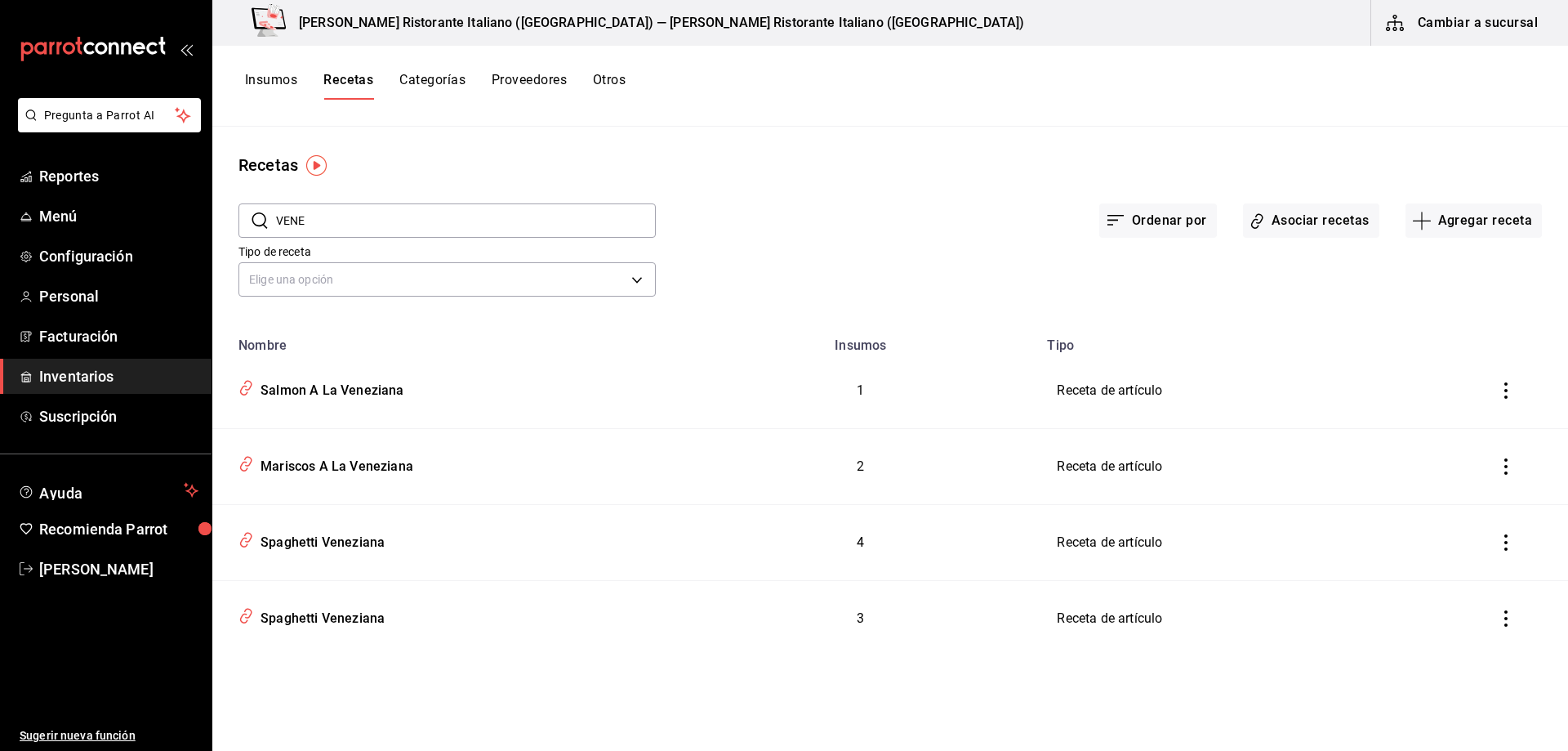
click at [1505, 622] on icon "inventoriesTable" at bounding box center [1506, 619] width 17 height 17
click at [1452, 641] on span "Eliminar" at bounding box center [1457, 642] width 42 height 13
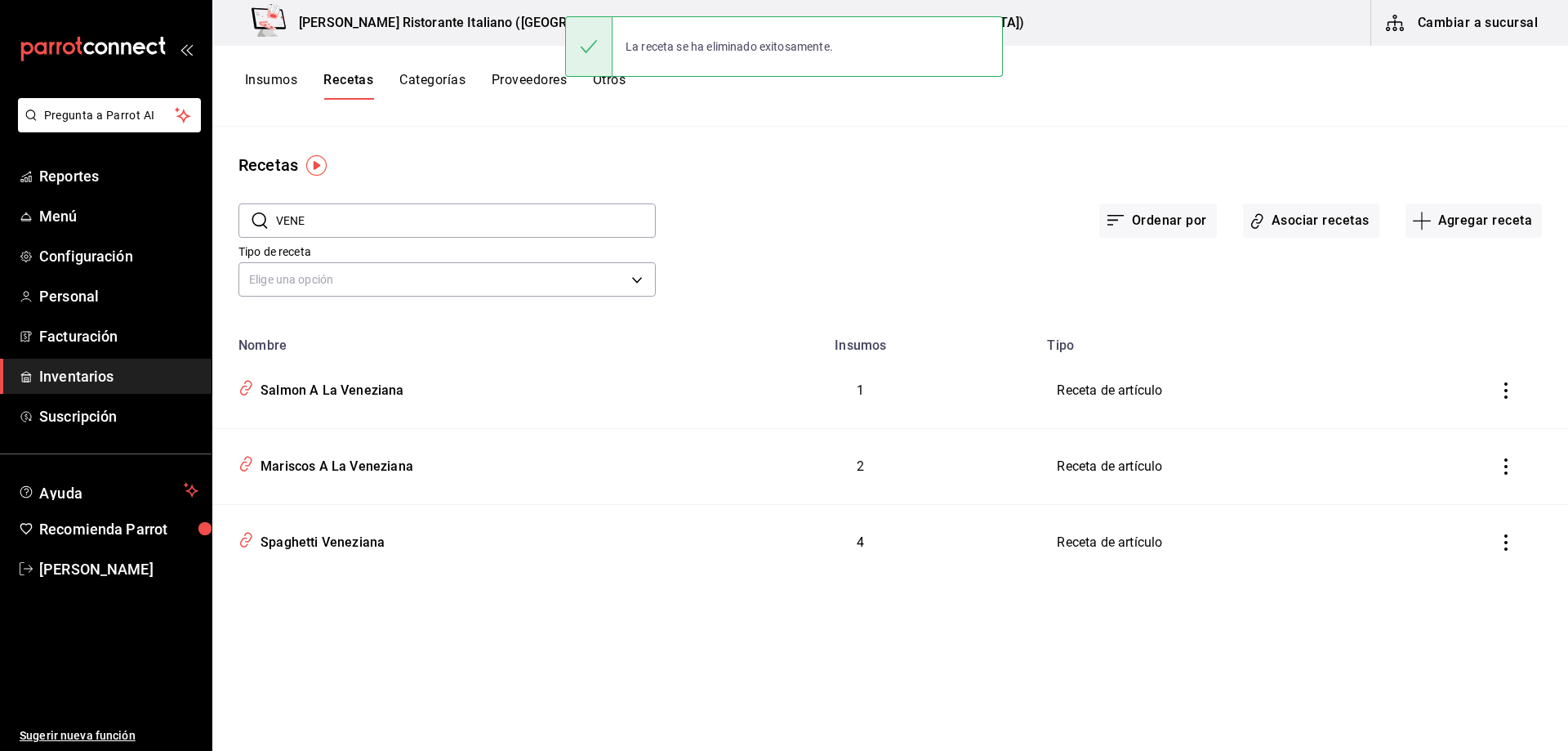
click at [353, 608] on div "Recetas ​ VENE ​ Ordenar por Asociar recetas Agregar receta Tipo de receta Elig…" at bounding box center [890, 434] width 1356 height 613
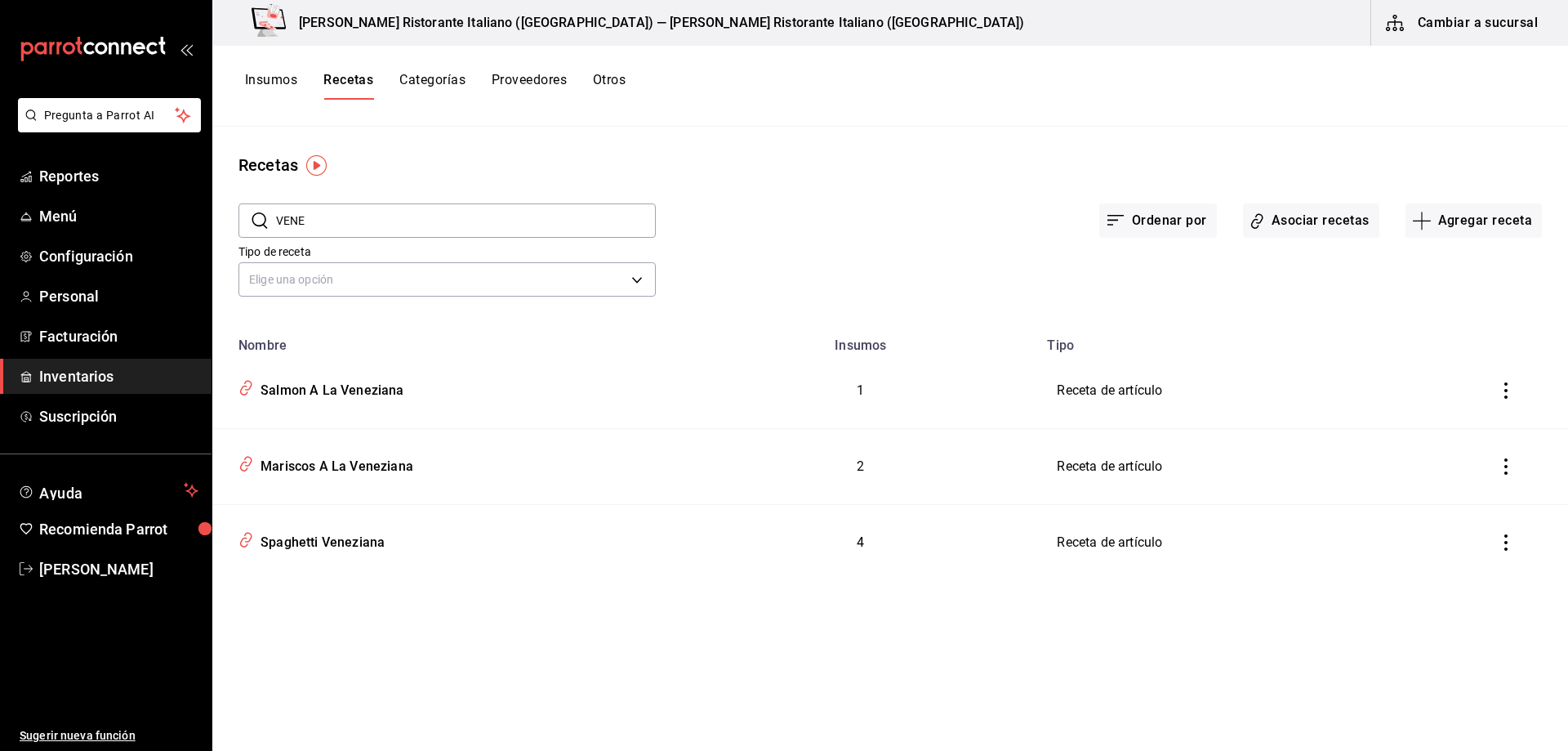
click at [84, 379] on span "Inventarios" at bounding box center [119, 376] width 159 height 22
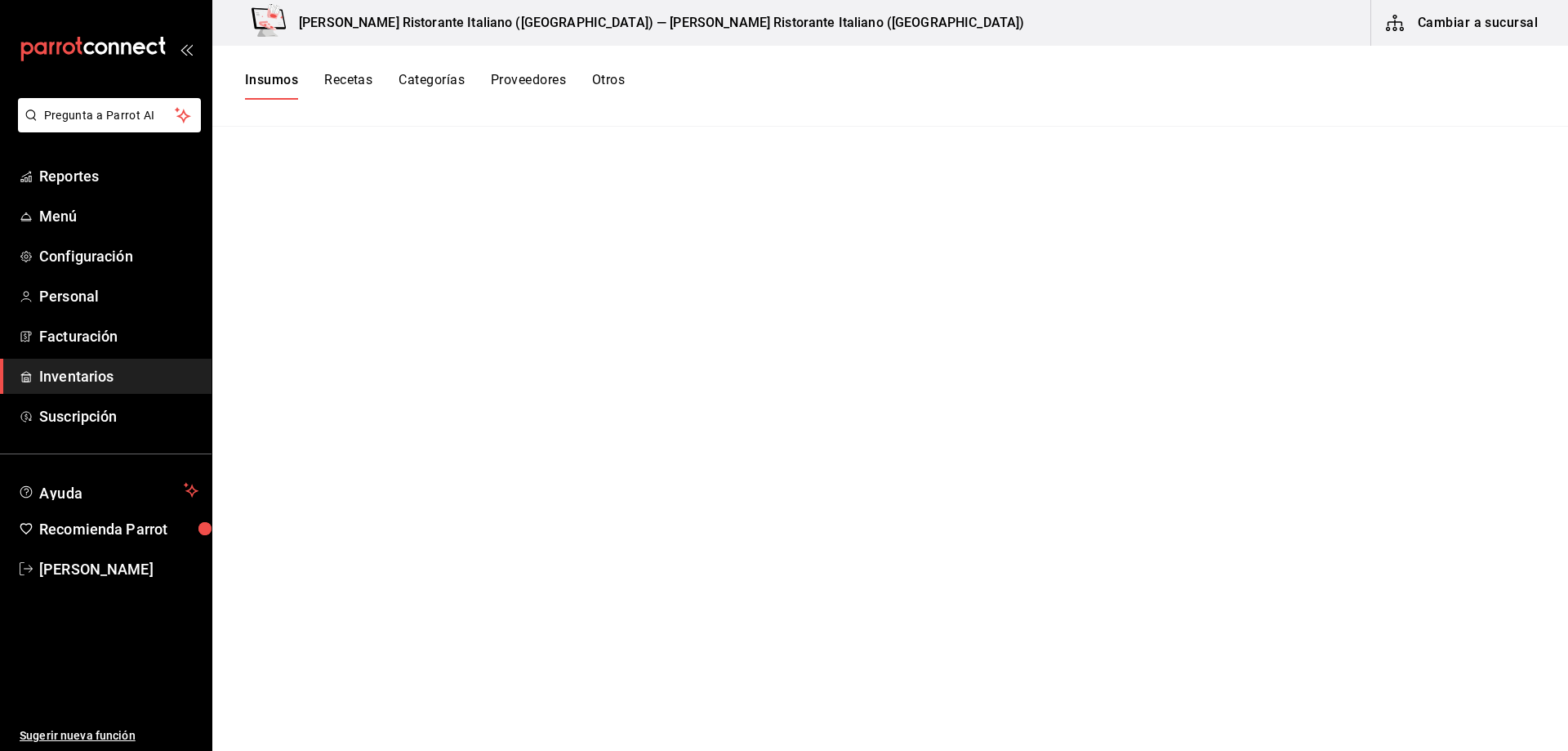
click at [418, 79] on button "Categorías" at bounding box center [431, 85] width 66 height 28
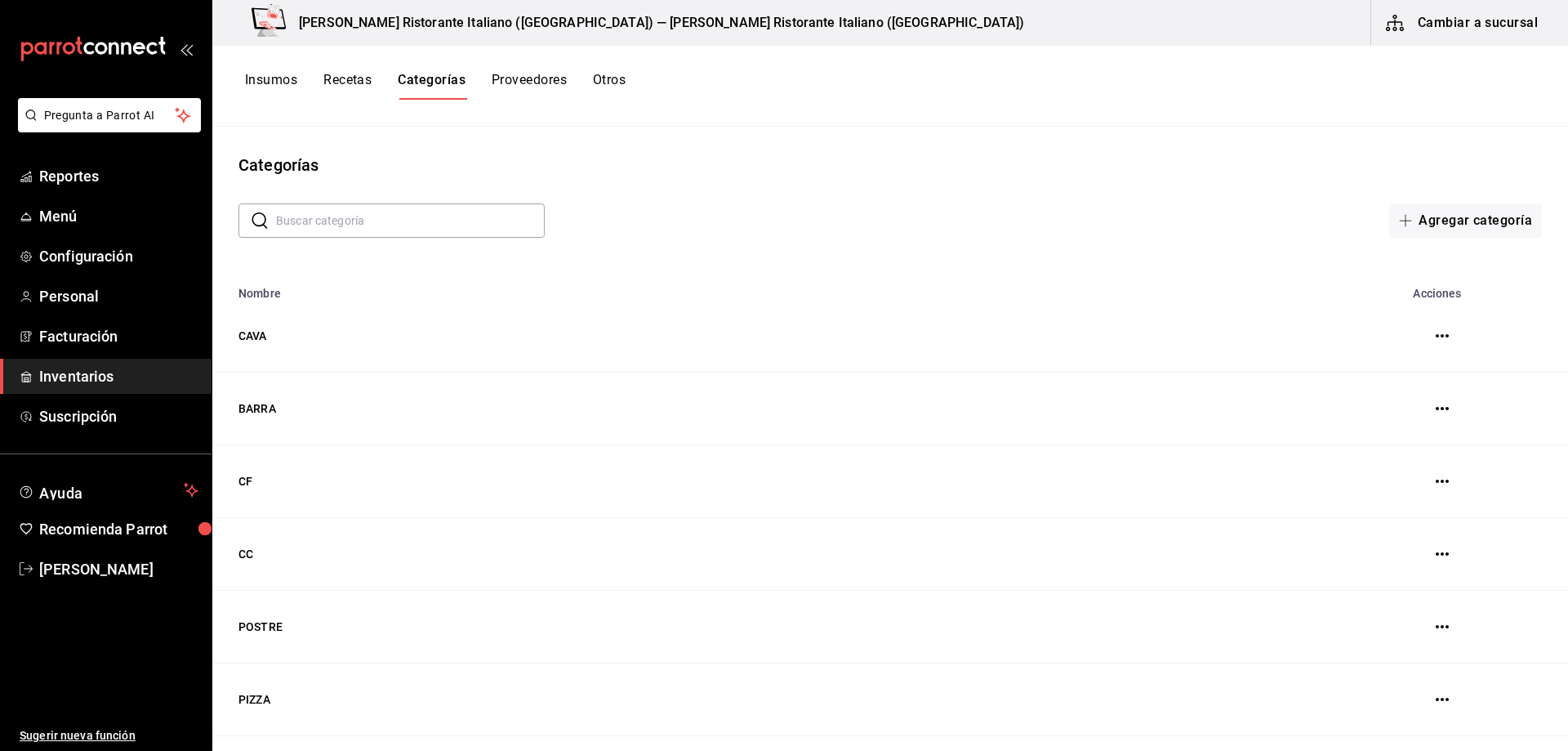
click at [61, 379] on span "Inventarios" at bounding box center [119, 376] width 159 height 22
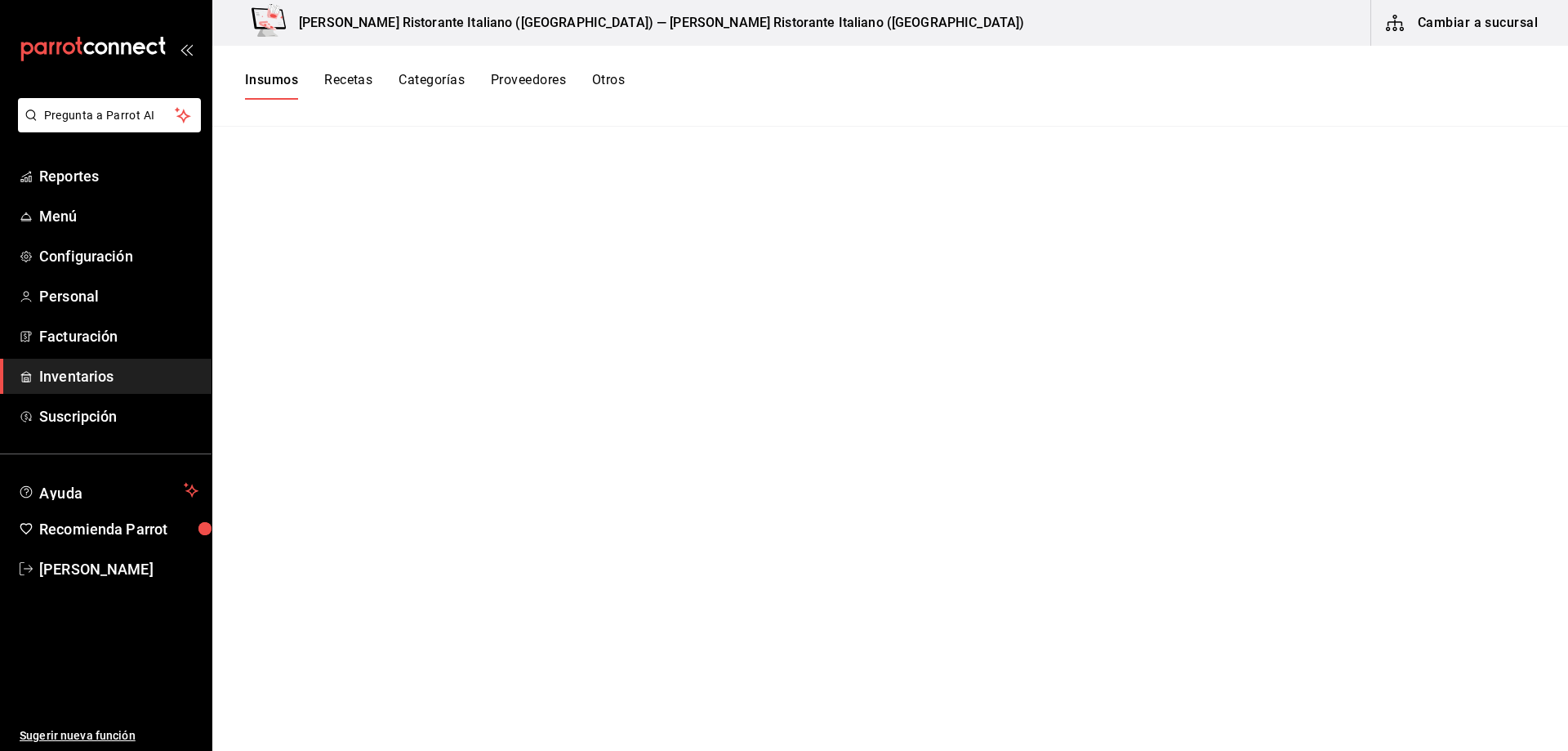
click at [1459, 12] on button "Cambiar a sucursal" at bounding box center [1464, 23] width 184 height 46
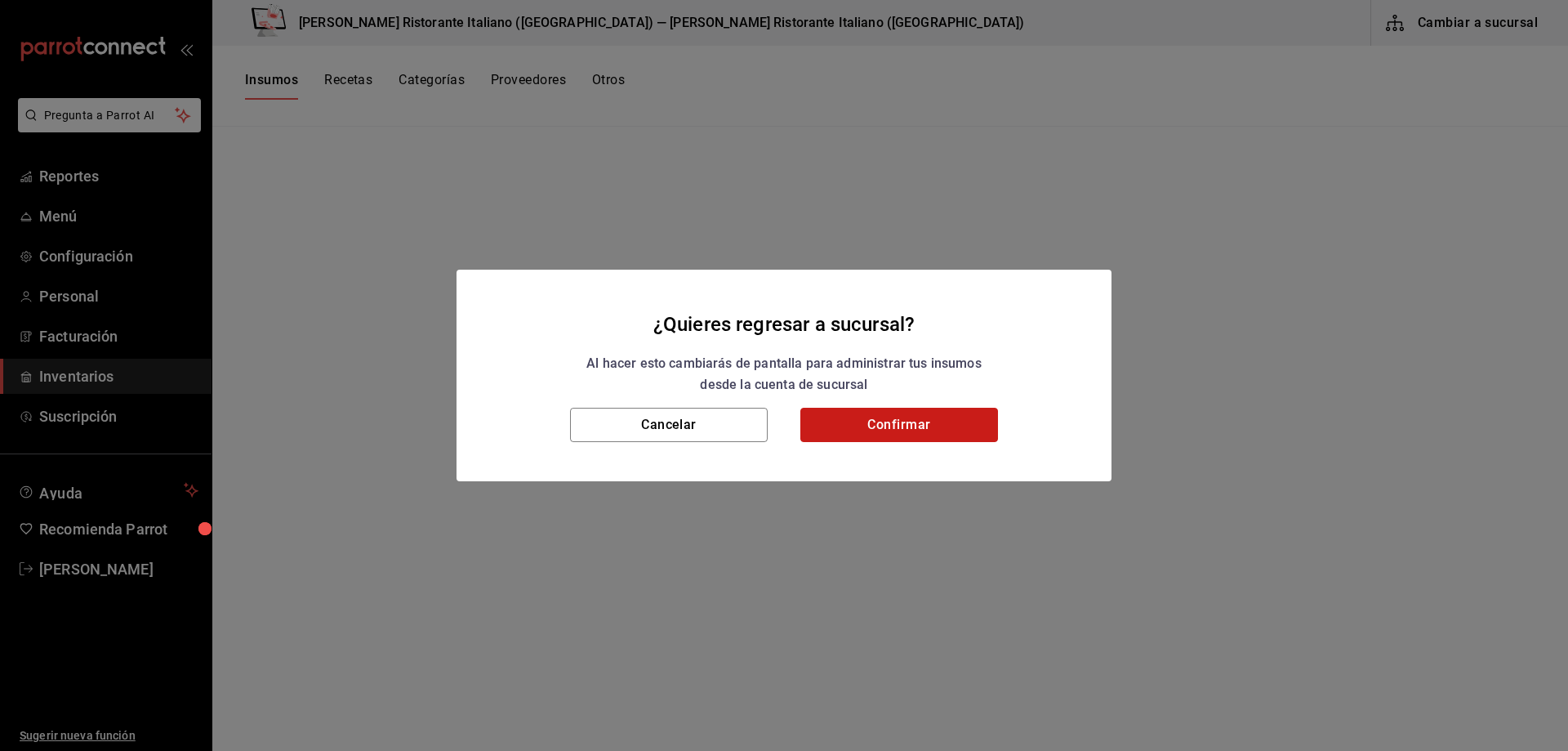
click at [886, 430] on button "Confirmar" at bounding box center [899, 424] width 198 height 34
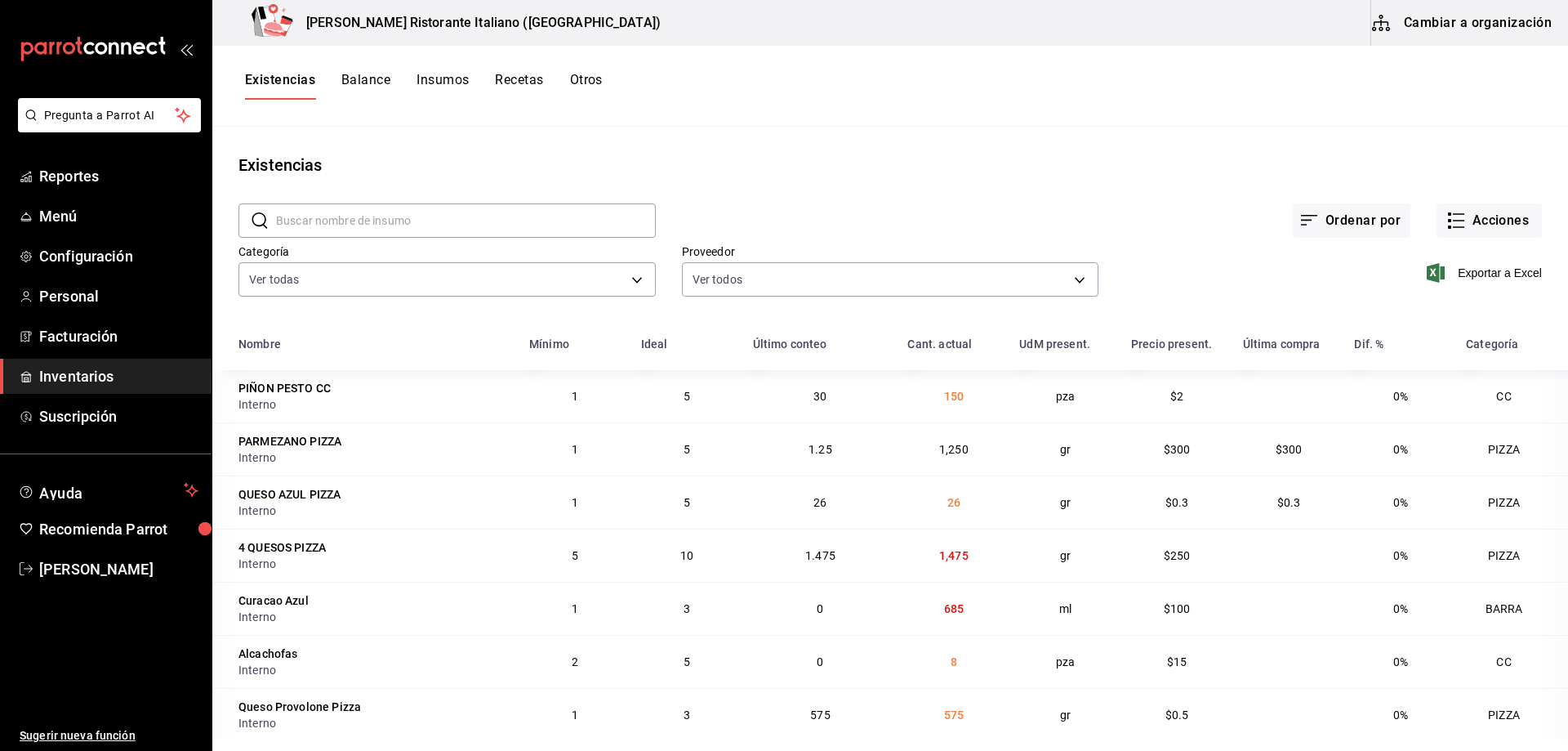
click at [388, 219] on input "text" at bounding box center [466, 221] width 380 height 33
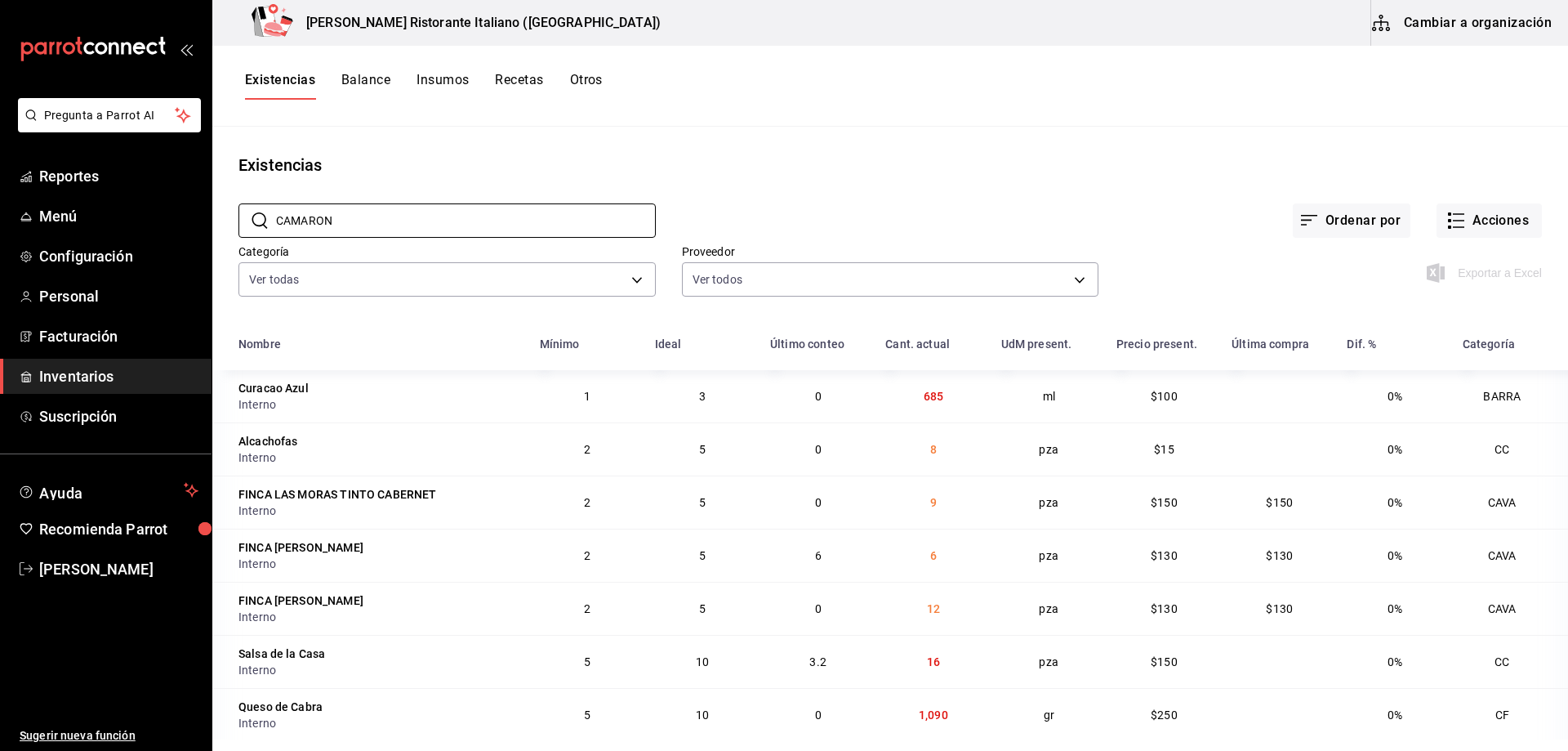
type input "CAMARON"
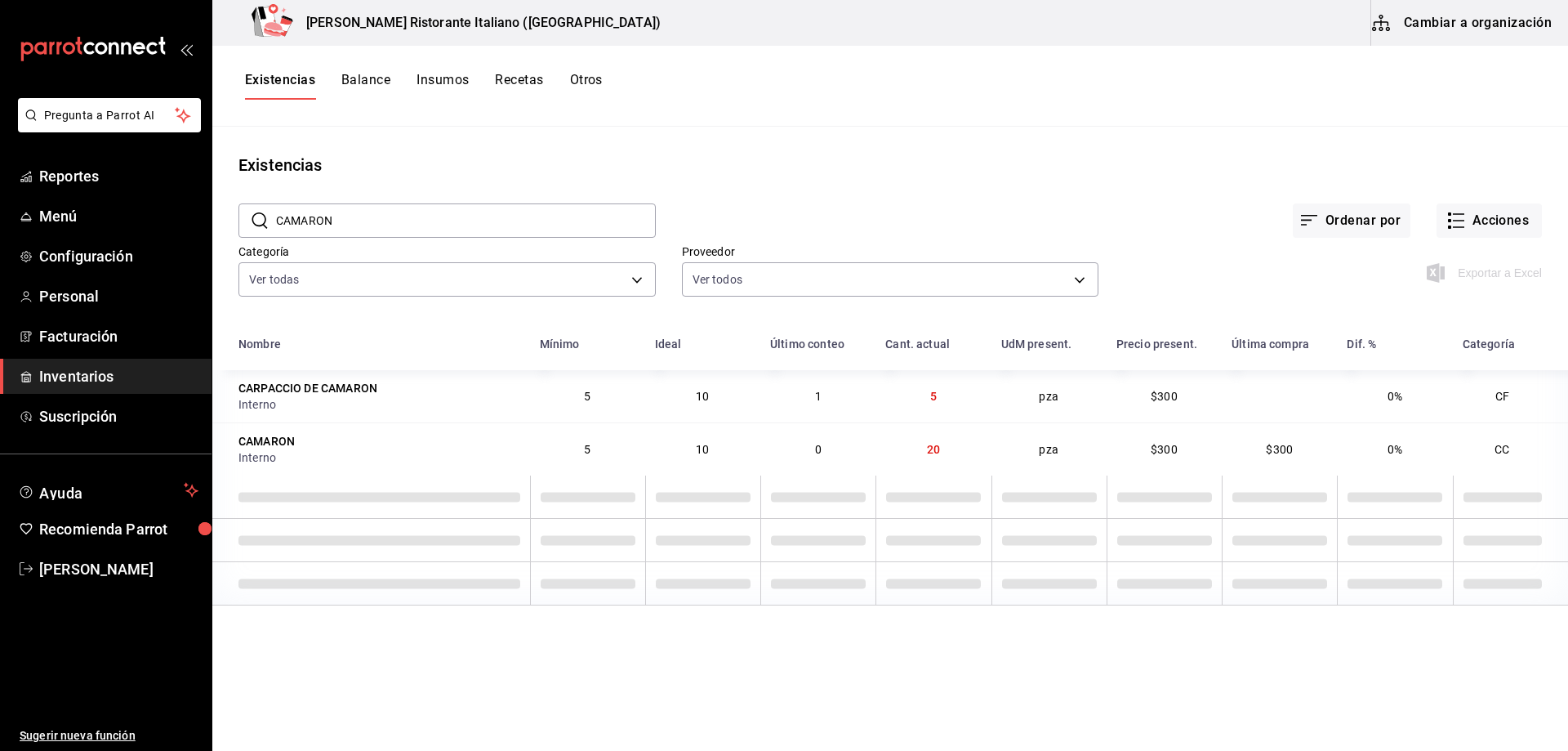
click at [747, 178] on div "Ordenar por Acciones" at bounding box center [1099, 207] width 886 height 60
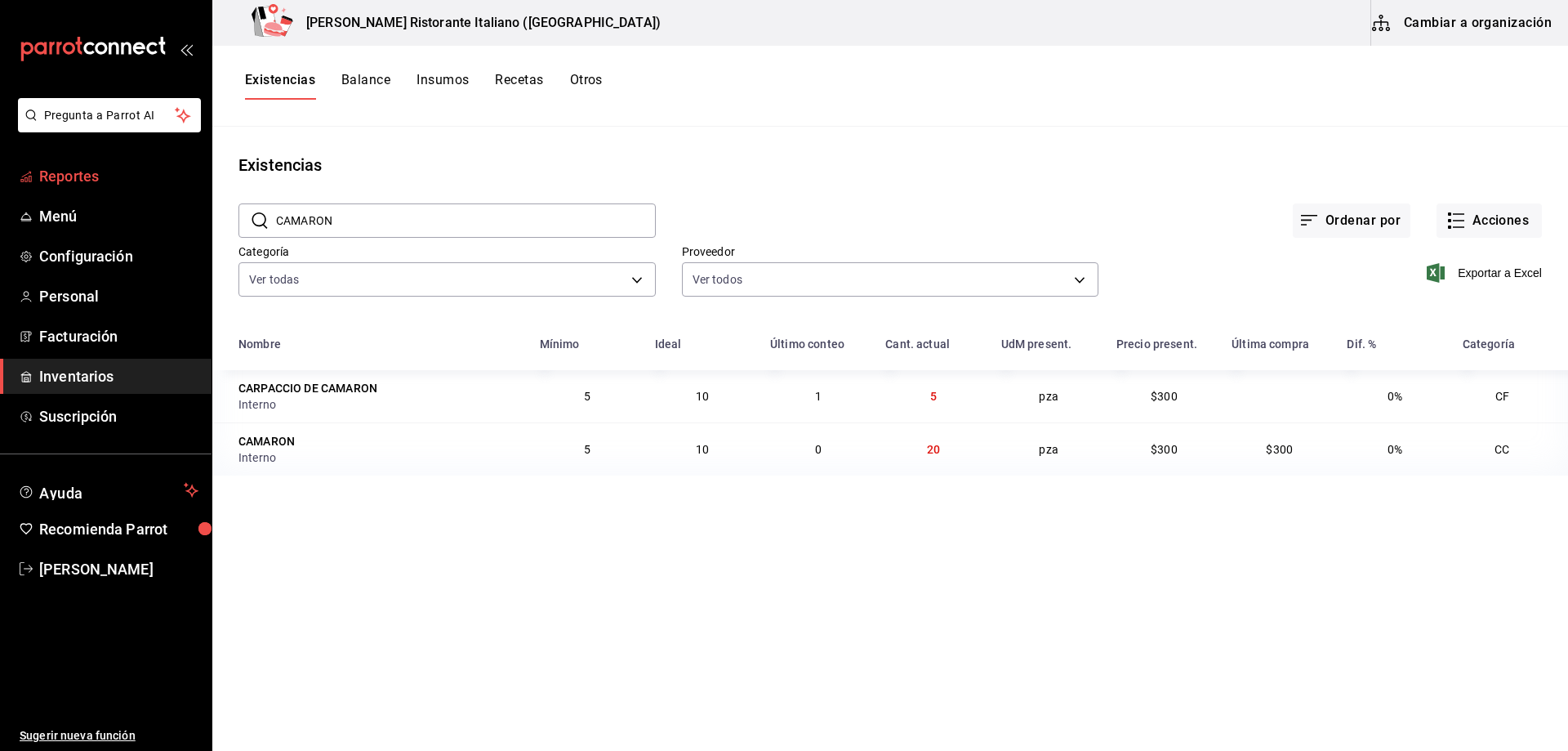
click at [94, 175] on span "Reportes" at bounding box center [119, 176] width 159 height 22
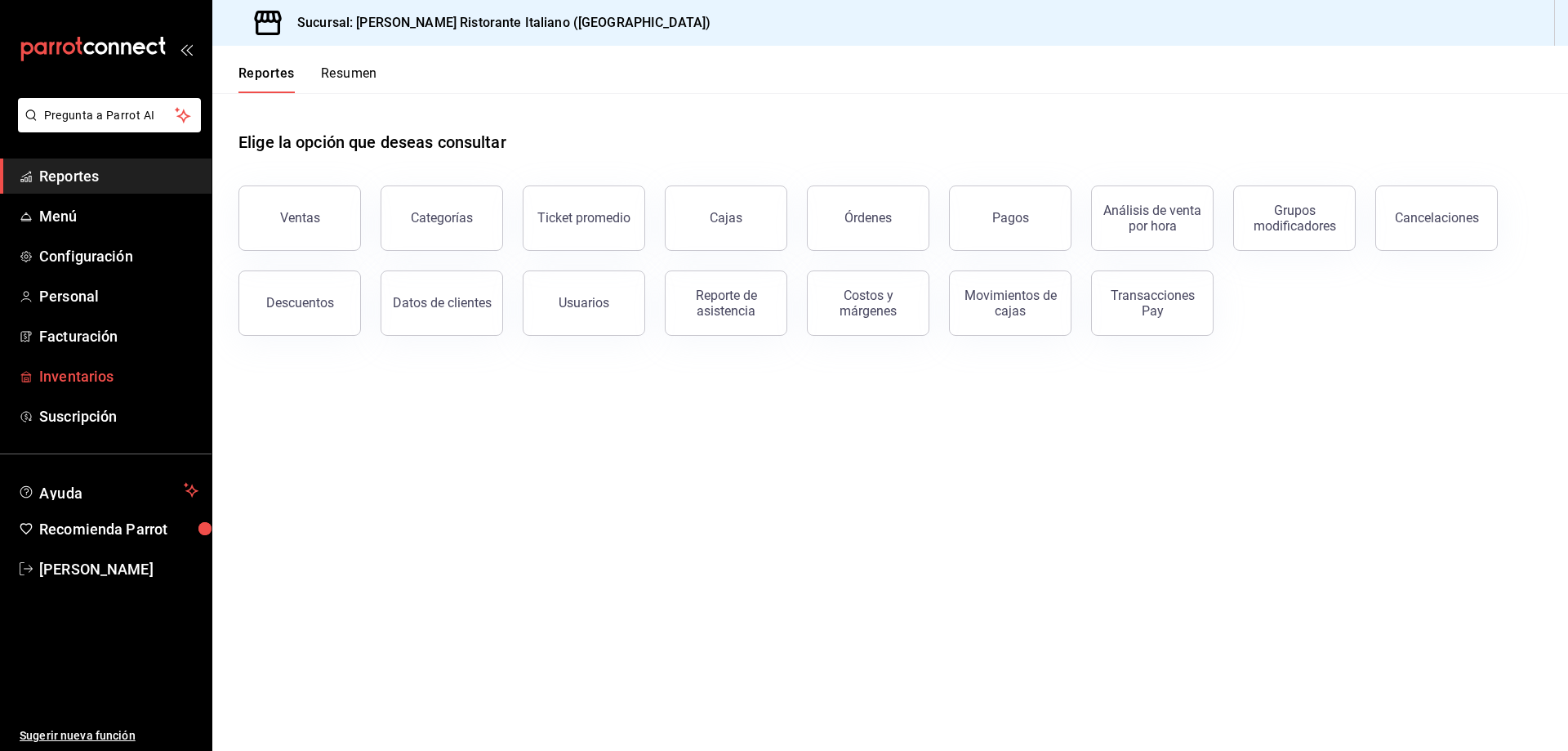
click at [99, 367] on span "Inventarios" at bounding box center [119, 376] width 159 height 22
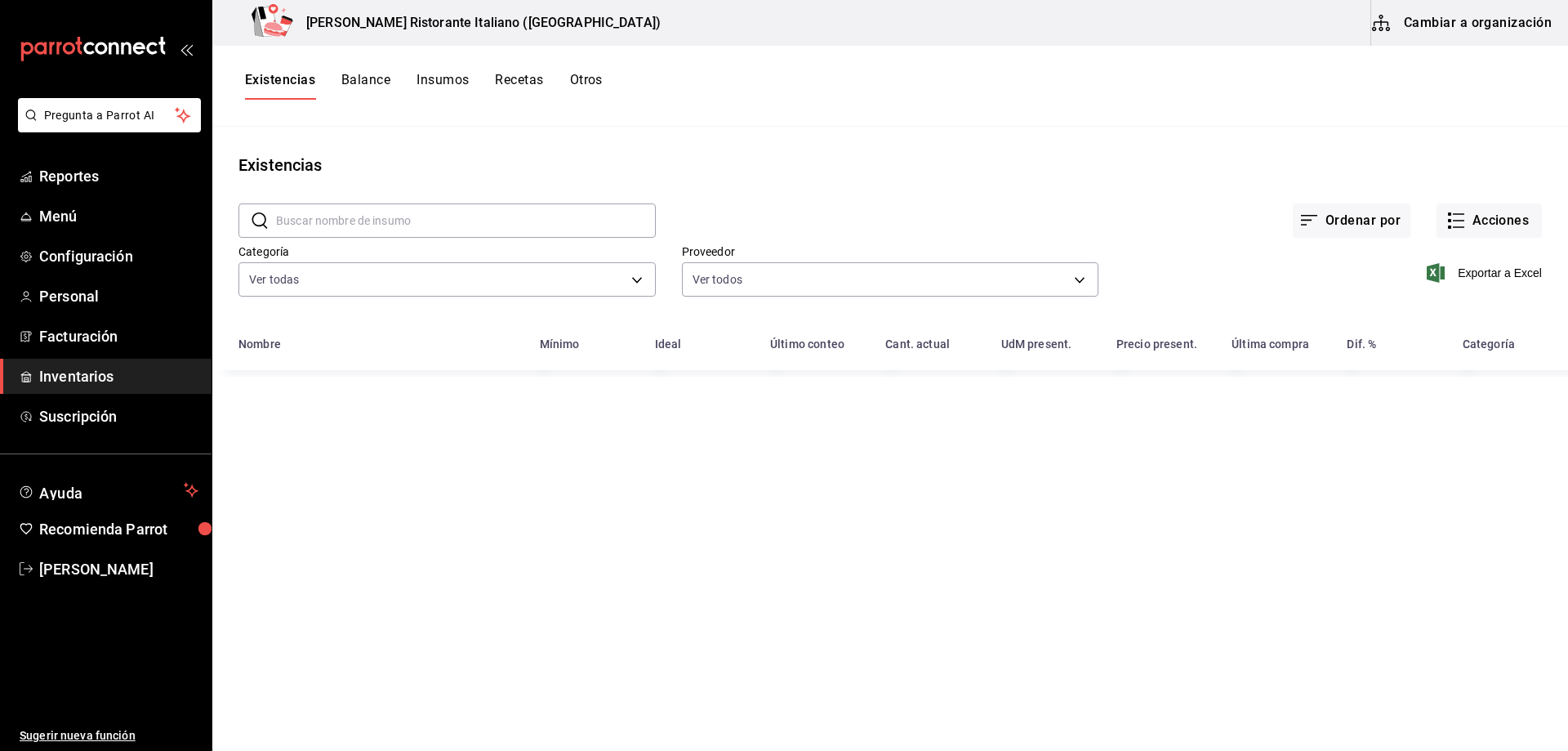
click at [329, 221] on input "text" at bounding box center [466, 221] width 380 height 33
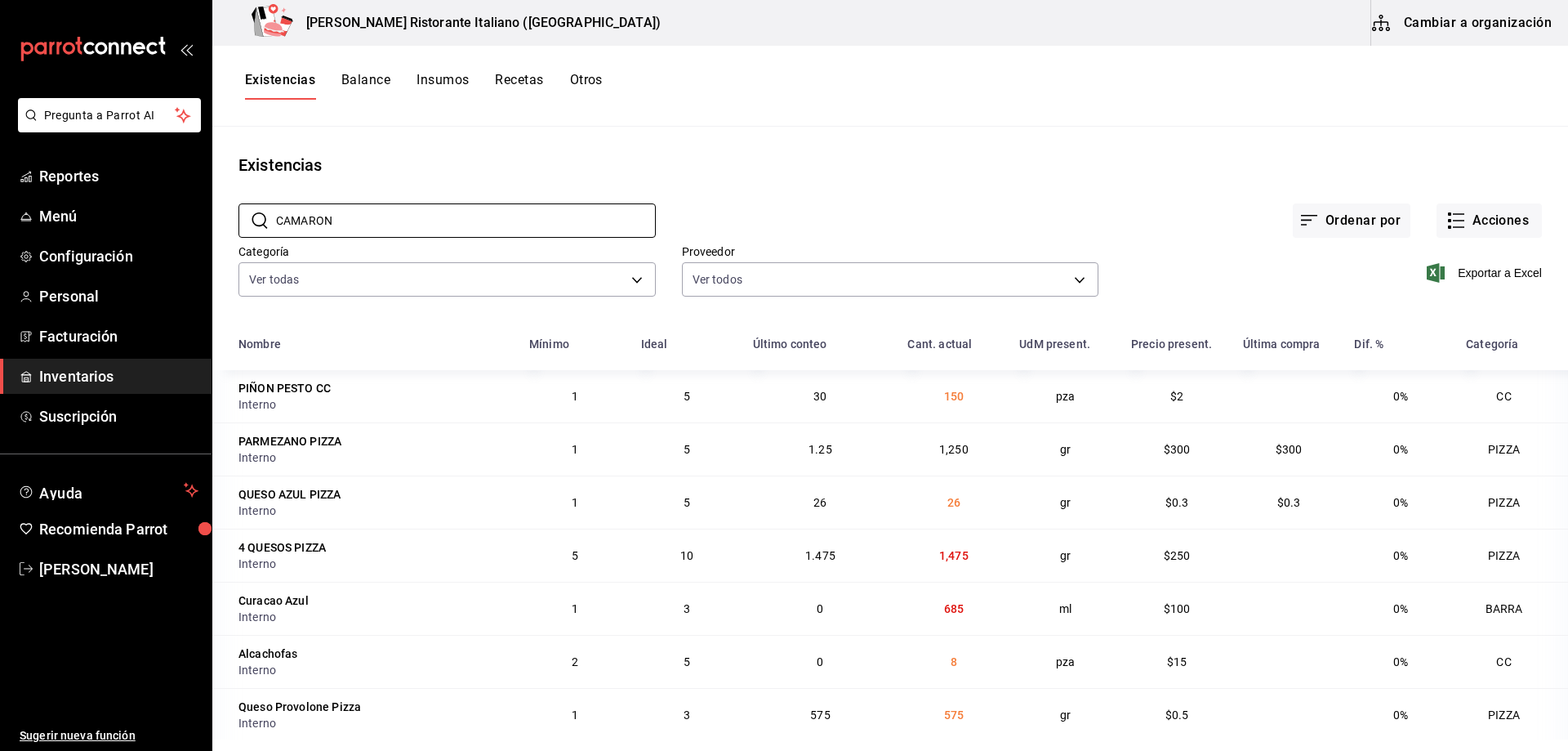
click at [763, 196] on div "Ordenar por Acciones" at bounding box center [1099, 207] width 886 height 60
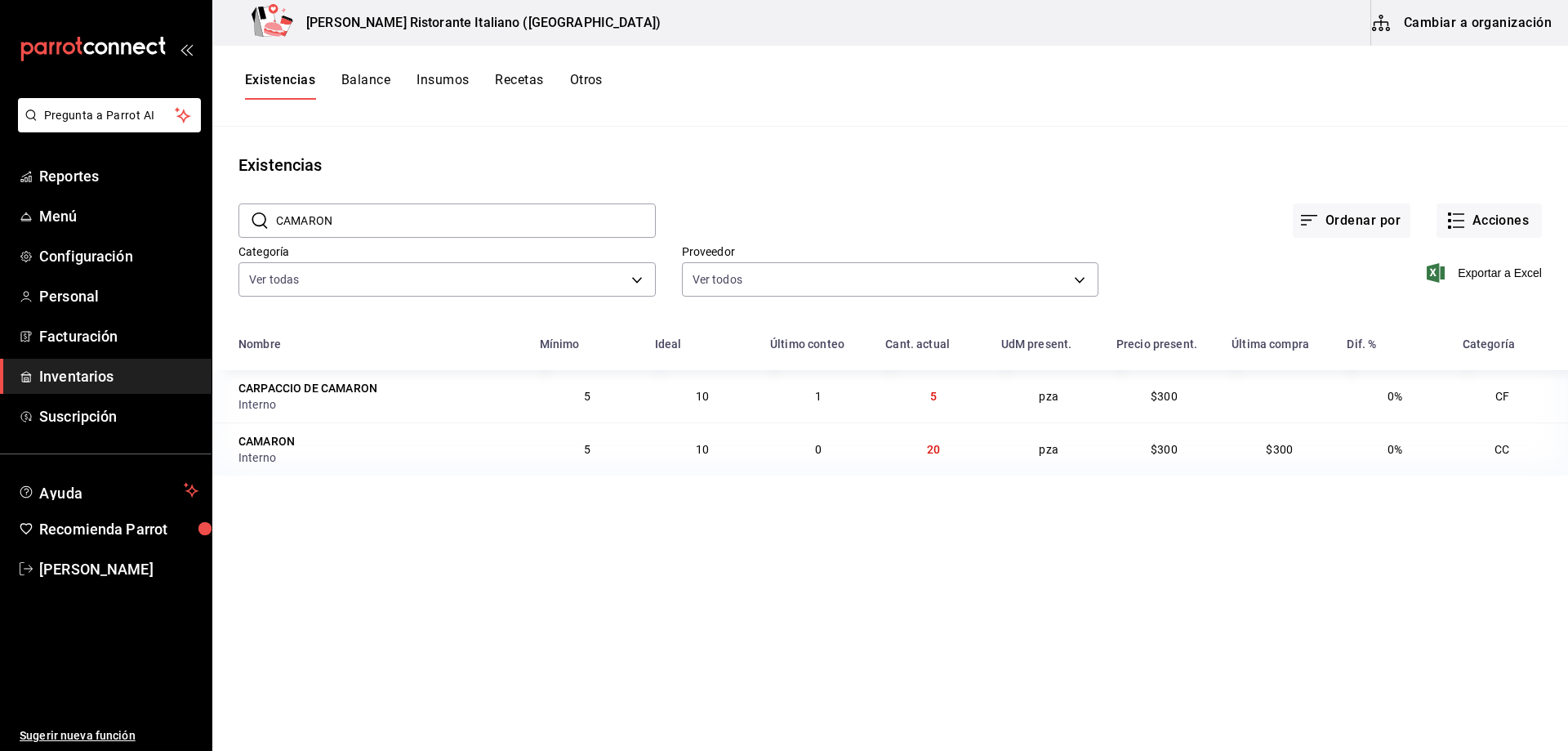
click at [473, 223] on input "CAMARON" at bounding box center [466, 221] width 380 height 33
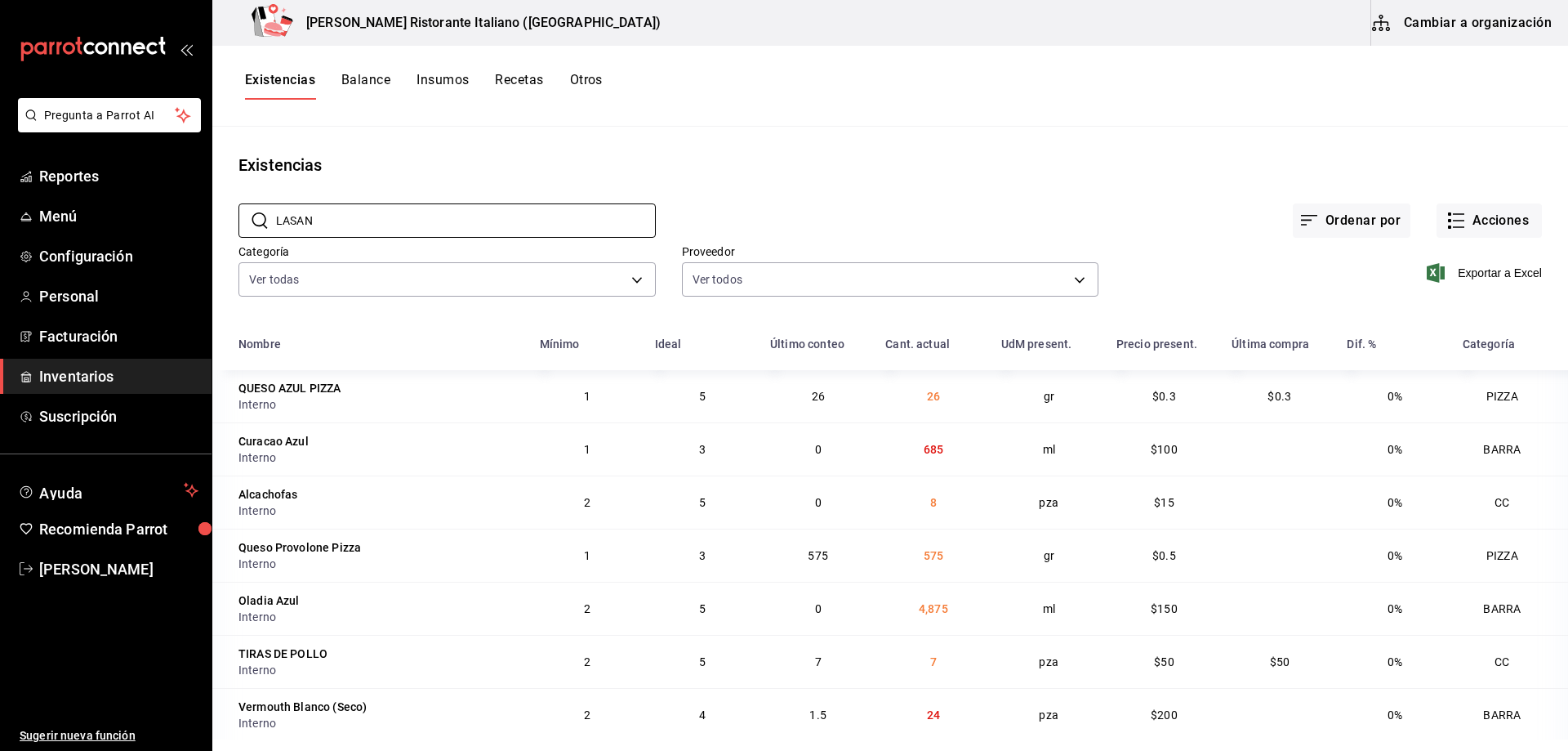
type input "LASAN"
click at [775, 211] on div "Ordenar por Acciones" at bounding box center [1099, 207] width 886 height 60
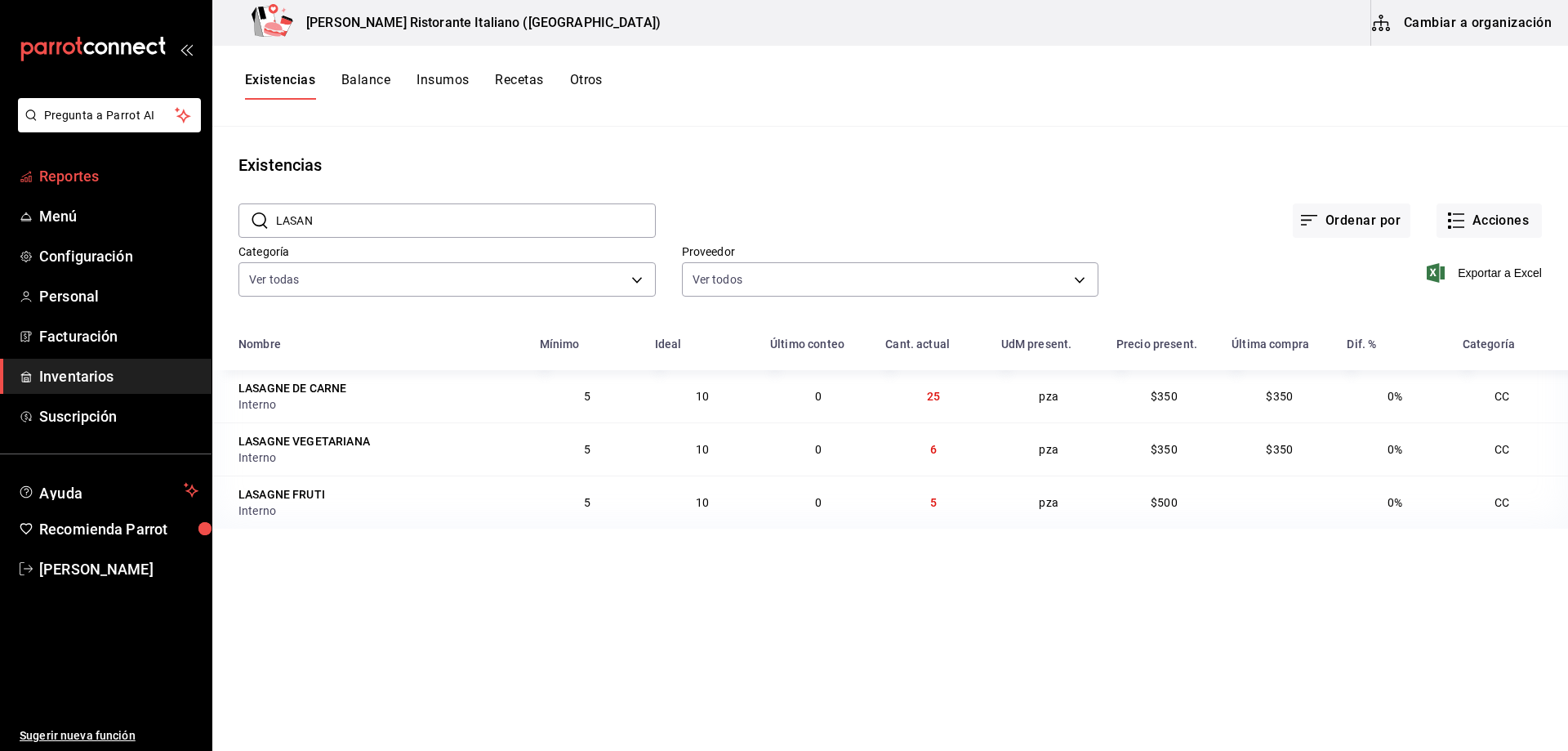
click at [77, 180] on span "Reportes" at bounding box center [119, 176] width 159 height 22
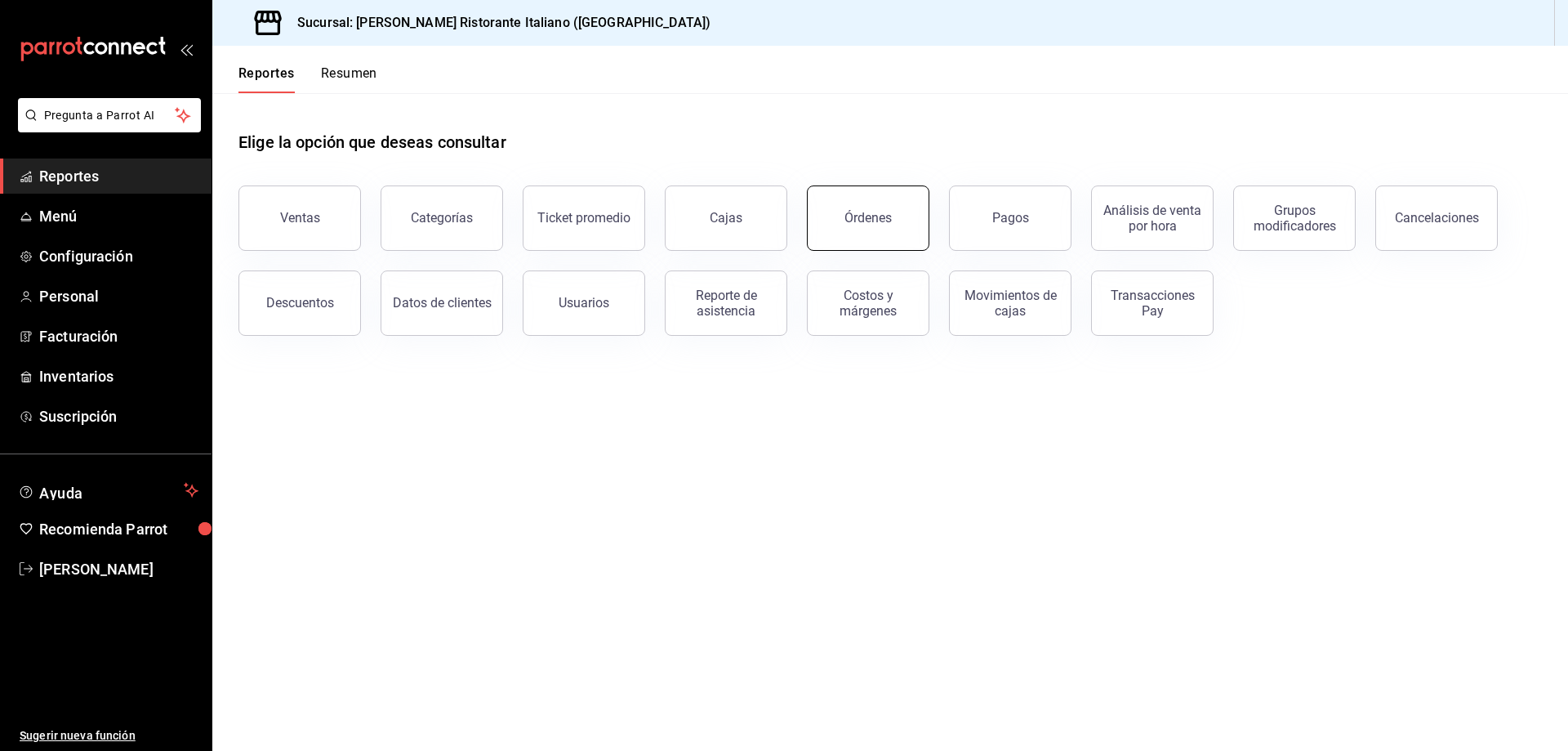
click at [900, 223] on button "Órdenes" at bounding box center [868, 218] width 123 height 65
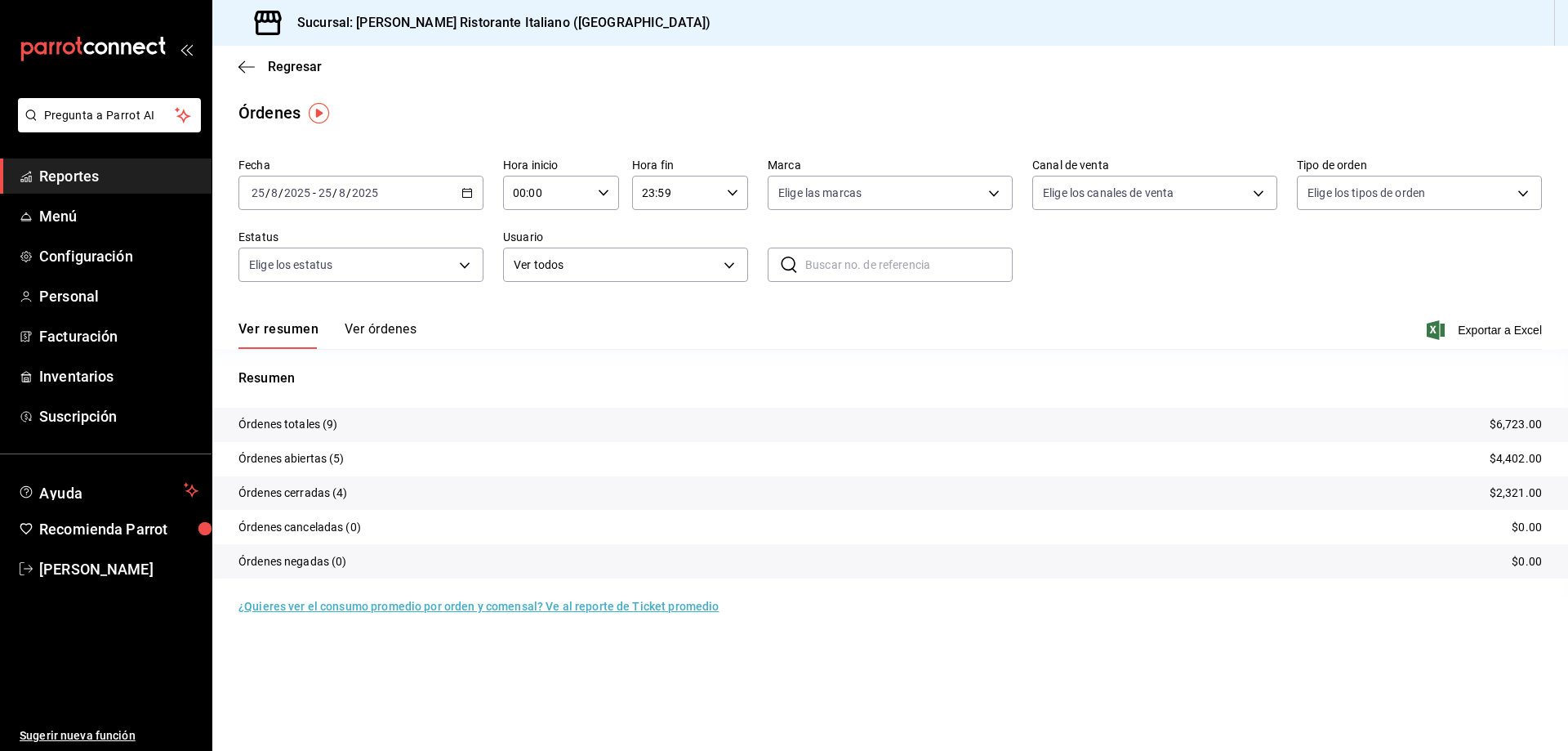
click at [392, 331] on button "Ver órdenes" at bounding box center [381, 334] width 72 height 28
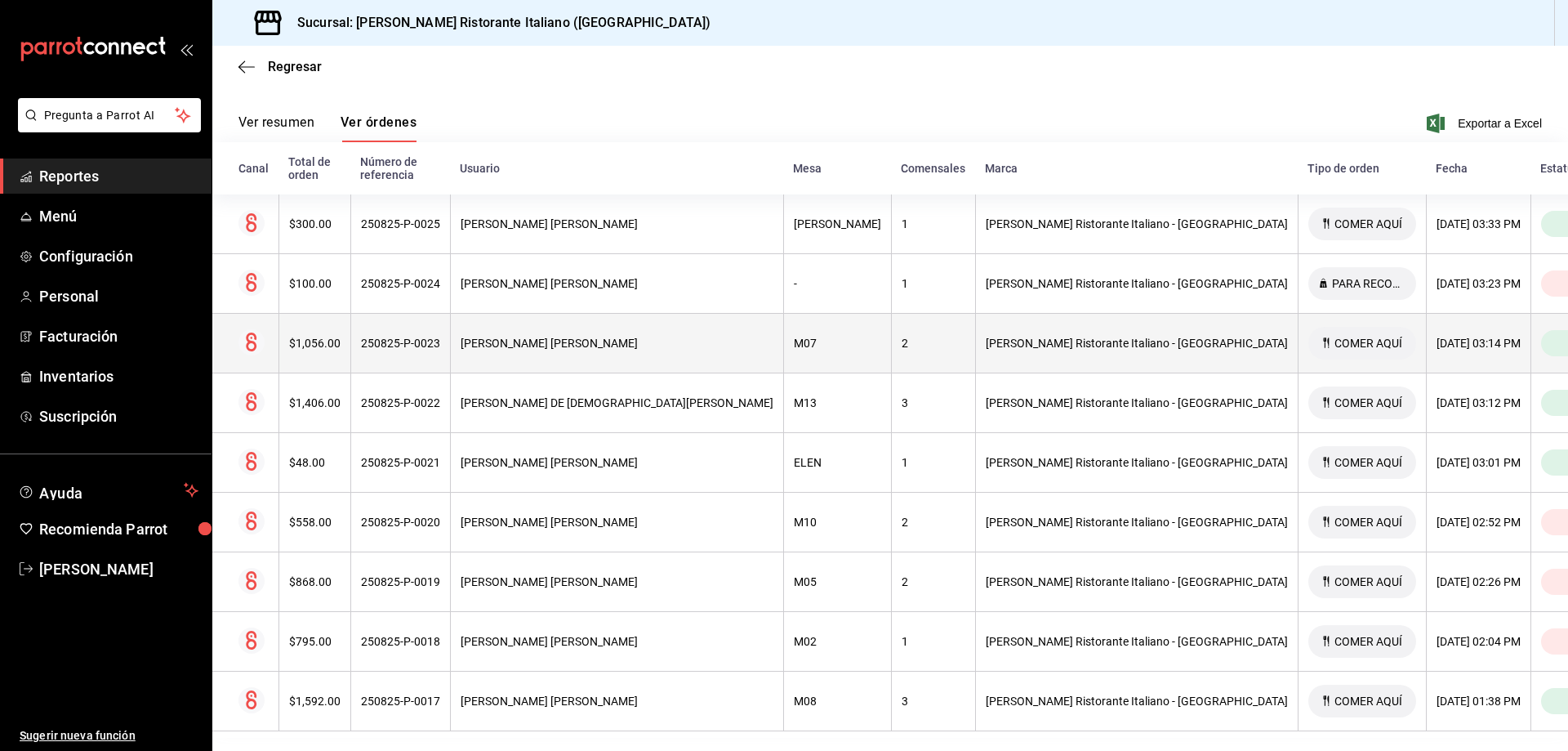
scroll to position [207, 0]
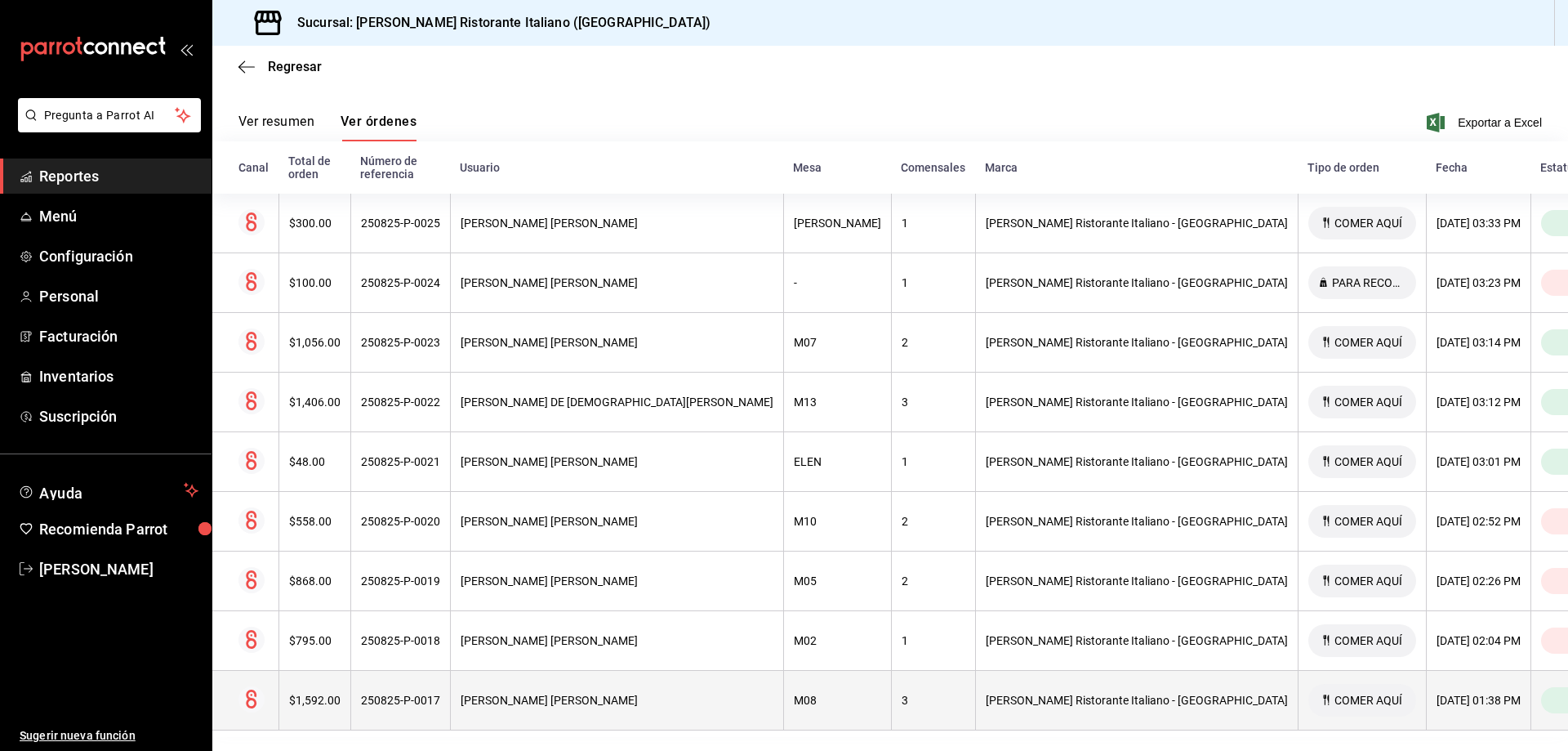
click at [986, 694] on div "[PERSON_NAME] Ristorante Italiano - [GEOGRAPHIC_DATA]" at bounding box center [1137, 701] width 302 height 13
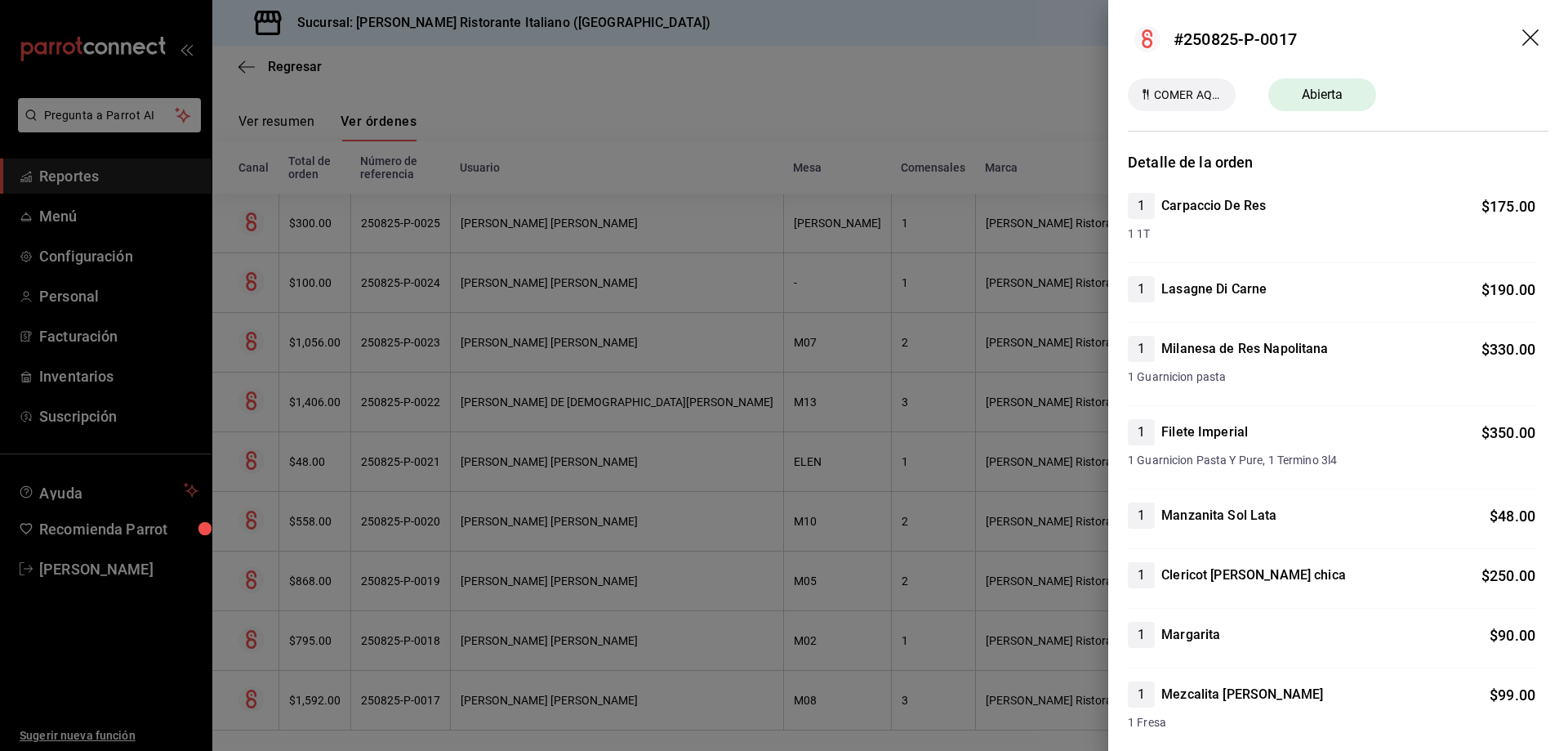
click at [1523, 41] on icon "drag" at bounding box center [1531, 38] width 17 height 17
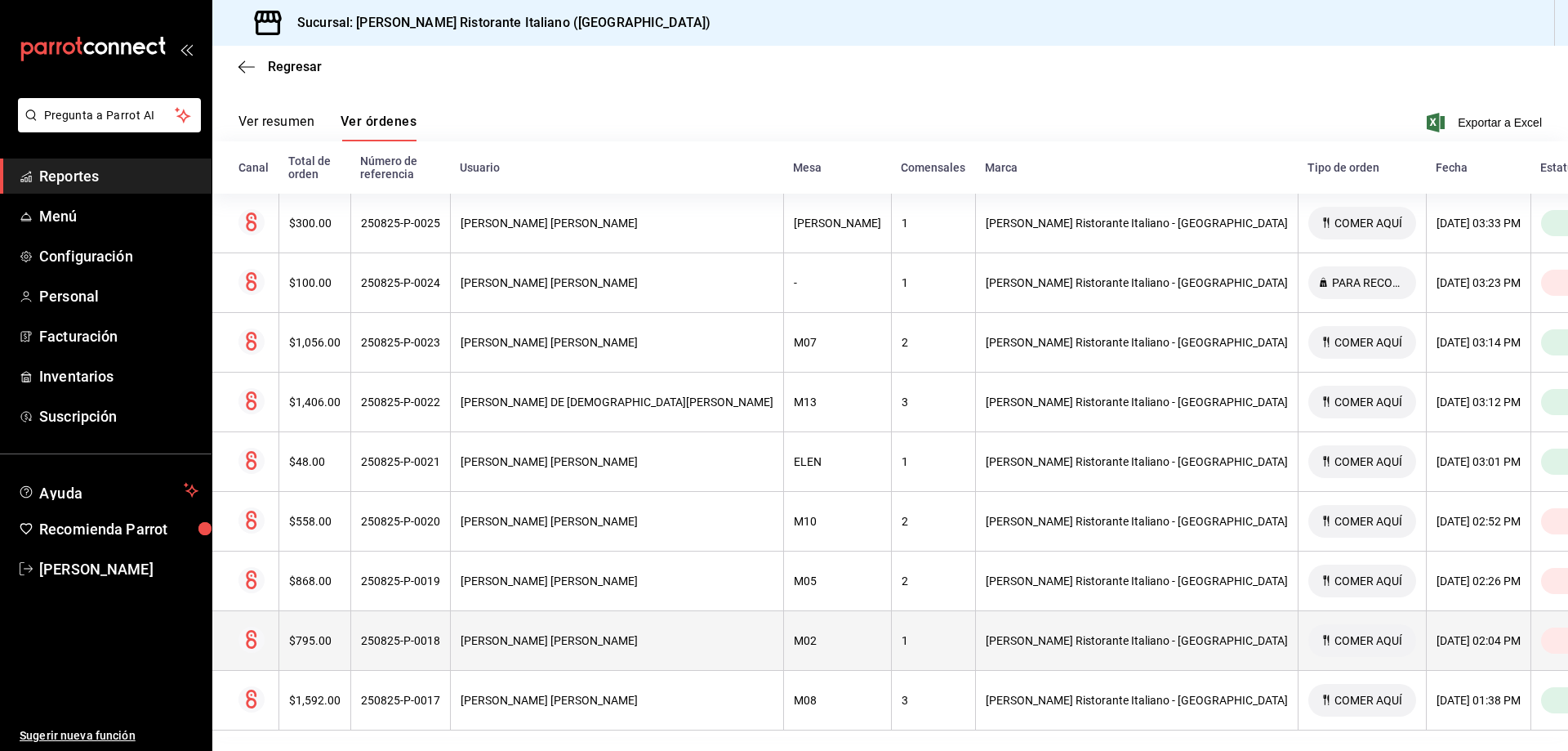
click at [1437, 634] on div "[DATE] 02:04 PM" at bounding box center [1479, 641] width 84 height 13
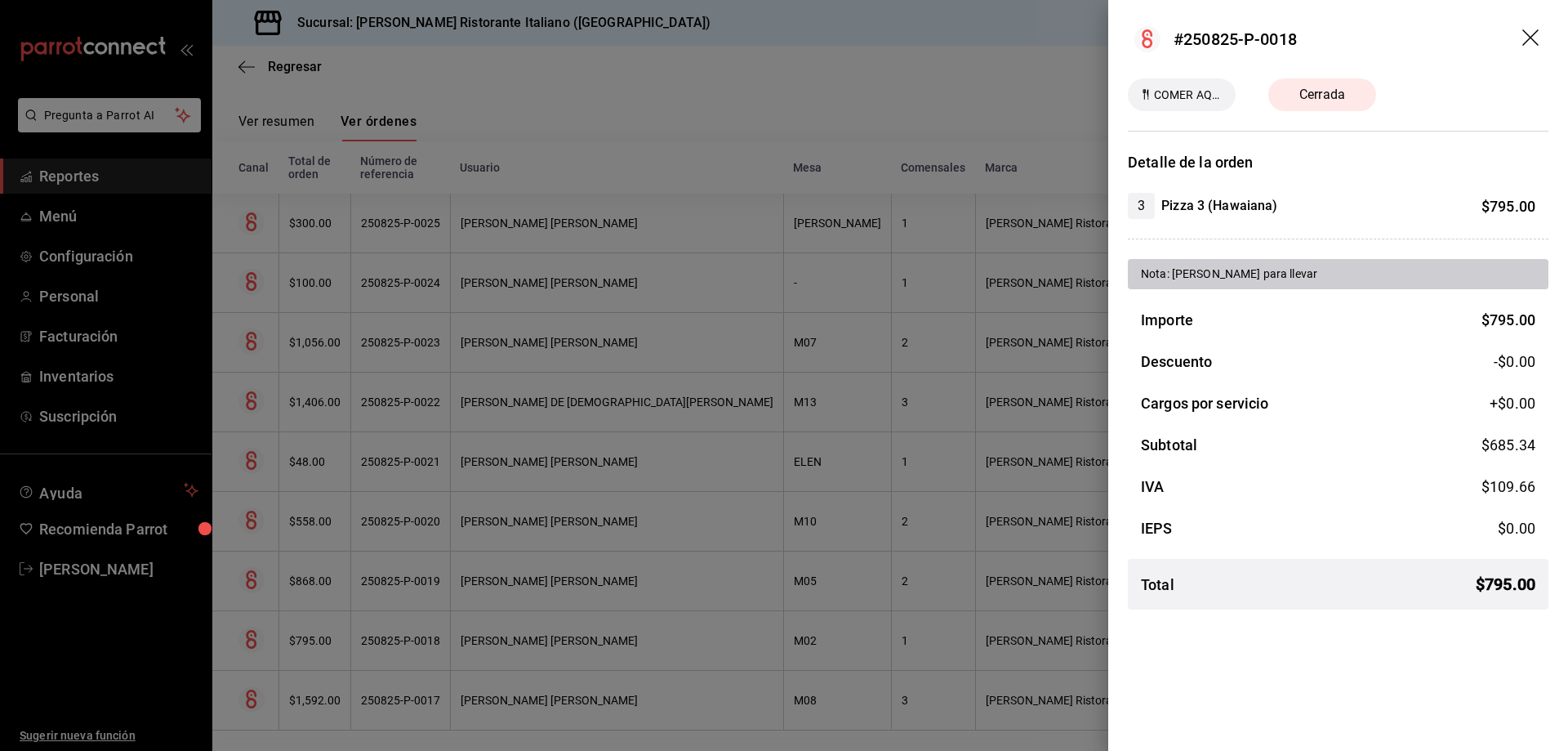
click at [1532, 36] on icon "drag" at bounding box center [1531, 38] width 17 height 17
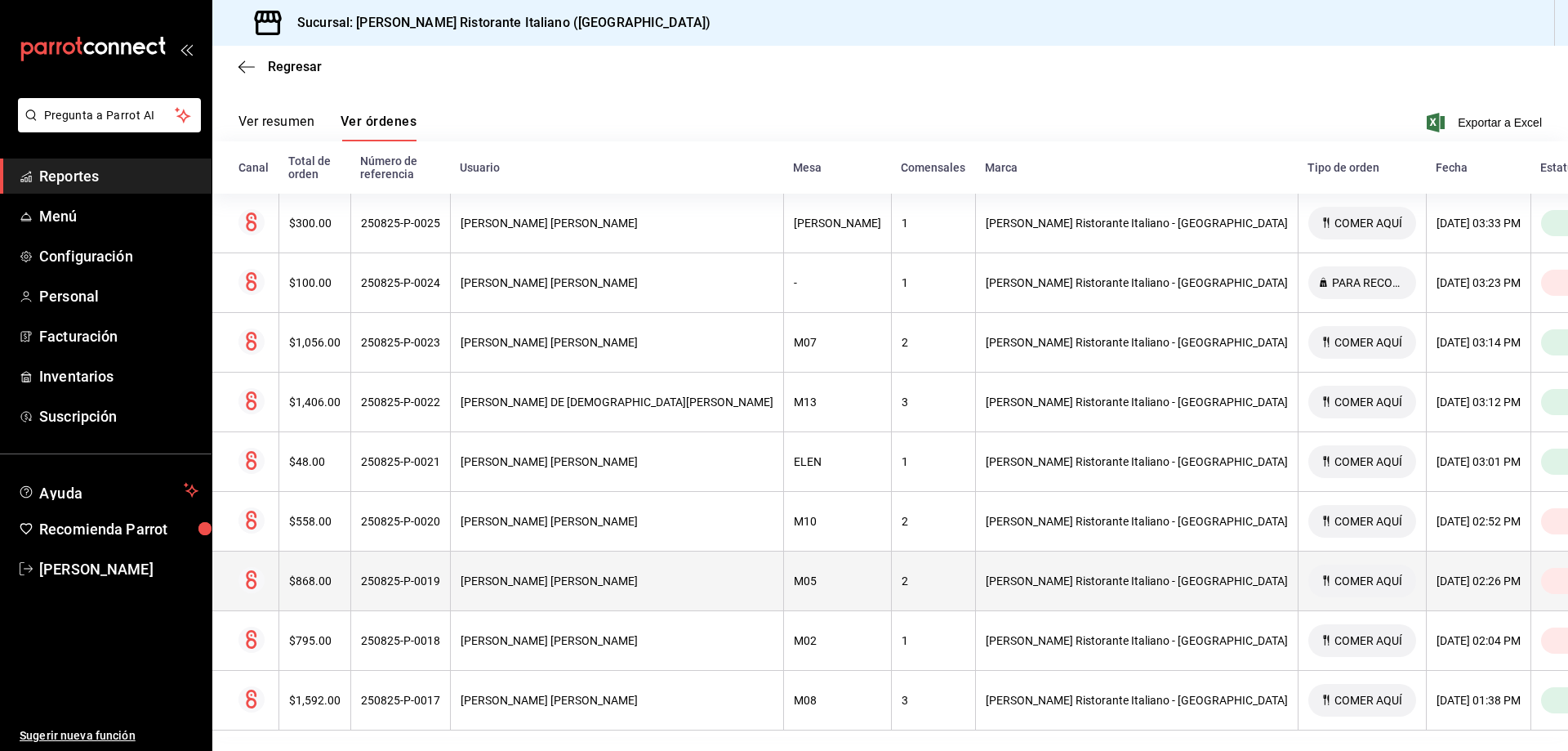
click at [1437, 575] on div "[DATE] 02:26 PM" at bounding box center [1479, 581] width 84 height 13
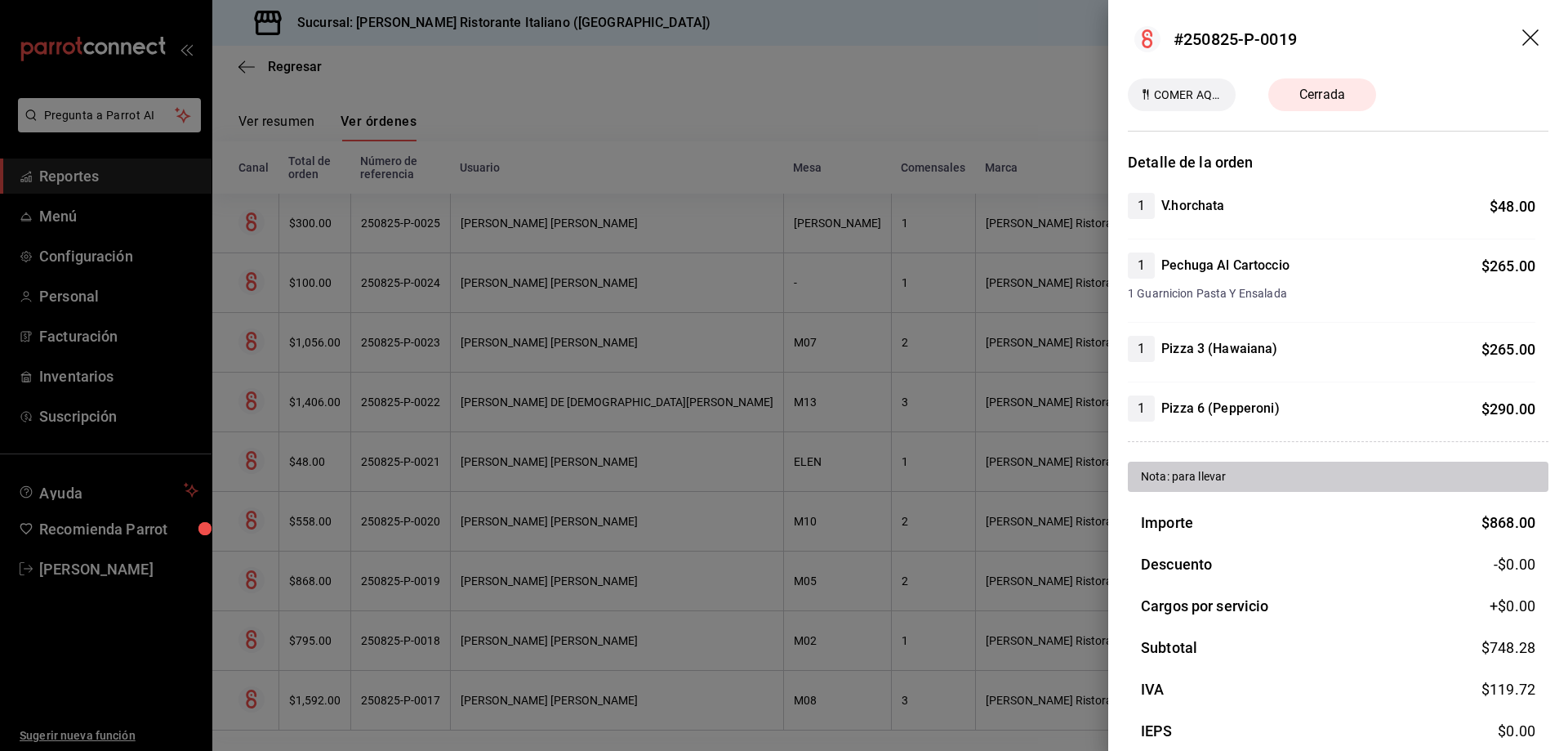
click at [1523, 35] on icon "drag" at bounding box center [1531, 38] width 17 height 17
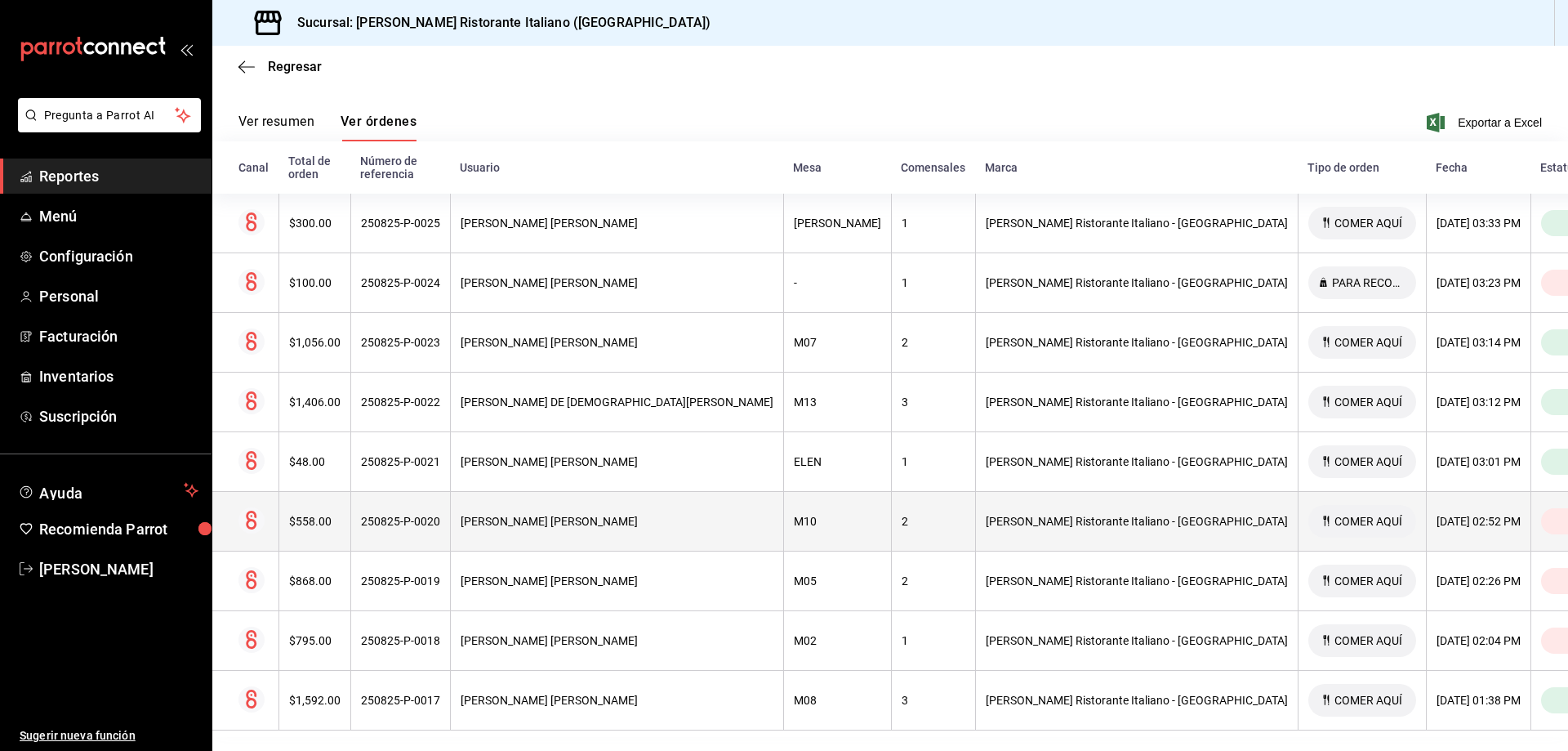
click at [1426, 500] on th "[DATE] 02:52 PM" at bounding box center [1478, 521] width 104 height 59
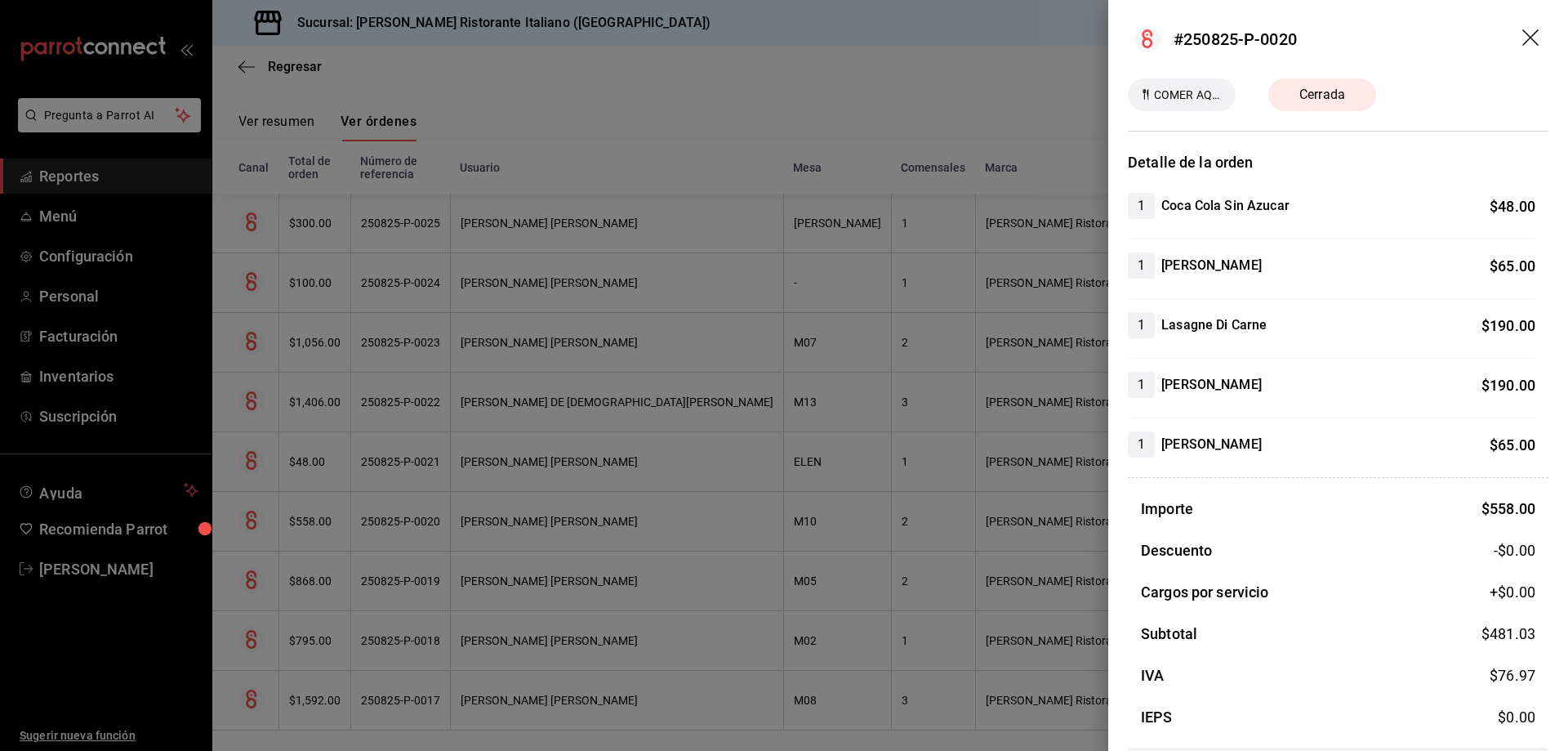
click at [1523, 38] on icon "drag" at bounding box center [1532, 38] width 19 height 19
